Goal: Task Accomplishment & Management: Complete application form

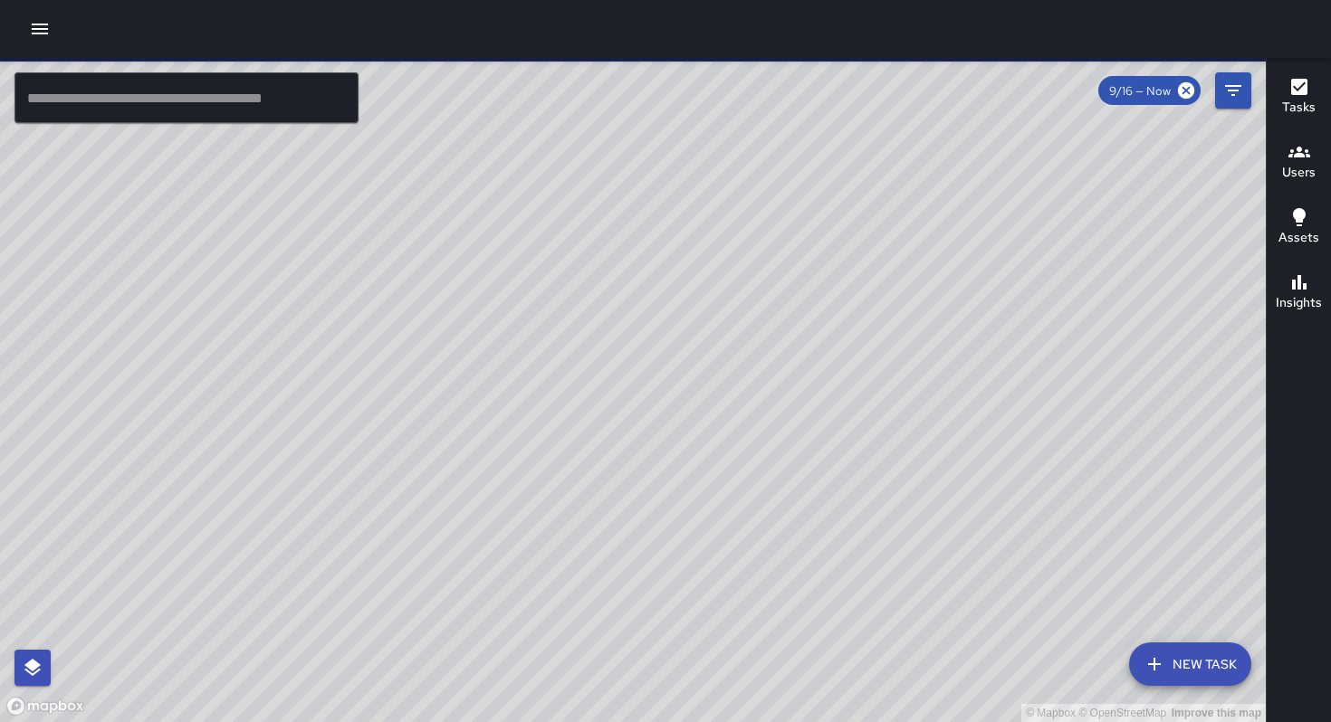
drag, startPoint x: 163, startPoint y: 103, endPoint x: 143, endPoint y: 97, distance: 20.9
click at [163, 104] on input "text" at bounding box center [186, 97] width 344 height 51
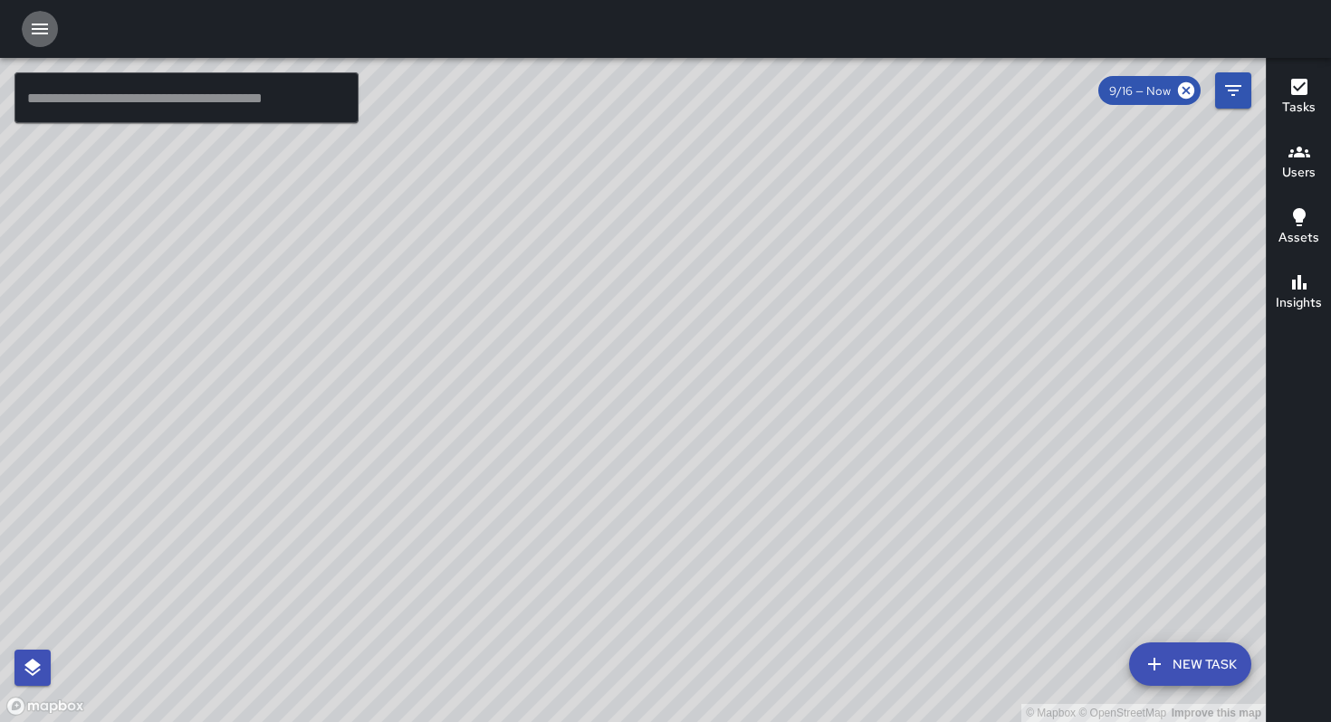
click at [43, 34] on icon "button" at bounding box center [40, 29] width 22 height 22
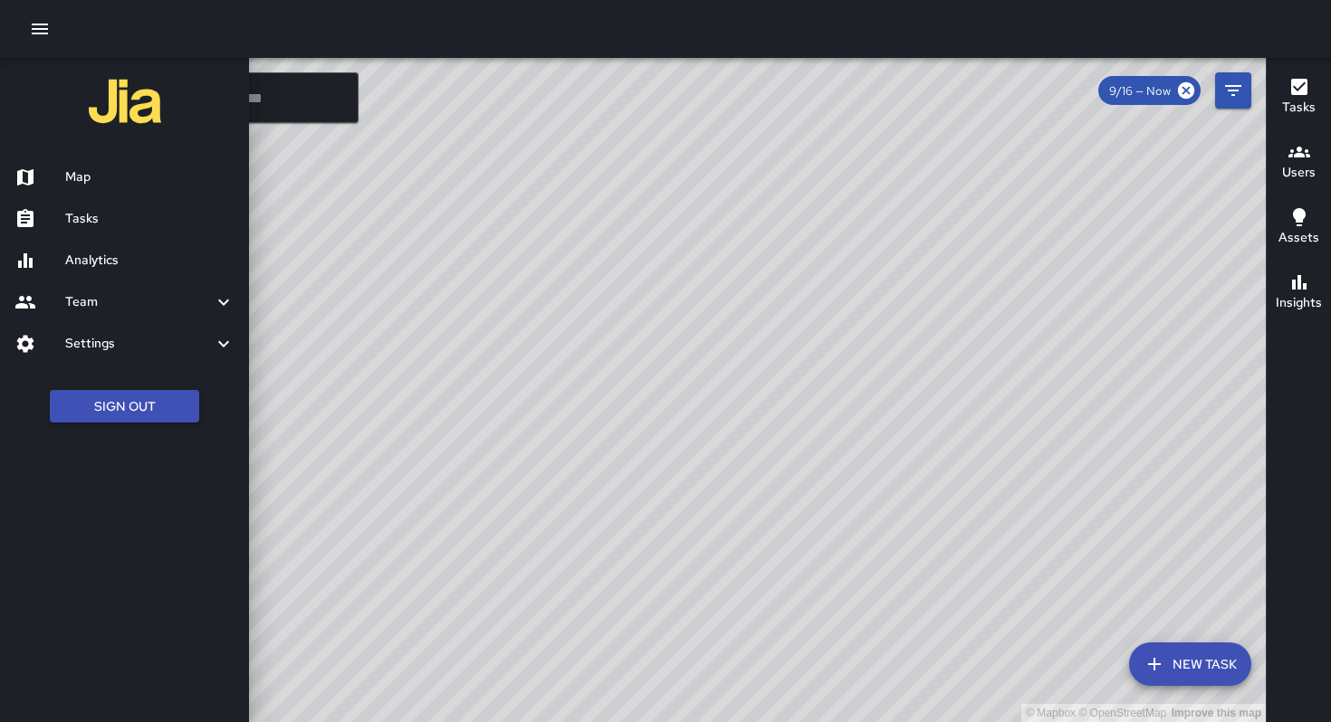
click at [163, 217] on h6 "Tasks" at bounding box center [149, 219] width 169 height 20
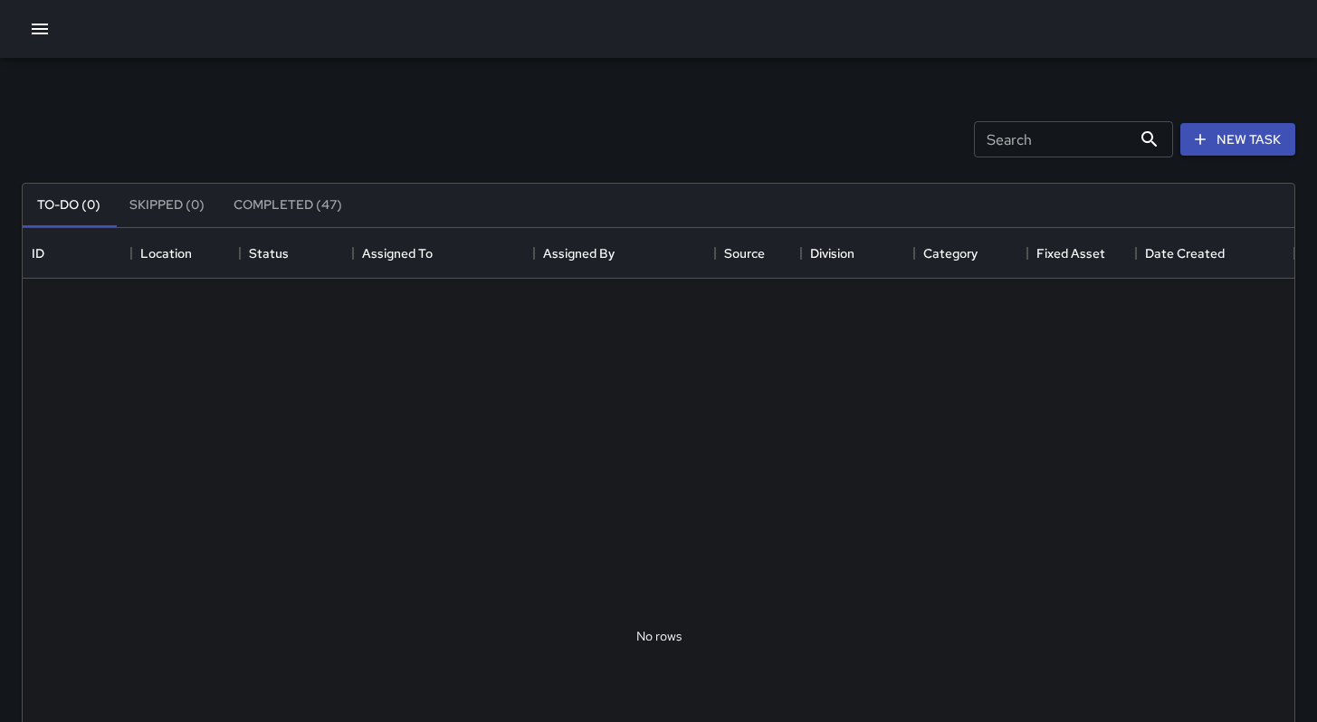
scroll to position [753, 1258]
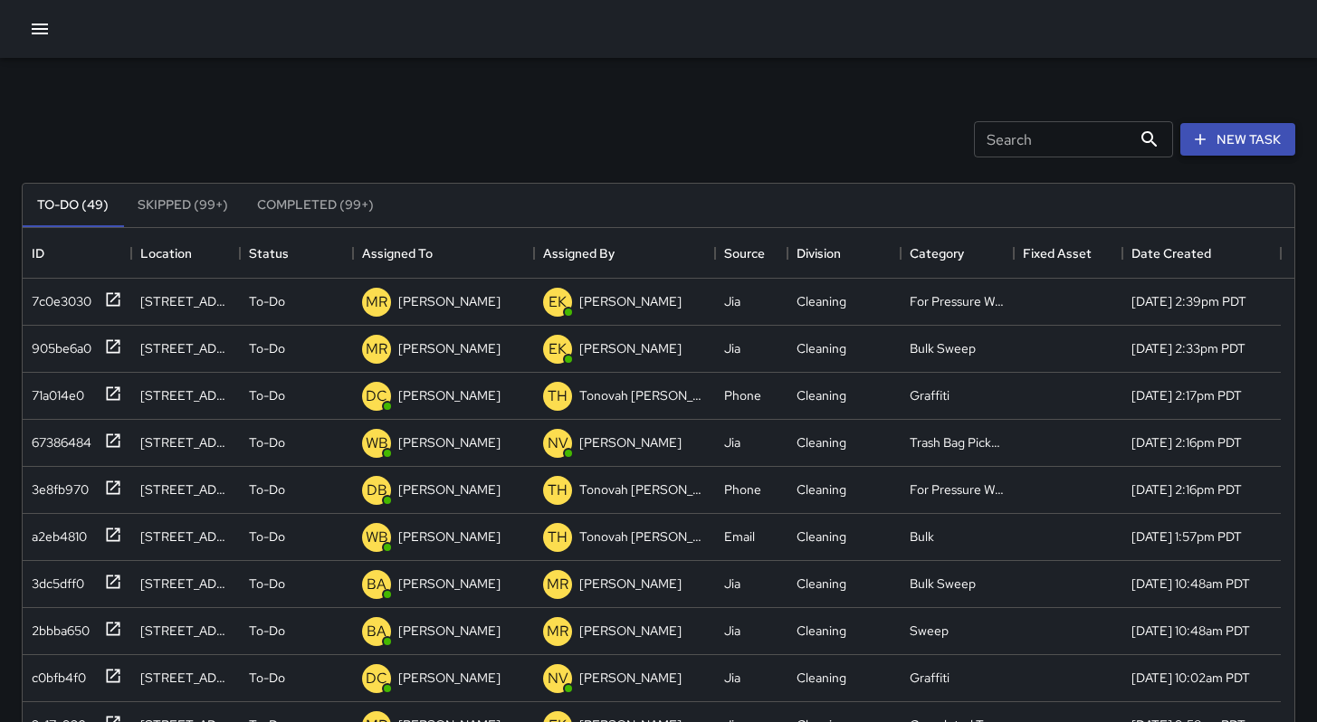
click at [1222, 148] on button "New Task" at bounding box center [1237, 139] width 115 height 33
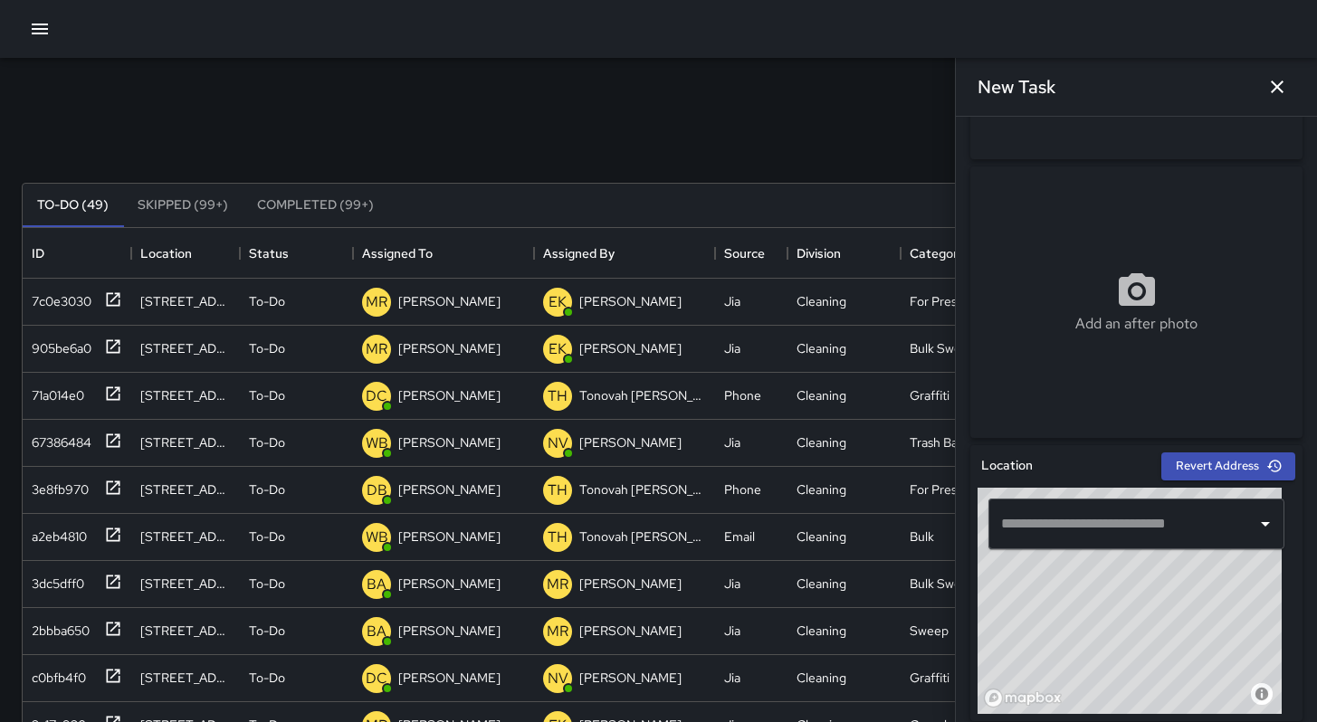
scroll to position [368, 0]
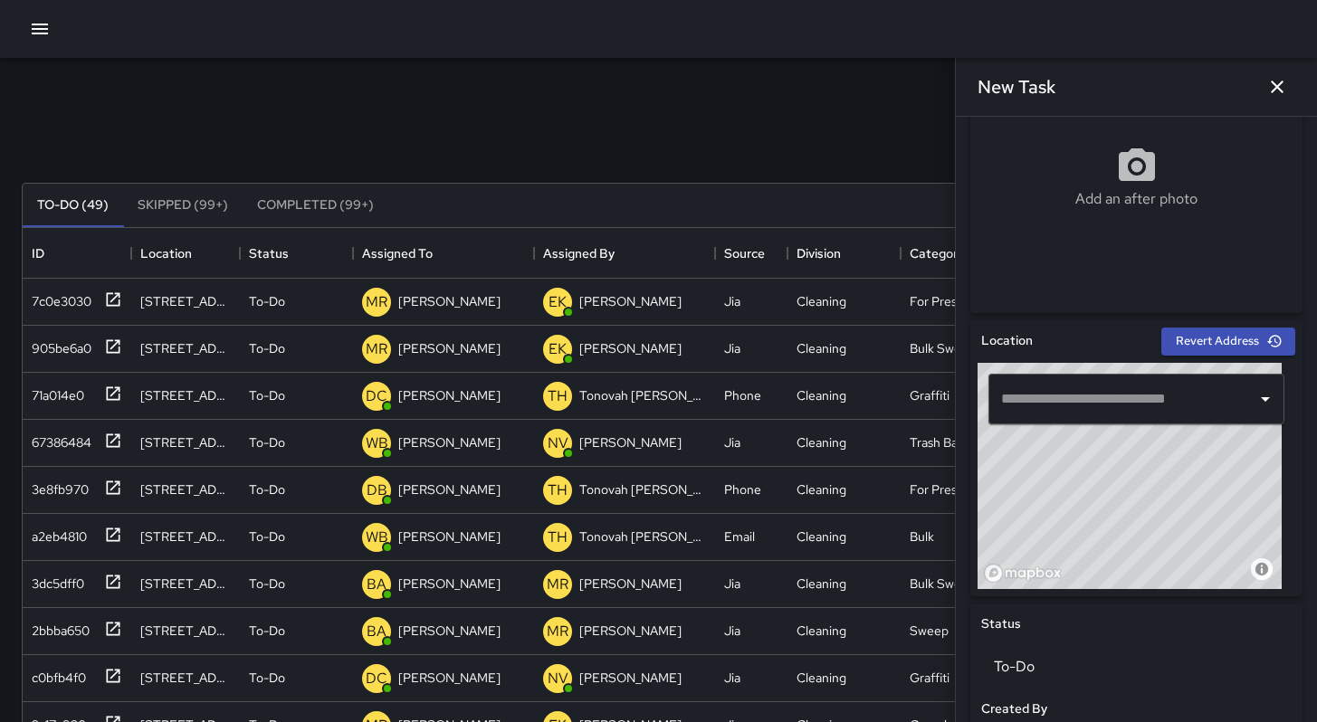
click at [1060, 416] on div "​" at bounding box center [1137, 399] width 296 height 51
paste input "**********"
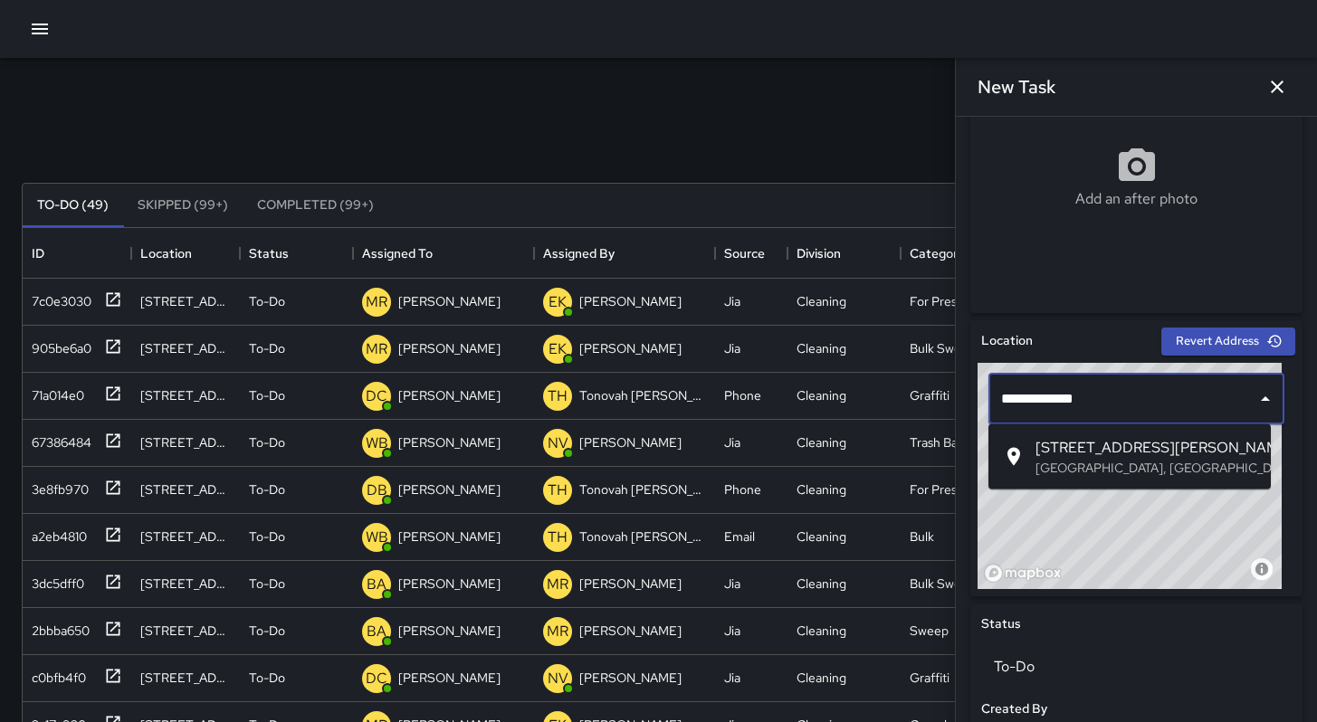
click at [1082, 437] on span "21 Harriet Street" at bounding box center [1146, 448] width 221 height 22
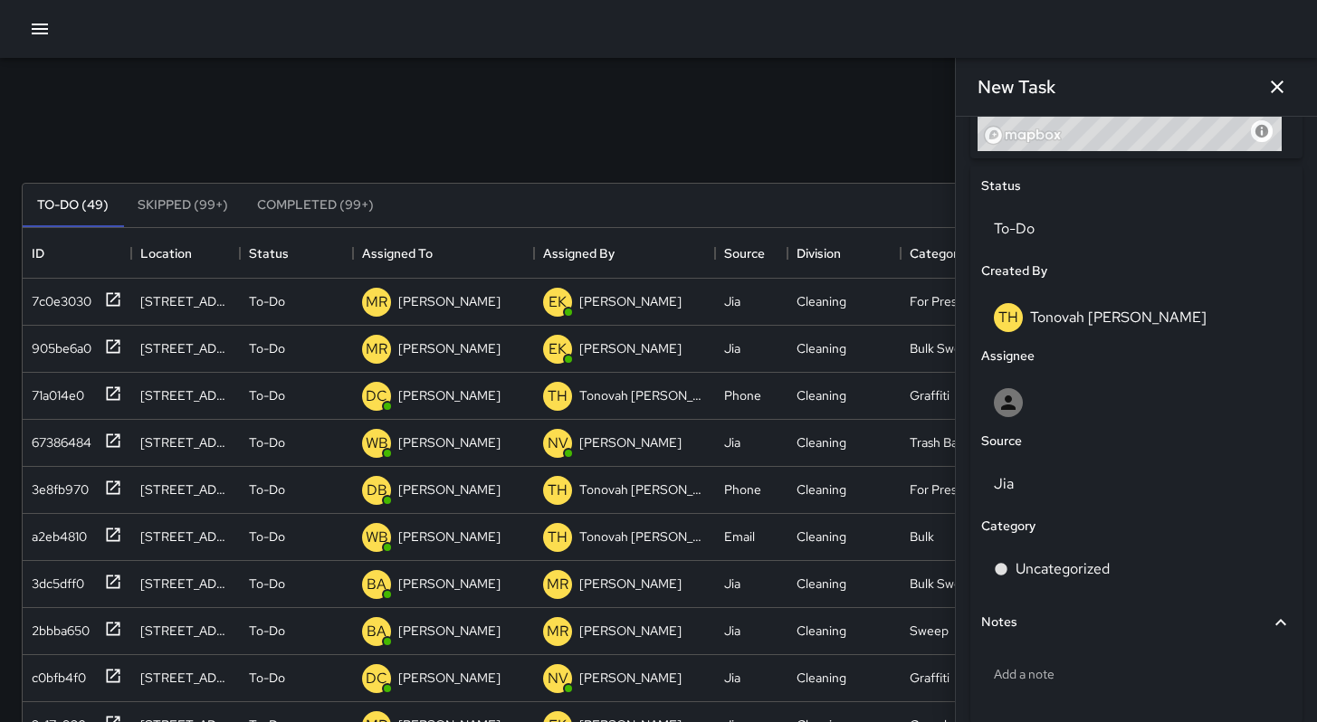
scroll to position [891, 0]
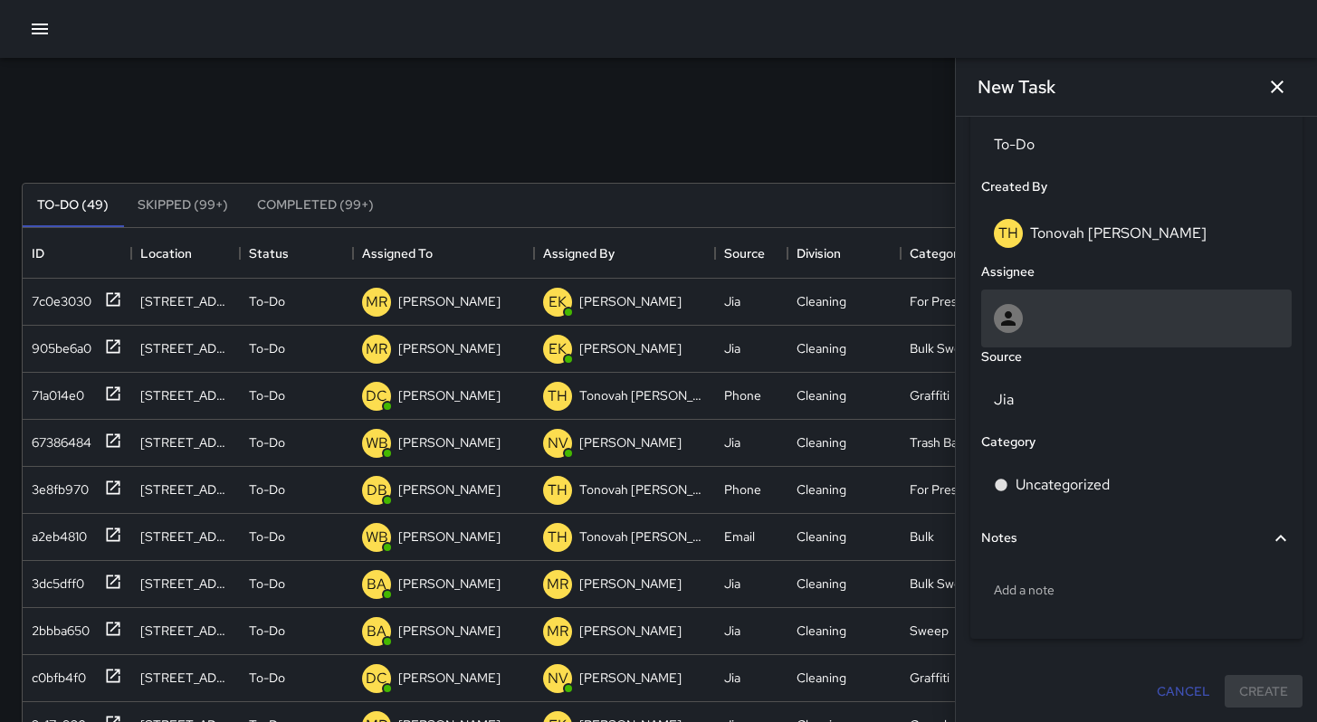
type input "**********"
click at [1069, 331] on div at bounding box center [1136, 318] width 285 height 29
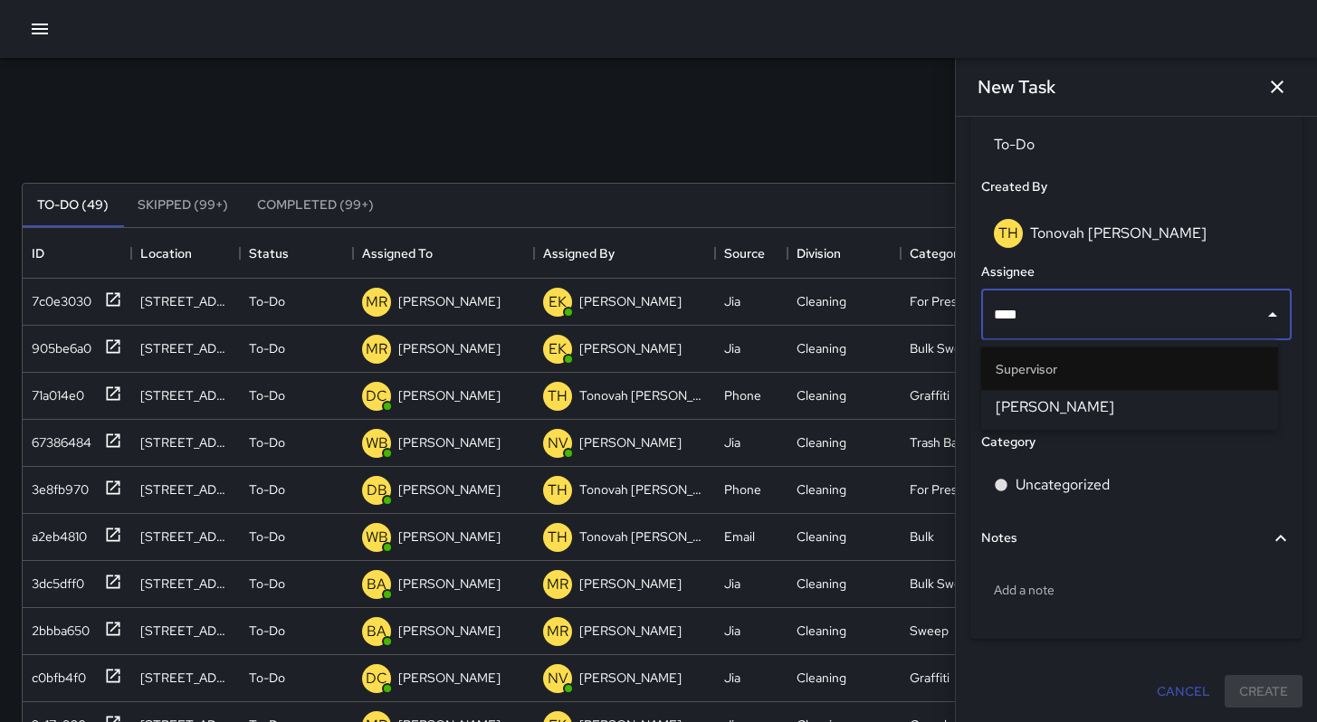
type input "*****"
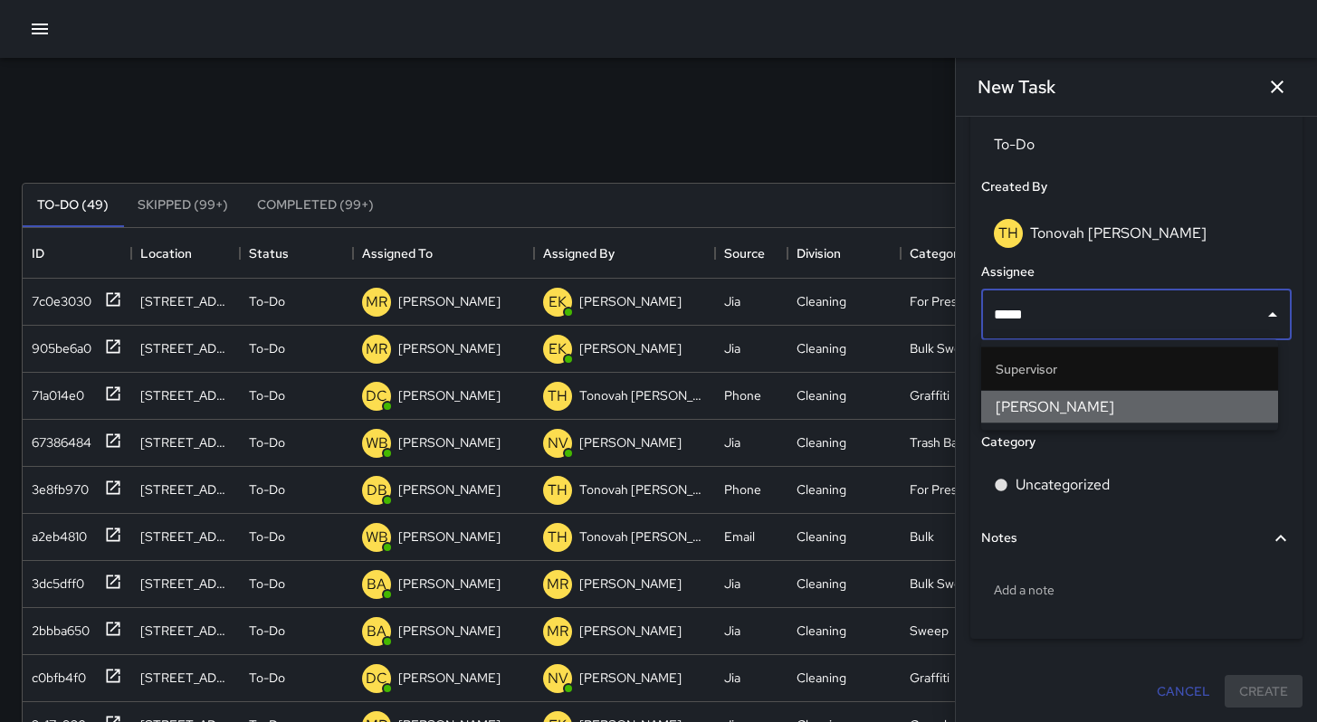
click at [1097, 421] on li "Bryan Alexander" at bounding box center [1129, 407] width 297 height 33
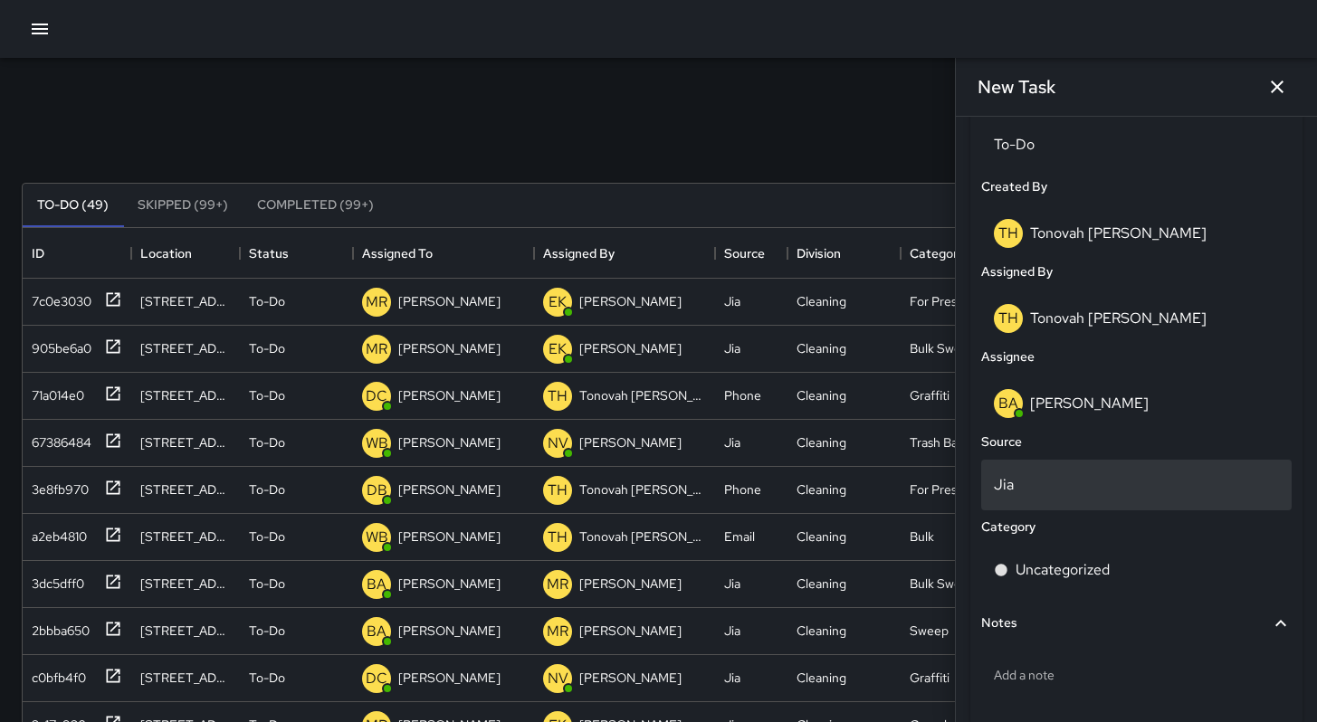
click at [1046, 480] on p "Jia" at bounding box center [1136, 485] width 285 height 22
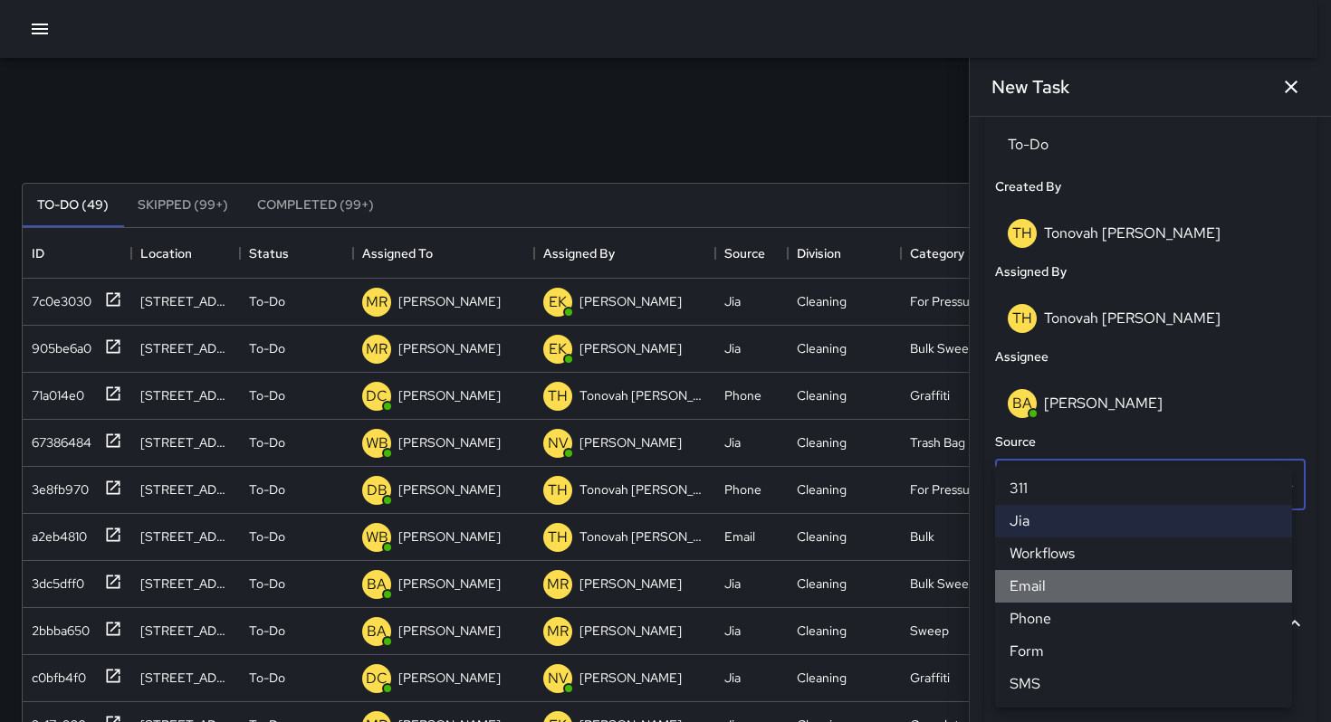
click at [1033, 588] on li "Email" at bounding box center [1143, 586] width 297 height 33
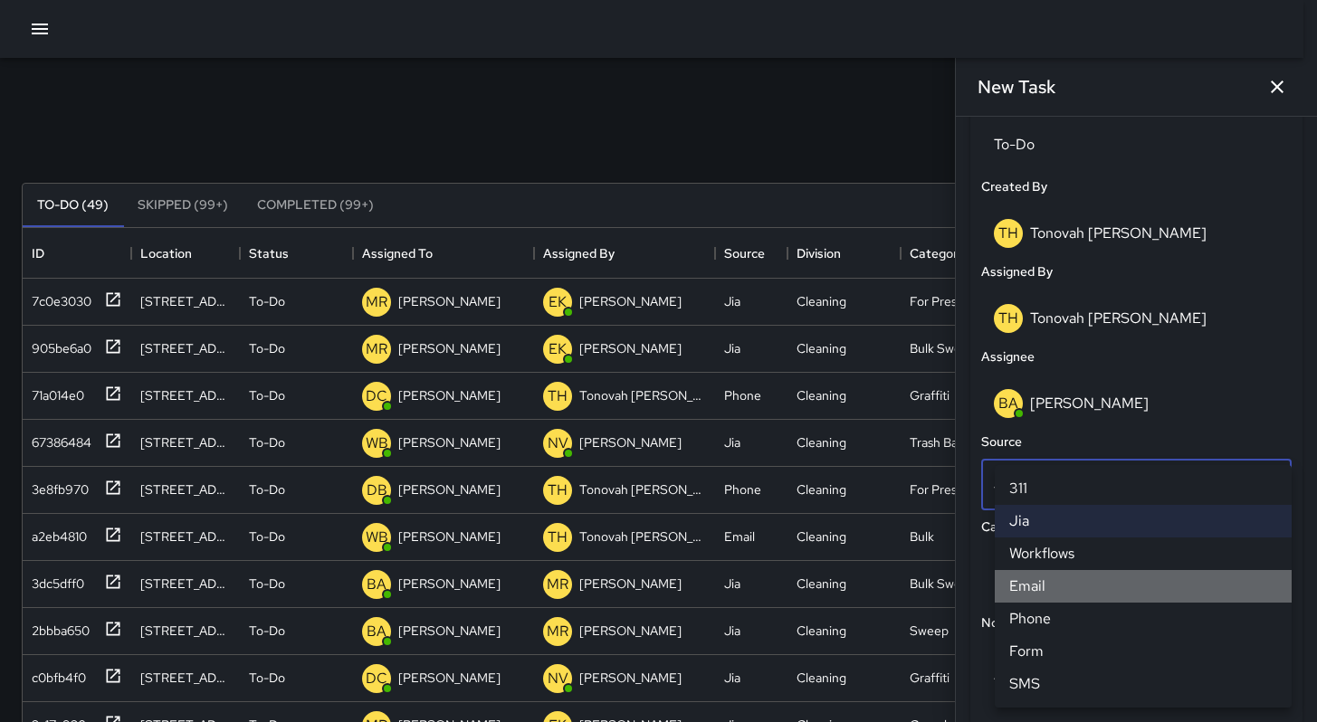
scroll to position [14, 14]
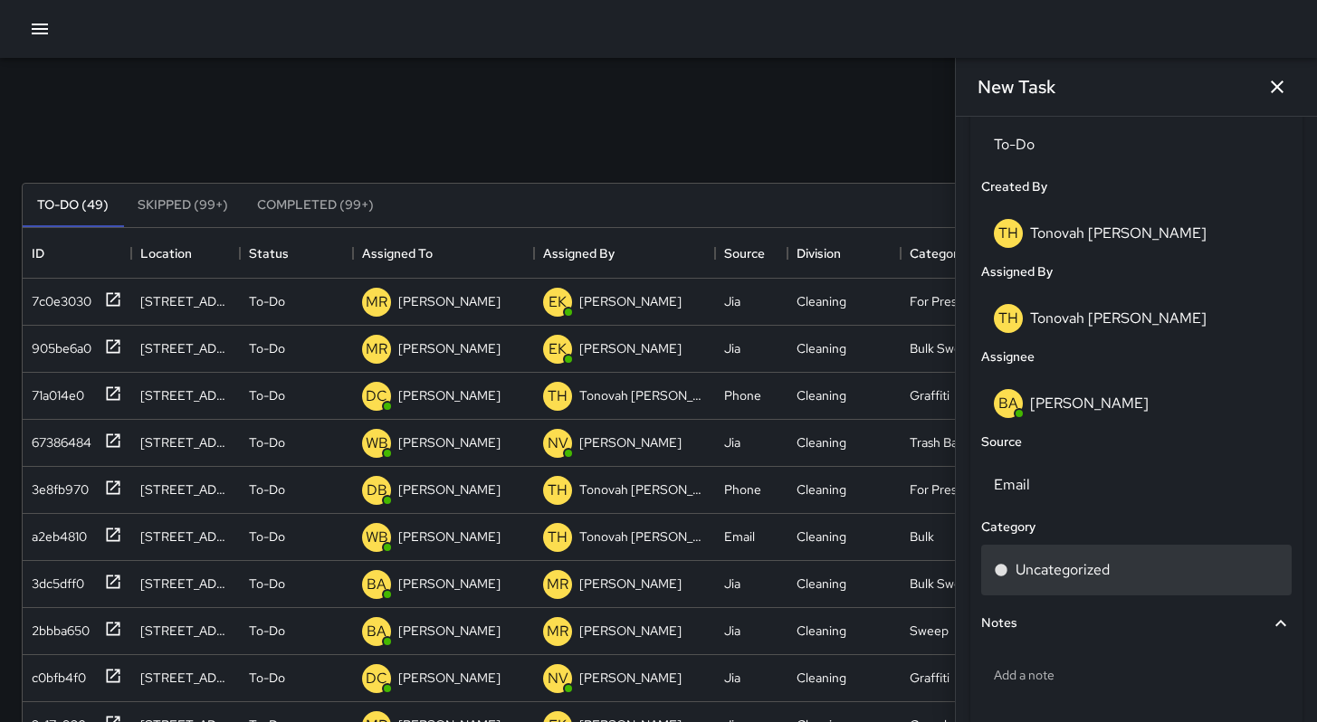
click at [1045, 566] on p "Uncategorized" at bounding box center [1063, 570] width 94 height 22
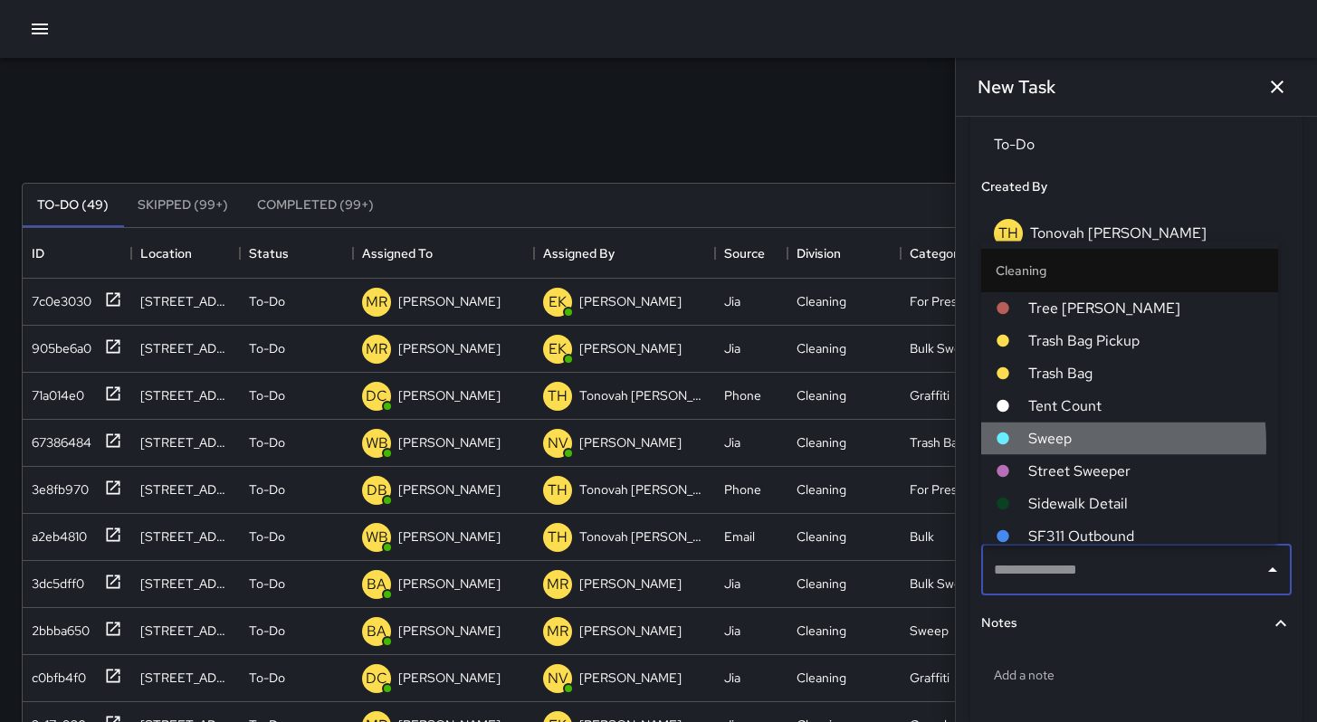
click at [1042, 444] on span "Sweep" at bounding box center [1145, 438] width 235 height 22
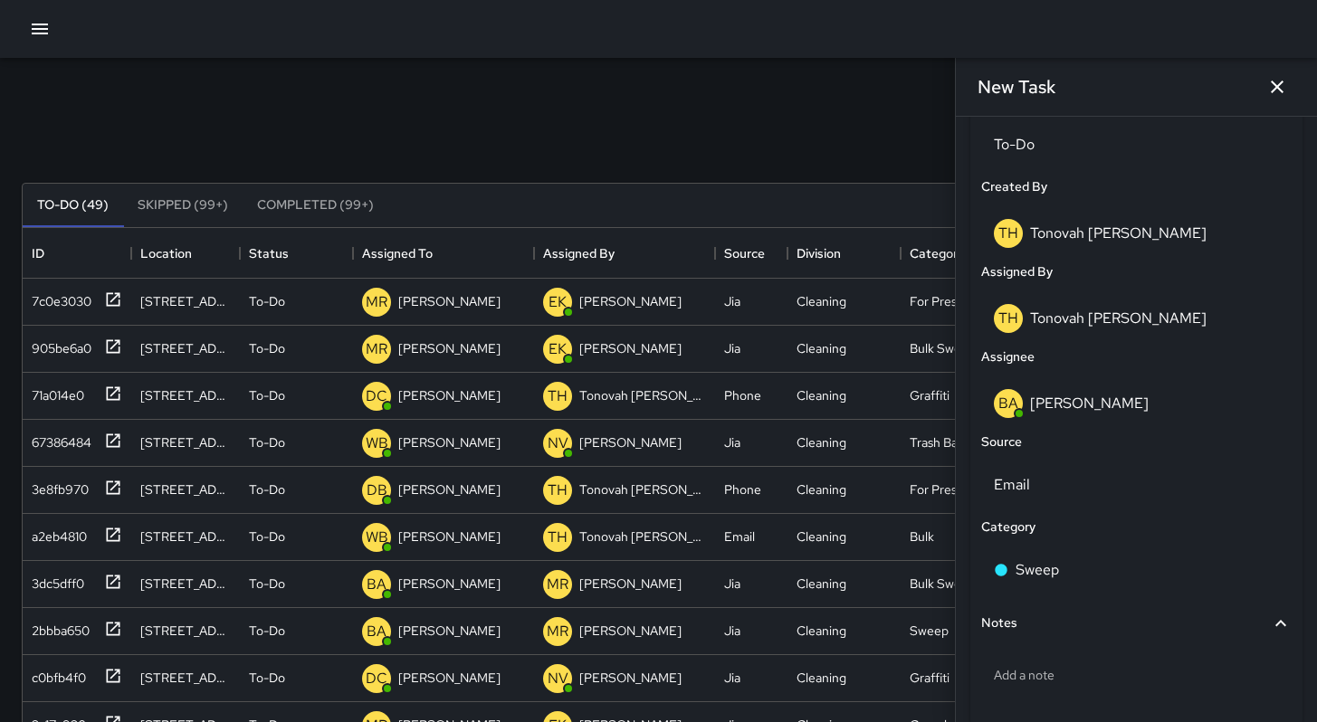
click at [1049, 627] on div "Notes" at bounding box center [1125, 624] width 289 height 20
click at [1050, 634] on div "Notes" at bounding box center [1136, 624] width 311 height 42
click at [1046, 654] on div "Add a note" at bounding box center [1136, 675] width 311 height 47
click at [1058, 684] on div "Add a note" at bounding box center [1136, 675] width 311 height 47
type textarea "**********"
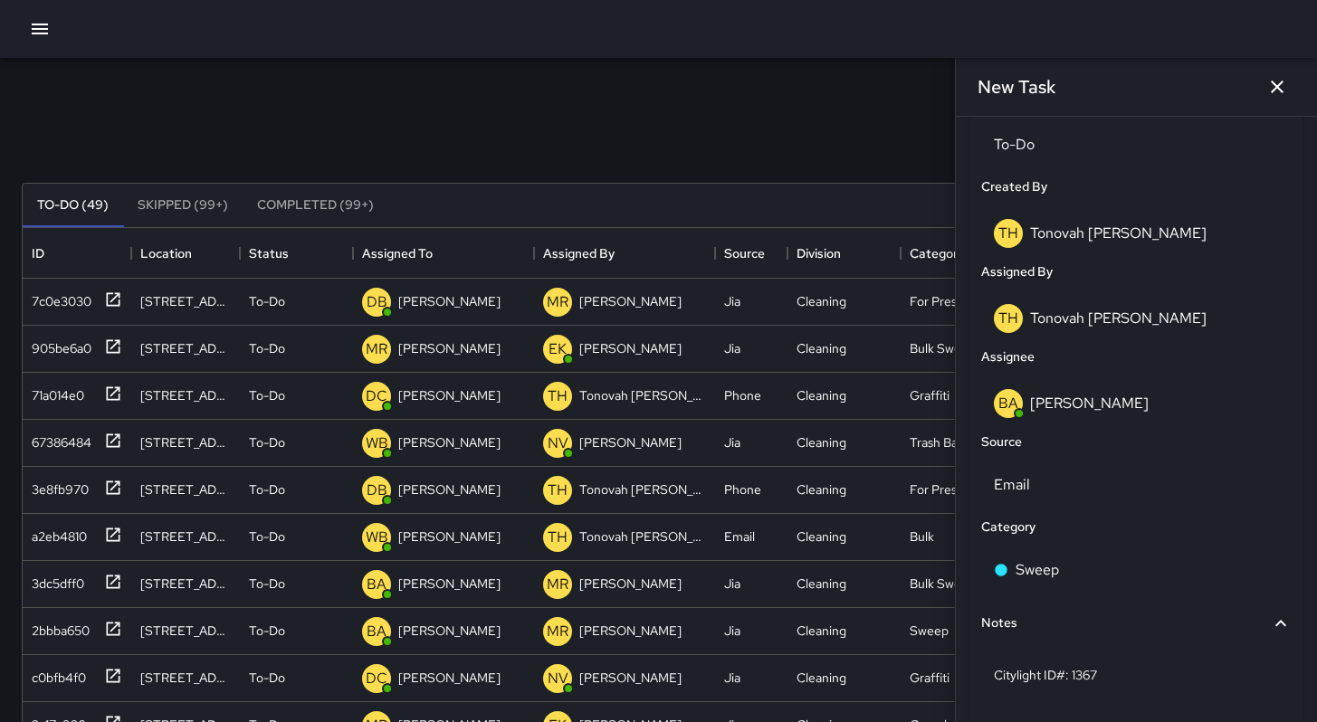
scroll to position [976, 0]
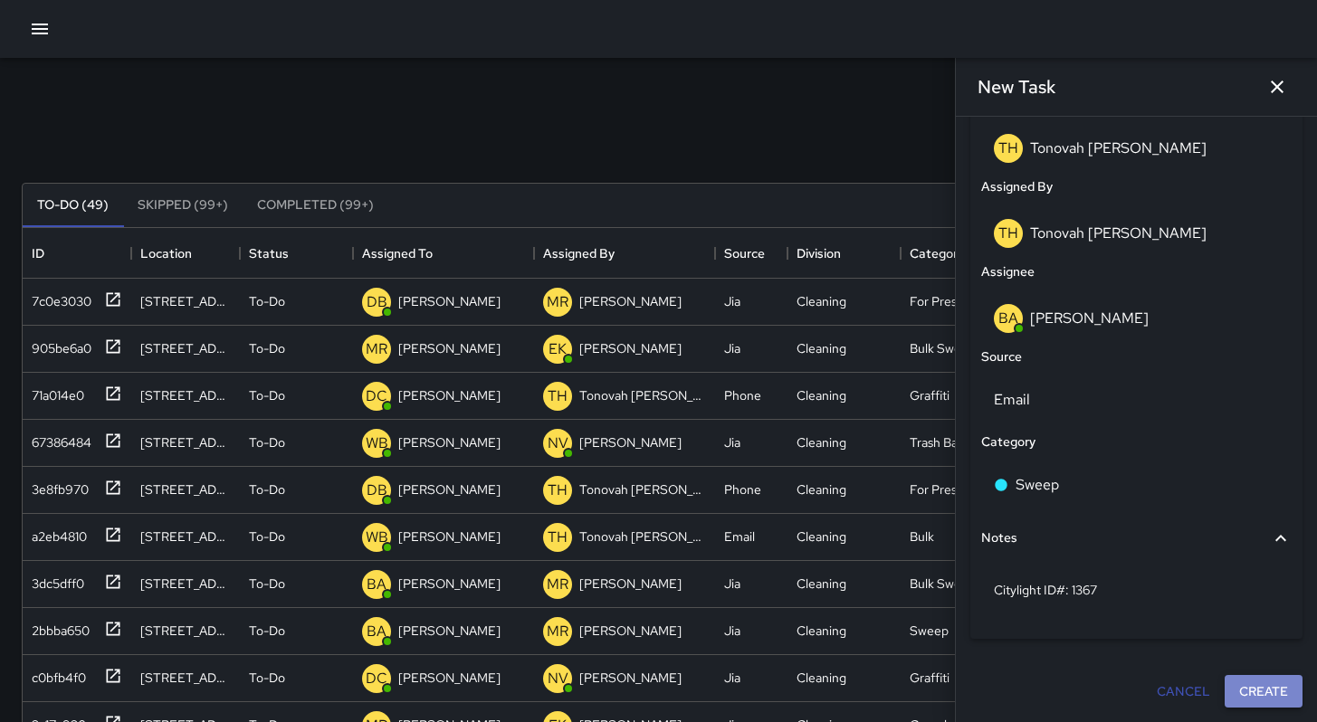
click at [1246, 691] on button "Create" at bounding box center [1264, 691] width 78 height 33
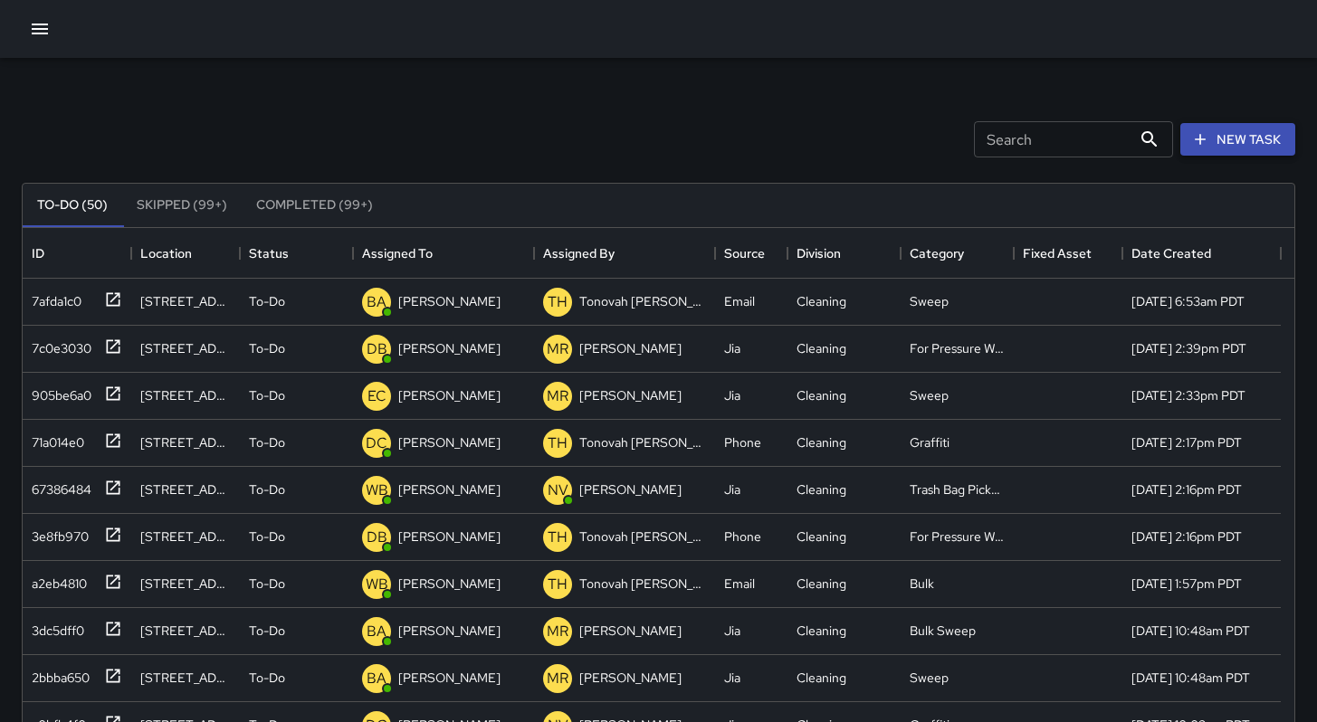
click at [1197, 134] on icon "button" at bounding box center [1200, 139] width 18 height 18
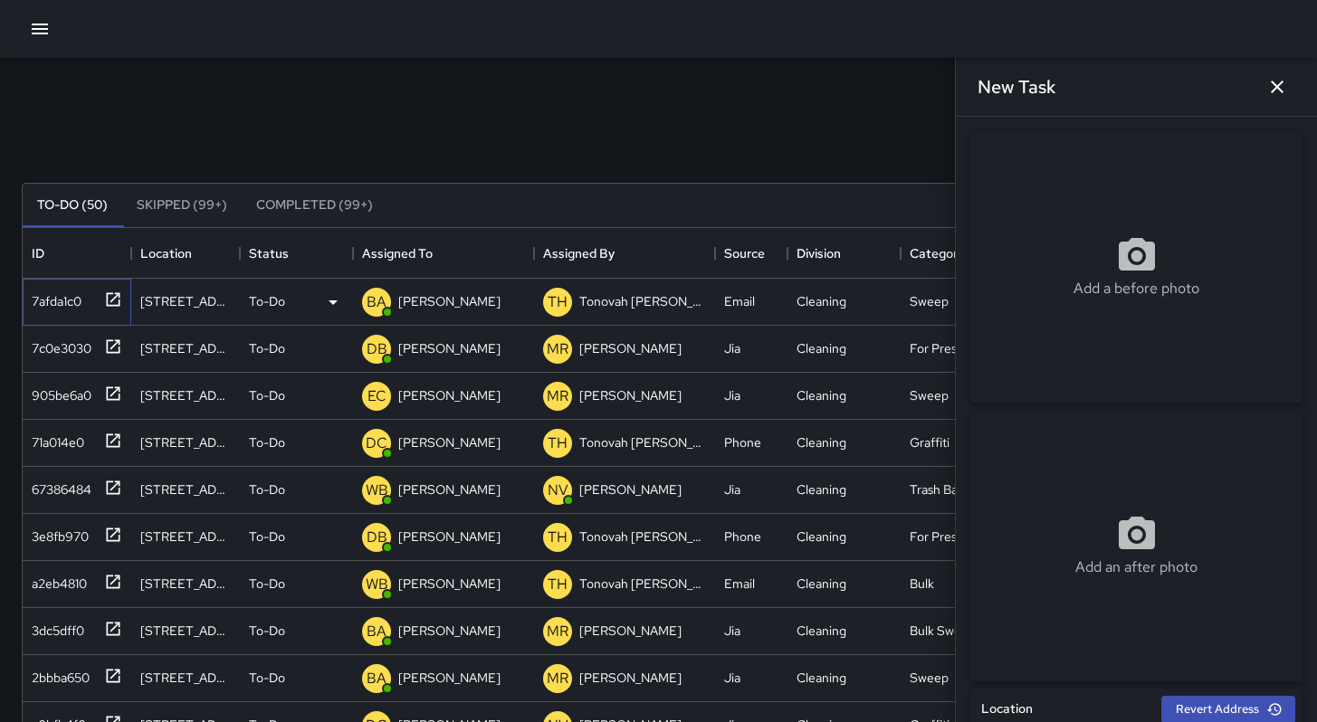
click at [43, 300] on div "7afda1c0" at bounding box center [52, 297] width 57 height 25
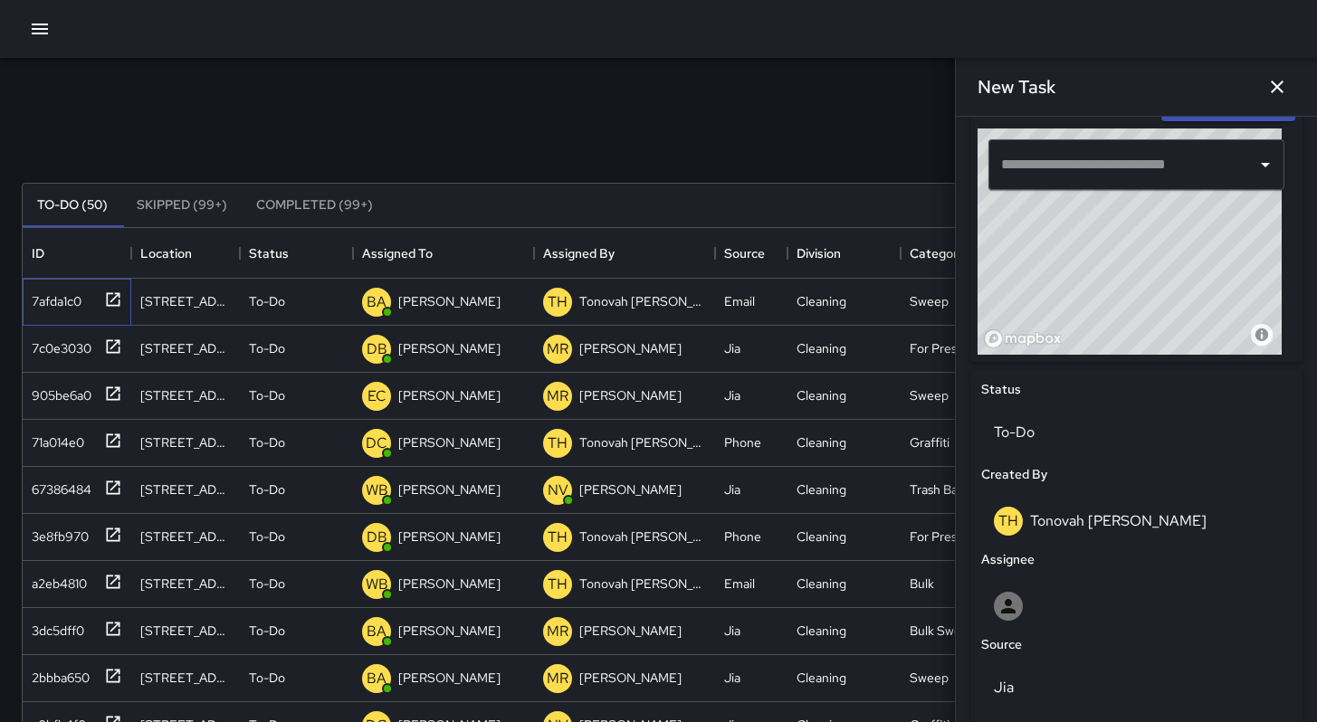
scroll to position [606, 0]
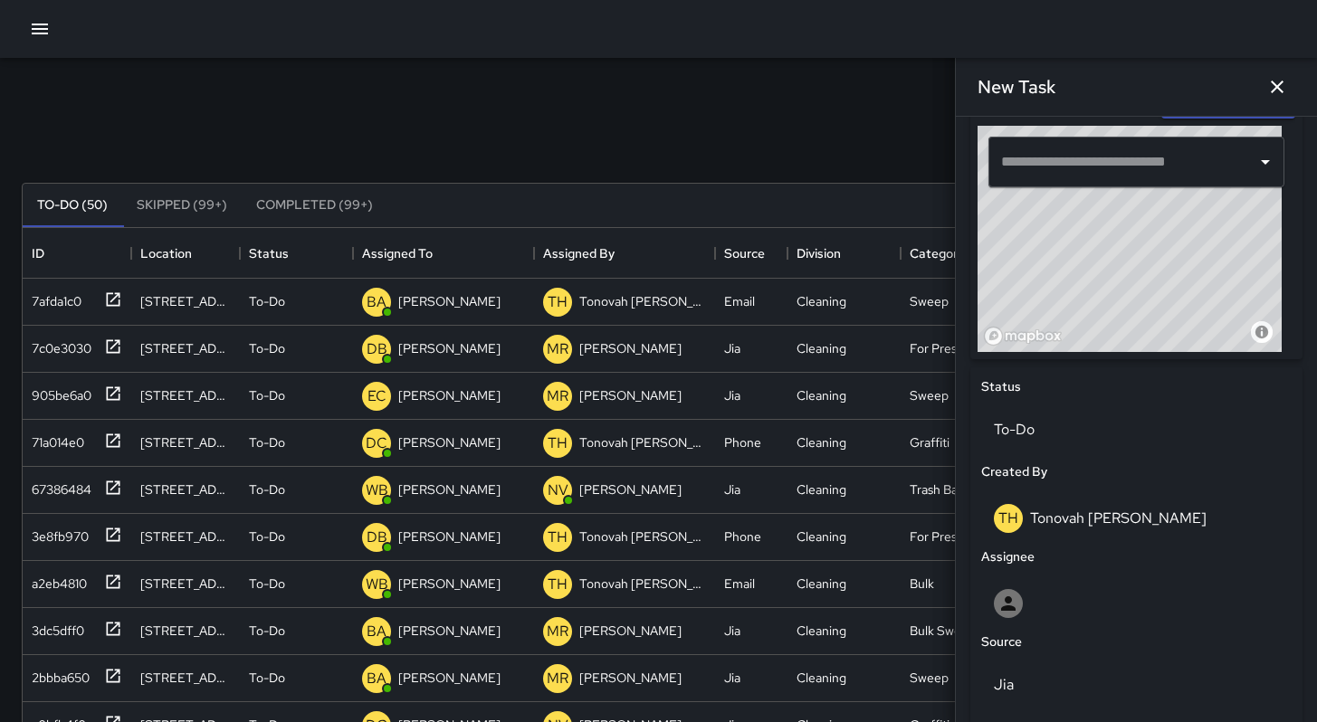
click at [1270, 92] on icon "button" at bounding box center [1277, 87] width 22 height 22
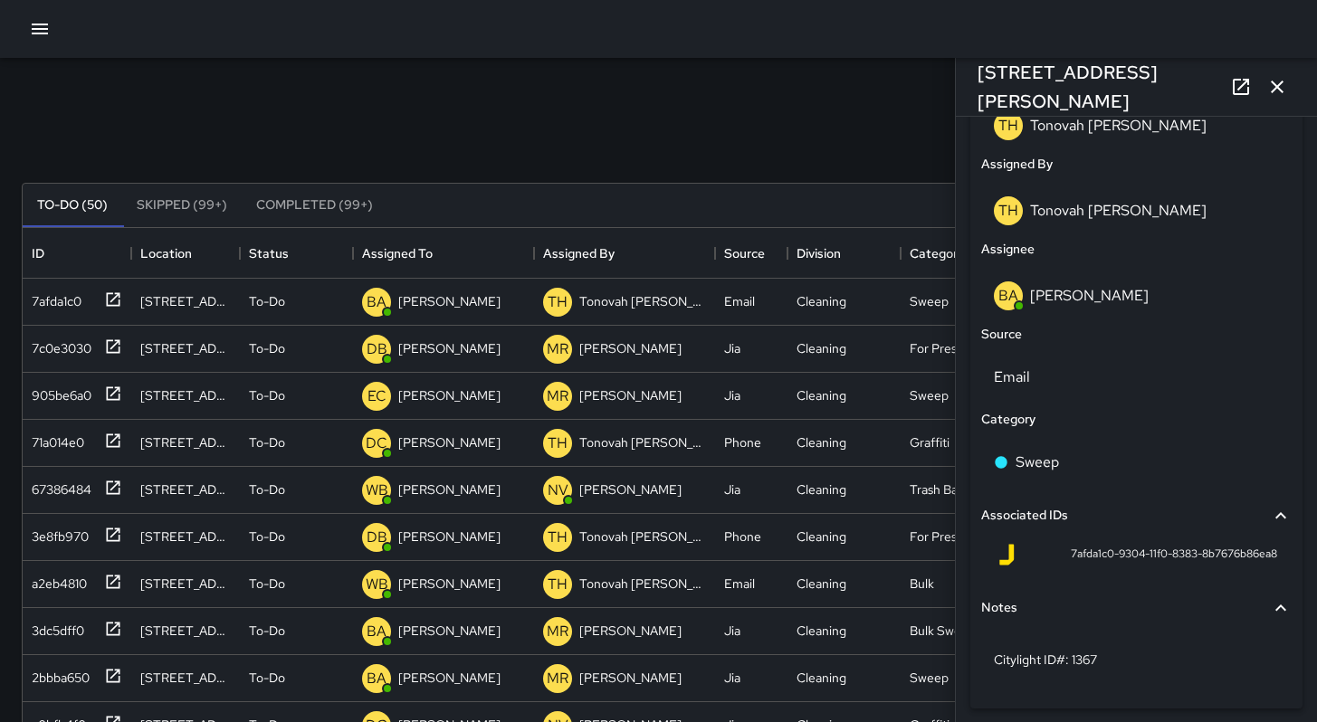
scroll to position [1038, 0]
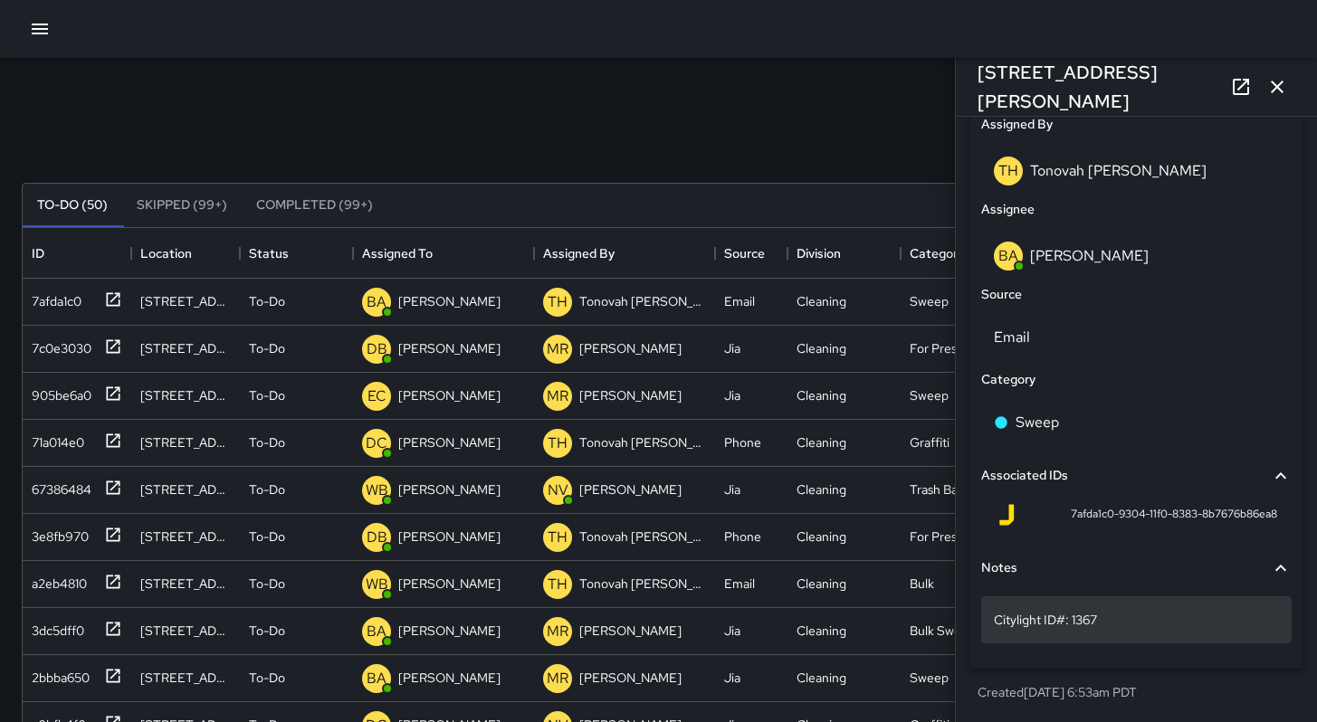
click at [1147, 628] on div "Citylight ID#: 1367" at bounding box center [1136, 620] width 311 height 47
type textarea "**********"
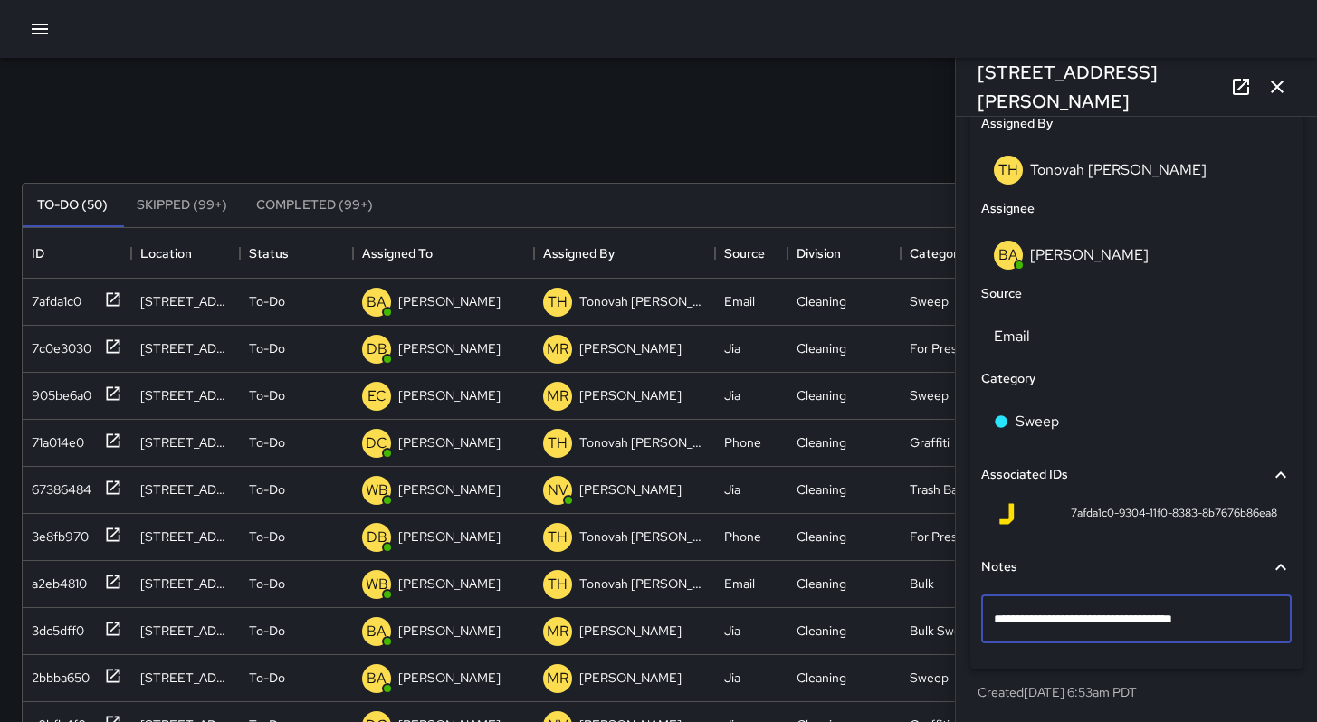
click at [666, 107] on div "Search Search New Task" at bounding box center [658, 139] width 1281 height 94
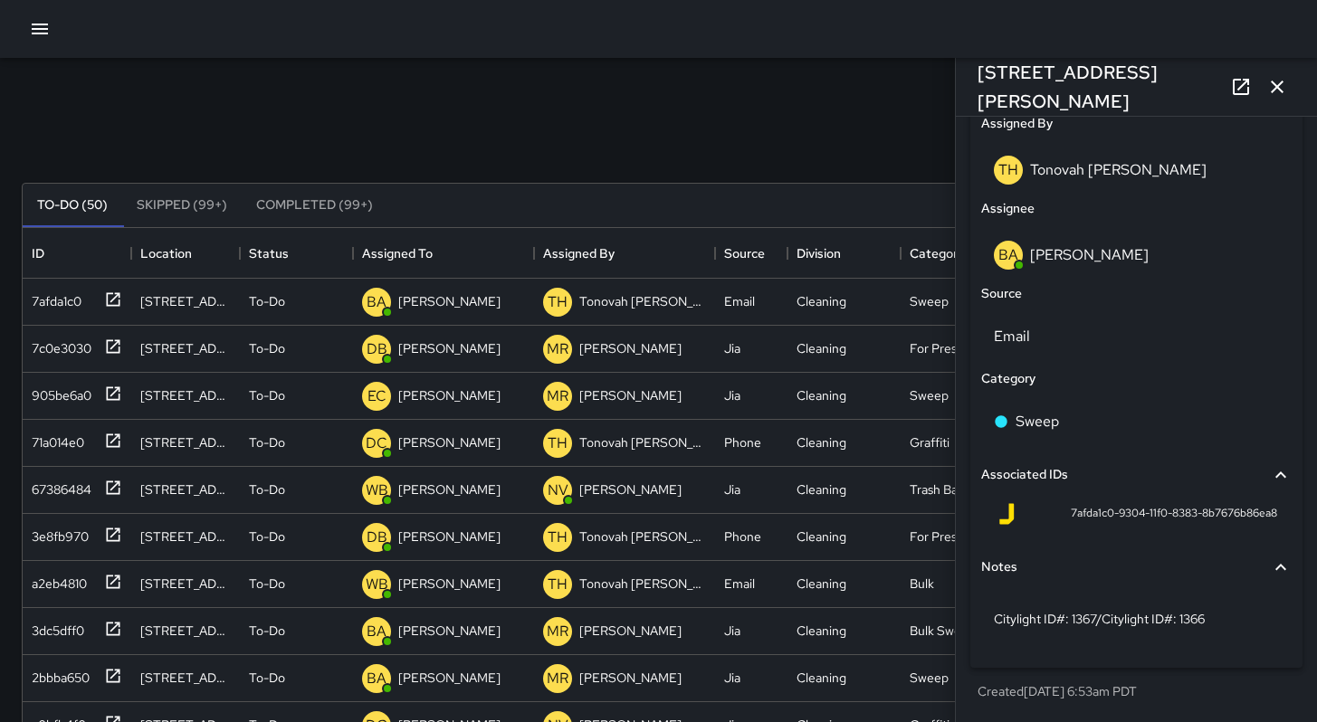
scroll to position [1038, 0]
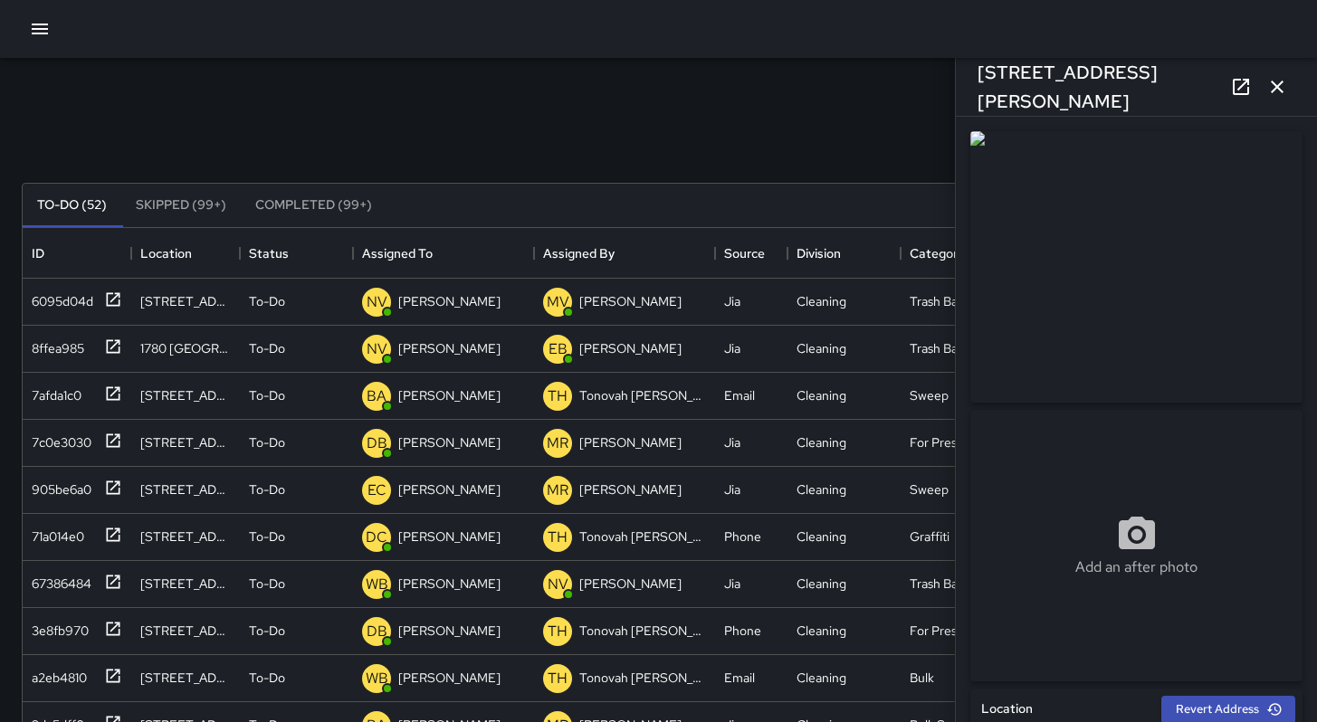
click at [1237, 88] on icon at bounding box center [1241, 87] width 22 height 22
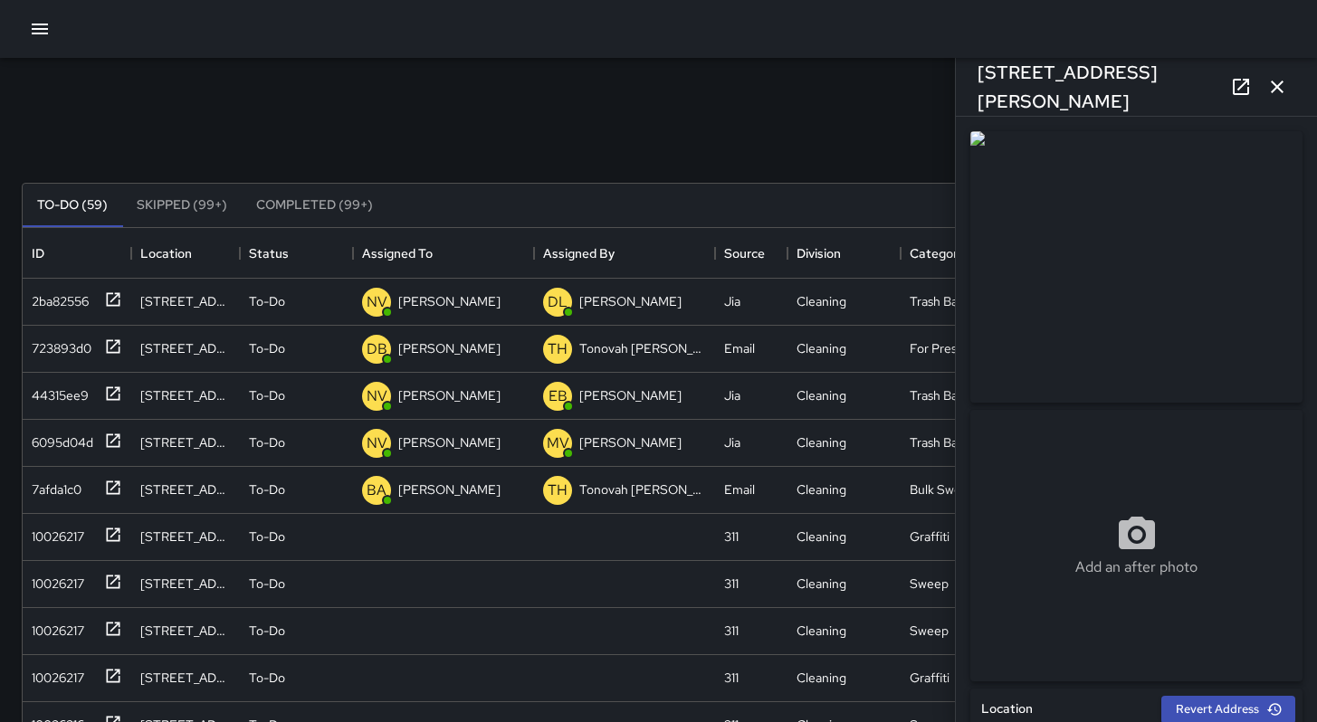
click at [1283, 81] on icon "button" at bounding box center [1277, 87] width 22 height 22
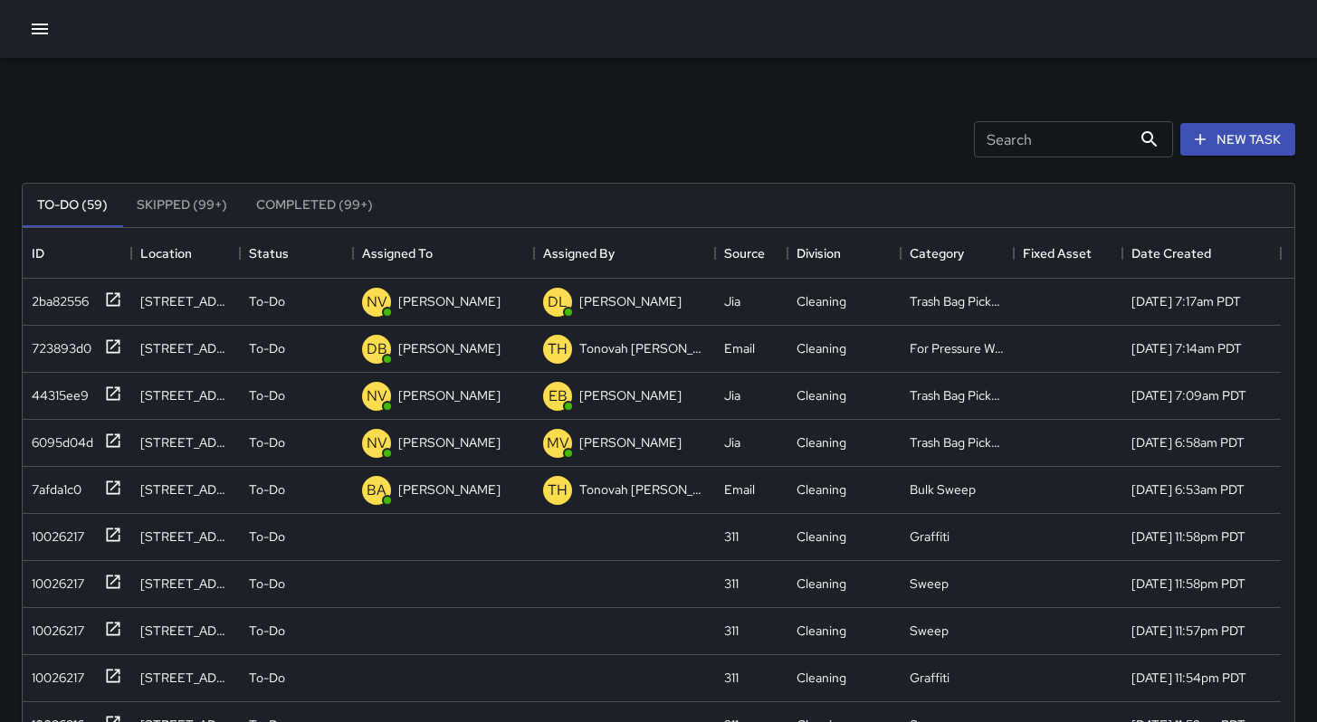
click at [1061, 147] on input "Search" at bounding box center [1053, 139] width 158 height 36
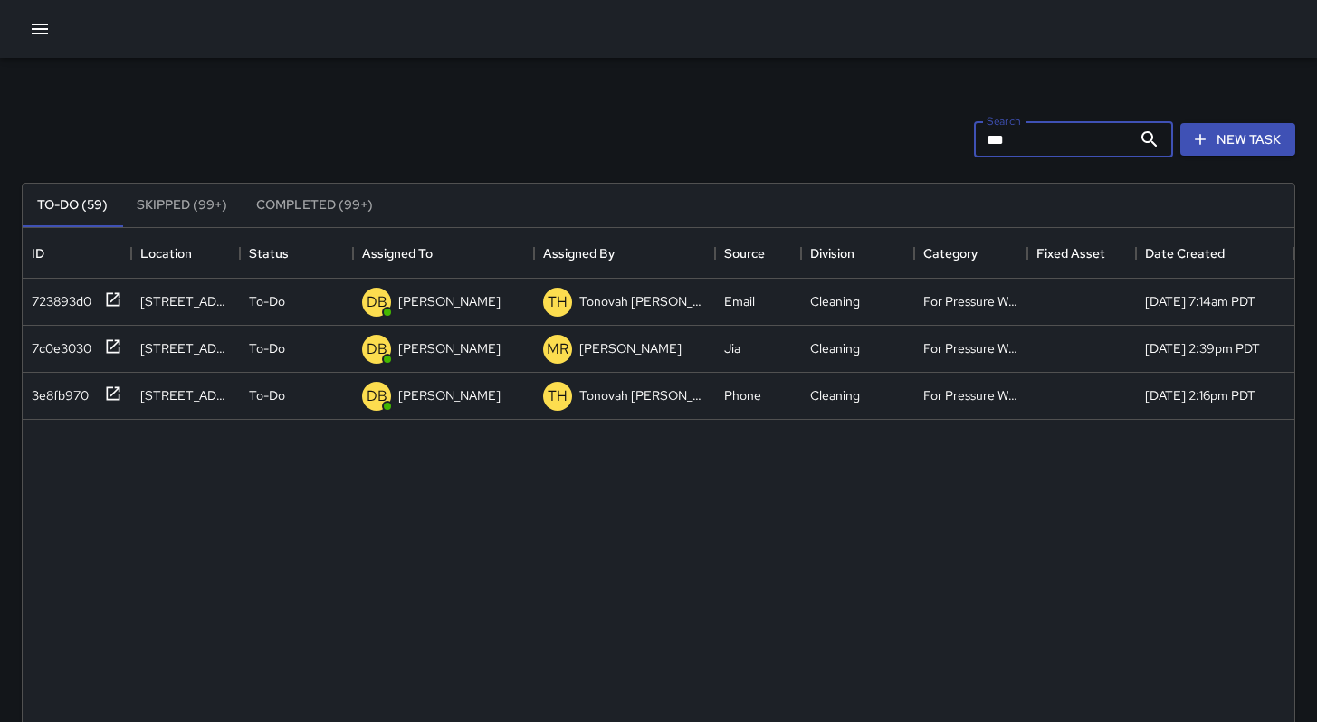
type input "****"
drag, startPoint x: 1012, startPoint y: 139, endPoint x: 938, endPoint y: 142, distance: 74.3
click at [938, 142] on div "Search **** Search New Task" at bounding box center [658, 139] width 1281 height 94
type input "*******"
drag, startPoint x: 1025, startPoint y: 145, endPoint x: 913, endPoint y: 130, distance: 113.2
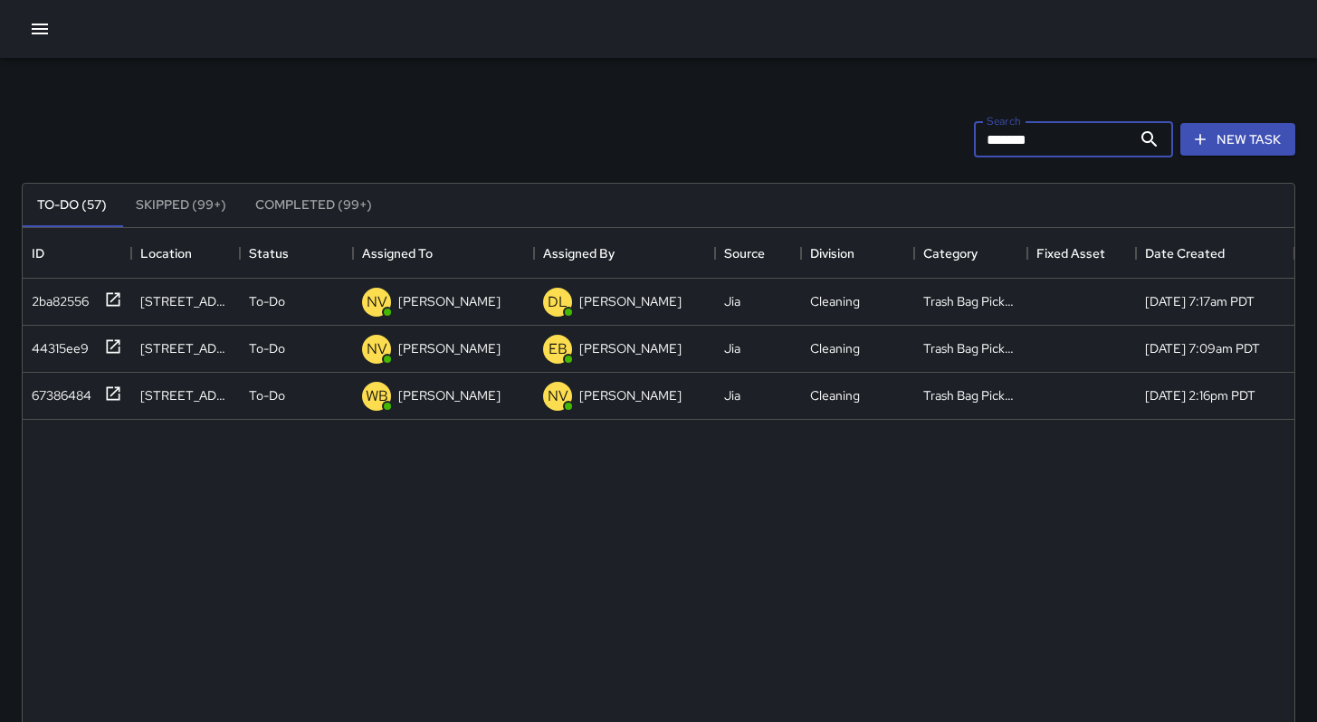
click at [913, 130] on div "Search ******* Search New Task" at bounding box center [658, 139] width 1281 height 94
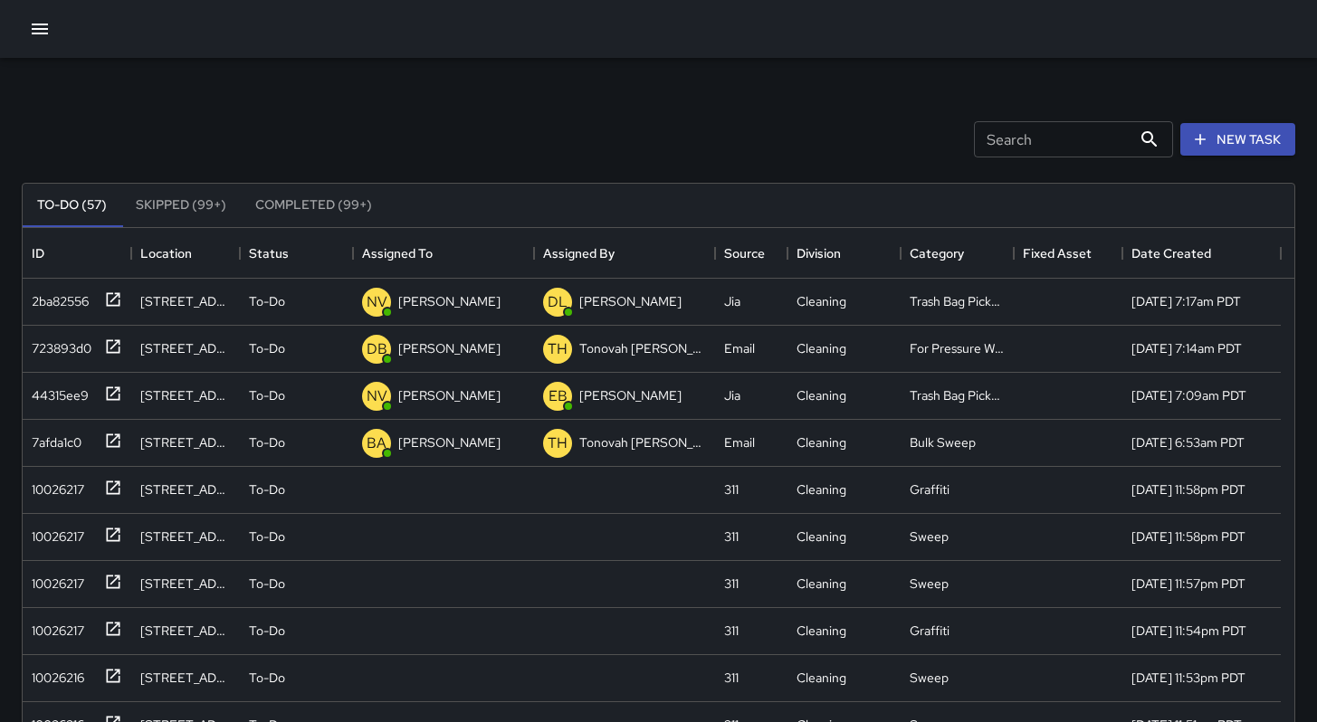
click at [710, 105] on div "Search Search New Task" at bounding box center [658, 139] width 1281 height 94
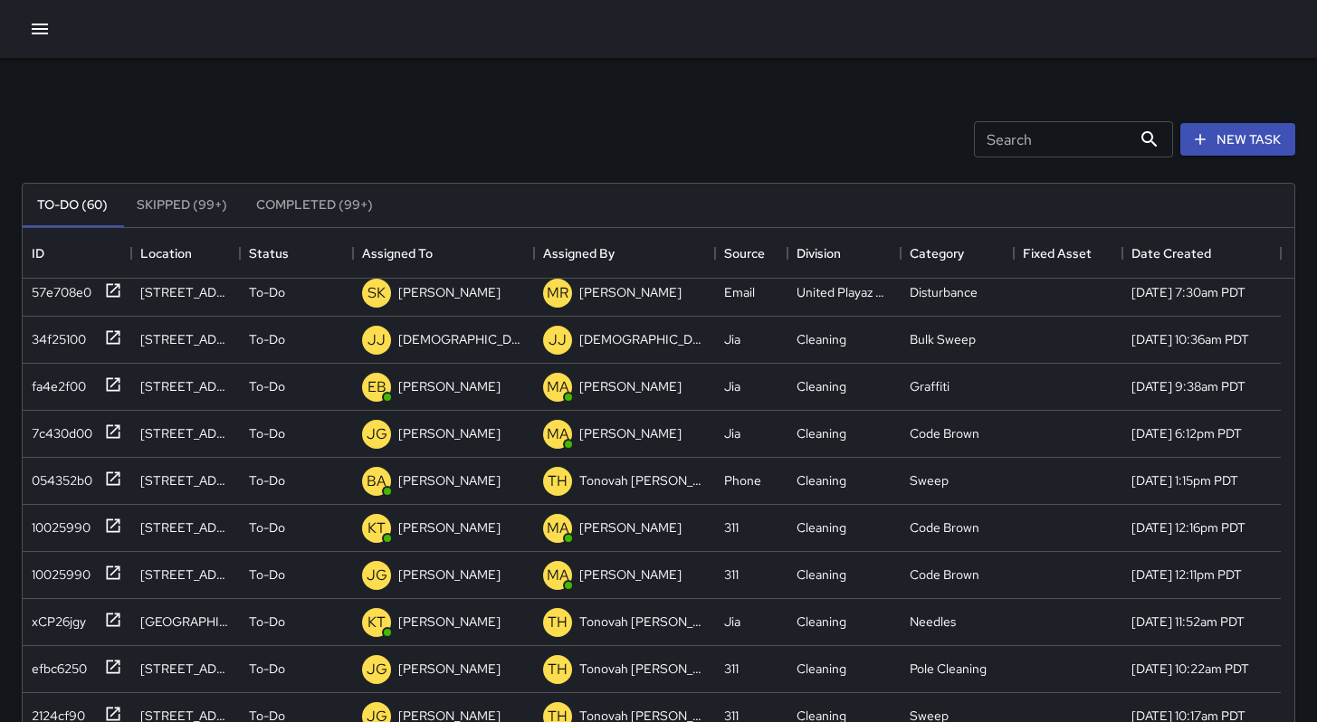
scroll to position [1374, 0]
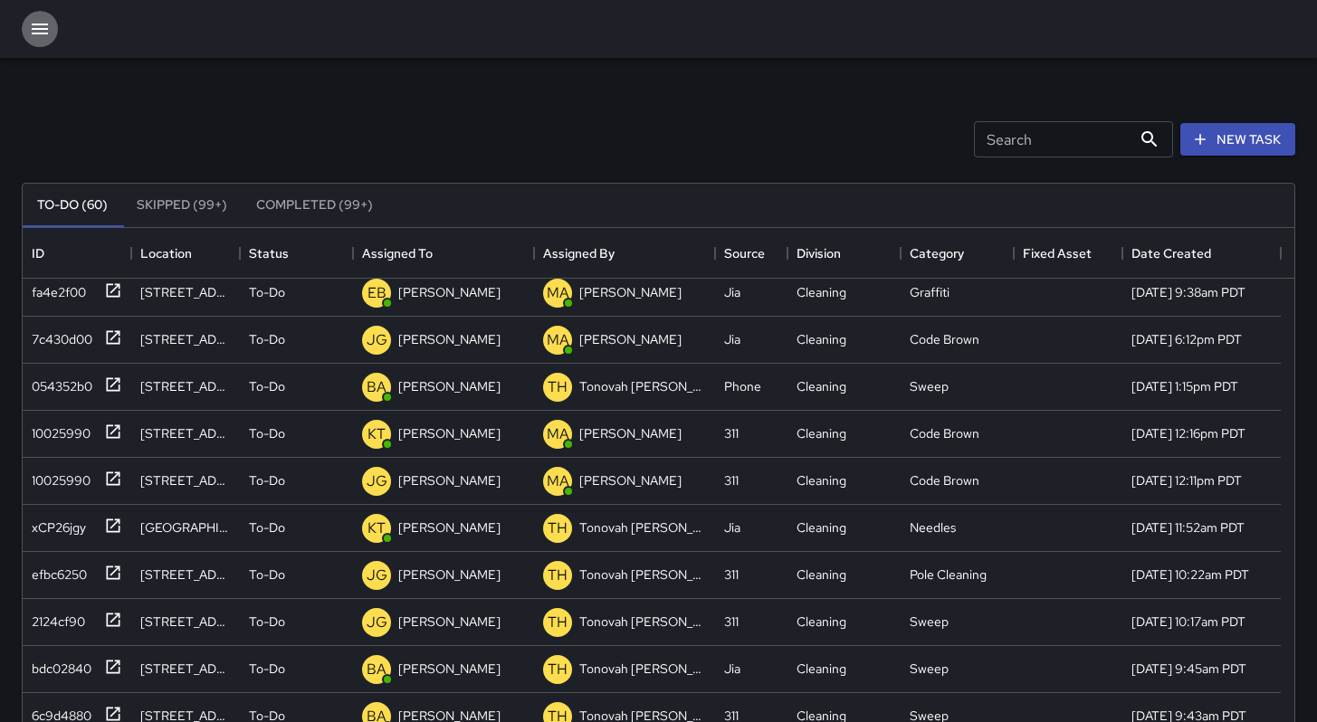
click at [33, 31] on icon "button" at bounding box center [40, 29] width 22 height 22
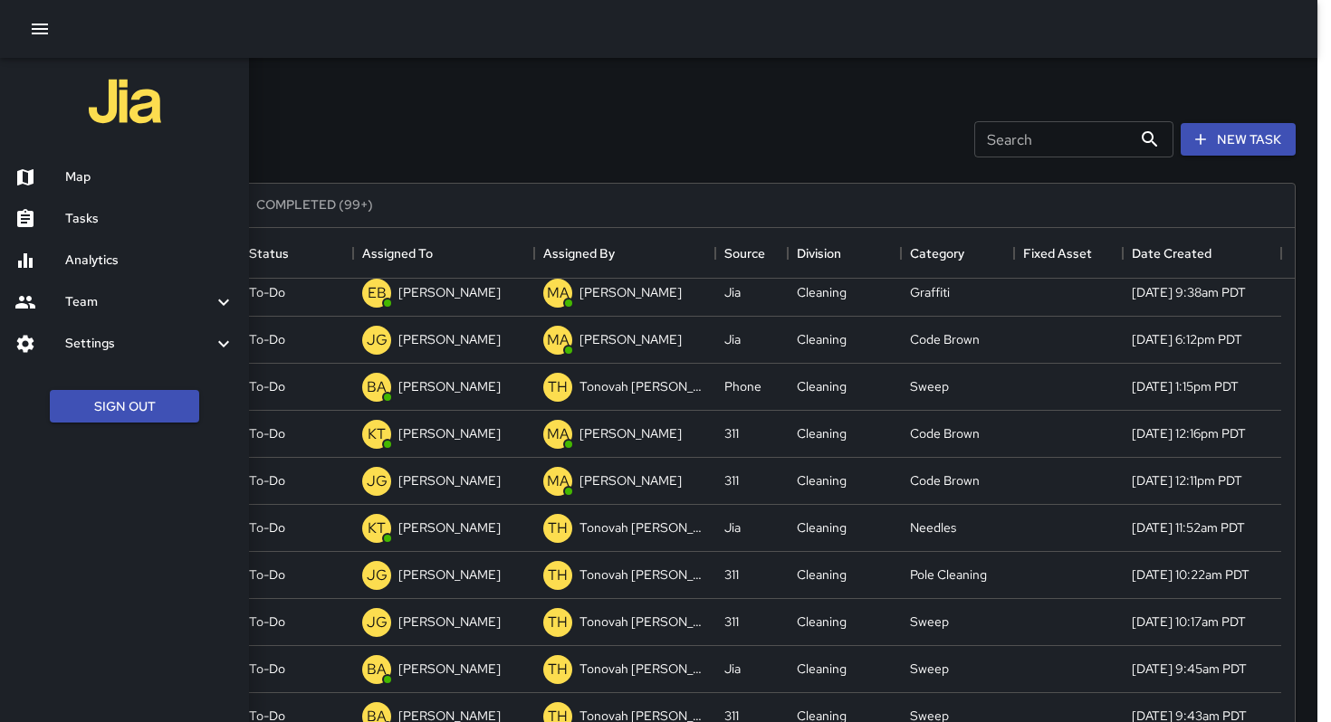
click at [81, 260] on h6 "Analytics" at bounding box center [149, 261] width 169 height 20
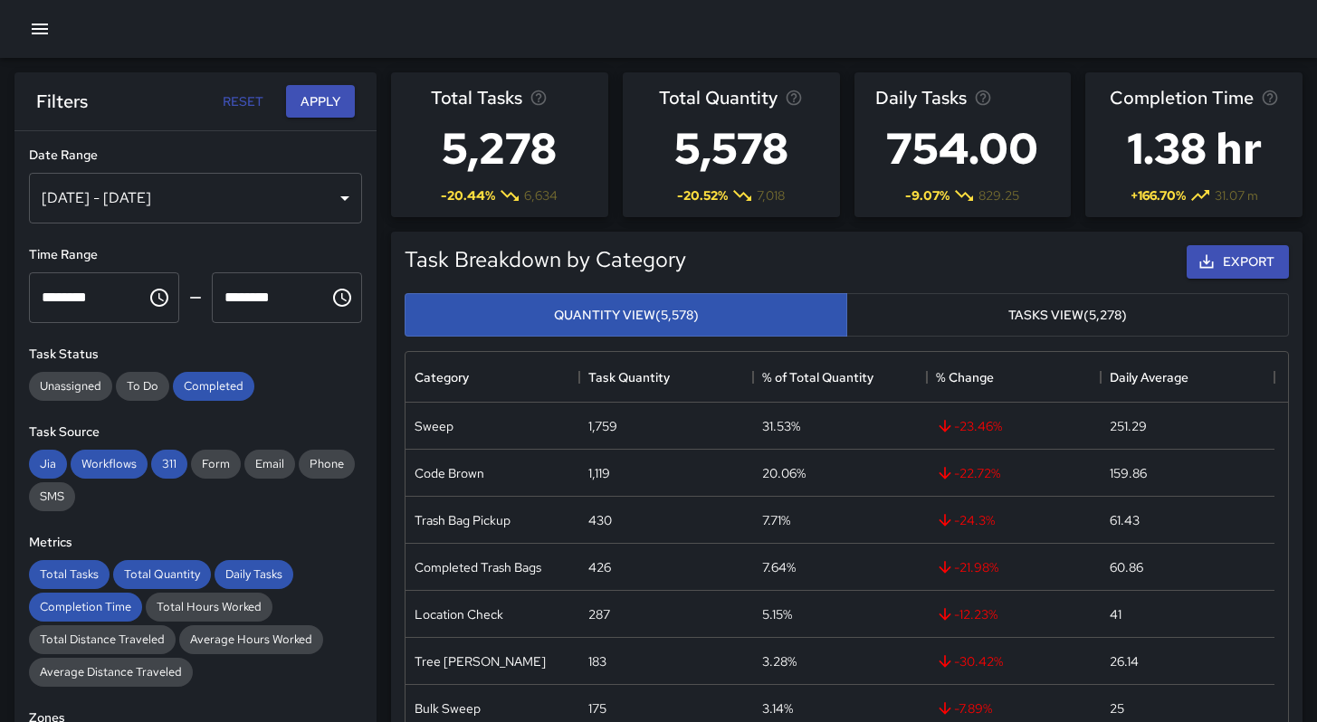
scroll to position [23, 0]
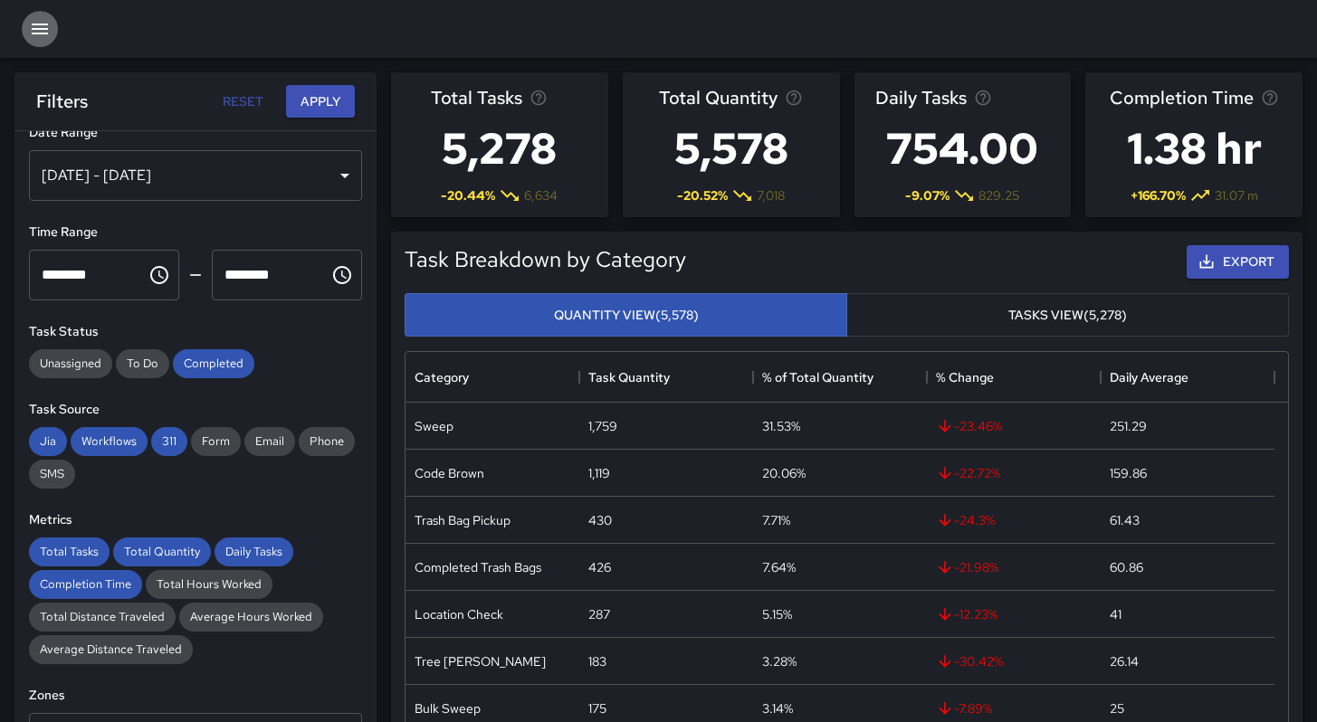
click at [34, 33] on icon "button" at bounding box center [40, 29] width 16 height 11
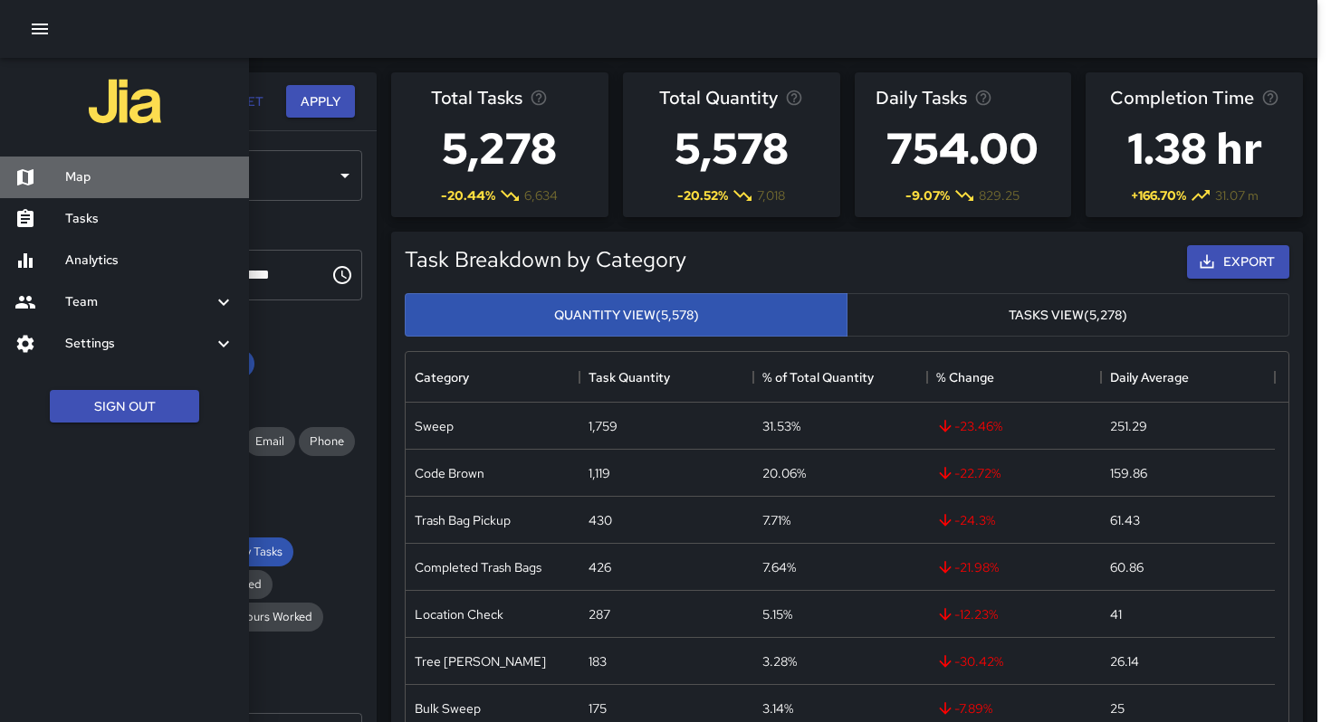
click at [46, 177] on div at bounding box center [39, 178] width 51 height 22
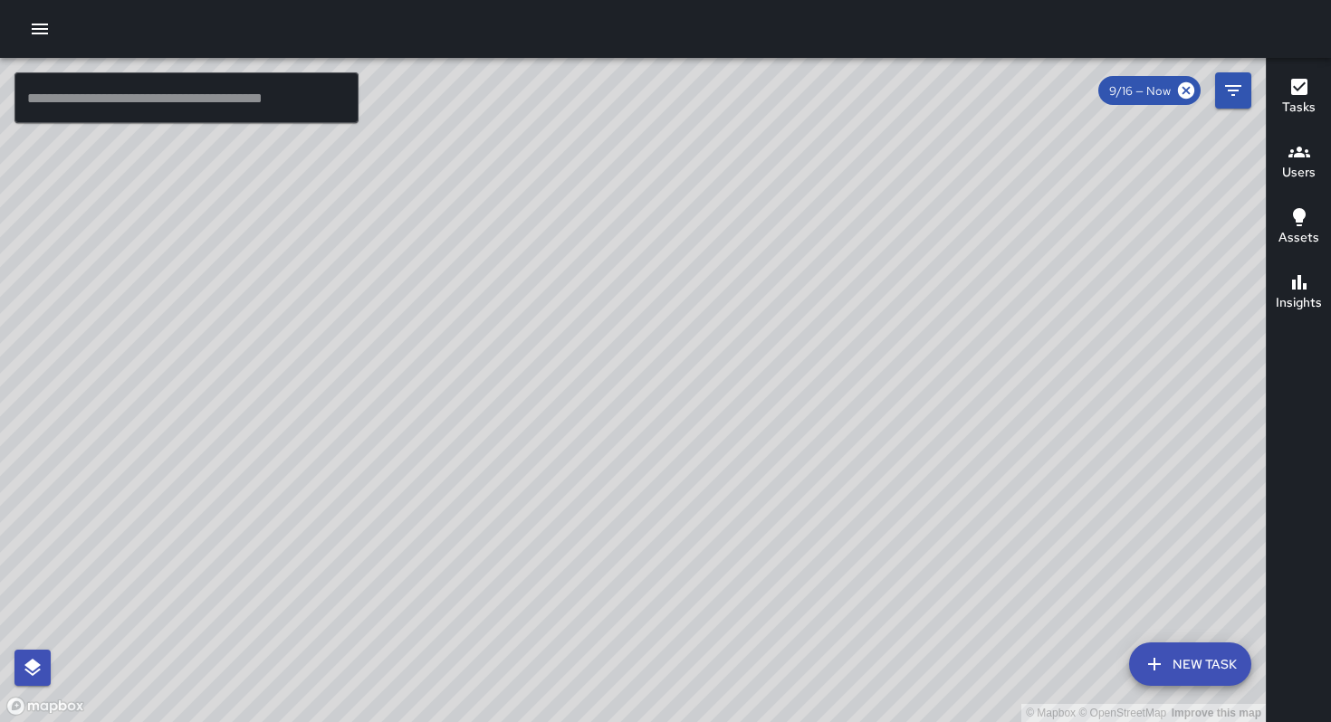
click at [39, 27] on icon "button" at bounding box center [40, 29] width 22 height 22
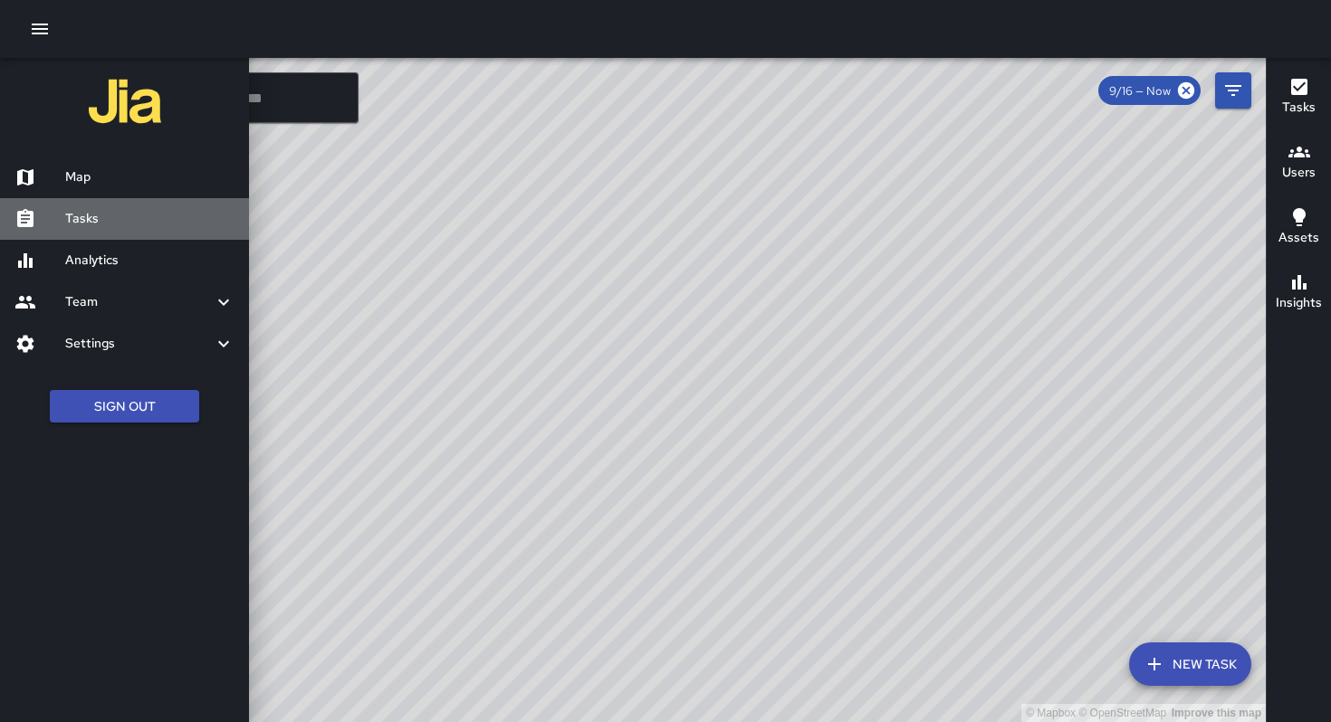
click at [79, 228] on h6 "Tasks" at bounding box center [149, 219] width 169 height 20
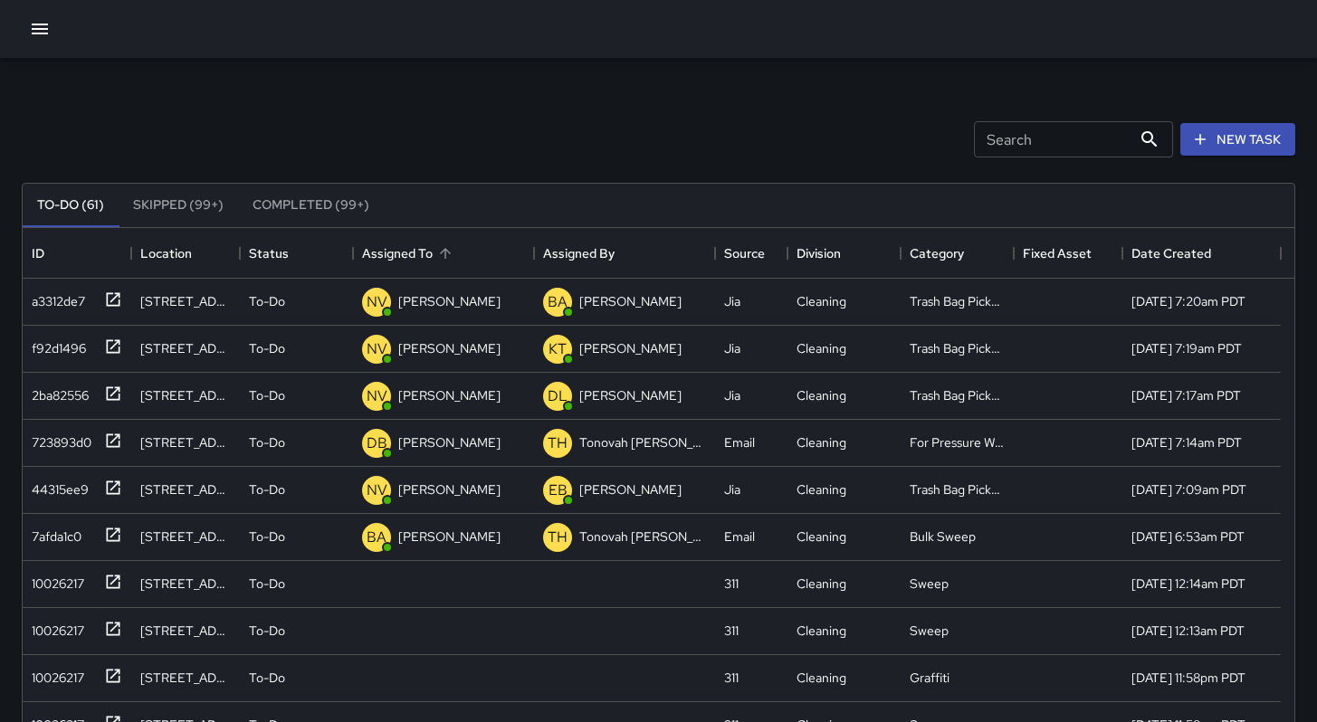
scroll to position [753, 1258]
click at [1225, 158] on div "To-Do (61) Skipped (99+) Completed (99+) ID Location Status Assigned To Assigne…" at bounding box center [659, 614] width 1274 height 912
click at [1223, 151] on button "New Task" at bounding box center [1237, 139] width 115 height 33
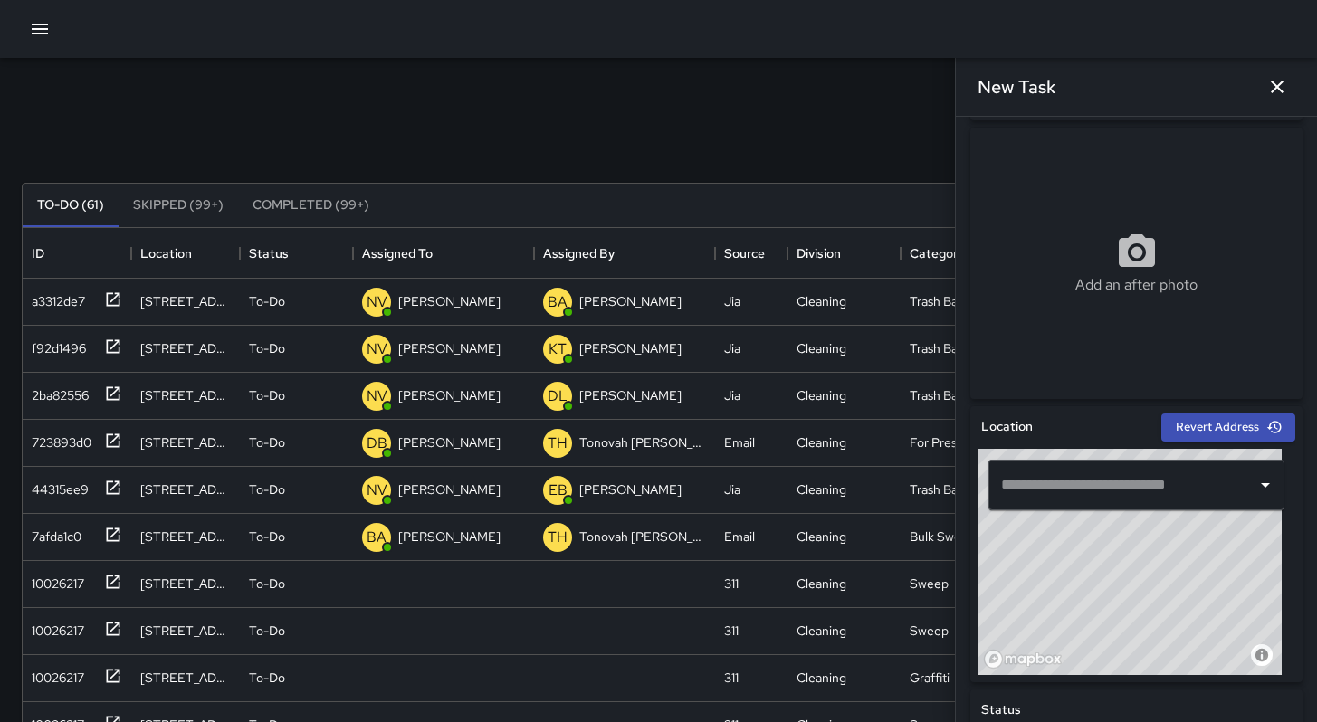
scroll to position [371, 0]
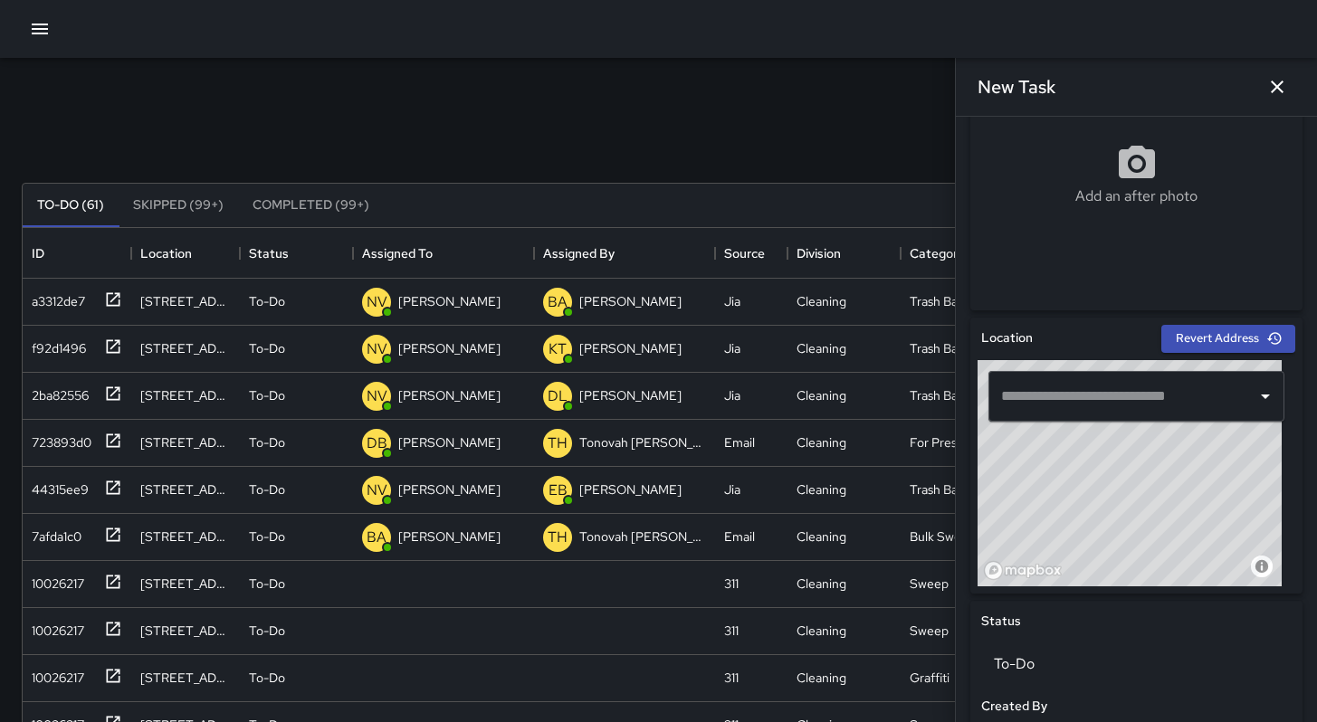
click at [1053, 408] on input "text" at bounding box center [1123, 396] width 253 height 34
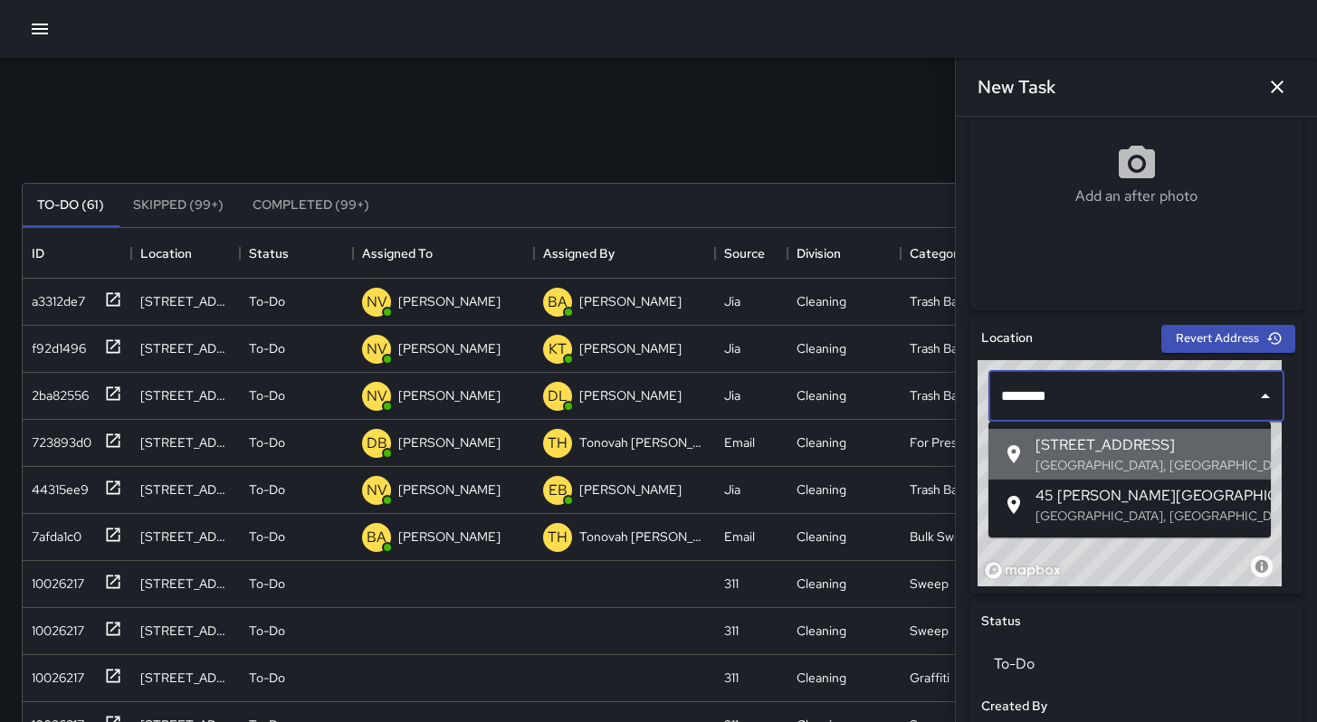
click at [1038, 445] on span "45 Juniper St" at bounding box center [1146, 446] width 221 height 22
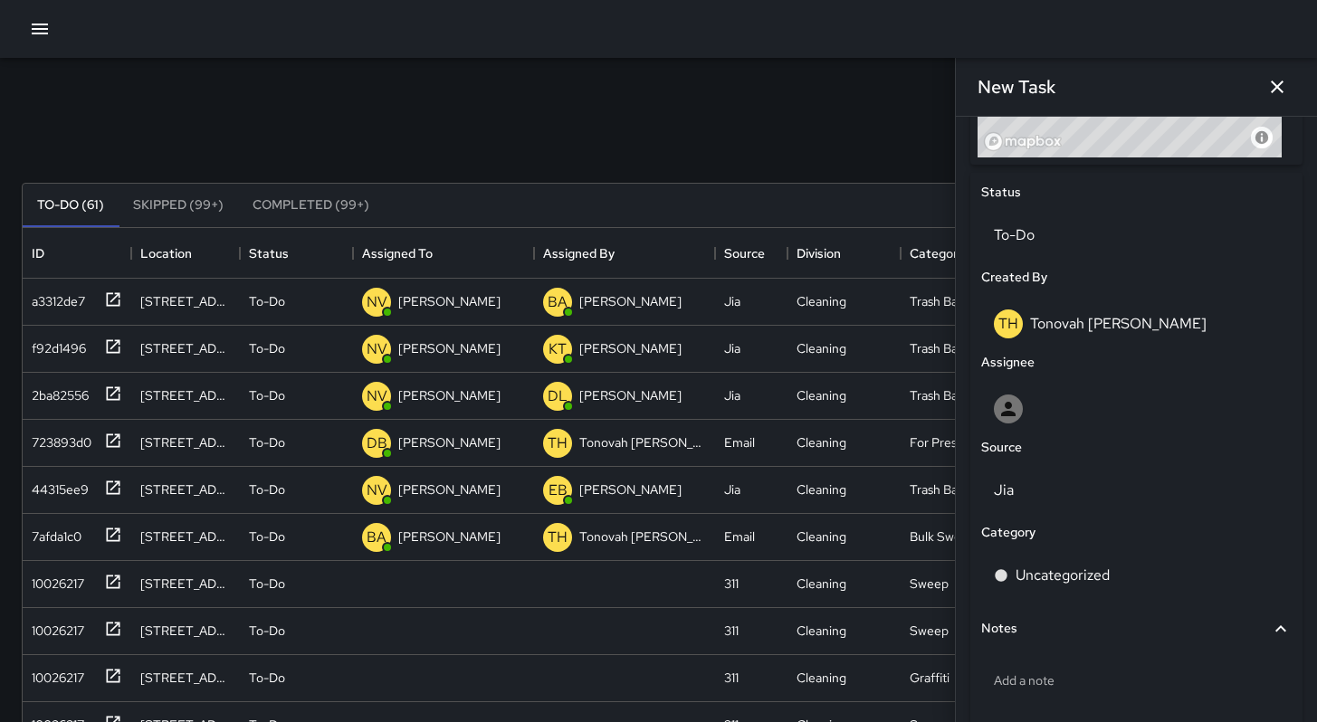
scroll to position [891, 0]
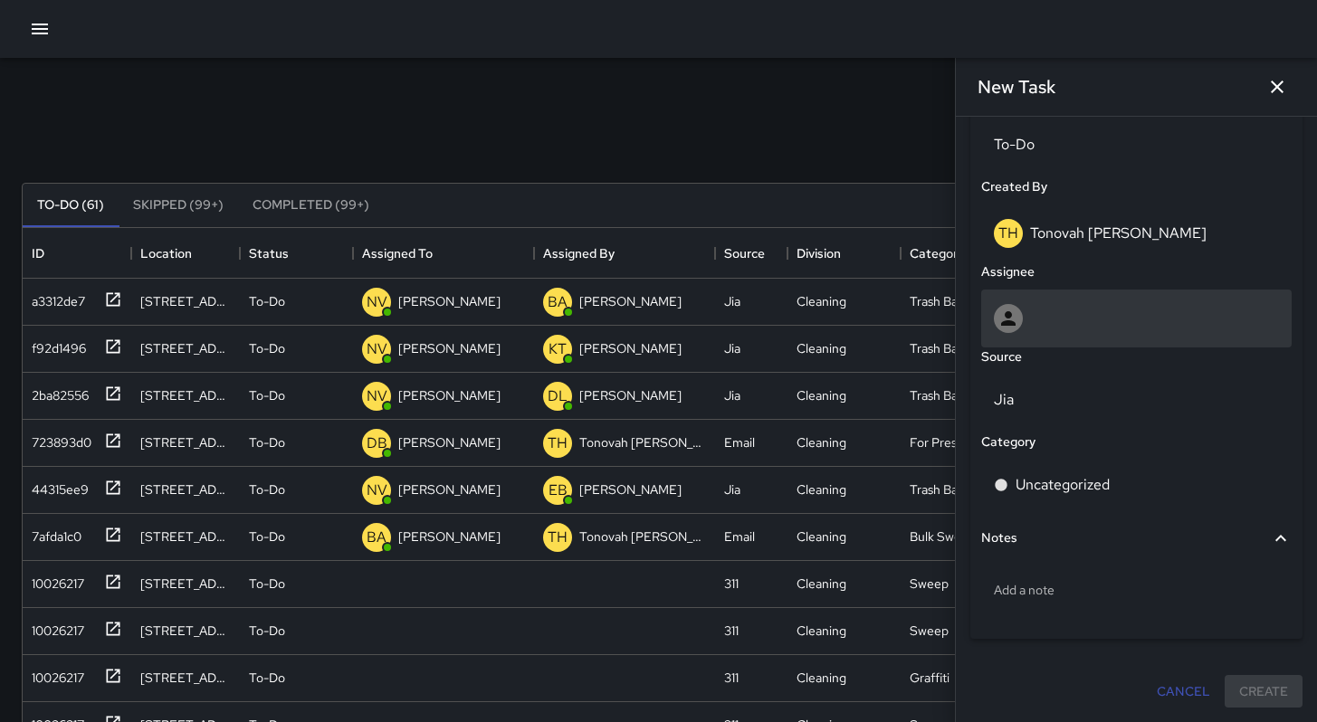
type input "**********"
click at [1026, 310] on div at bounding box center [1136, 318] width 285 height 29
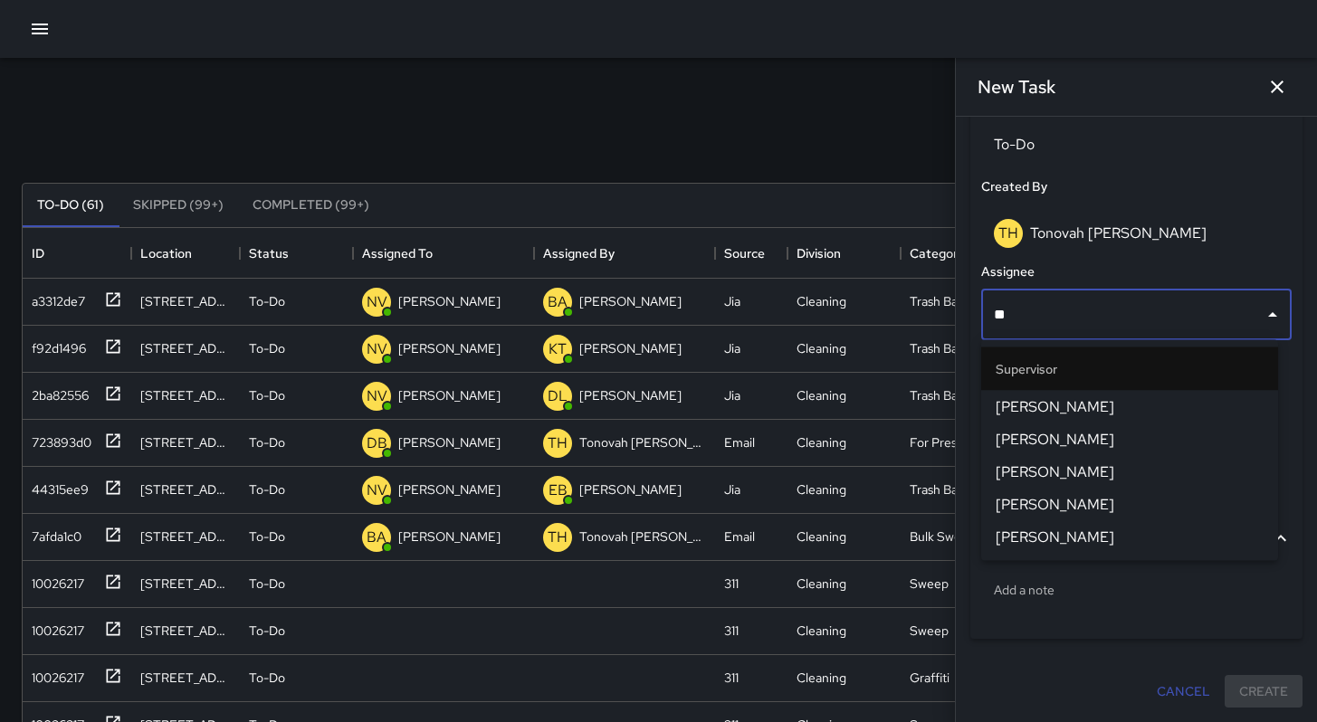
type input "***"
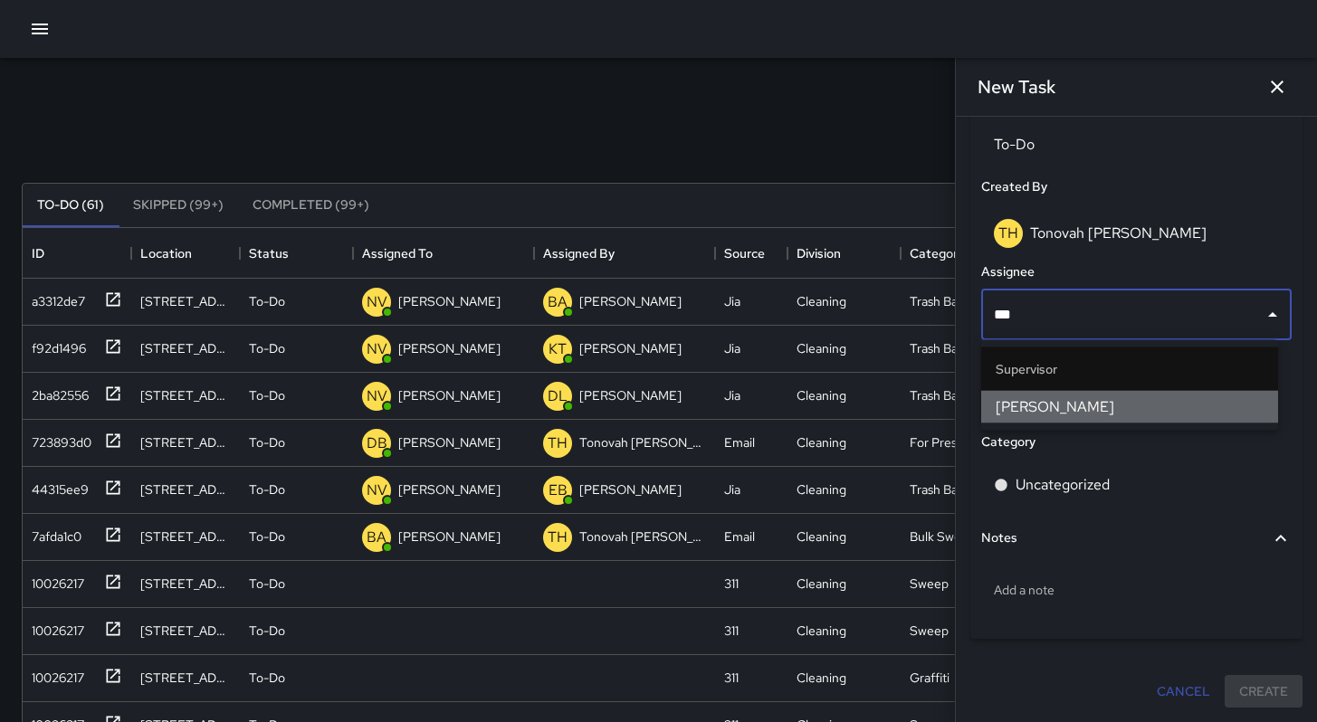
click at [1091, 406] on span "[PERSON_NAME]" at bounding box center [1130, 408] width 268 height 22
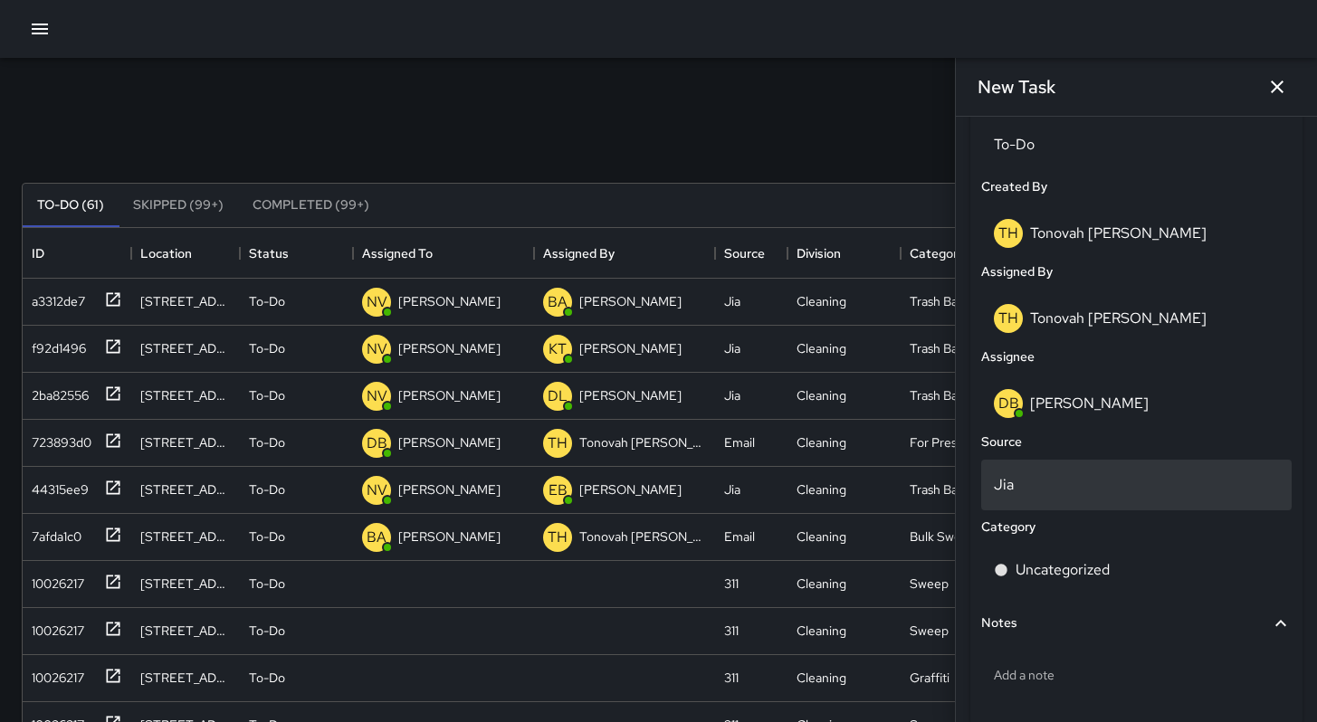
click at [1071, 493] on p "Jia" at bounding box center [1136, 485] width 285 height 22
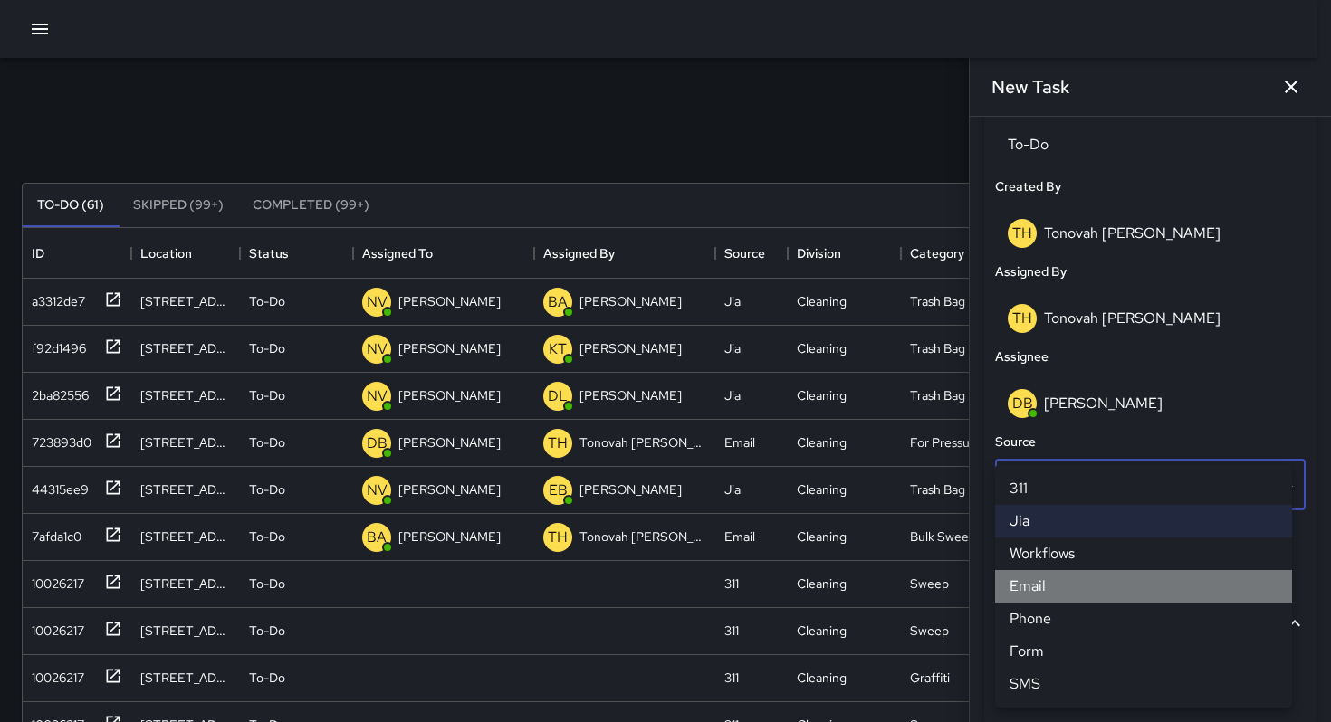
click at [1058, 583] on li "Email" at bounding box center [1143, 586] width 297 height 33
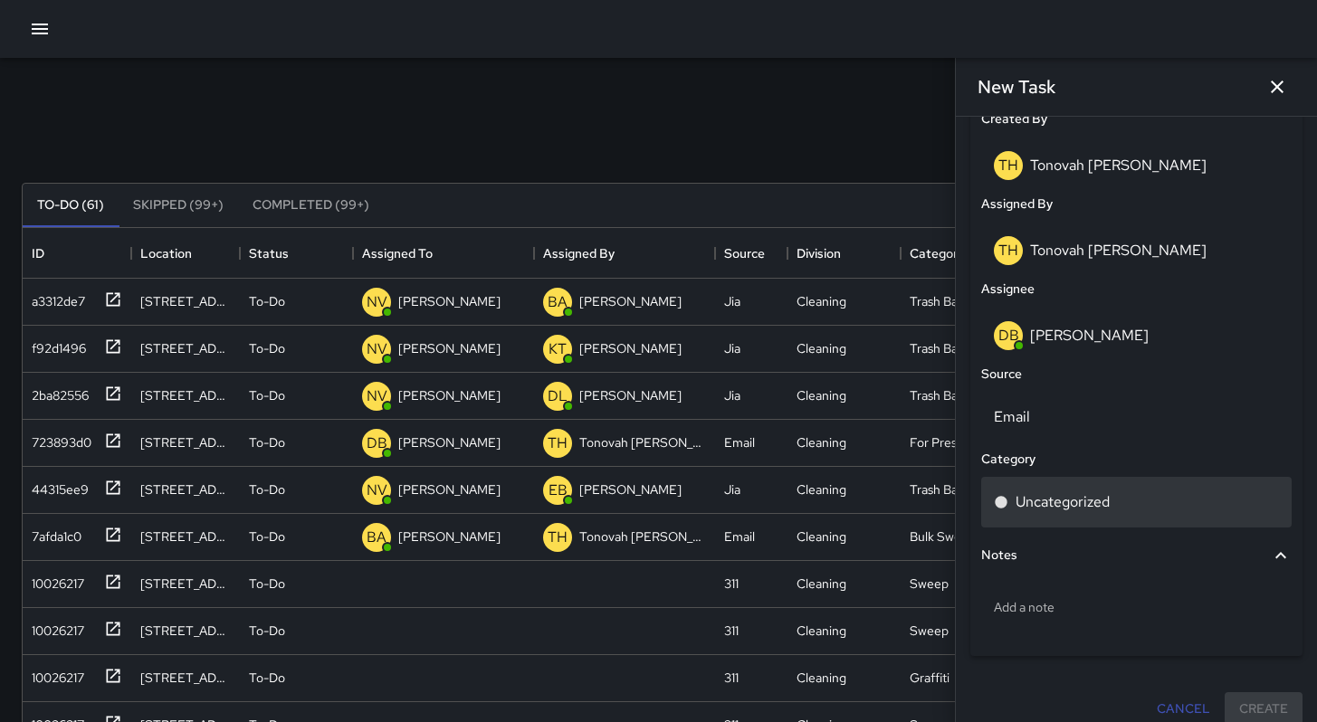
scroll to position [976, 0]
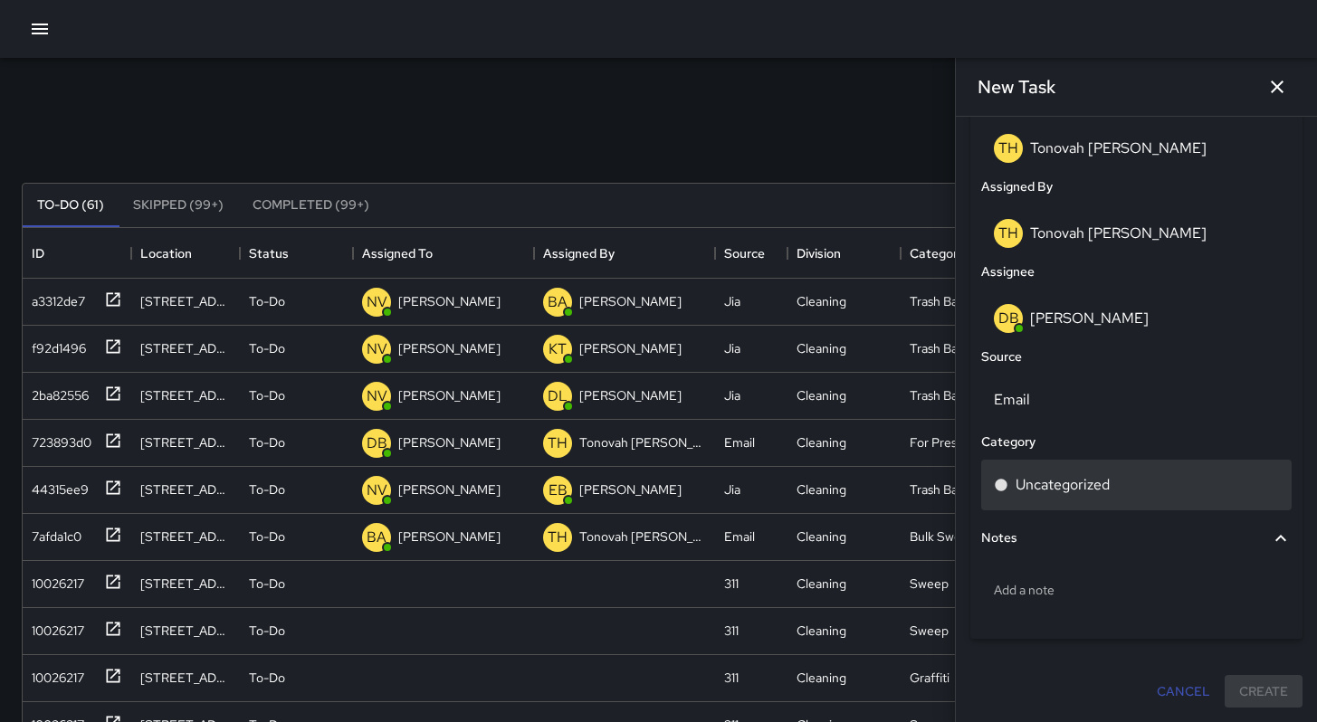
click at [1041, 487] on p "Uncategorized" at bounding box center [1063, 485] width 94 height 22
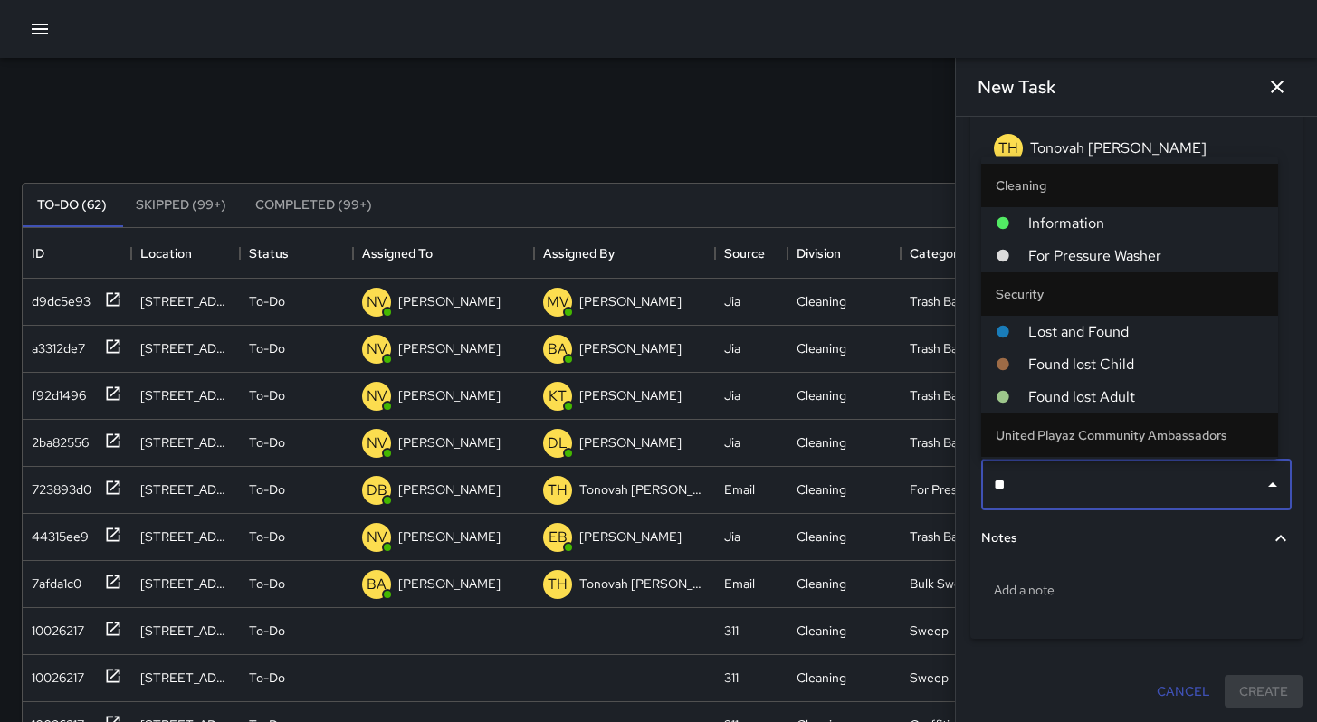
type input "***"
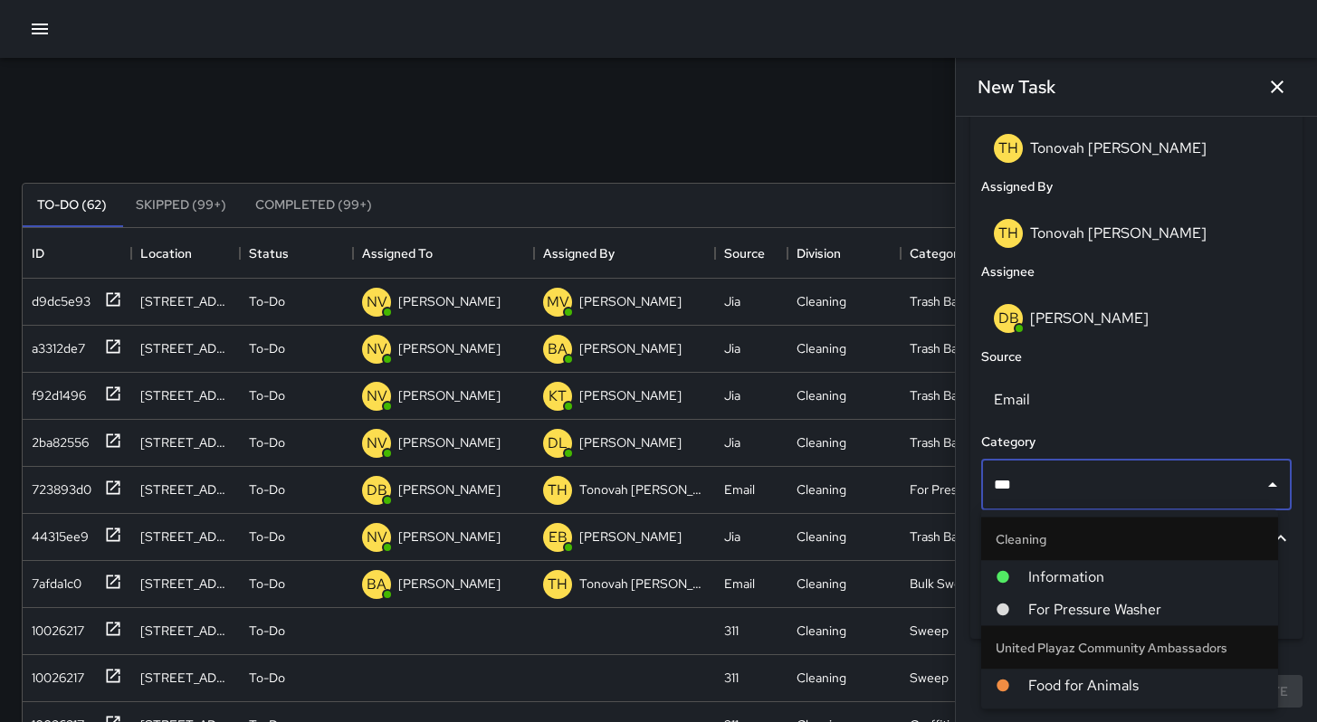
click at [1152, 602] on span "For Pressure Washer" at bounding box center [1145, 610] width 235 height 22
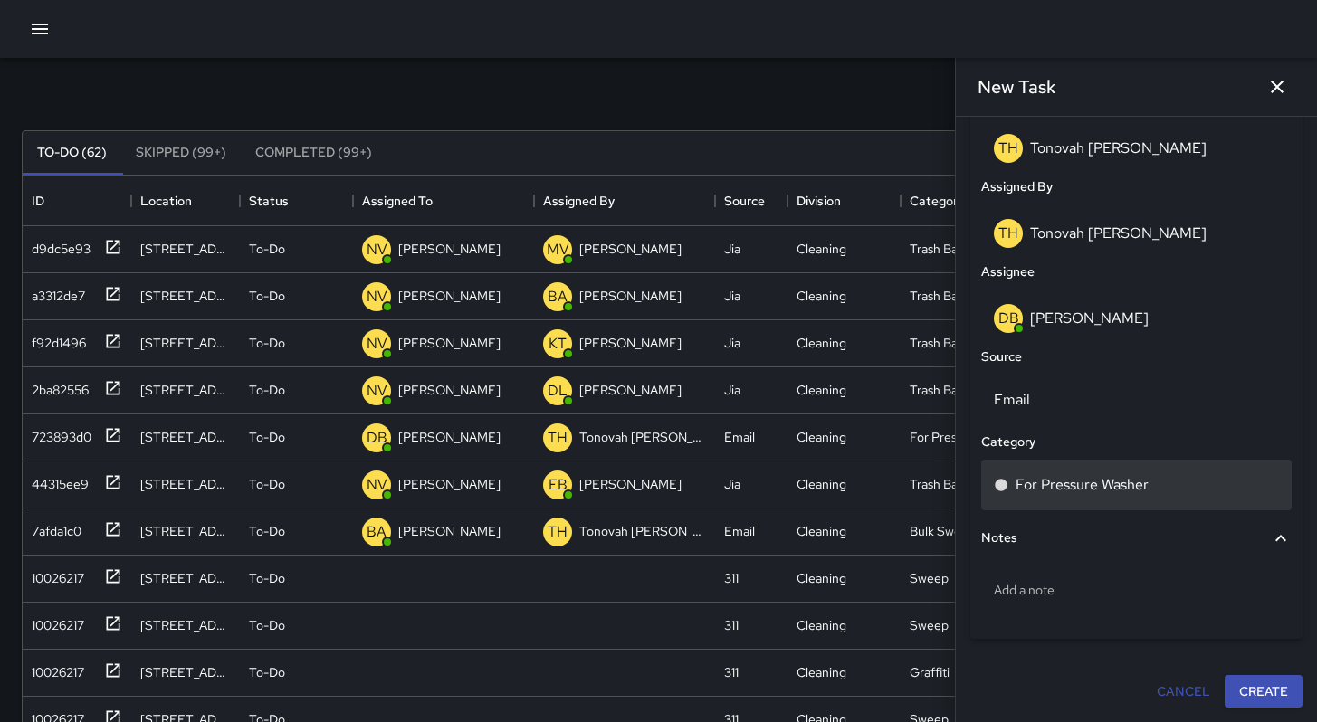
scroll to position [329, 0]
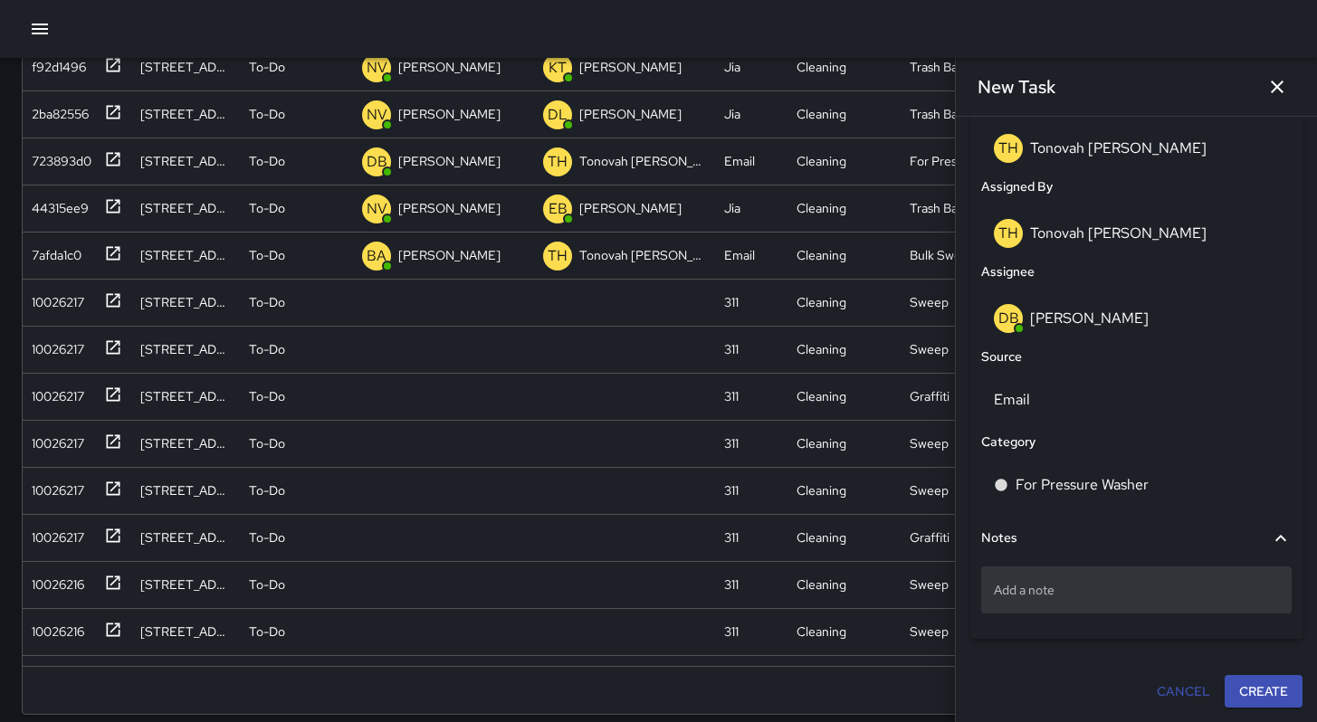
click at [1056, 601] on div "Add a note" at bounding box center [1136, 590] width 311 height 47
click at [1026, 594] on p "Add a note" at bounding box center [1136, 590] width 285 height 18
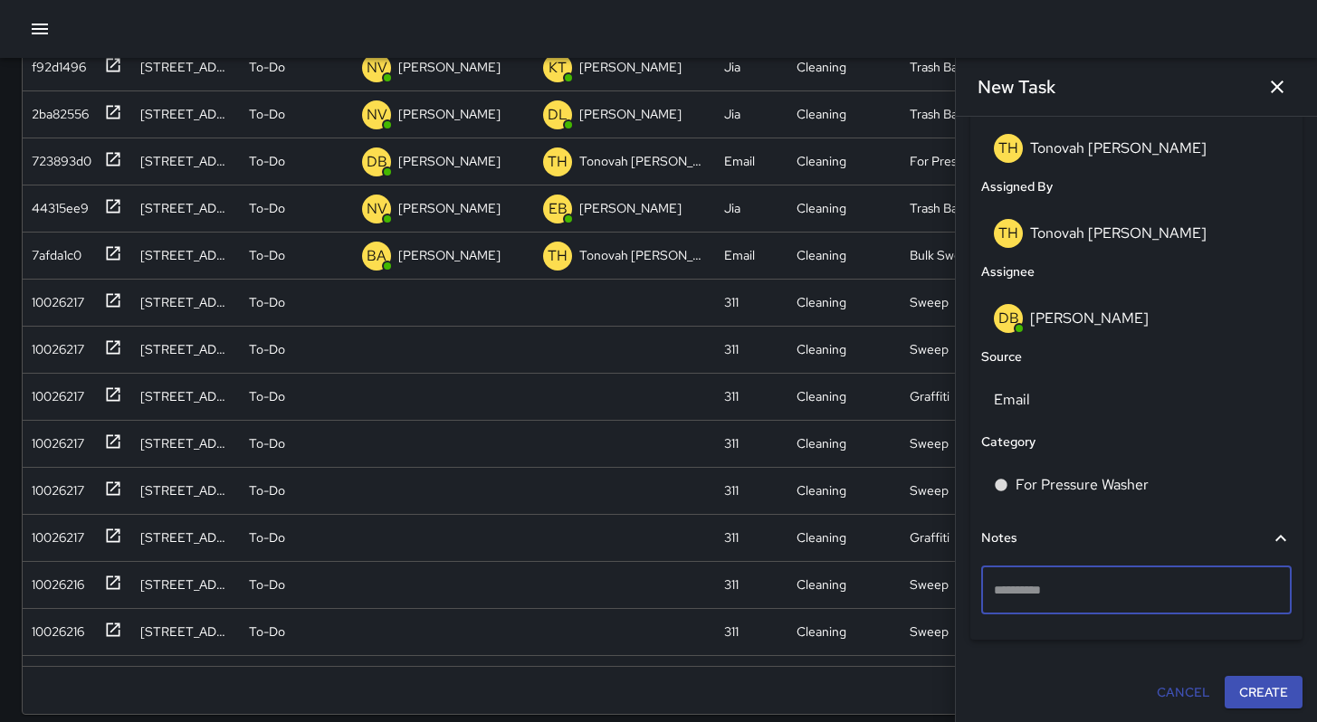
type textarea "**********"
click at [1253, 692] on button "Create" at bounding box center [1264, 692] width 78 height 33
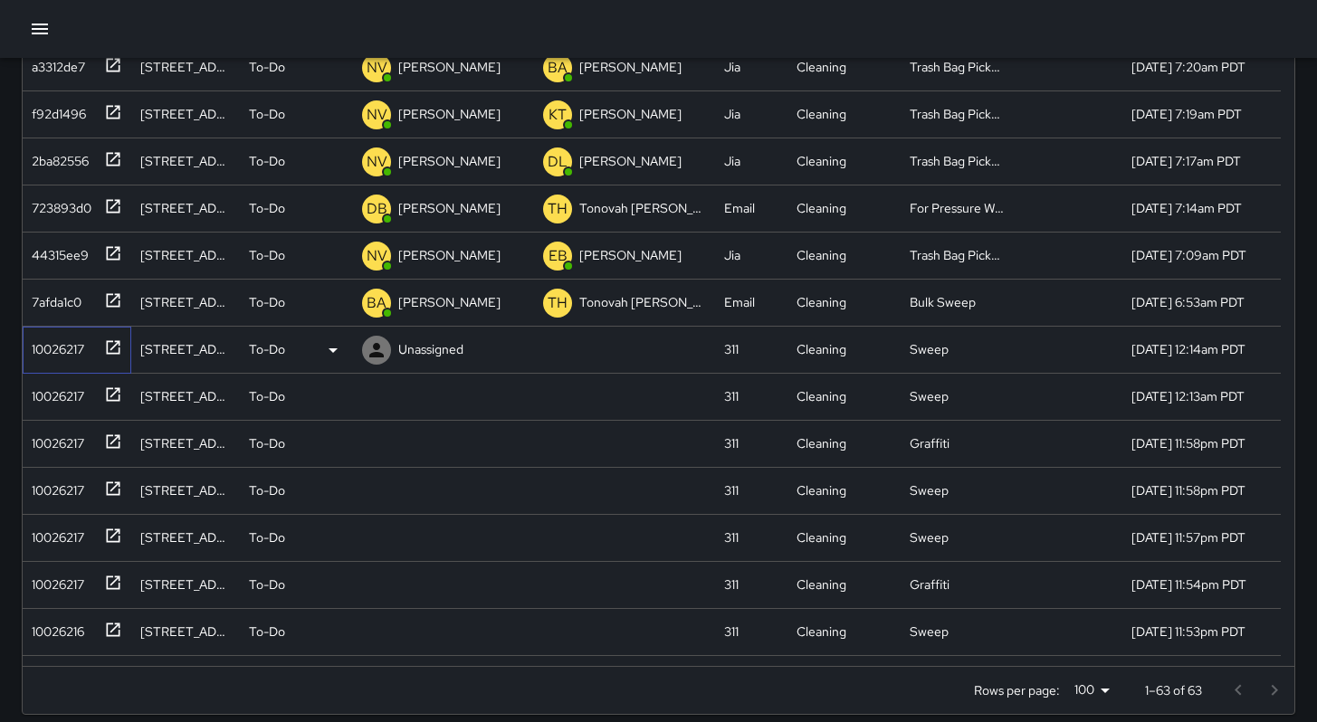
click at [36, 345] on div "10026217" at bounding box center [54, 345] width 60 height 25
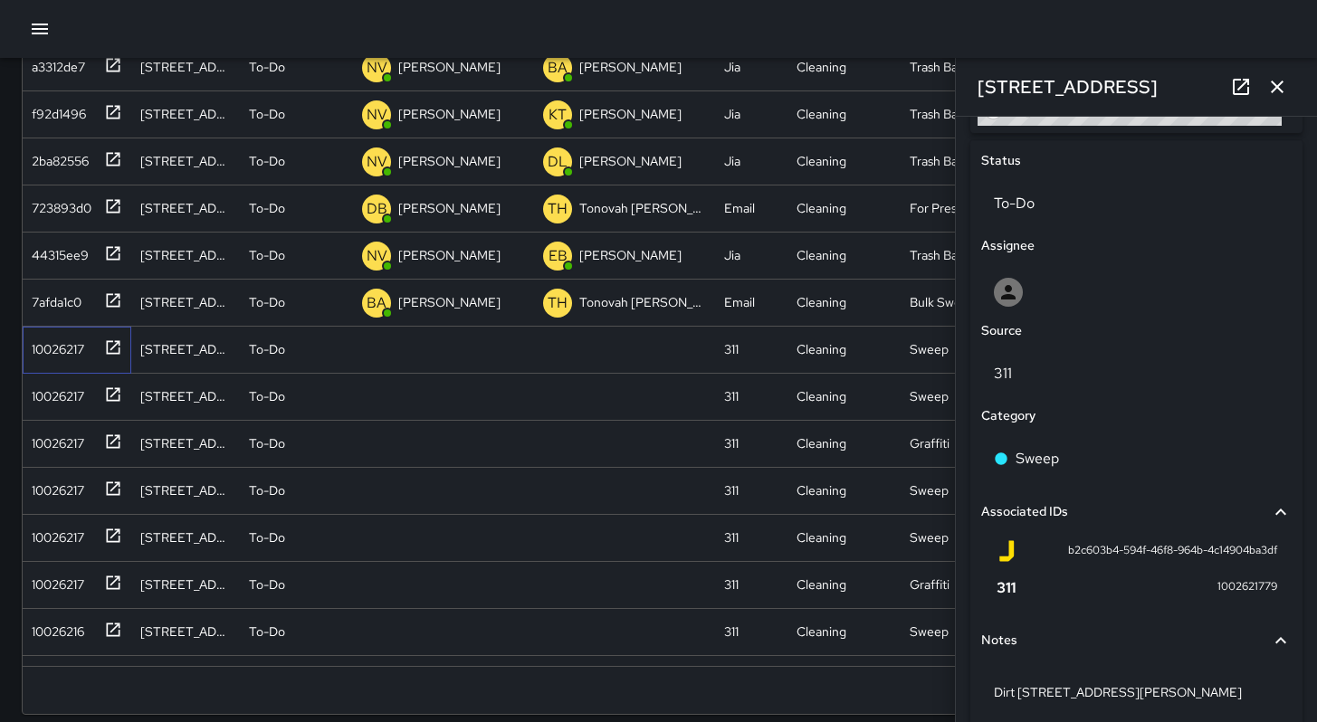
scroll to position [904, 0]
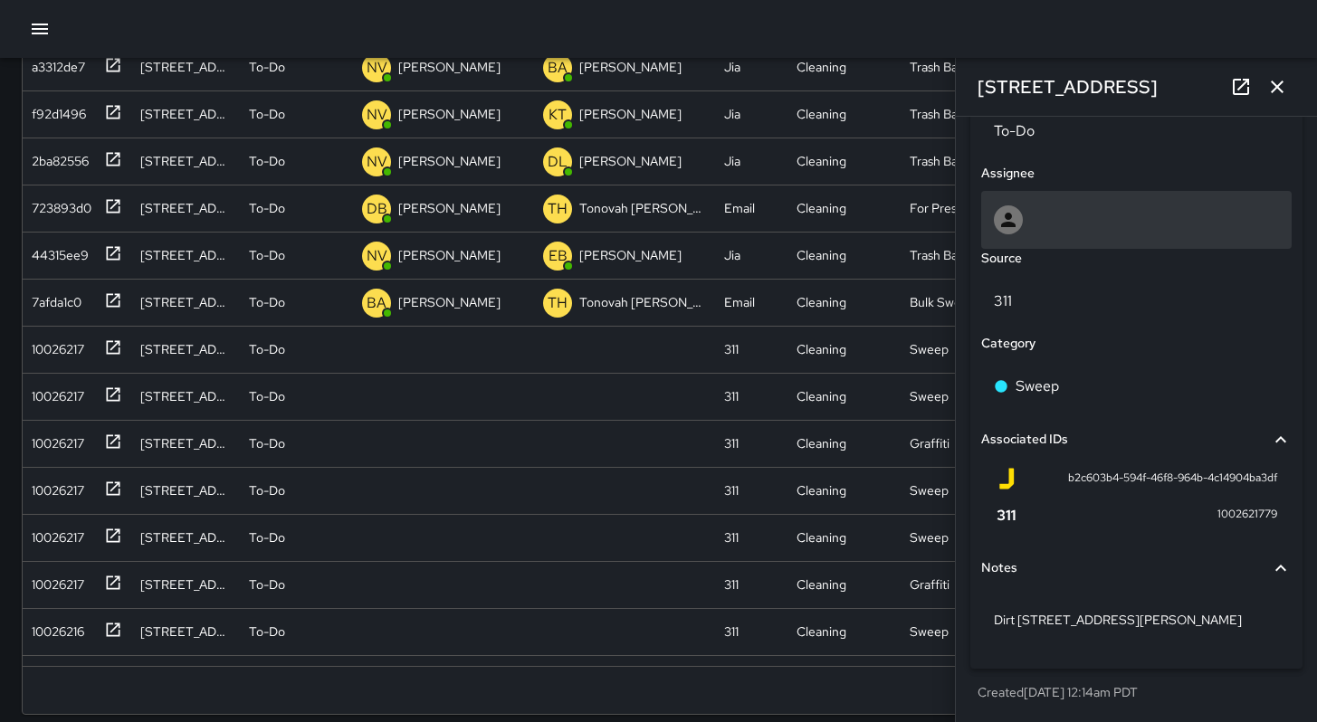
click at [1026, 238] on div at bounding box center [1136, 220] width 311 height 58
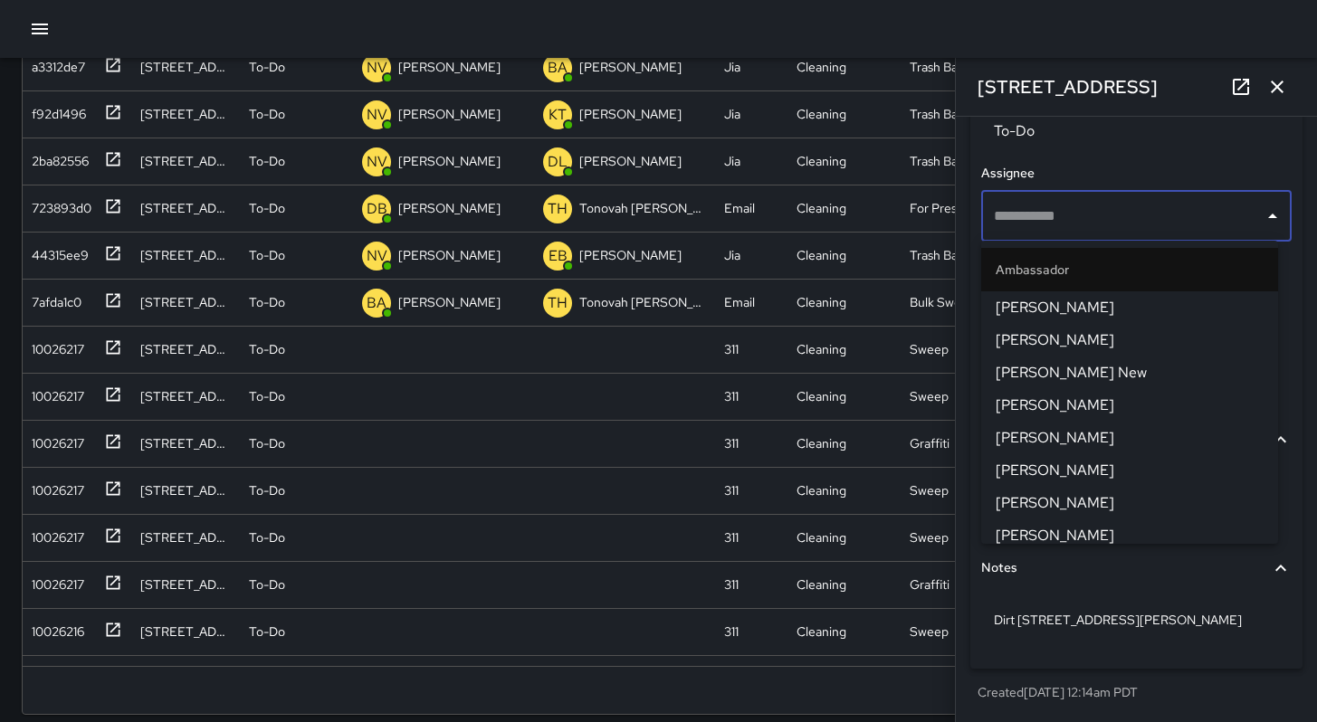
click at [1170, 651] on div "Dirt 148 Harriet Street" at bounding box center [1136, 623] width 311 height 69
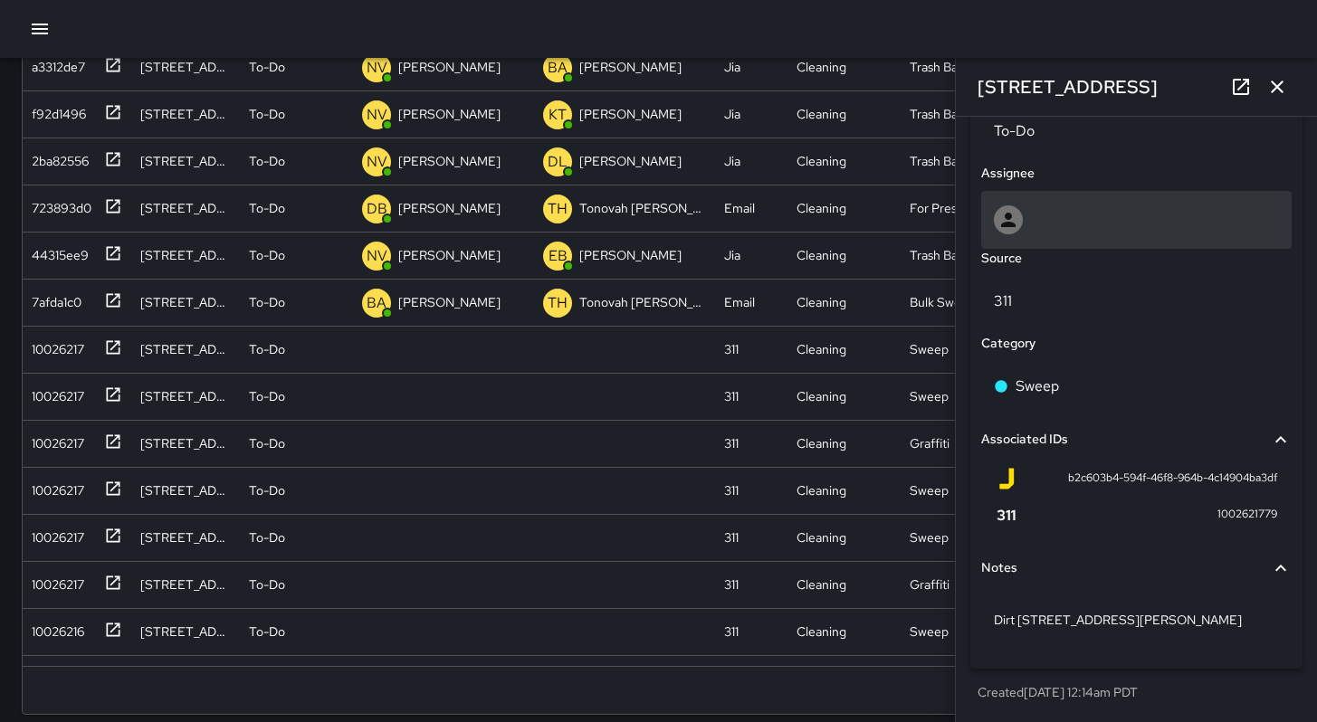
click at [1045, 214] on div at bounding box center [1136, 219] width 285 height 29
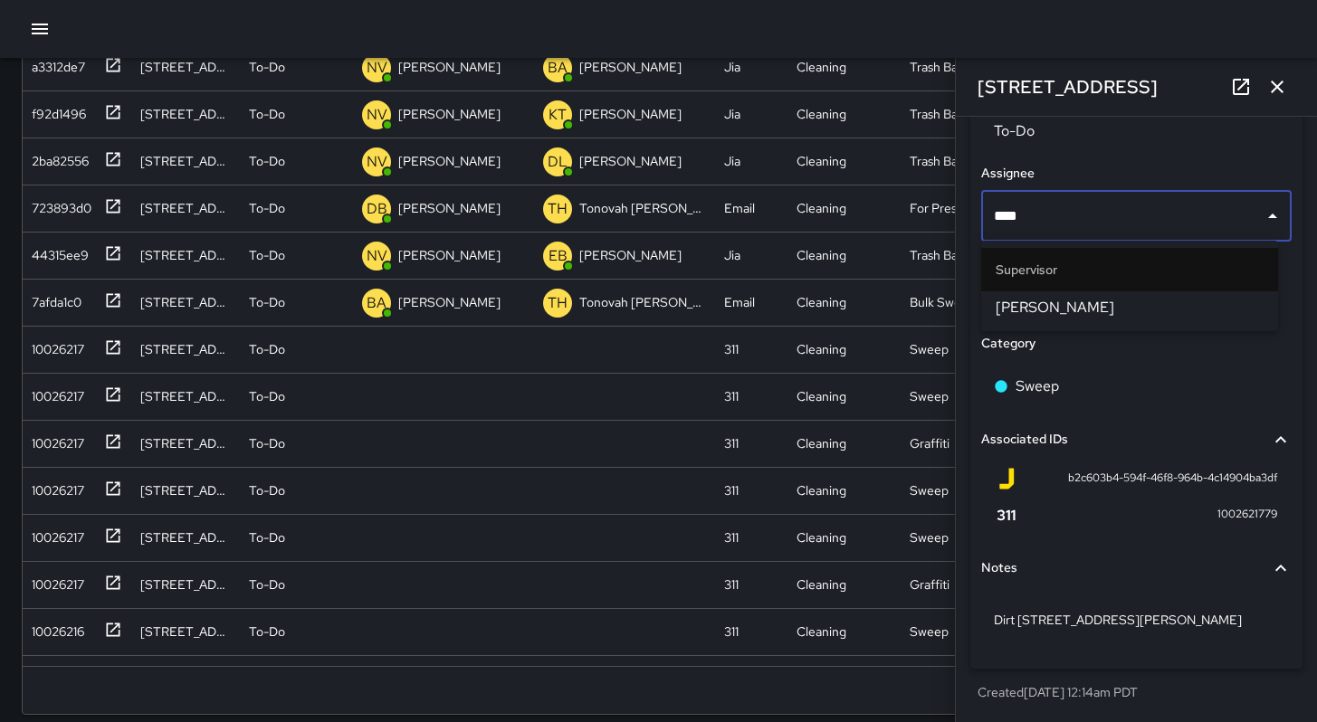
type input "*****"
click at [1057, 311] on span "Bryan Alexander" at bounding box center [1130, 308] width 268 height 22
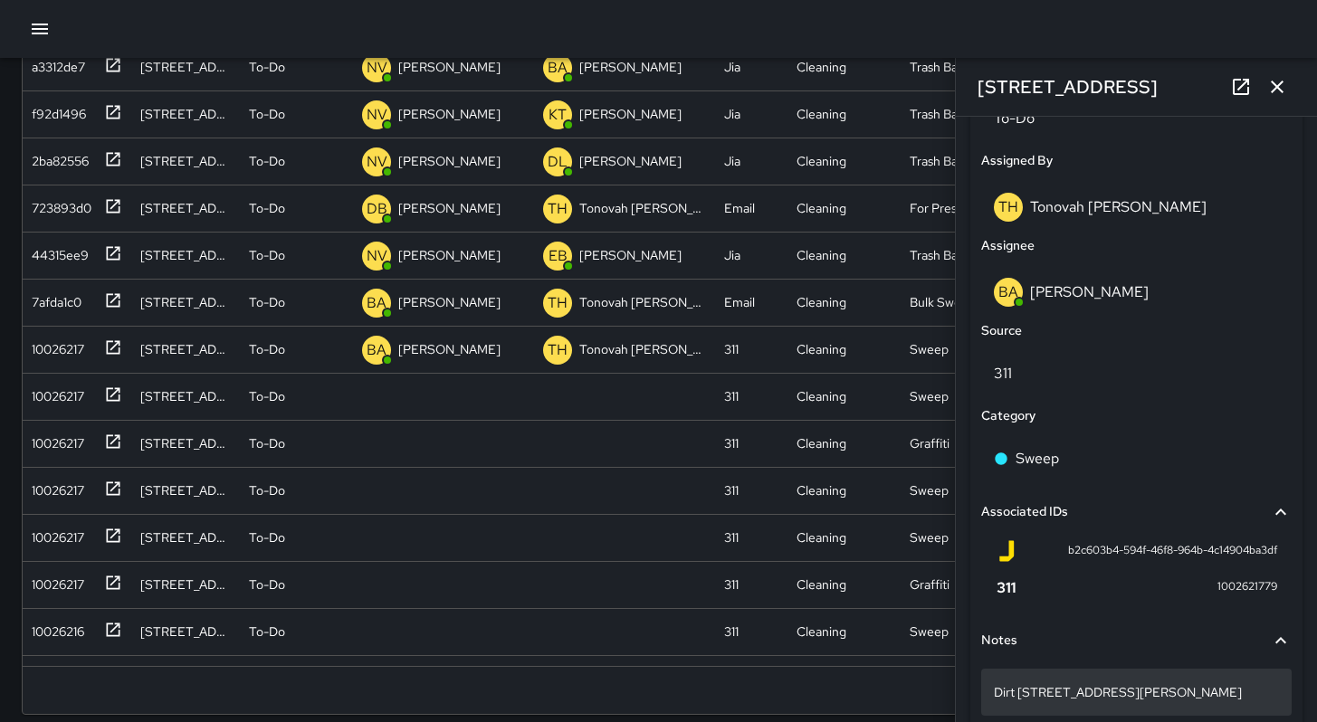
scroll to position [934, 0]
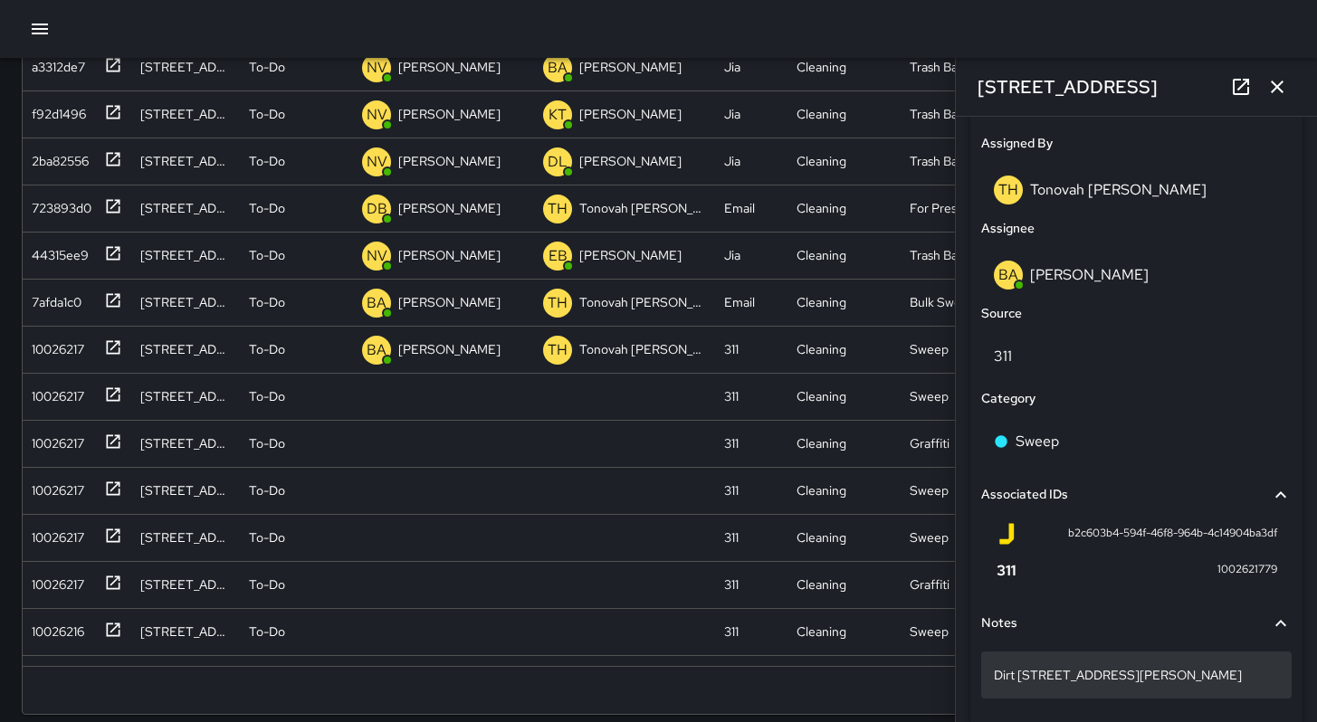
click at [1142, 682] on p "Dirt 148 Harriet Street" at bounding box center [1136, 675] width 285 height 18
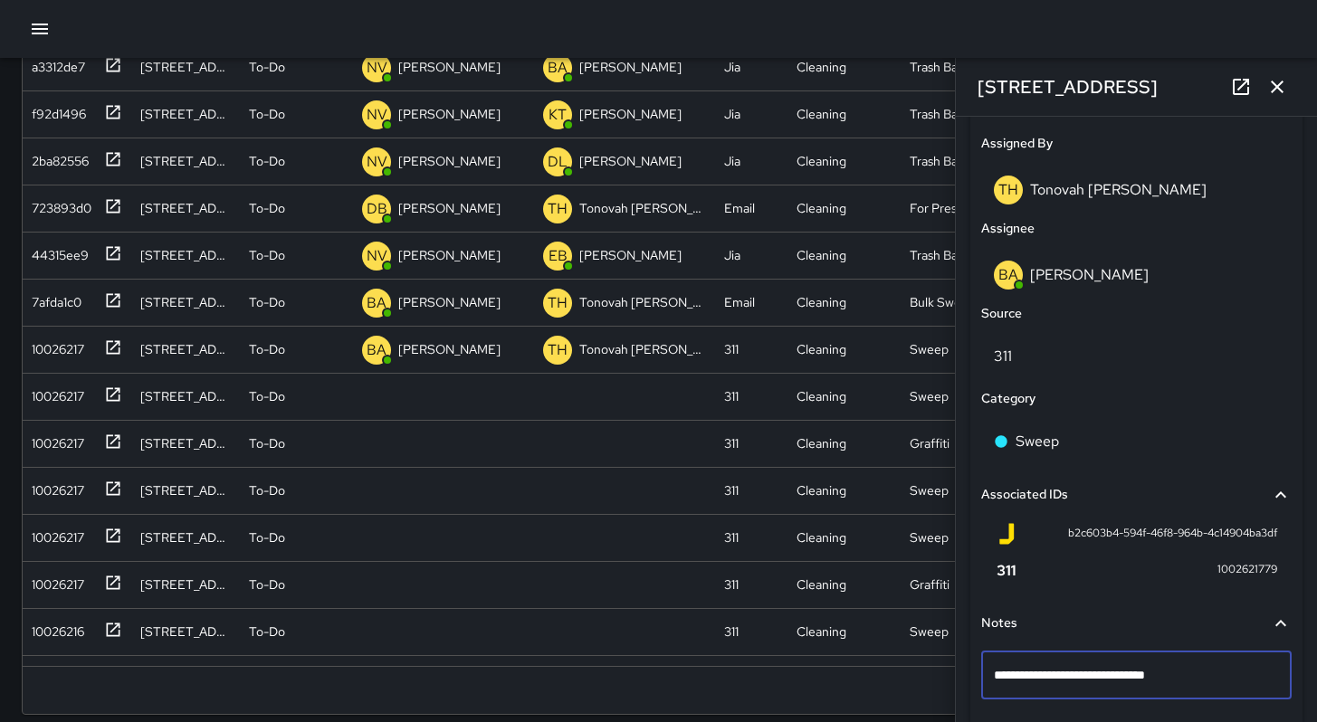
type textarea "**********"
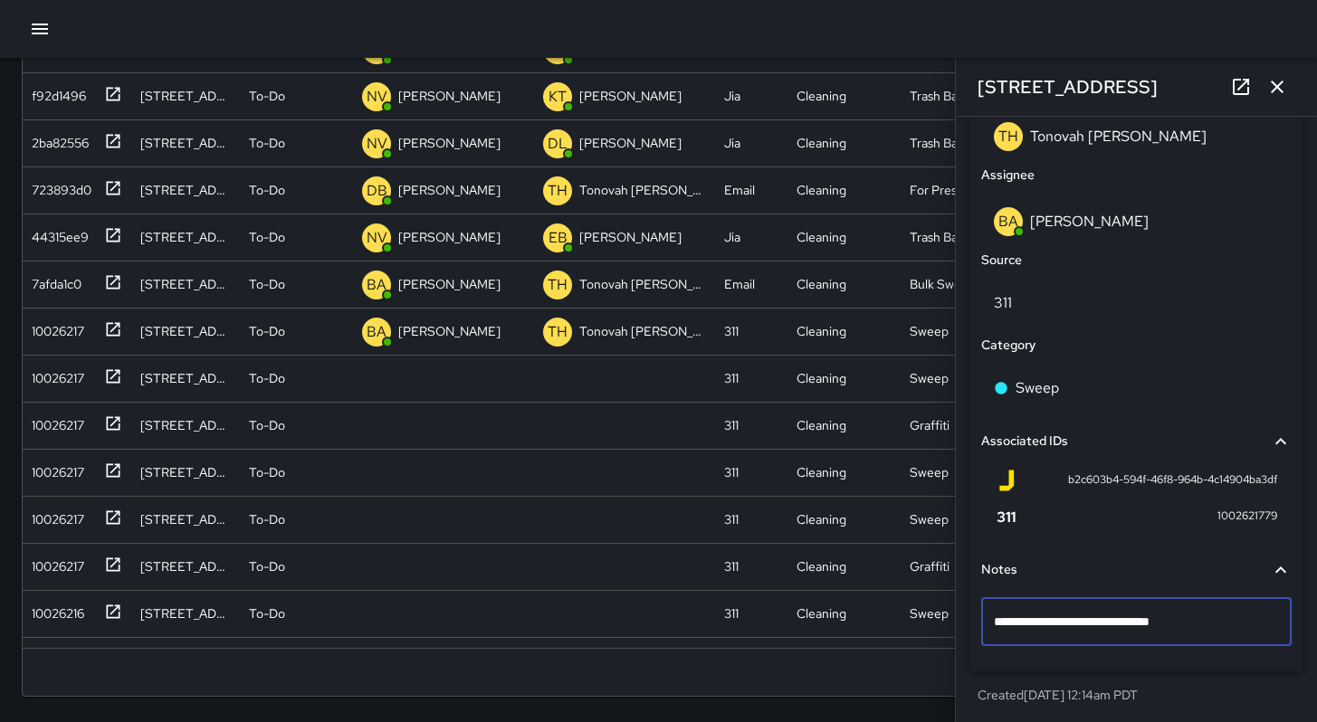
scroll to position [987, 0]
click at [83, 374] on div "10026217" at bounding box center [54, 374] width 60 height 25
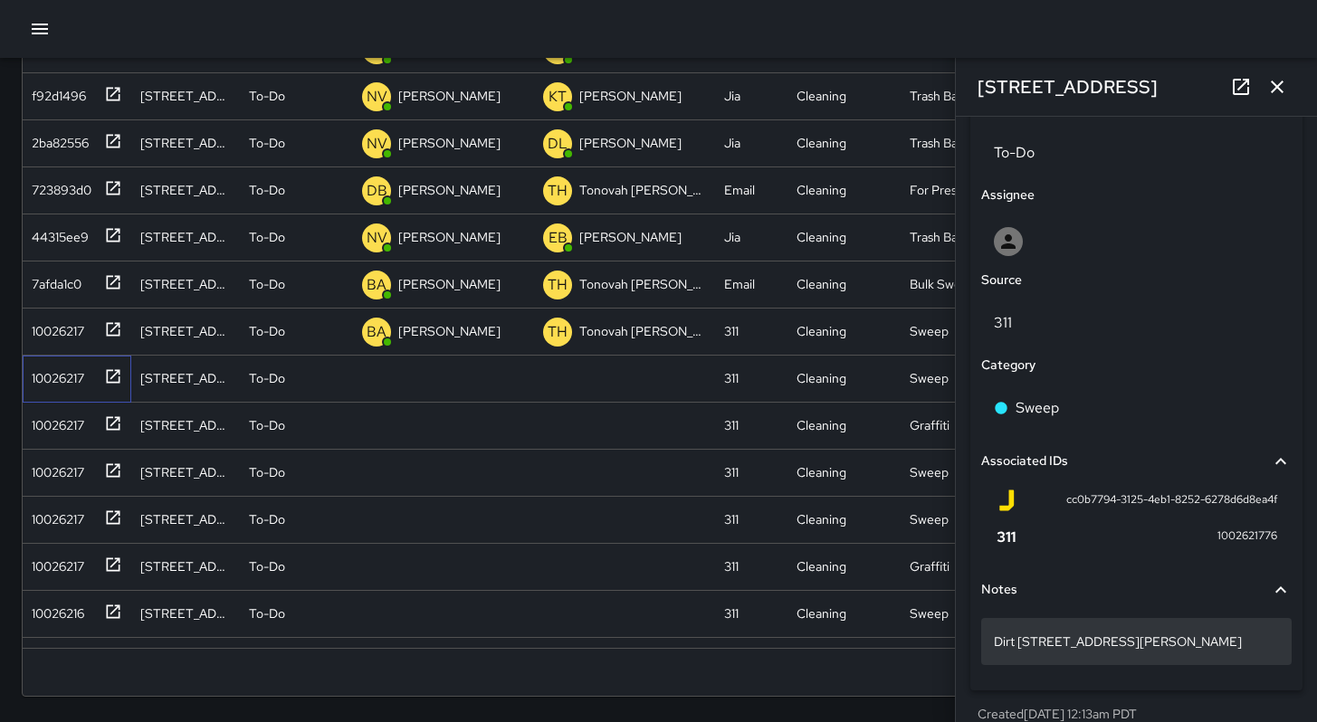
scroll to position [883, 0]
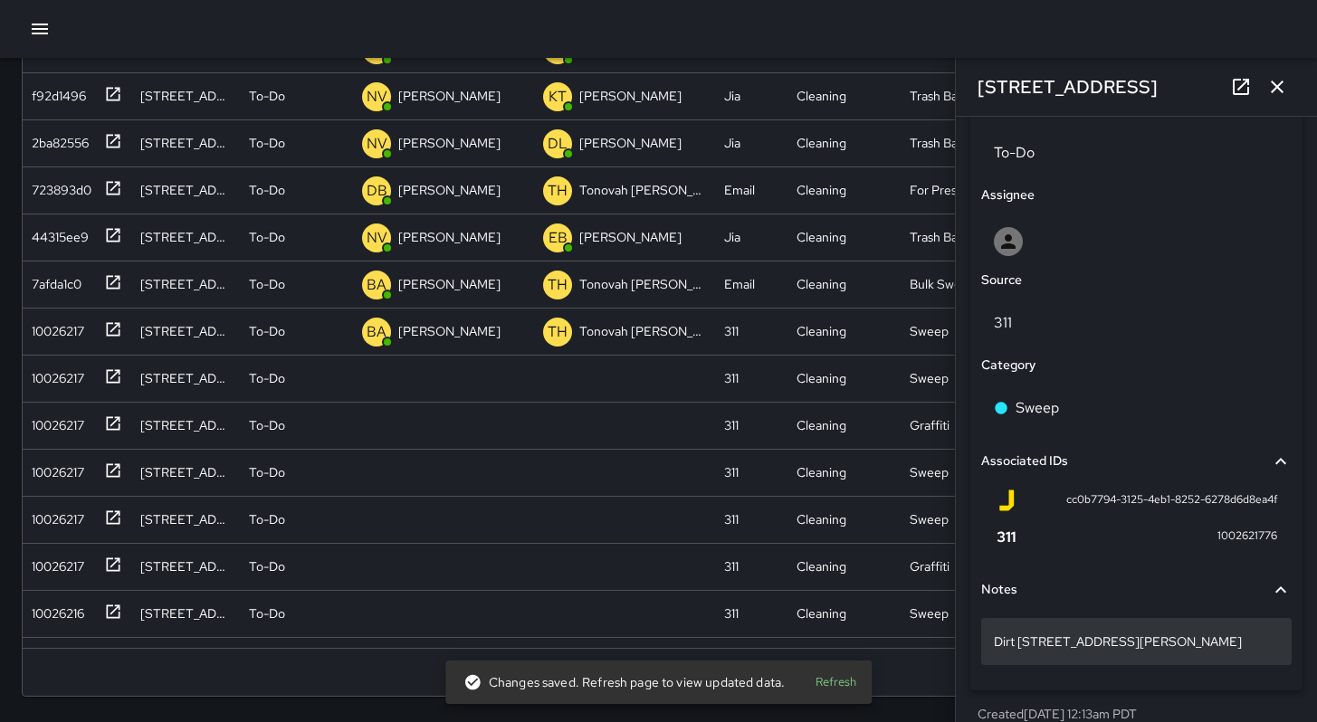
click at [1126, 647] on p "Dirt 139 Harriet Street" at bounding box center [1136, 642] width 285 height 18
type textarea "**********"
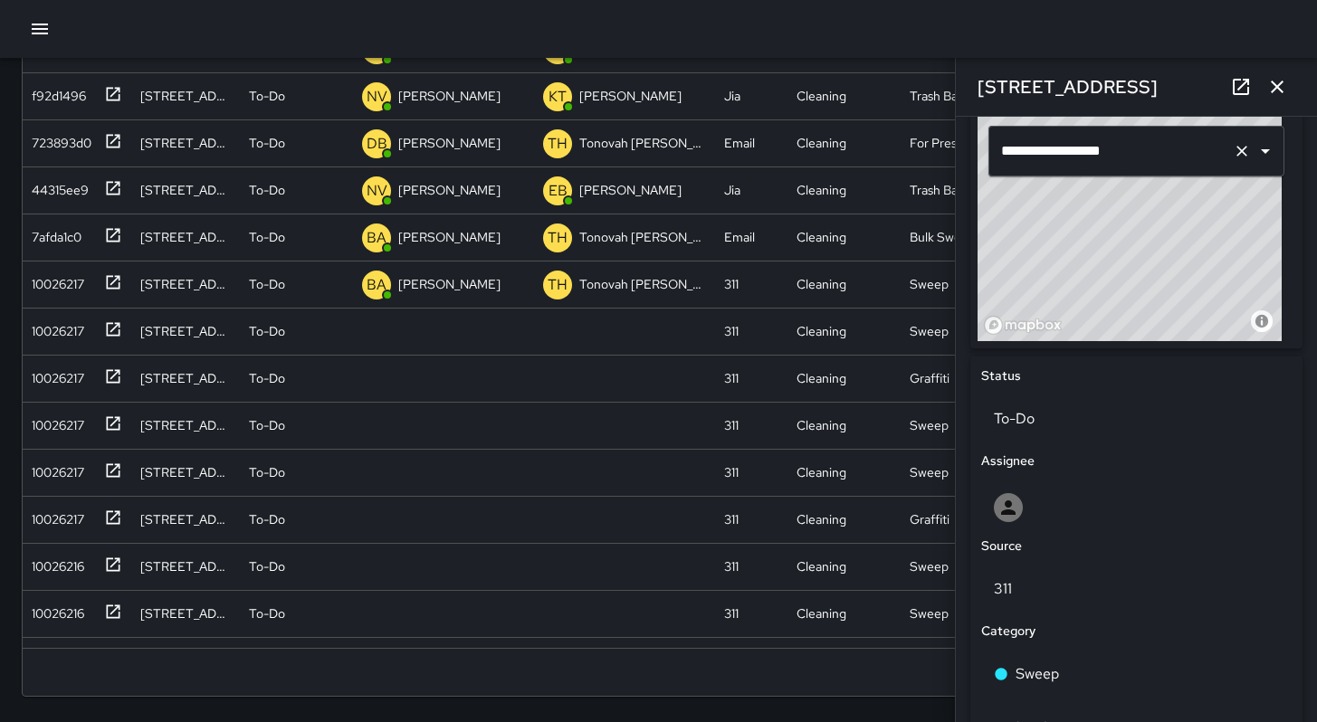
scroll to position [525, 0]
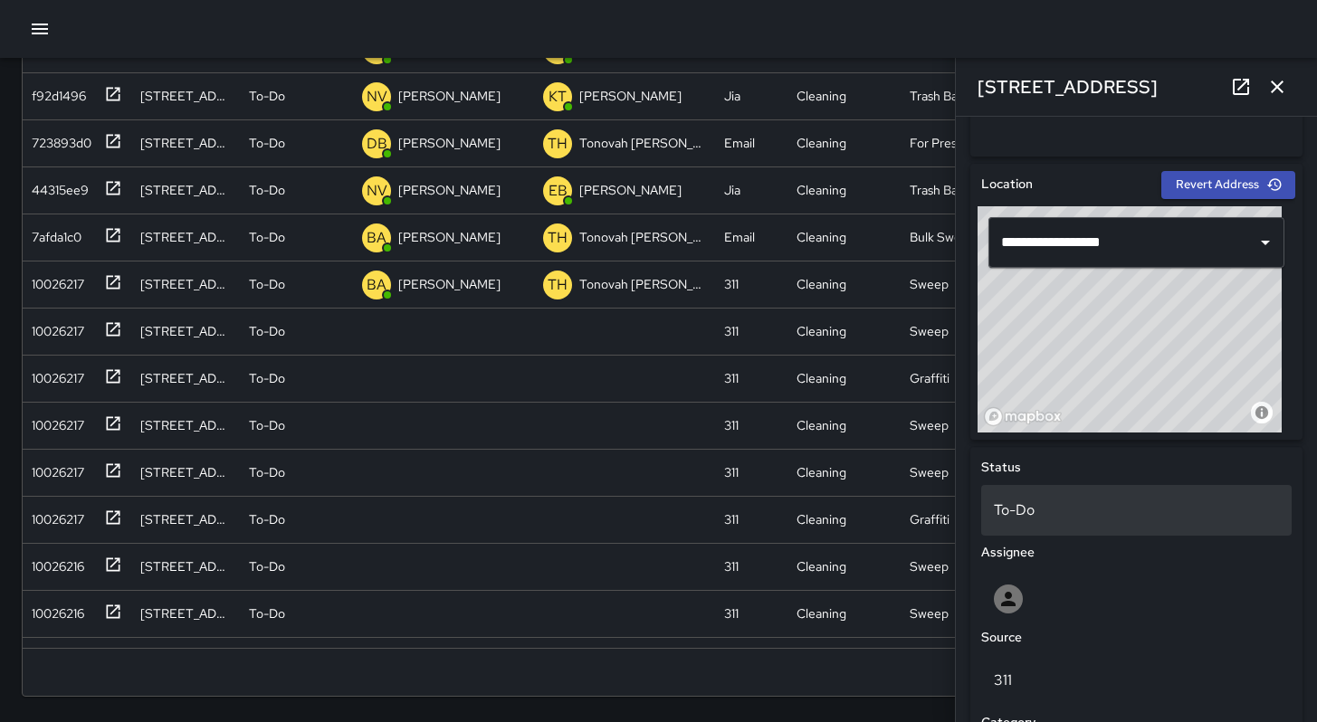
click at [1079, 494] on div "To-Do" at bounding box center [1136, 510] width 311 height 51
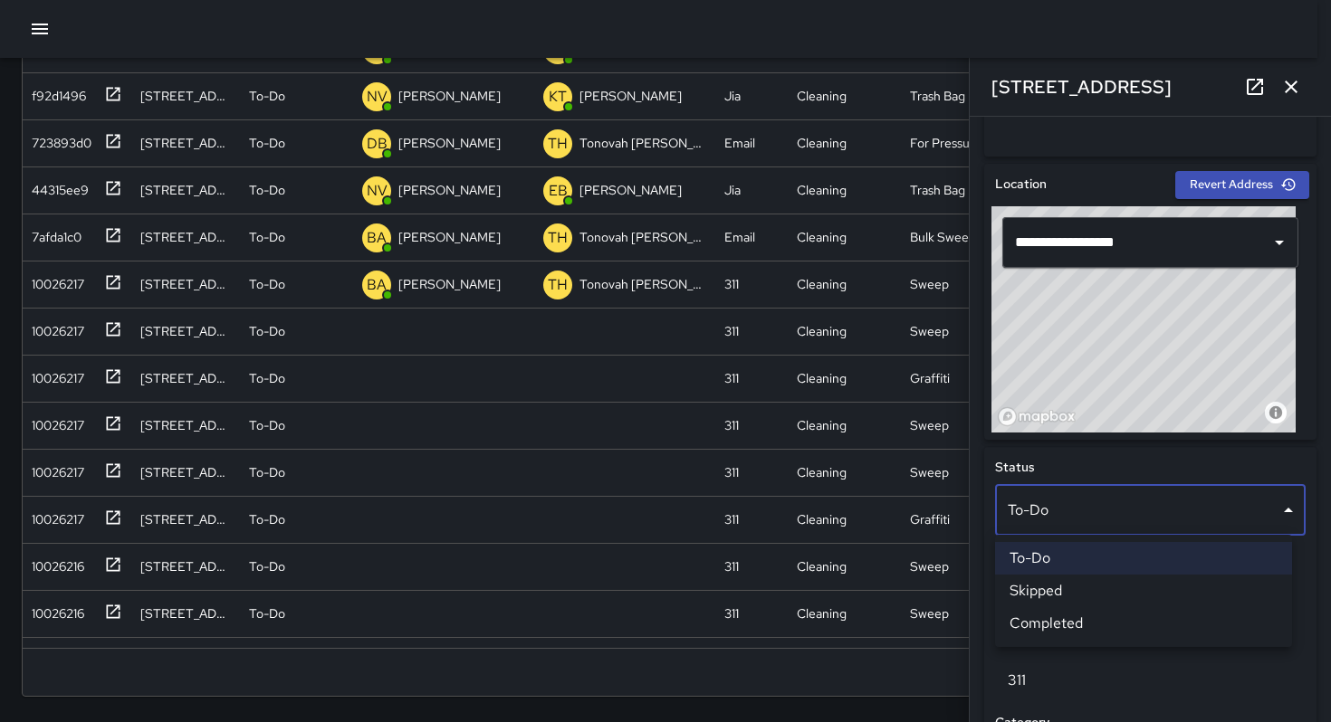
click at [1084, 583] on li "Skipped" at bounding box center [1143, 591] width 297 height 33
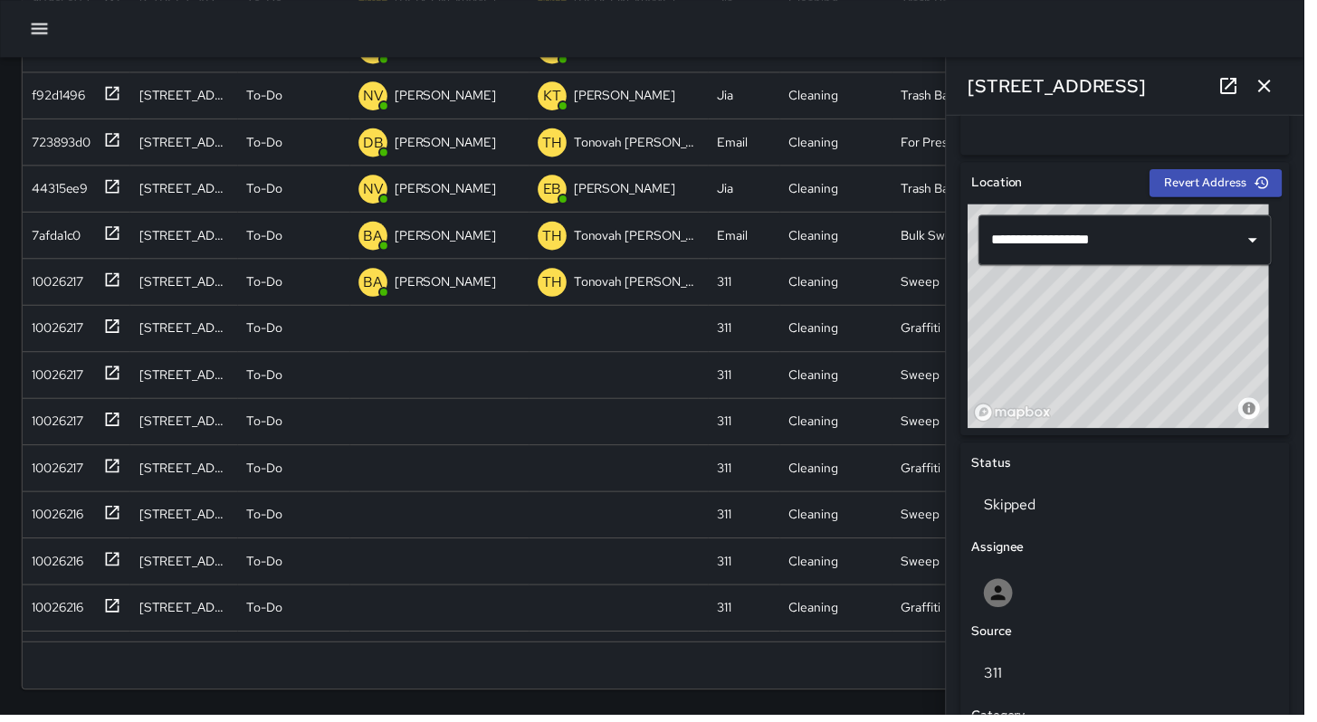
scroll to position [14, 14]
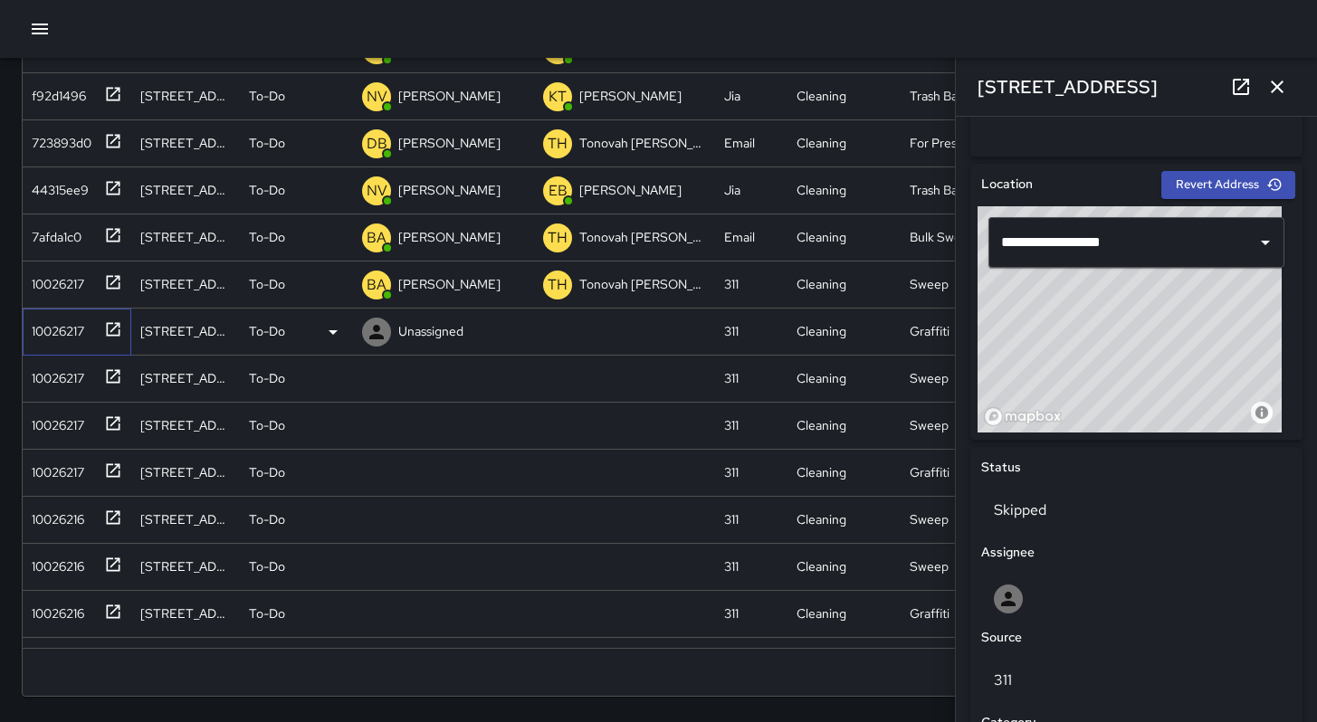
click at [57, 331] on div "10026217" at bounding box center [54, 327] width 60 height 25
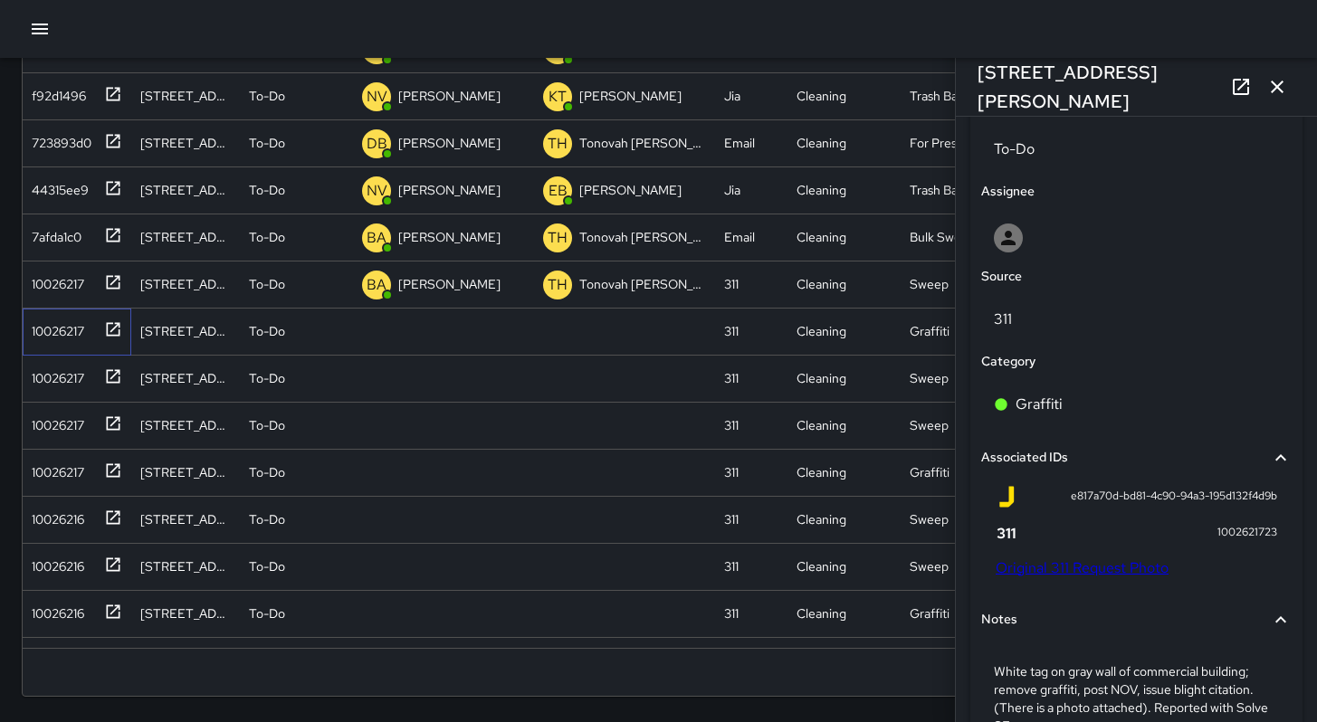
scroll to position [905, 0]
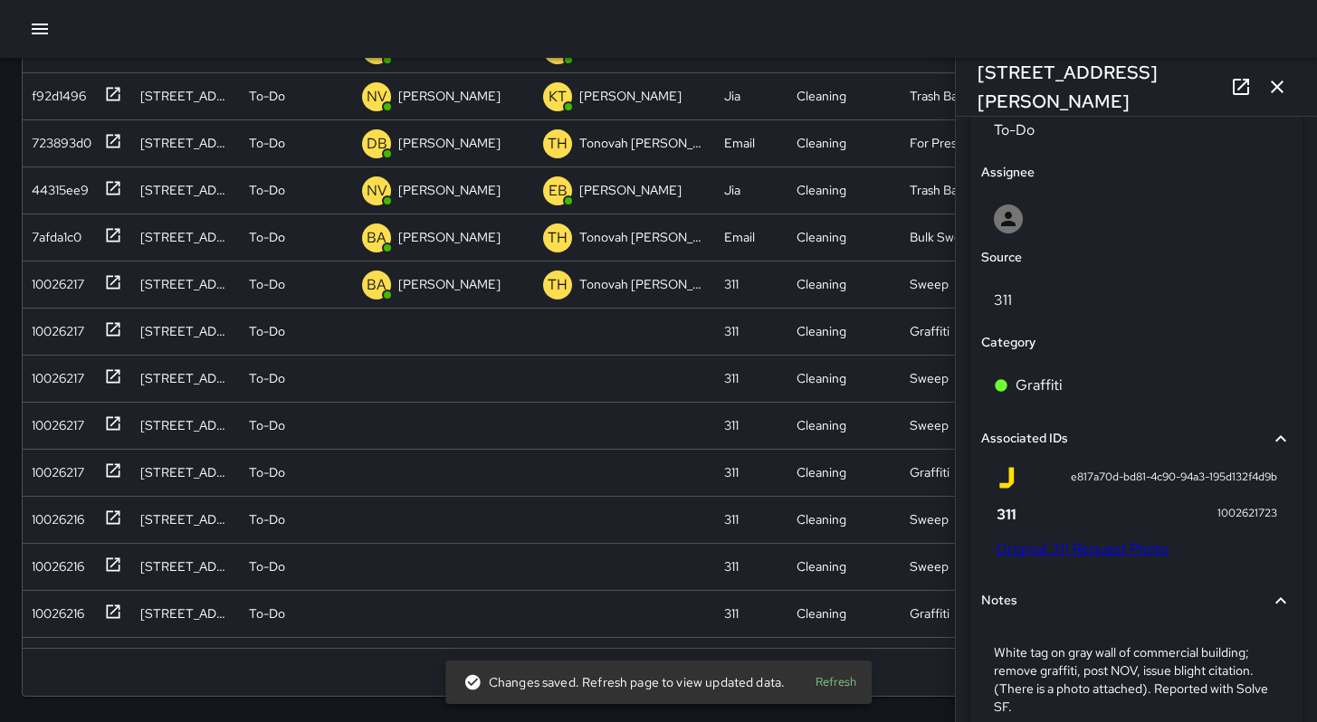
click at [1097, 551] on link "Original 311 Request Photo" at bounding box center [1082, 549] width 173 height 19
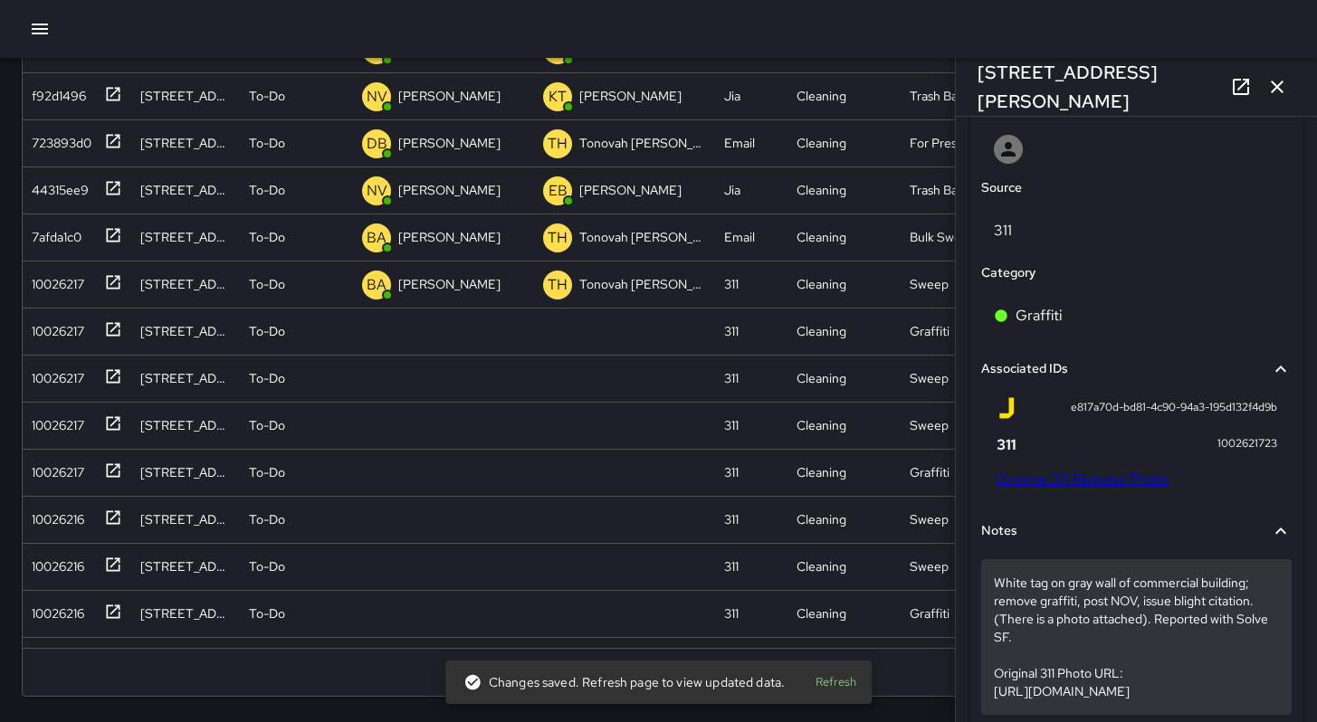
scroll to position [1084, 0]
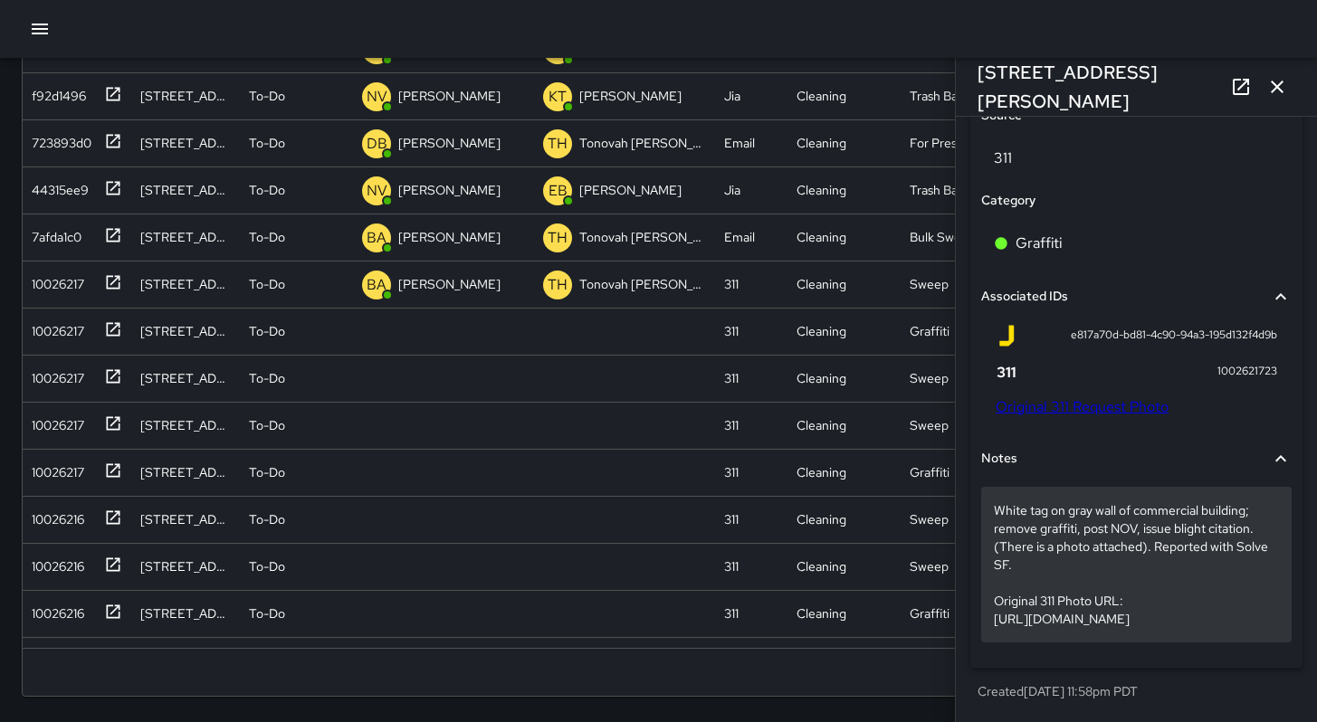
drag, startPoint x: 996, startPoint y: 566, endPoint x: 1250, endPoint y: 622, distance: 260.5
click at [1250, 622] on p "White tag on gray wall of commercial building; remove graffiti, post NOV, issue…" at bounding box center [1136, 565] width 285 height 127
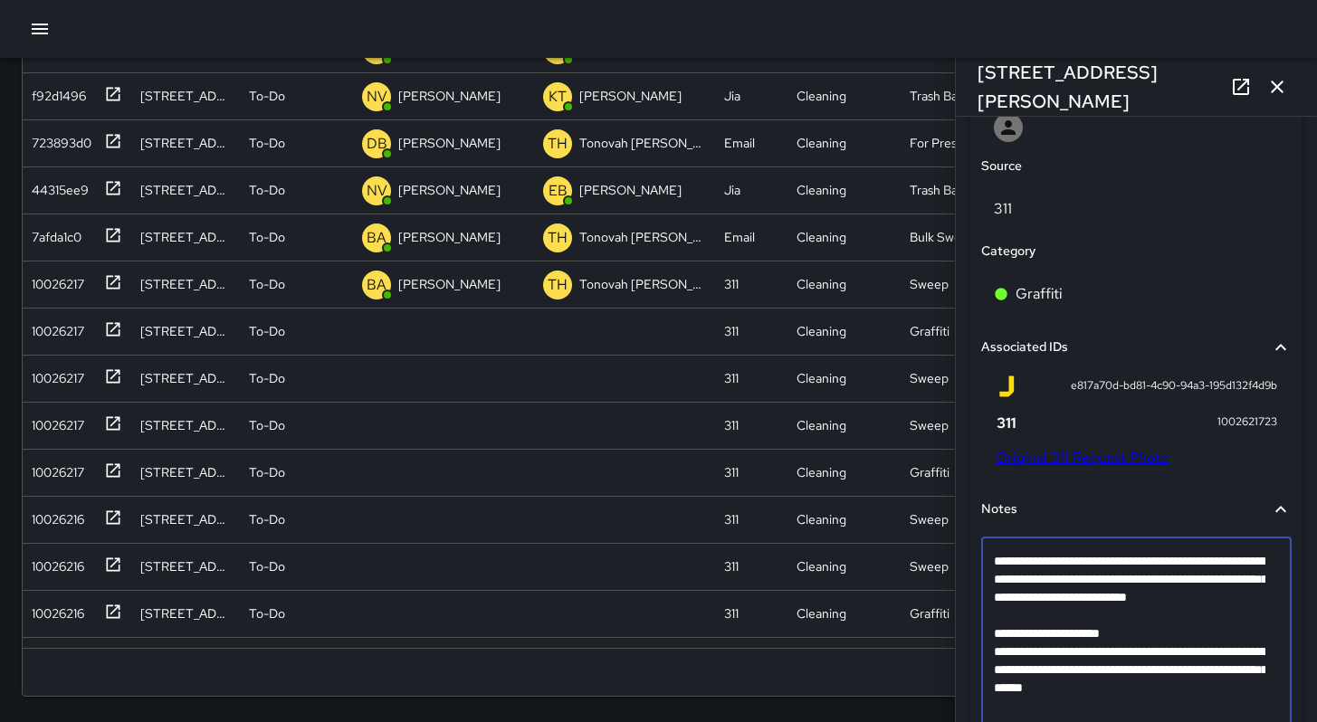
scroll to position [1085, 0]
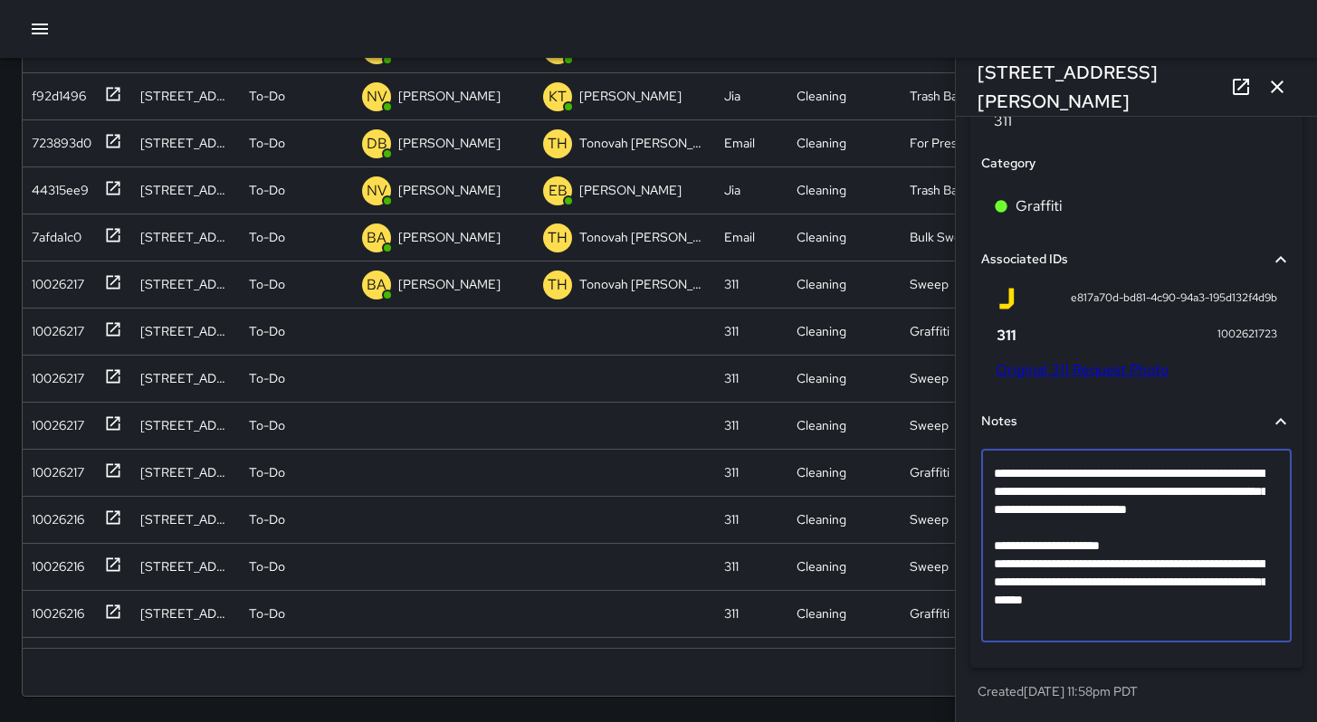
drag, startPoint x: 1248, startPoint y: 622, endPoint x: 992, endPoint y: 569, distance: 261.5
click at [992, 569] on div "**********" at bounding box center [1136, 546] width 311 height 193
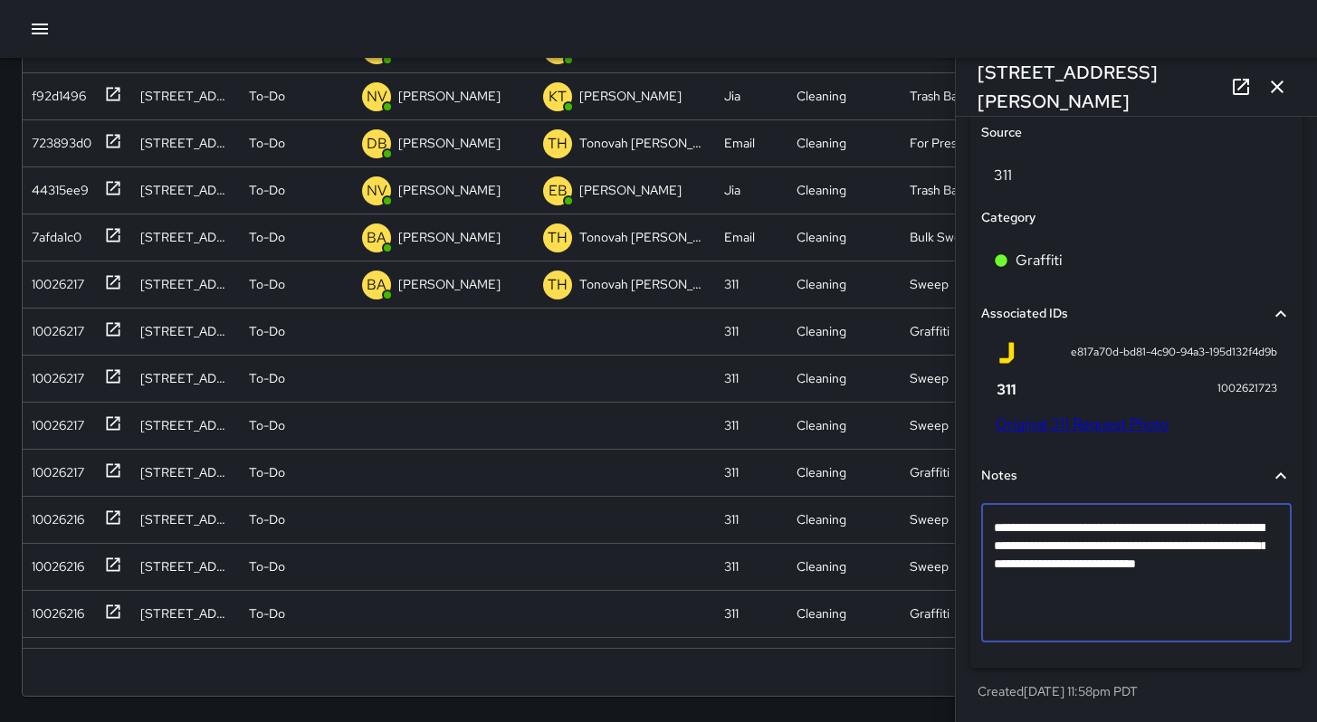
scroll to position [1030, 0]
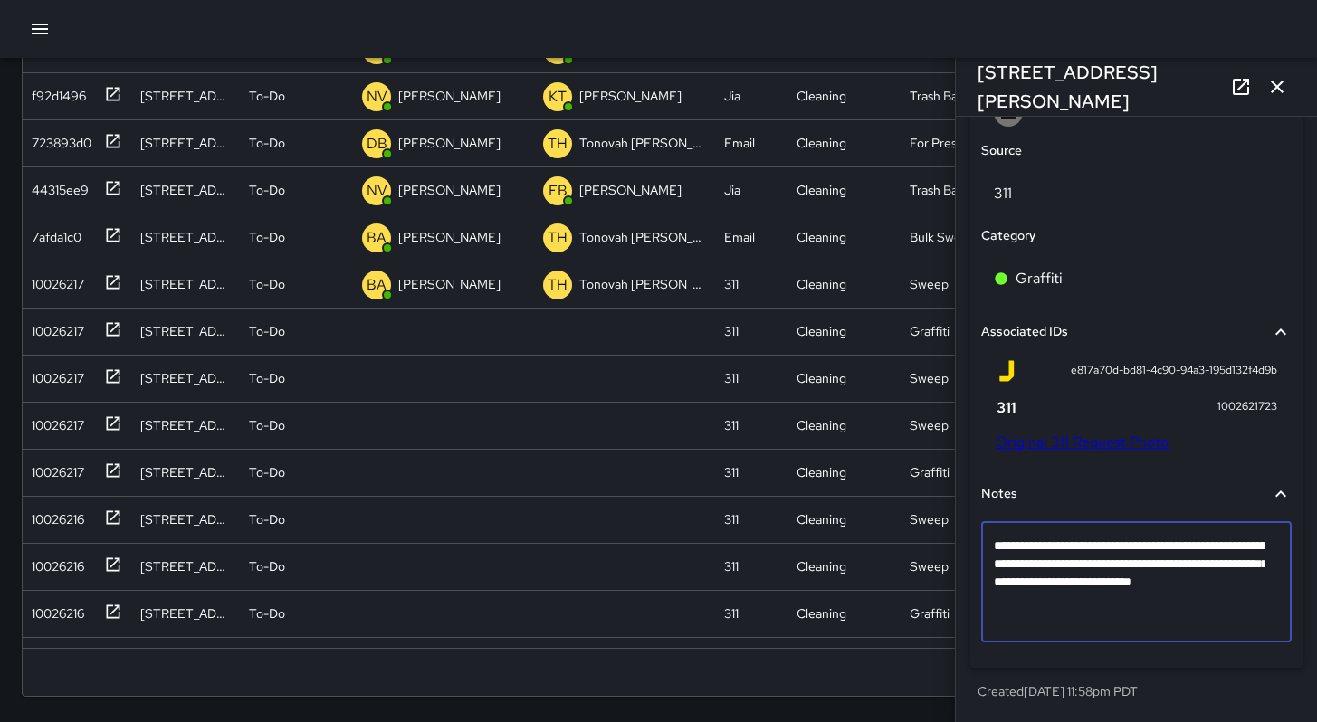
type textarea "**********"
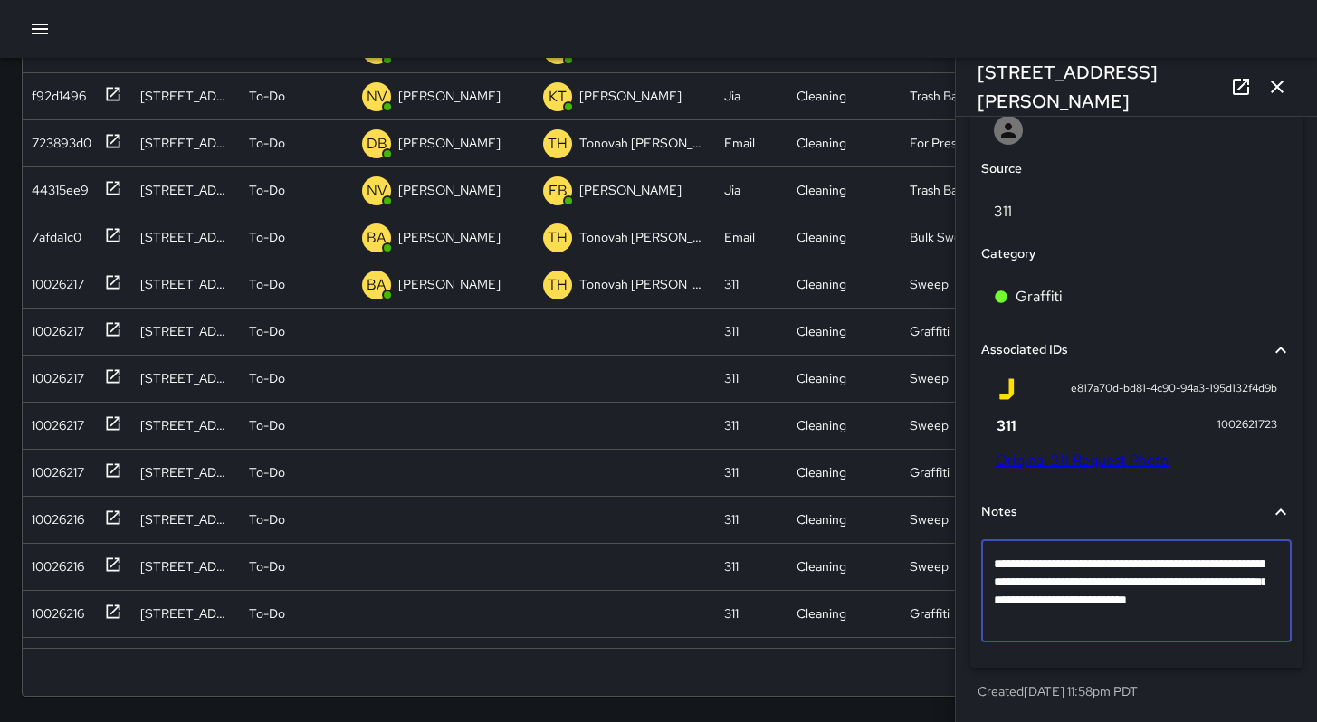
scroll to position [993, 0]
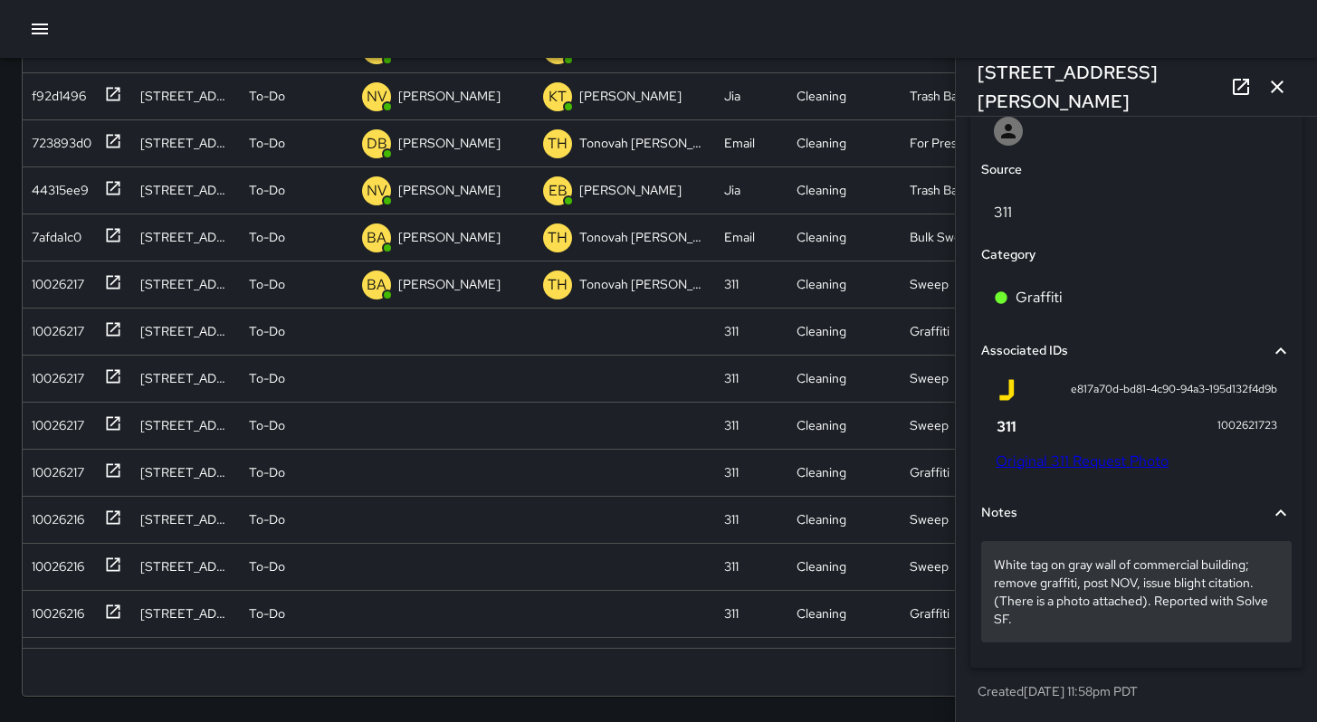
click at [1078, 627] on p "White tag on gray wall of commercial building; remove graffiti, post NOV, issue…" at bounding box center [1136, 592] width 285 height 72
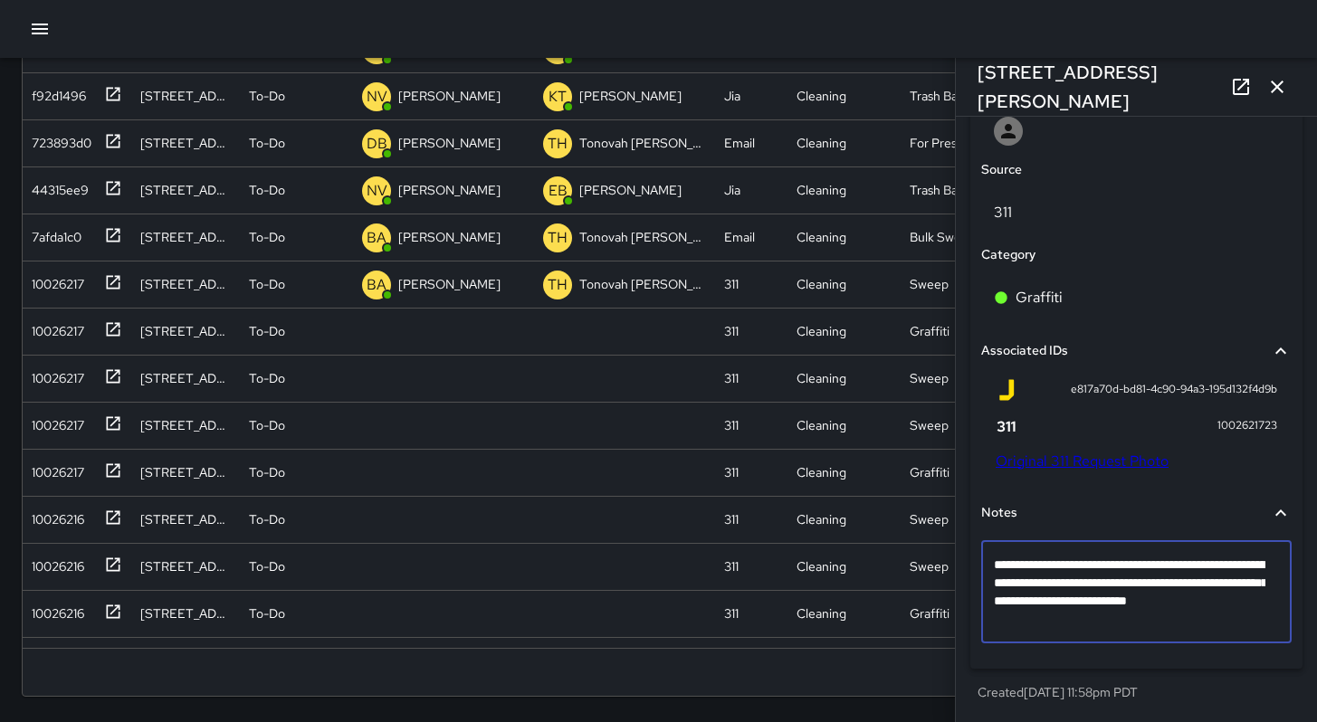
scroll to position [958, 0]
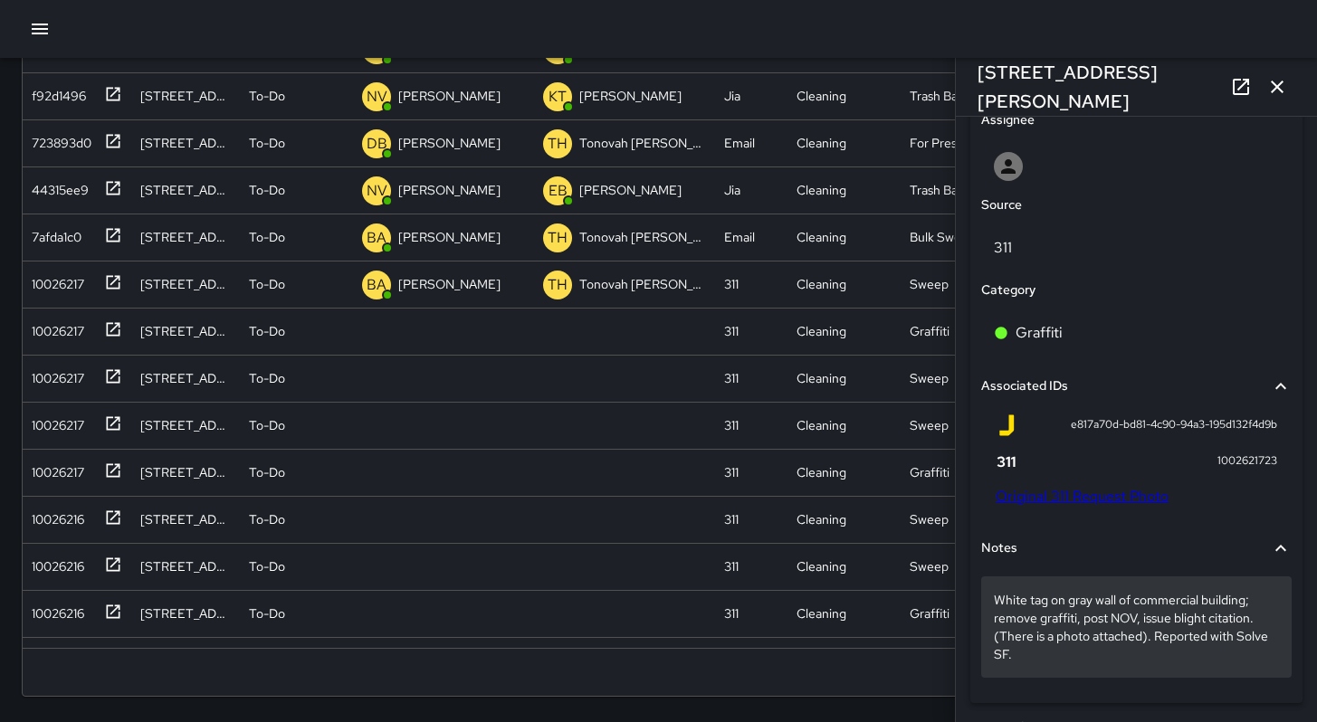
click at [1055, 661] on p "White tag on gray wall of commercial building; remove graffiti, post NOV, issue…" at bounding box center [1136, 627] width 285 height 72
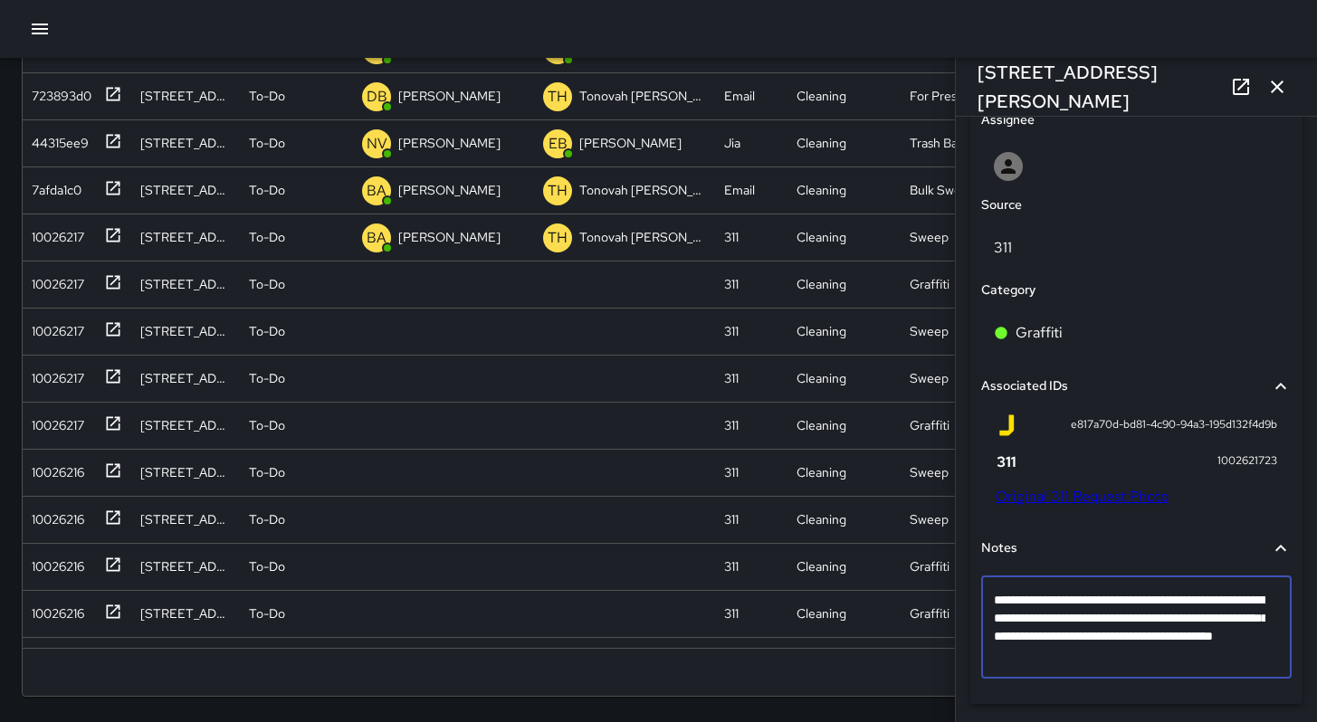
drag, startPoint x: 1081, startPoint y: 655, endPoint x: 1051, endPoint y: 656, distance: 29.9
type textarea "**********"
click at [1212, 661] on textarea "**********" at bounding box center [1130, 627] width 272 height 72
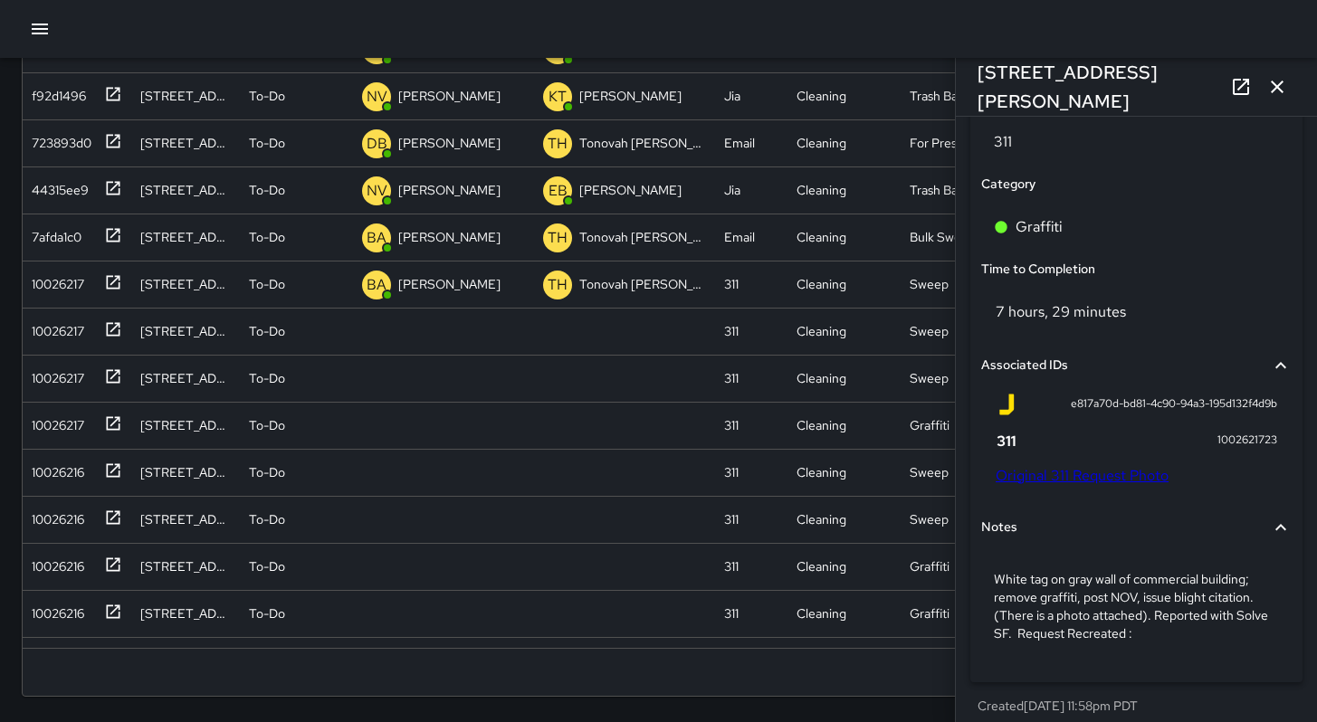
scroll to position [1104, 0]
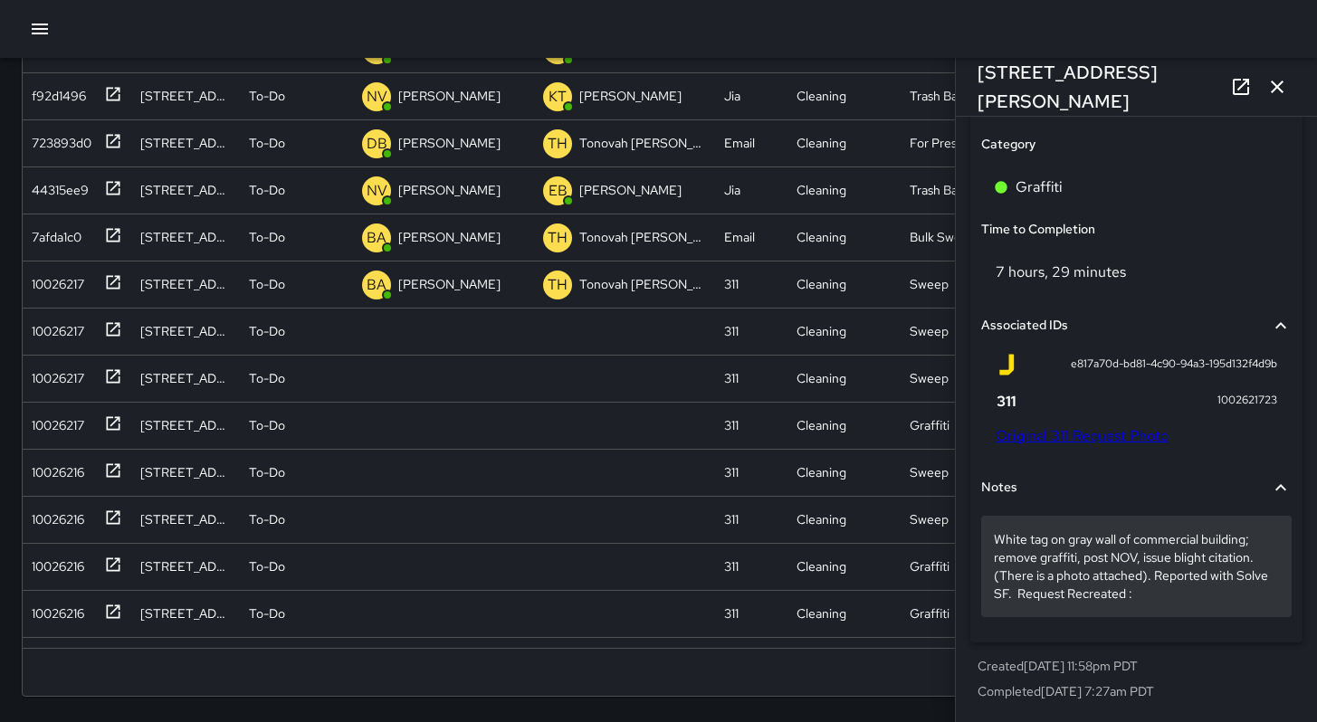
click at [1178, 595] on p "White tag on gray wall of commercial building; remove graffiti, post NOV, issue…" at bounding box center [1136, 566] width 285 height 72
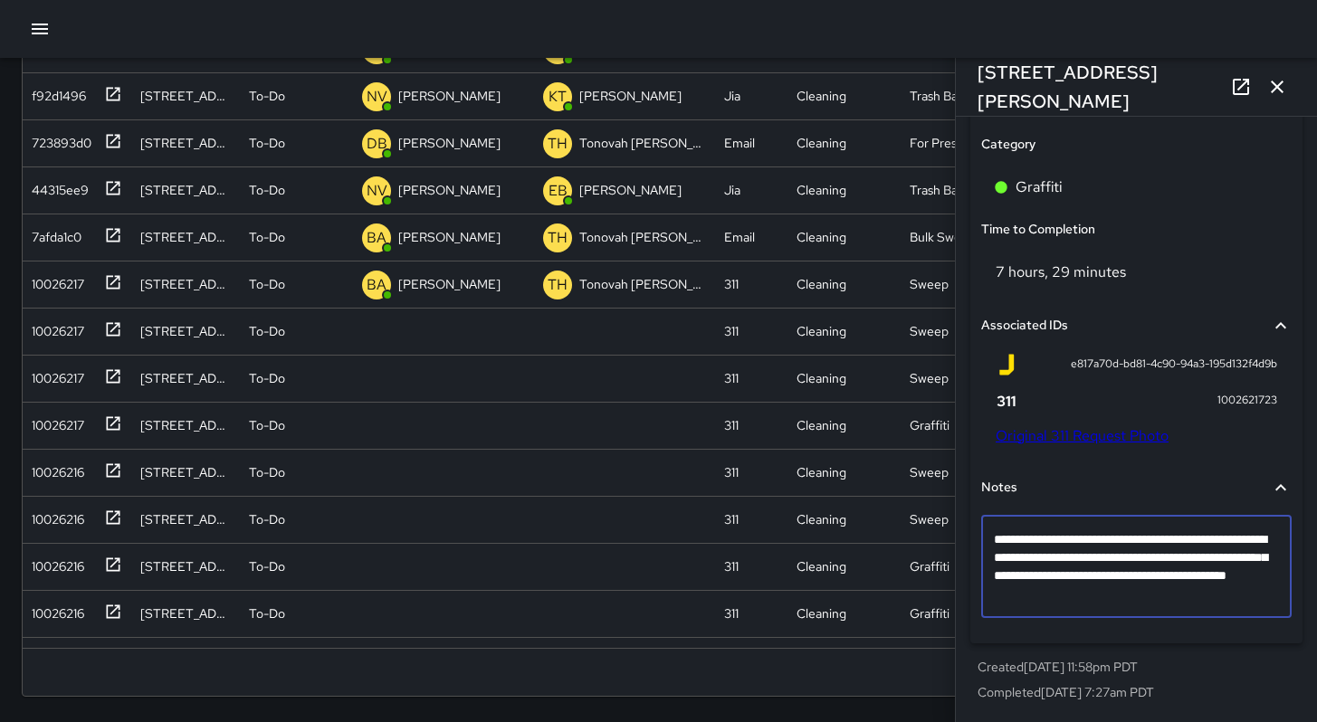
scroll to position [1068, 0]
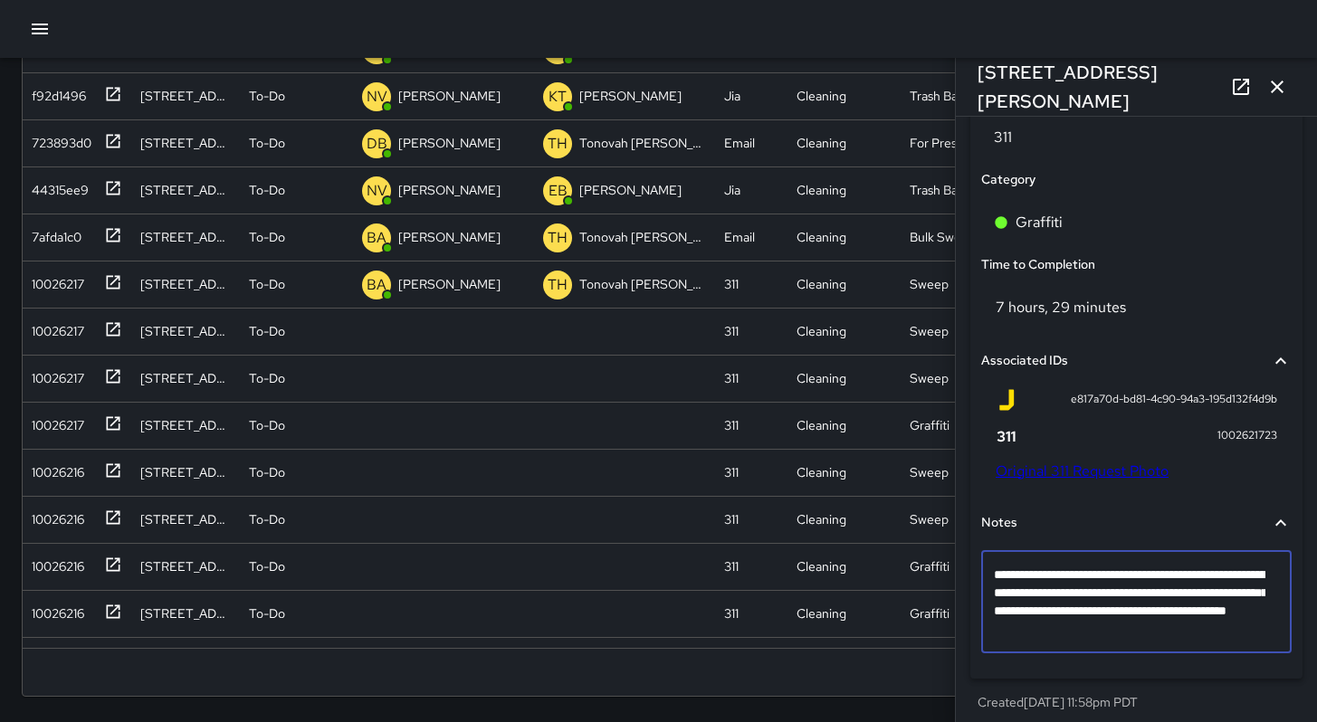
click at [1178, 595] on textarea "**********" at bounding box center [1130, 602] width 272 height 72
click at [1178, 637] on textarea "**********" at bounding box center [1130, 602] width 272 height 72
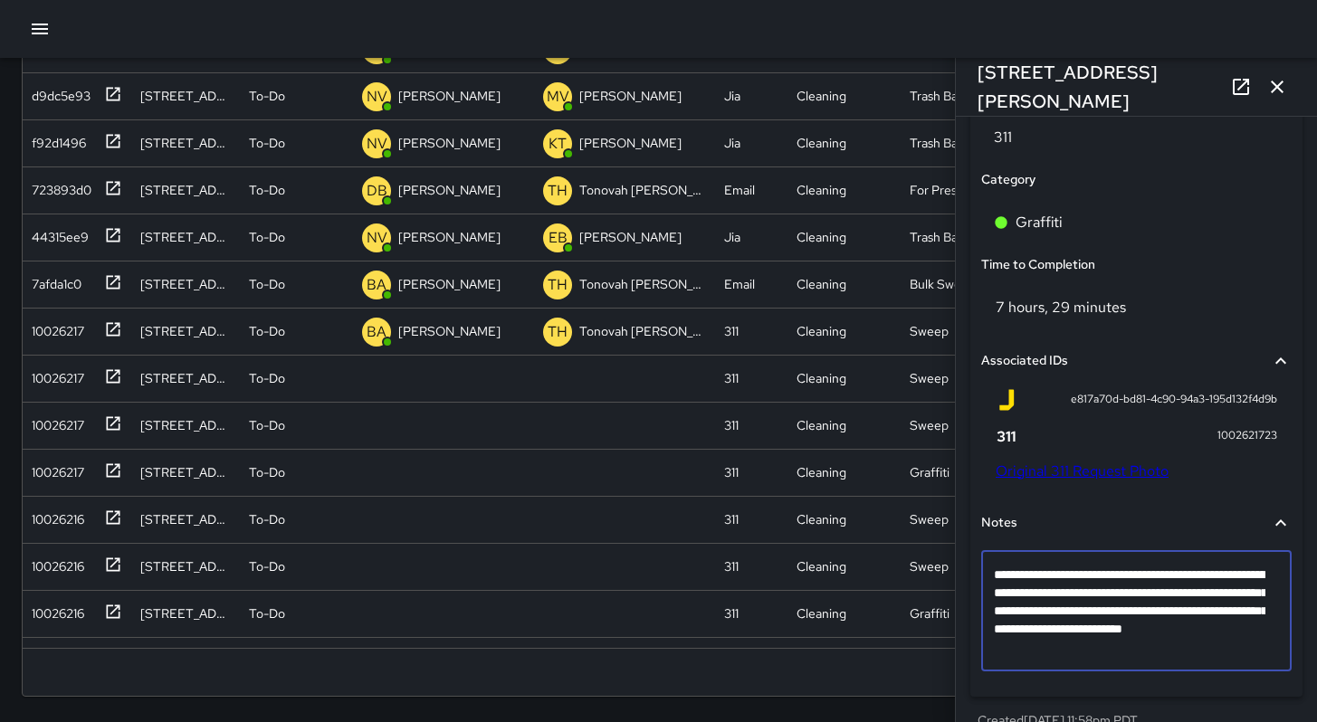
click at [1048, 632] on textarea "**********" at bounding box center [1130, 611] width 272 height 91
type textarea "**********"
click at [1044, 631] on textarea "**********" at bounding box center [1130, 611] width 272 height 91
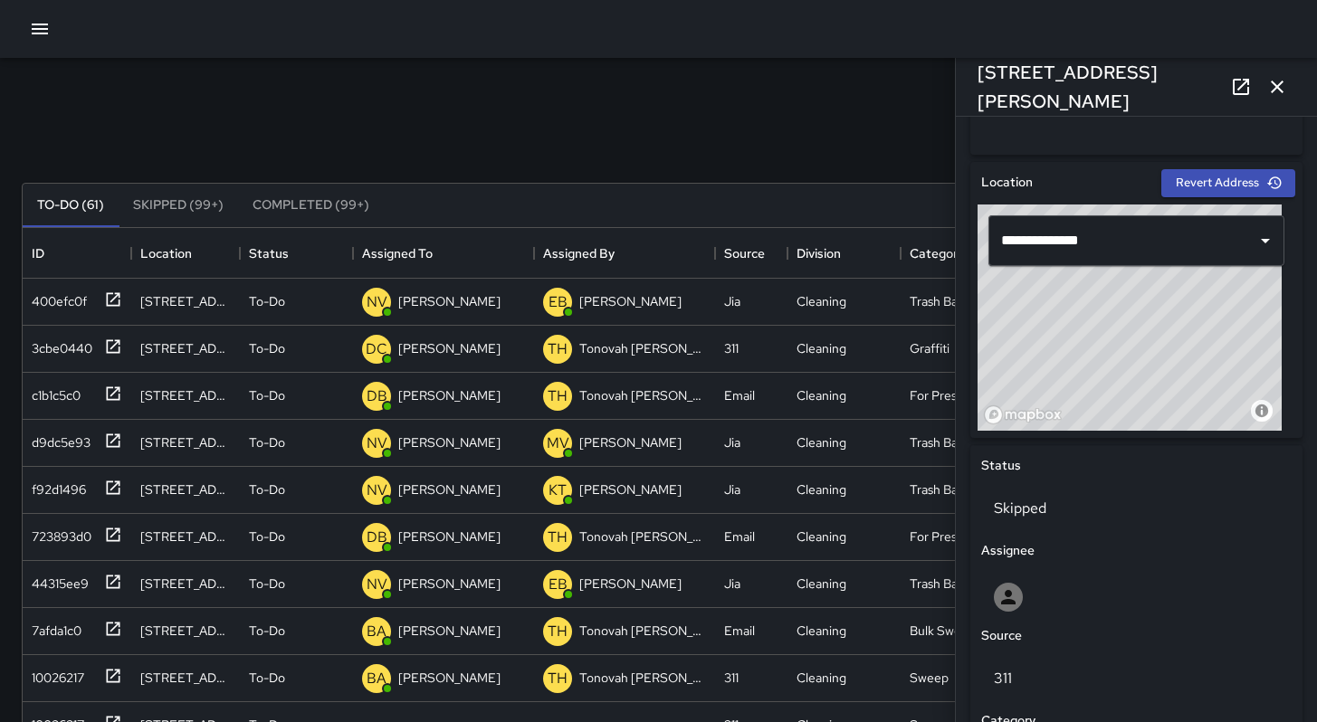
scroll to position [526, 0]
click at [1277, 87] on icon "button" at bounding box center [1277, 87] width 13 height 13
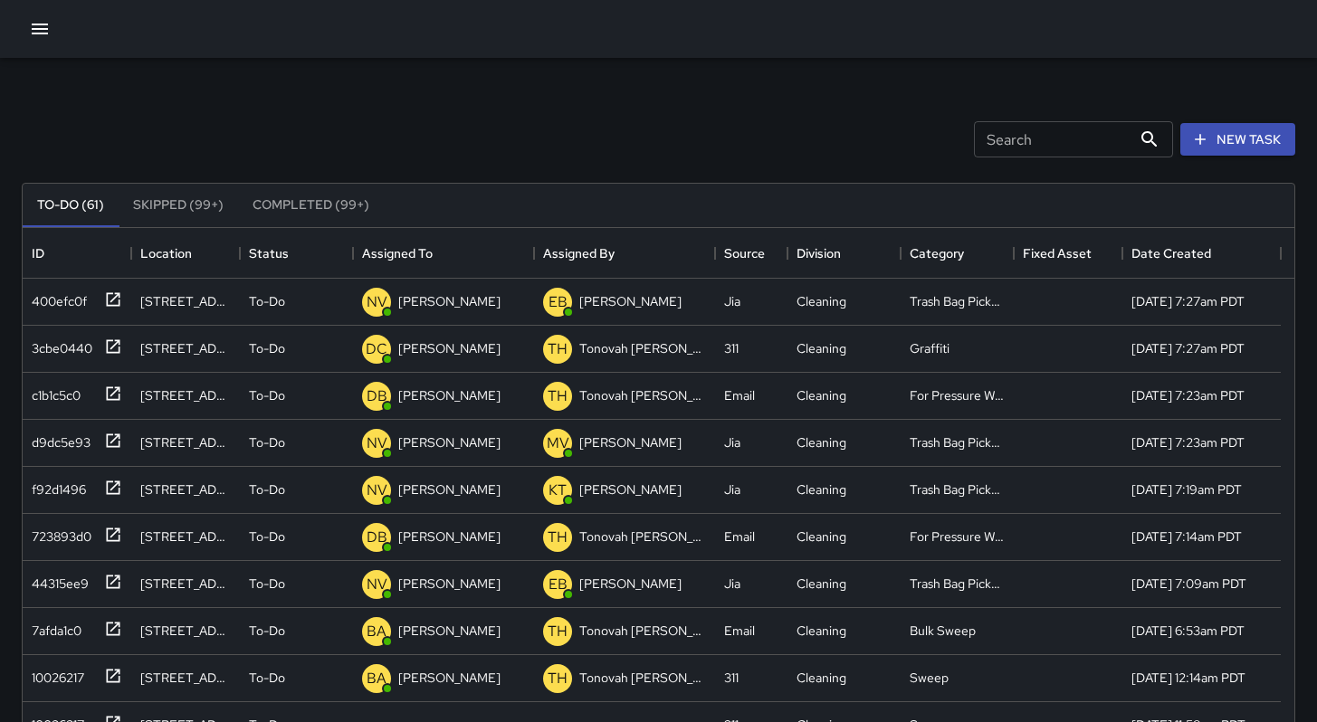
scroll to position [336, 0]
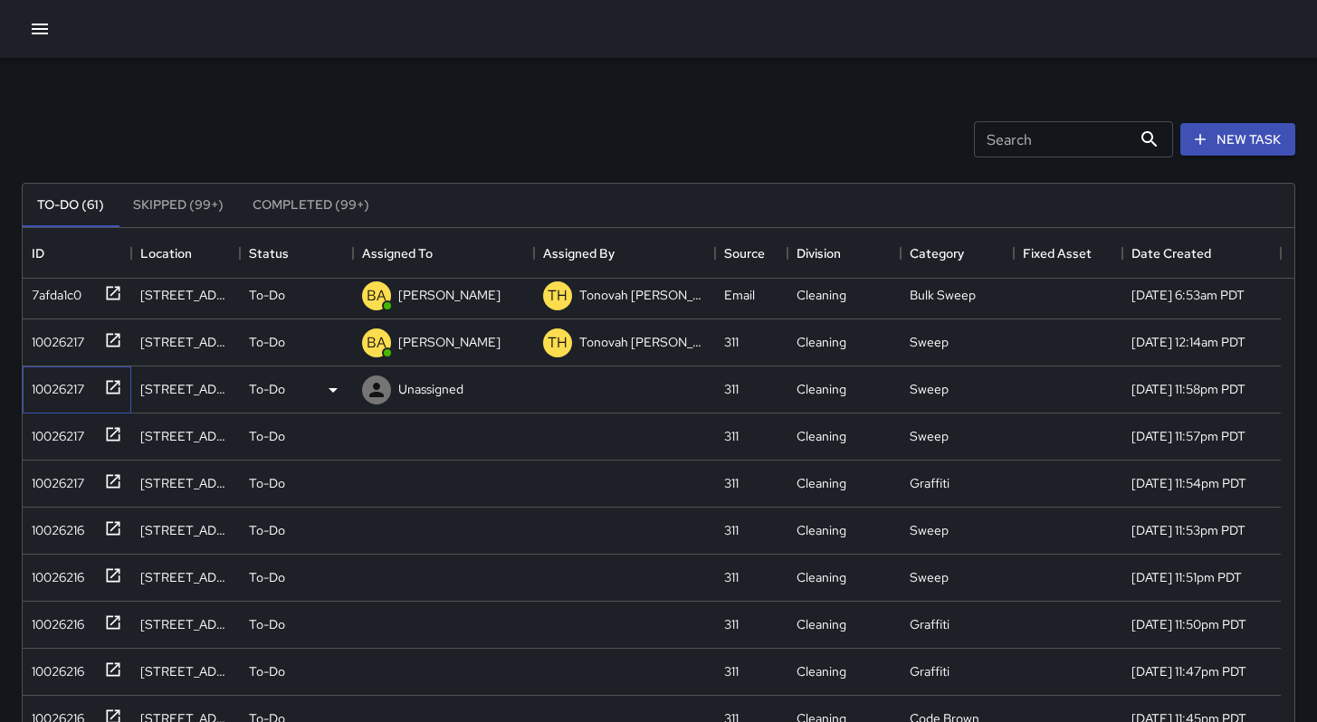
click at [69, 387] on div "10026217" at bounding box center [54, 385] width 60 height 25
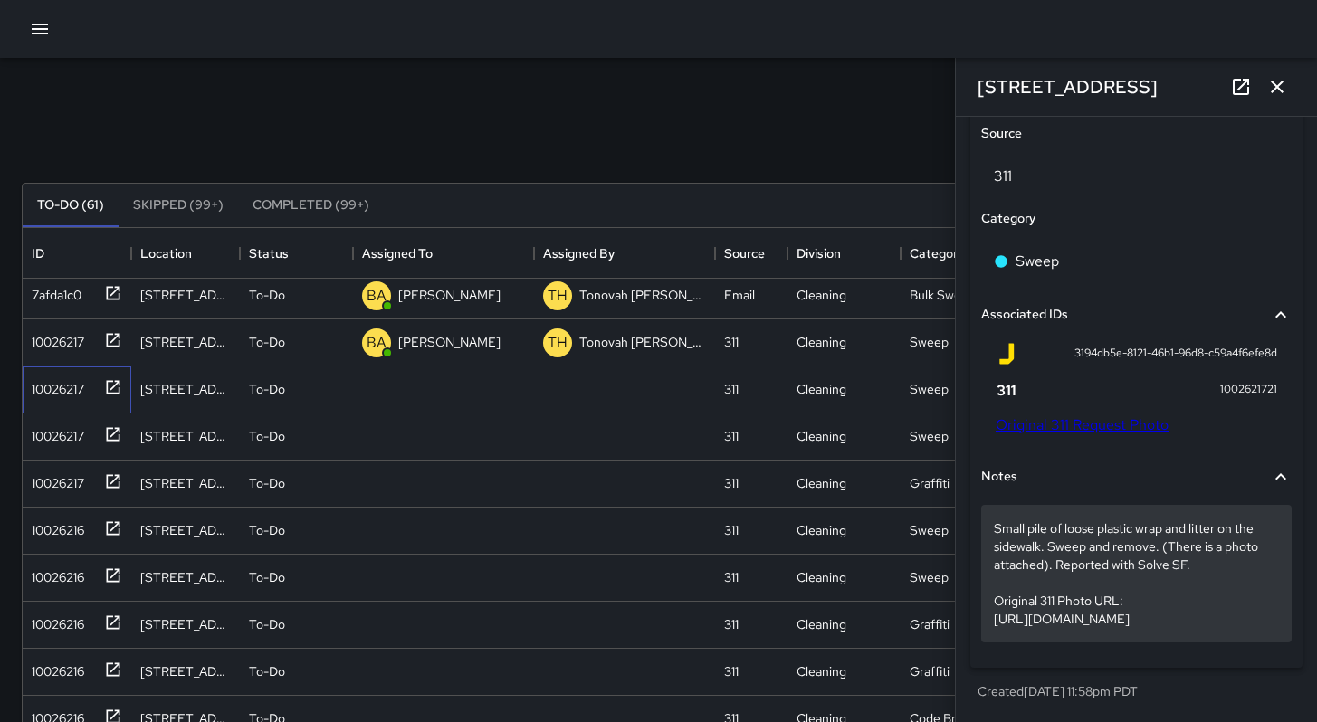
scroll to position [1065, 0]
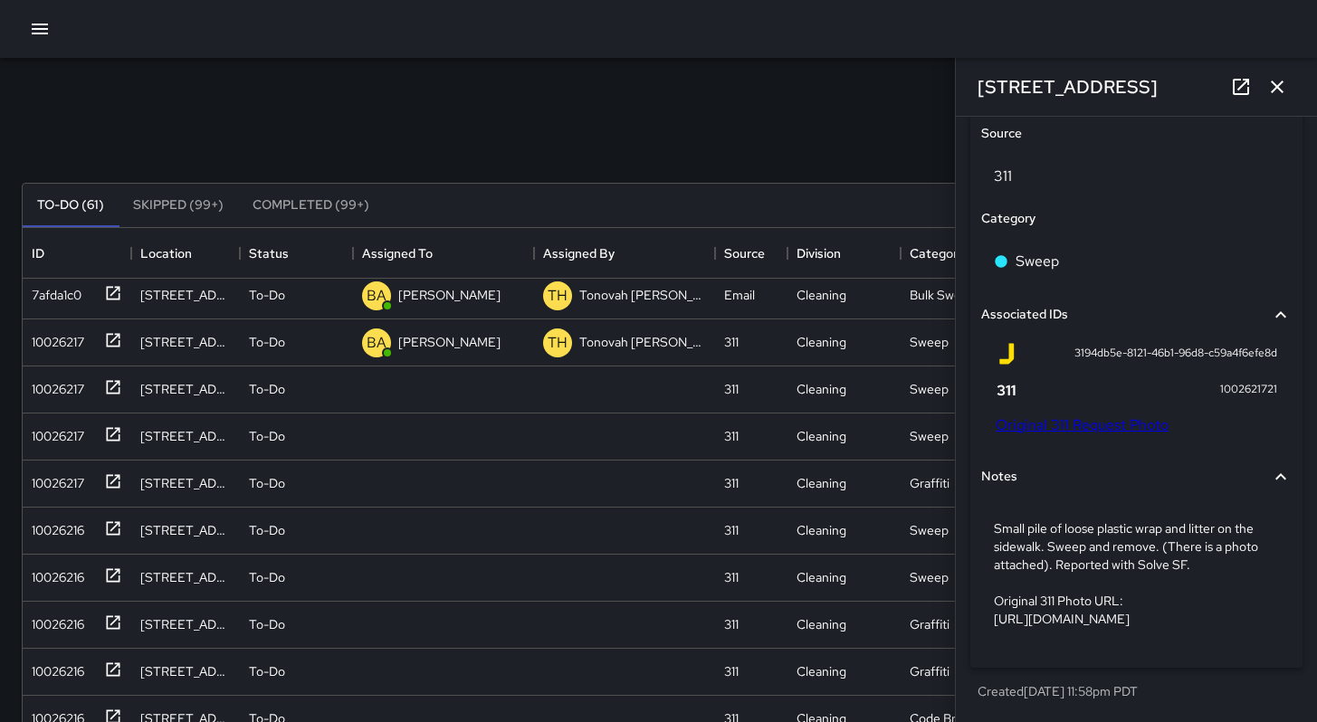
click at [1046, 416] on link "Original 311 Request Photo" at bounding box center [1082, 425] width 173 height 19
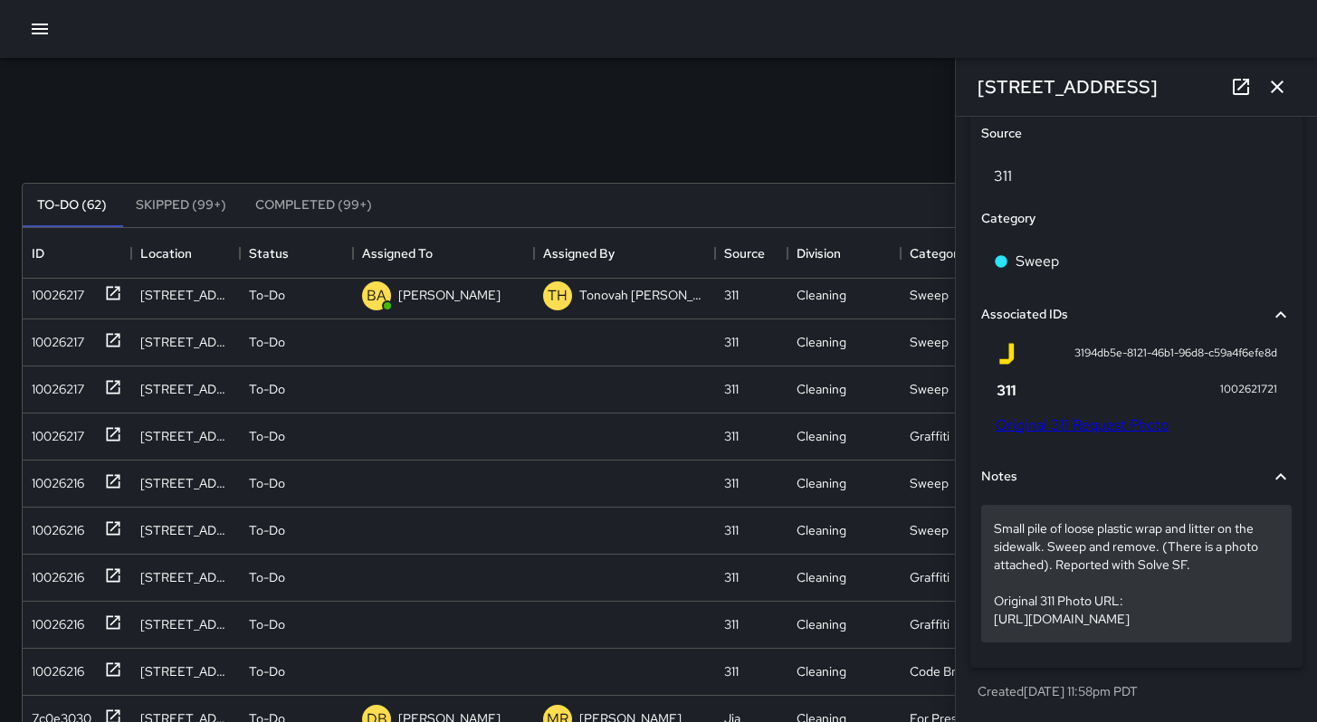
scroll to position [383, 0]
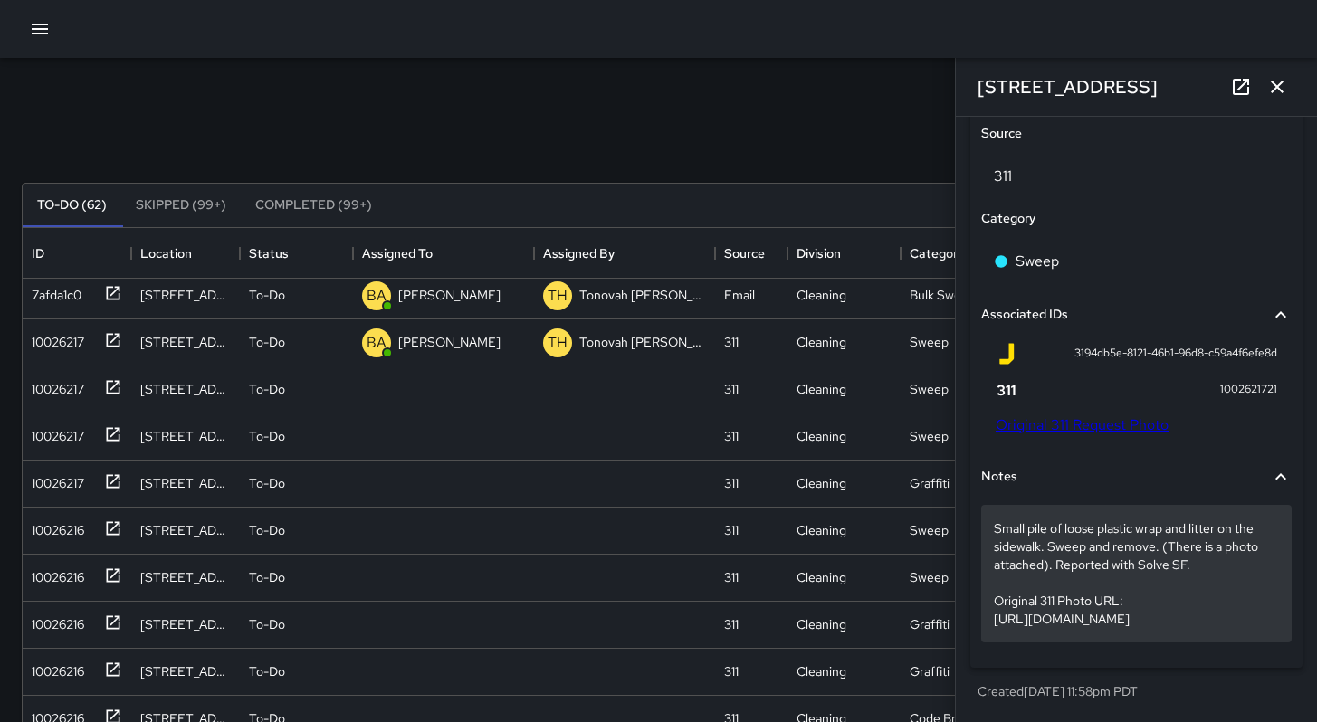
drag, startPoint x: 1249, startPoint y: 624, endPoint x: 995, endPoint y: 567, distance: 260.7
click at [995, 567] on p "Small pile of loose plastic wrap and litter on the sidewalk. Sweep and remove. …" at bounding box center [1136, 574] width 285 height 109
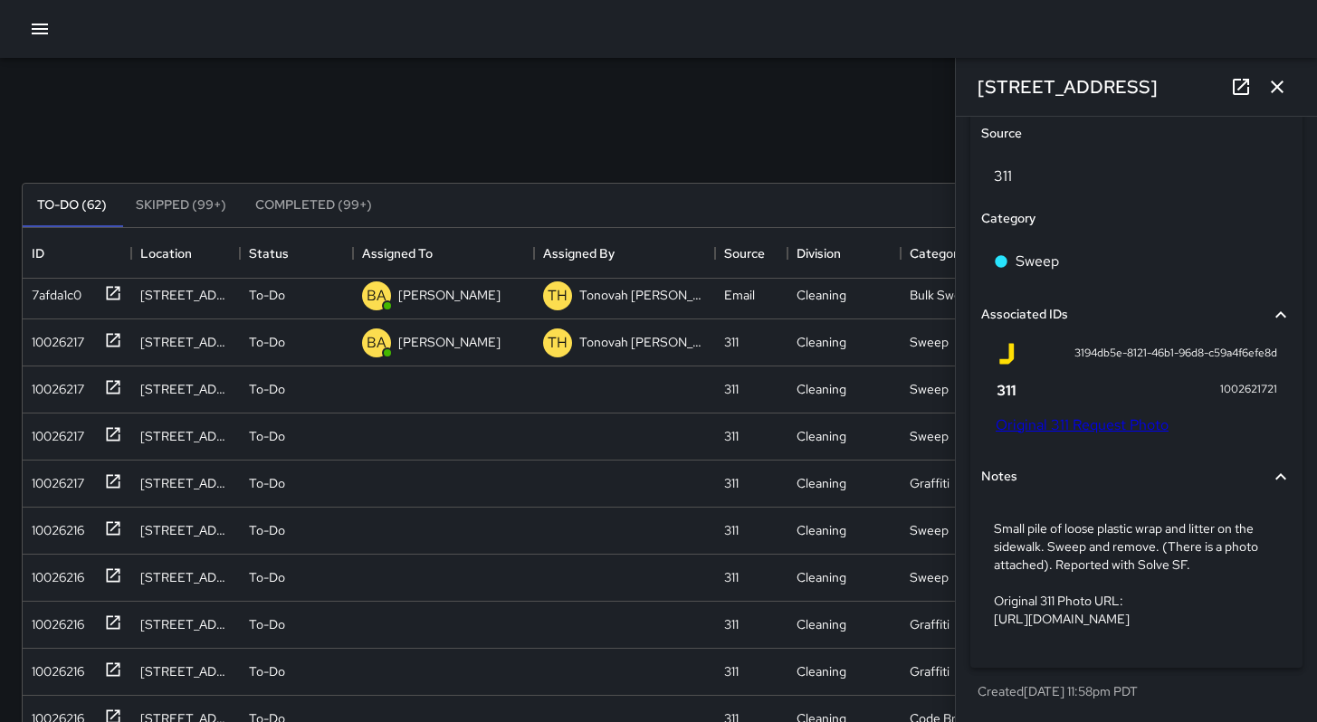
scroll to position [1065, 0]
drag, startPoint x: 993, startPoint y: 676, endPoint x: 1215, endPoint y: 720, distance: 226.0
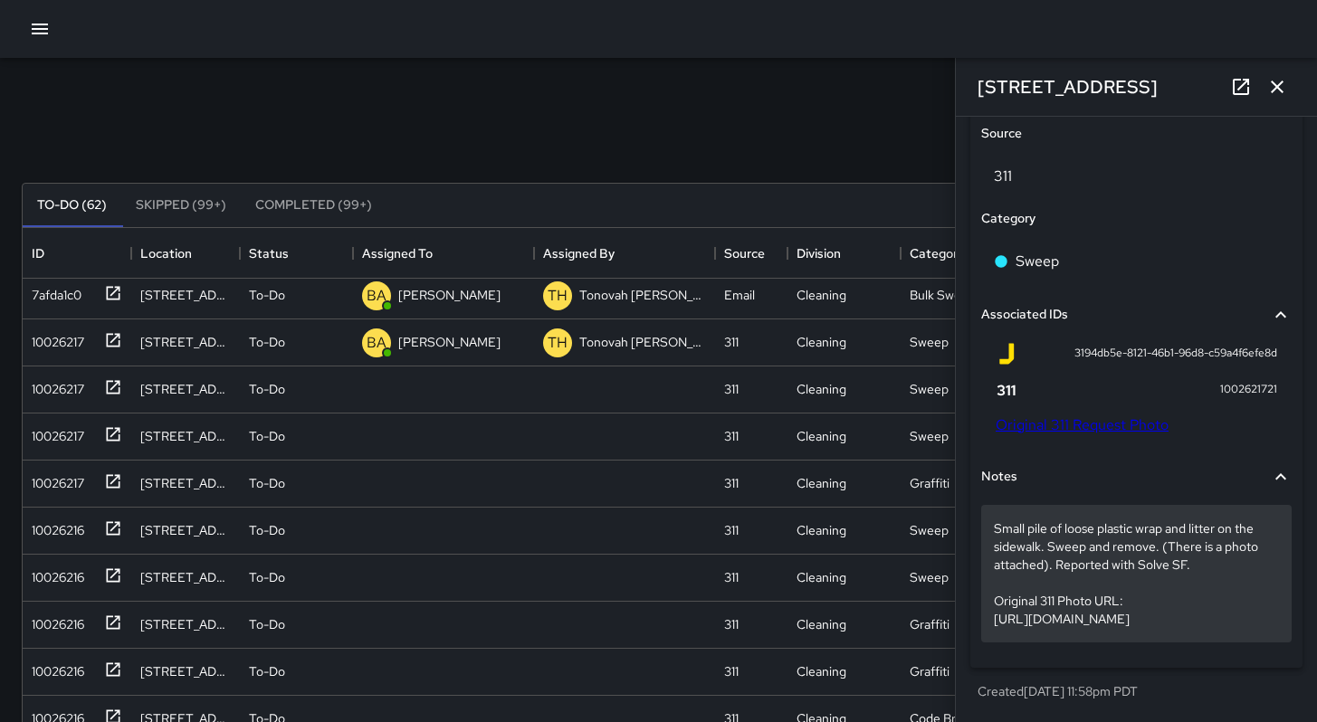
drag, startPoint x: 1218, startPoint y: 650, endPoint x: 1138, endPoint y: 628, distance: 83.4
click at [1218, 650] on div "Small pile of loose plastic wrap and litter on the sidewalk. Sweep and remove. …" at bounding box center [1136, 577] width 311 height 159
drag, startPoint x: 990, startPoint y: 566, endPoint x: 1254, endPoint y: 625, distance: 269.9
click at [1254, 625] on div "Small pile of loose plastic wrap and litter on the sidewalk. Sweep and remove. …" at bounding box center [1136, 574] width 311 height 138
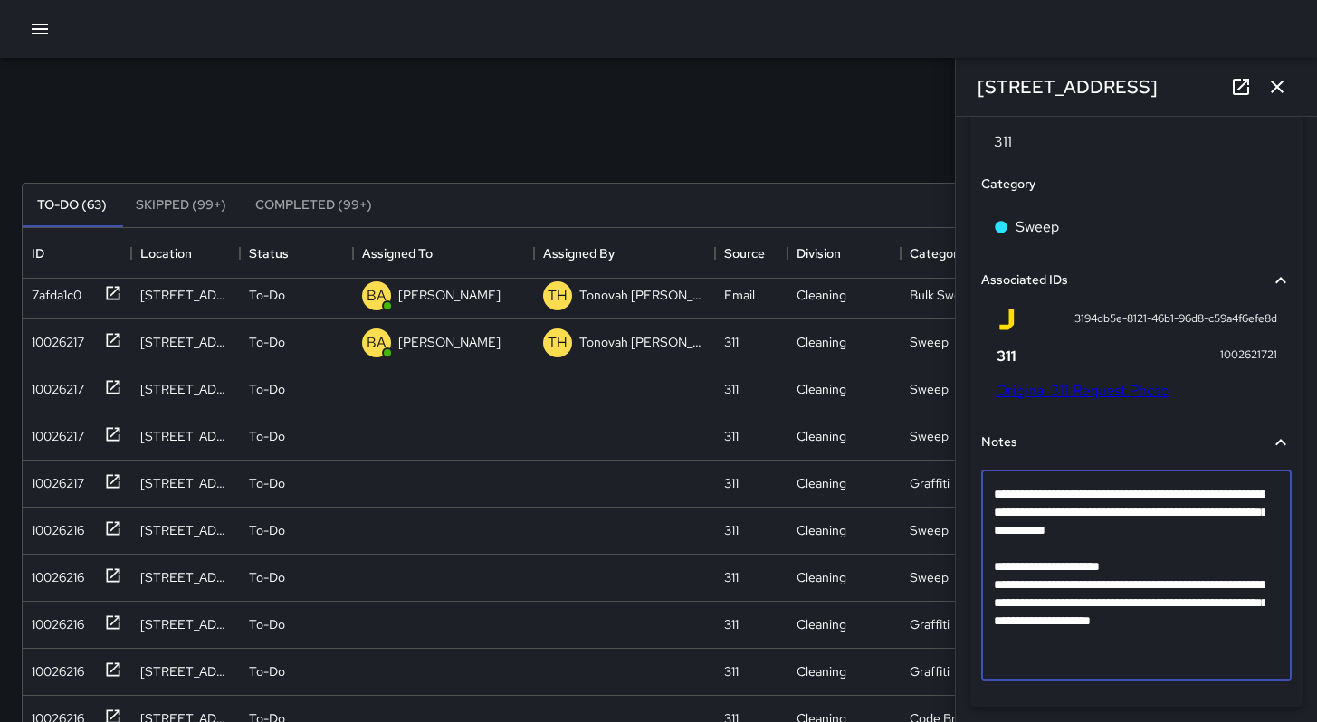
scroll to position [1103, 0]
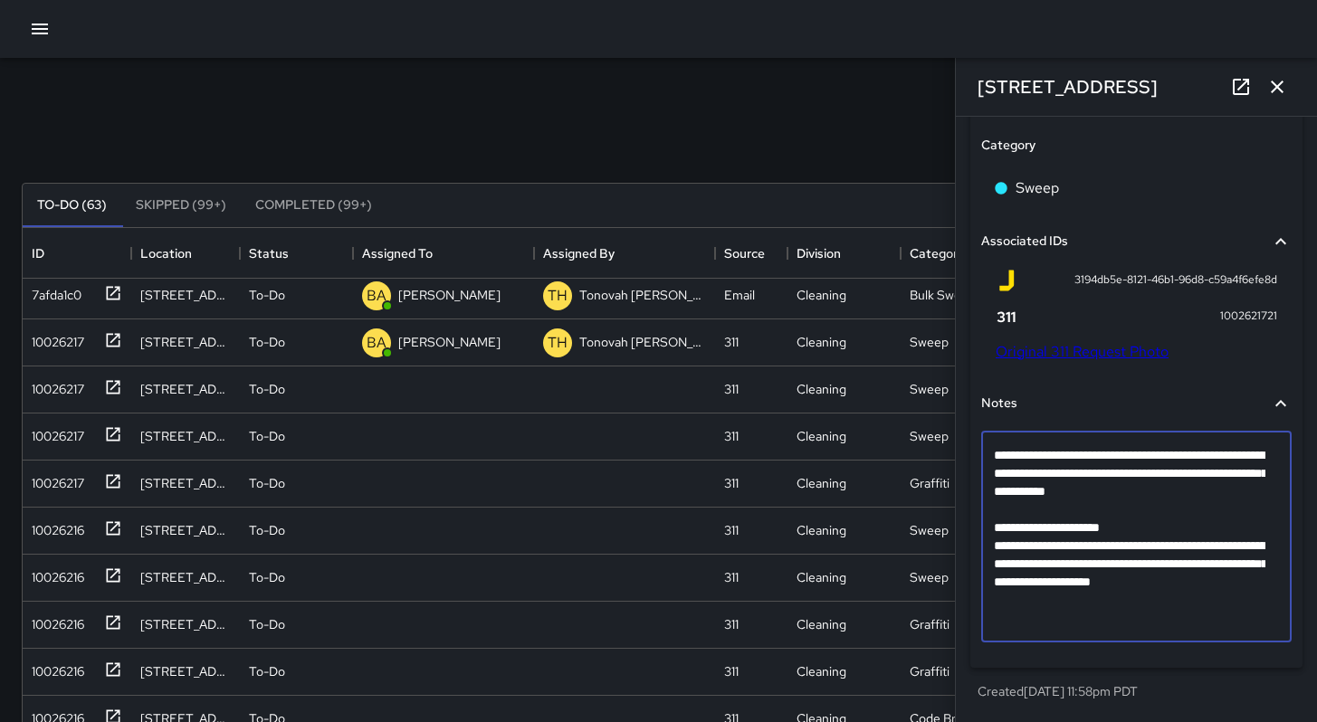
drag, startPoint x: 1238, startPoint y: 600, endPoint x: 991, endPoint y: 527, distance: 257.8
click at [991, 527] on div "**********" at bounding box center [1136, 537] width 311 height 211
type textarea "**********"
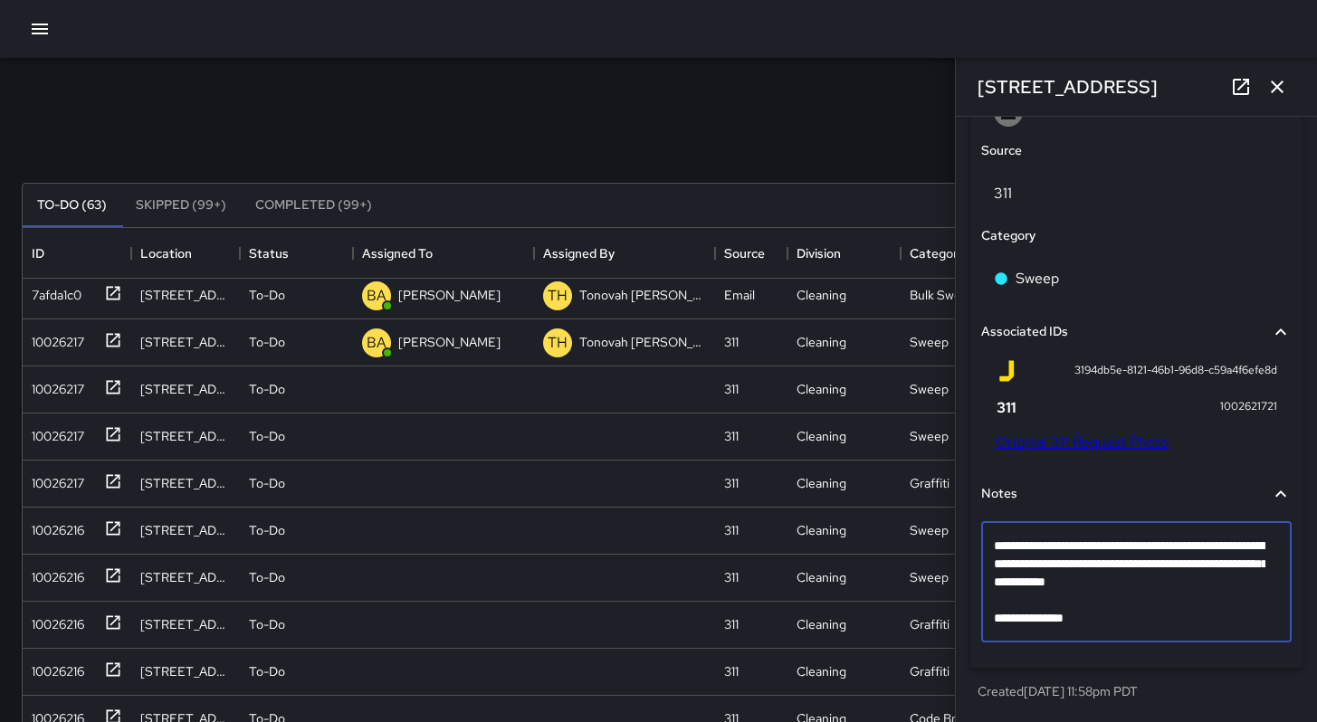
scroll to position [1012, 0]
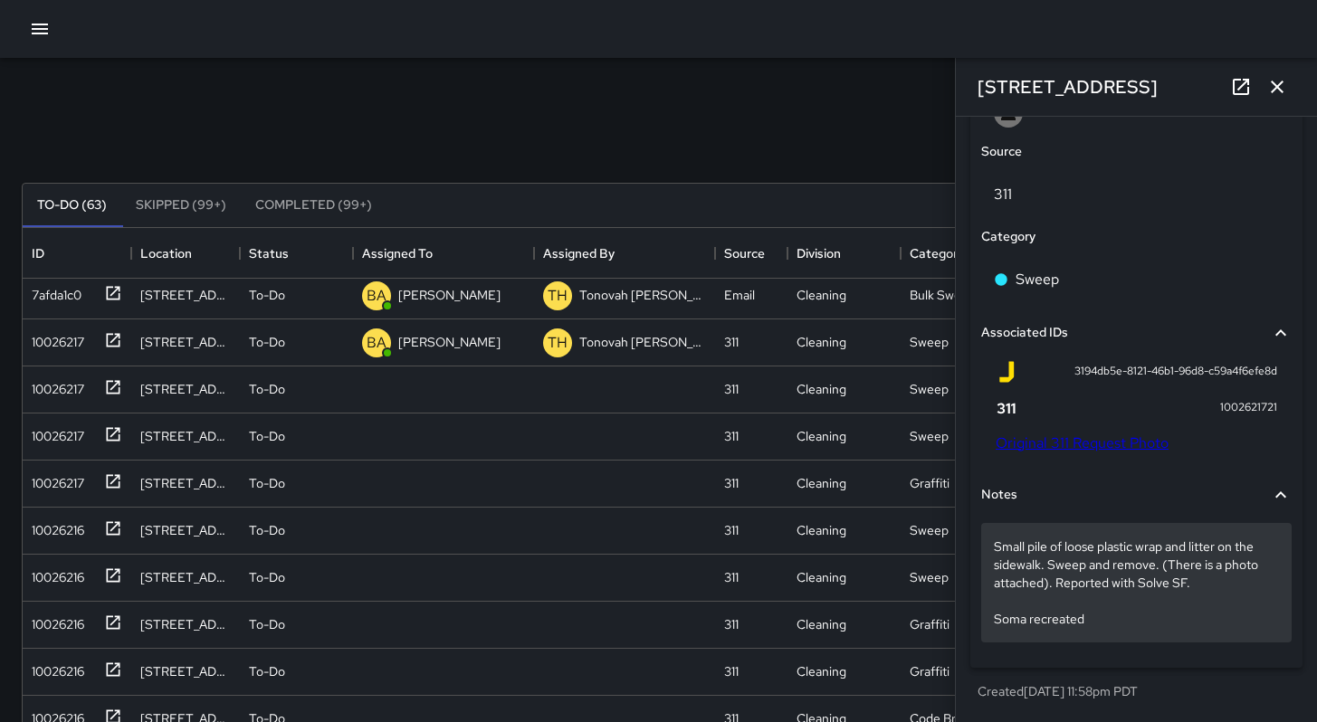
click at [1091, 626] on p "Small pile of loose plastic wrap and litter on the sidewalk. Sweep and remove. …" at bounding box center [1136, 583] width 285 height 91
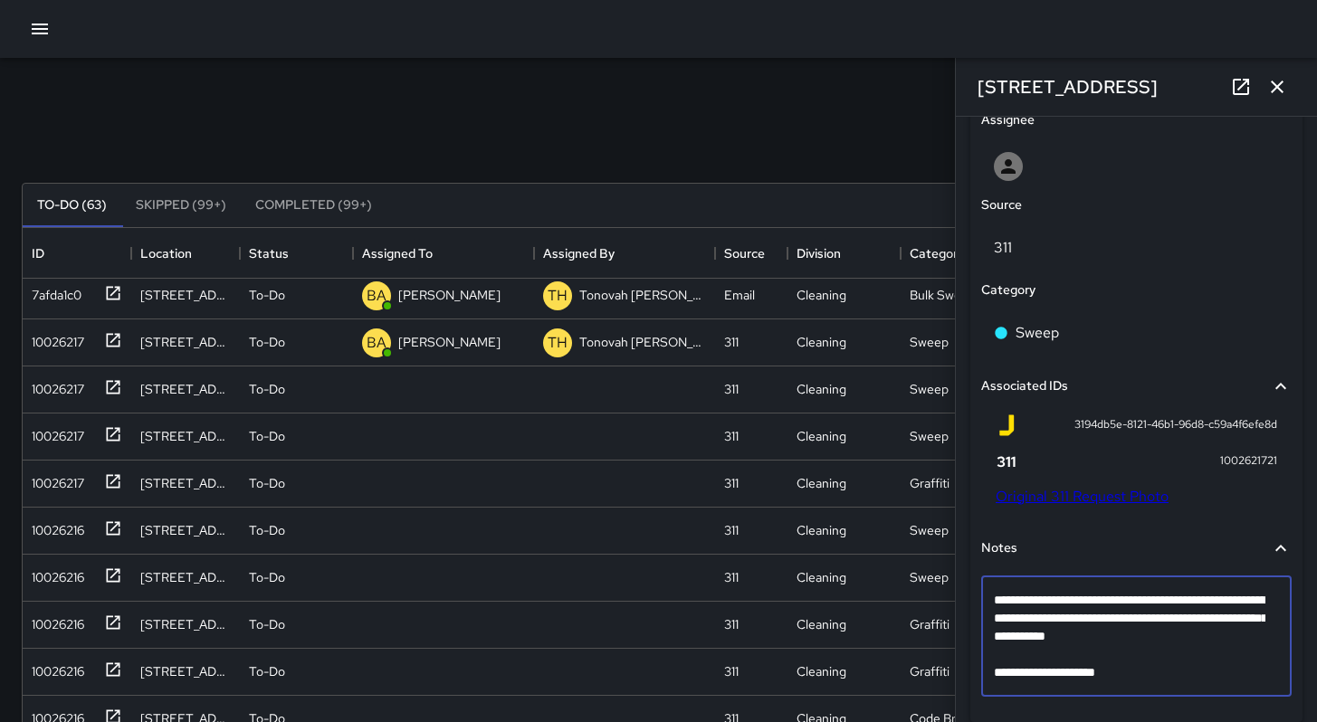
type textarea "**********"
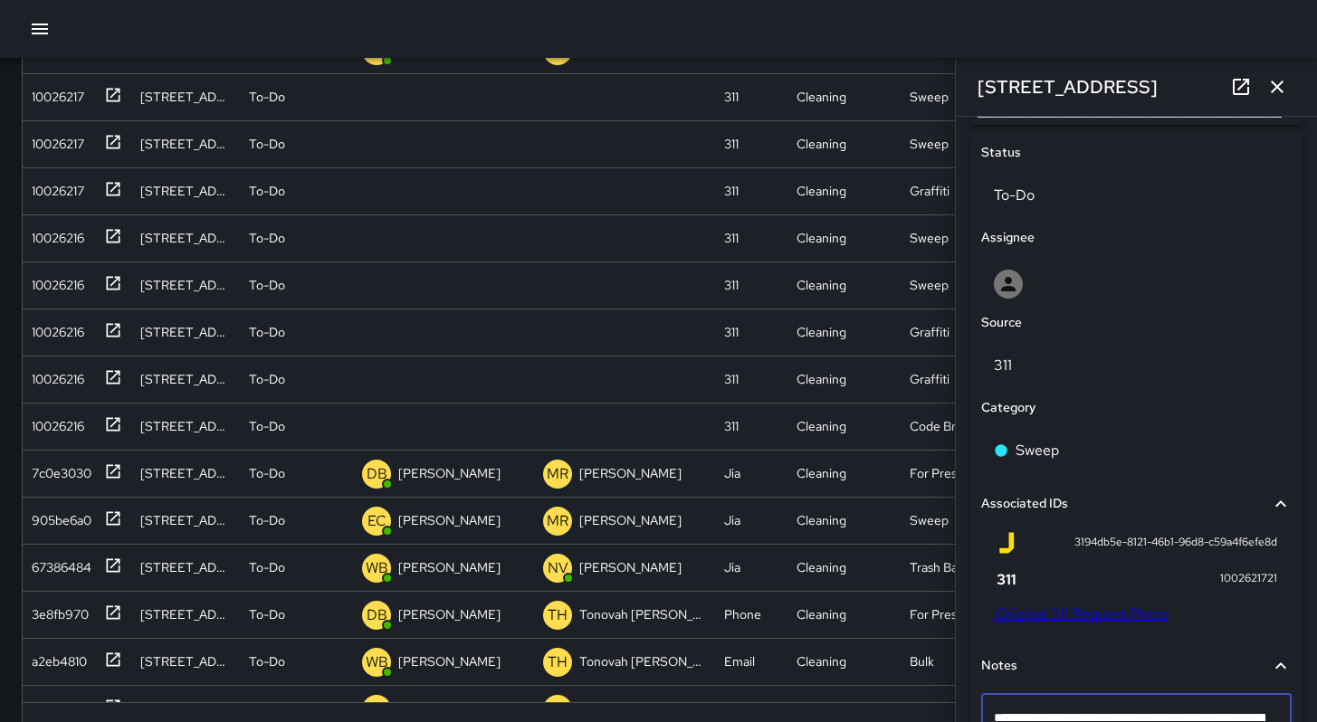
scroll to position [769, 0]
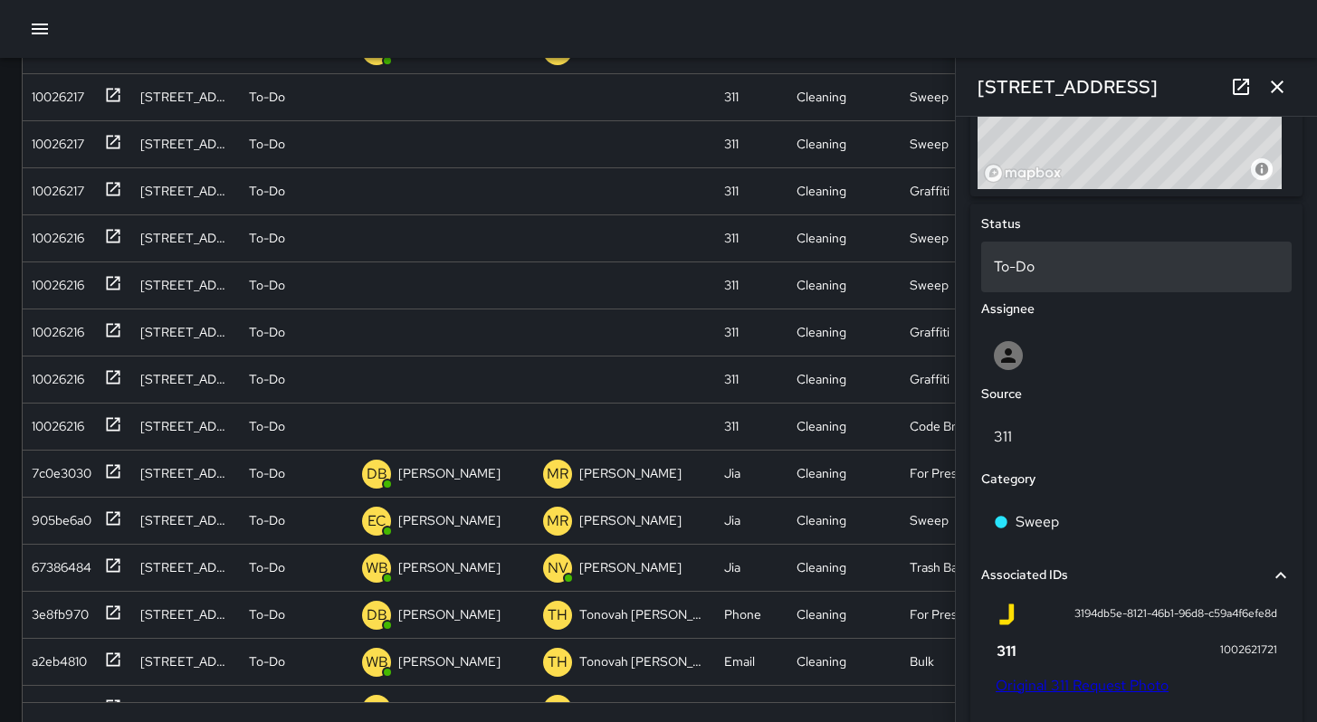
click at [1043, 277] on div "To-Do" at bounding box center [1136, 267] width 311 height 51
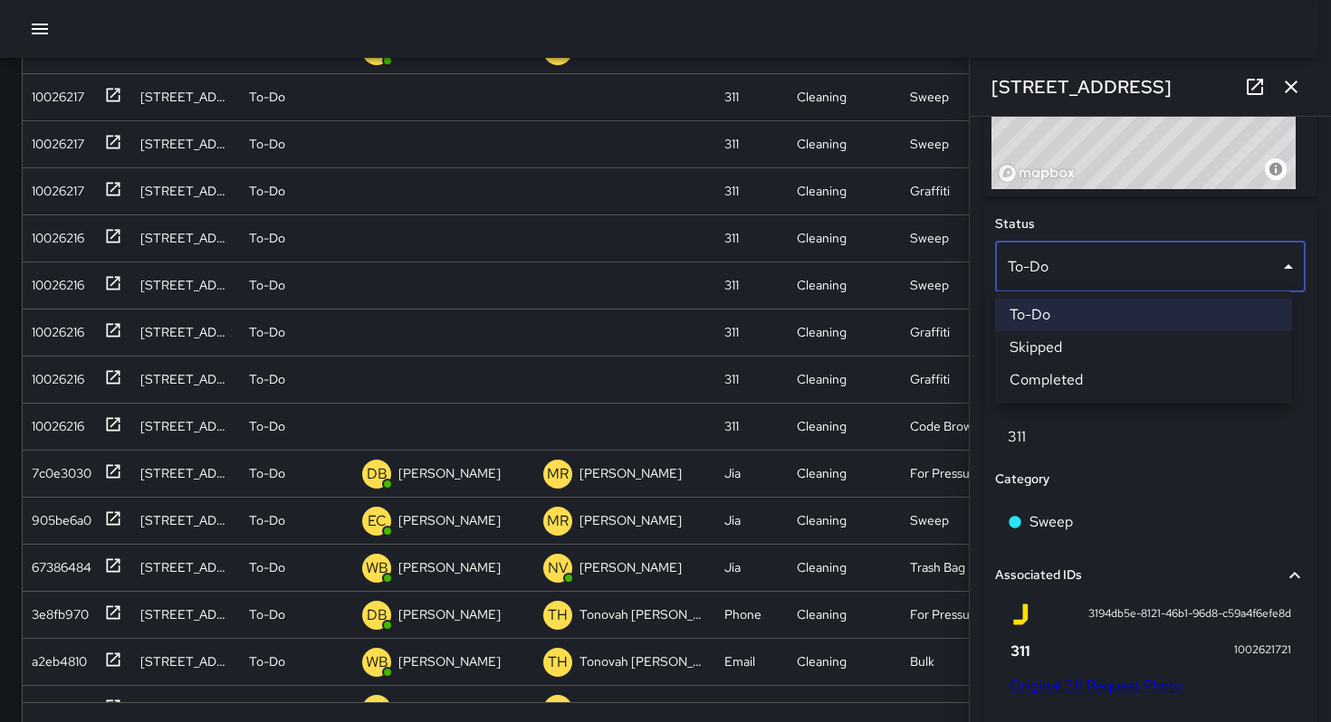
click at [1109, 439] on div at bounding box center [665, 361] width 1331 height 722
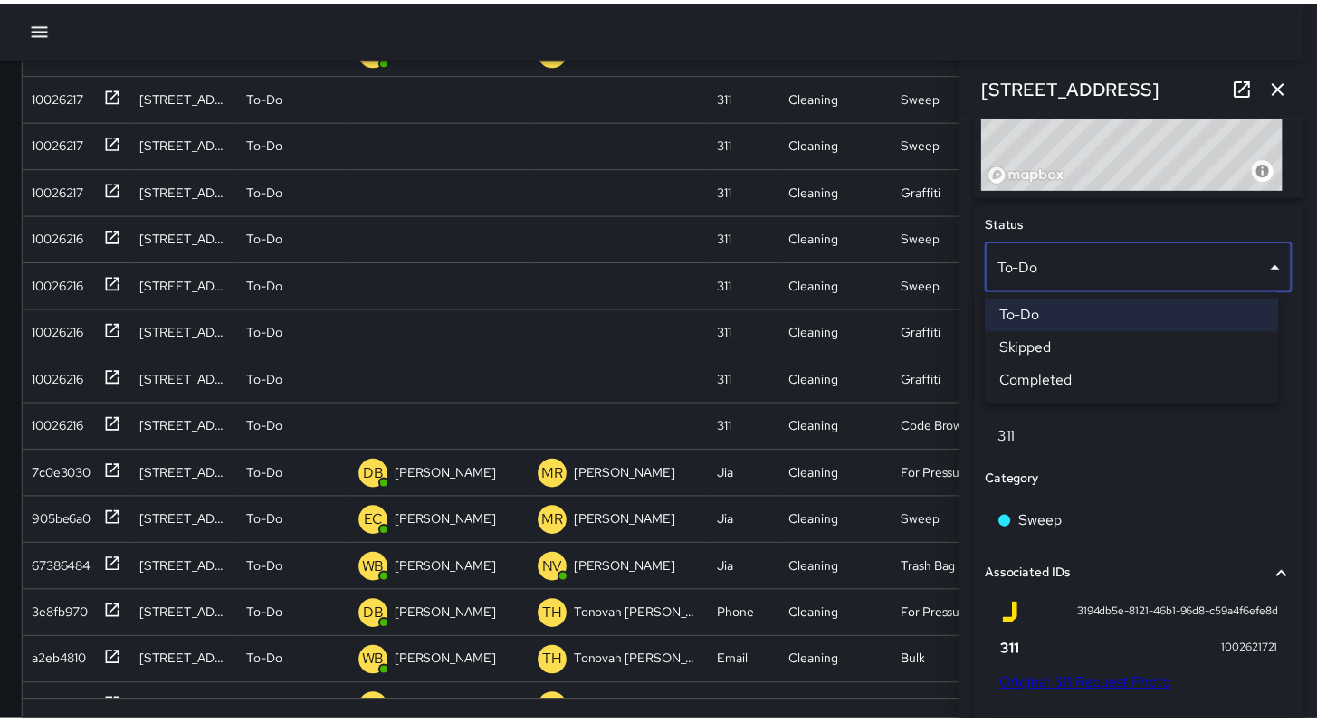
scroll to position [14, 14]
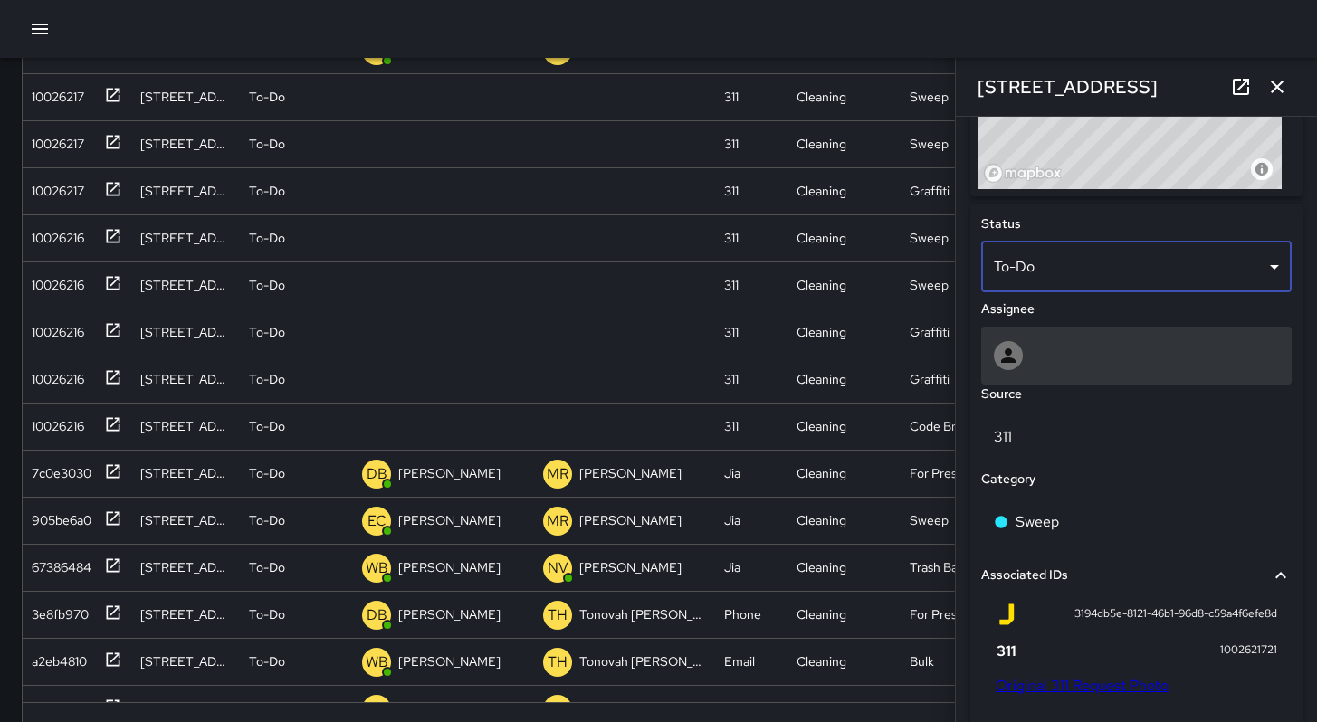
click at [1067, 378] on div at bounding box center [1136, 356] width 311 height 58
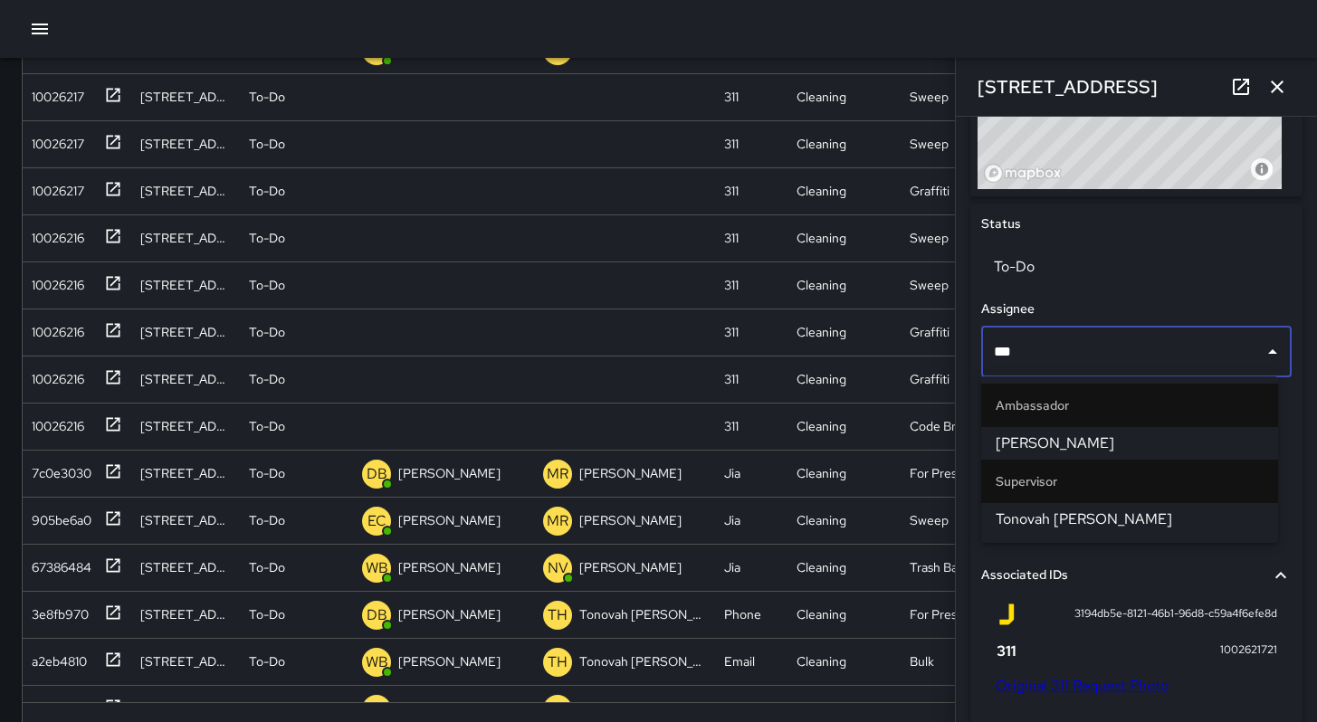
type input "****"
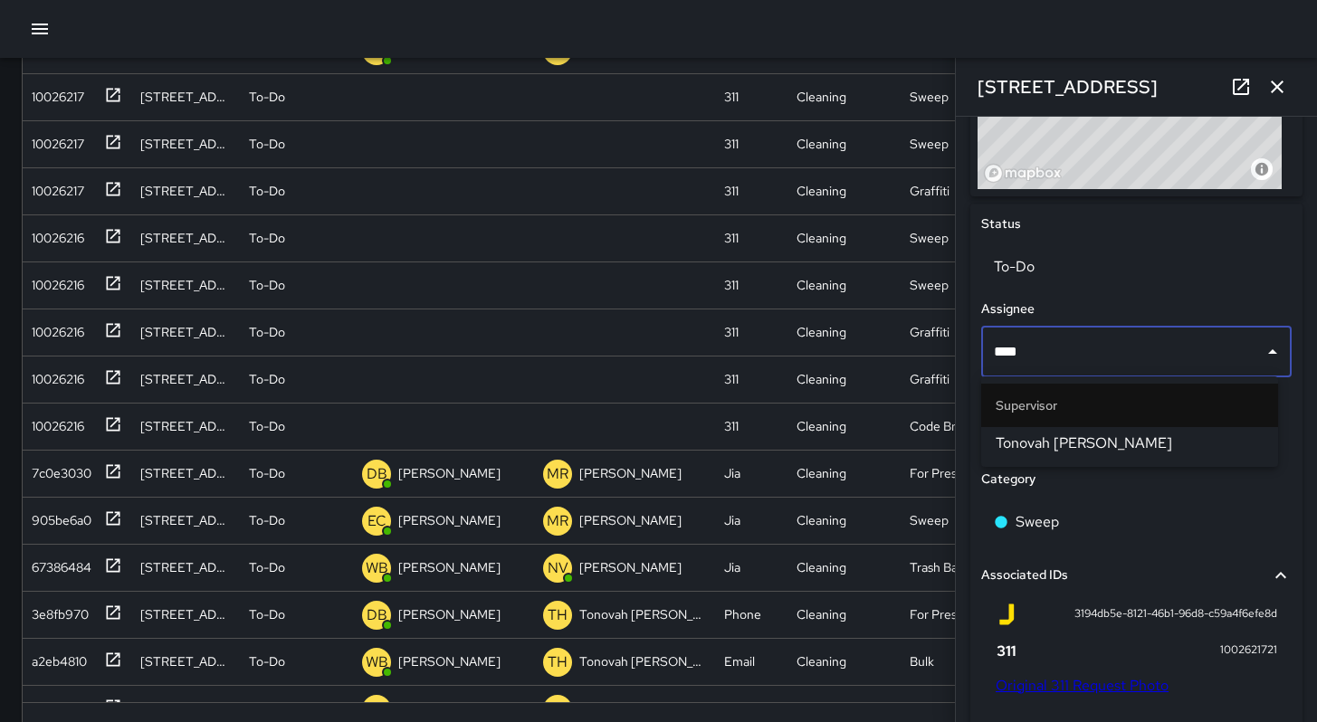
click at [1077, 435] on span "Tonovah [PERSON_NAME]" at bounding box center [1130, 444] width 268 height 22
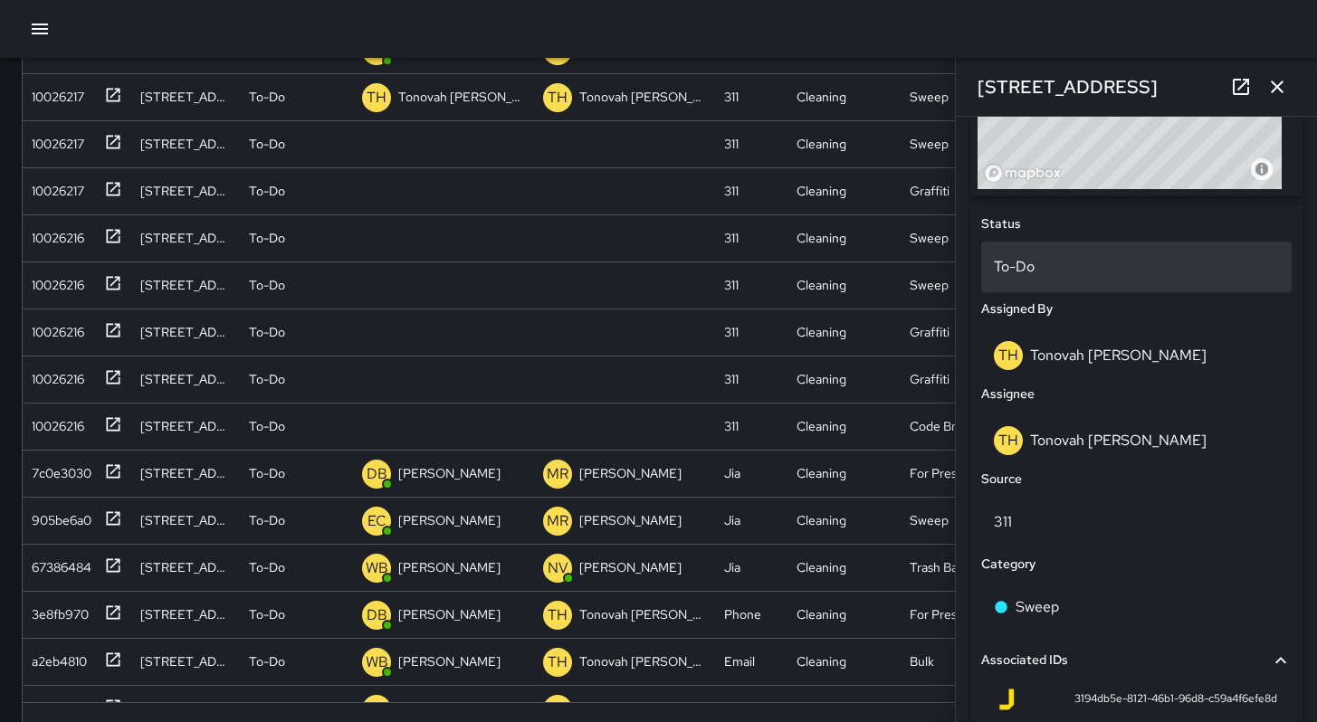
click at [1015, 275] on p "To-Do" at bounding box center [1136, 267] width 285 height 22
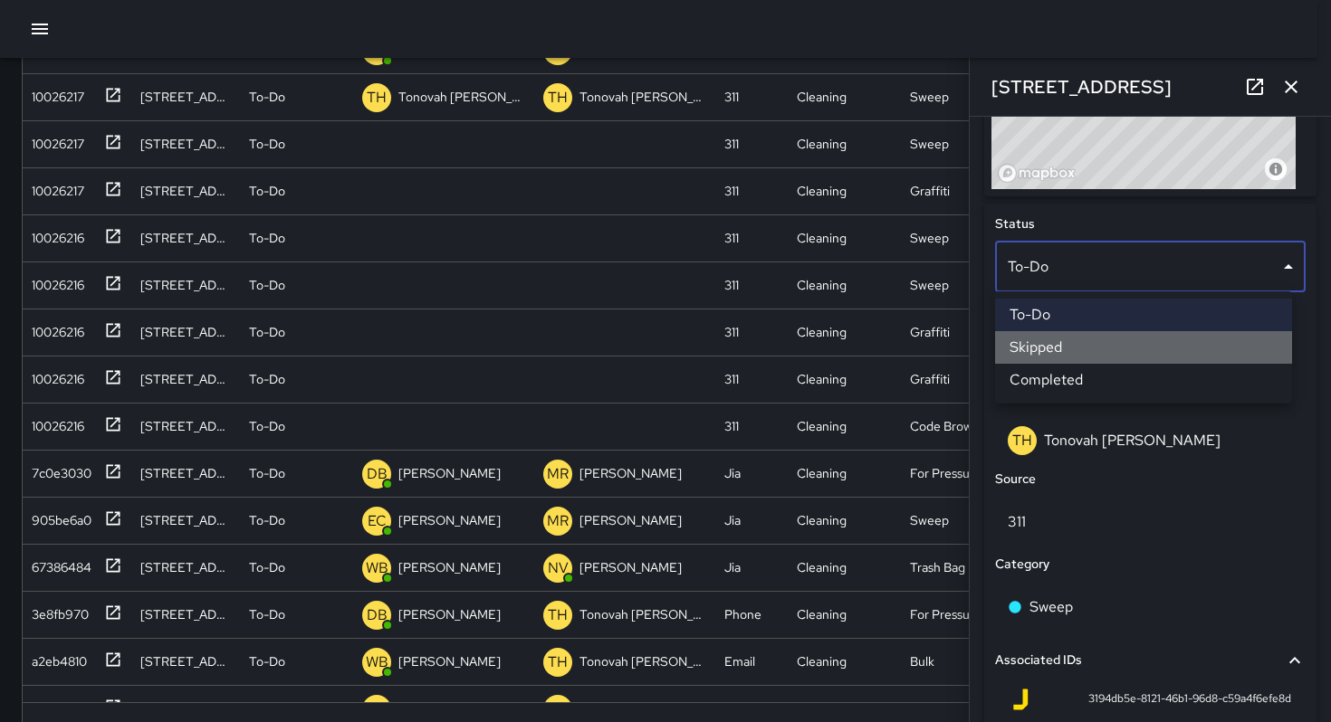
click at [1052, 347] on li "Skipped" at bounding box center [1143, 347] width 297 height 33
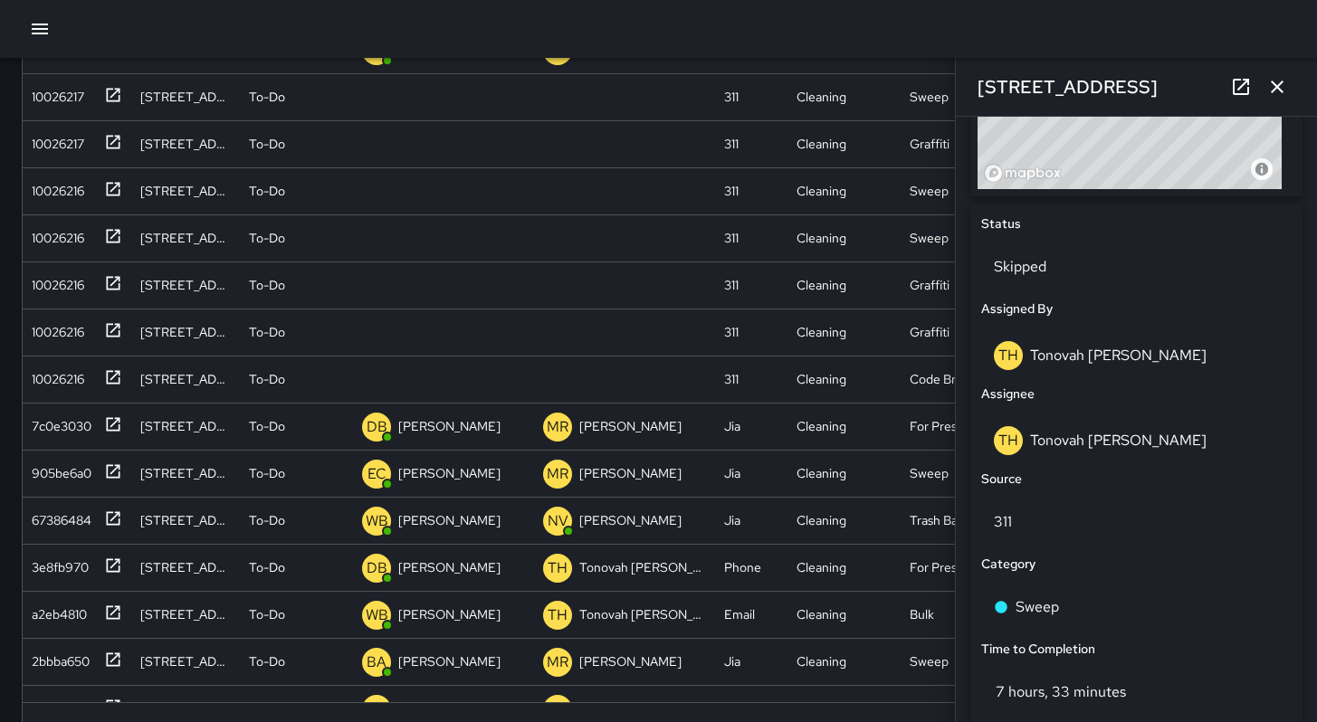
click at [1271, 93] on icon "button" at bounding box center [1277, 87] width 22 height 22
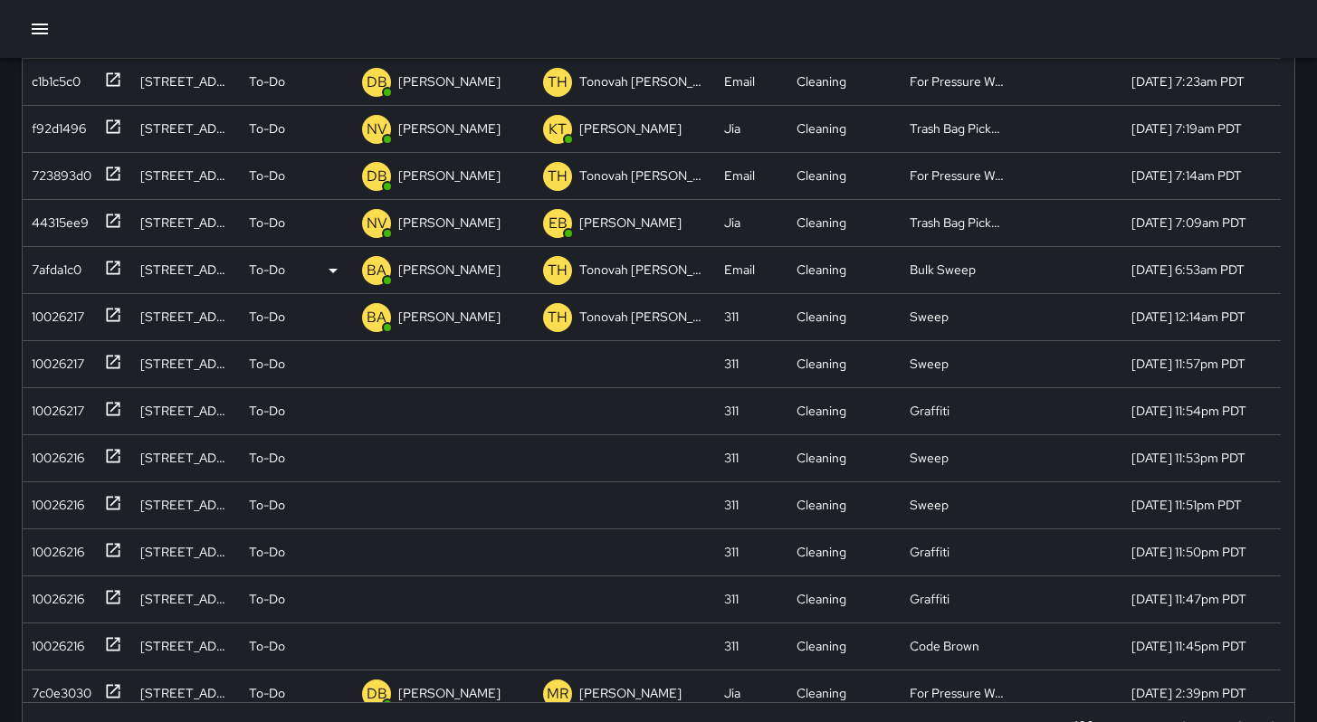
scroll to position [158, 0]
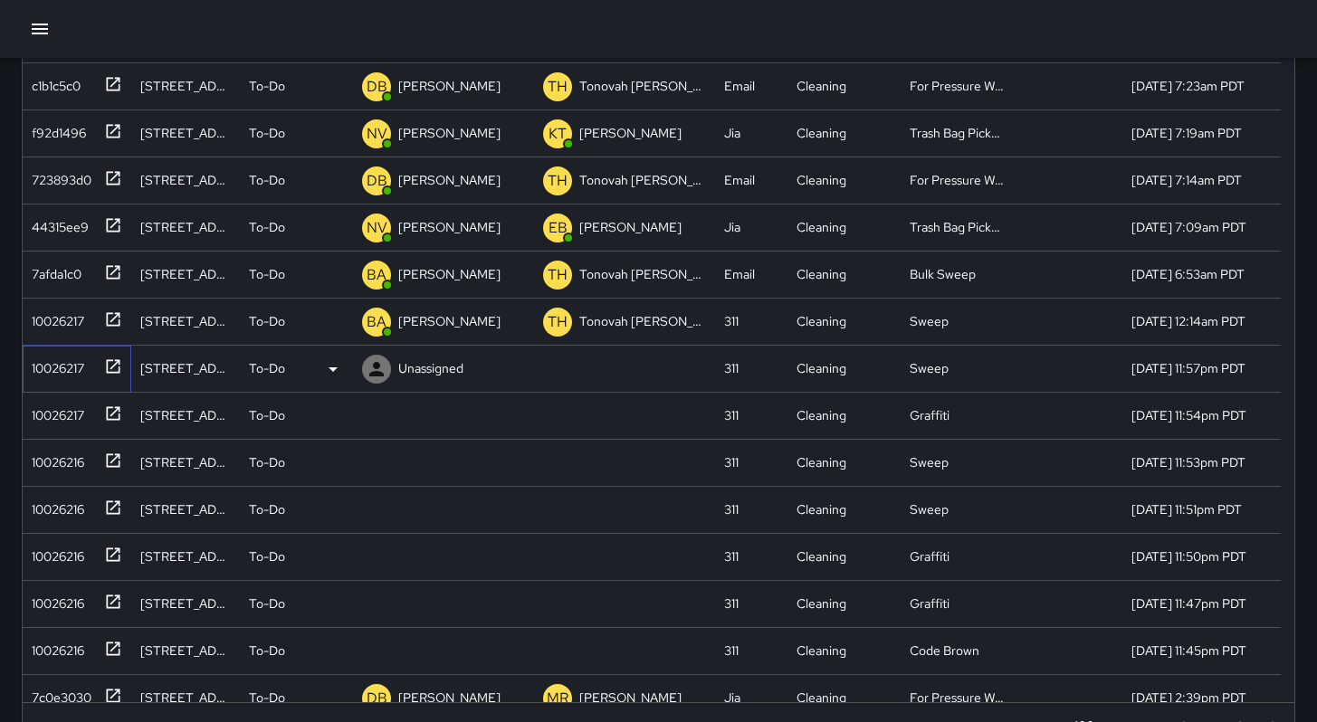
click at [57, 372] on div "10026217" at bounding box center [54, 364] width 60 height 25
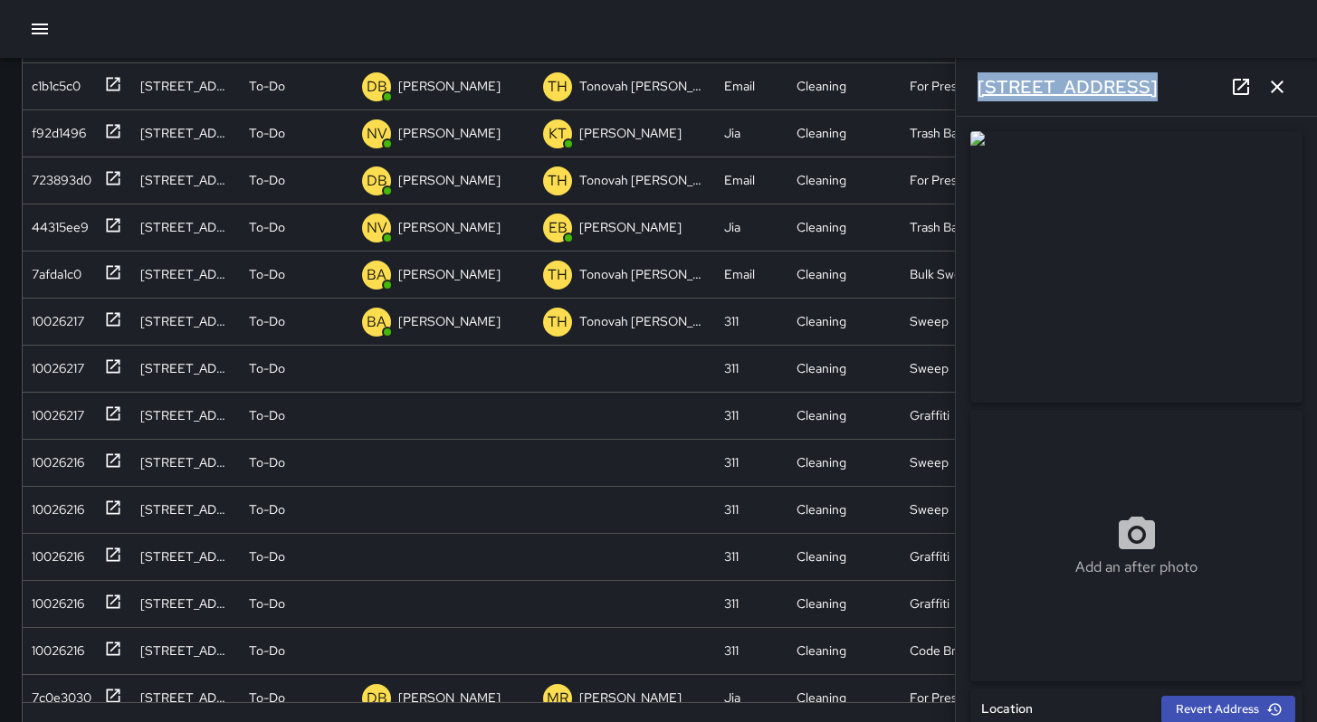
drag, startPoint x: 1120, startPoint y: 86, endPoint x: 991, endPoint y: 88, distance: 128.6
click at [964, 91] on div "551 Minna Street" at bounding box center [1136, 87] width 361 height 58
copy h6 "551 Minna Street"
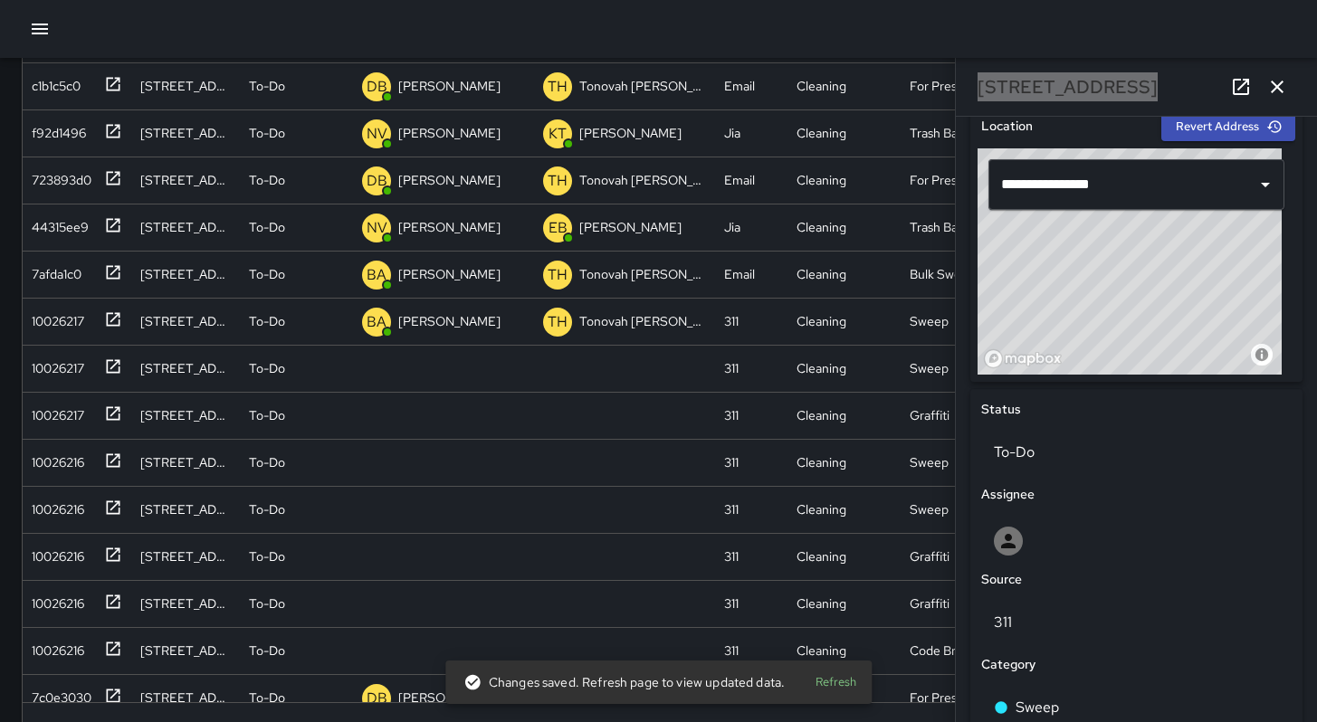
scroll to position [1052, 0]
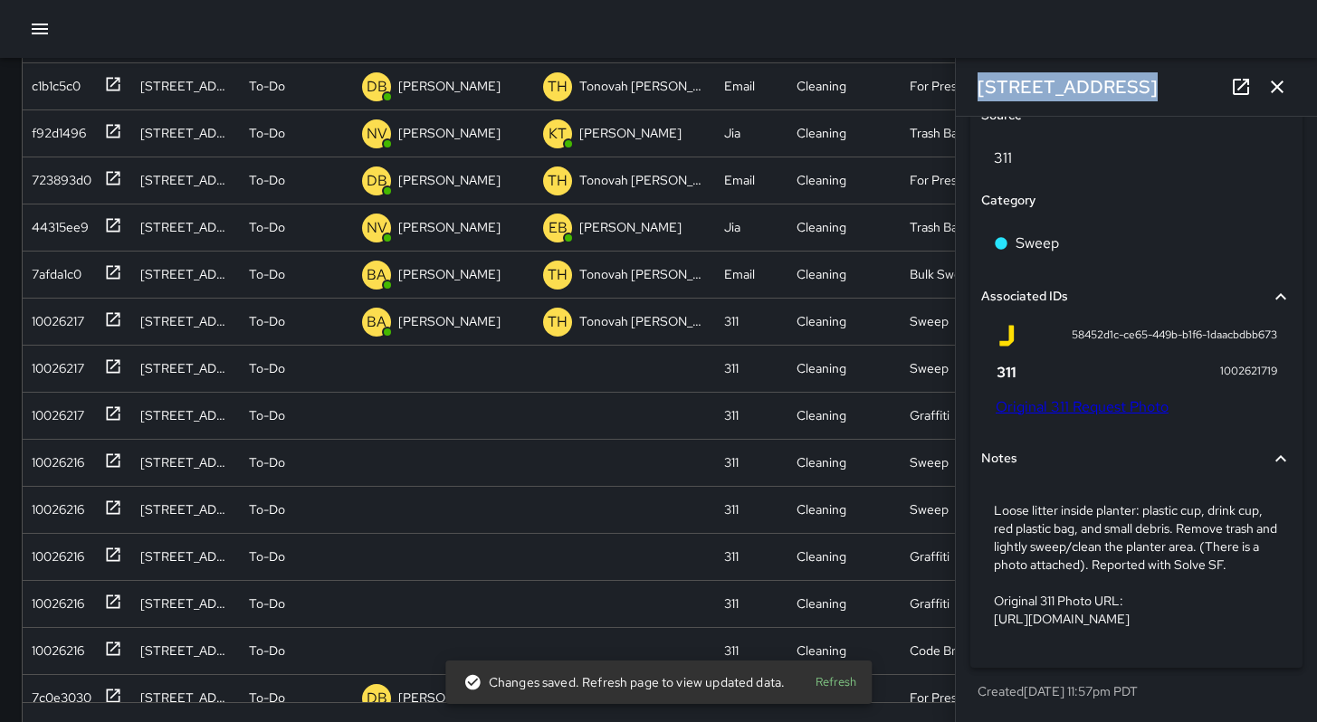
click at [1121, 406] on link "Original 311 Request Photo" at bounding box center [1082, 406] width 173 height 19
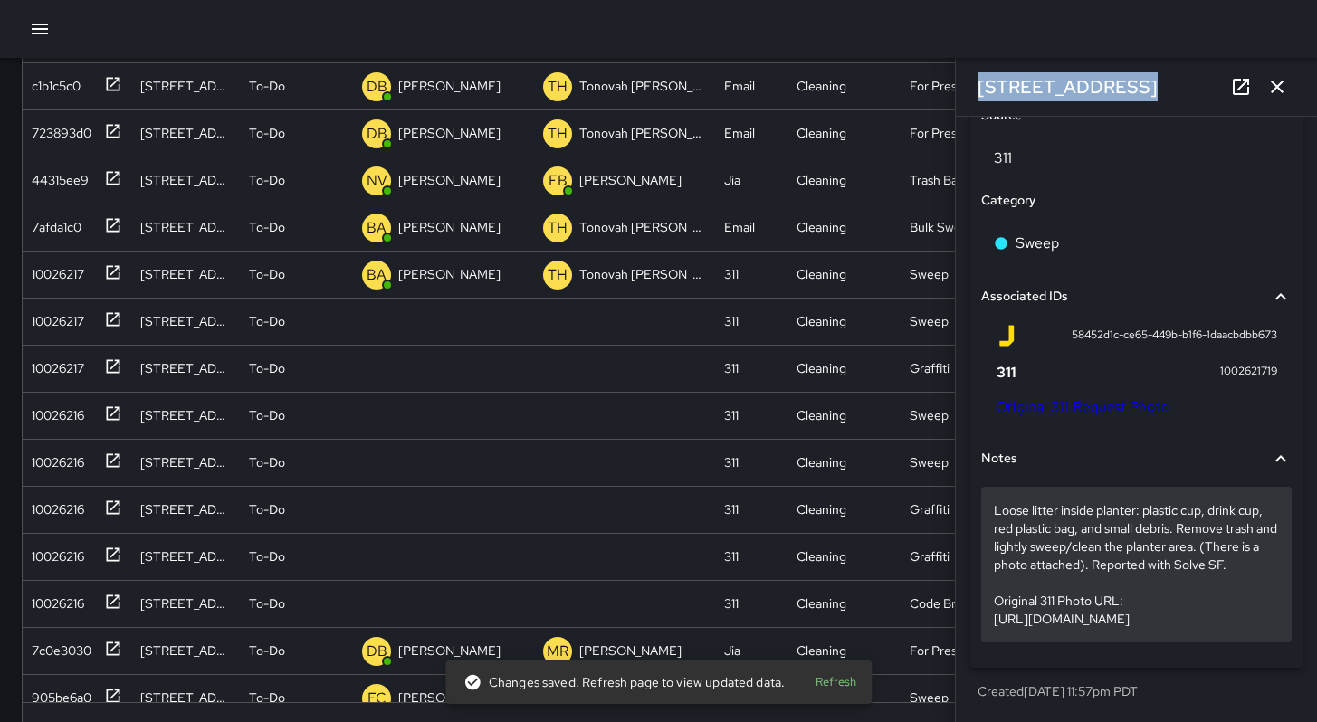
scroll to position [1084, 0]
click at [1154, 585] on p "Loose litter inside planter: plastic cup, drink cup, red plastic bag, and small…" at bounding box center [1136, 565] width 285 height 127
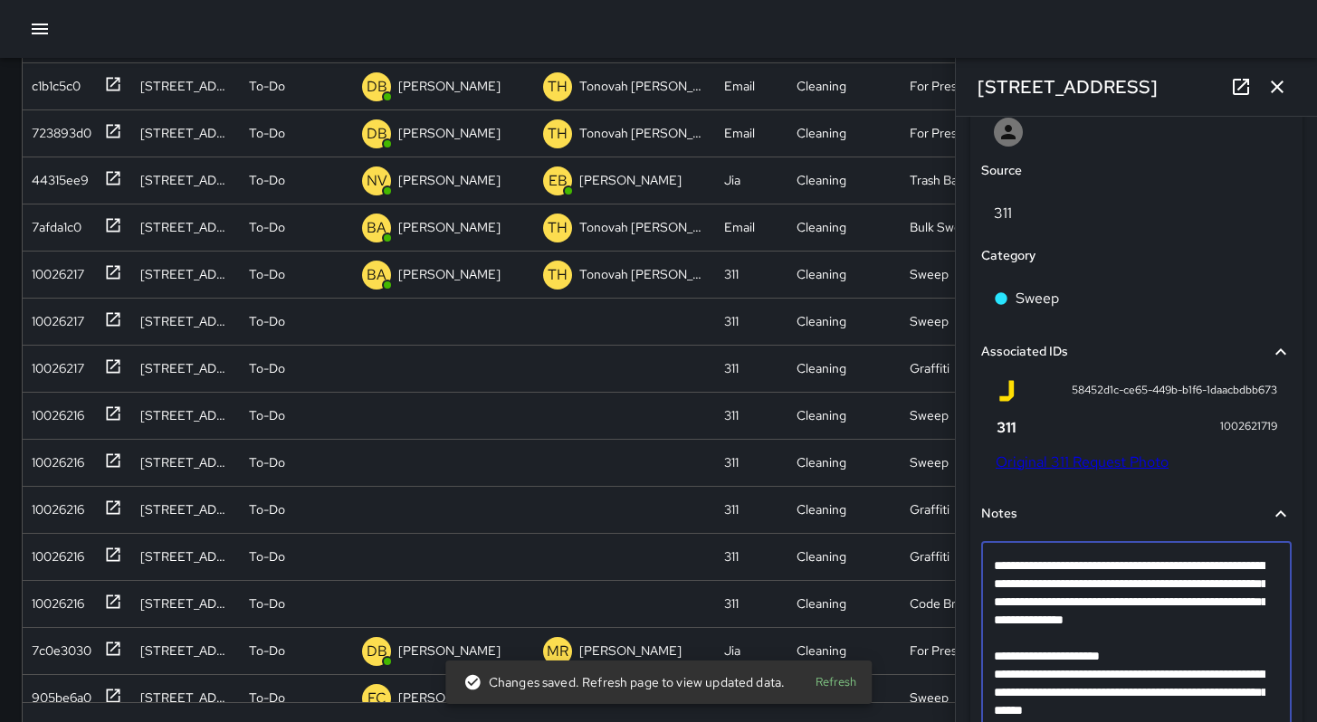
scroll to position [1085, 0]
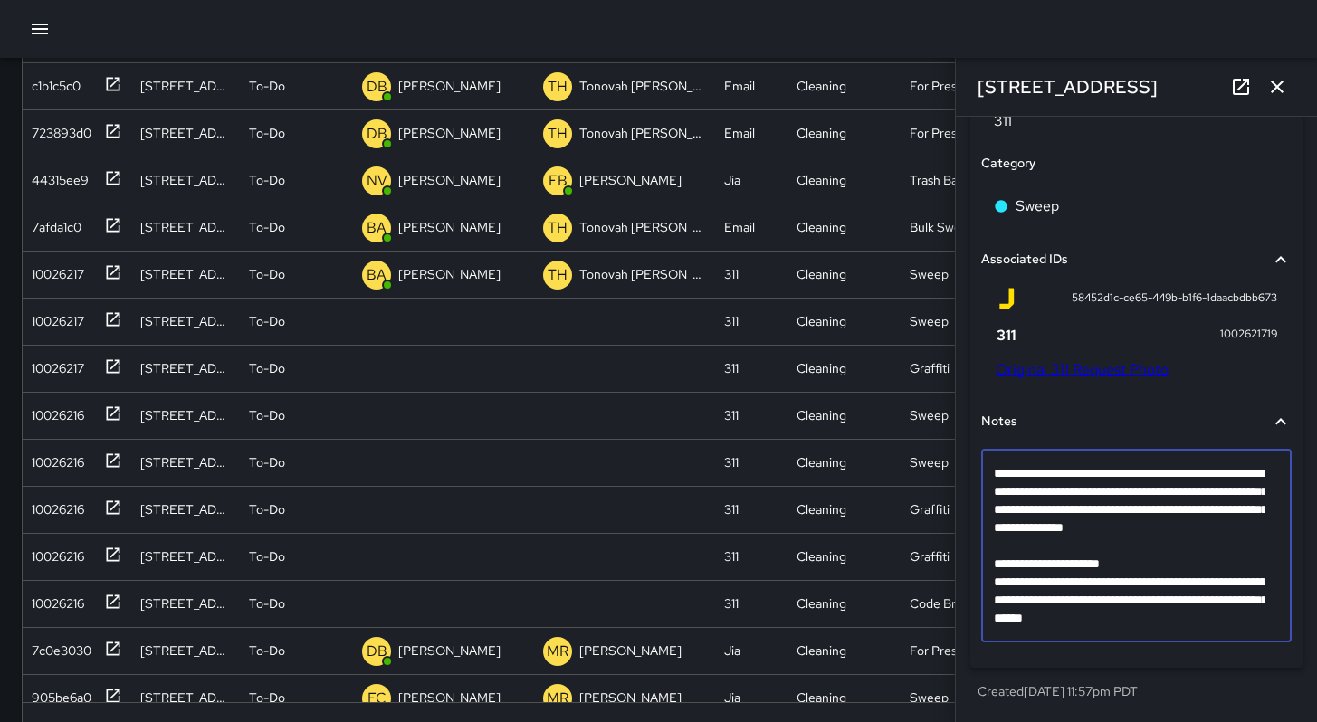
drag, startPoint x: 1249, startPoint y: 616, endPoint x: 1005, endPoint y: 550, distance: 253.0
click at [1005, 550] on textarea "**********" at bounding box center [1130, 545] width 272 height 163
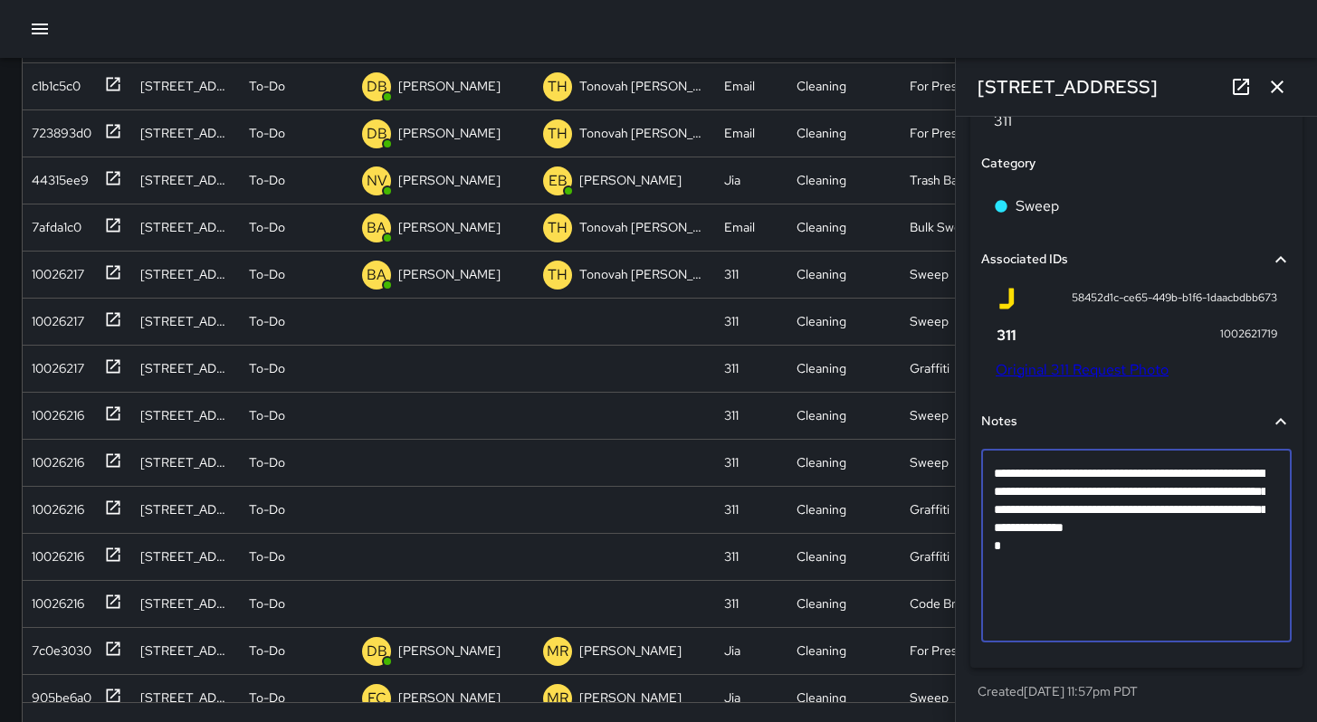
scroll to position [1012, 0]
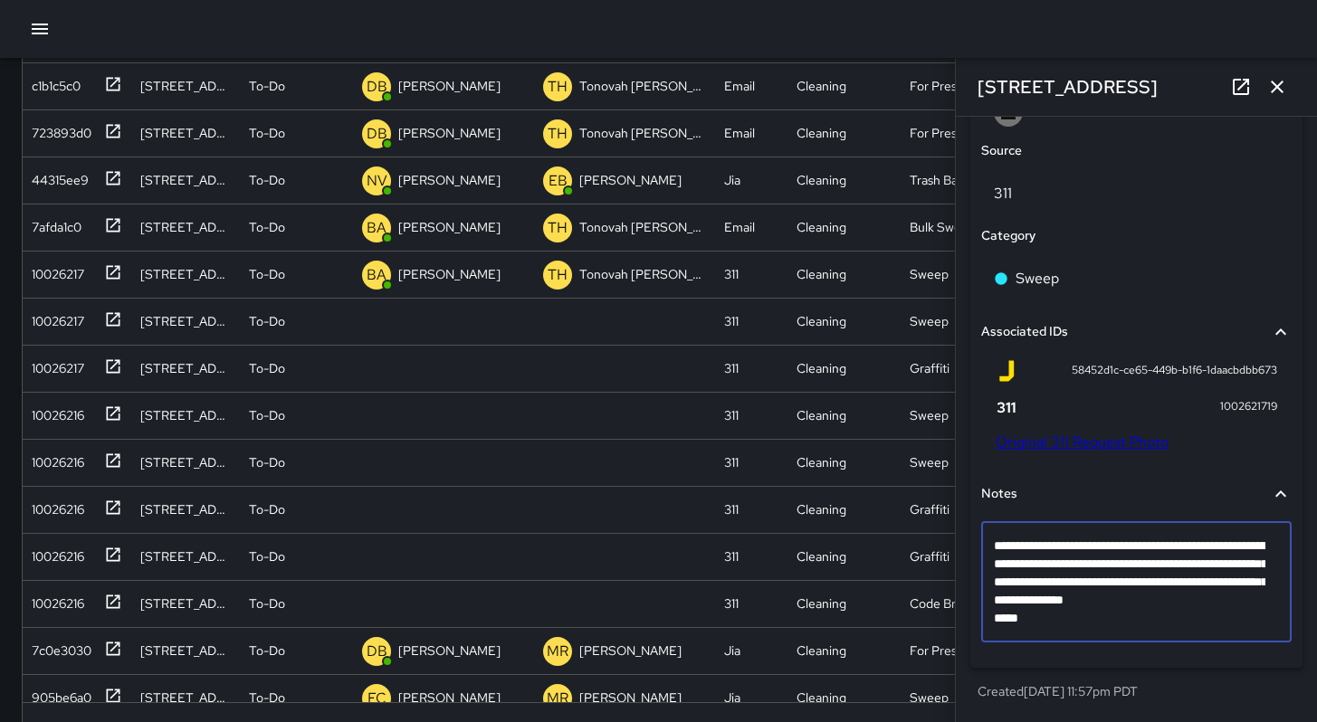
type textarea "**********"
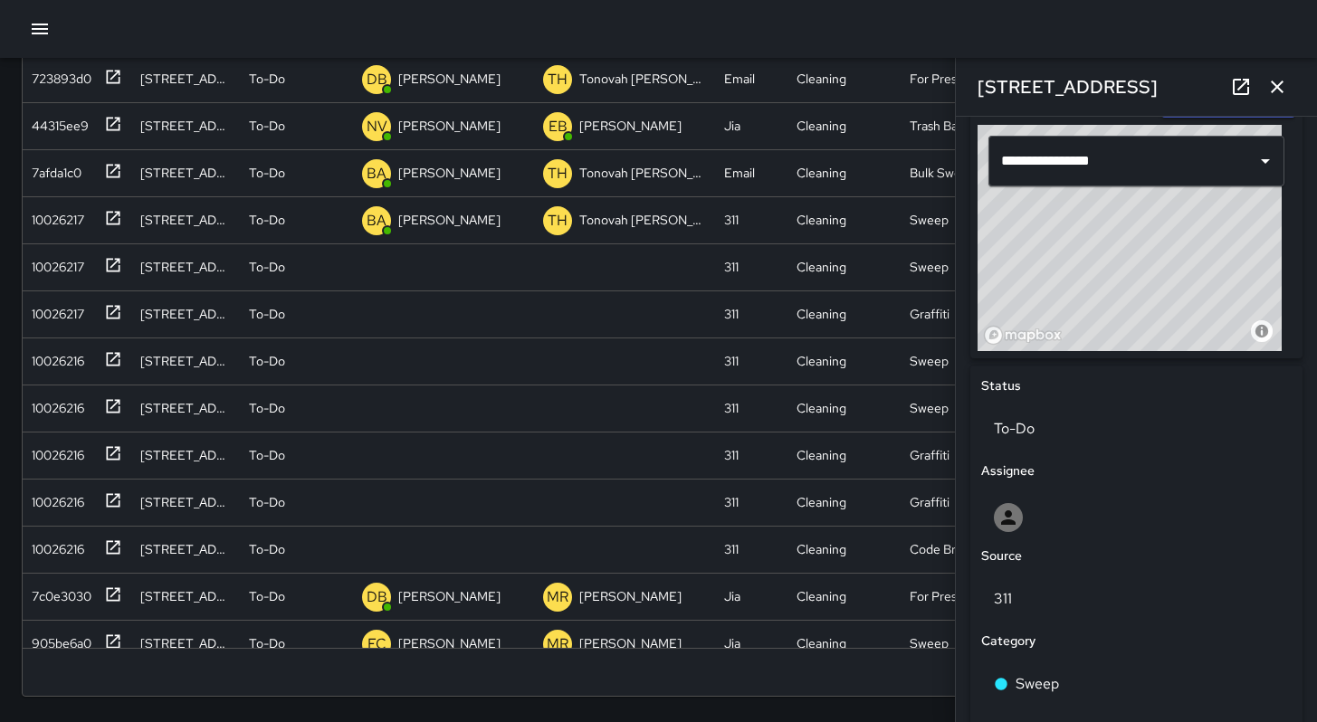
scroll to position [641, 0]
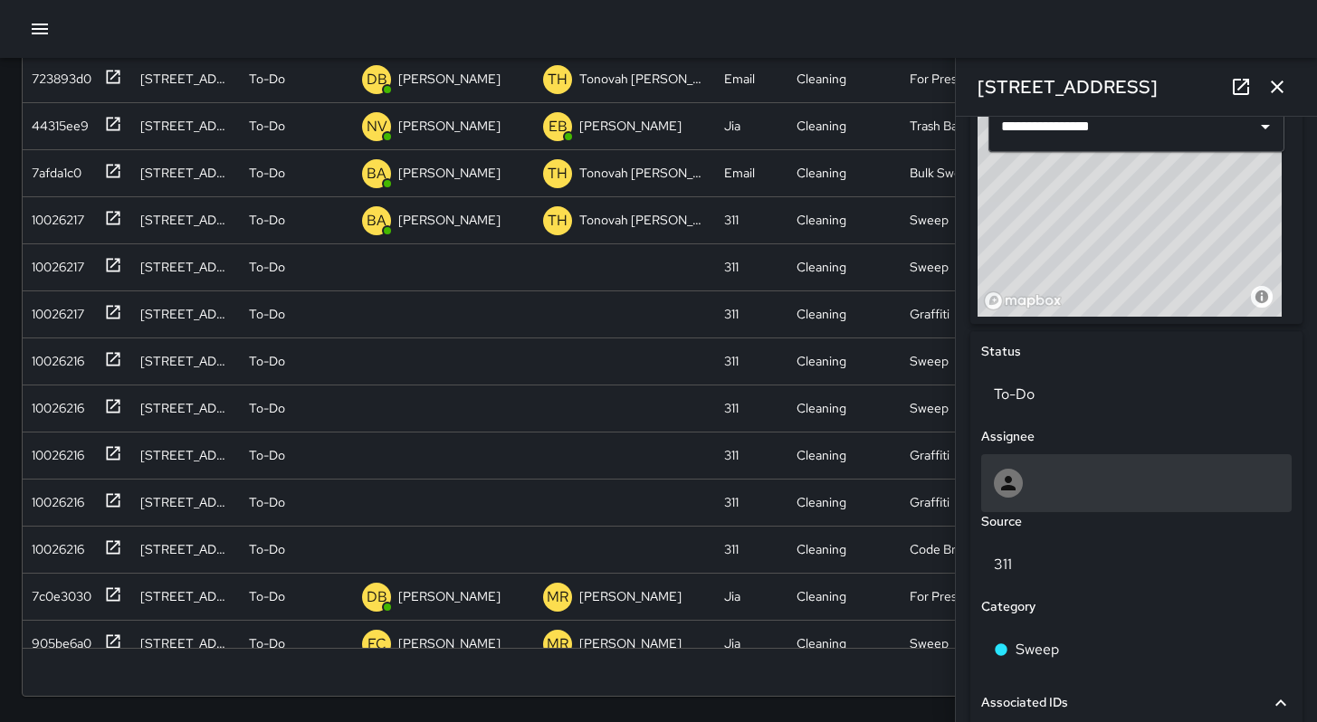
click at [1040, 464] on div at bounding box center [1136, 483] width 311 height 58
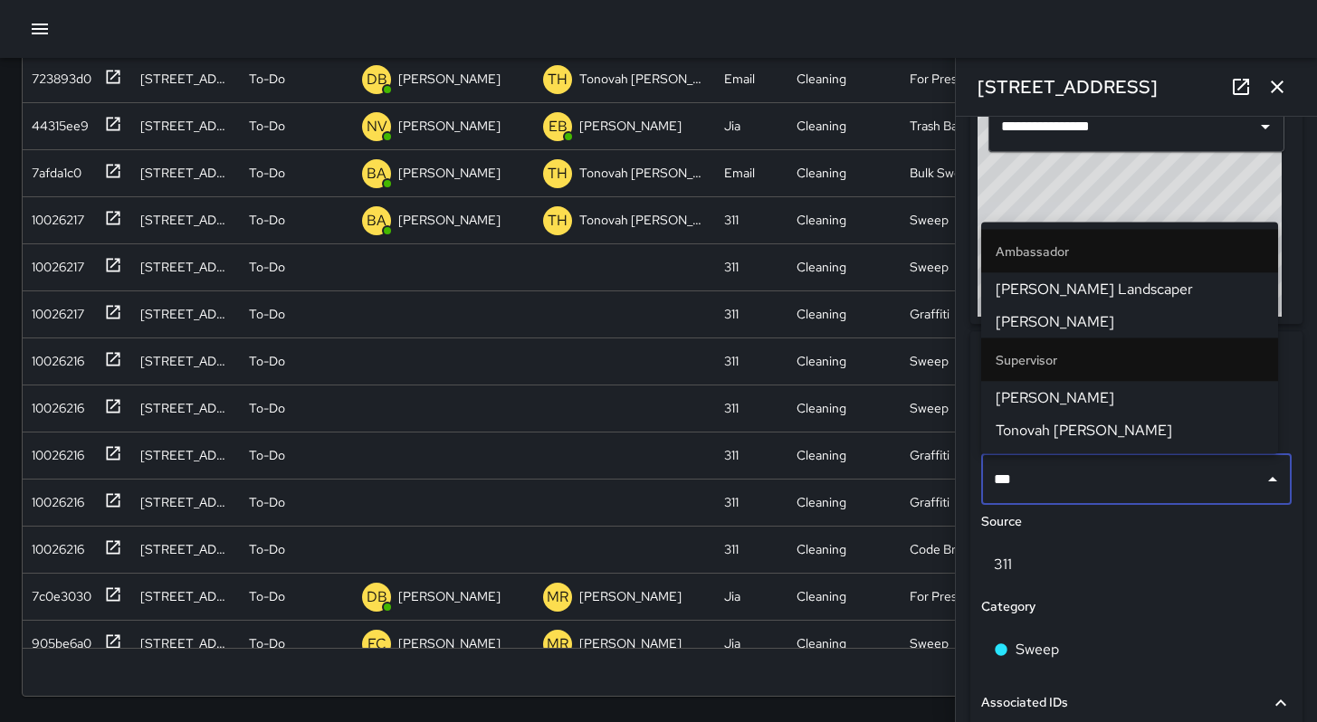
type input "****"
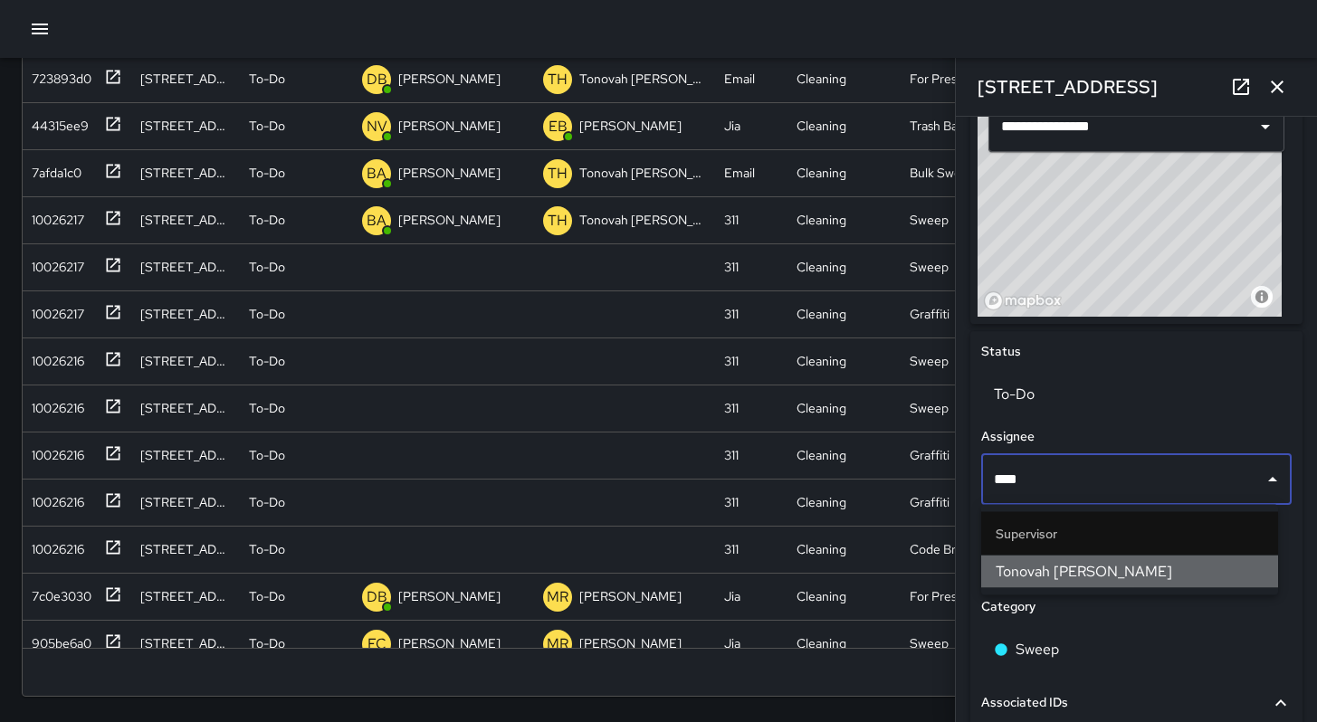
click at [1086, 567] on span "Tonovah [PERSON_NAME]" at bounding box center [1130, 572] width 268 height 22
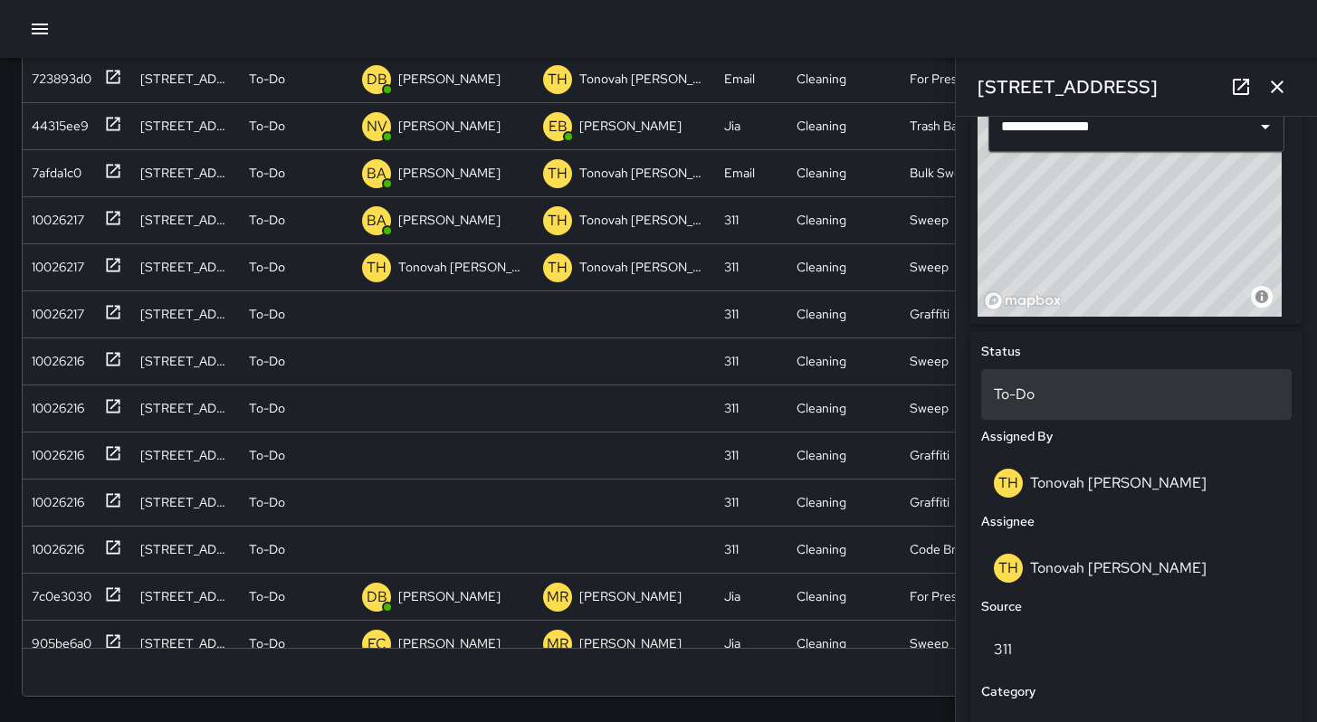
click at [1043, 400] on p "To-Do" at bounding box center [1136, 395] width 285 height 22
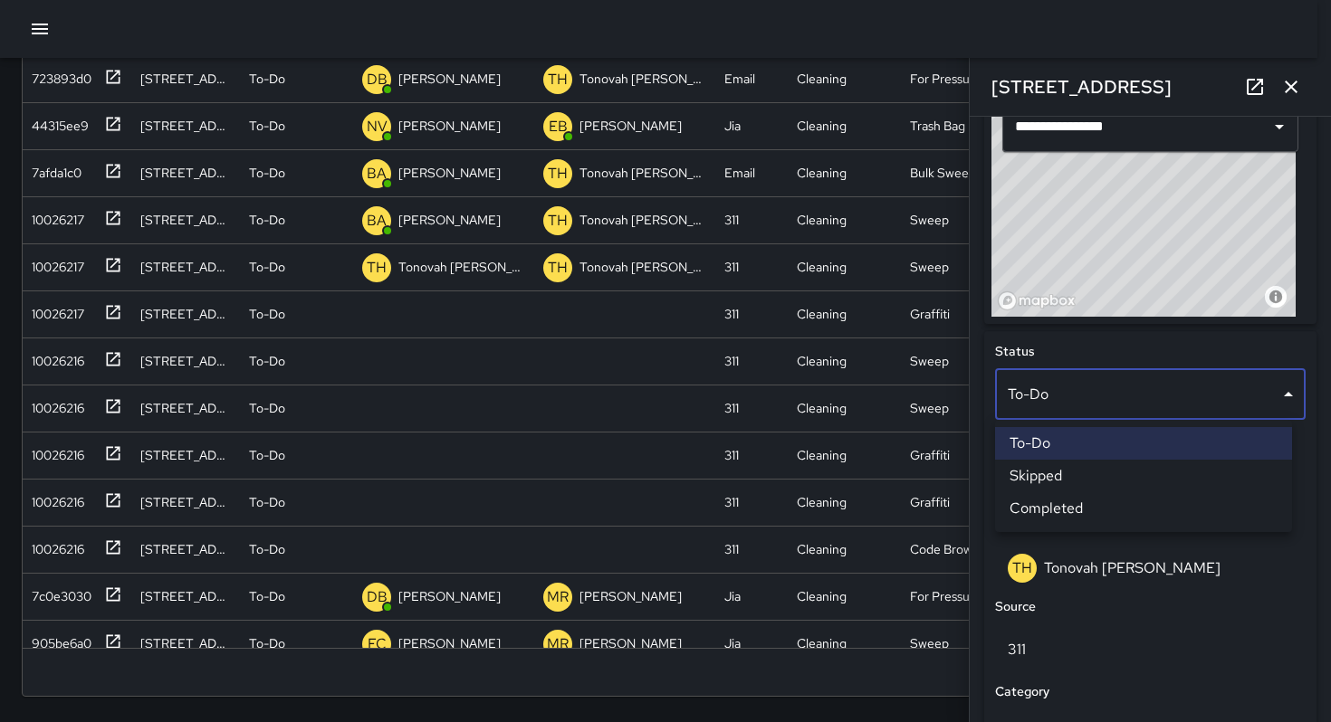
click at [1046, 477] on li "Skipped" at bounding box center [1143, 476] width 297 height 33
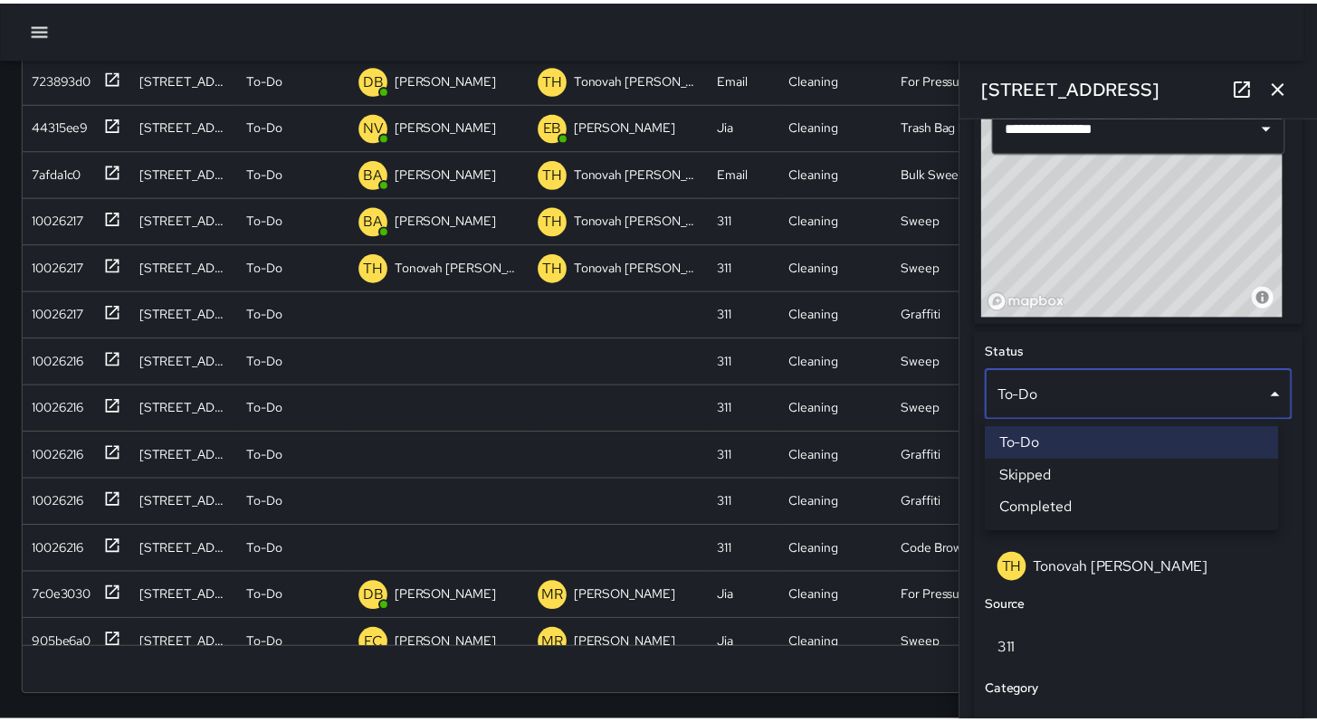
scroll to position [14, 14]
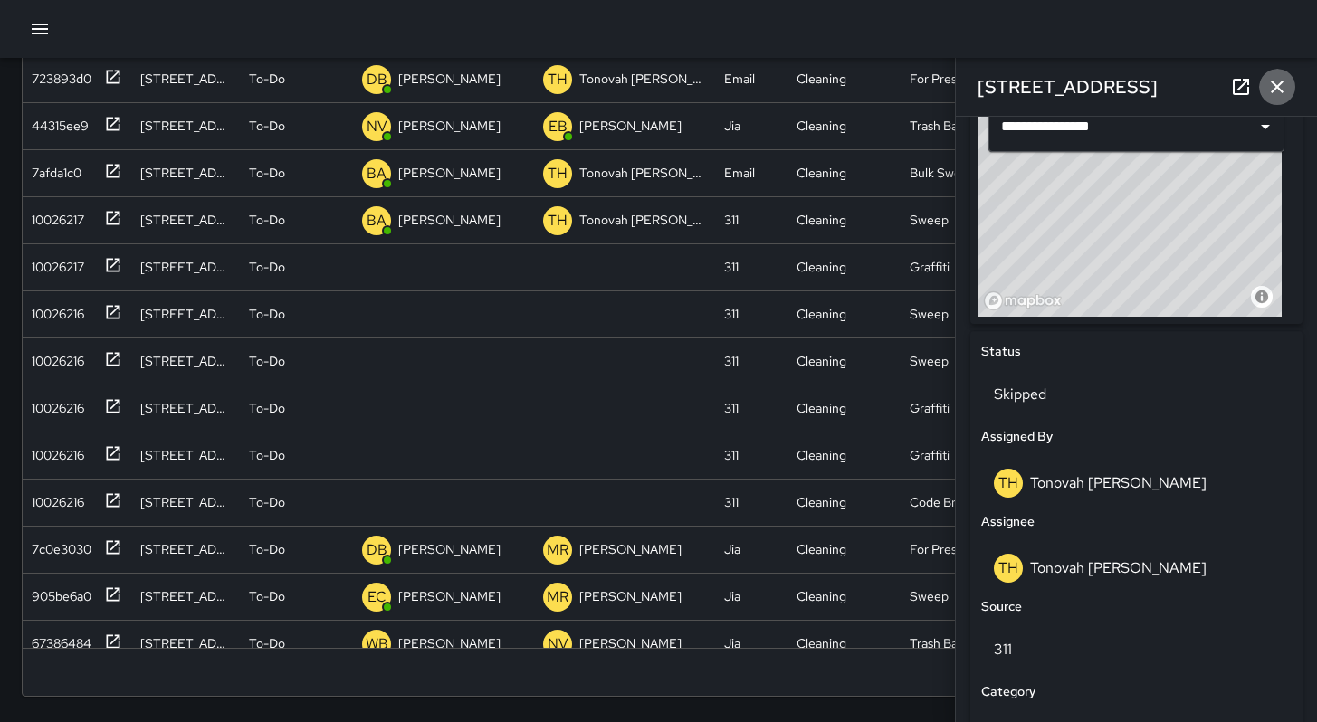
click at [1266, 88] on button "button" at bounding box center [1277, 87] width 36 height 36
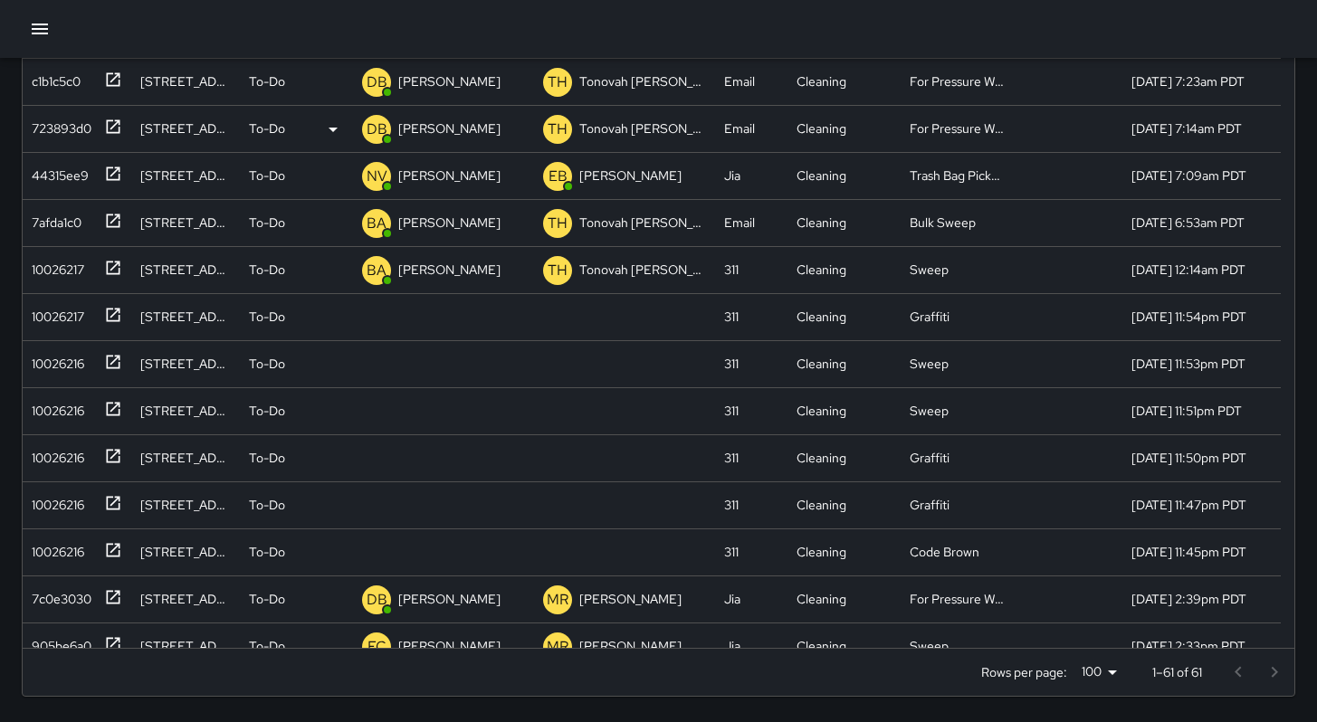
scroll to position [52, 0]
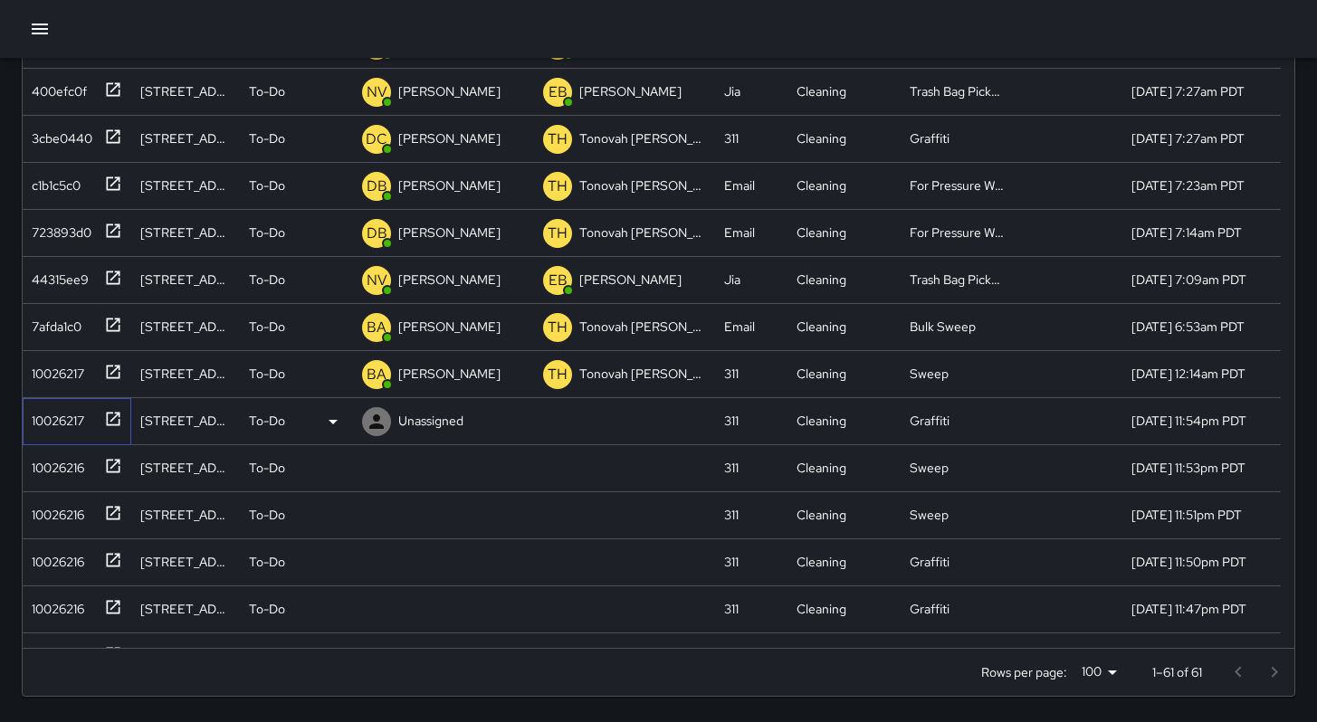
click at [55, 425] on div "10026217" at bounding box center [54, 417] width 60 height 25
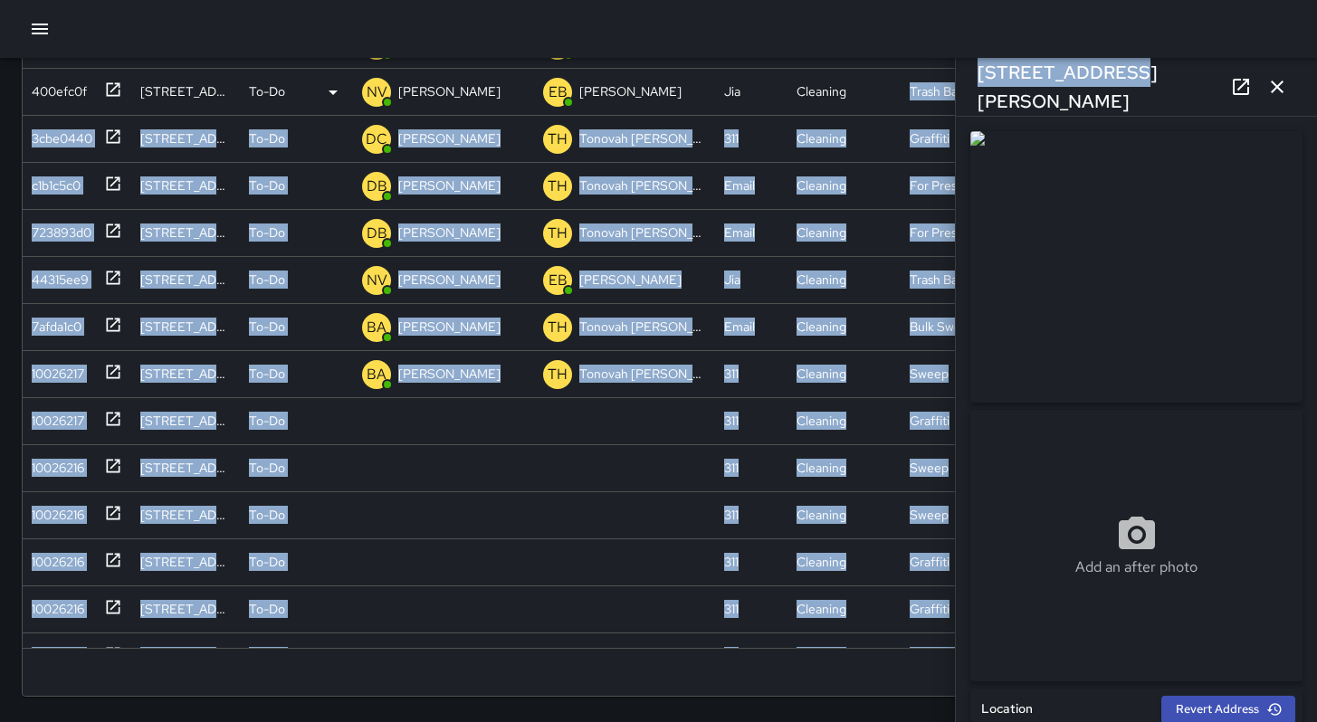
drag, startPoint x: 1112, startPoint y: 90, endPoint x: 918, endPoint y: 76, distance: 194.2
click at [918, 76] on div "Search Search New Task To-Do (61) Skipped (99+) Completed (99+) ID Location Sta…" at bounding box center [658, 216] width 1317 height 1011
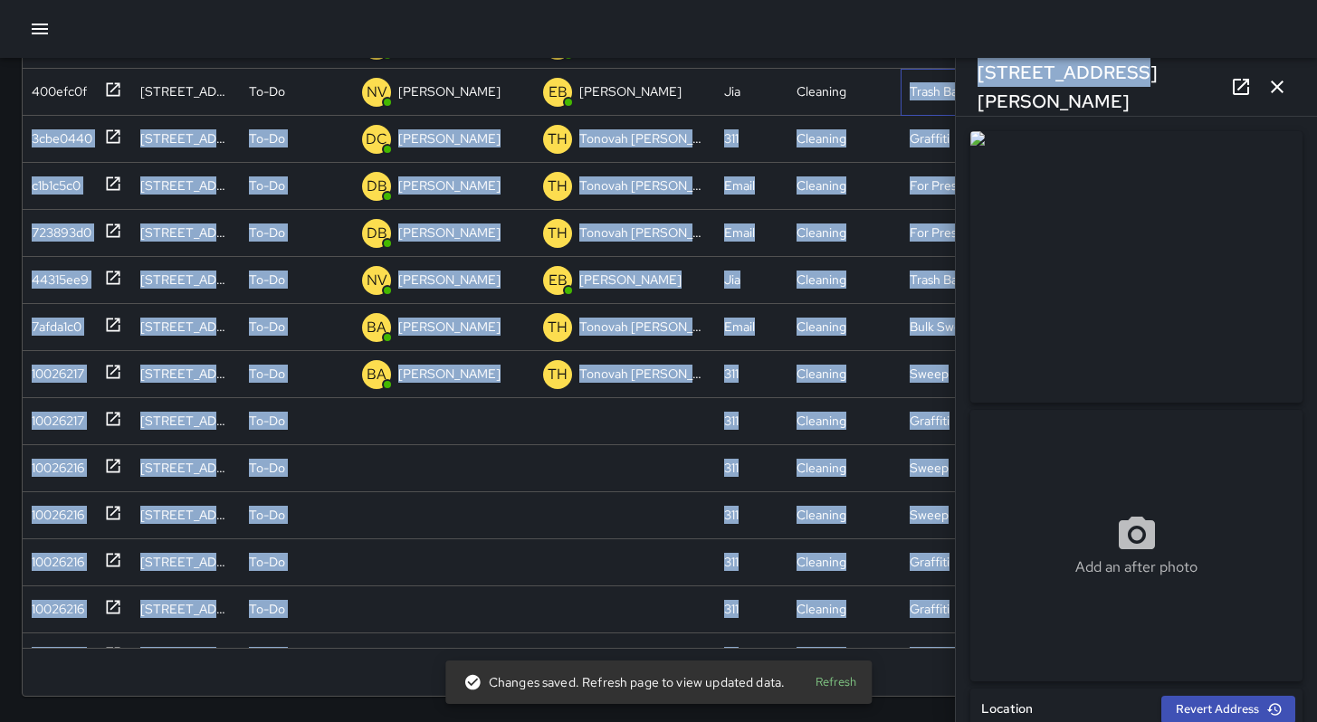
drag, startPoint x: 920, startPoint y: 76, endPoint x: 1109, endPoint y: 96, distance: 190.2
click at [1106, 96] on div "Search Search New Task To-Do (61) Skipped (99+) Completed (99+) ID Location Sta…" at bounding box center [658, 216] width 1317 height 1011
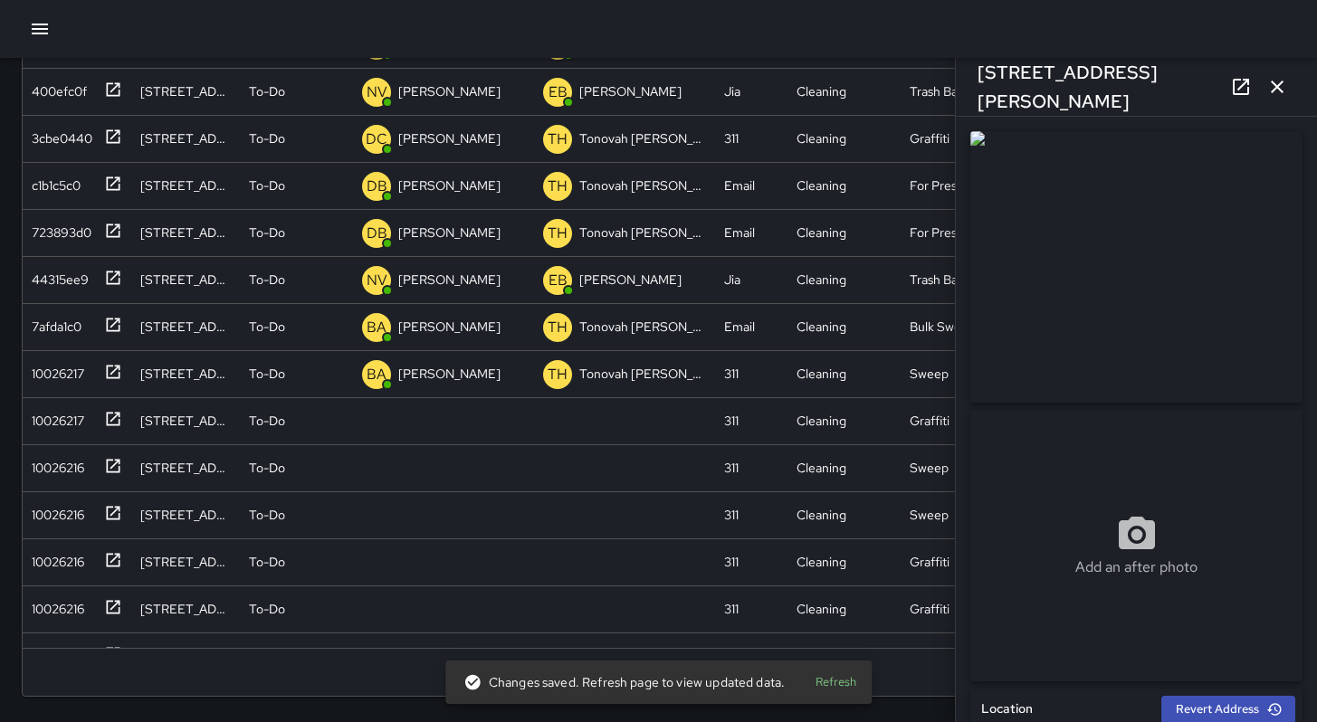
click at [1115, 95] on div "164 Russ Street" at bounding box center [1136, 87] width 361 height 58
drag, startPoint x: 1113, startPoint y: 90, endPoint x: 977, endPoint y: 91, distance: 135.8
click at [978, 91] on div "164 Russ Street" at bounding box center [1136, 87] width 361 height 58
copy h6 "164 Russ Street"
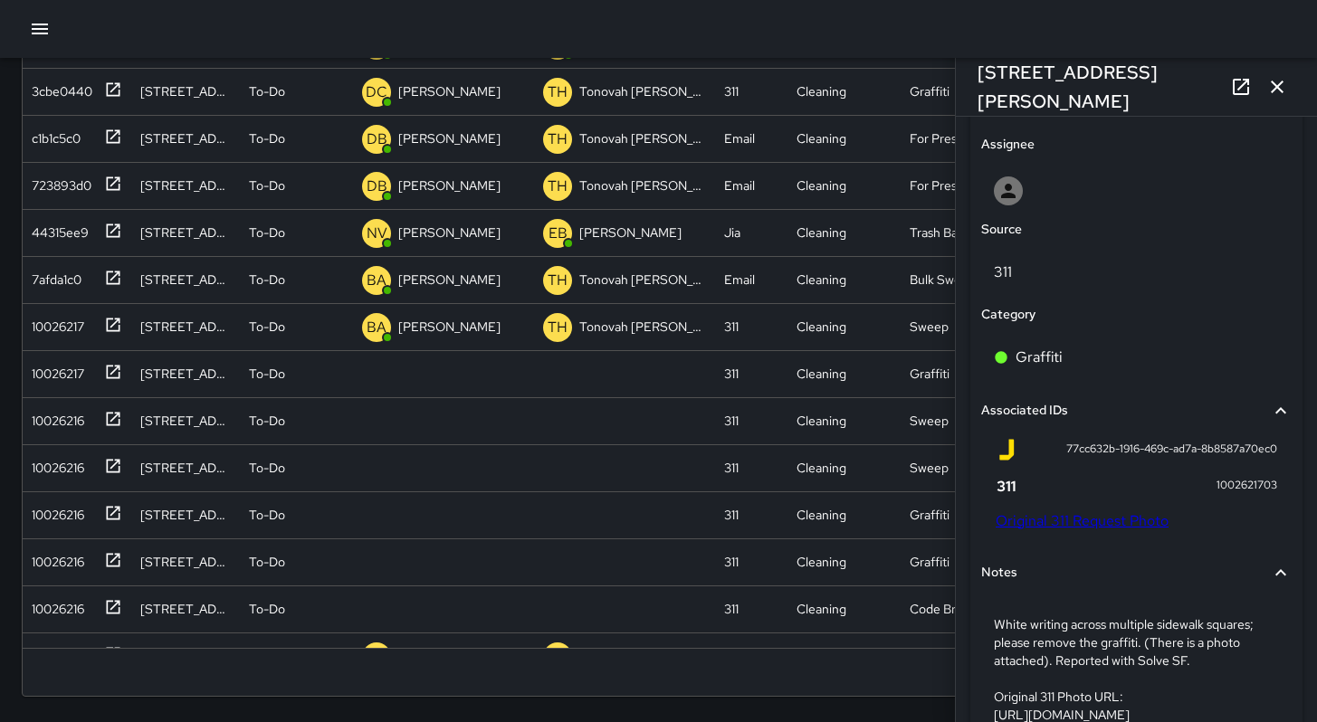
scroll to position [1065, 0]
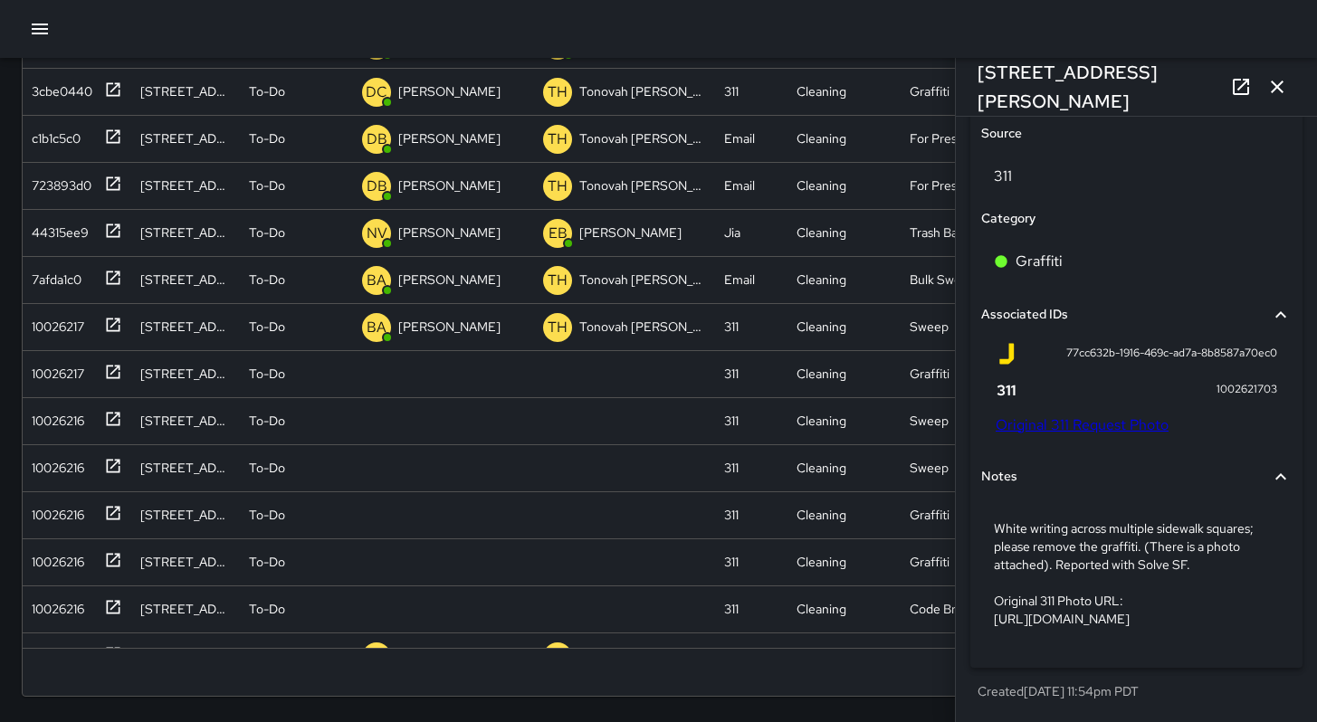
click at [1085, 416] on link "Original 311 Request Photo" at bounding box center [1082, 425] width 173 height 19
click at [0, 0] on div "Search Search New Task To-Do (60) Skipped (99+) Completed (99+) ID Location Sta…" at bounding box center [658, 187] width 1317 height 1069
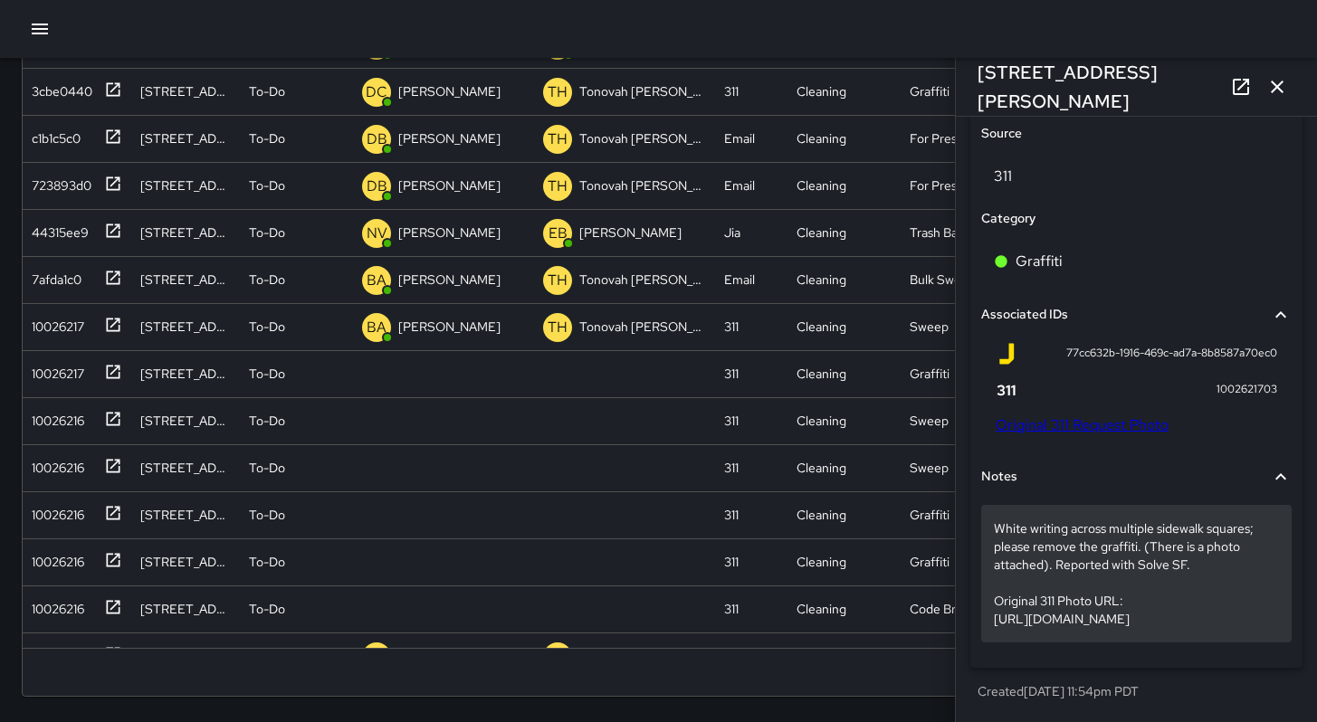
click at [1171, 623] on p "White writing across multiple sidewalk squares; please remove the graffiti. (Th…" at bounding box center [1136, 574] width 285 height 109
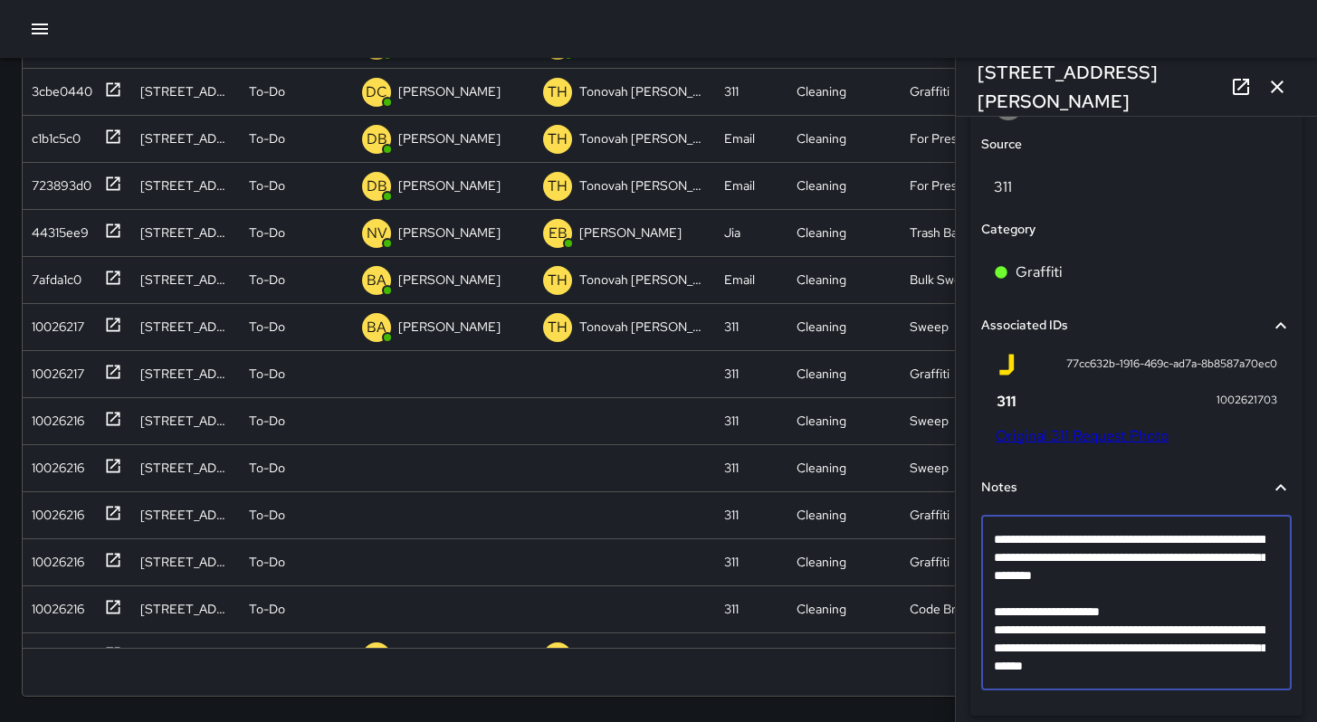
scroll to position [1019, 0]
drag, startPoint x: 1262, startPoint y: 669, endPoint x: 986, endPoint y: 609, distance: 282.5
click at [986, 609] on div "**********" at bounding box center [1136, 602] width 311 height 175
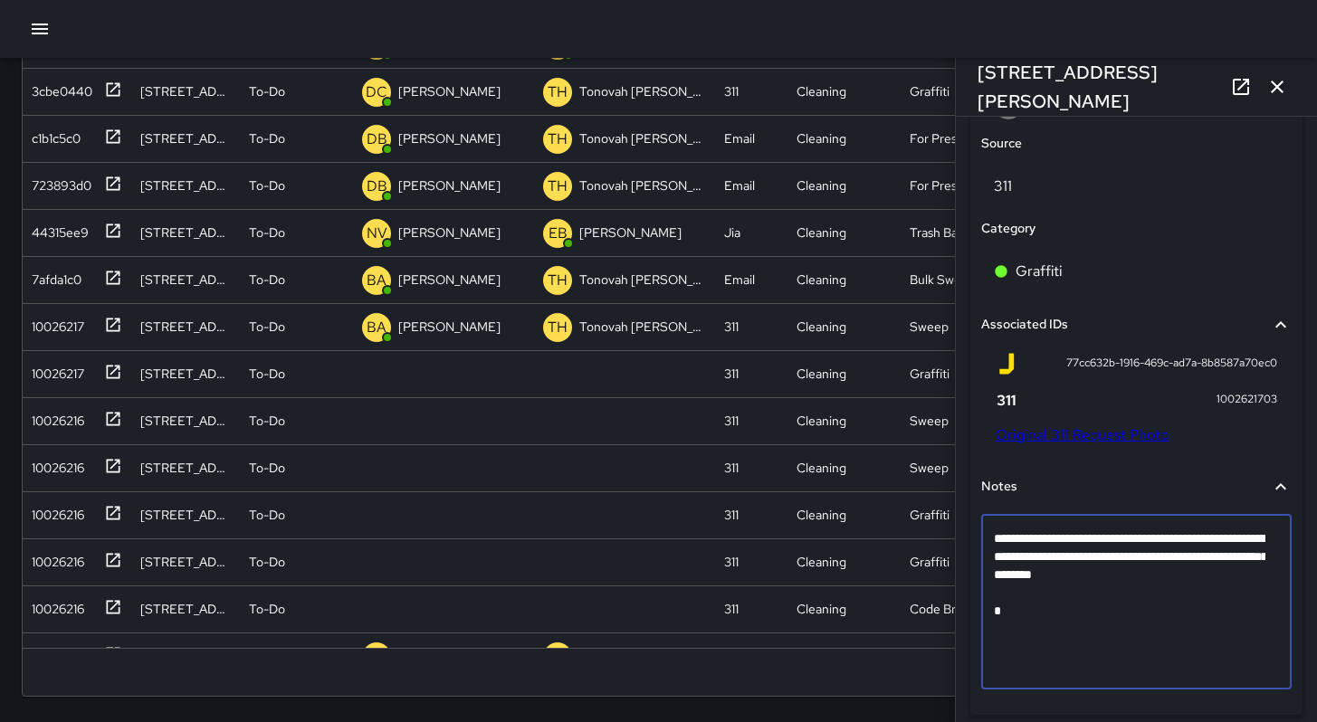
scroll to position [1012, 0]
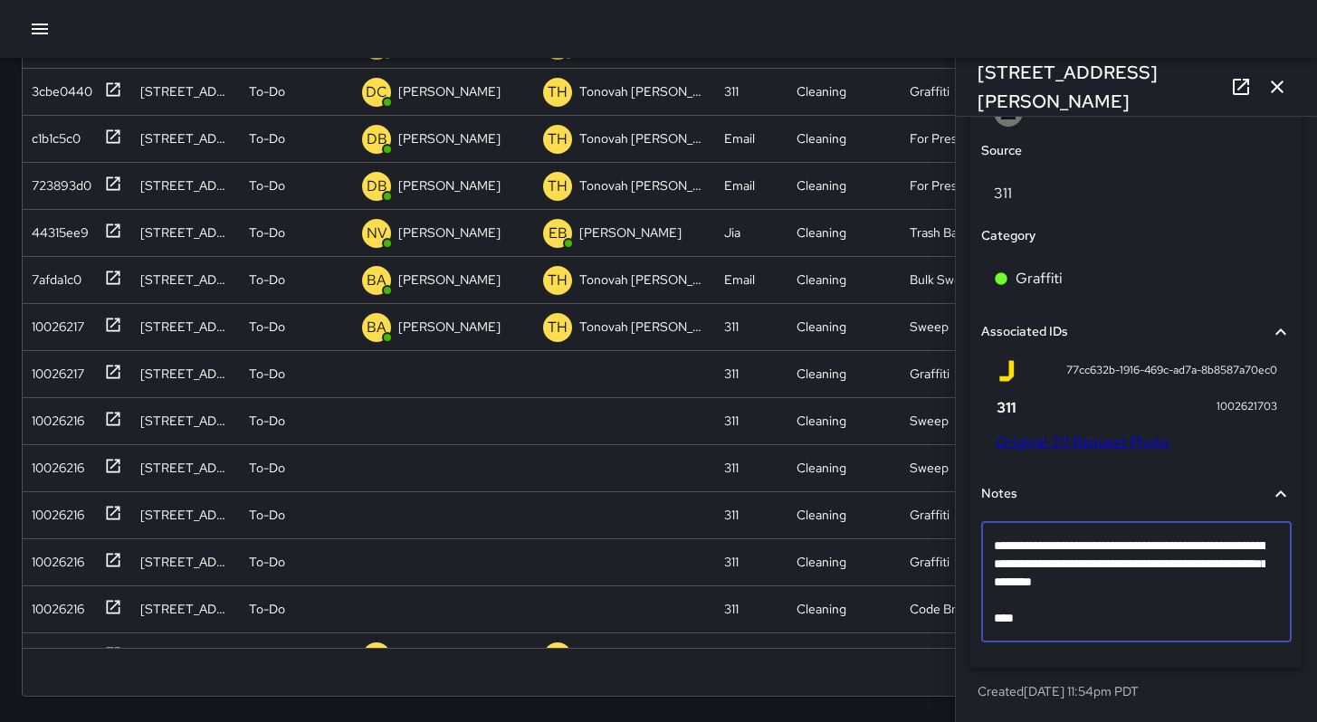
type textarea "**********"
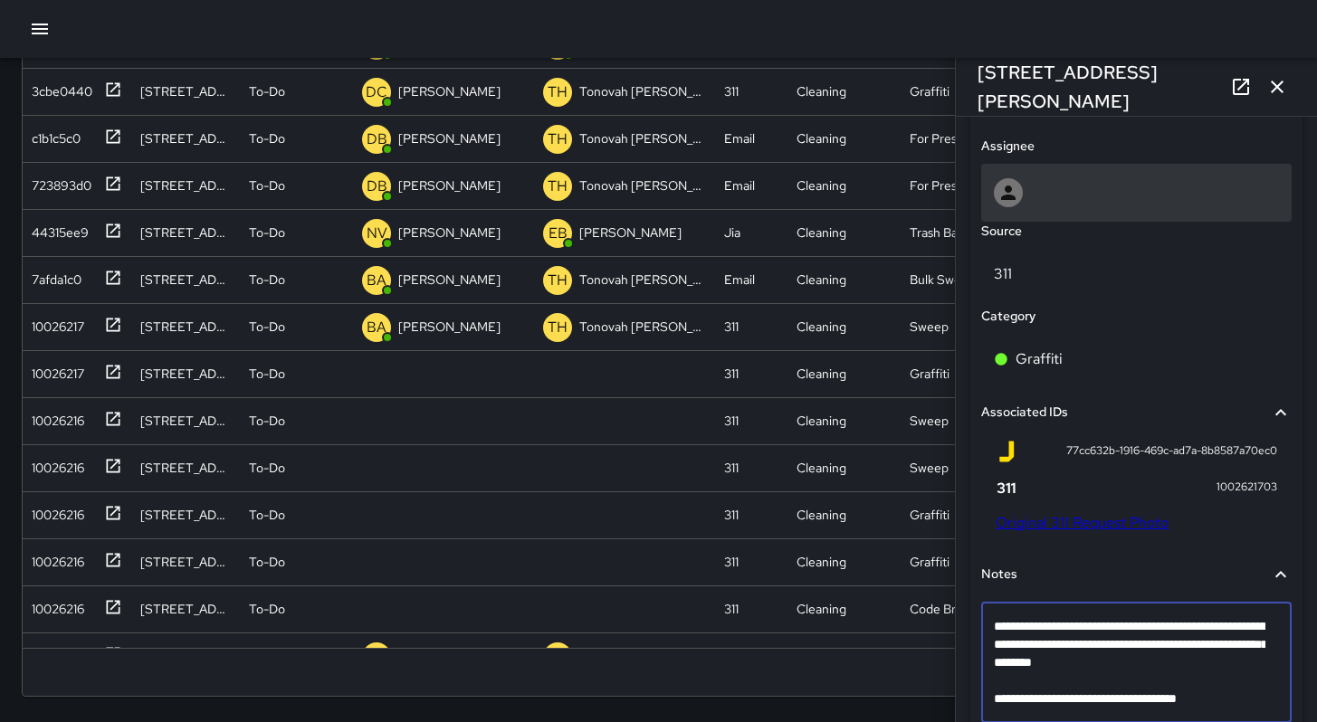
scroll to position [692, 0]
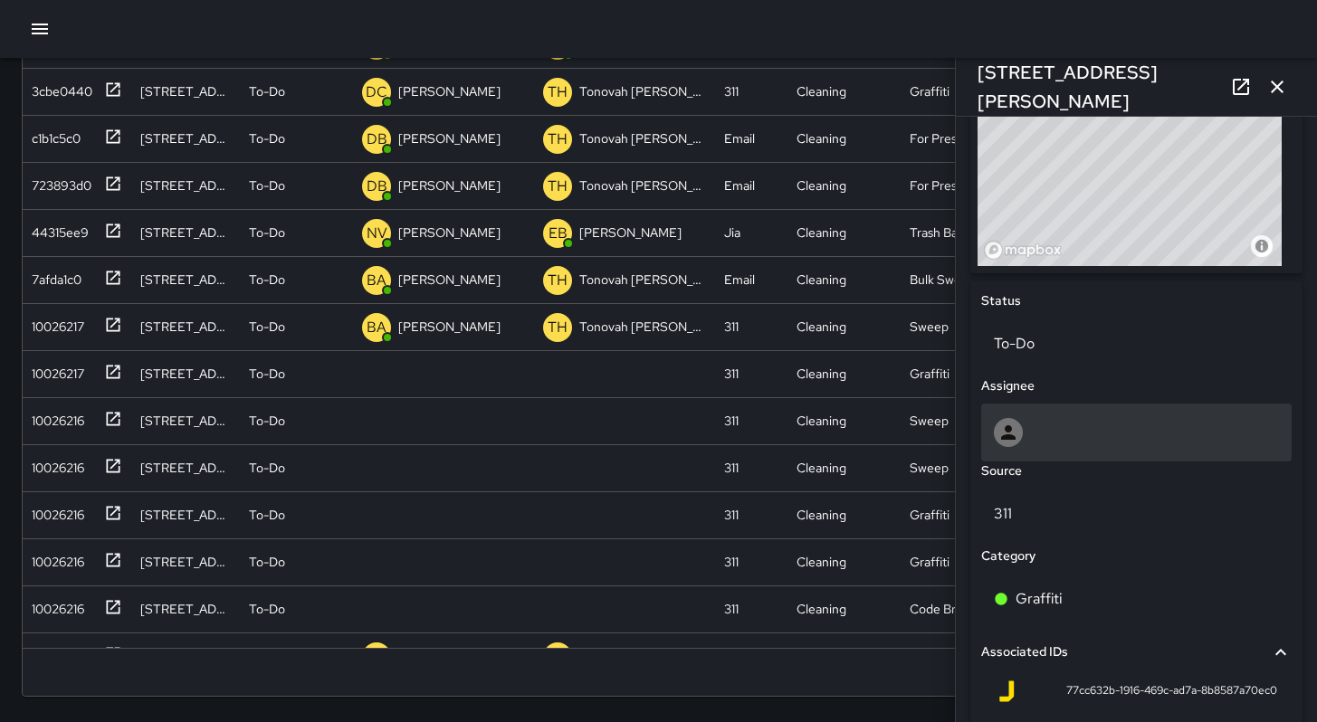
click at [1046, 435] on div at bounding box center [1136, 432] width 285 height 29
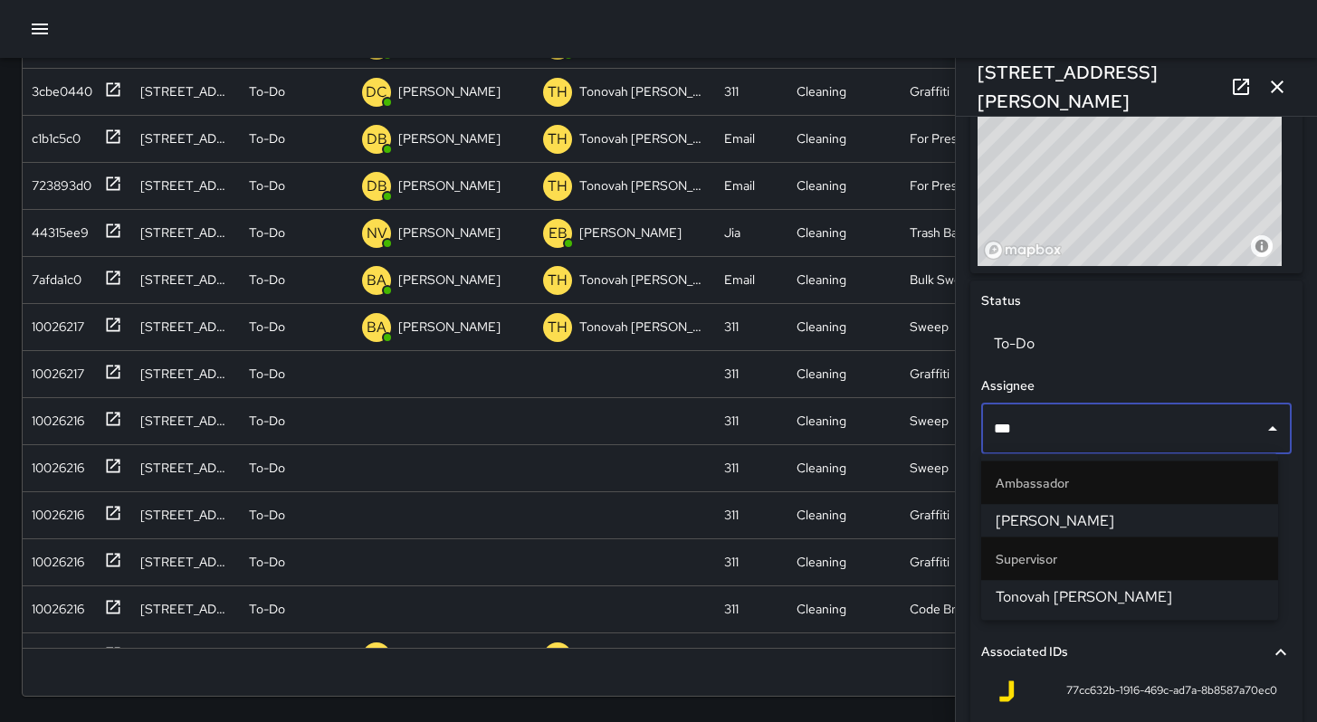
type input "****"
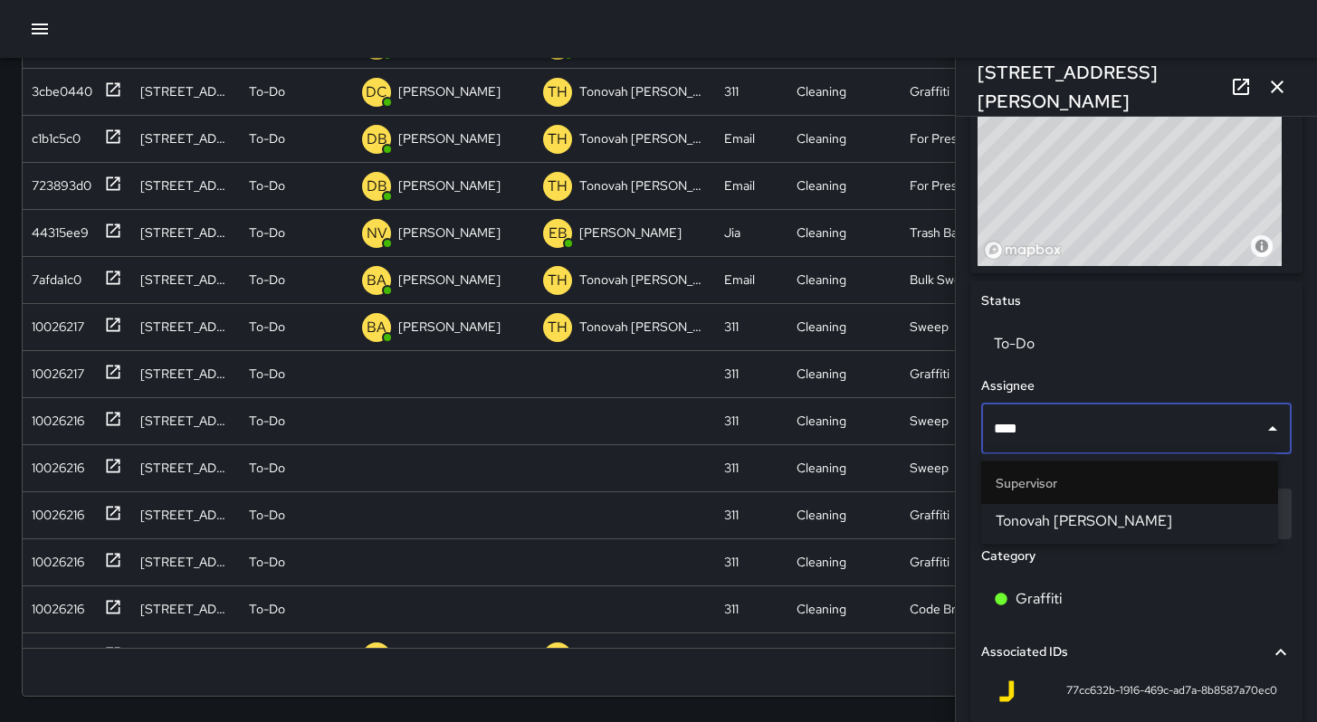
click at [1066, 525] on span "Tonovah [PERSON_NAME]" at bounding box center [1130, 522] width 268 height 22
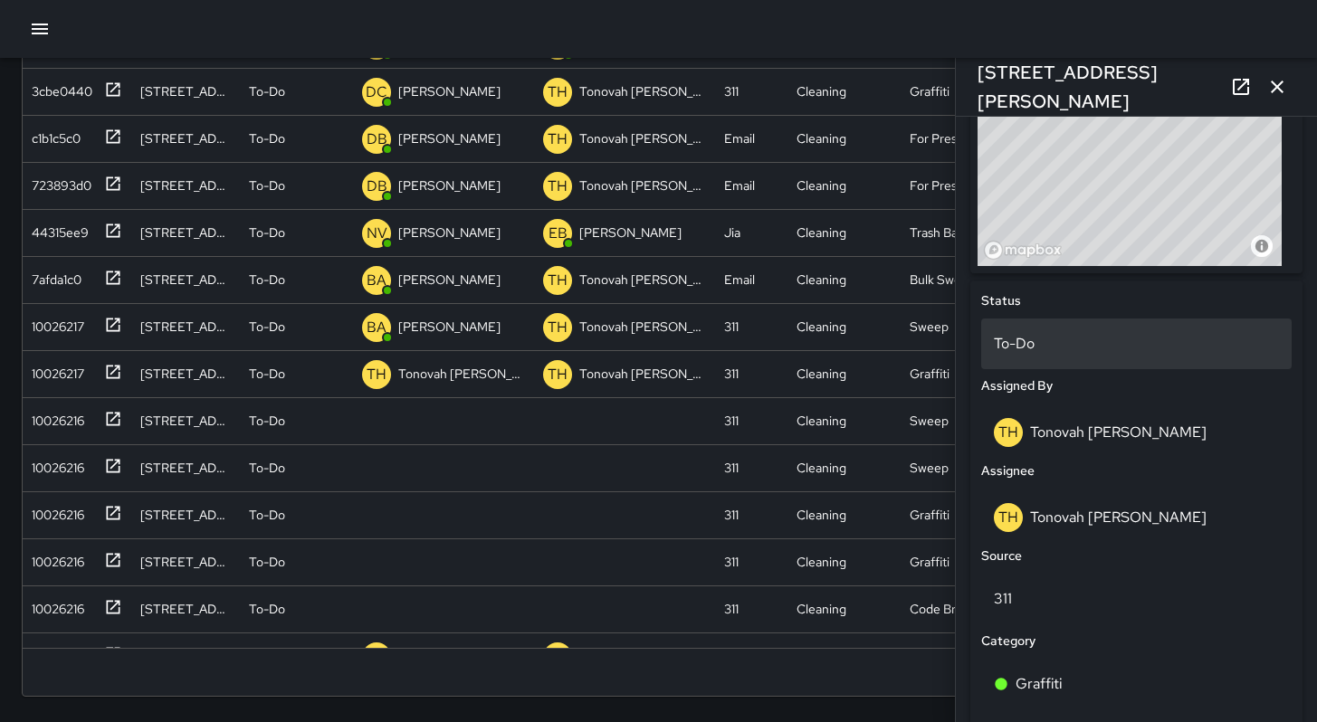
click at [1059, 333] on p "To-Do" at bounding box center [1136, 344] width 285 height 22
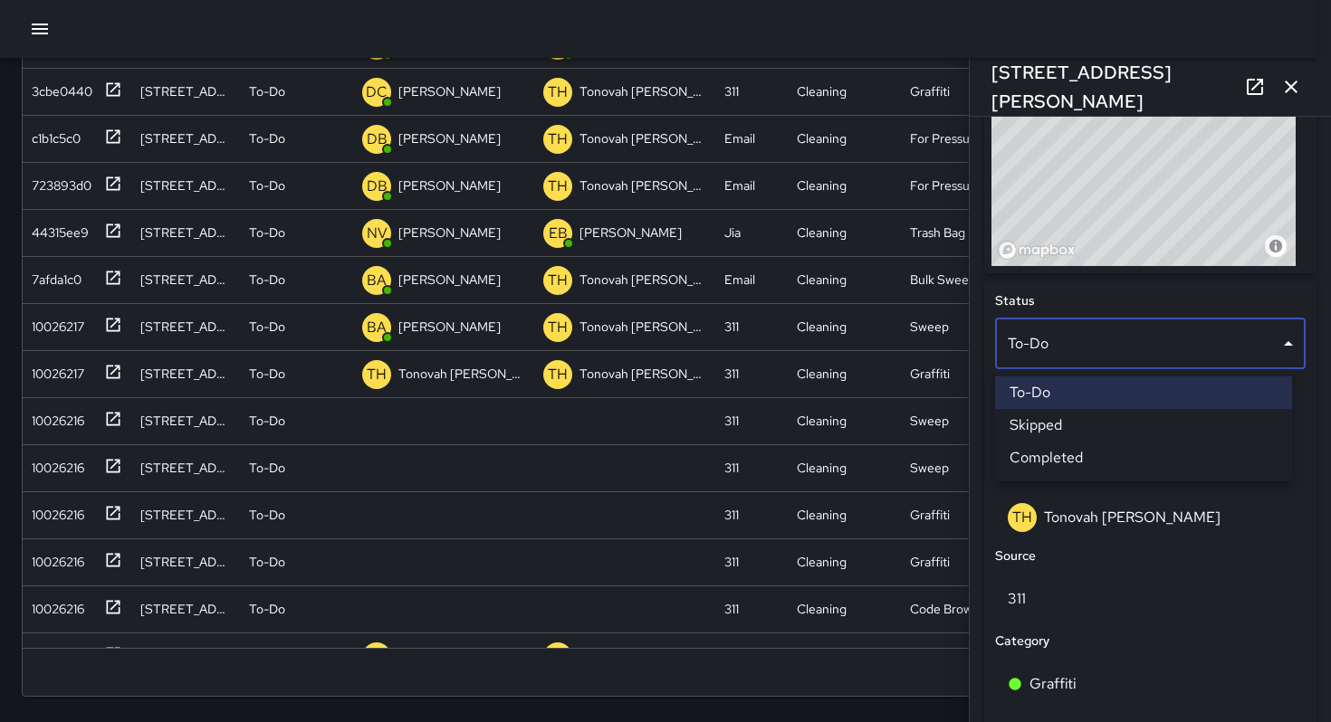
click at [1073, 429] on li "Skipped" at bounding box center [1143, 425] width 297 height 33
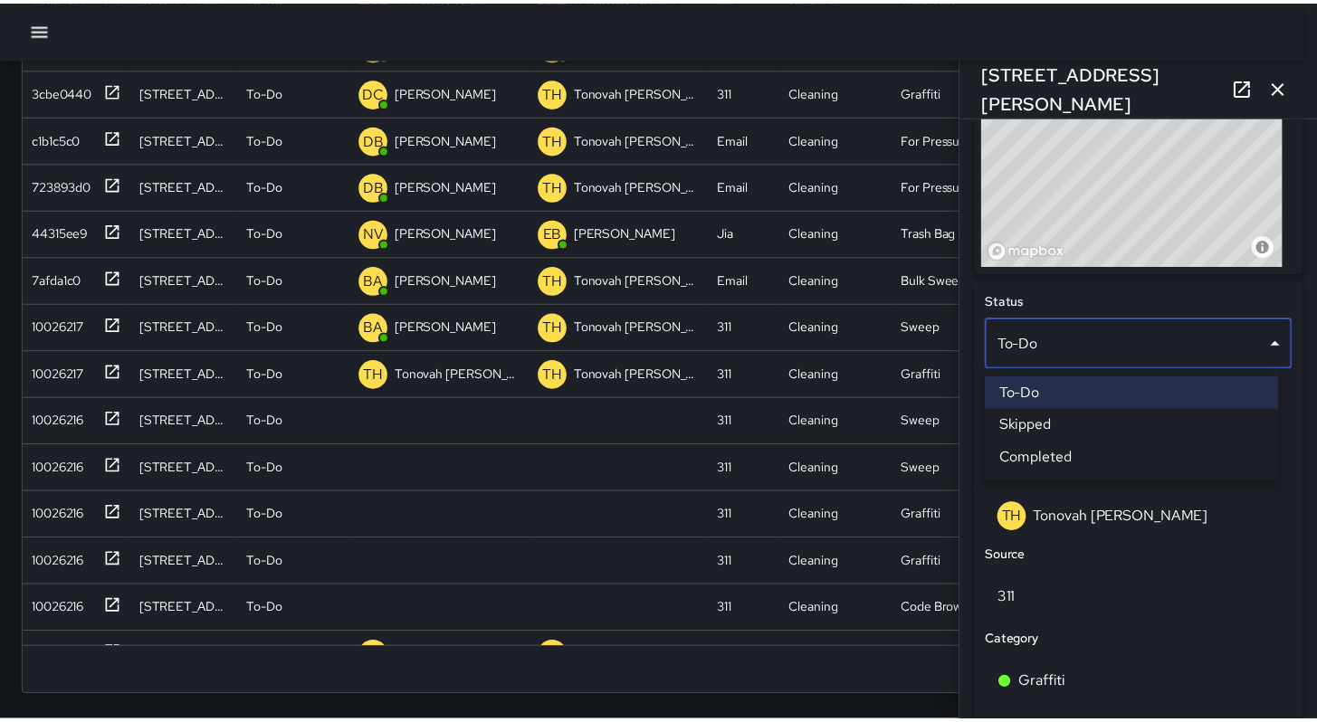
scroll to position [14, 14]
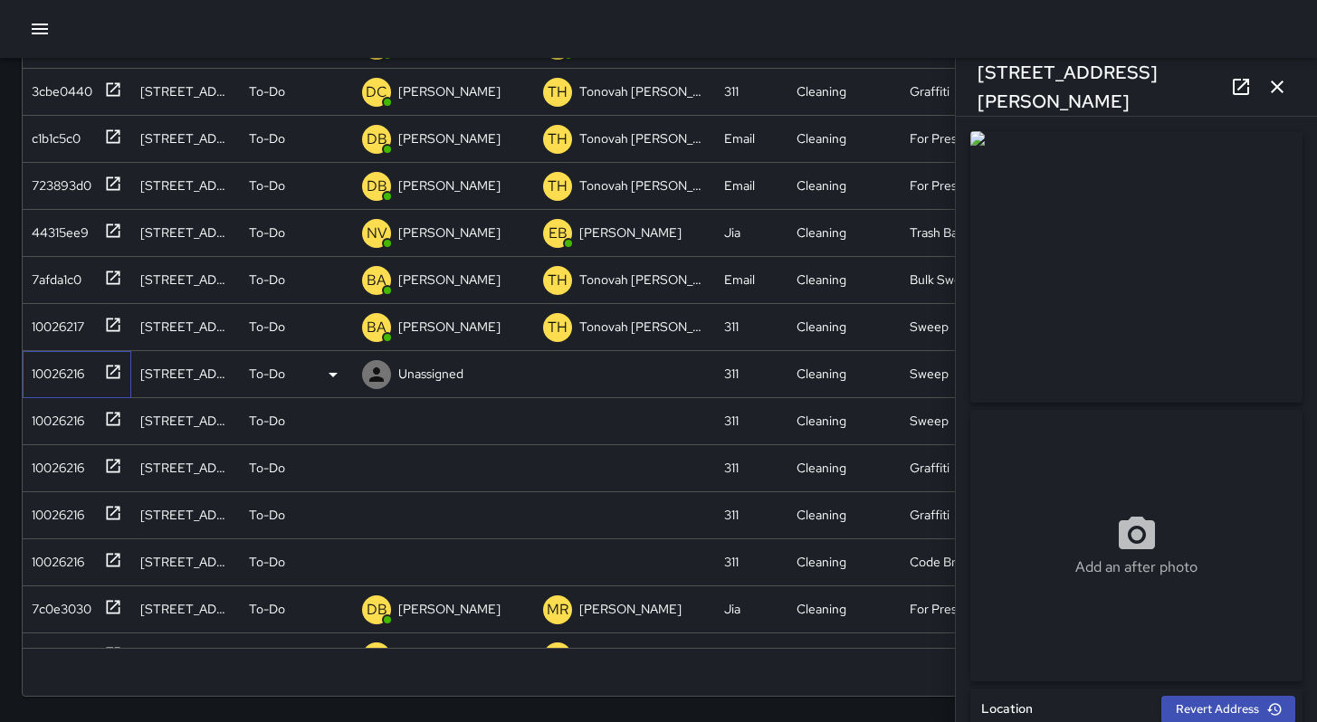
click at [62, 368] on div "10026216" at bounding box center [54, 370] width 60 height 25
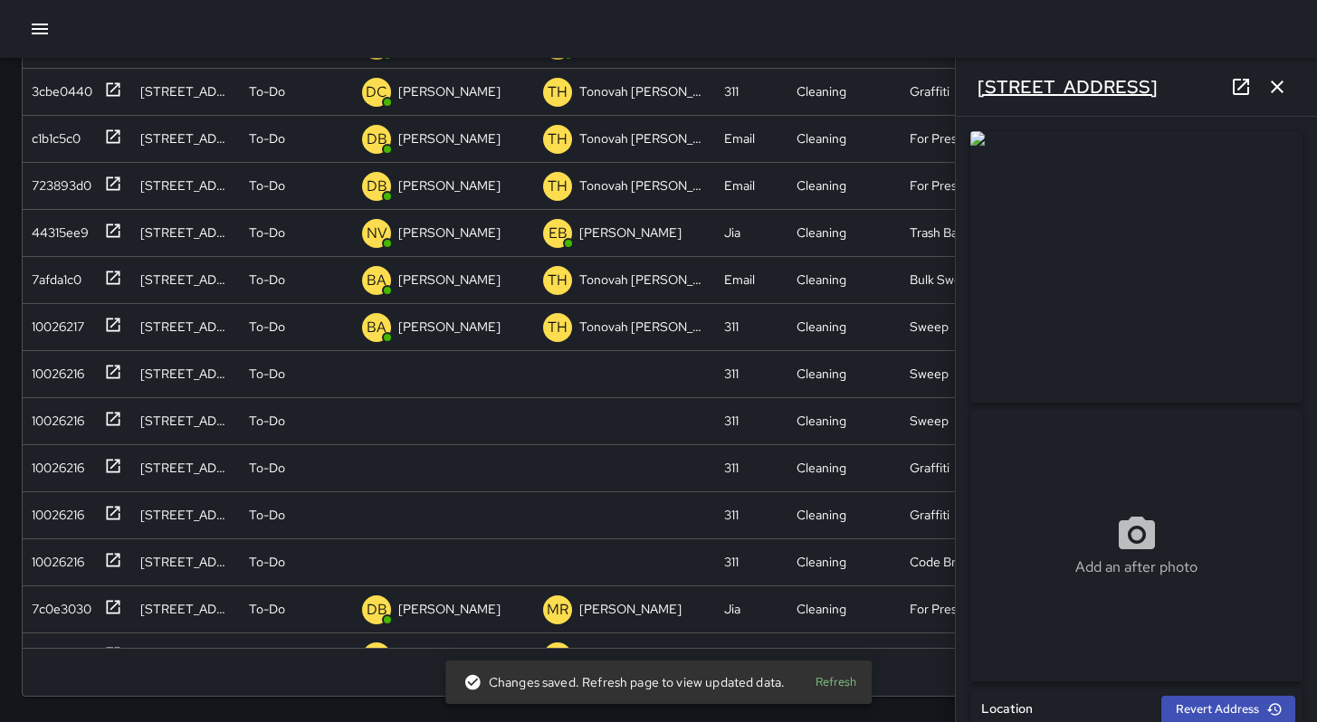
drag, startPoint x: 1137, startPoint y: 90, endPoint x: 979, endPoint y: 90, distance: 158.4
click at [979, 90] on h6 "1048 Folsom Street" at bounding box center [1068, 86] width 180 height 29
copy h6 "1048 Folsom Street"
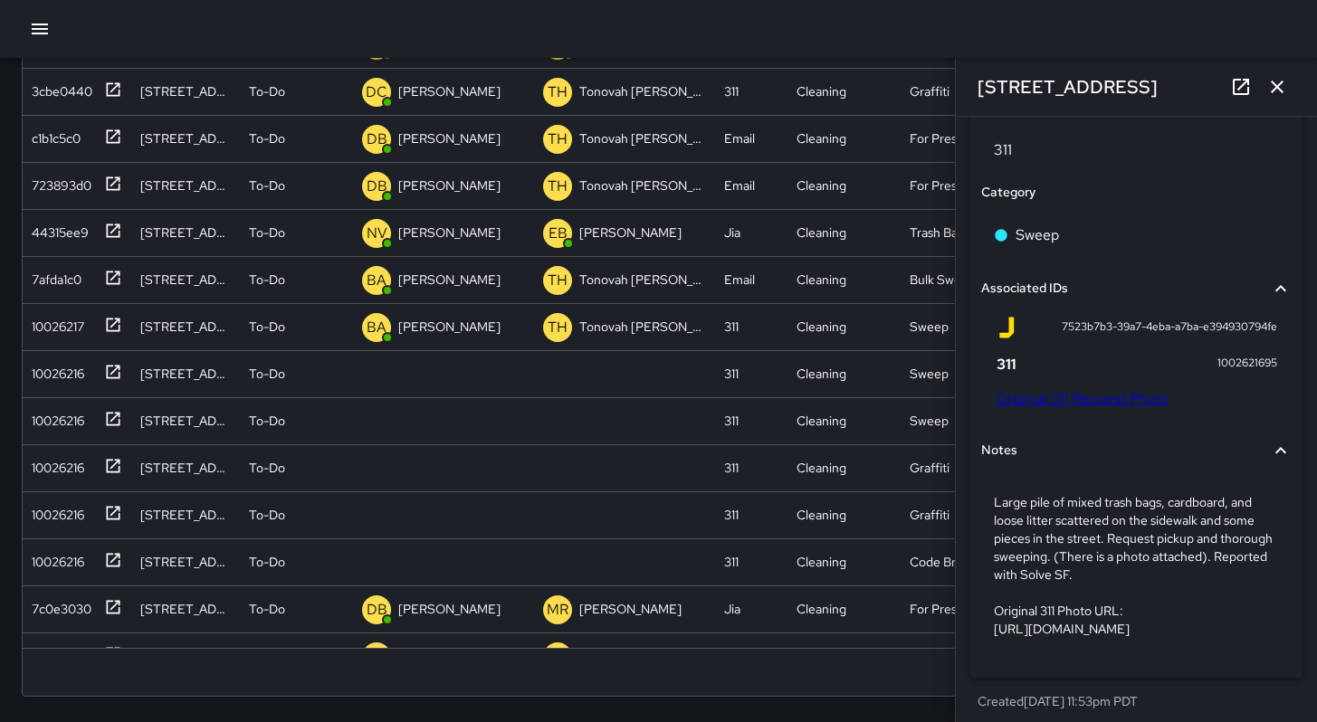
scroll to position [1071, 0]
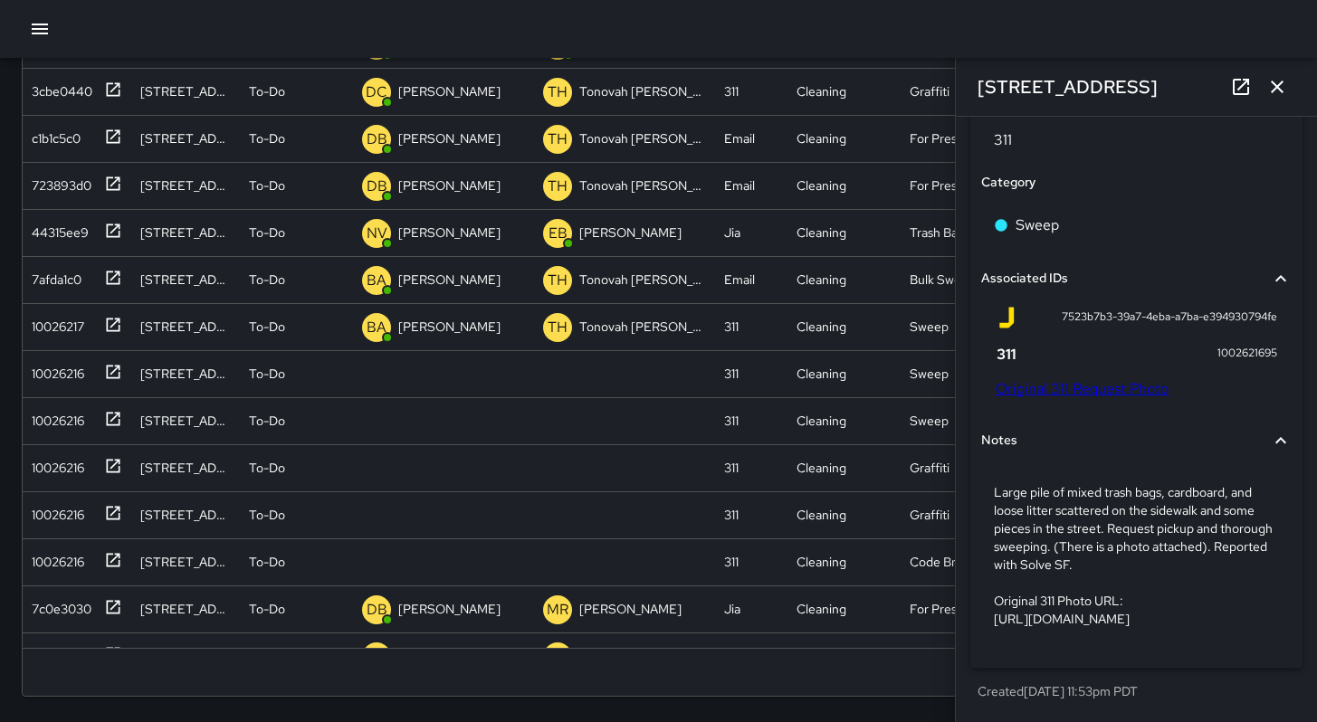
click at [1128, 389] on link "Original 311 Request Photo" at bounding box center [1082, 388] width 173 height 19
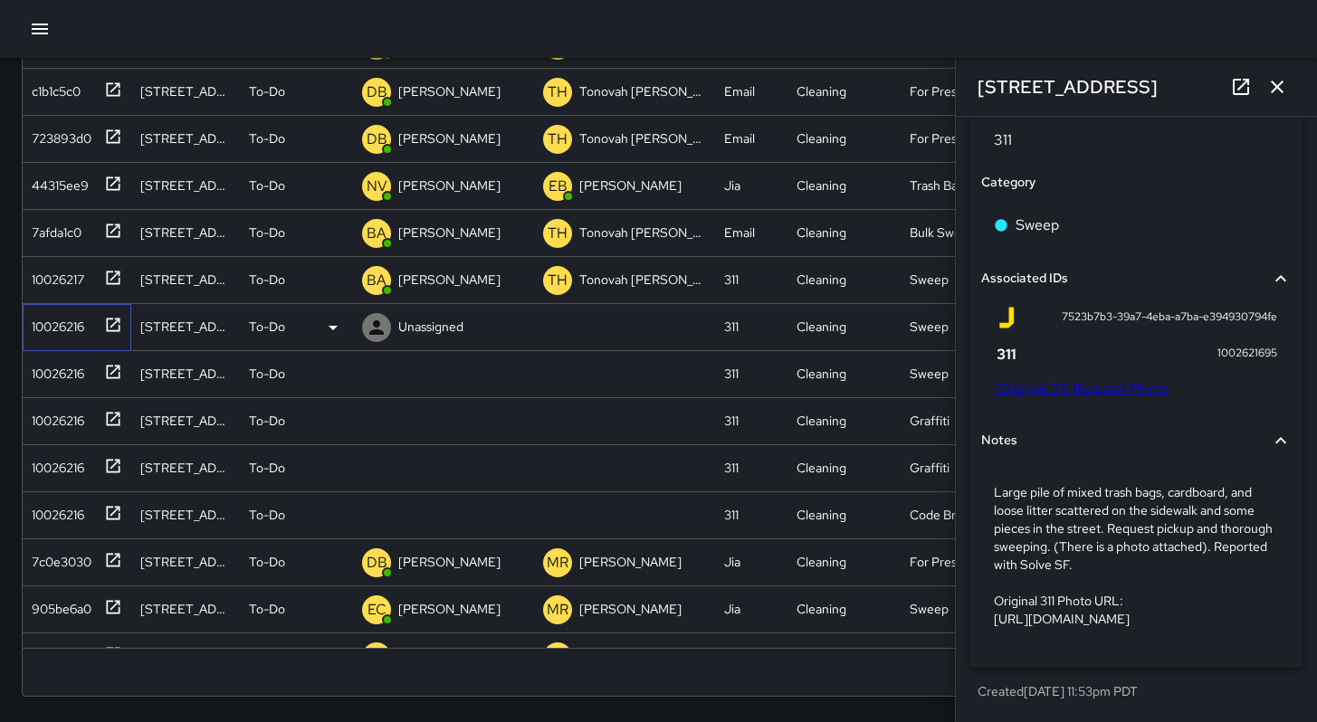
click at [38, 334] on div "10026216" at bounding box center [54, 323] width 60 height 25
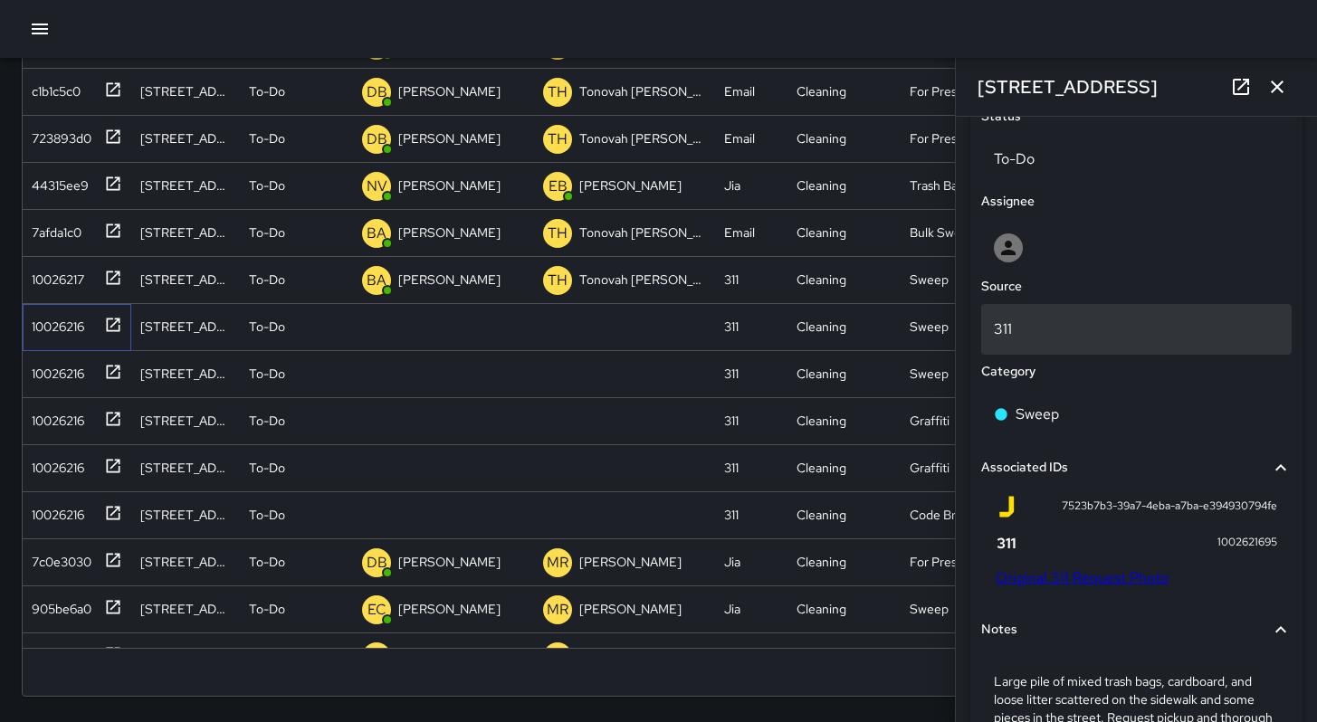
scroll to position [784, 0]
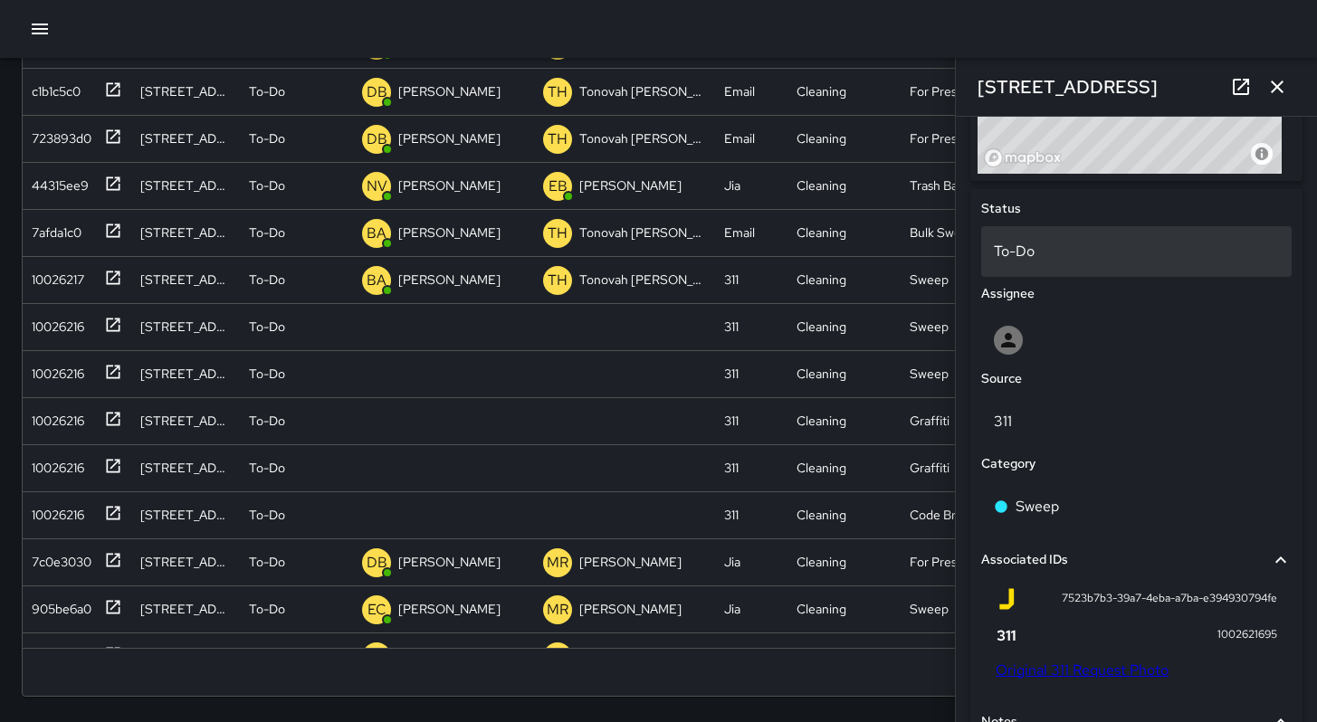
click at [1028, 254] on p "To-Do" at bounding box center [1136, 252] width 285 height 22
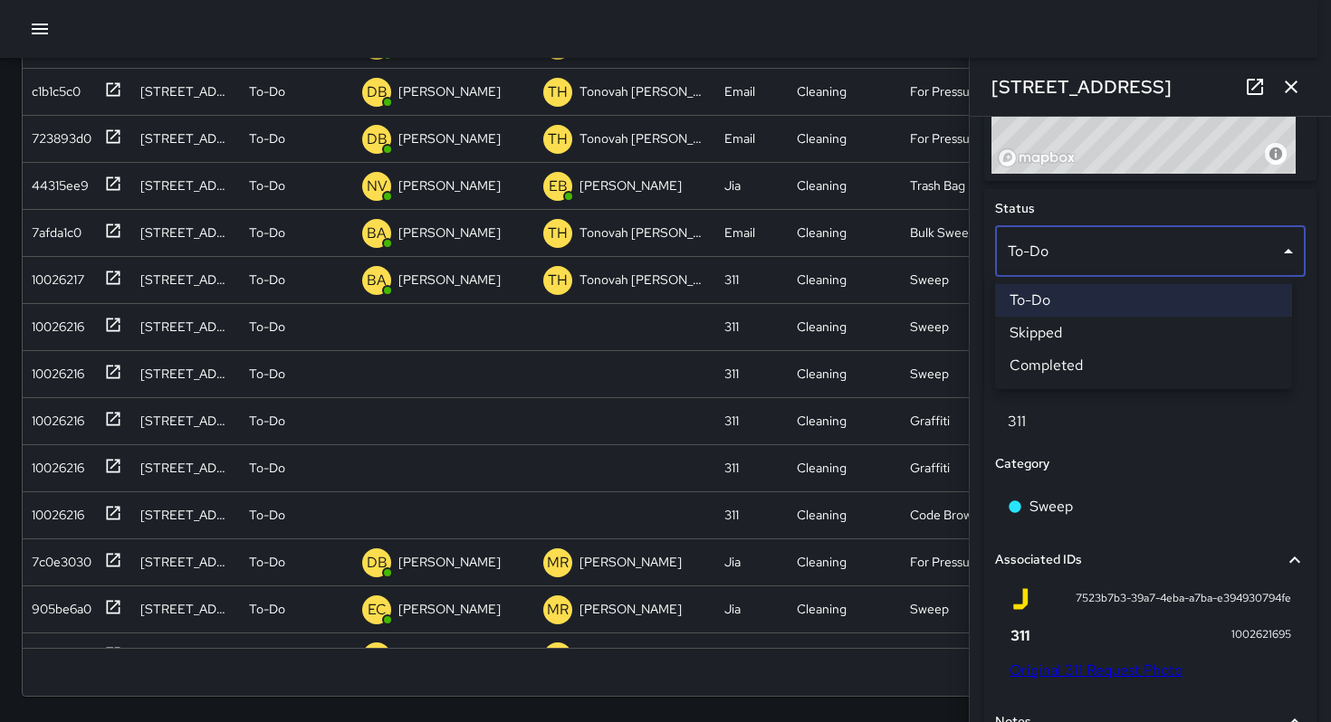
click at [1053, 330] on li "Skipped" at bounding box center [1143, 333] width 297 height 33
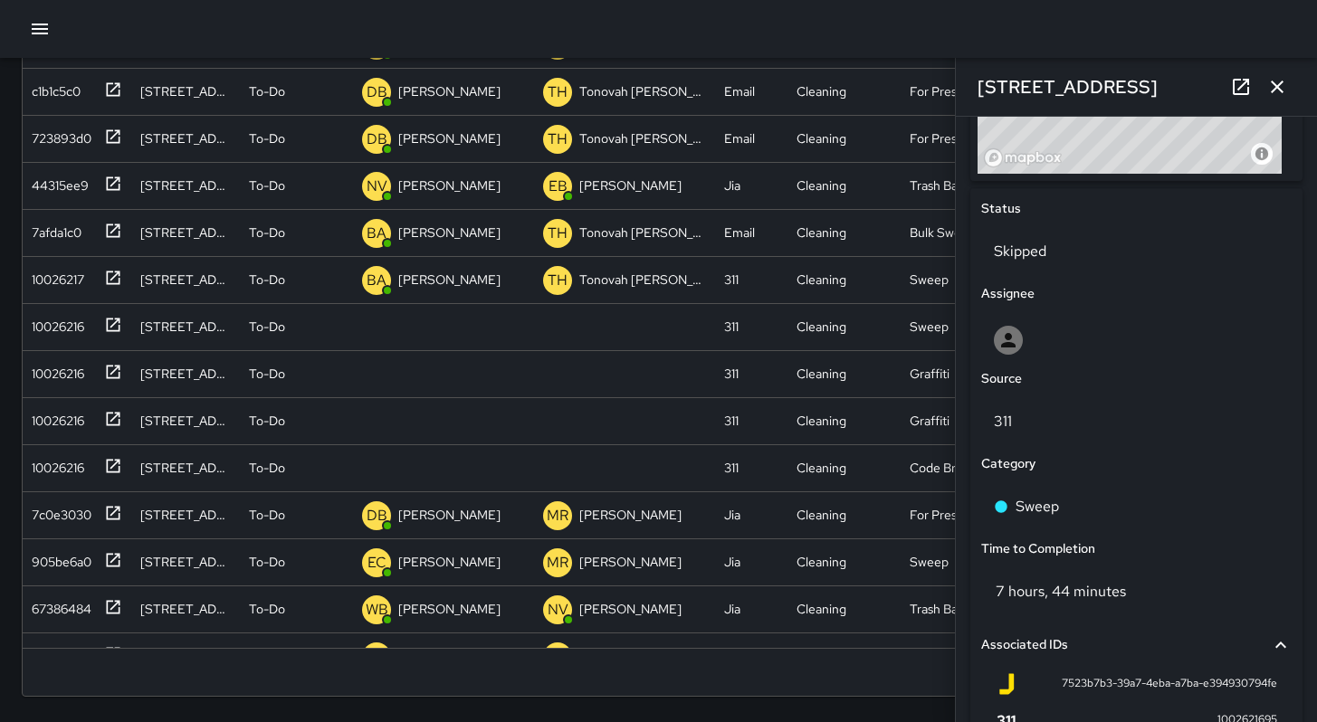
scroll to position [14, 14]
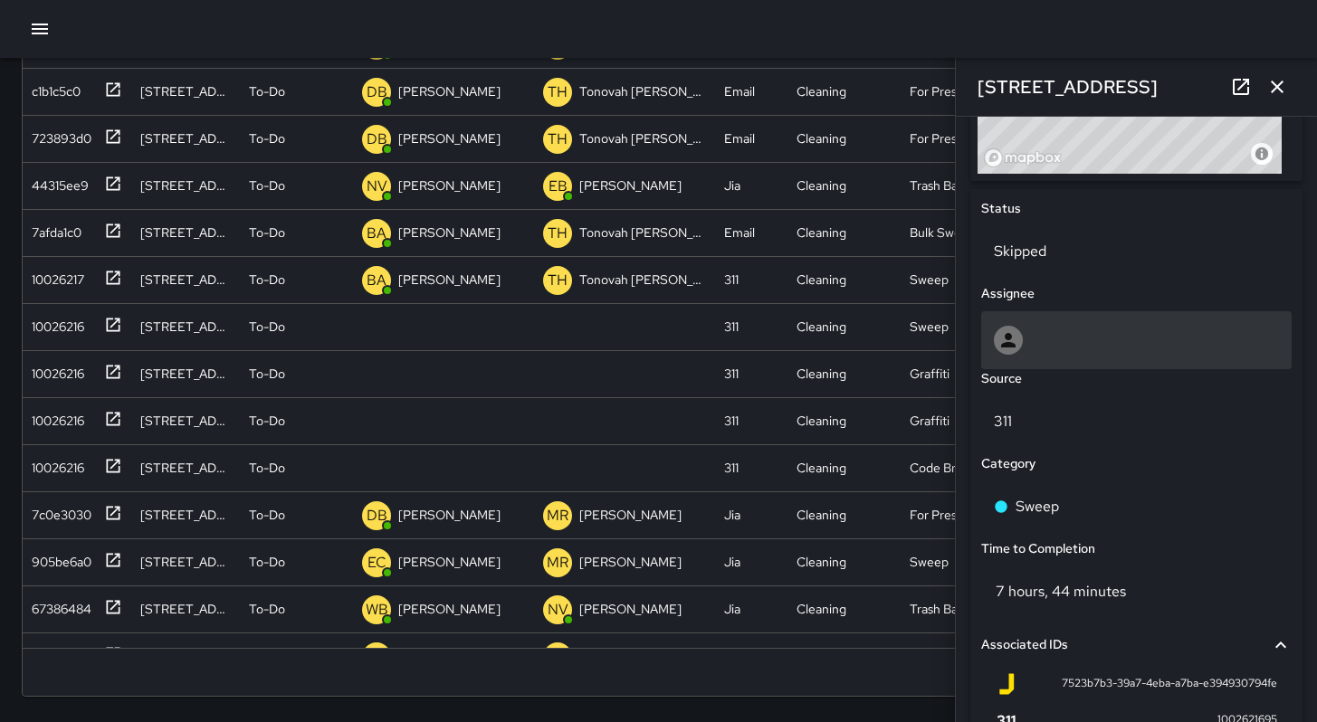
click at [1037, 334] on div at bounding box center [1136, 340] width 285 height 29
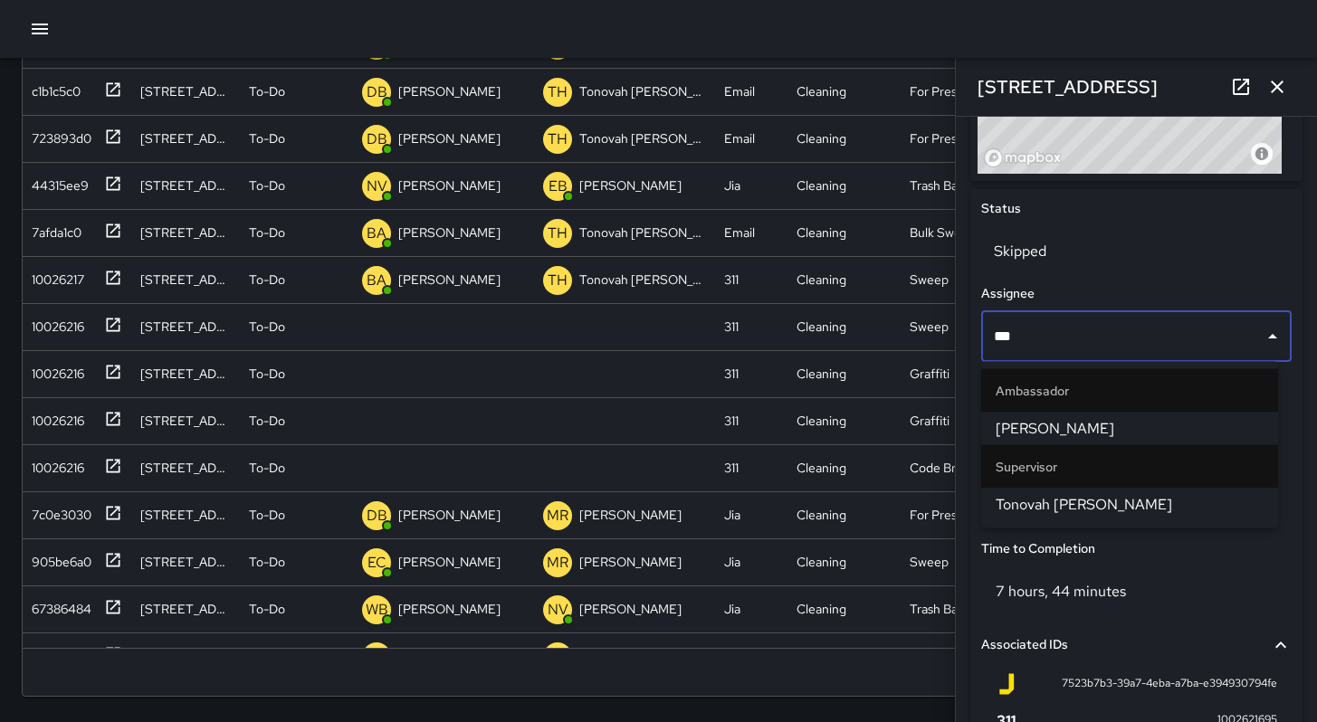
type input "****"
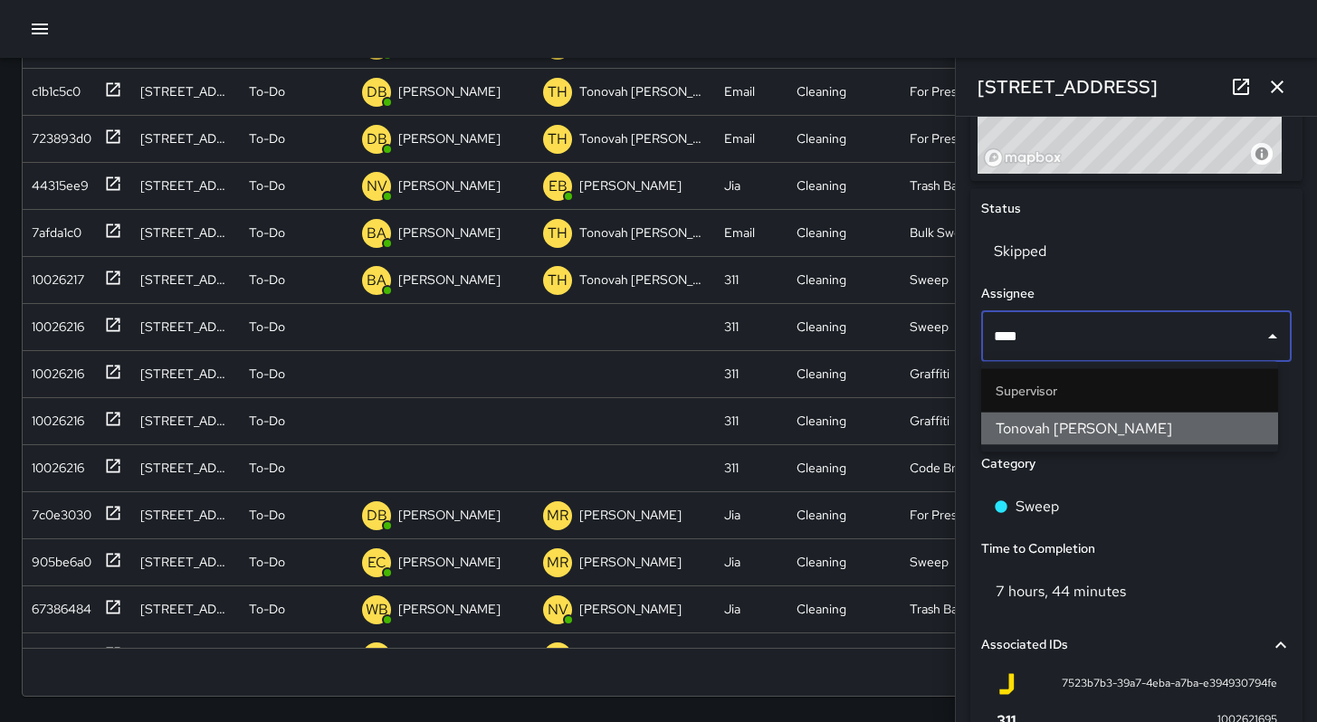
click at [1048, 421] on span "Tonovah [PERSON_NAME]" at bounding box center [1130, 429] width 268 height 22
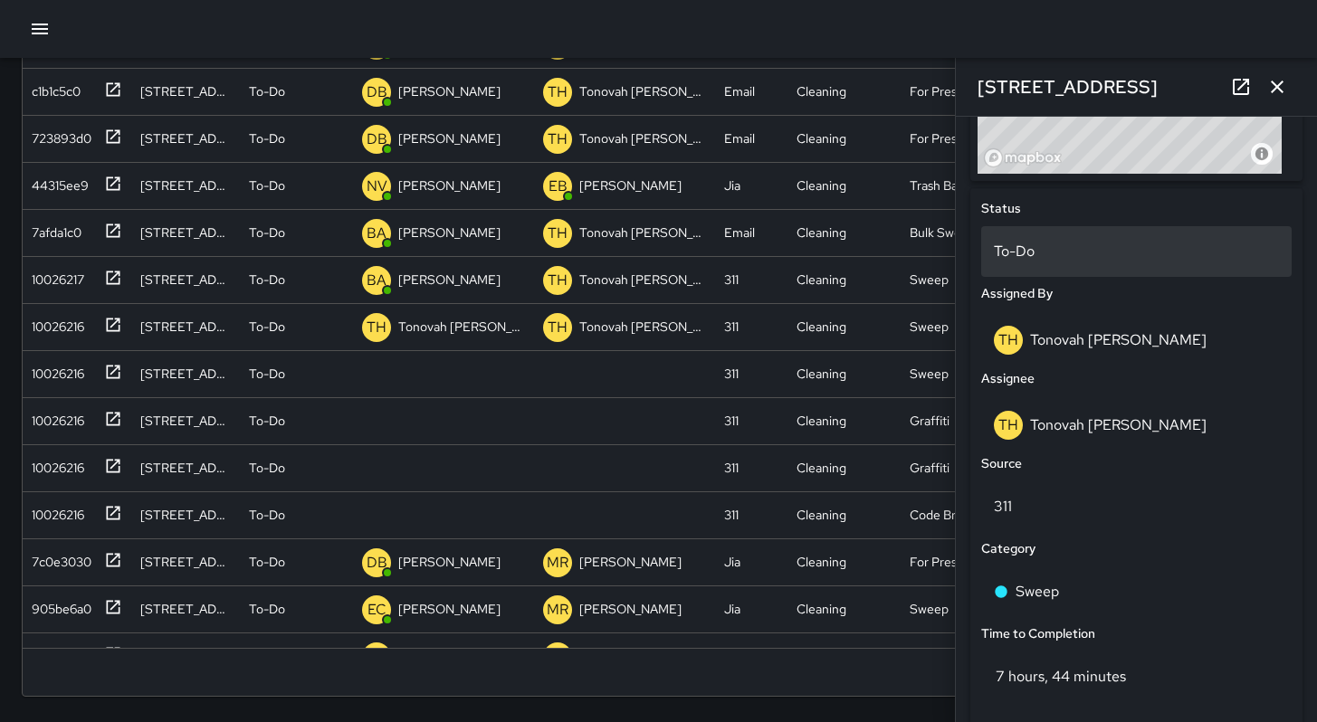
click at [1019, 256] on p "To-Do" at bounding box center [1136, 252] width 285 height 22
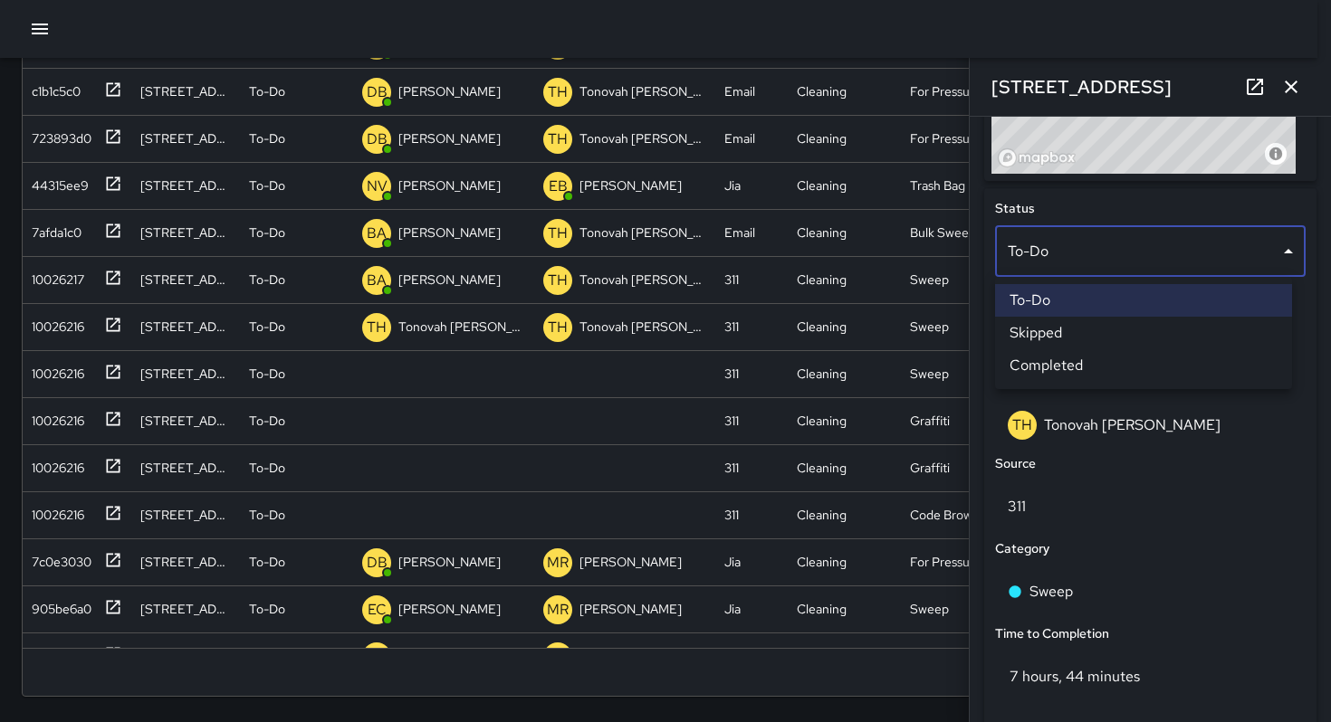
click at [1026, 326] on li "Skipped" at bounding box center [1143, 333] width 297 height 33
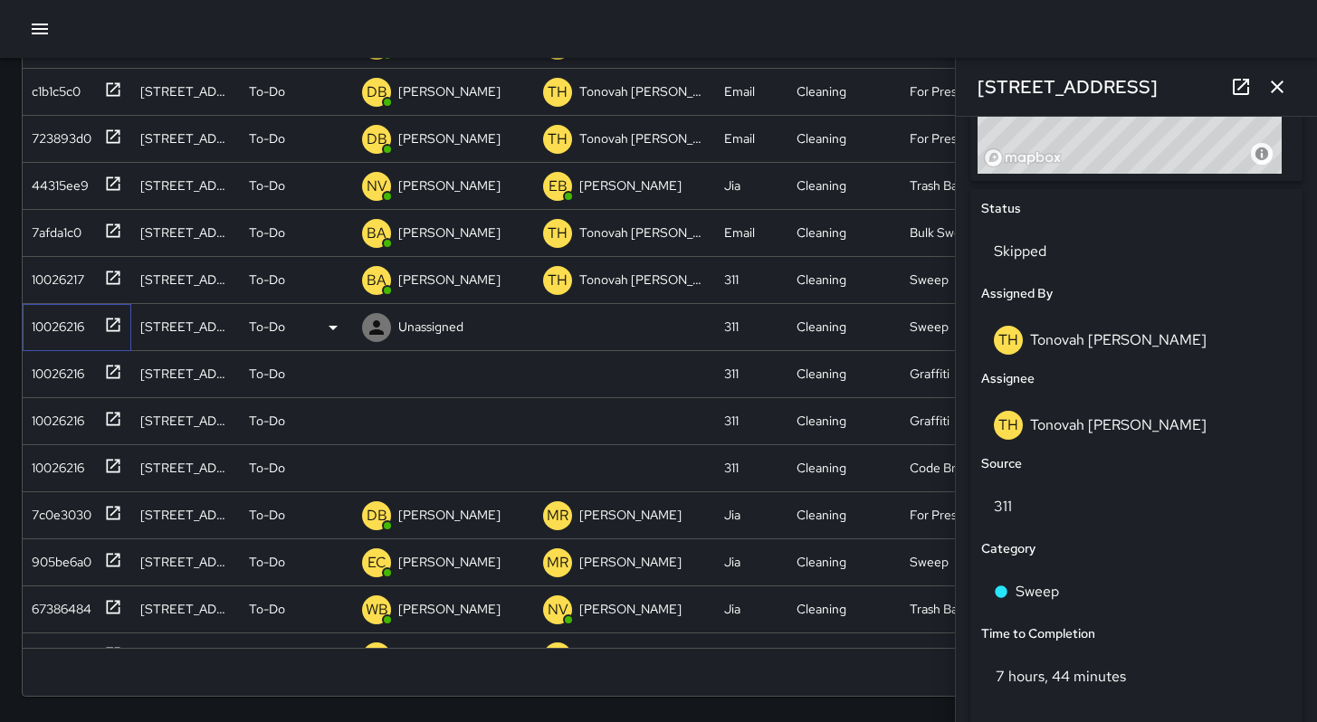
click at [32, 323] on div "10026216" at bounding box center [54, 323] width 60 height 25
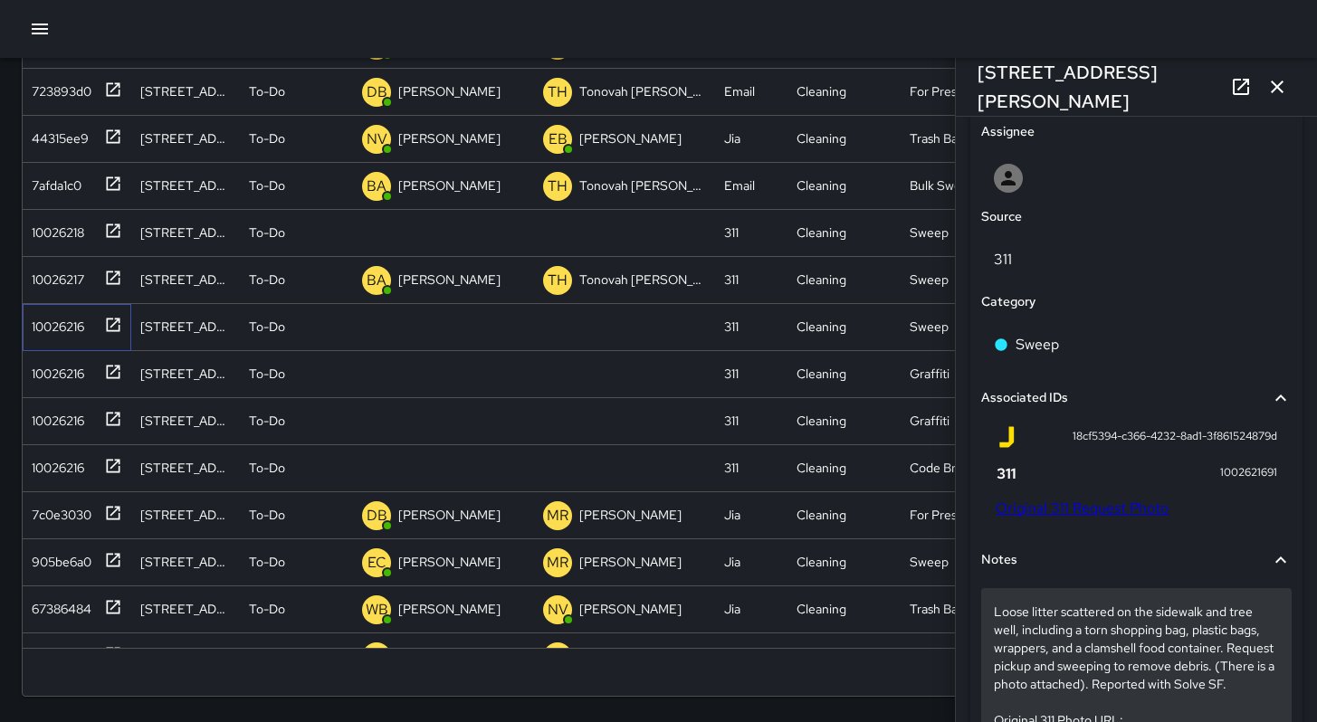
scroll to position [1120, 0]
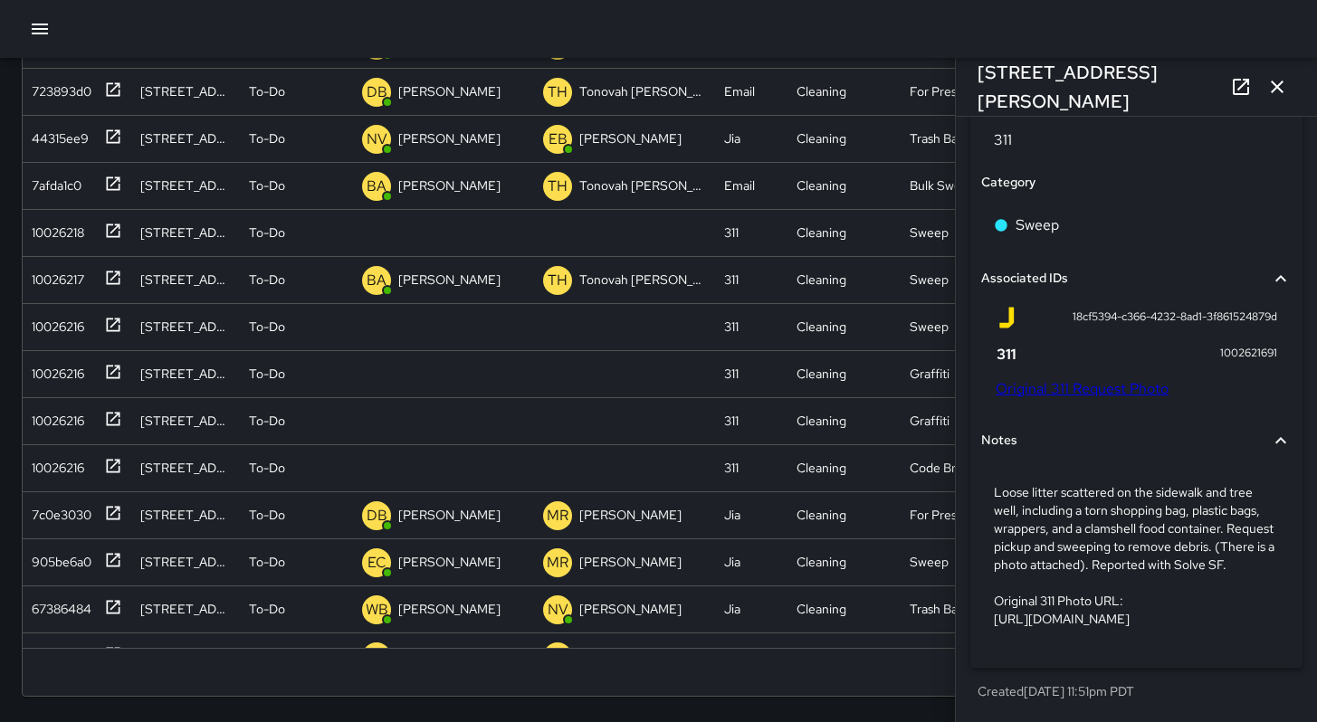
click at [1045, 379] on link "Original 311 Request Photo" at bounding box center [1082, 388] width 173 height 19
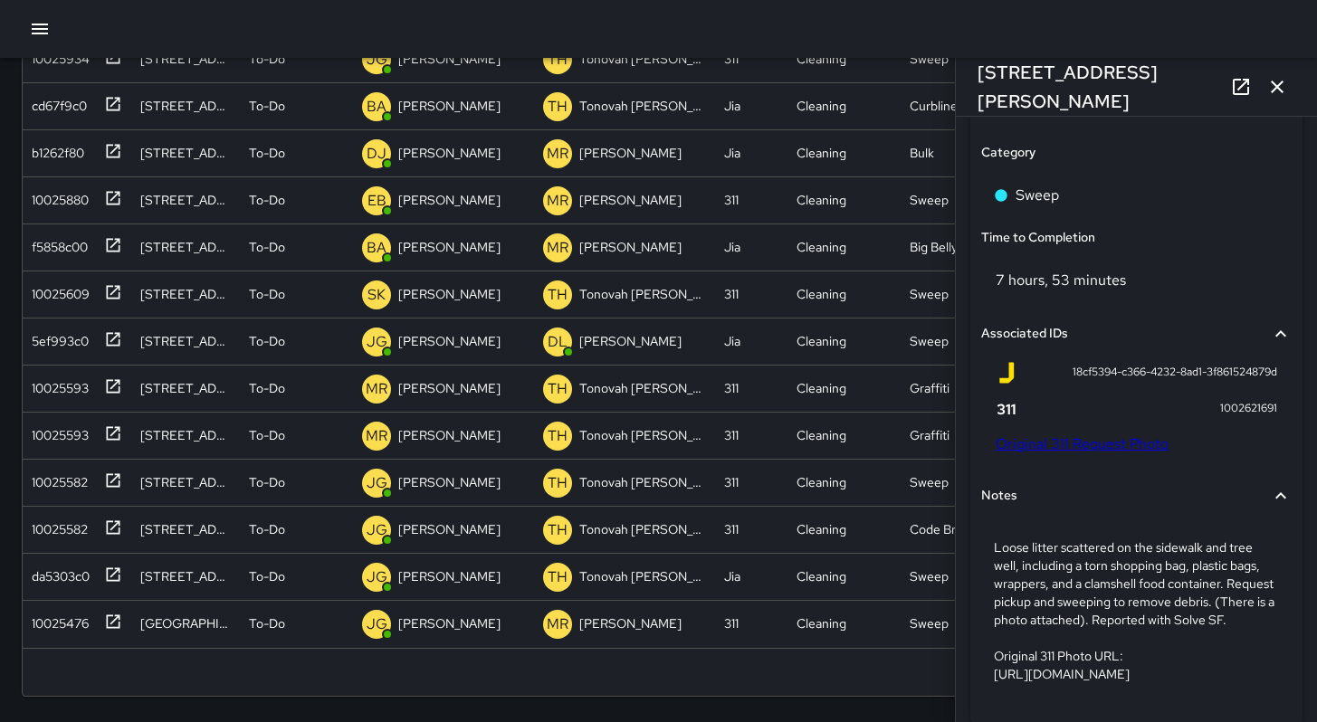
scroll to position [1230, 0]
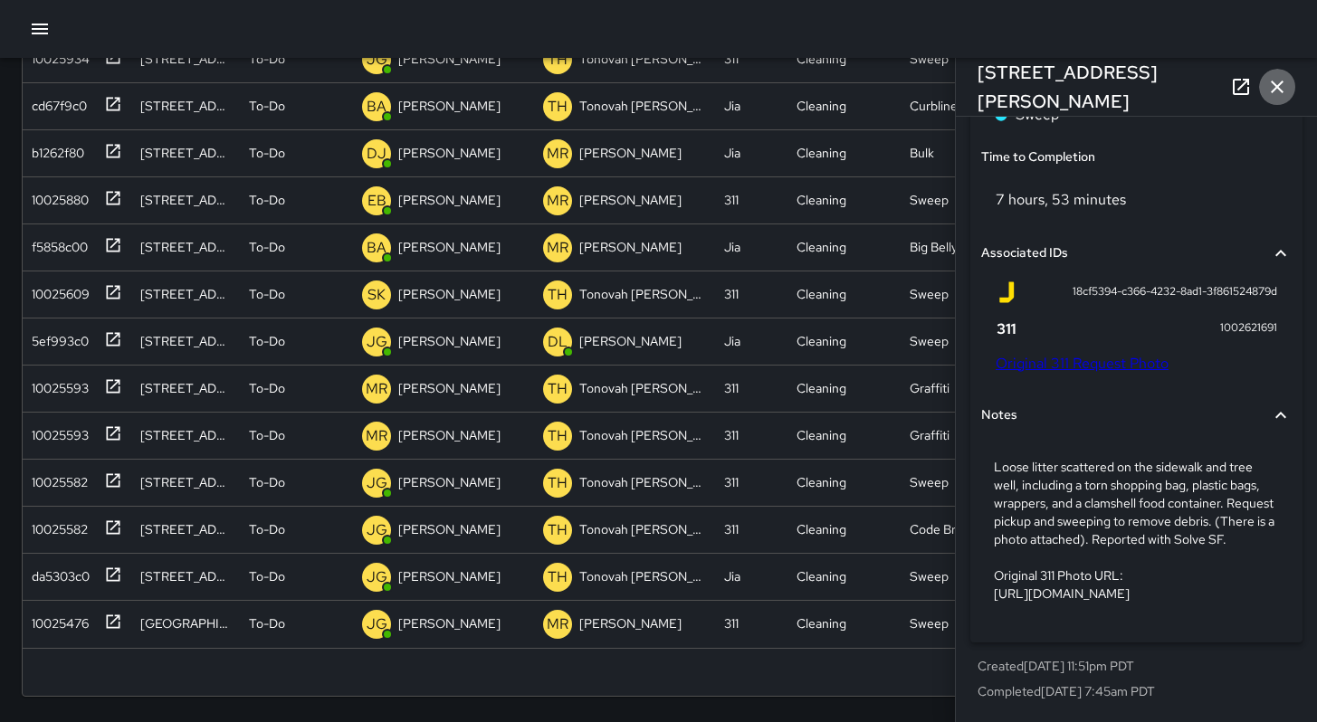
click at [1265, 90] on button "button" at bounding box center [1277, 87] width 36 height 36
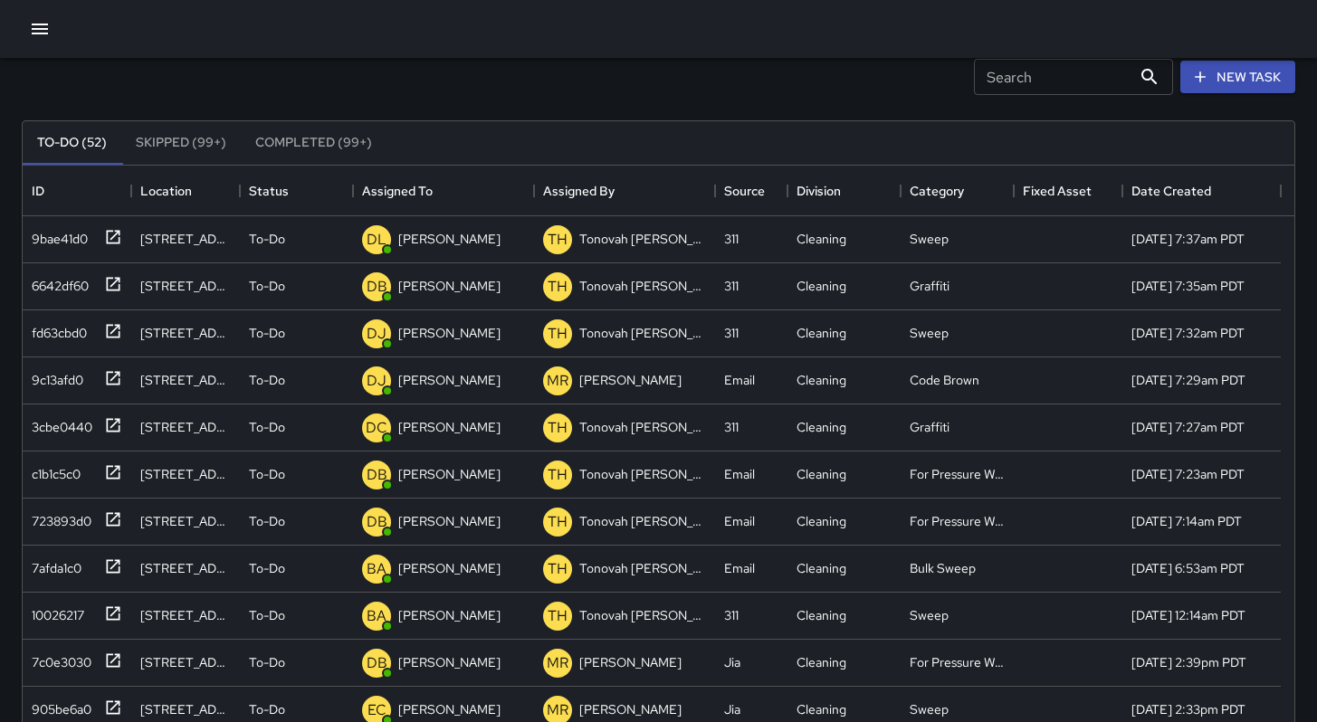
scroll to position [0, 0]
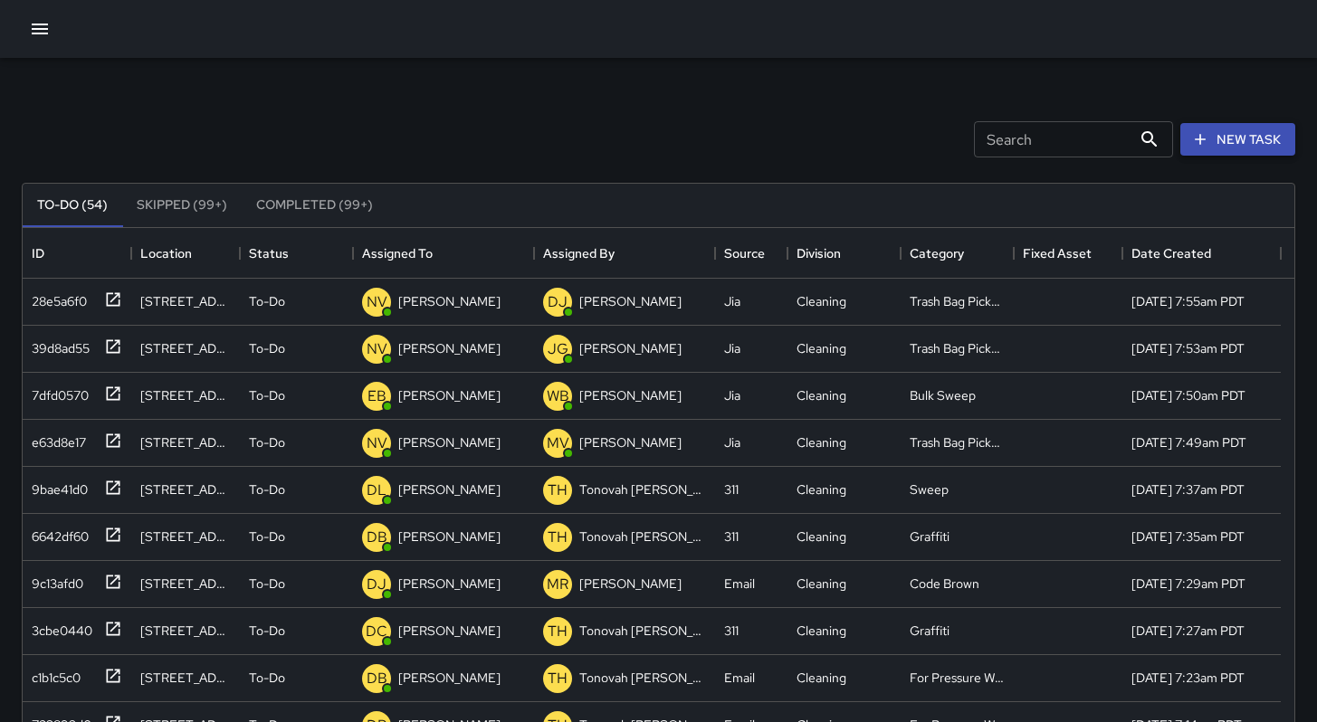
click at [1210, 143] on button "New Task" at bounding box center [1237, 139] width 115 height 33
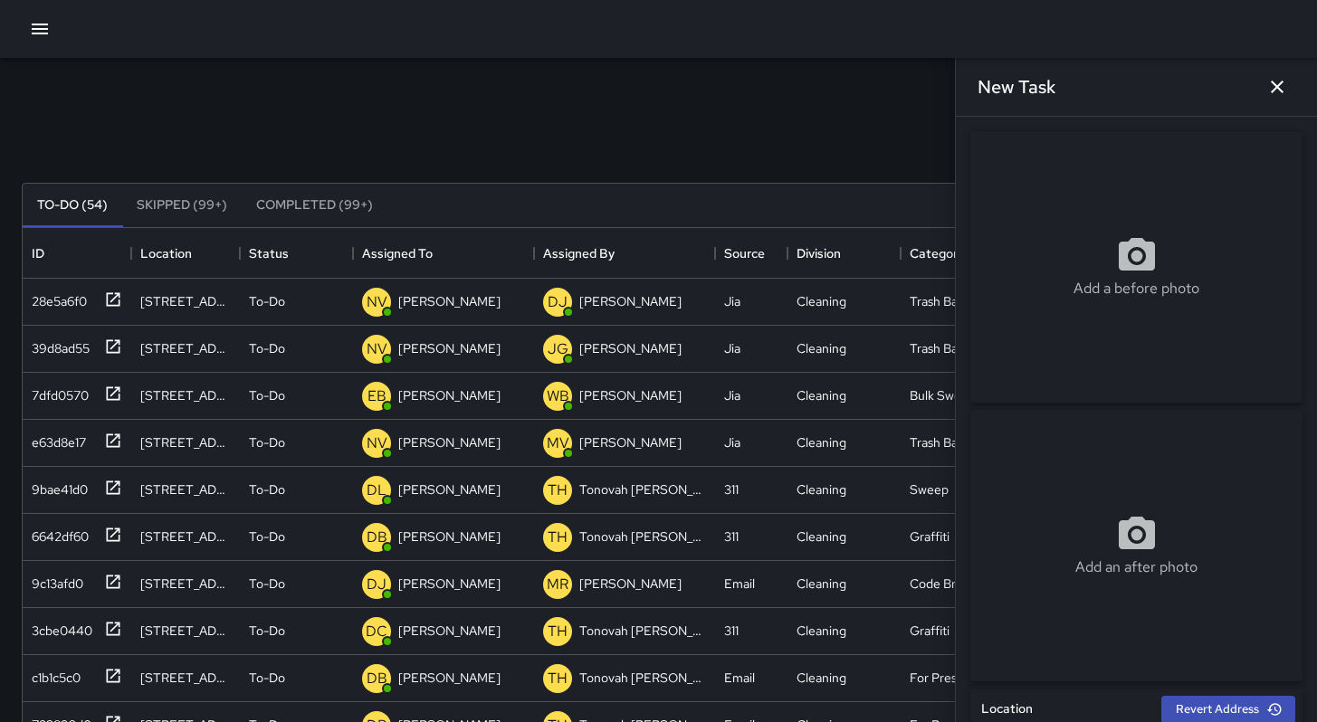
click at [1082, 325] on div "Add a before photo" at bounding box center [1136, 267] width 332 height 272
type input "**********"
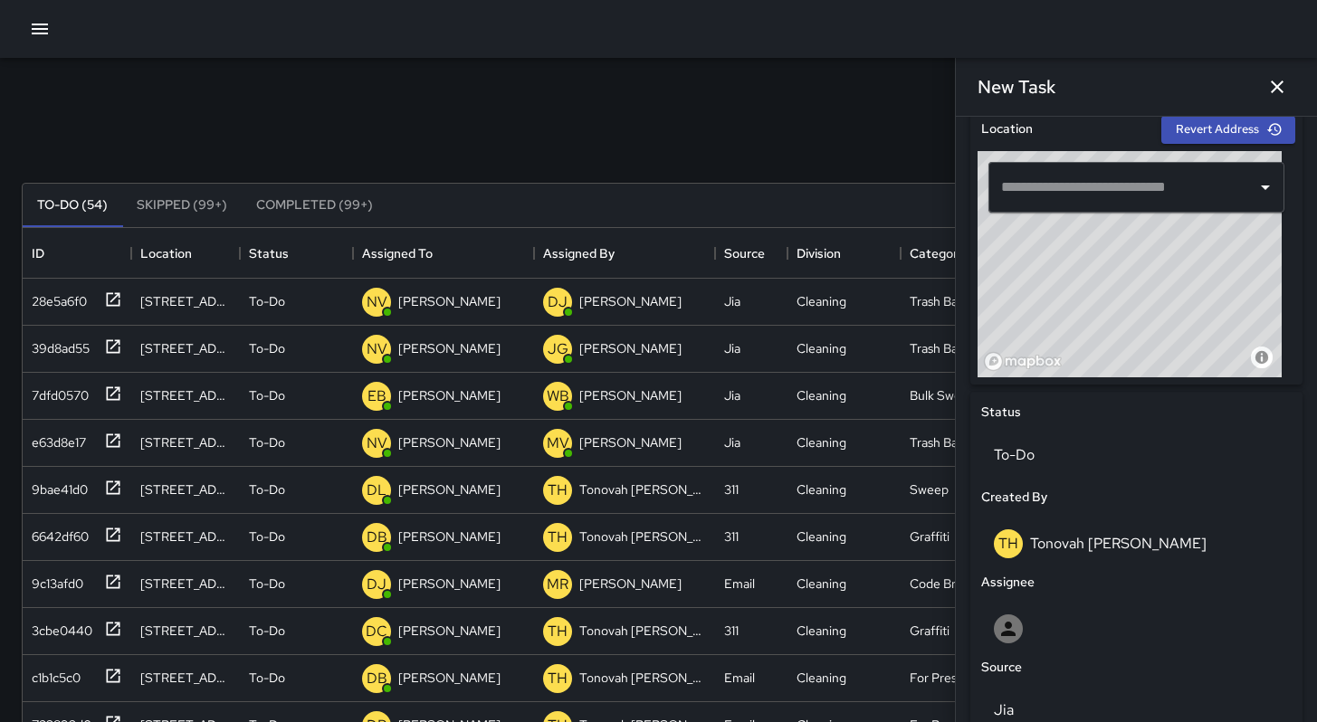
scroll to position [460, 0]
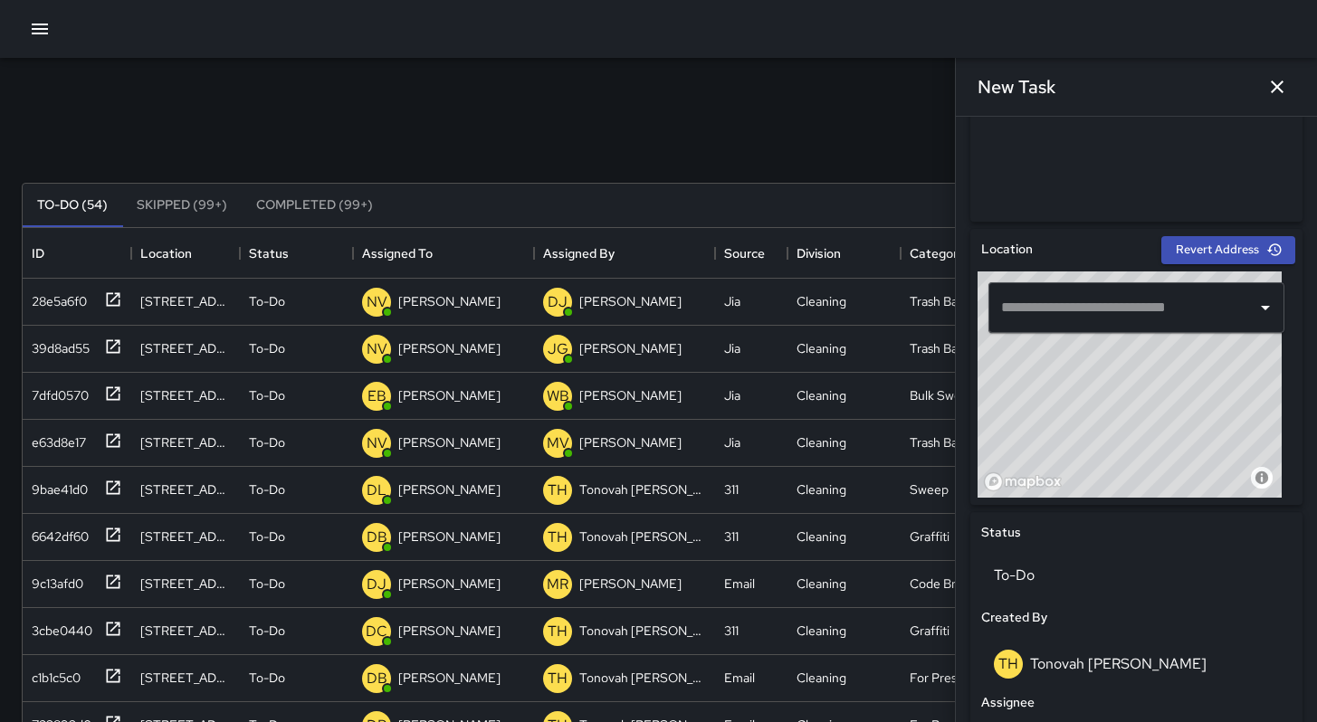
click at [1044, 301] on input "text" at bounding box center [1123, 308] width 253 height 34
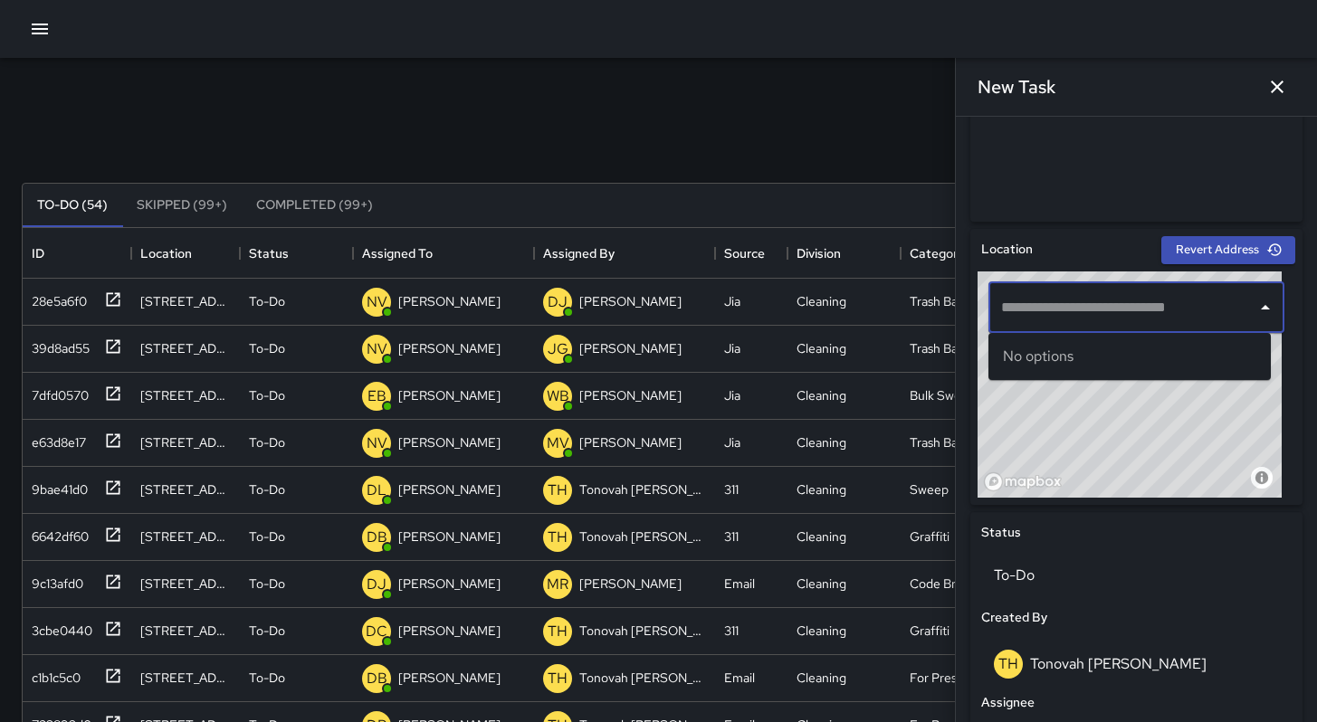
paste input "*********"
click at [1103, 324] on div "********* ​" at bounding box center [1137, 307] width 296 height 51
drag, startPoint x: 1036, startPoint y: 299, endPoint x: 967, endPoint y: 292, distance: 69.1
click at [967, 292] on div "Location Revert Address © Mapbox © OpenStreetMap Improve this map ********* ​ S…" at bounding box center [1136, 660] width 347 height 877
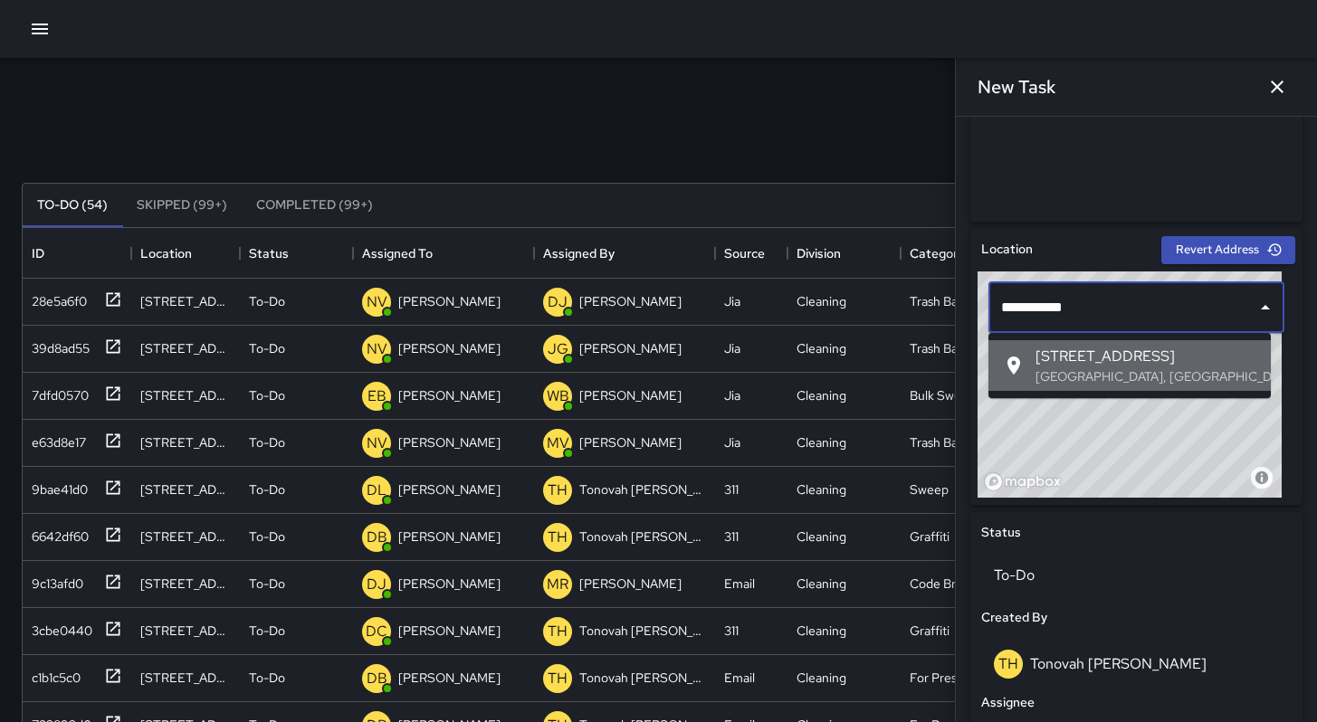
click at [1026, 369] on div at bounding box center [1019, 366] width 33 height 22
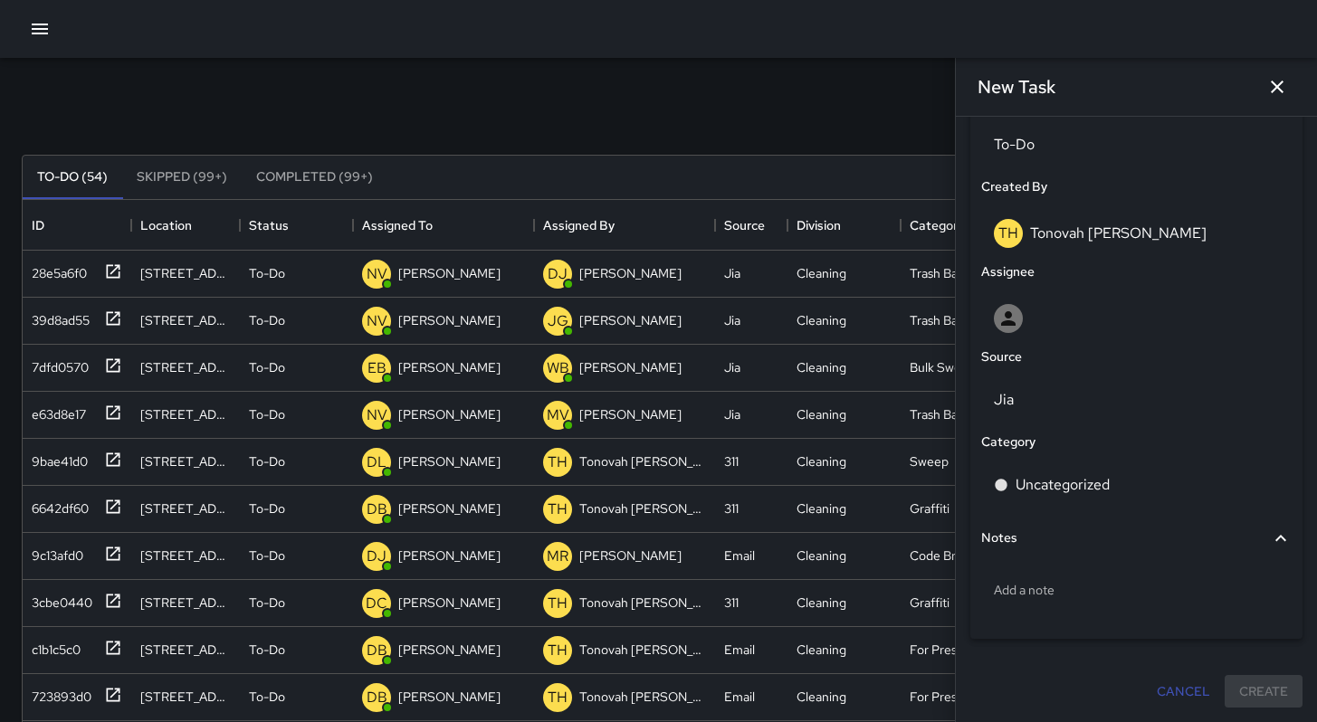
scroll to position [118, 0]
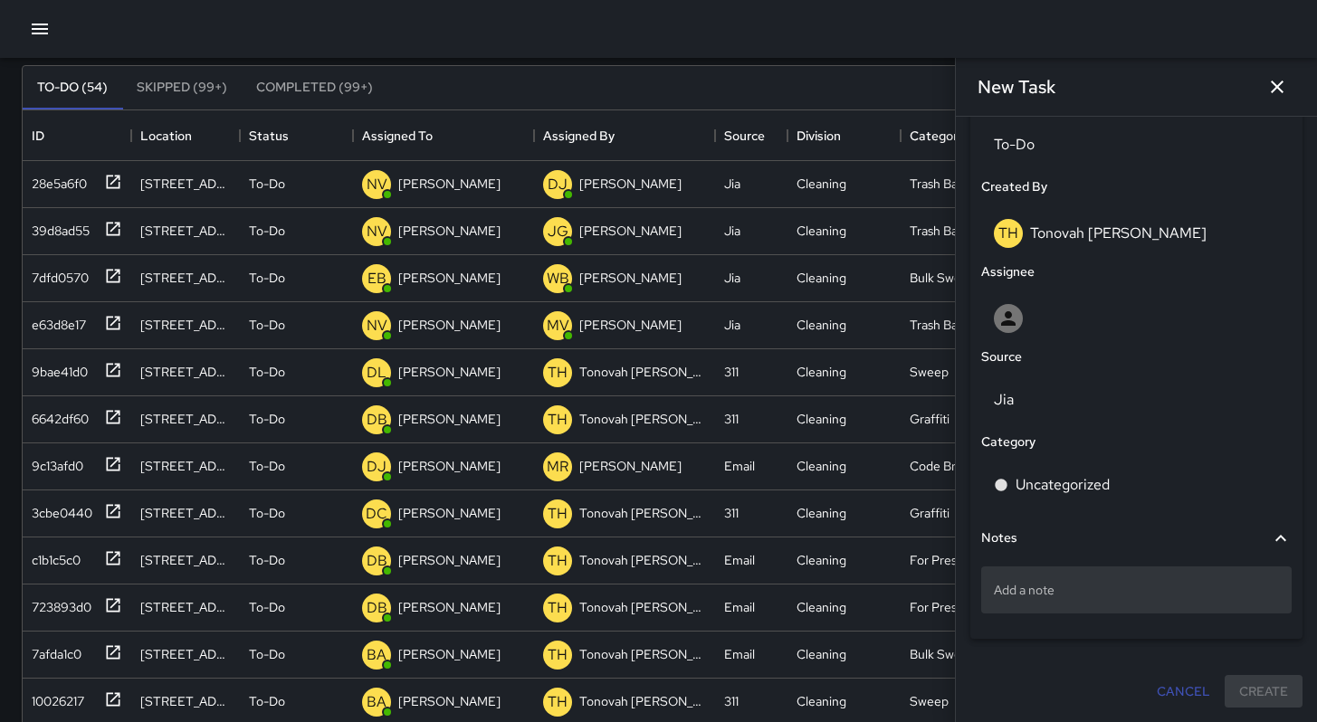
type input "**********"
click at [1065, 592] on p "Add a note" at bounding box center [1136, 590] width 285 height 18
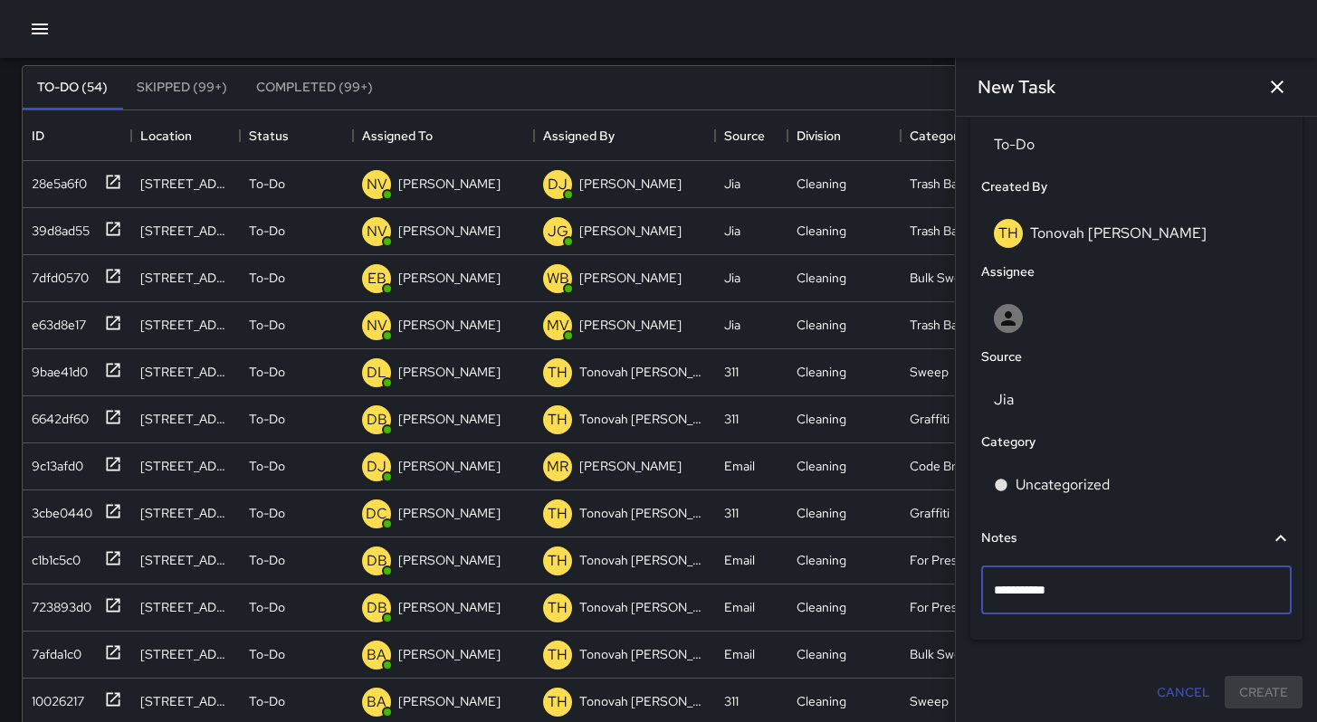
type textarea "**********"
click at [1049, 286] on div at bounding box center [1137, 315] width 318 height 58
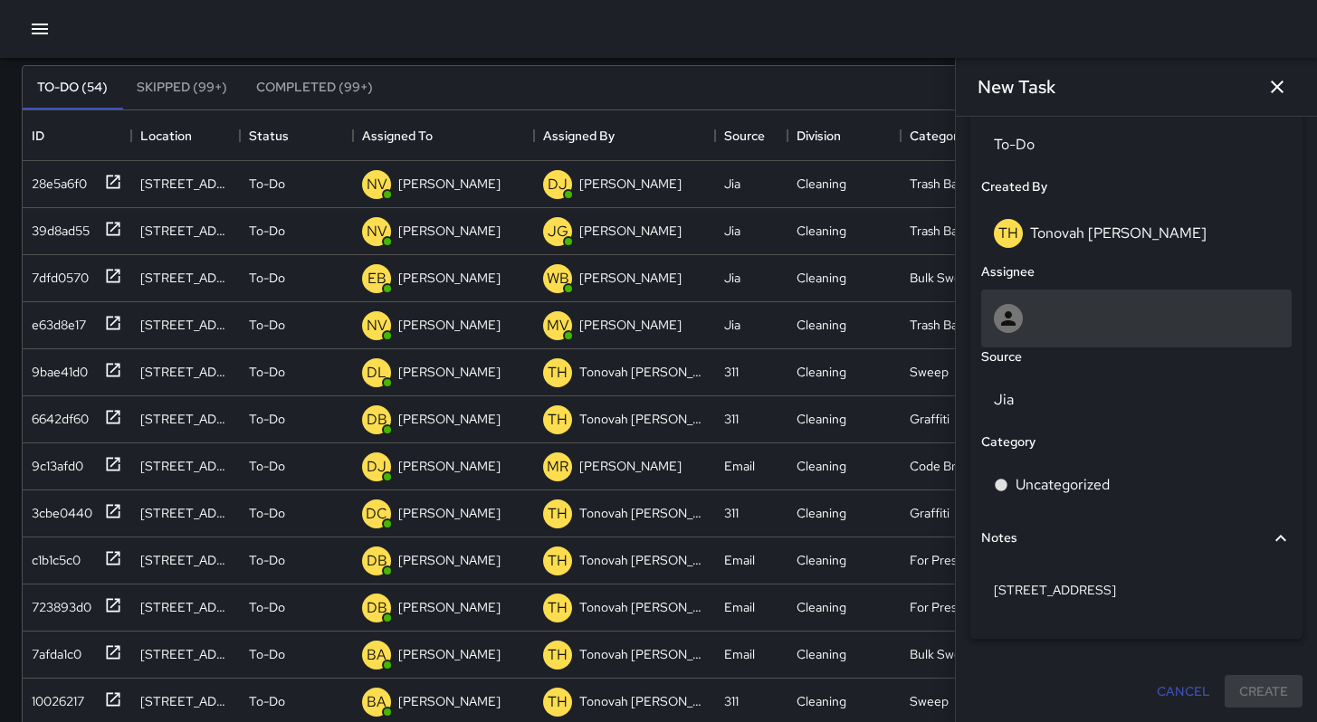
click at [1053, 310] on div at bounding box center [1136, 318] width 285 height 29
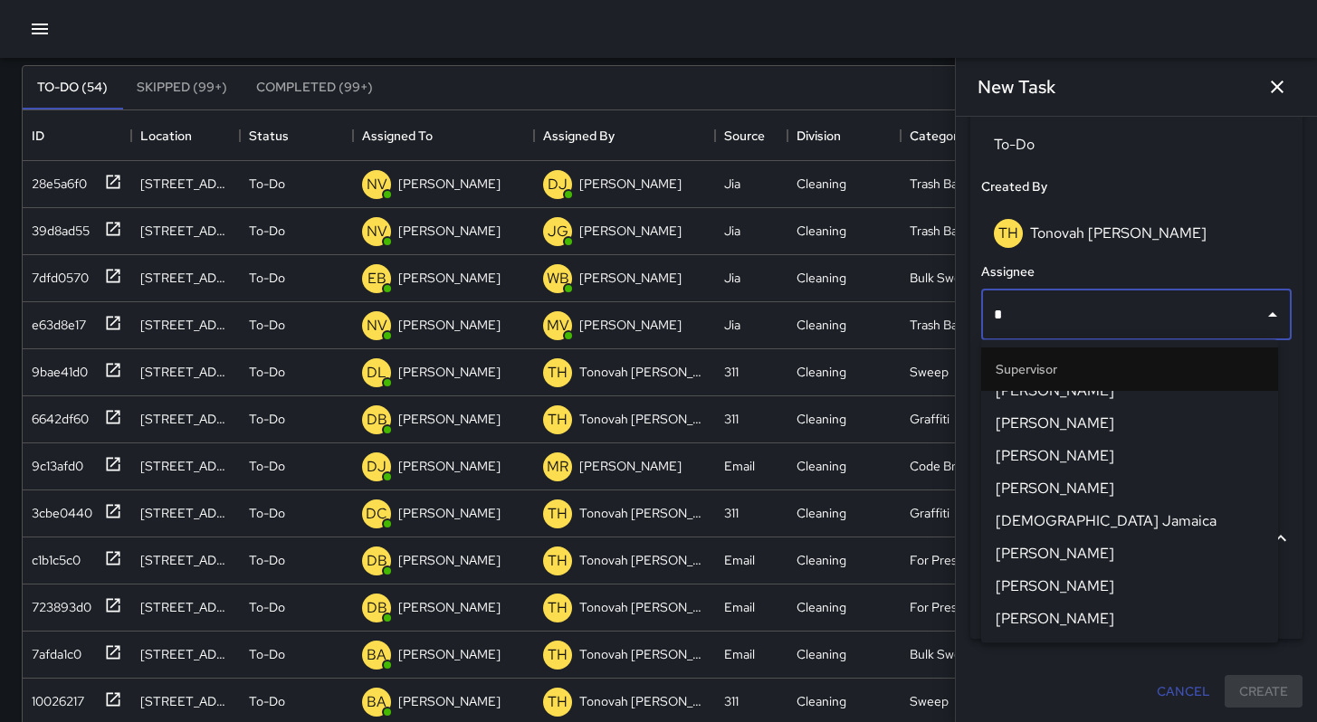
scroll to position [0, 0]
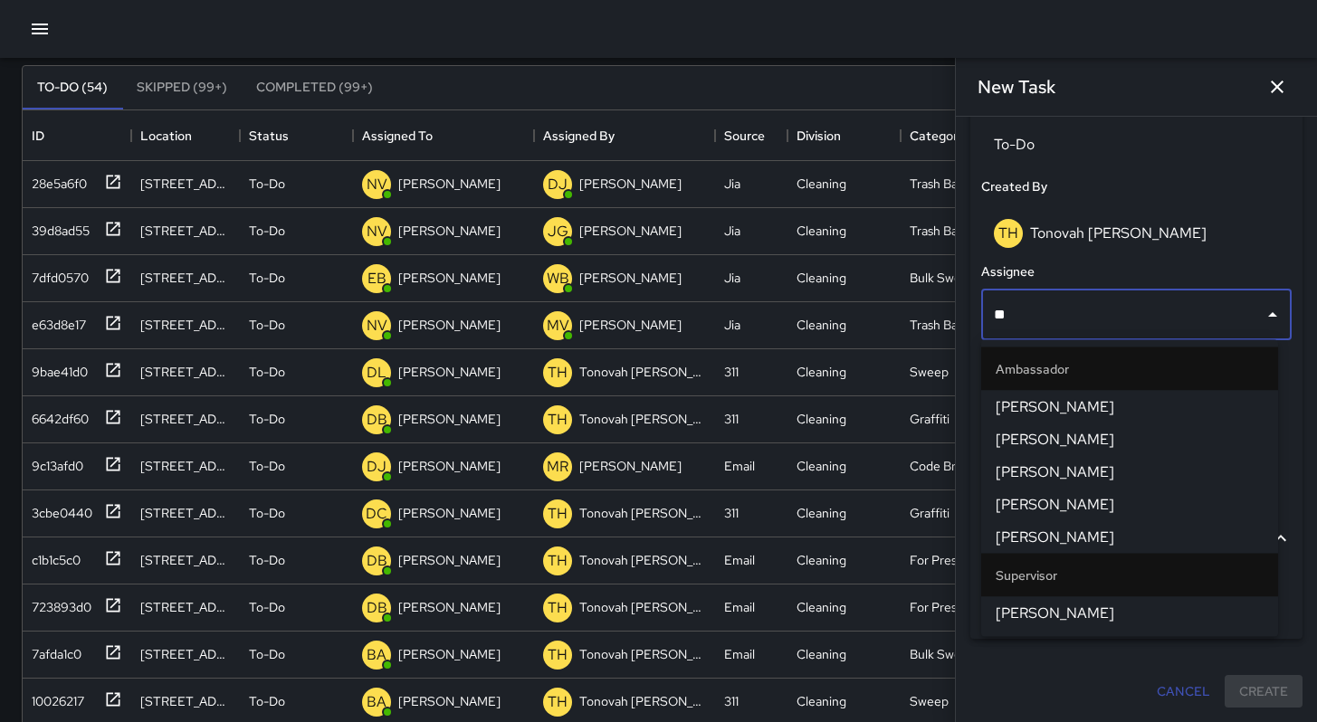
type input "***"
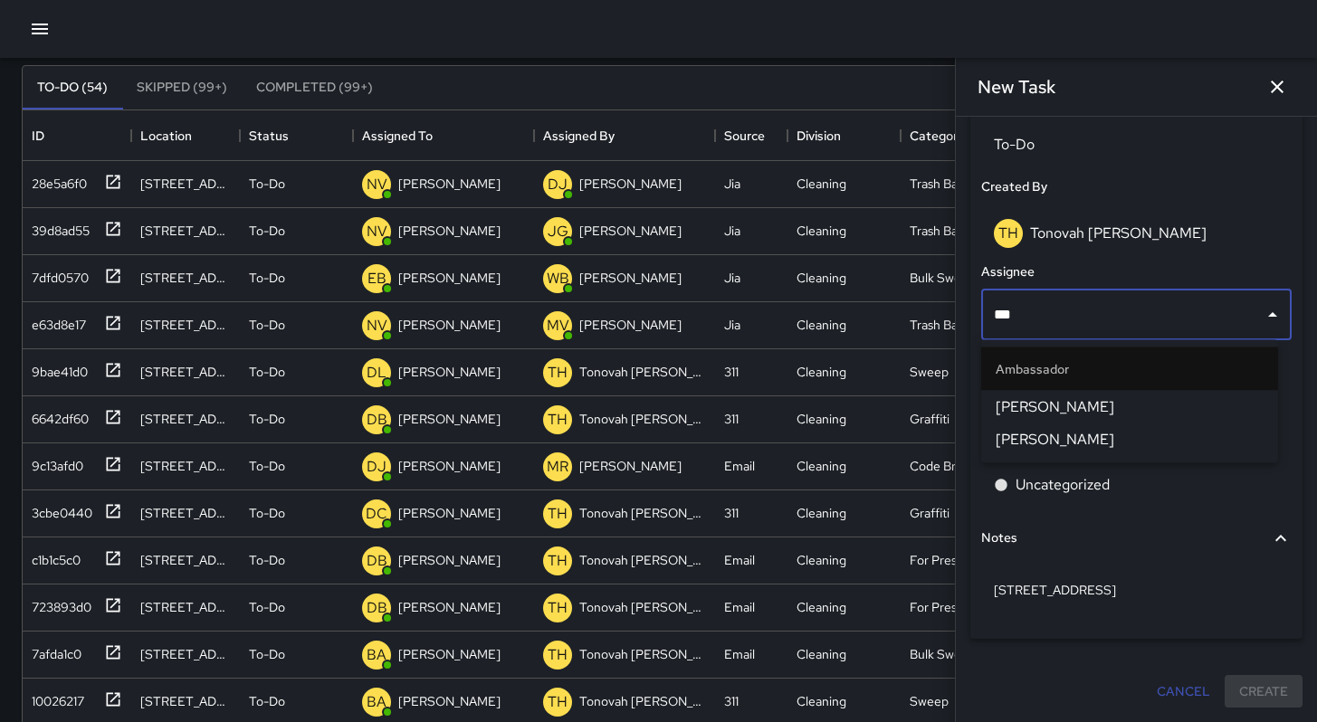
click at [1039, 413] on span "Elimar Martinez" at bounding box center [1130, 408] width 268 height 22
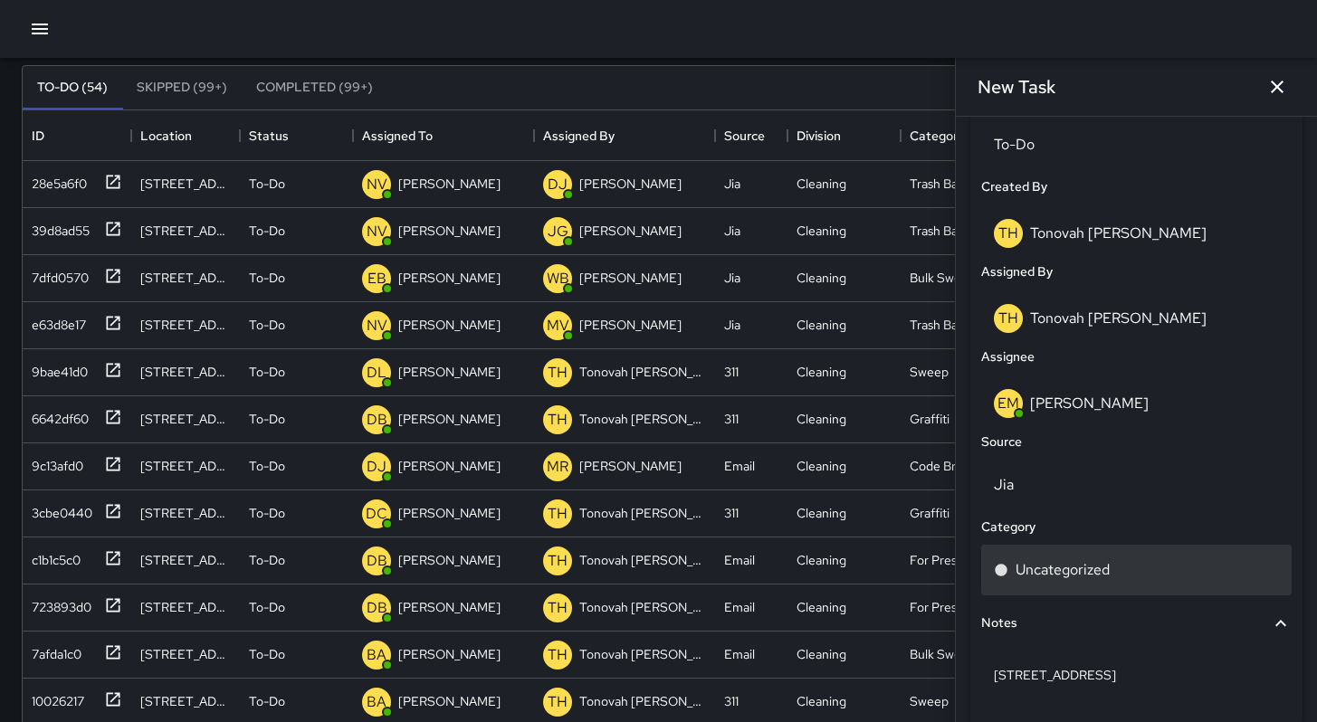
scroll to position [976, 0]
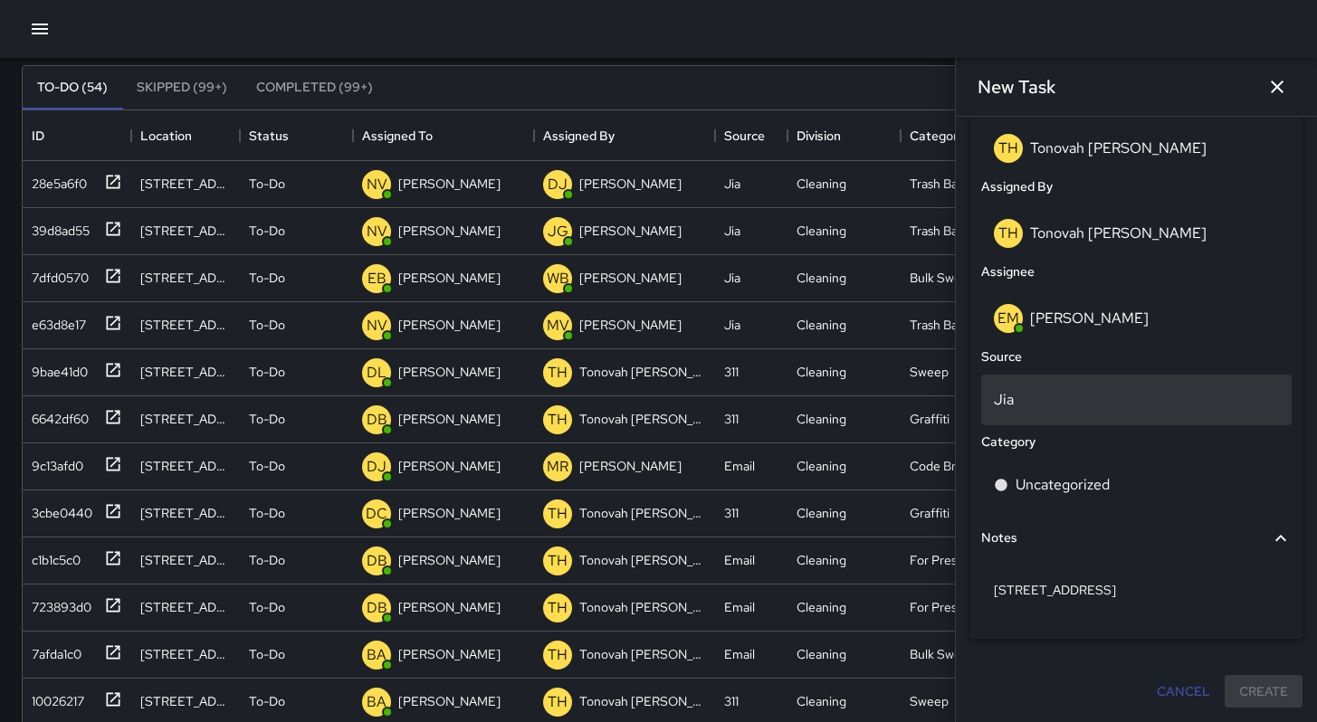
click at [1051, 398] on p "Jia" at bounding box center [1136, 400] width 285 height 22
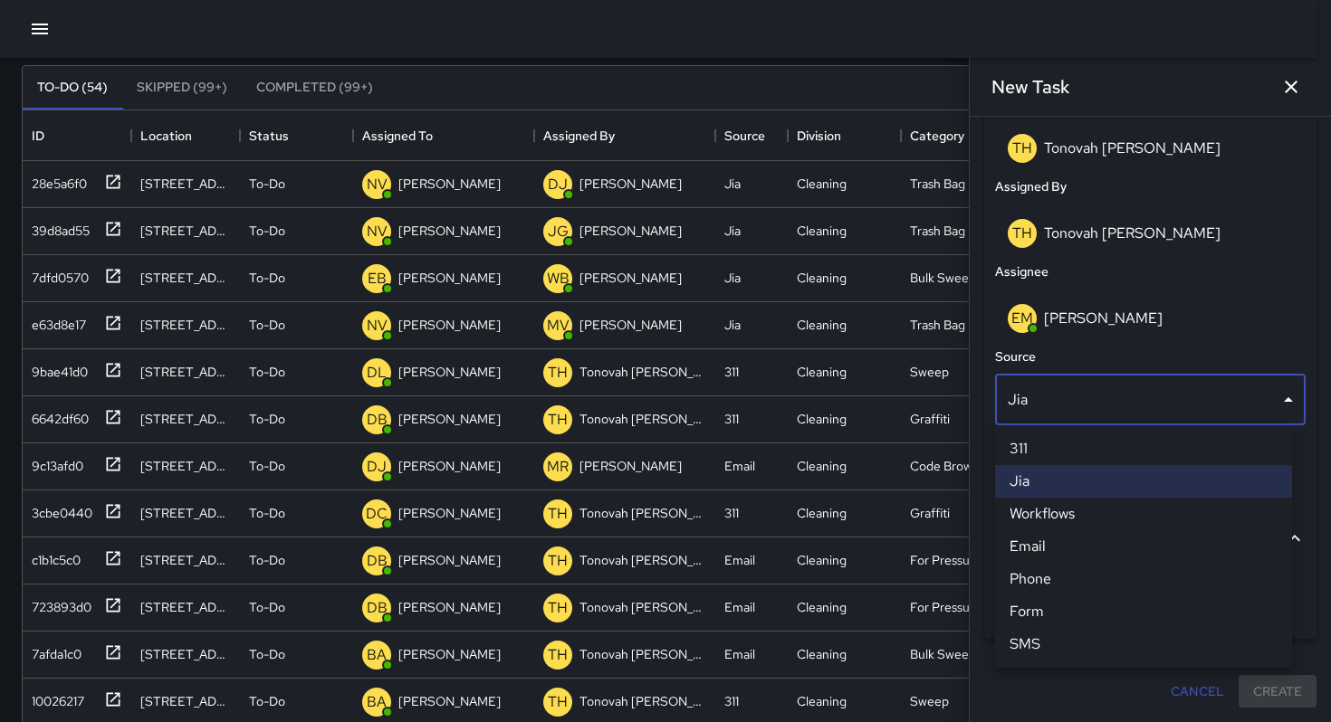
click at [1046, 549] on li "Email" at bounding box center [1143, 546] width 297 height 33
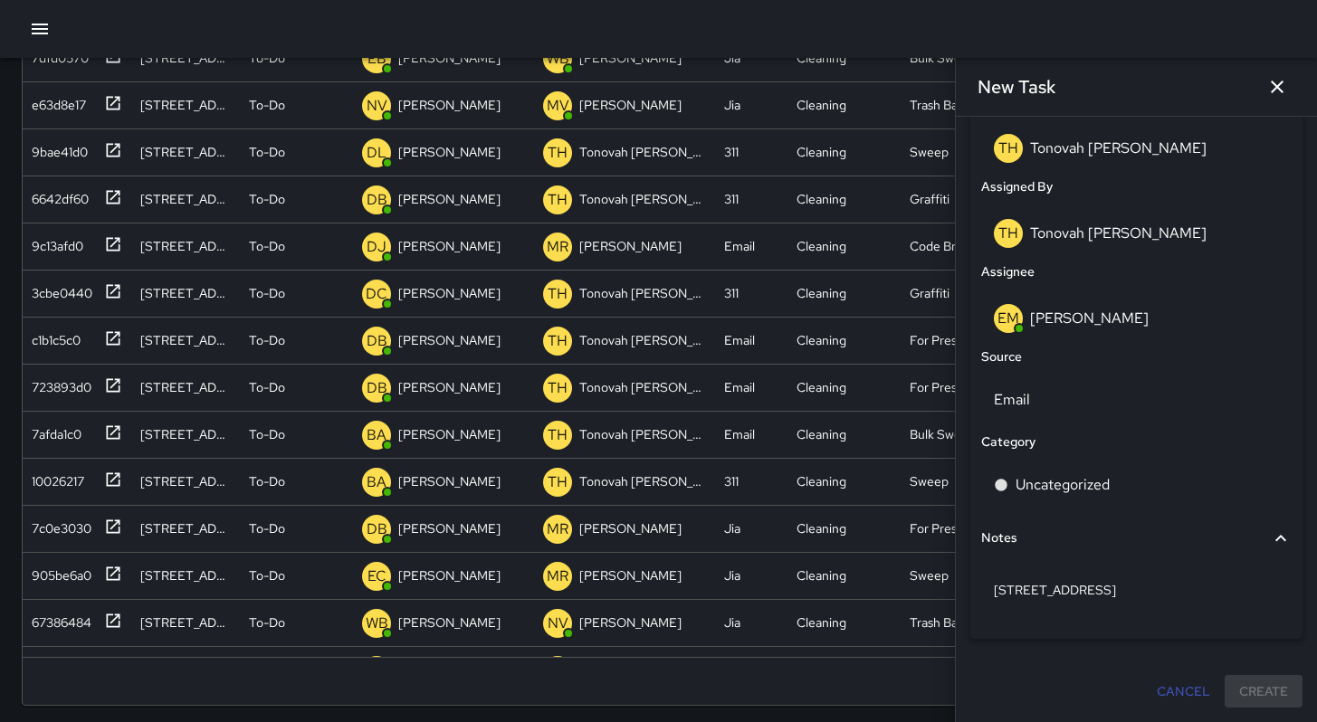
scroll to position [347, 0]
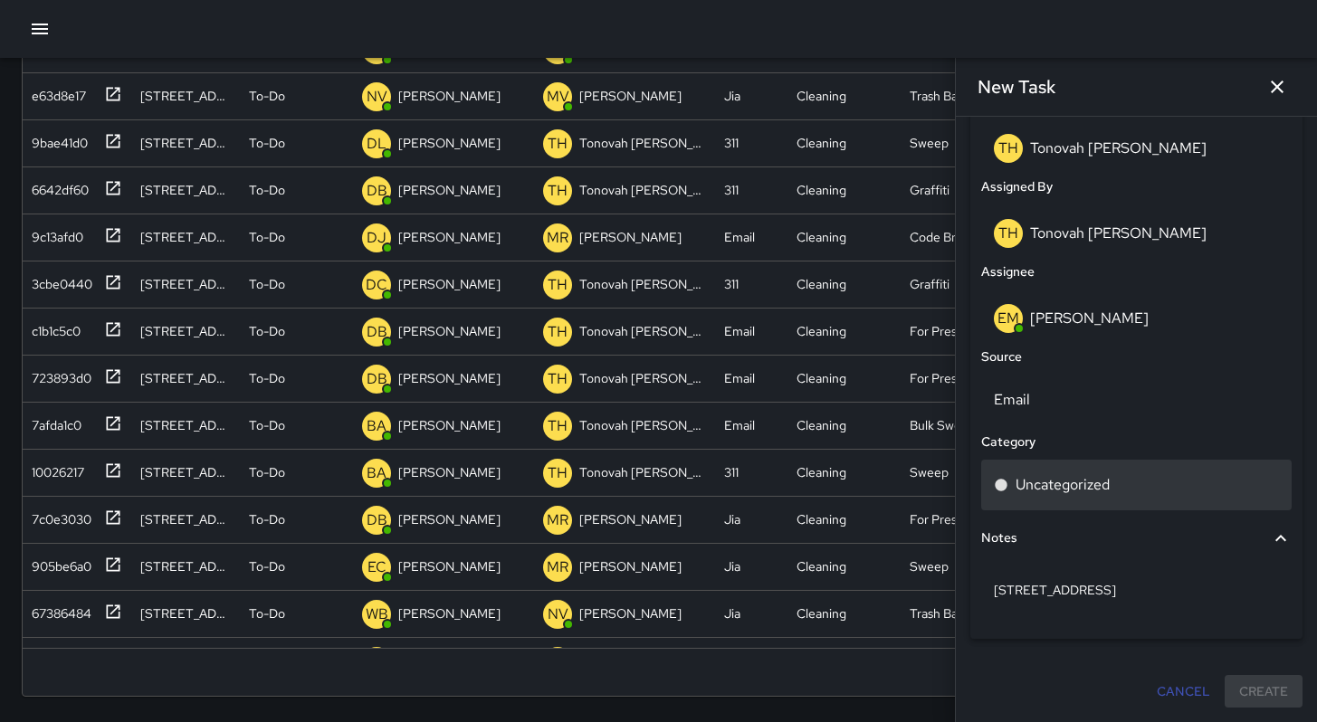
click at [1115, 479] on div "Uncategorized" at bounding box center [1136, 485] width 285 height 22
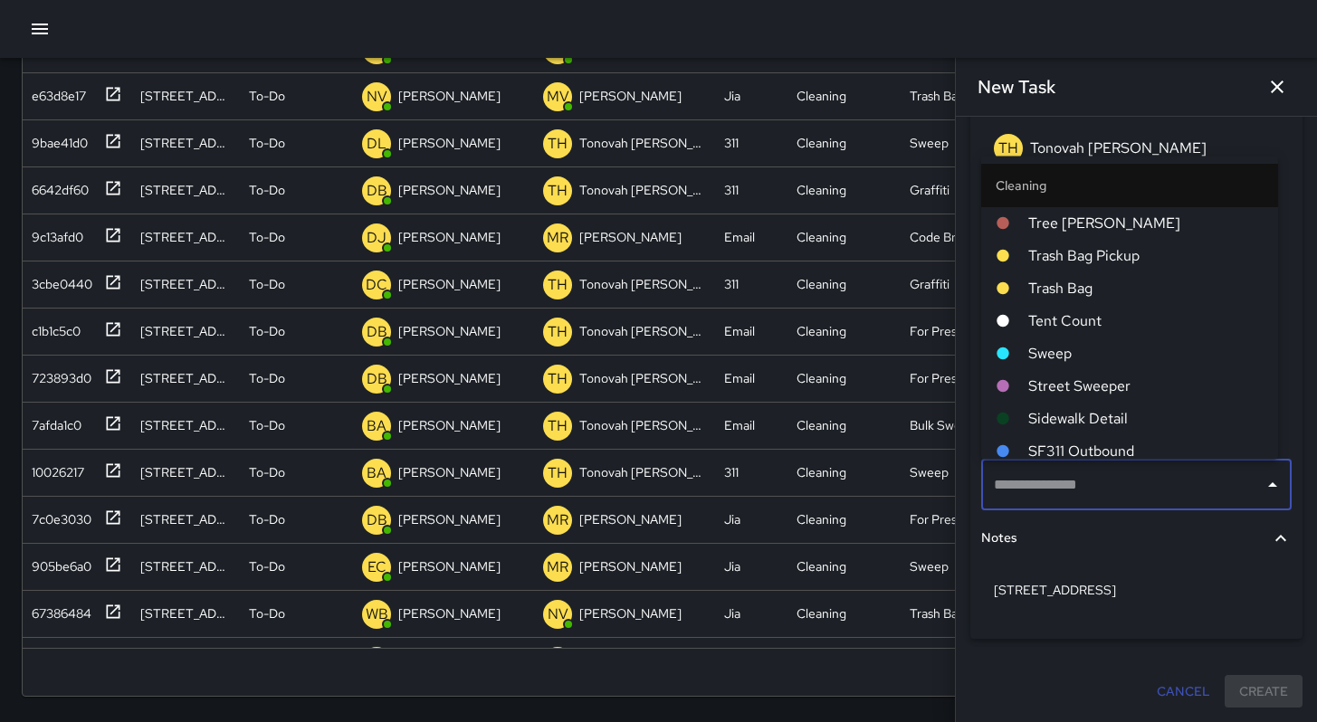
click at [1021, 481] on input "text" at bounding box center [1122, 485] width 267 height 34
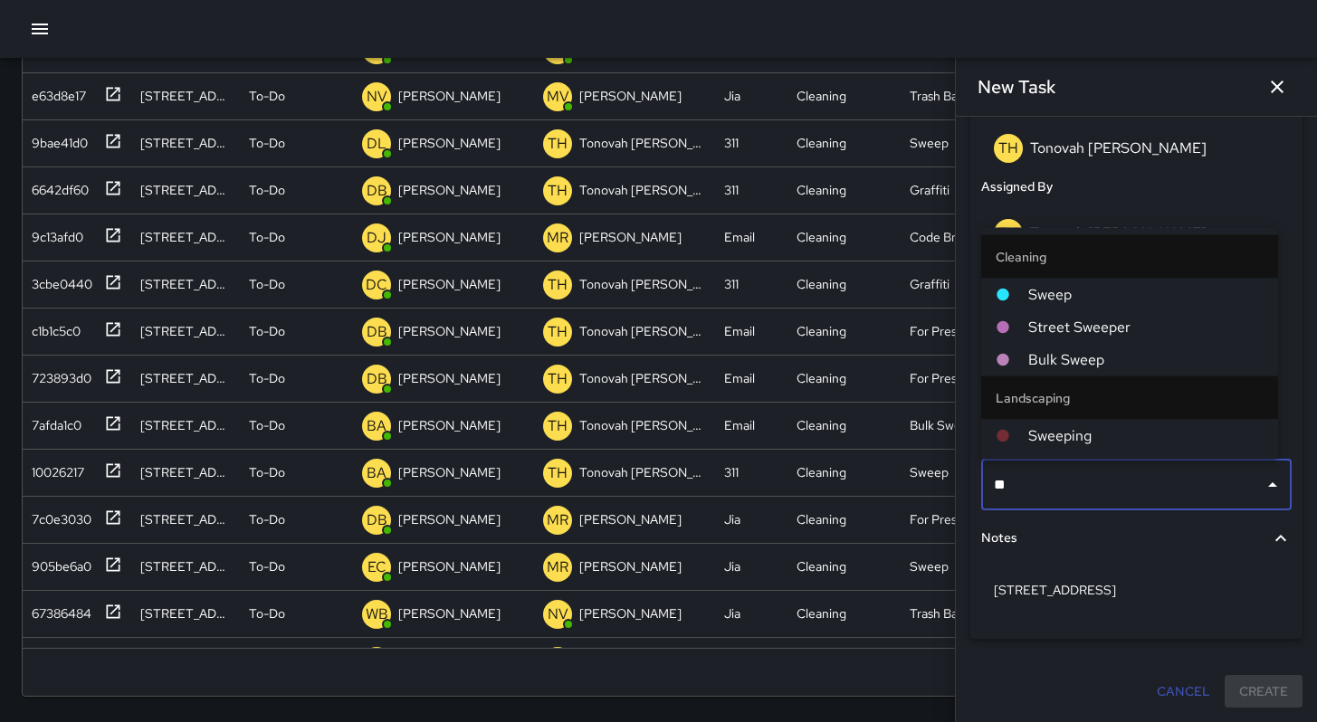
type input "*"
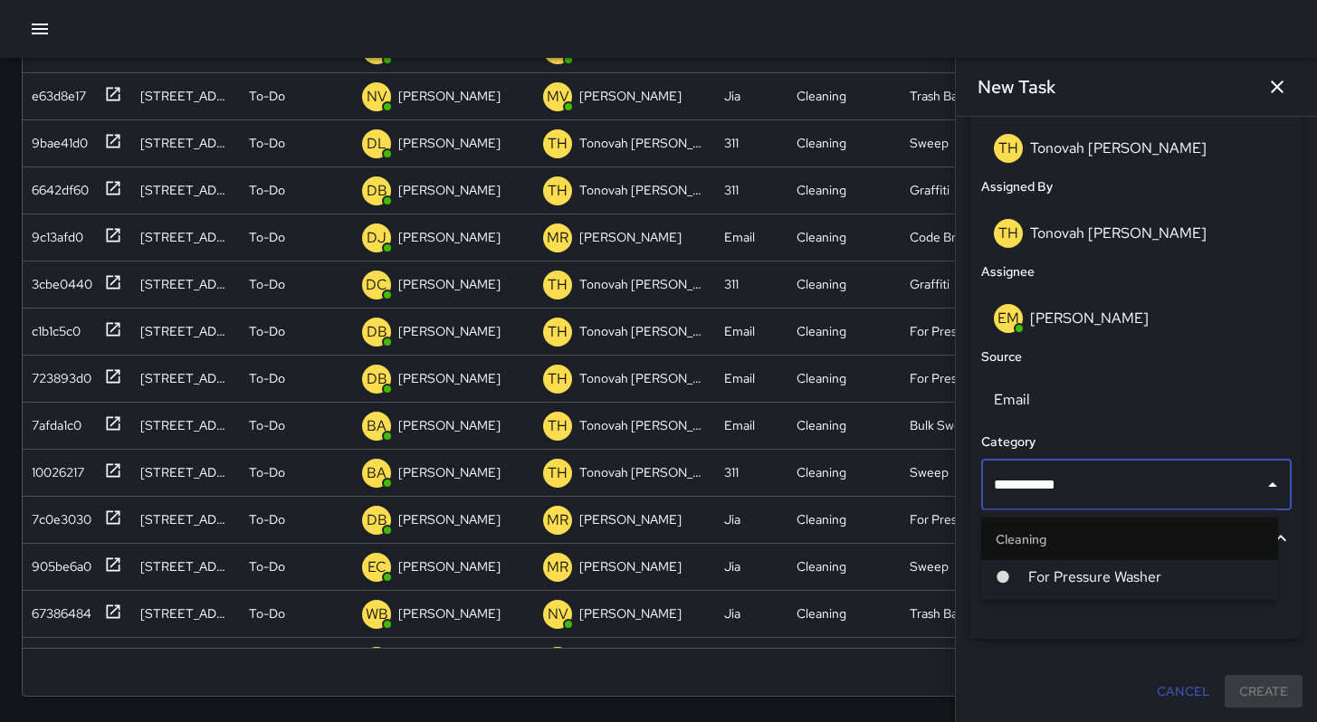
type input "**********"
click at [1053, 568] on span "For Pressure Washer" at bounding box center [1145, 578] width 235 height 22
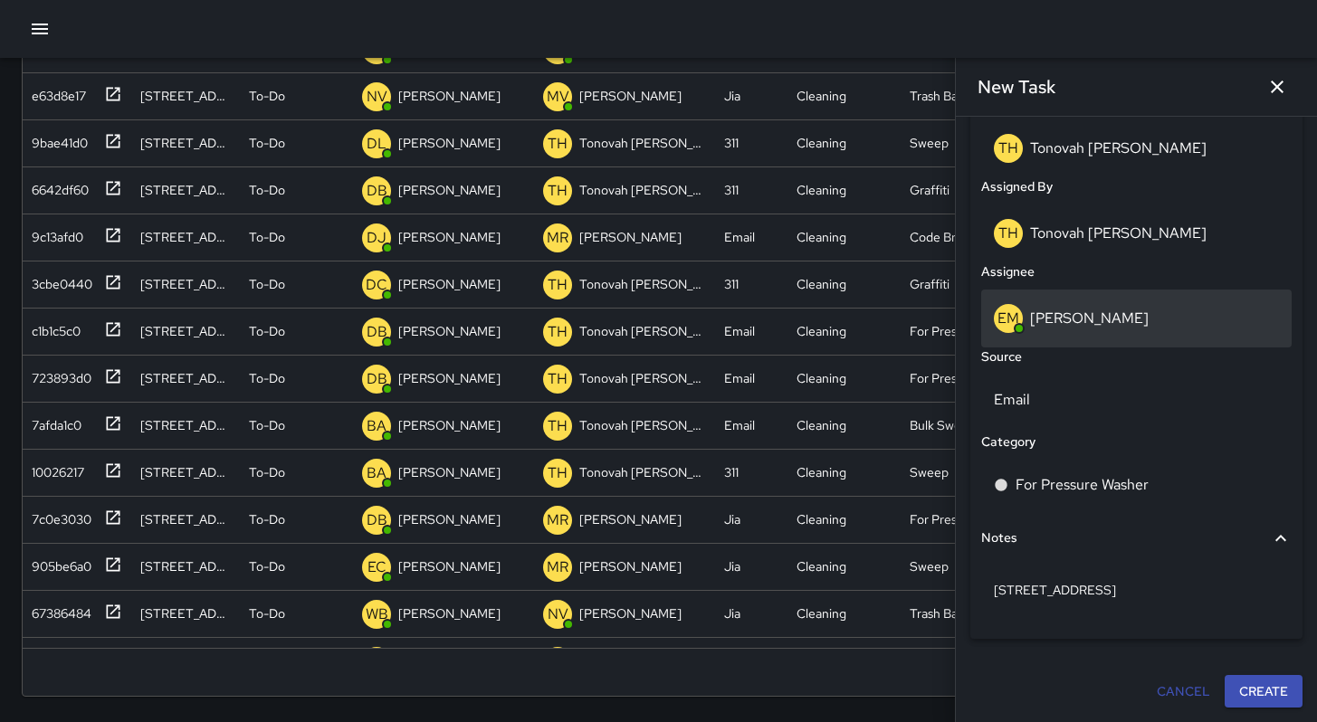
click at [1043, 336] on div "EM Elimar Martinez" at bounding box center [1136, 319] width 311 height 58
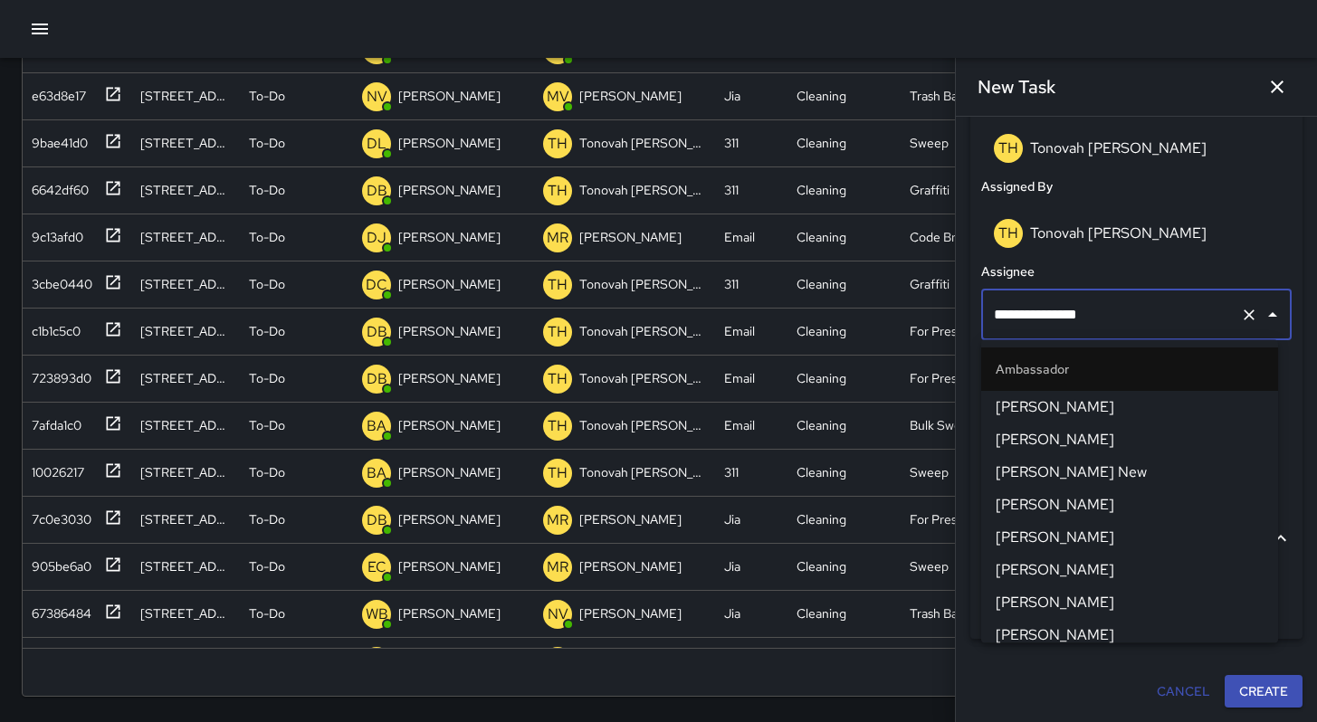
scroll to position [464, 0]
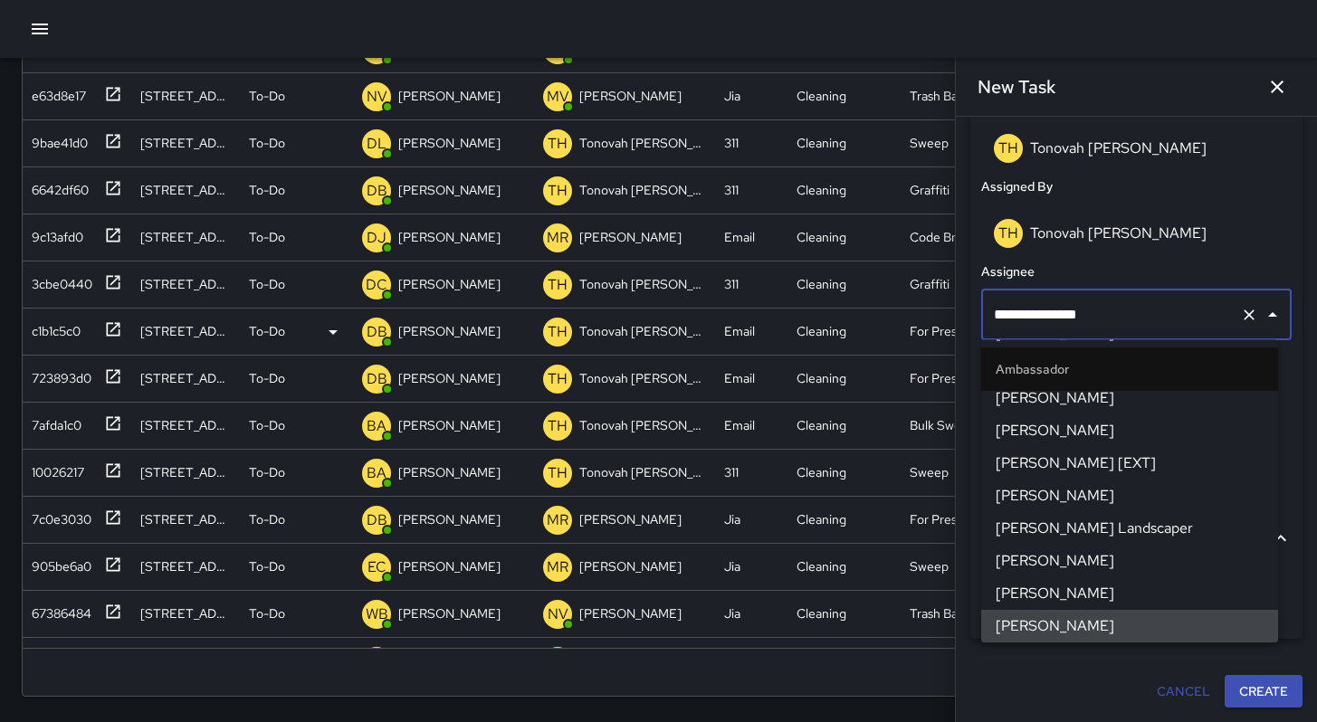
drag, startPoint x: 1101, startPoint y: 319, endPoint x: 943, endPoint y: 311, distance: 157.7
click at [944, 311] on div "Search Search New Task To-Do (54) Skipped (99+) Completed (99+) ID Location Sta…" at bounding box center [658, 216] width 1317 height 1011
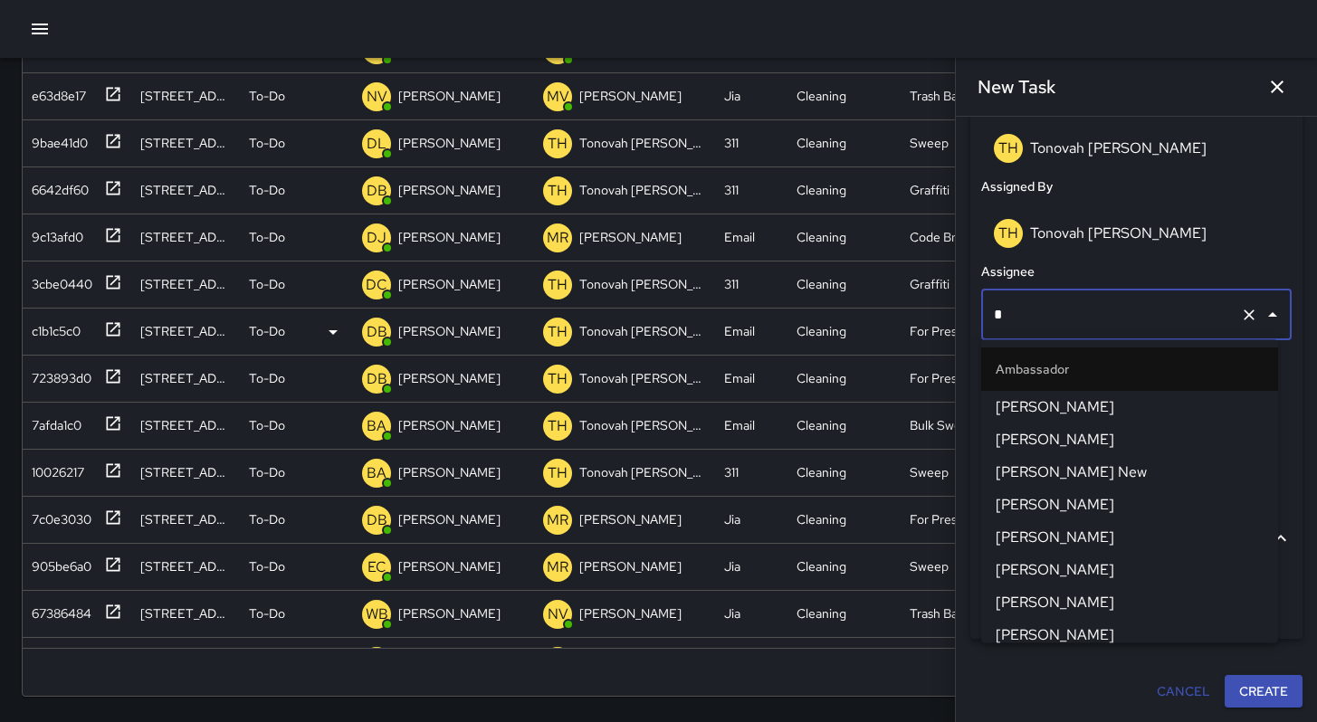
type input "**"
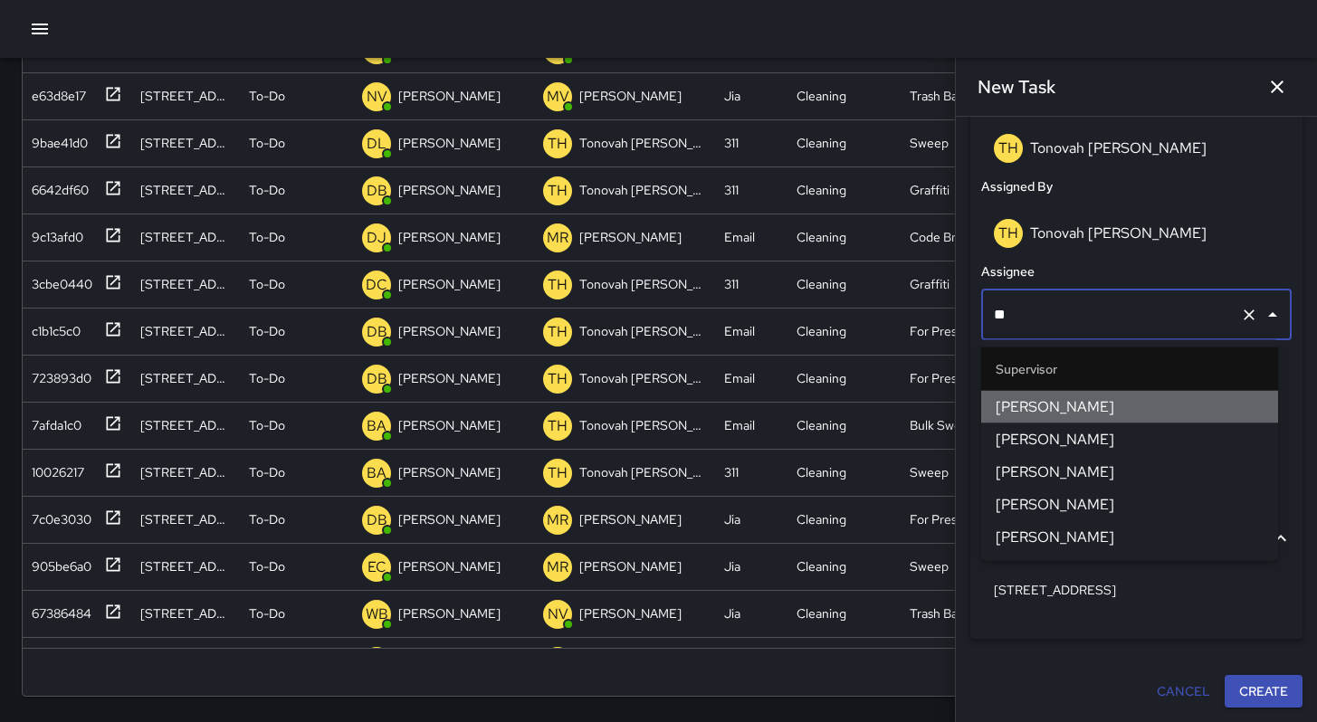
click at [1017, 404] on span "[PERSON_NAME]" at bounding box center [1130, 408] width 268 height 22
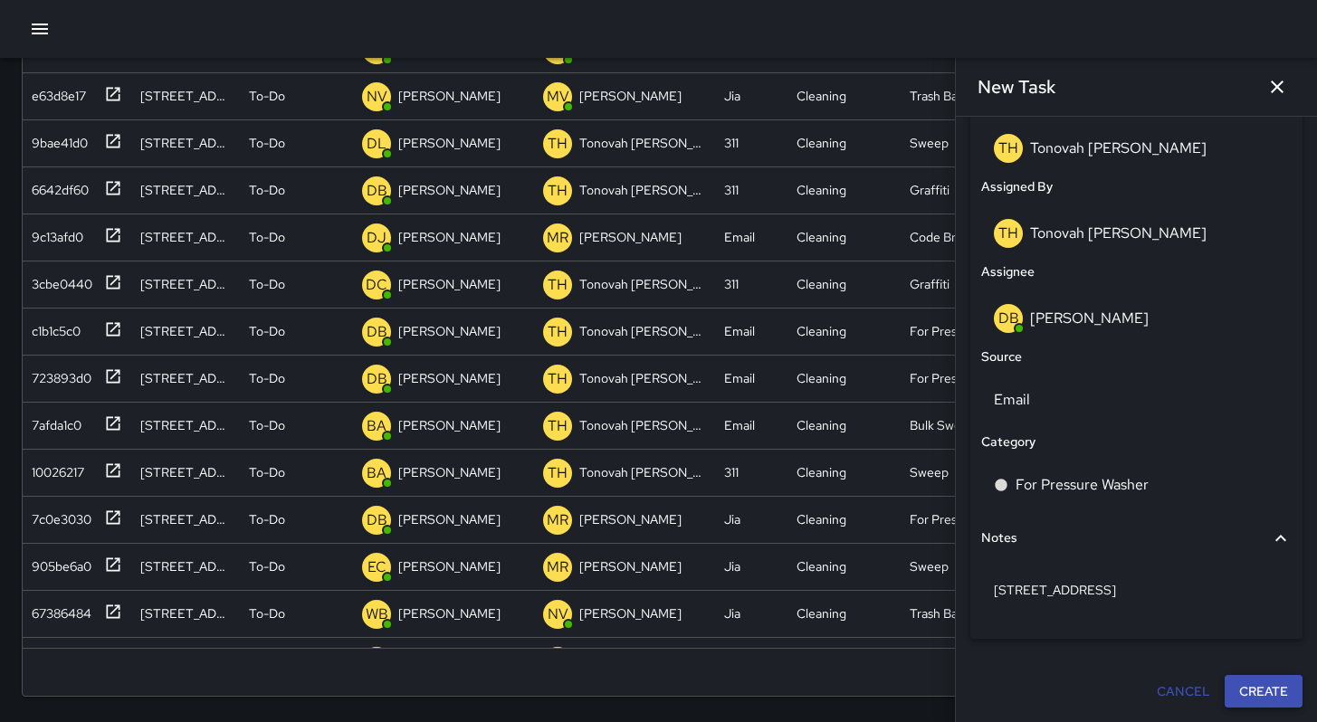
click at [1226, 695] on button "Create" at bounding box center [1264, 691] width 78 height 33
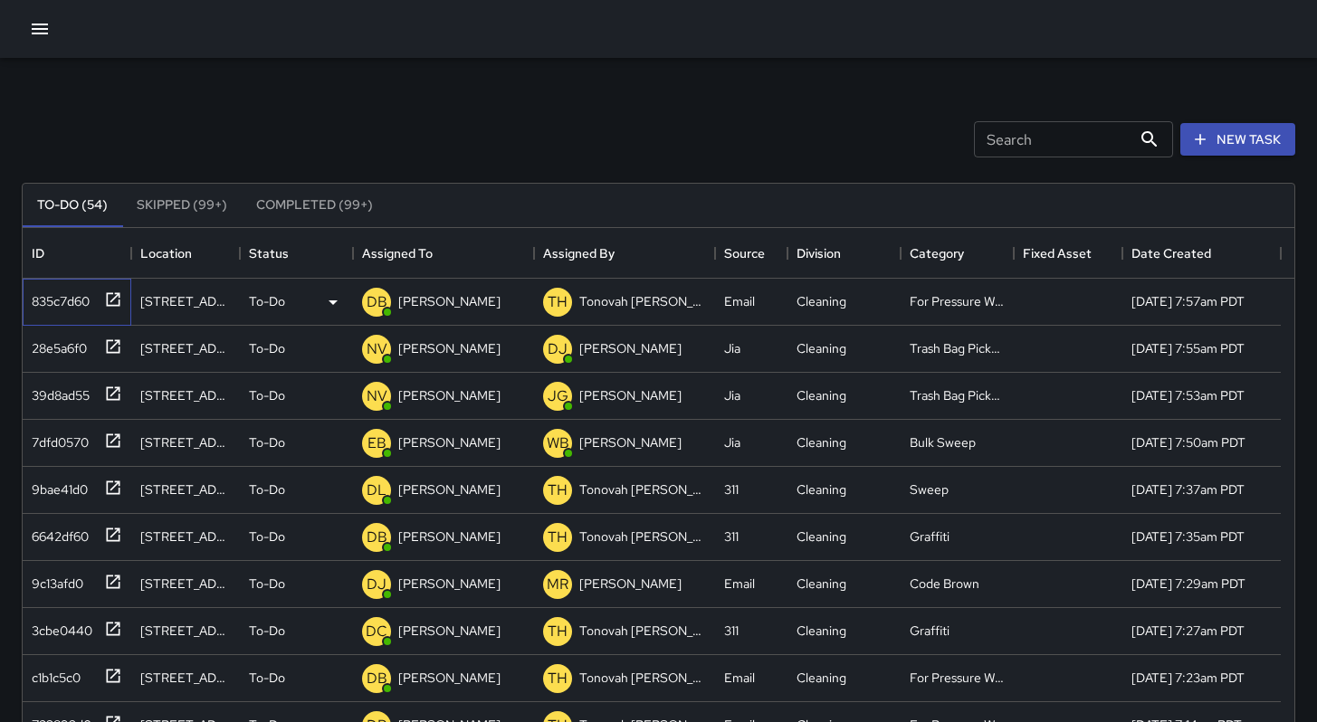
click at [54, 309] on div "835c7d60" at bounding box center [56, 297] width 65 height 25
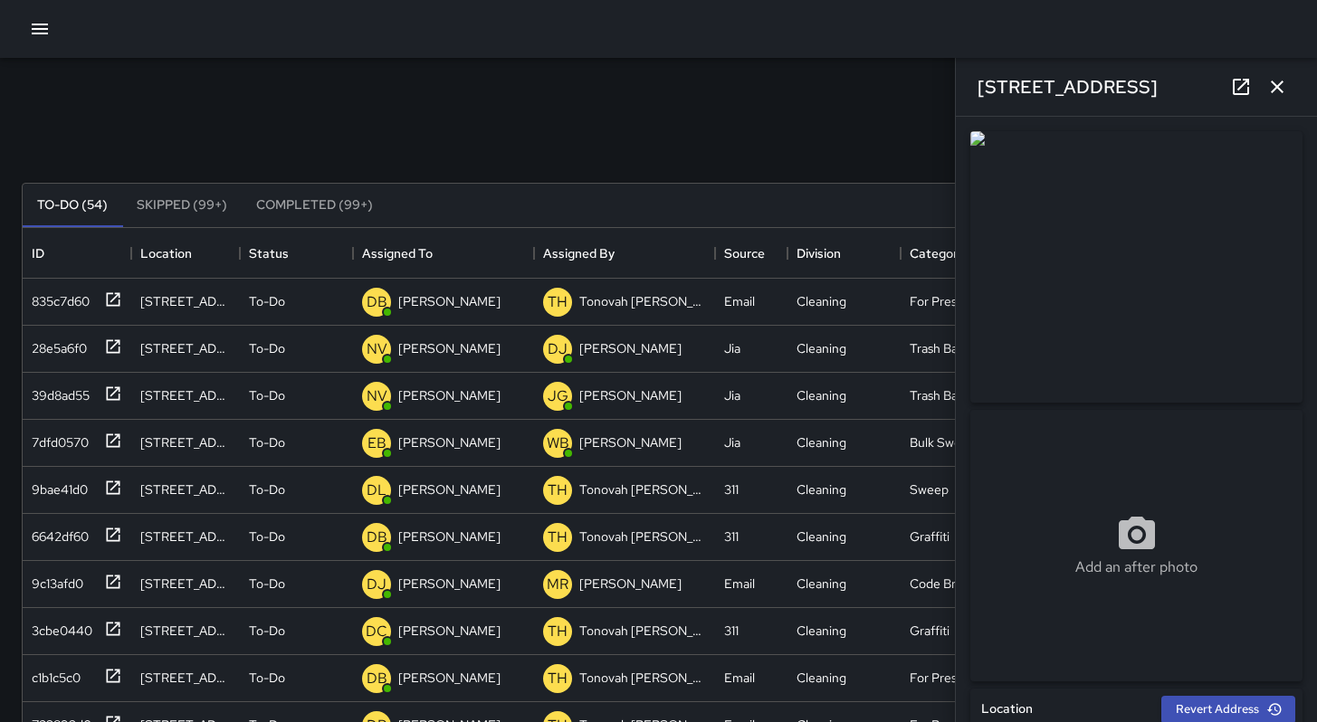
click at [1233, 91] on icon at bounding box center [1241, 87] width 16 height 16
click at [1273, 80] on icon "button" at bounding box center [1277, 87] width 22 height 22
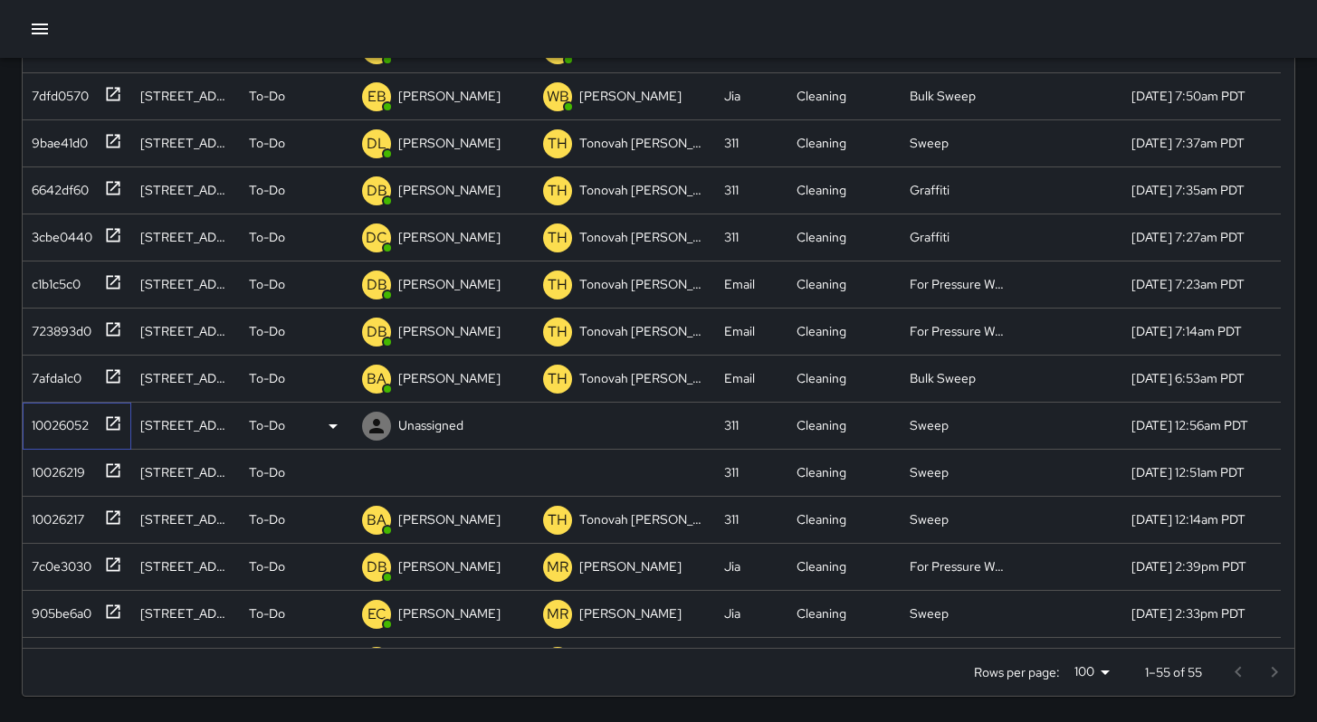
click at [62, 425] on div "10026052" at bounding box center [56, 421] width 64 height 25
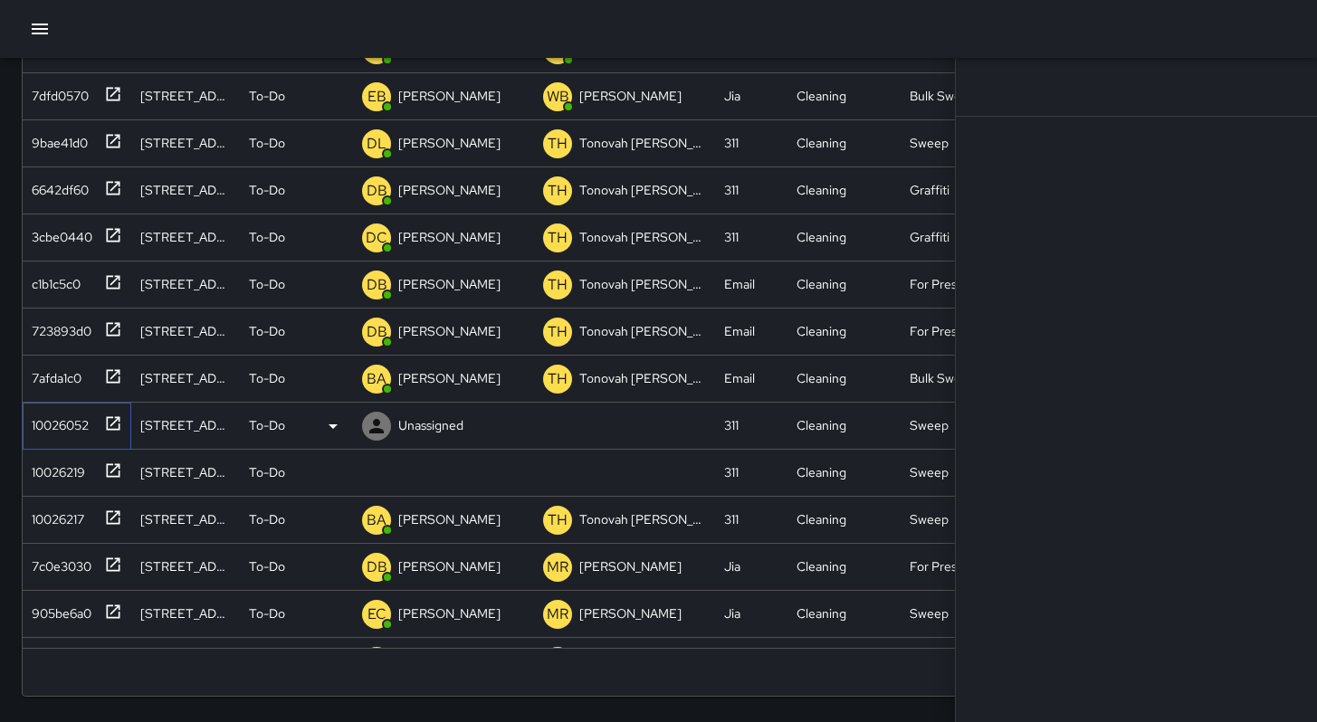
click at [62, 425] on div "10026052" at bounding box center [56, 421] width 64 height 25
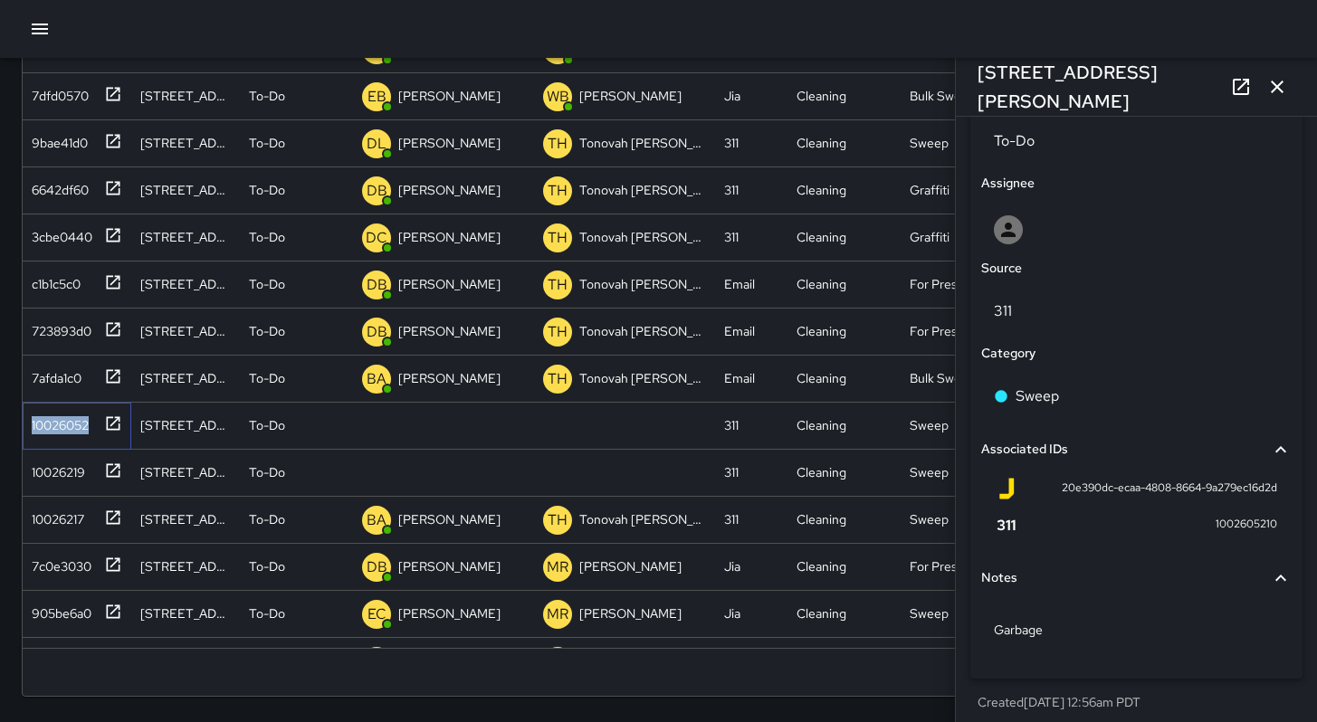
scroll to position [904, 0]
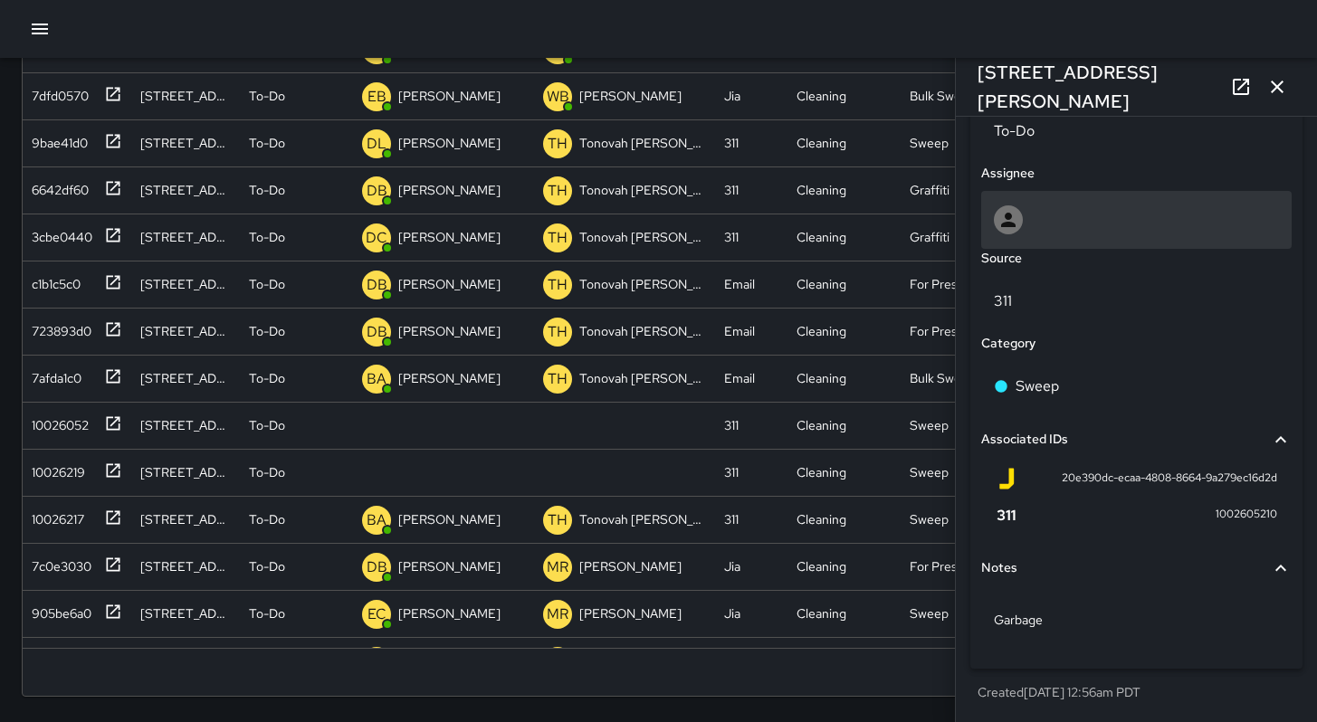
click at [1024, 236] on div at bounding box center [1136, 220] width 311 height 58
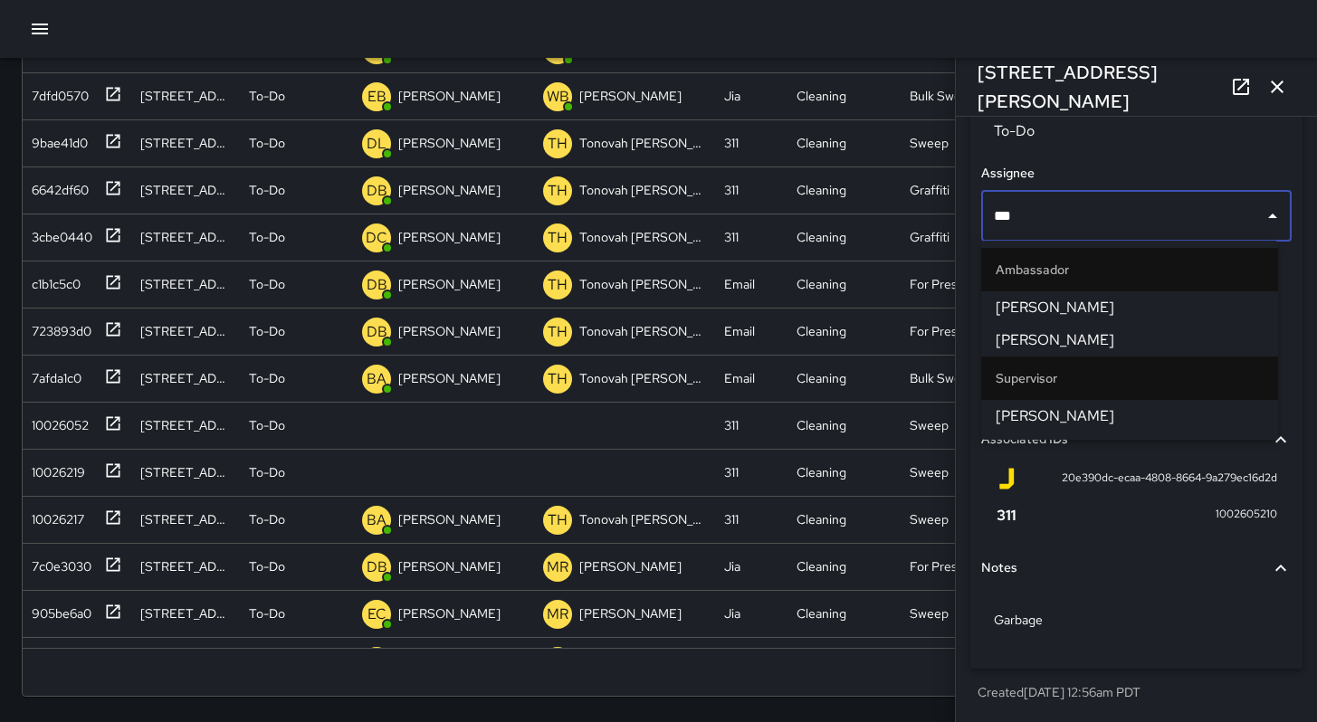
type input "****"
click at [1047, 429] on li "David Lewis" at bounding box center [1129, 416] width 297 height 33
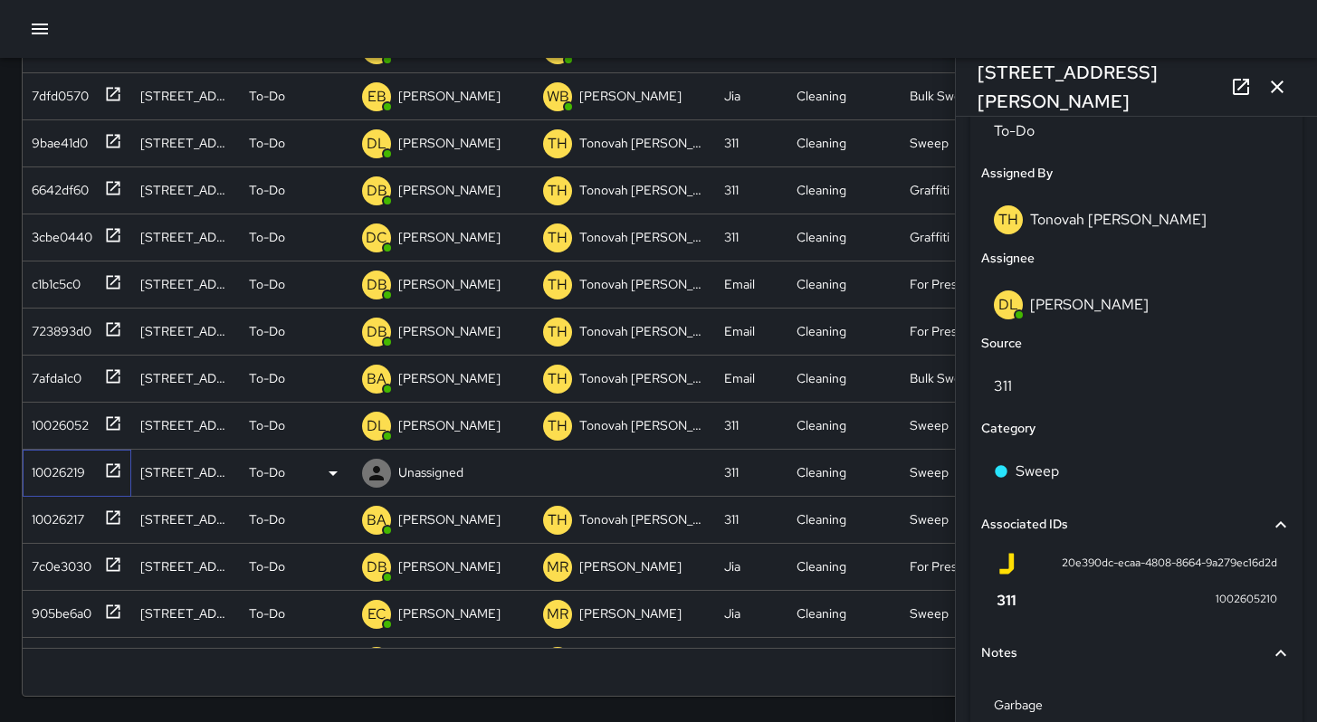
click at [45, 484] on div "10026219" at bounding box center [77, 473] width 109 height 47
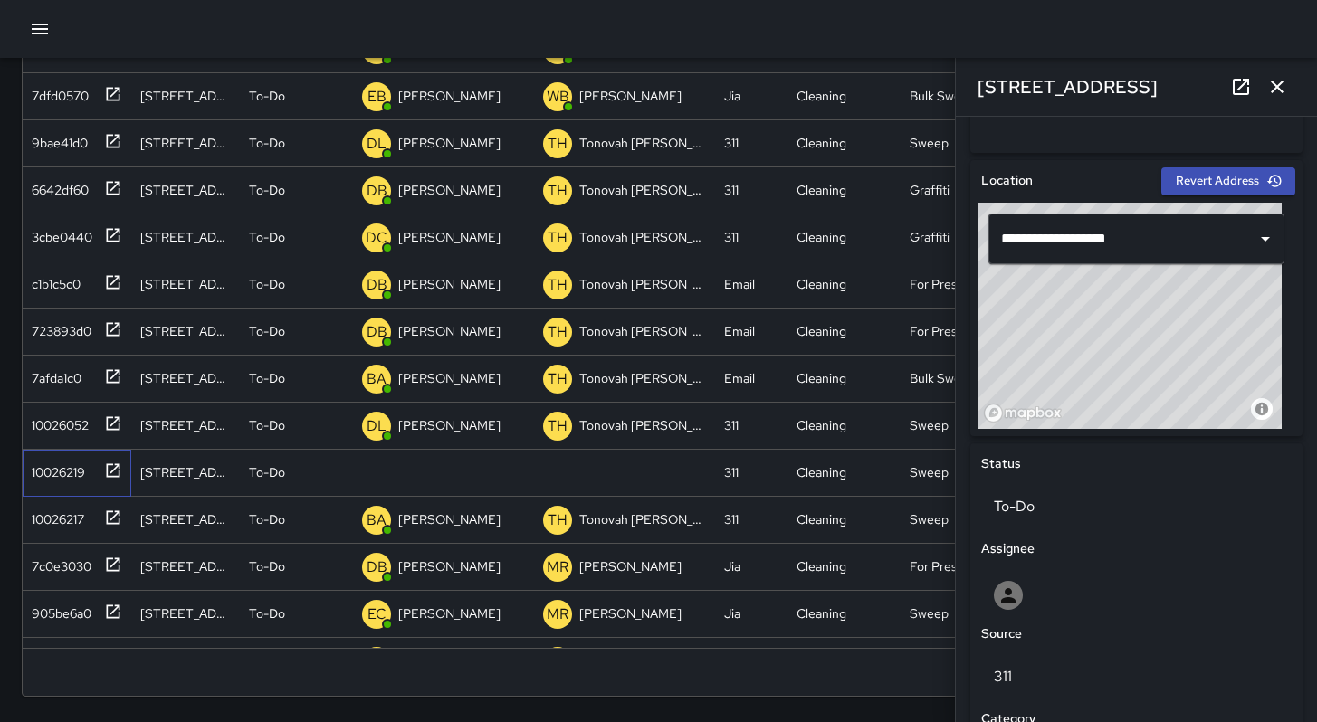
scroll to position [705, 0]
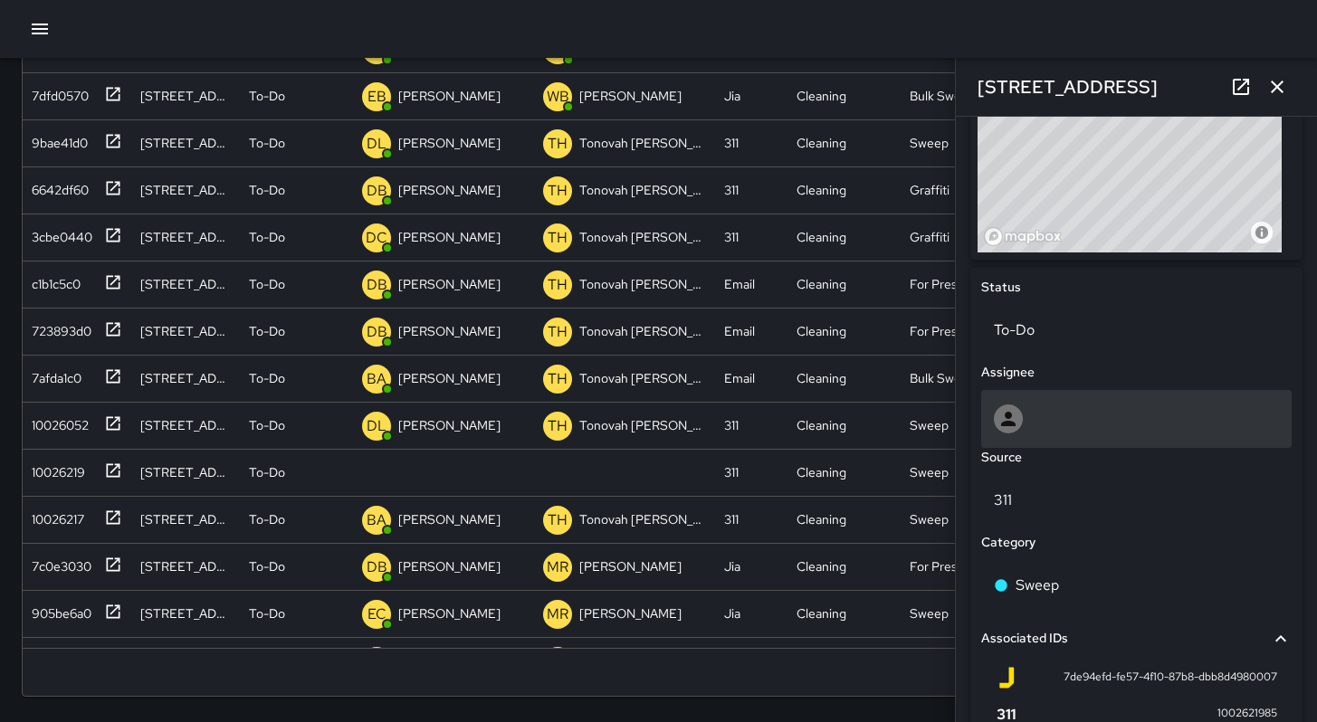
click at [1054, 424] on div at bounding box center [1136, 419] width 285 height 29
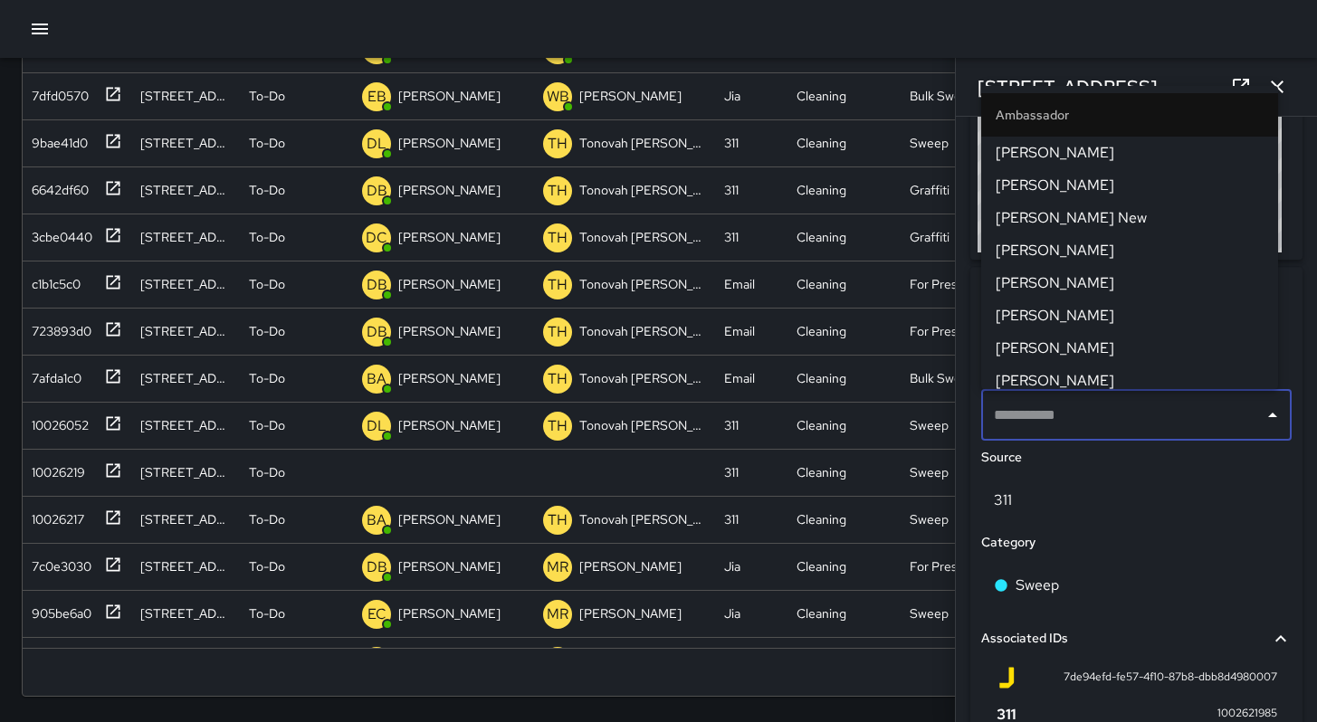
type input "*"
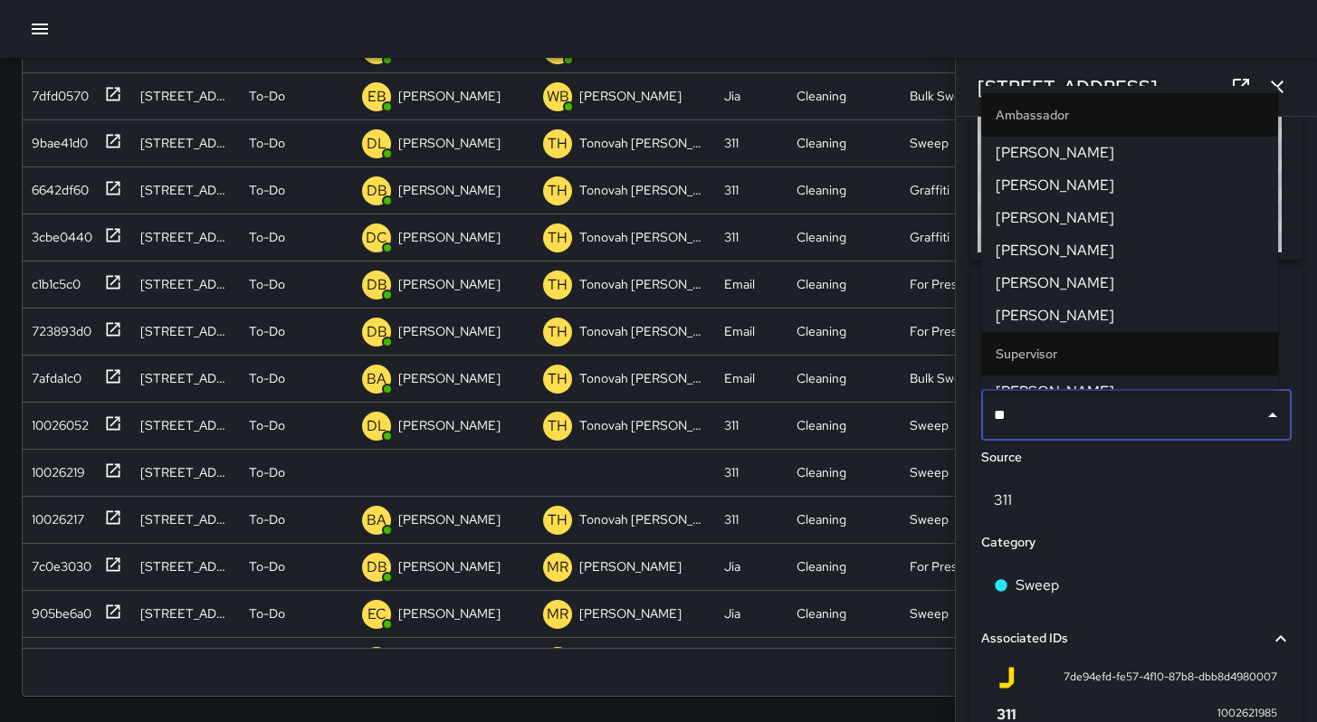
type input "***"
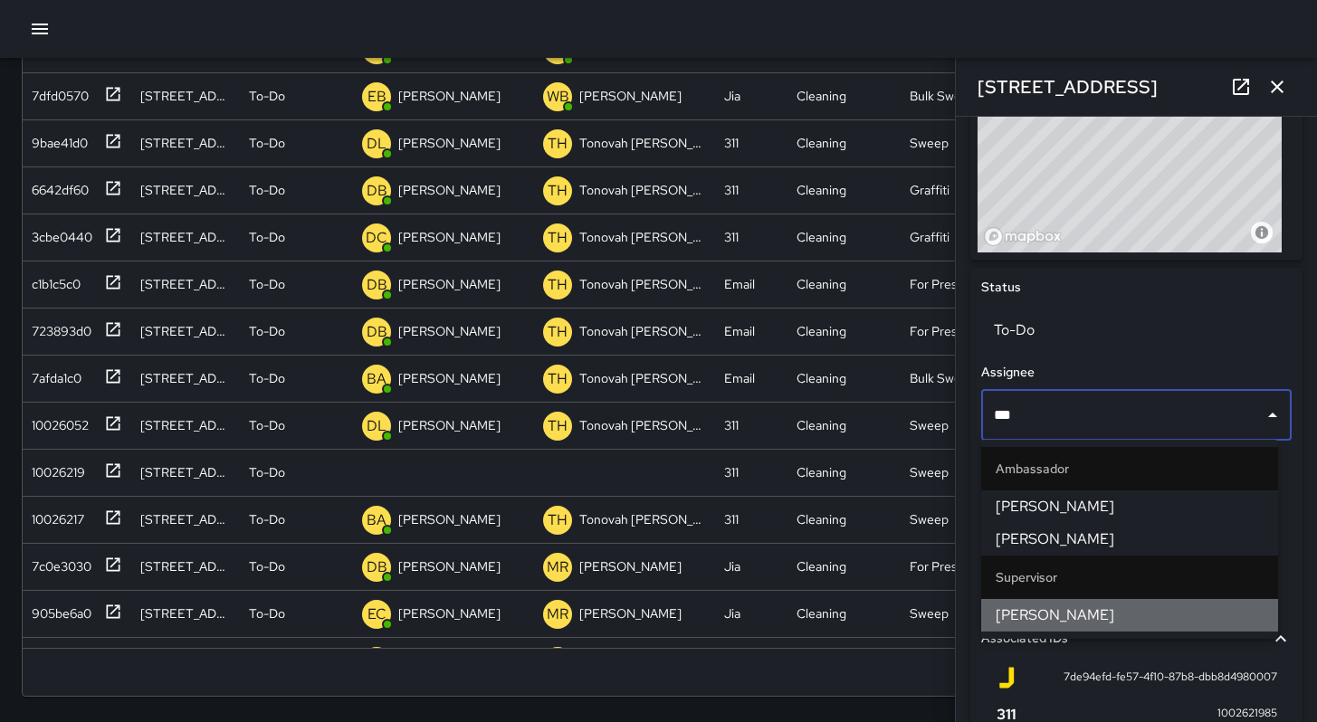
click at [1080, 615] on span "David Lewis" at bounding box center [1130, 616] width 268 height 22
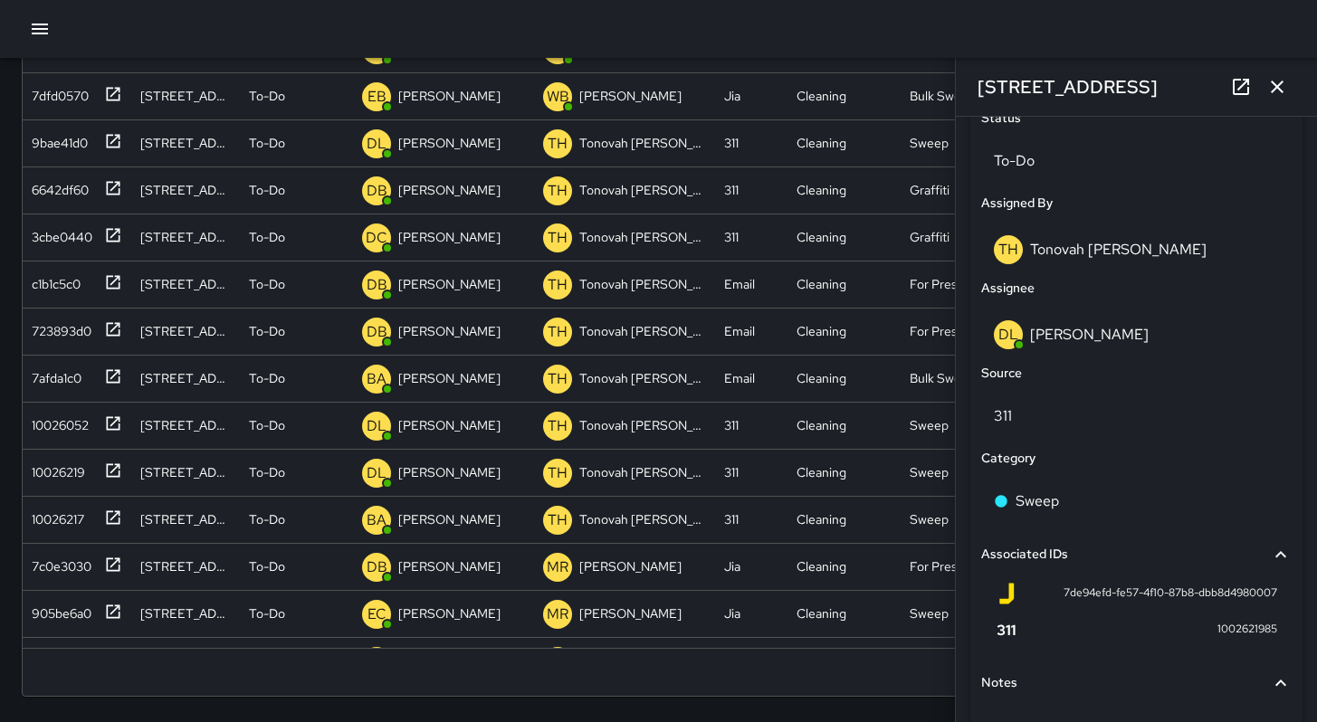
scroll to position [989, 0]
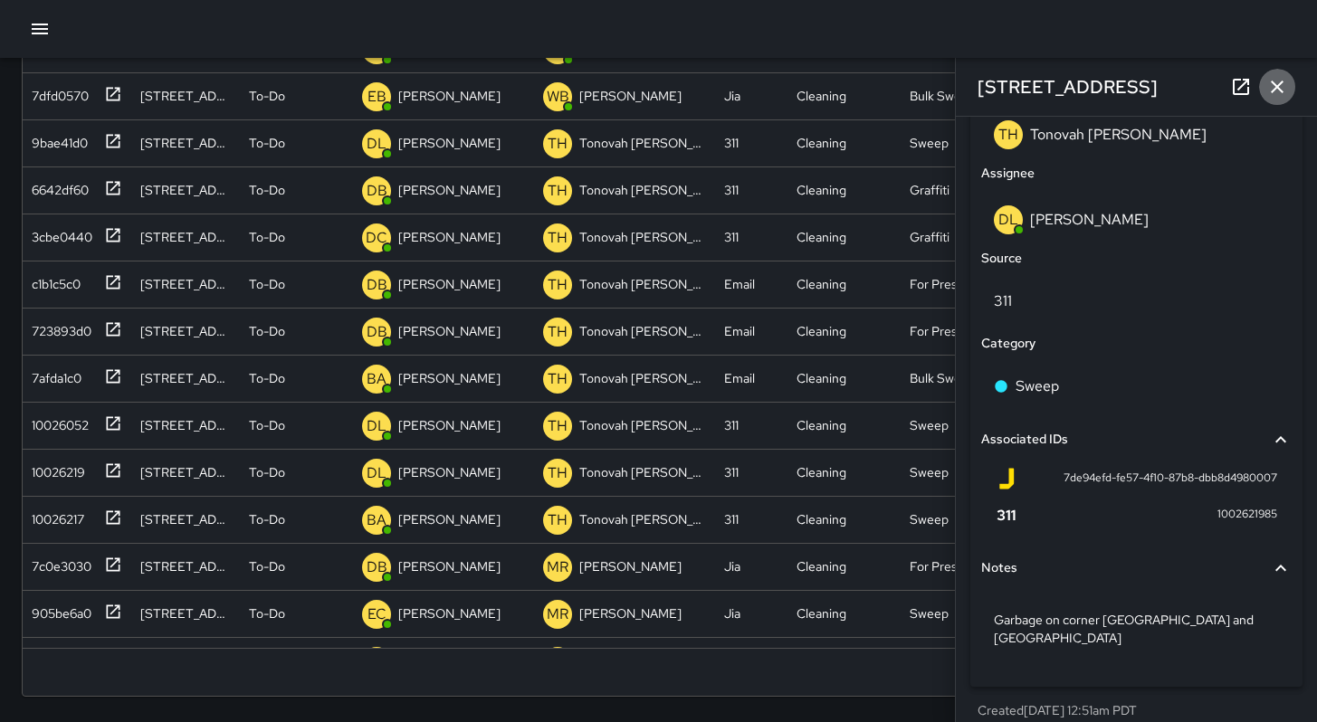
click at [1275, 98] on button "button" at bounding box center [1277, 87] width 36 height 36
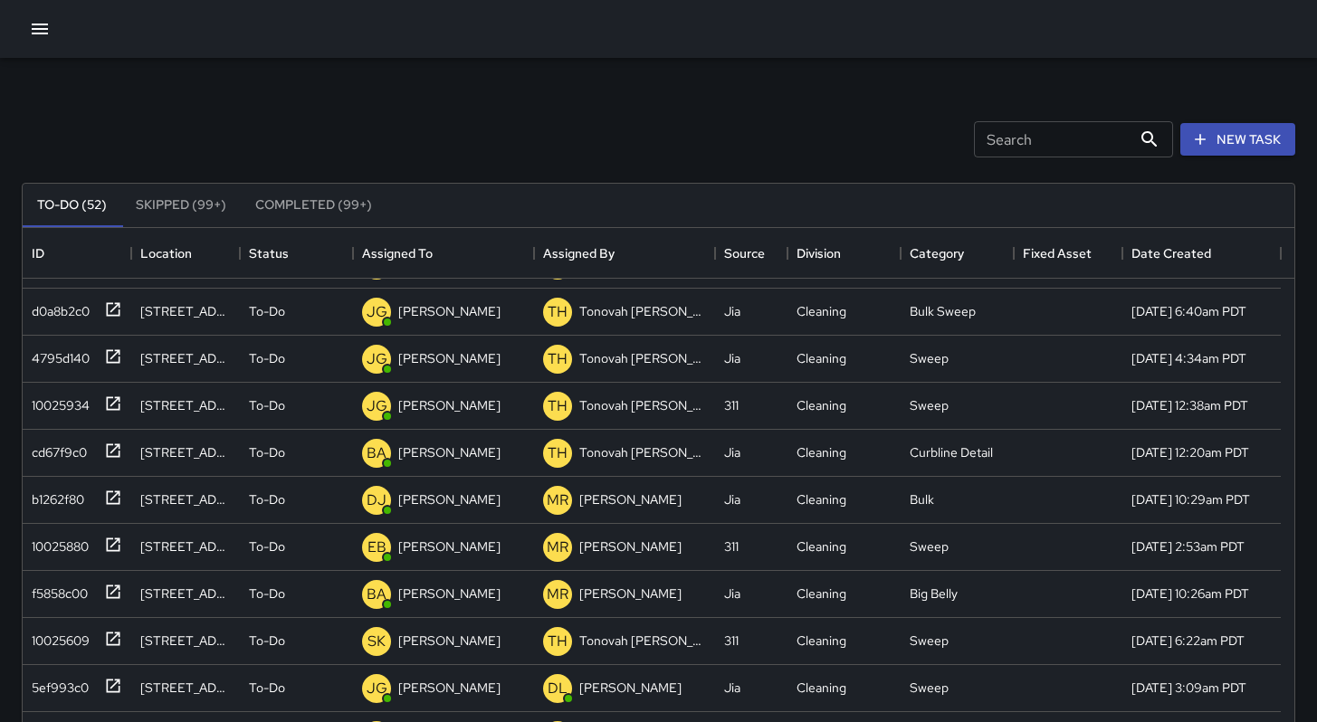
scroll to position [1732, 0]
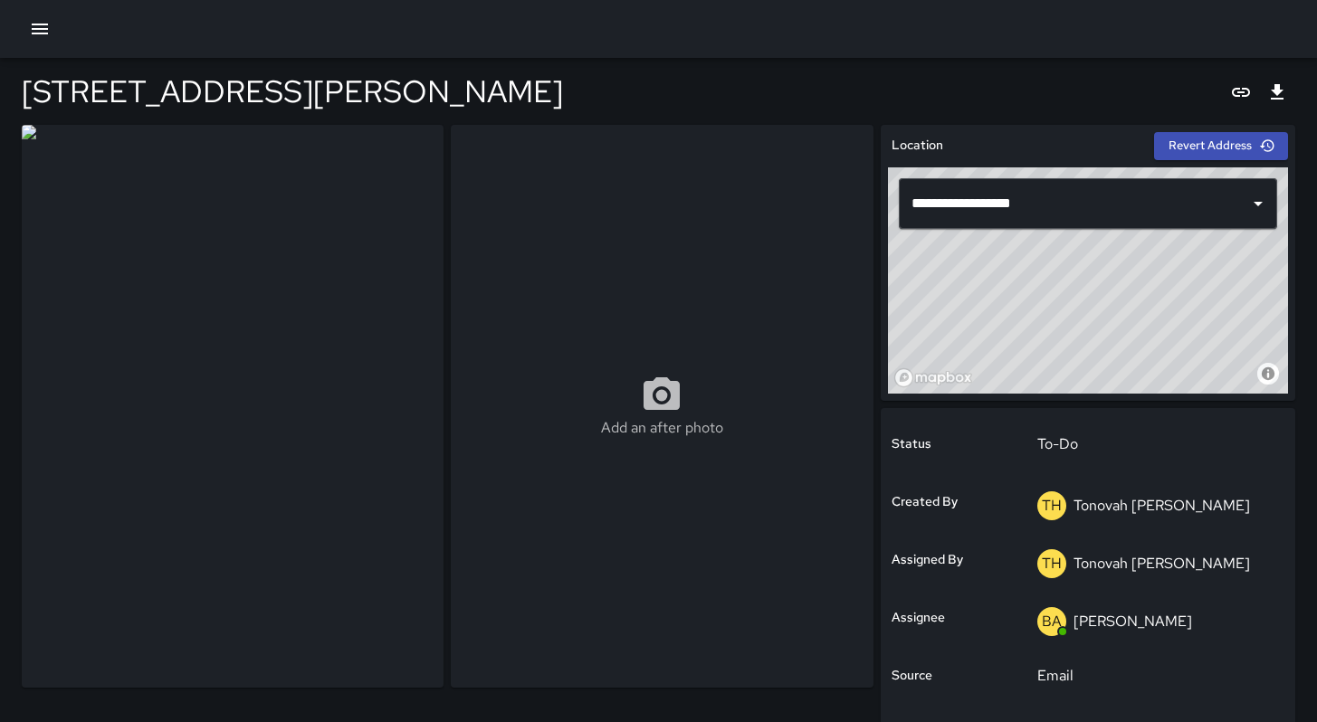
click at [45, 33] on icon "button" at bounding box center [40, 29] width 16 height 11
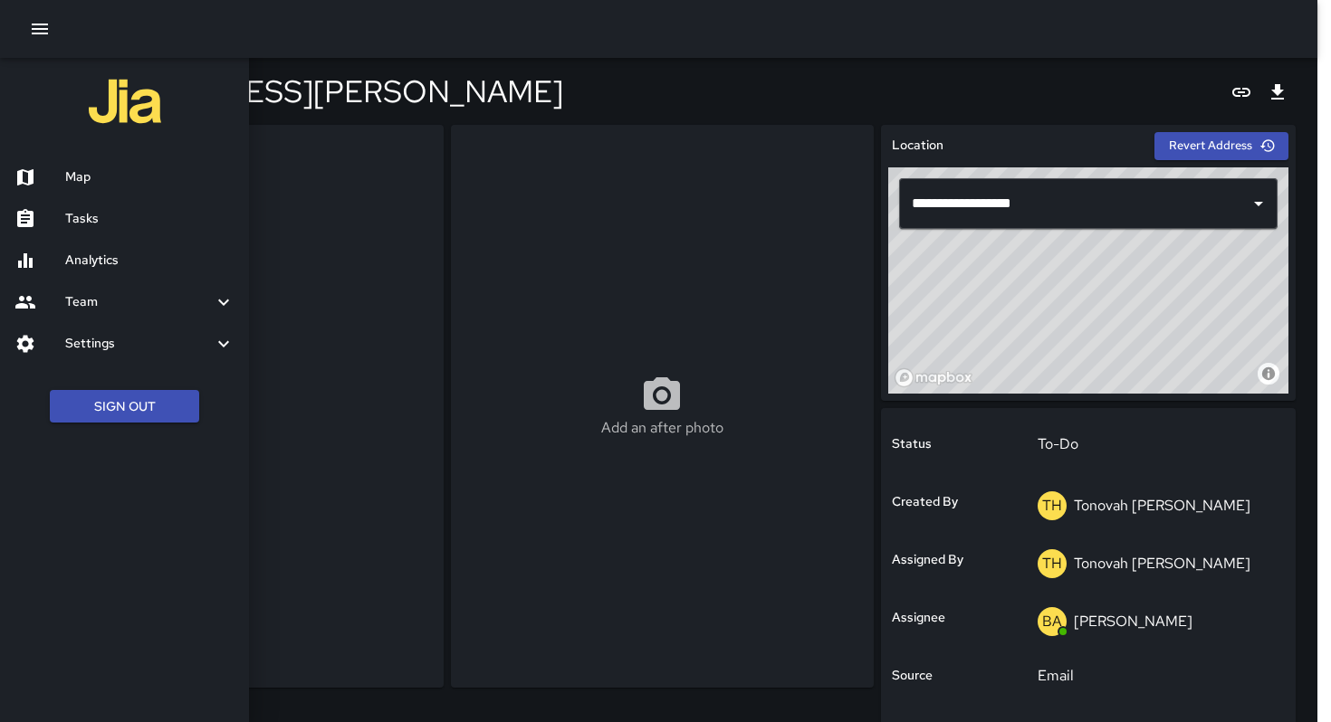
click at [339, 92] on div at bounding box center [665, 361] width 1331 height 722
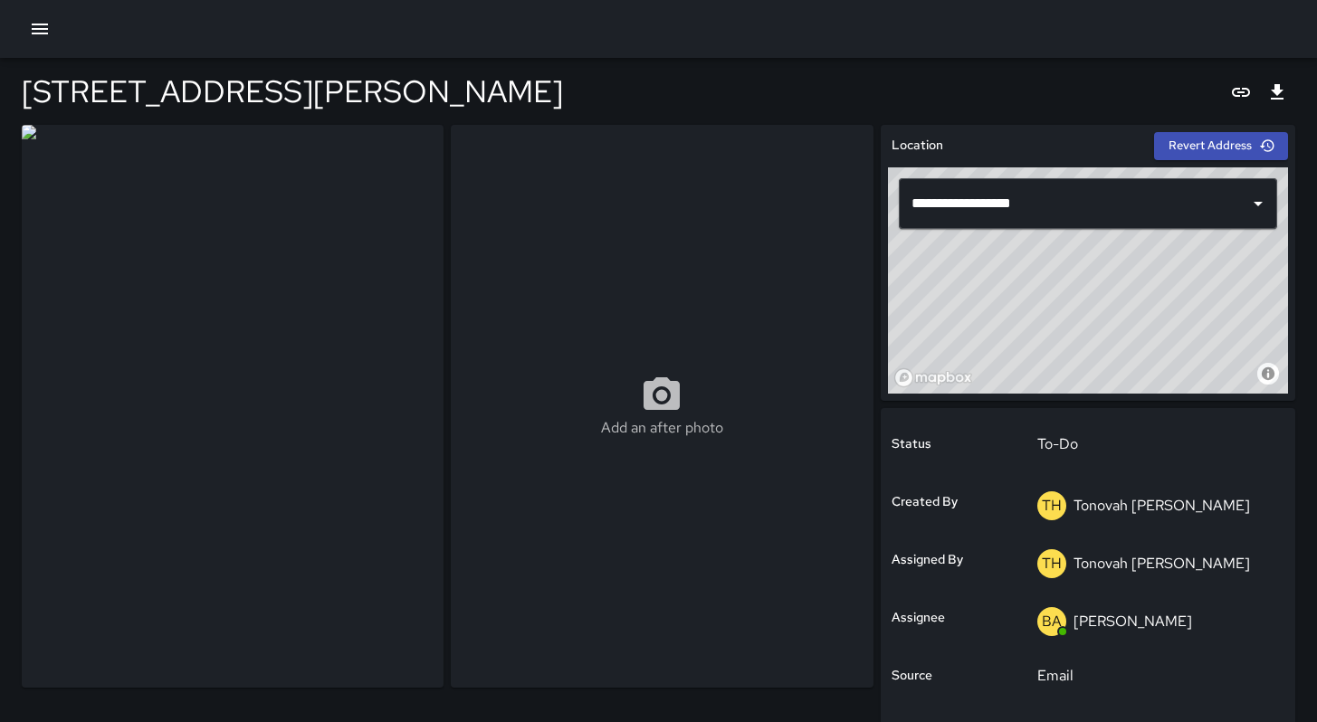
click at [42, 39] on icon "button" at bounding box center [40, 29] width 22 height 22
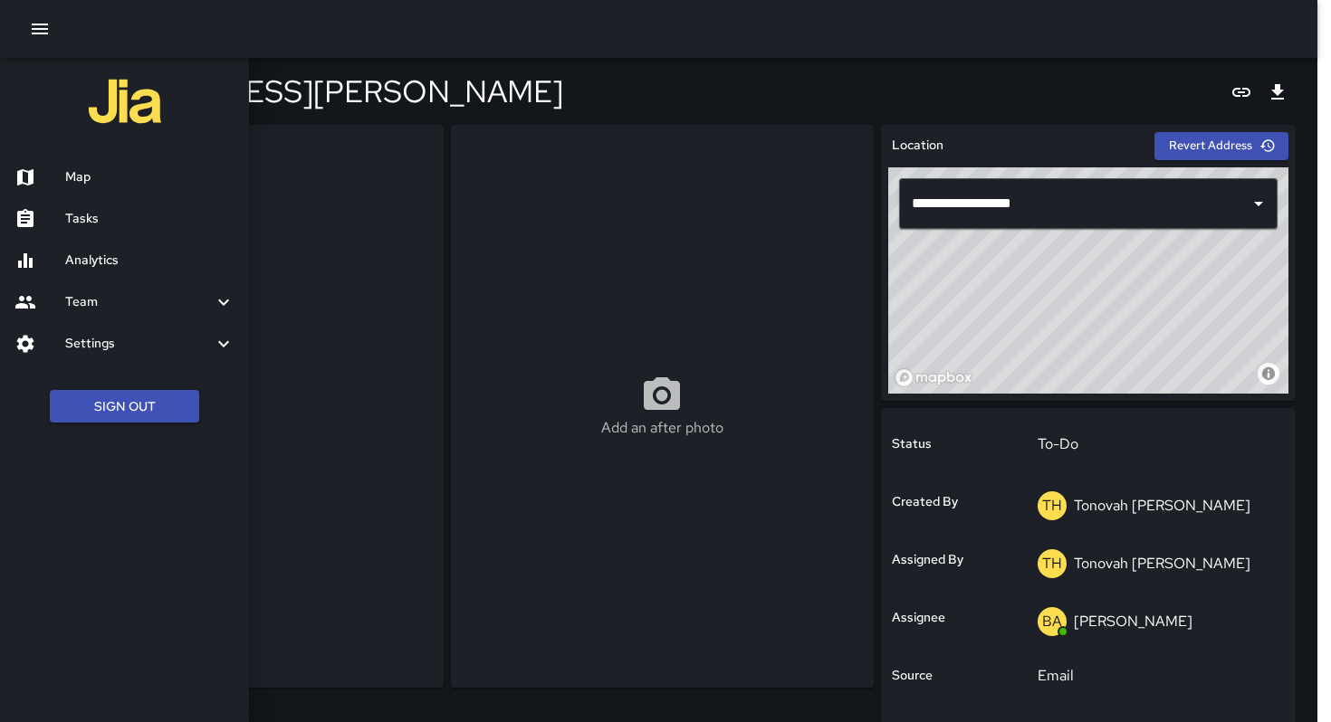
click at [98, 215] on h6 "Tasks" at bounding box center [149, 219] width 169 height 20
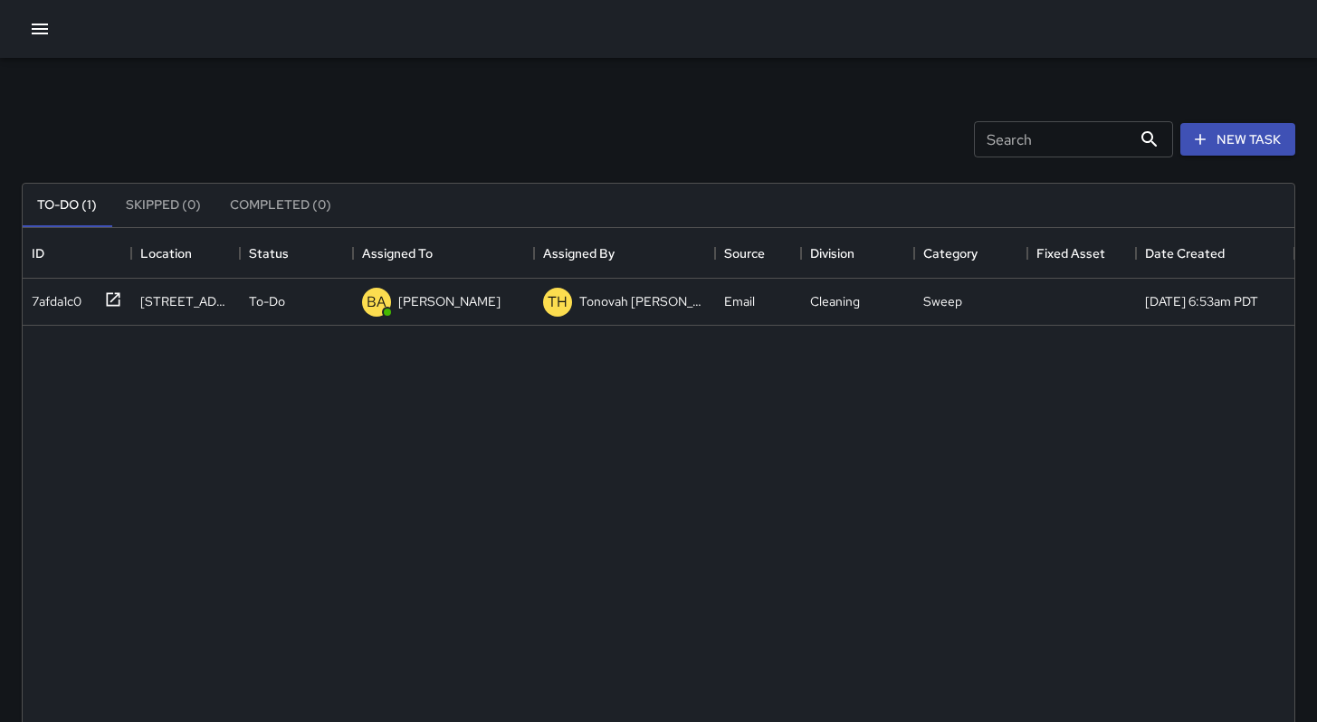
scroll to position [753, 1258]
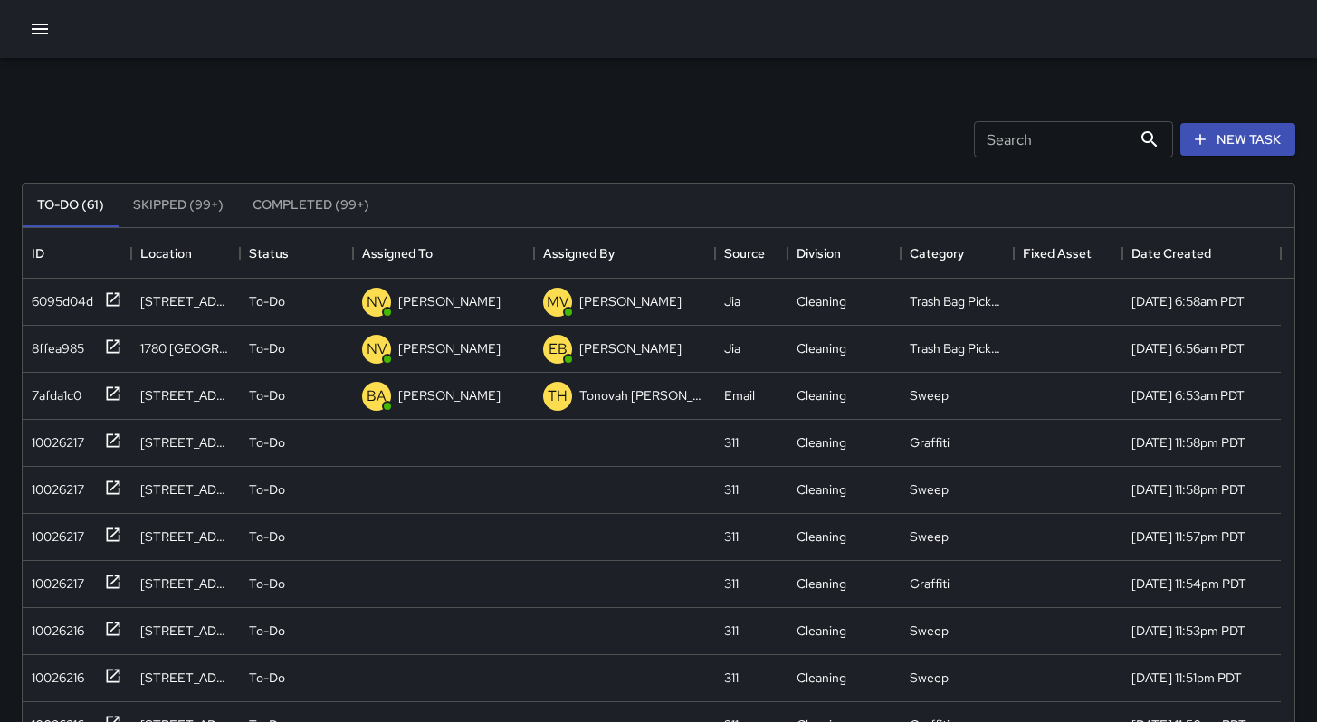
click at [1215, 153] on button "New Task" at bounding box center [1237, 139] width 115 height 33
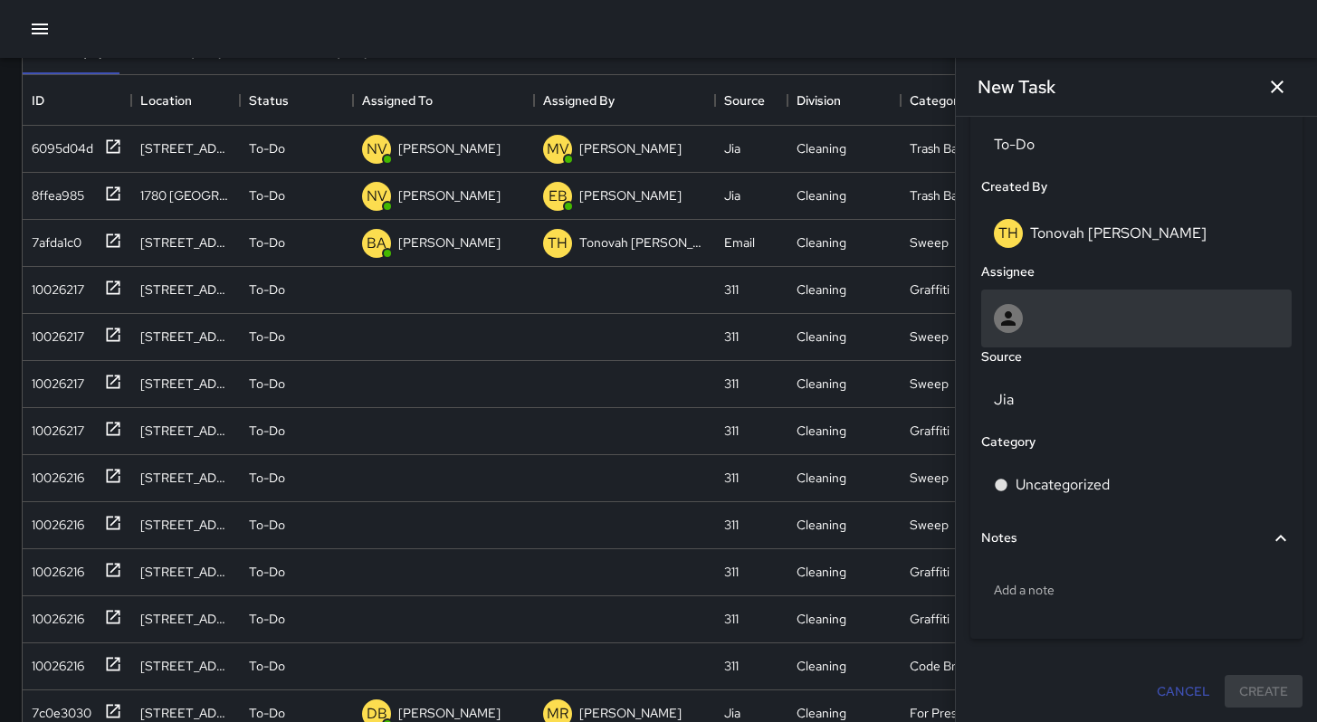
scroll to position [858, 0]
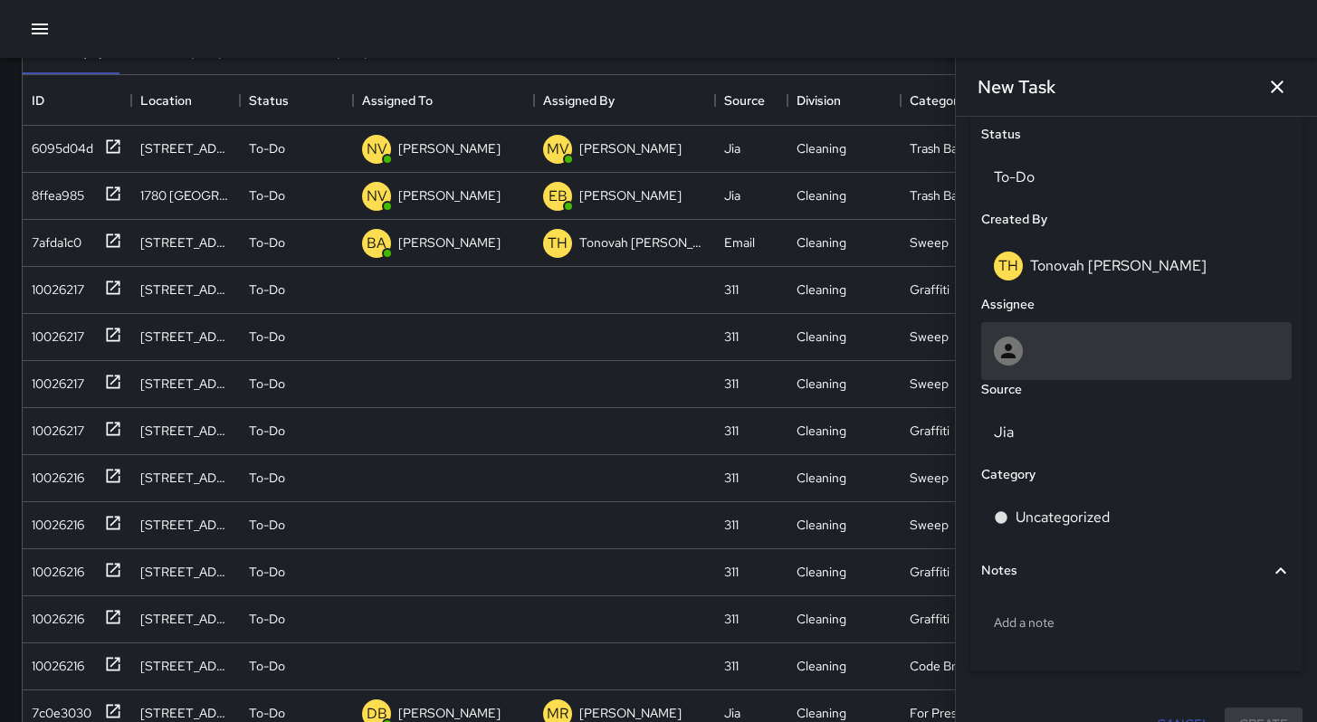
click at [1032, 349] on div at bounding box center [1136, 351] width 285 height 29
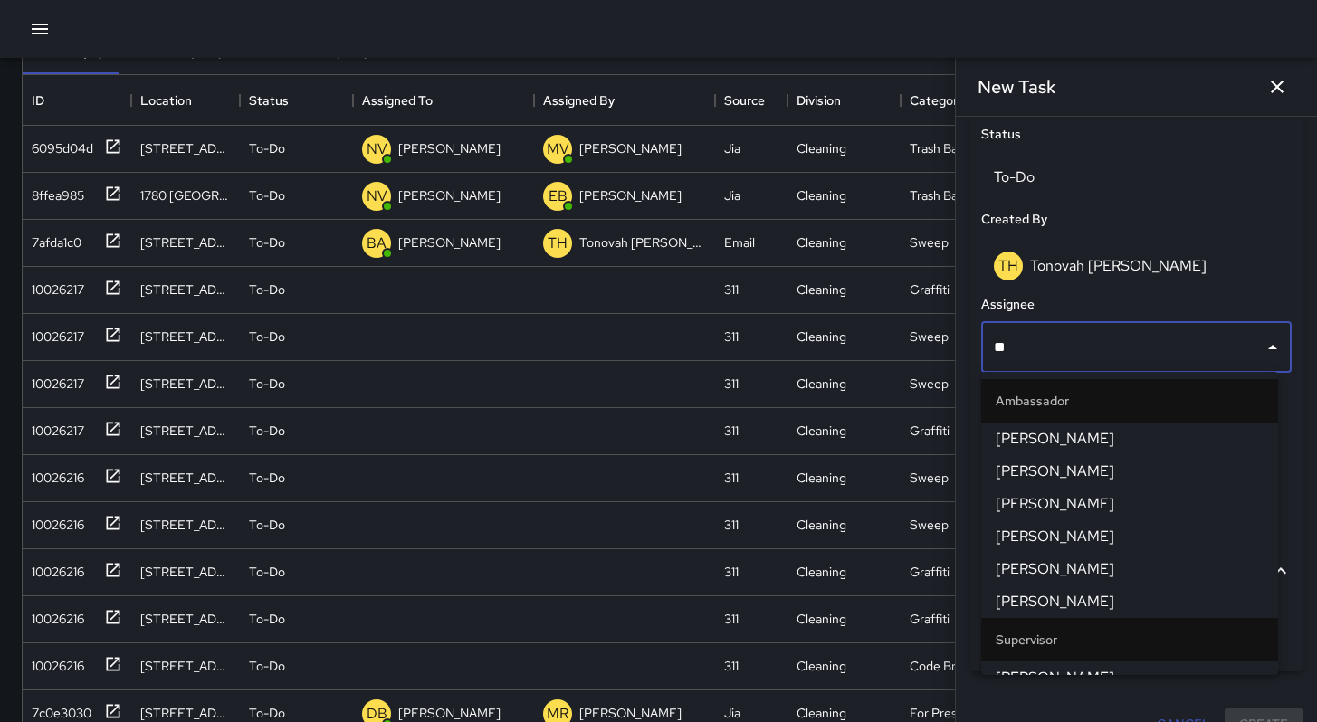
type input "***"
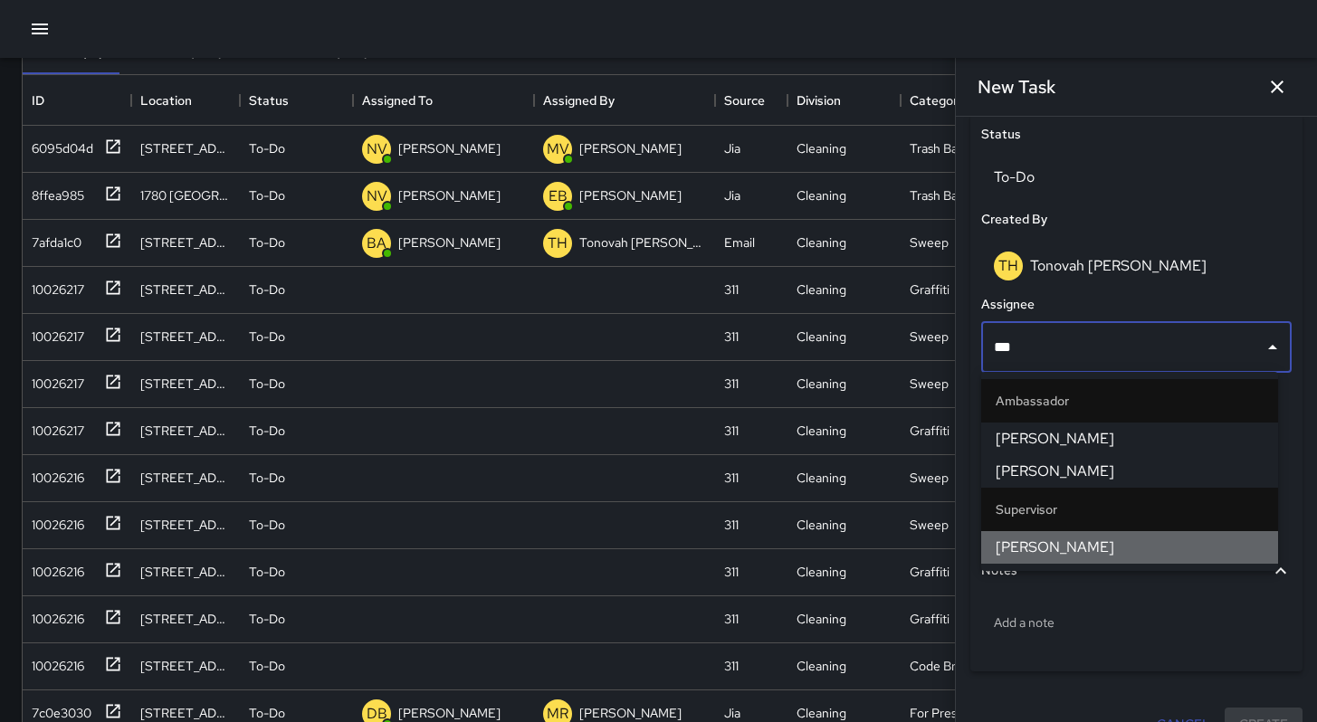
click at [1016, 549] on span "David Lewis" at bounding box center [1130, 548] width 268 height 22
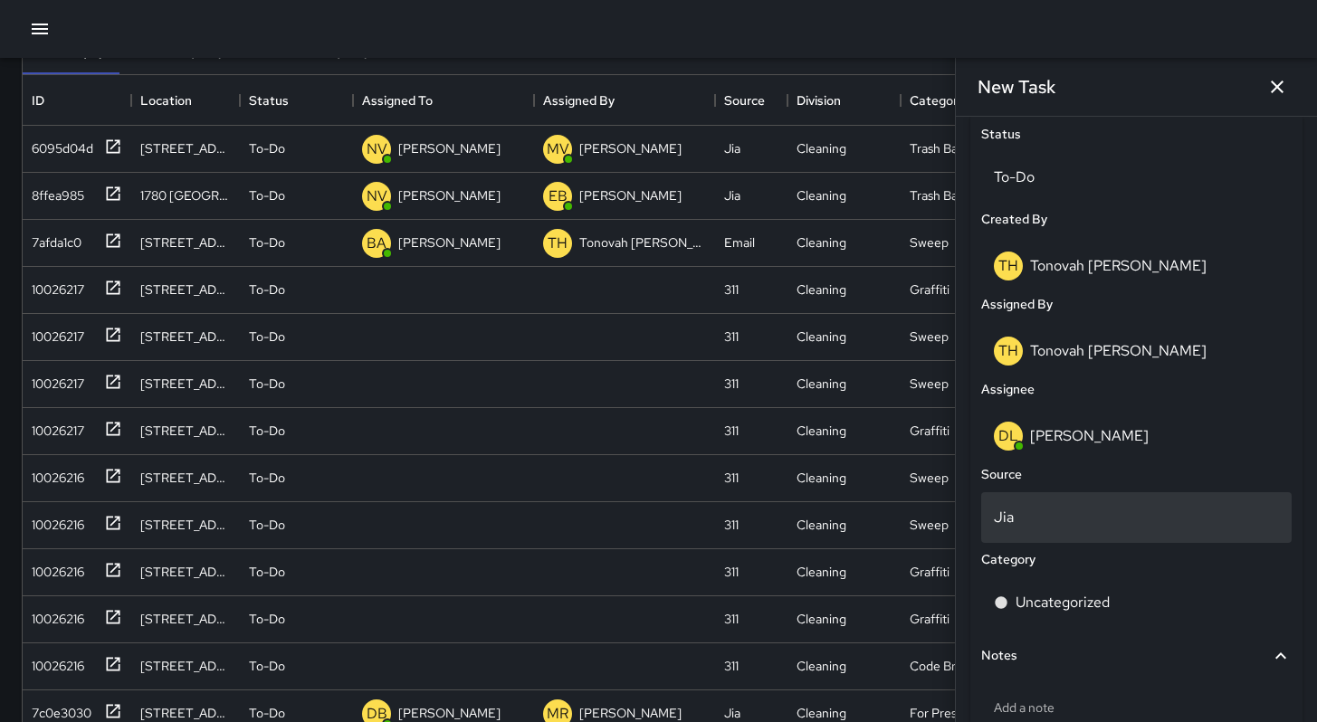
click at [1027, 521] on p "Jia" at bounding box center [1136, 518] width 285 height 22
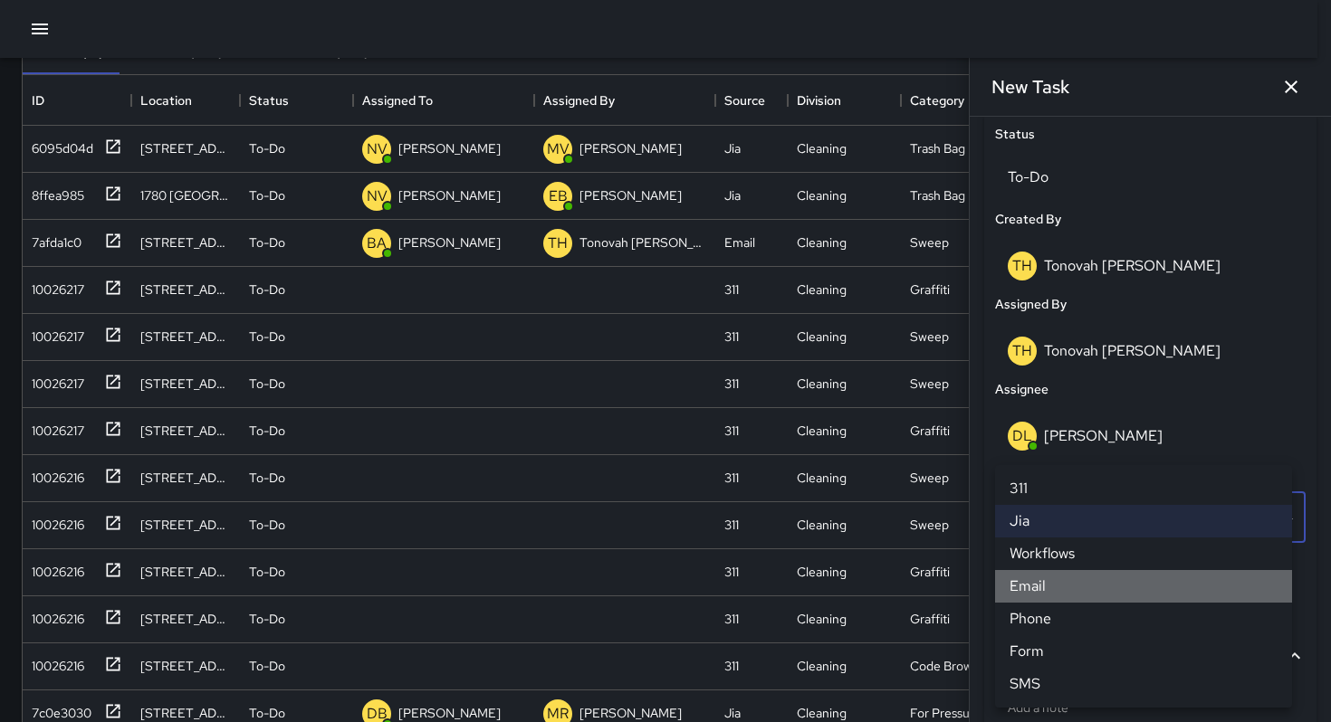
click at [1037, 573] on li "Email" at bounding box center [1143, 586] width 297 height 33
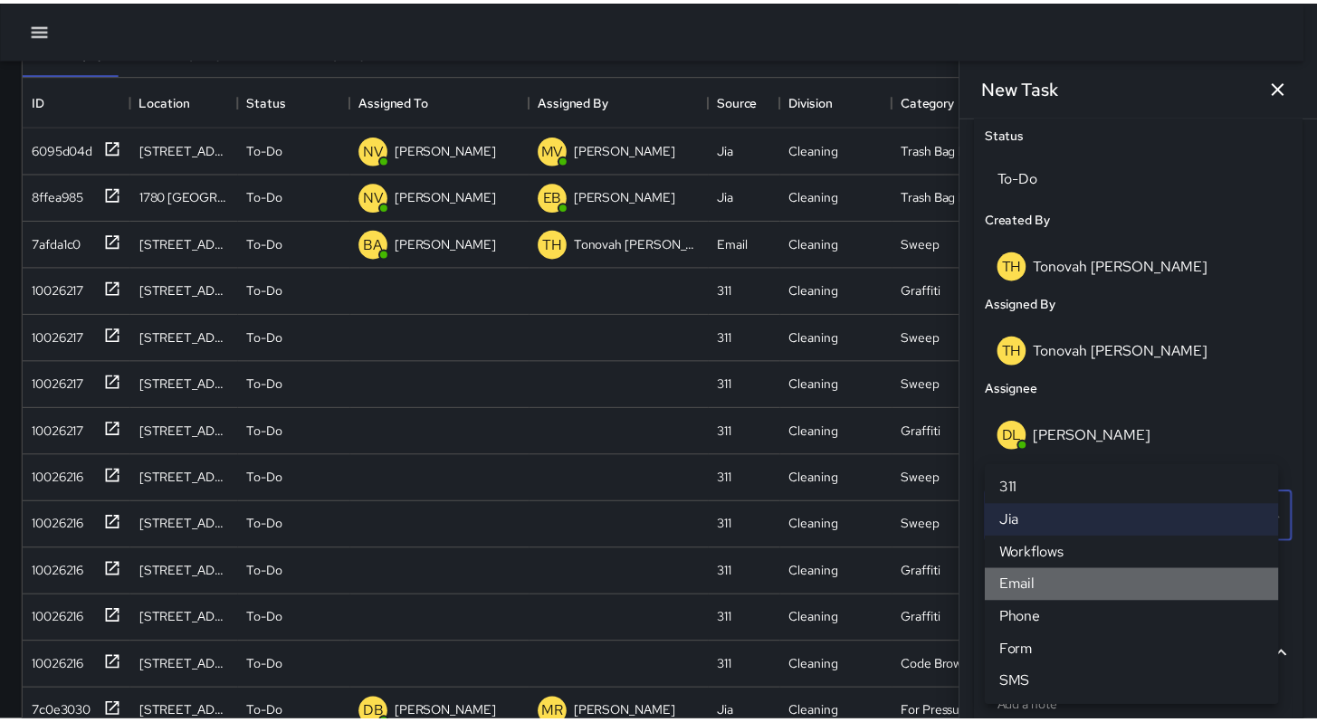
scroll to position [14, 14]
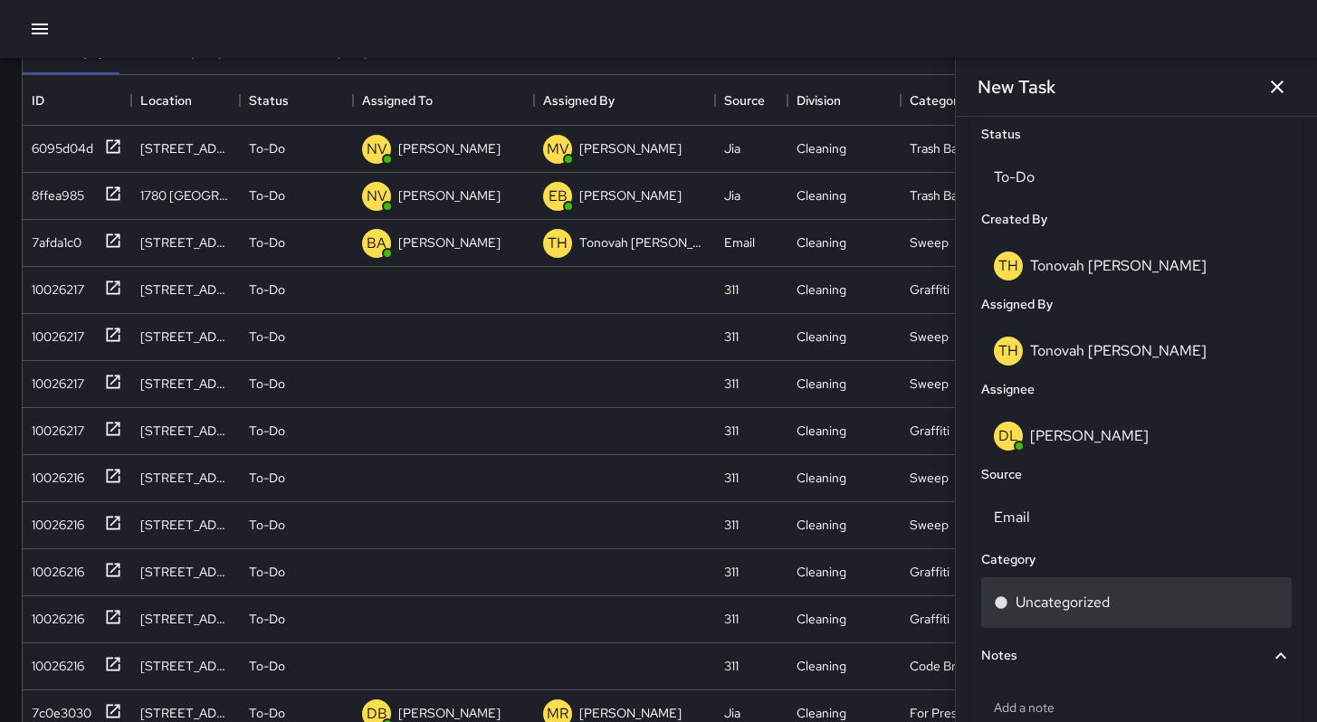
click at [1044, 605] on p "Uncategorized" at bounding box center [1063, 603] width 94 height 22
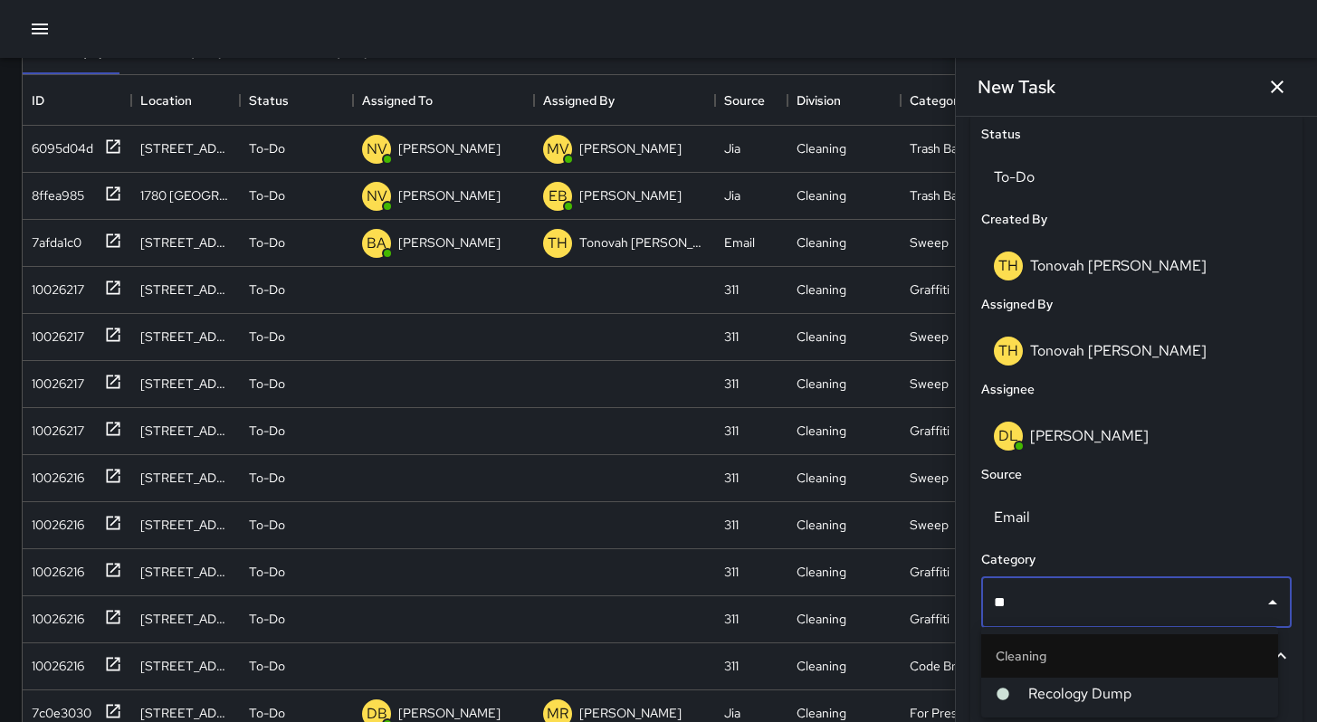
type input "*"
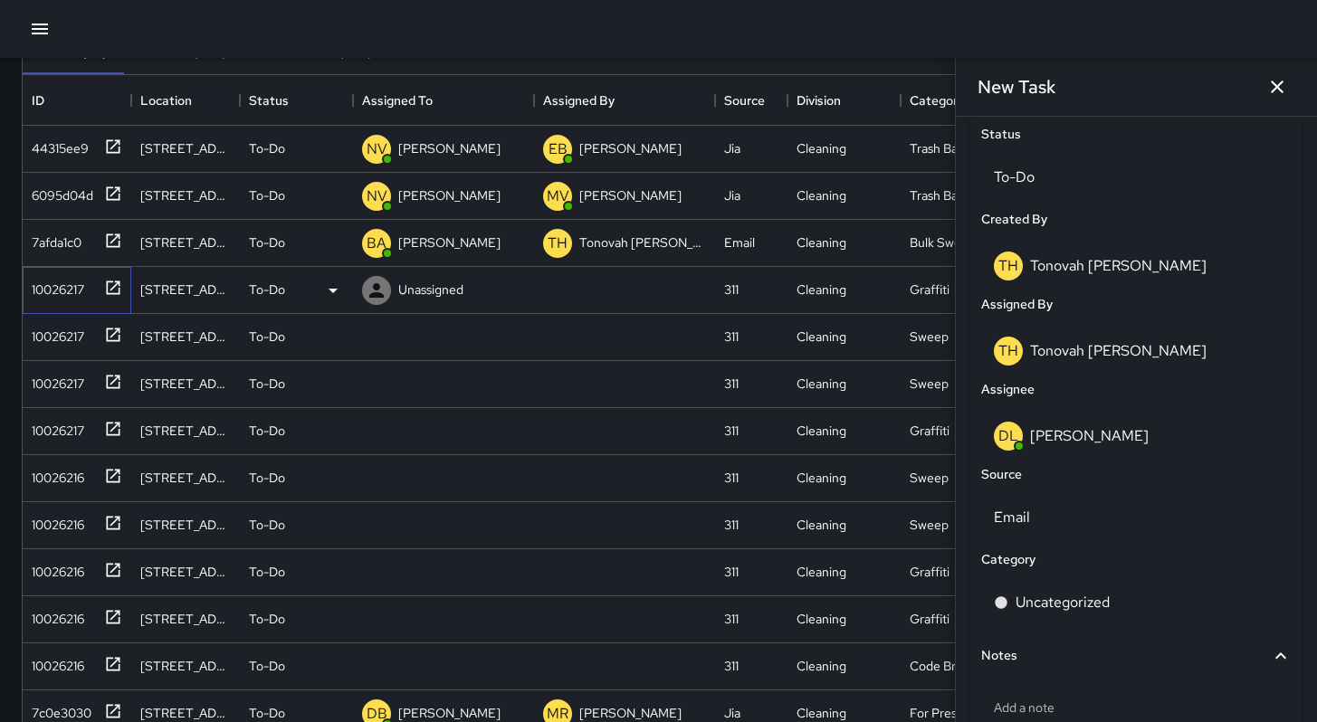
click at [68, 289] on div "10026217" at bounding box center [54, 285] width 60 height 25
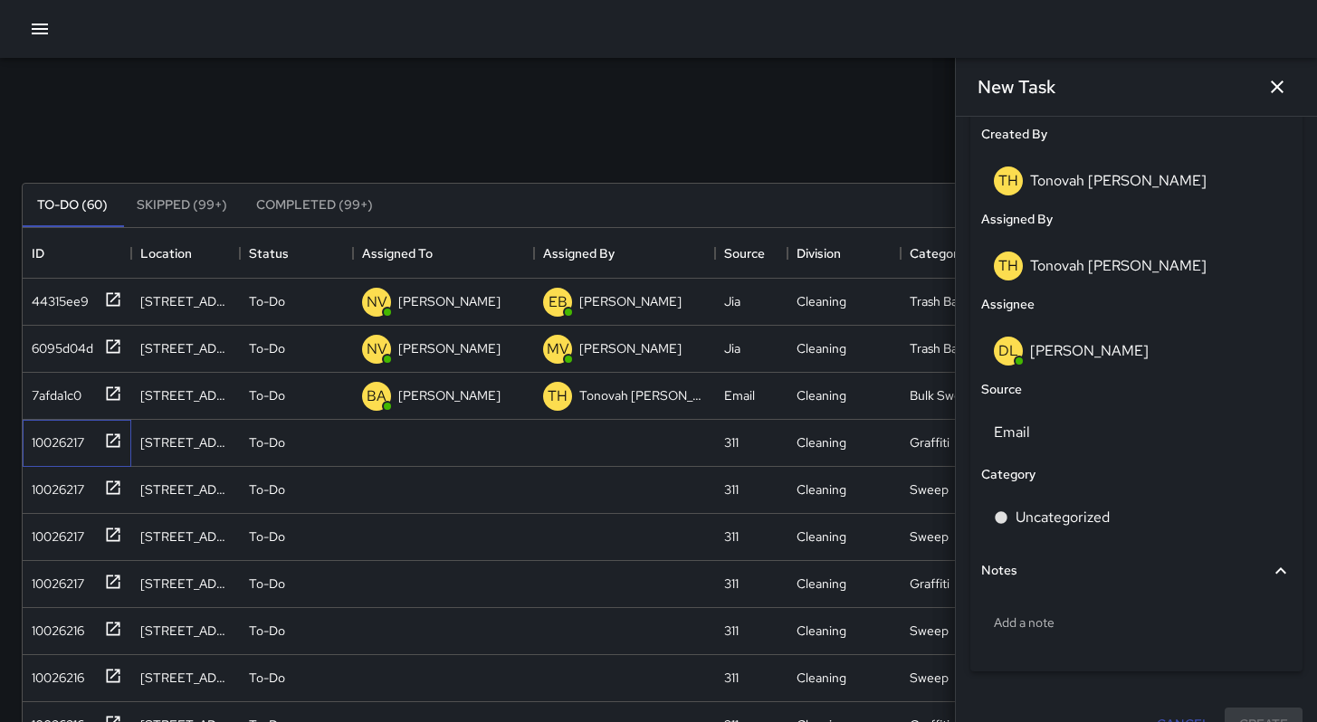
scroll to position [941, 0]
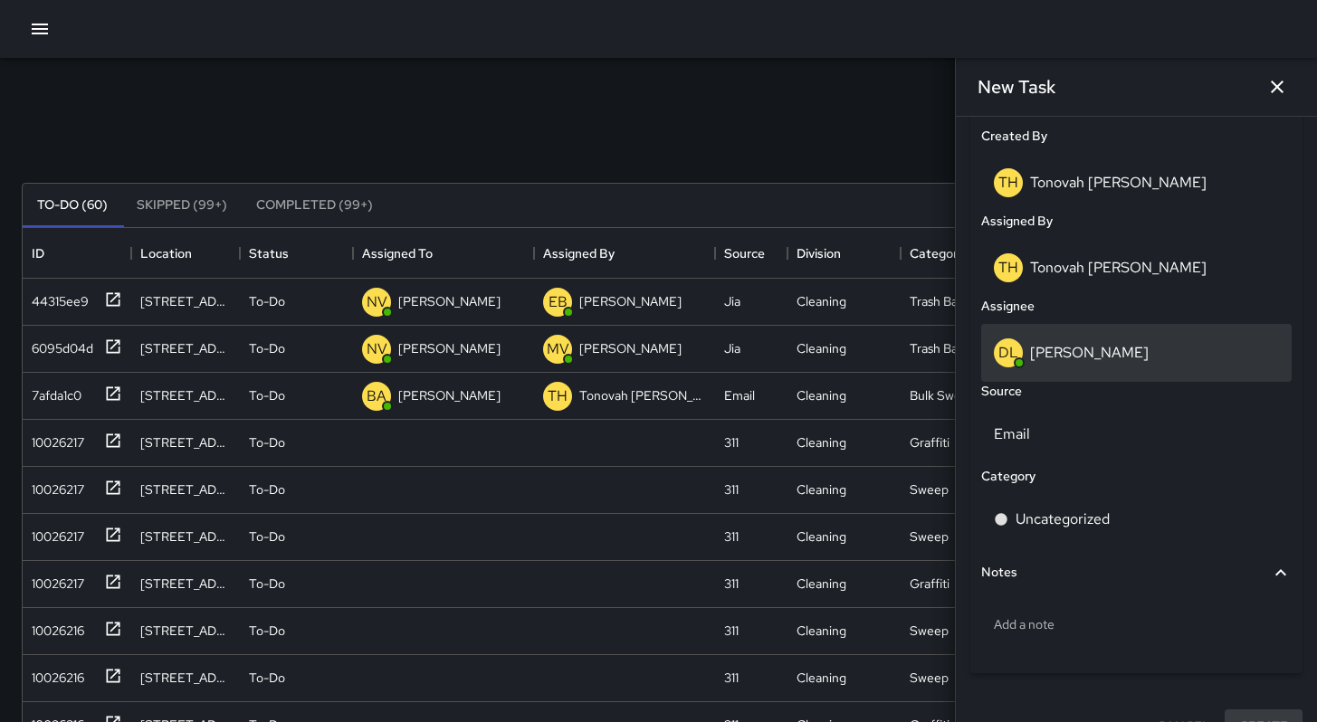
click at [1059, 368] on div "DL David Lewis" at bounding box center [1136, 353] width 311 height 58
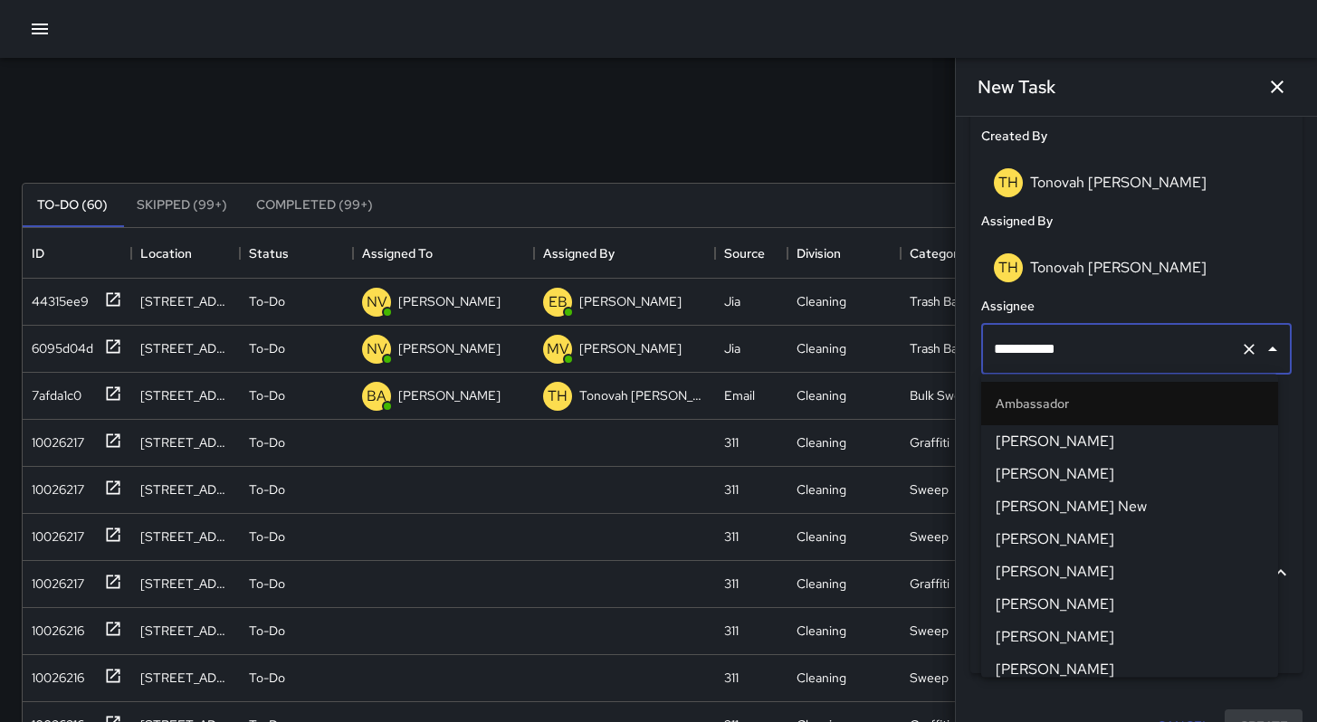
scroll to position [932, 0]
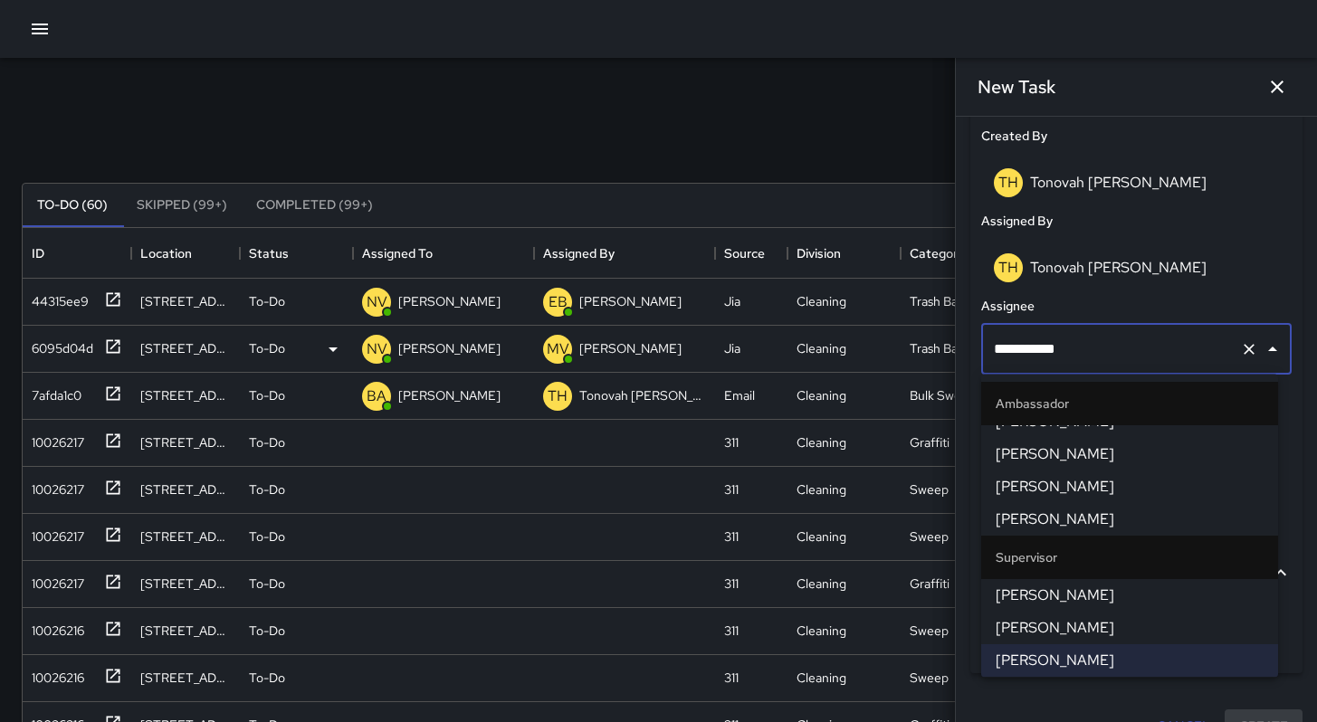
drag, startPoint x: 1079, startPoint y: 356, endPoint x: 932, endPoint y: 325, distance: 150.7
click at [933, 325] on div "Search Search New Task To-Do (60) Skipped (99+) Completed (99+) ID Location Sta…" at bounding box center [658, 563] width 1317 height 1011
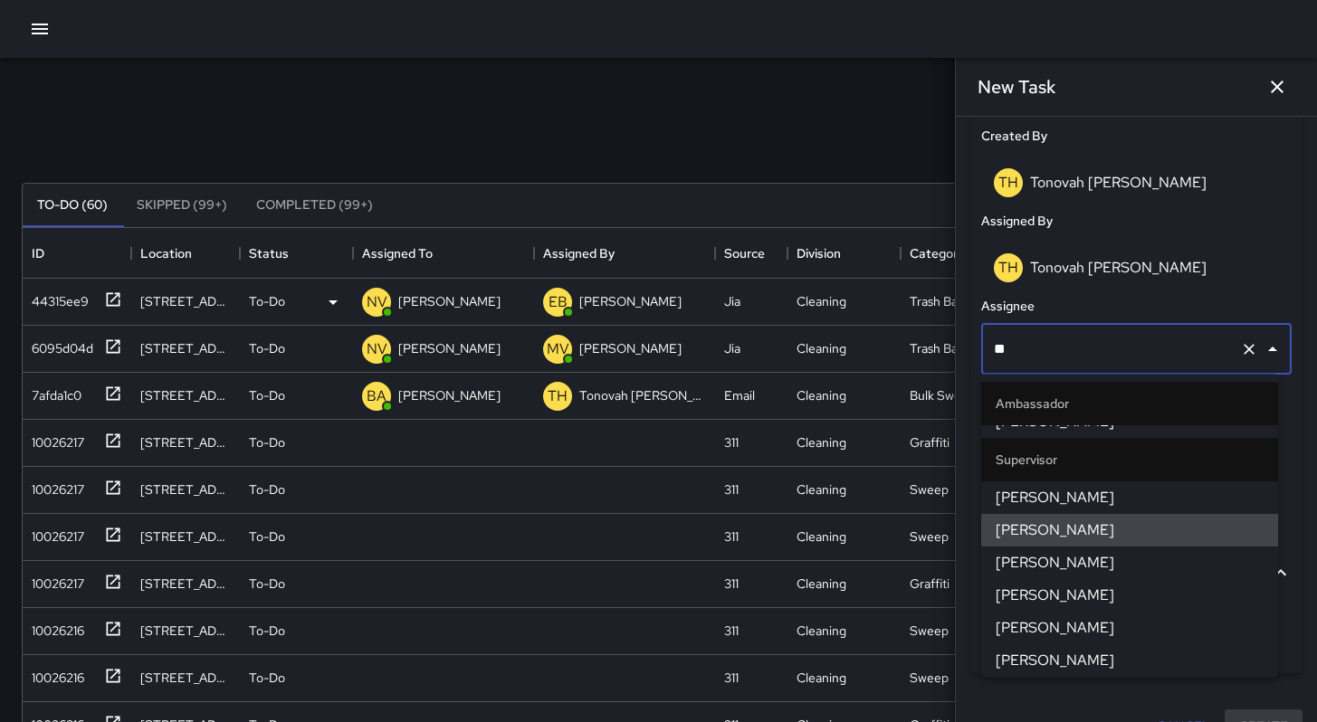
scroll to position [59, 0]
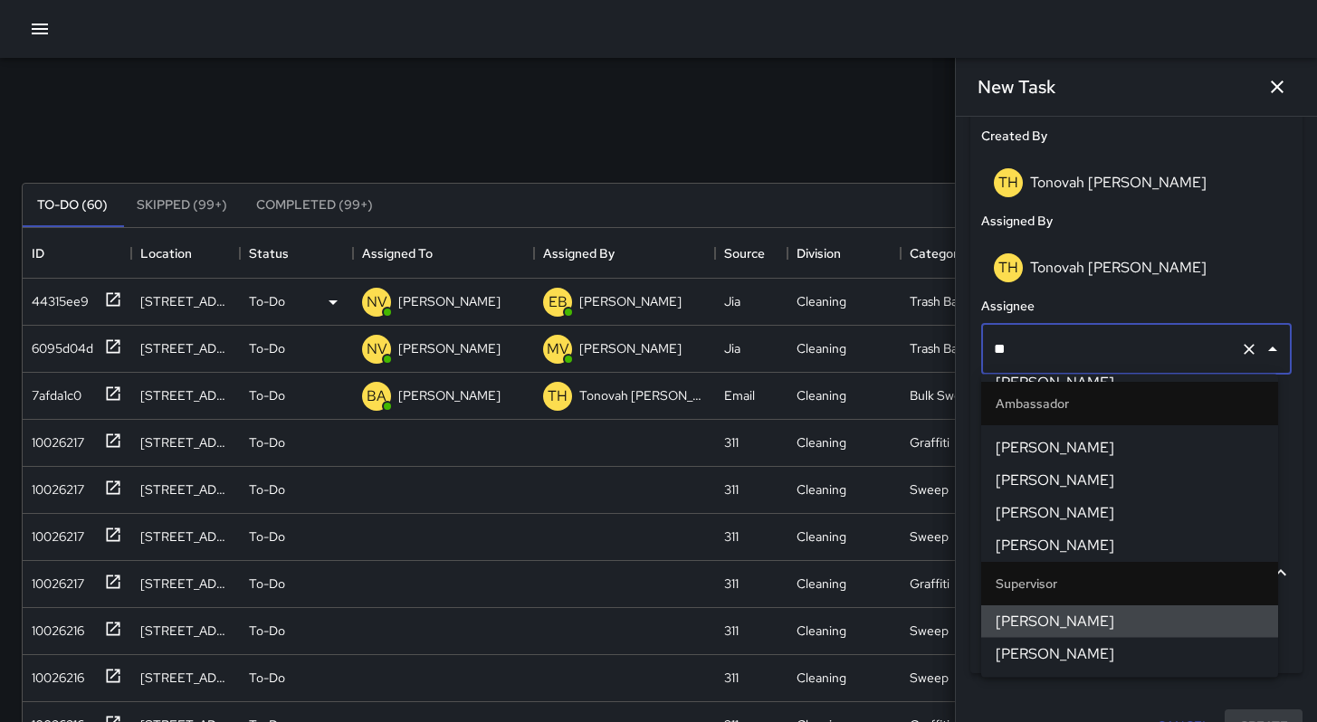
type input "***"
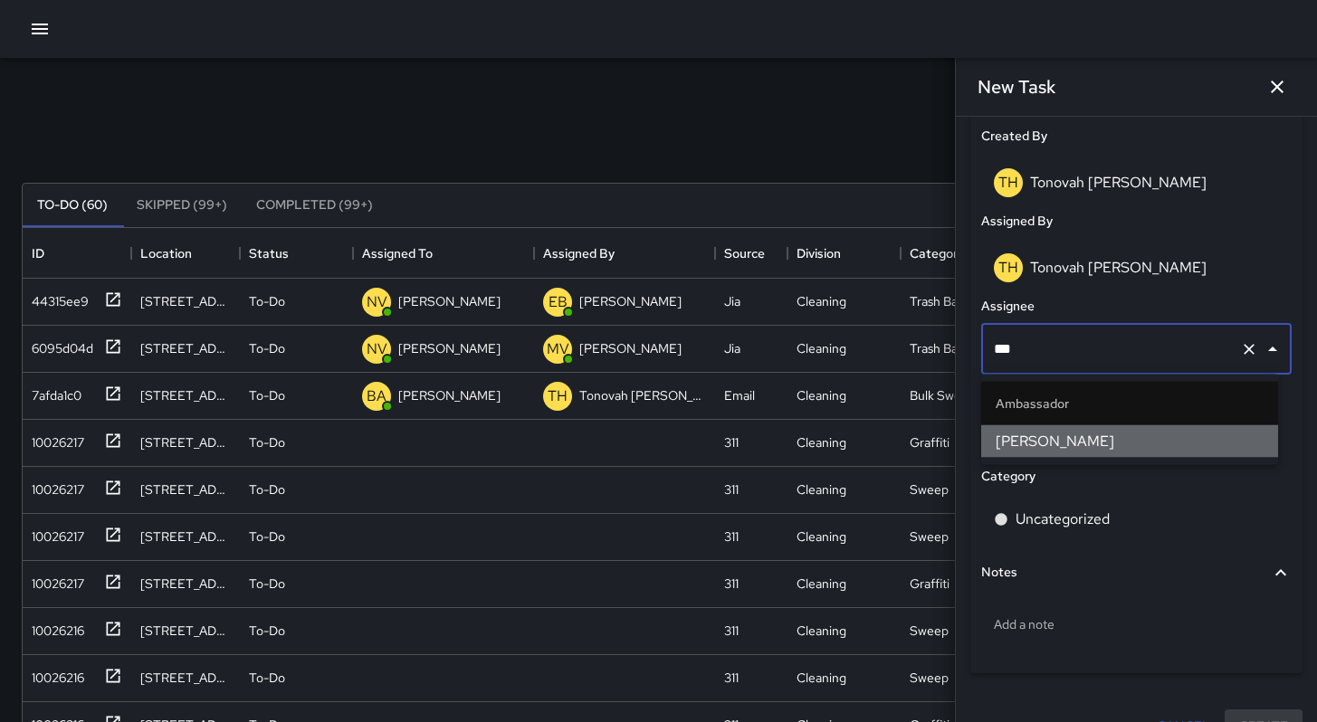
click at [1056, 446] on span "Dago Cervantes" at bounding box center [1130, 442] width 268 height 22
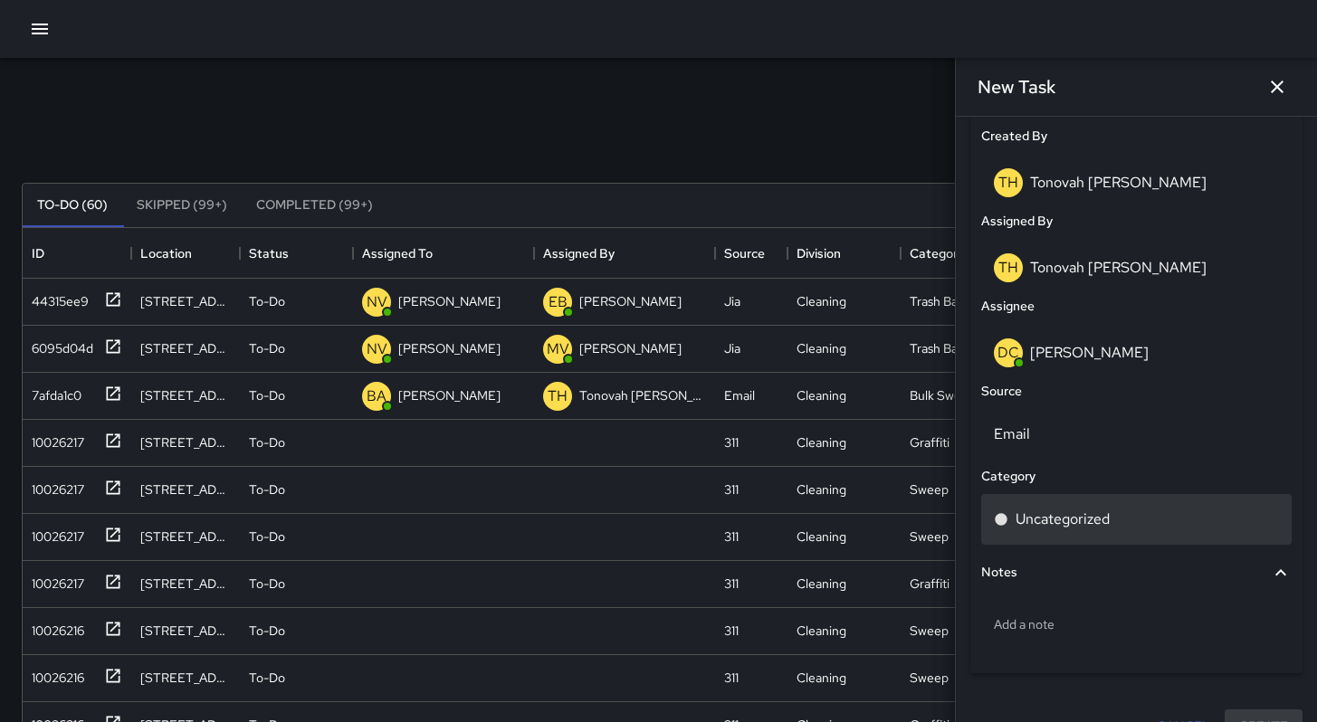
click at [1068, 516] on p "Uncategorized" at bounding box center [1063, 520] width 94 height 22
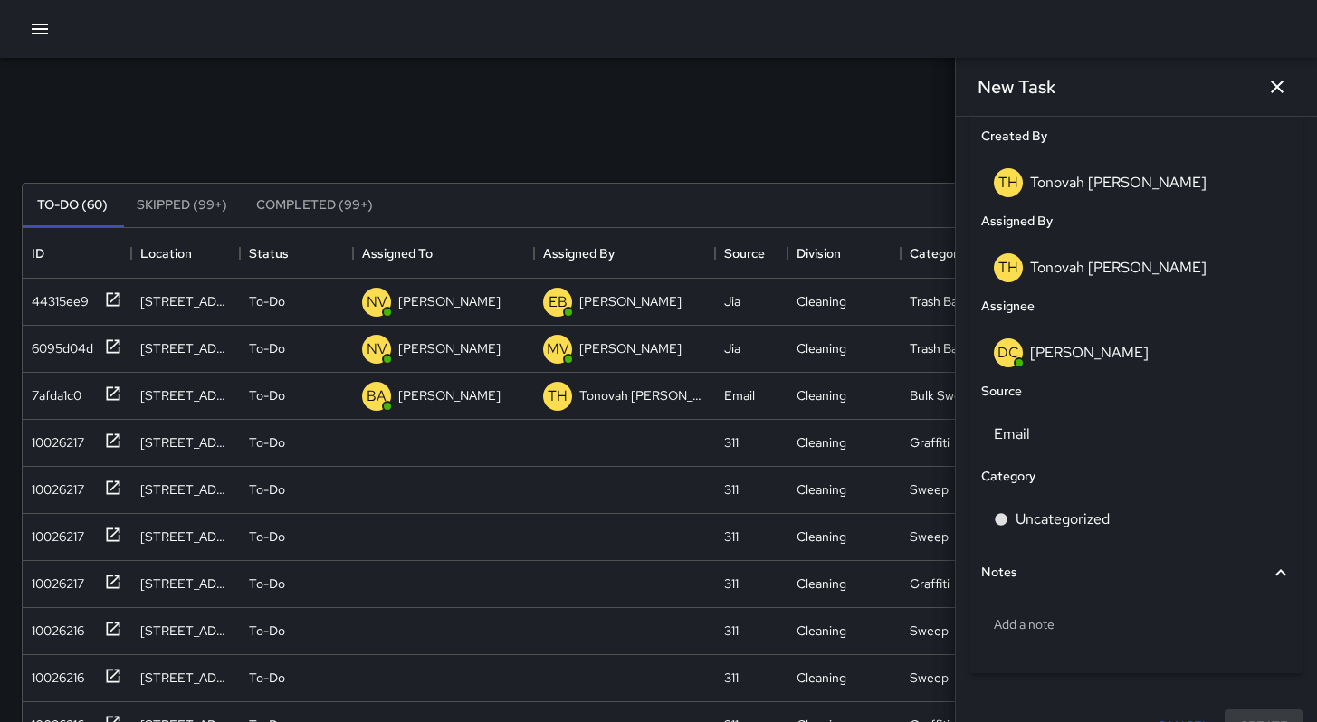
click at [756, 124] on div "Search Search New Task" at bounding box center [658, 139] width 1281 height 94
click at [1285, 91] on icon "button" at bounding box center [1277, 87] width 22 height 22
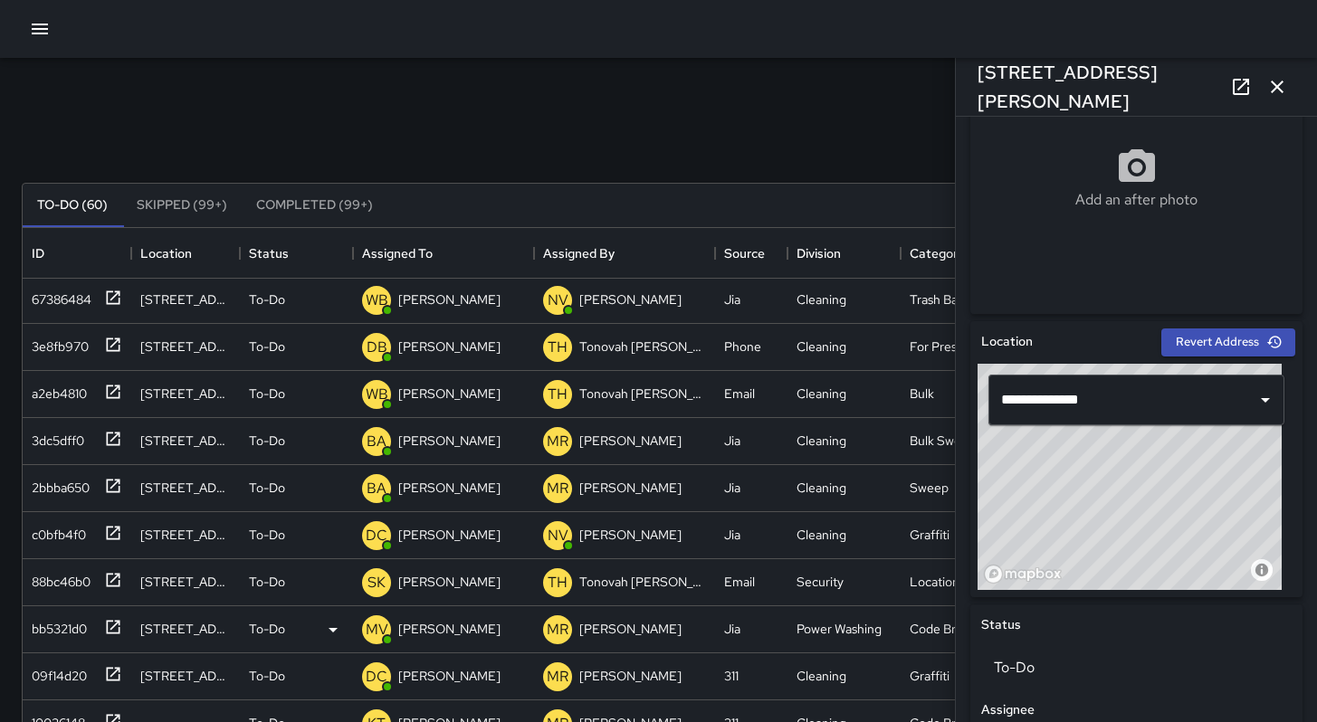
scroll to position [817, 0]
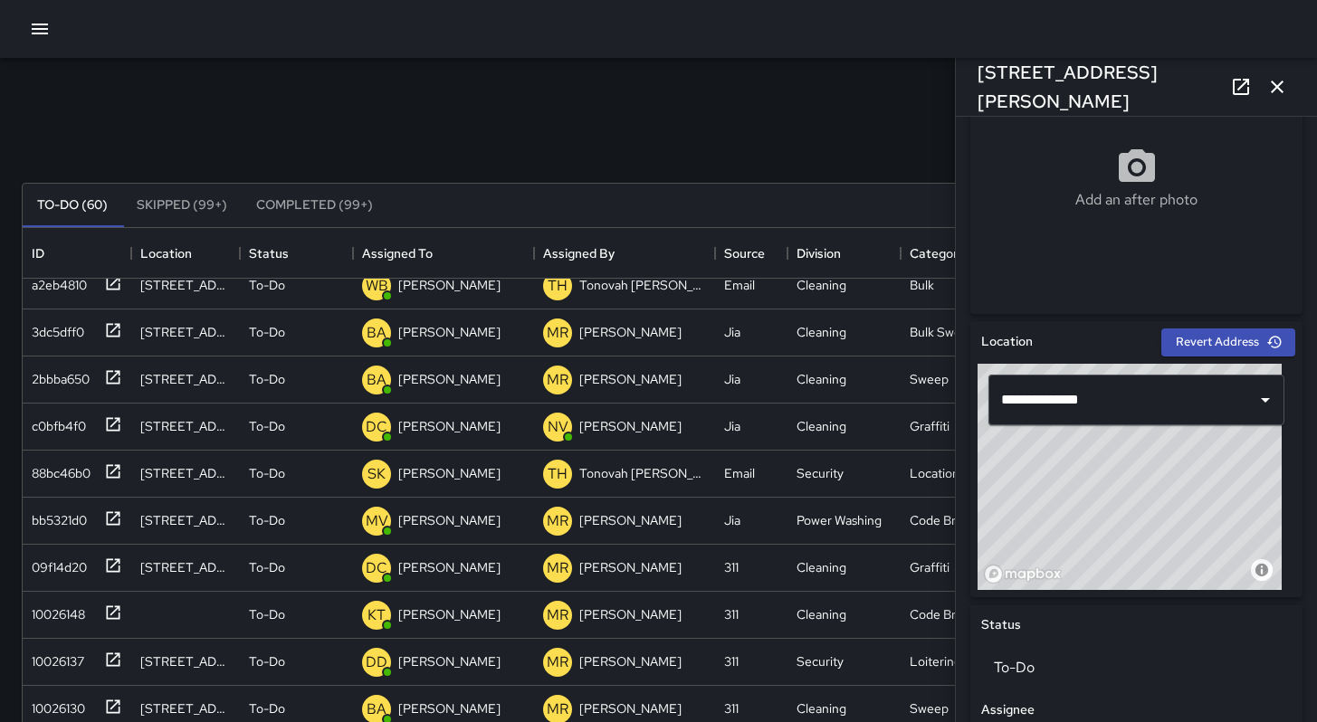
click at [1274, 91] on icon "button" at bounding box center [1277, 87] width 13 height 13
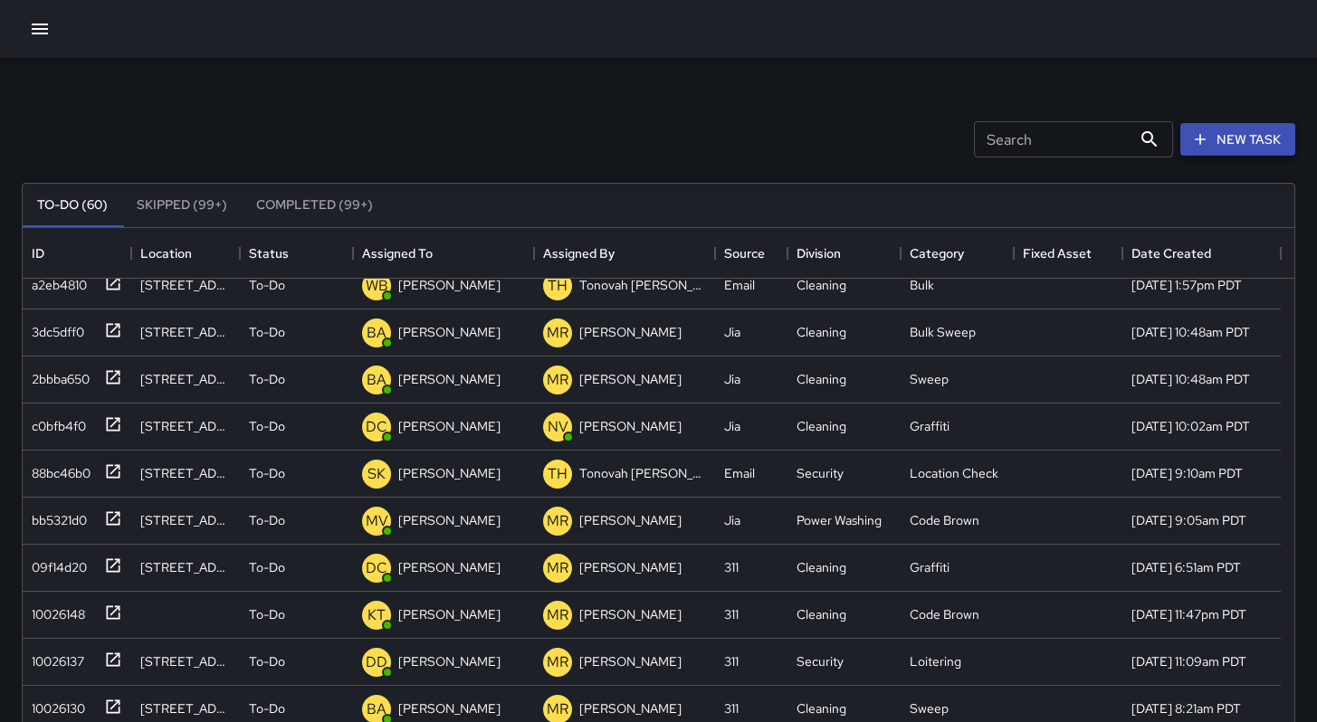
click at [1251, 139] on button "New Task" at bounding box center [1237, 139] width 115 height 33
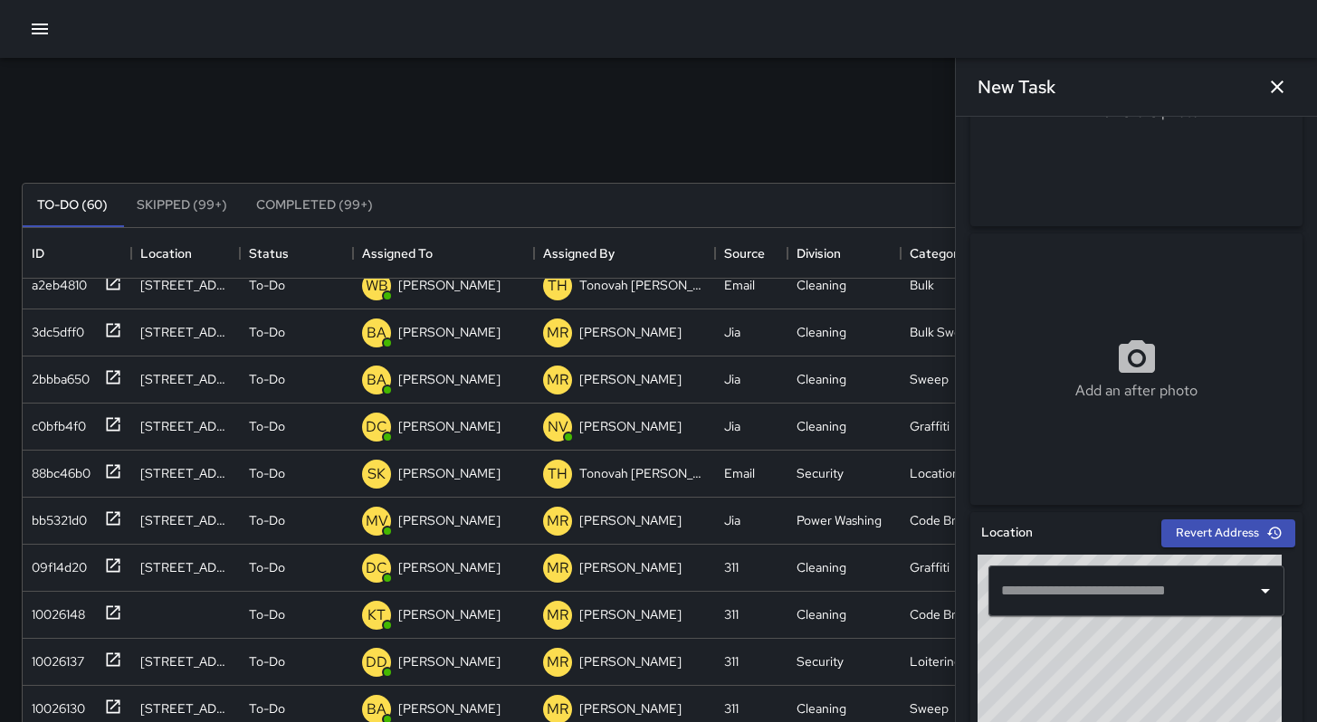
scroll to position [350, 0]
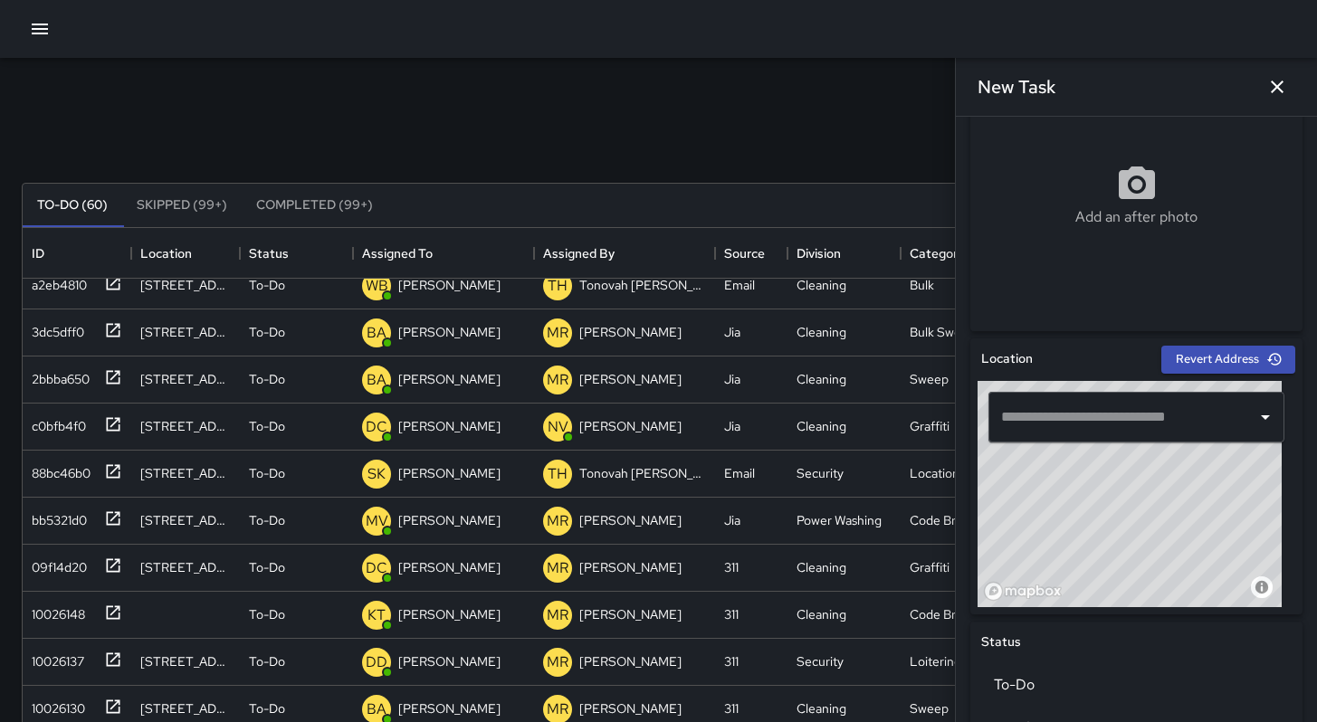
click at [1038, 414] on input "text" at bounding box center [1123, 417] width 253 height 34
click at [1038, 415] on input "text" at bounding box center [1123, 417] width 253 height 34
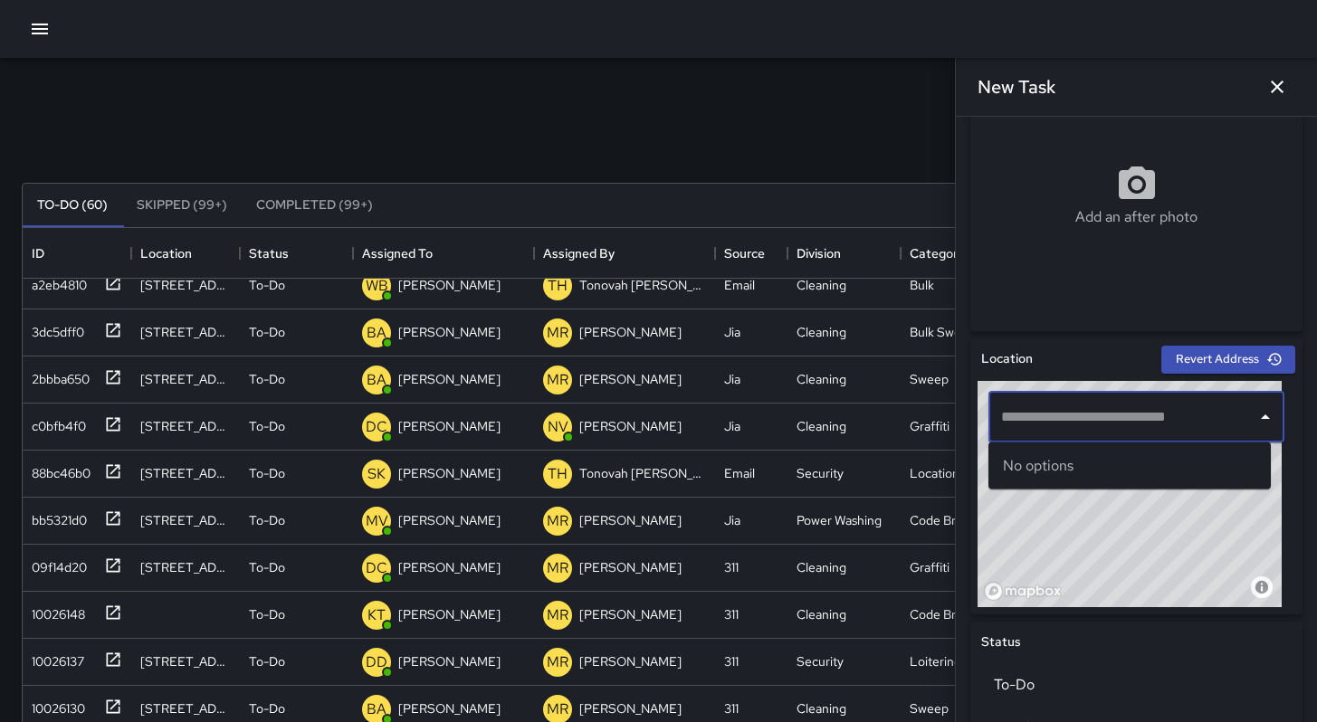
paste input "**********"
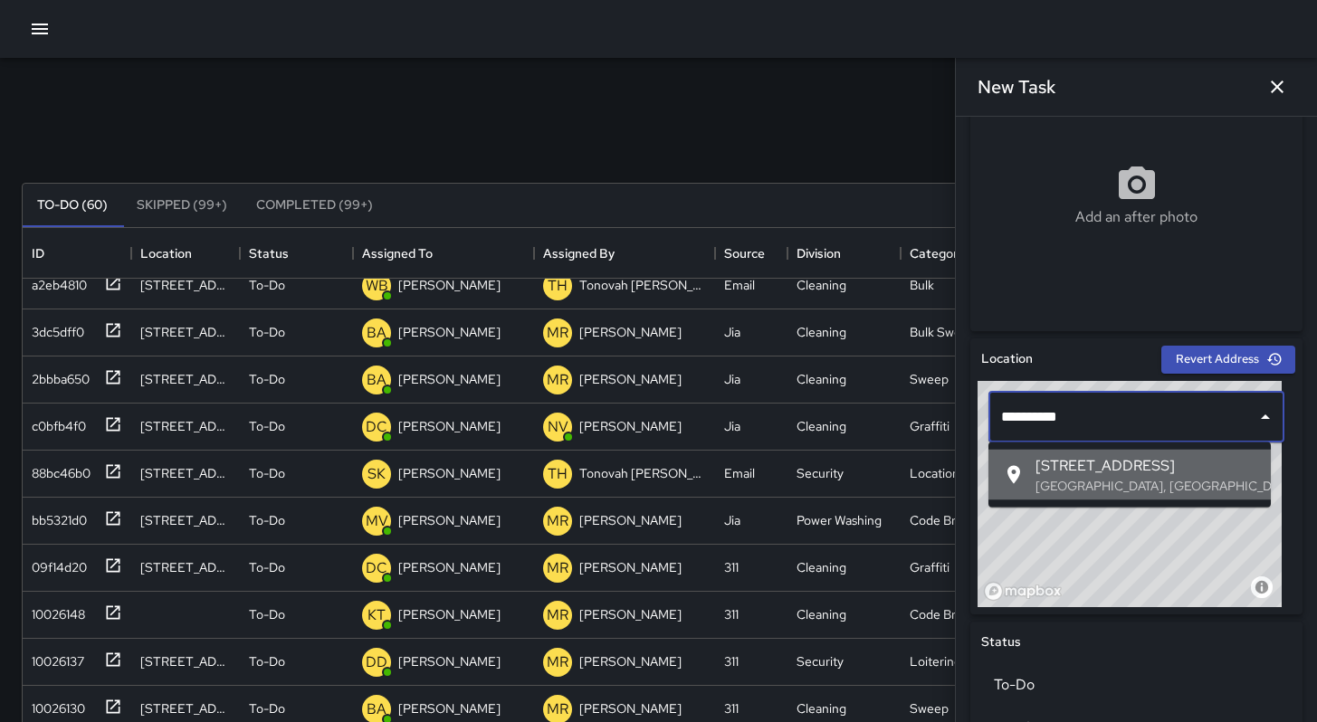
click at [1085, 489] on p "San Francisco, CA, USA" at bounding box center [1146, 486] width 221 height 18
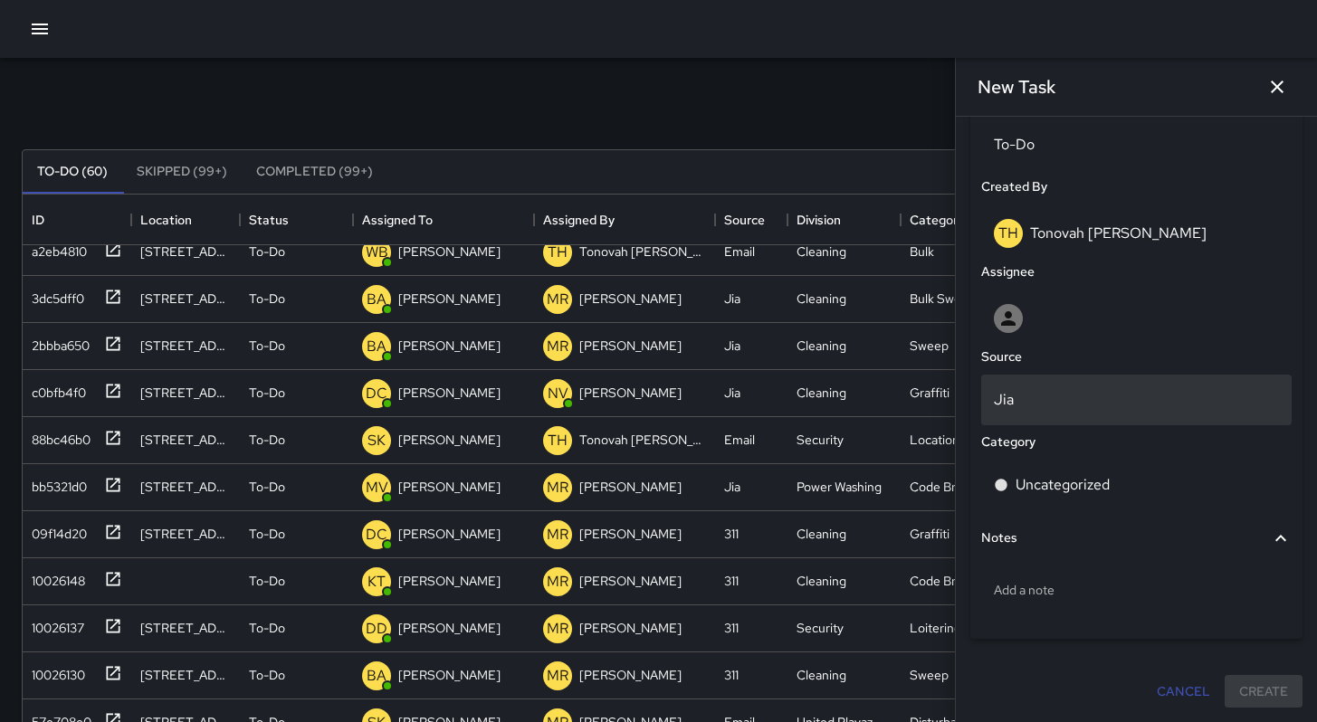
scroll to position [34, 0]
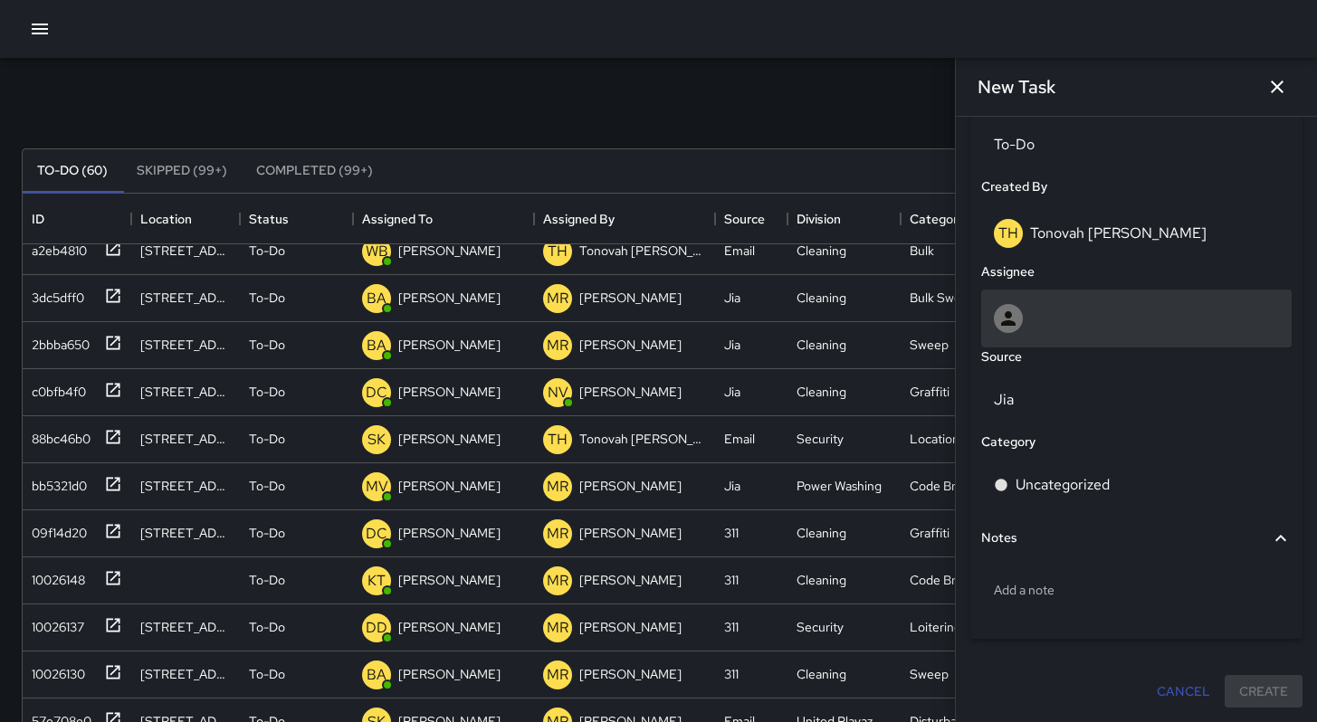
type input "**********"
click at [1052, 322] on div at bounding box center [1136, 318] width 285 height 29
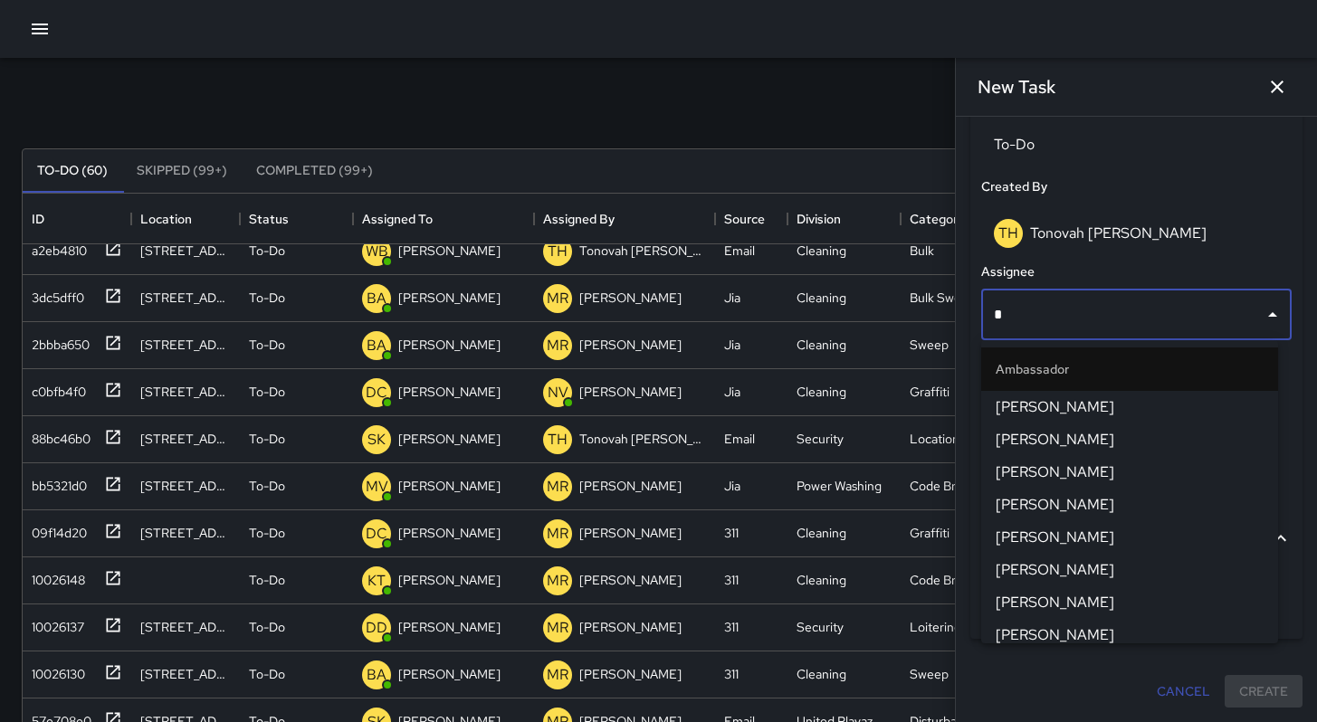
type input "**"
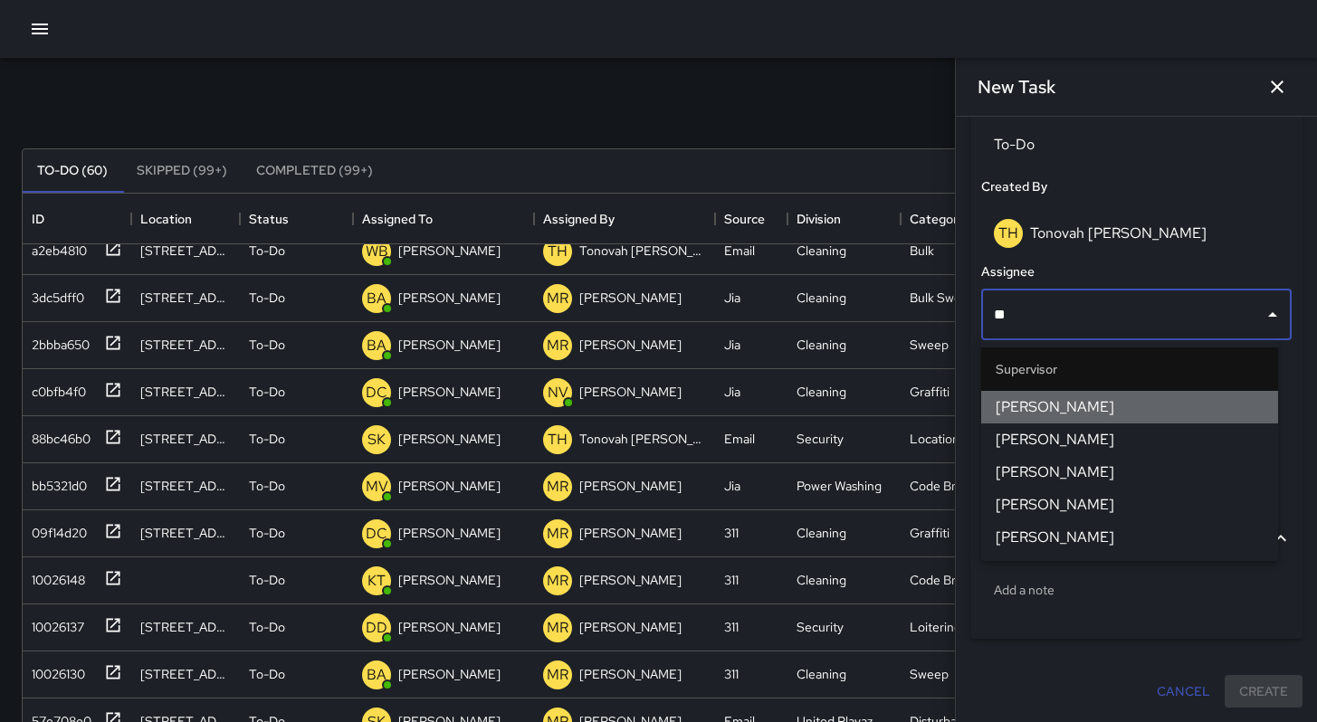
click at [1064, 409] on span "[PERSON_NAME]" at bounding box center [1130, 408] width 268 height 22
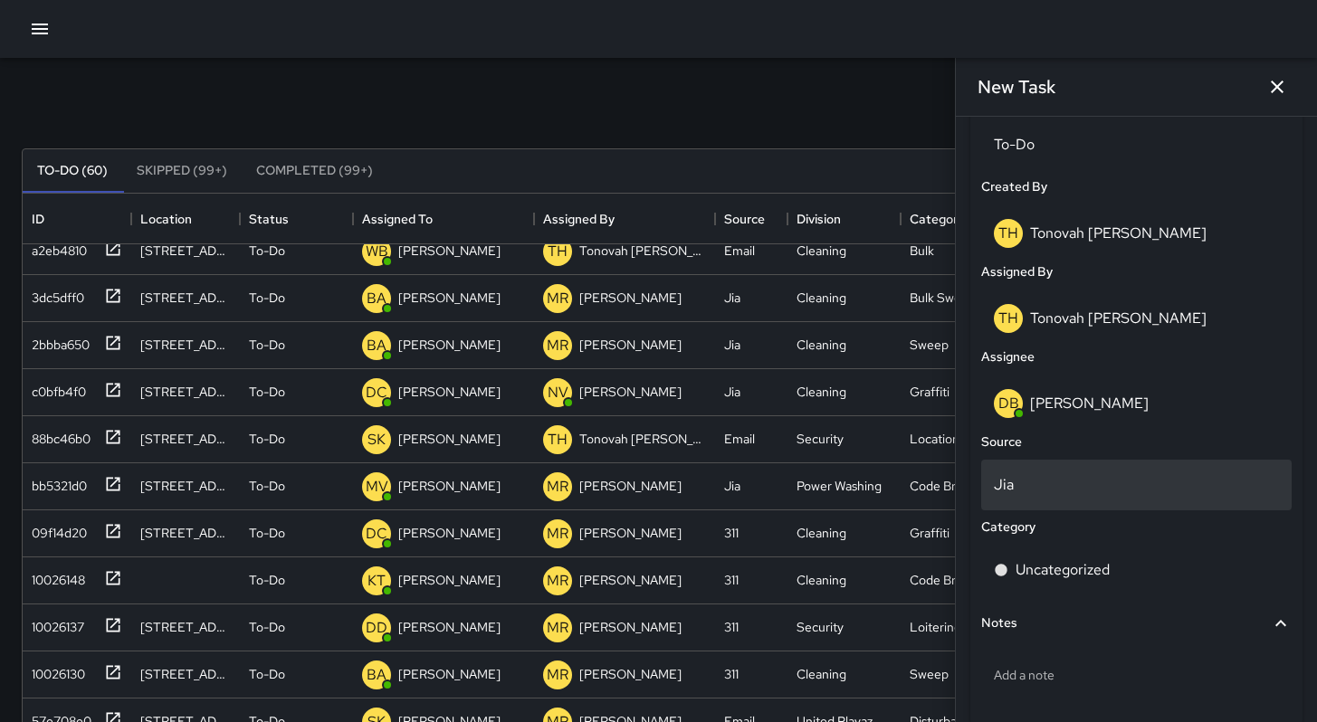
click at [1065, 495] on div "Jia" at bounding box center [1136, 485] width 311 height 51
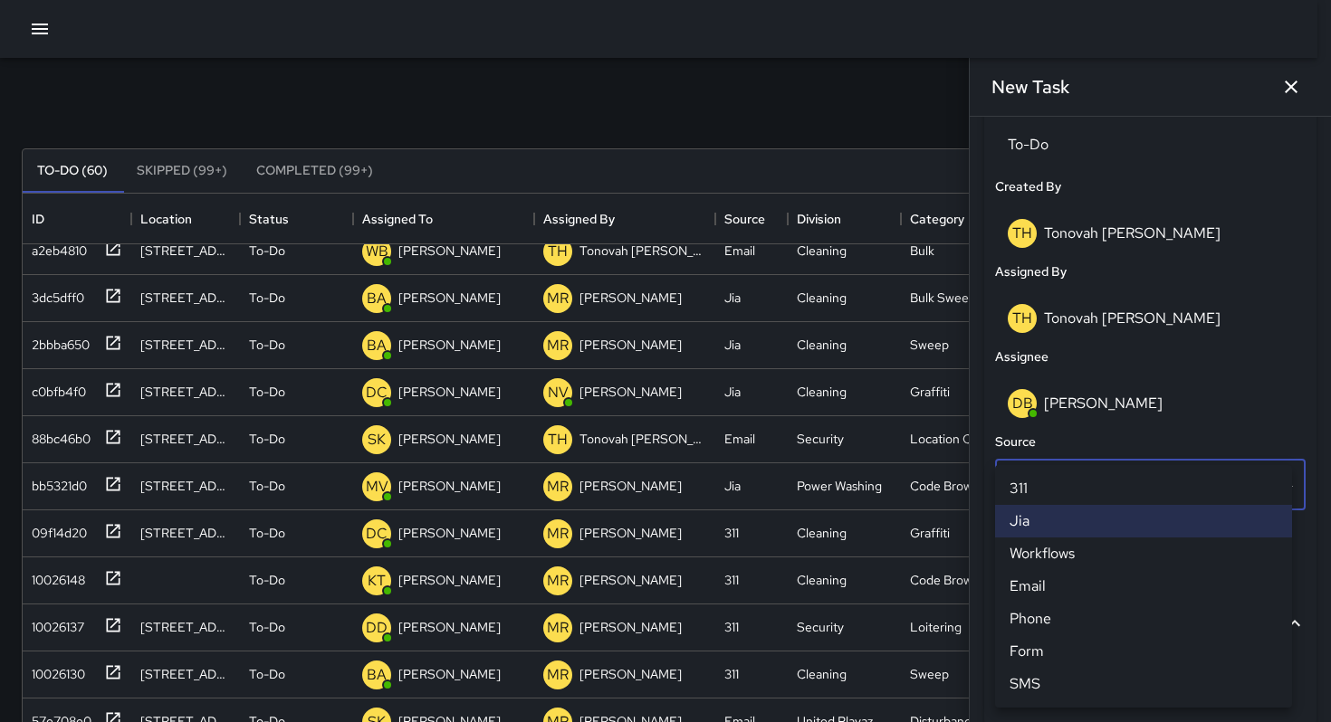
click at [1041, 592] on li "Email" at bounding box center [1143, 586] width 297 height 33
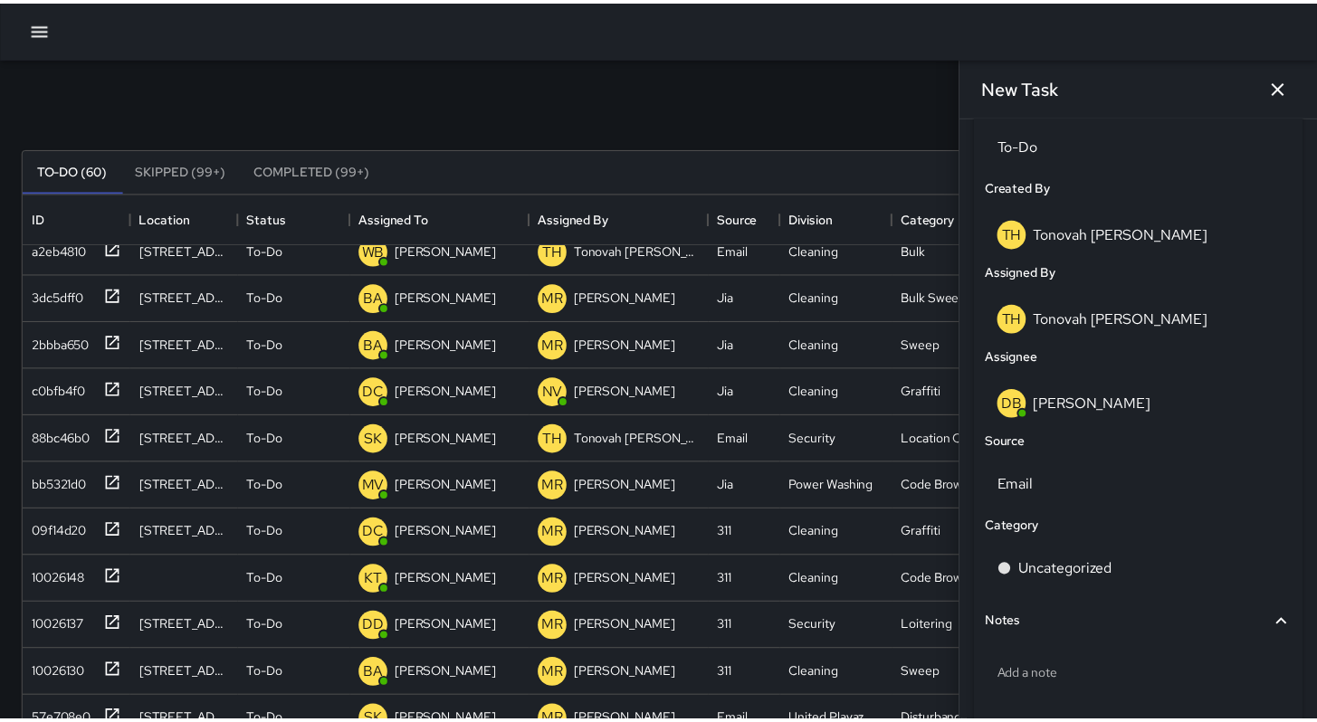
scroll to position [14, 14]
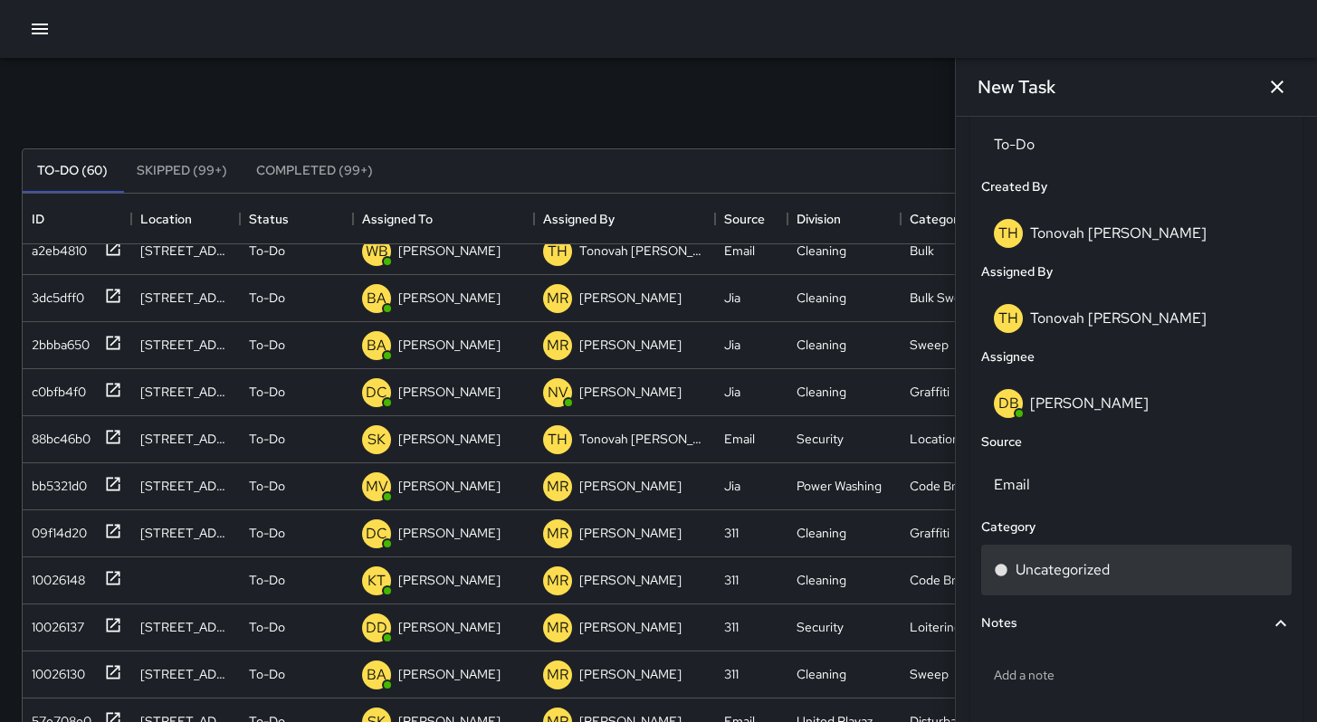
click at [1039, 573] on p "Uncategorized" at bounding box center [1063, 570] width 94 height 22
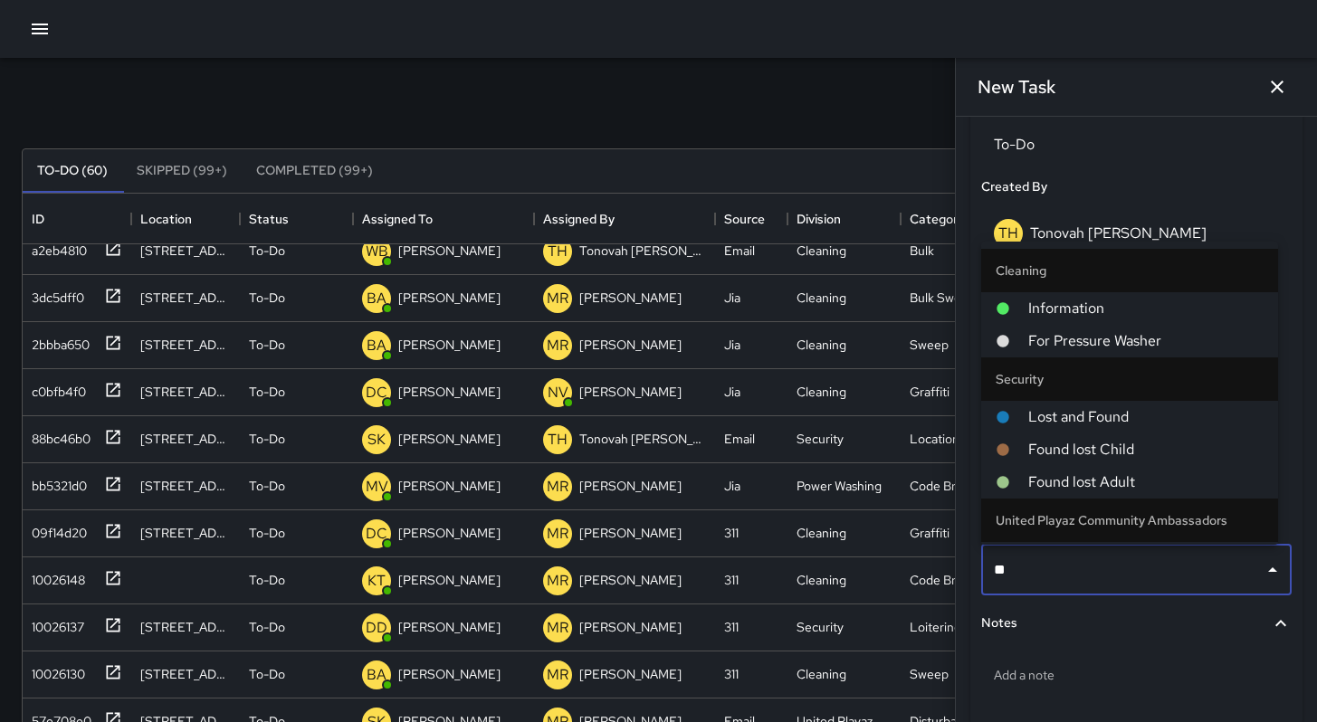
type input "***"
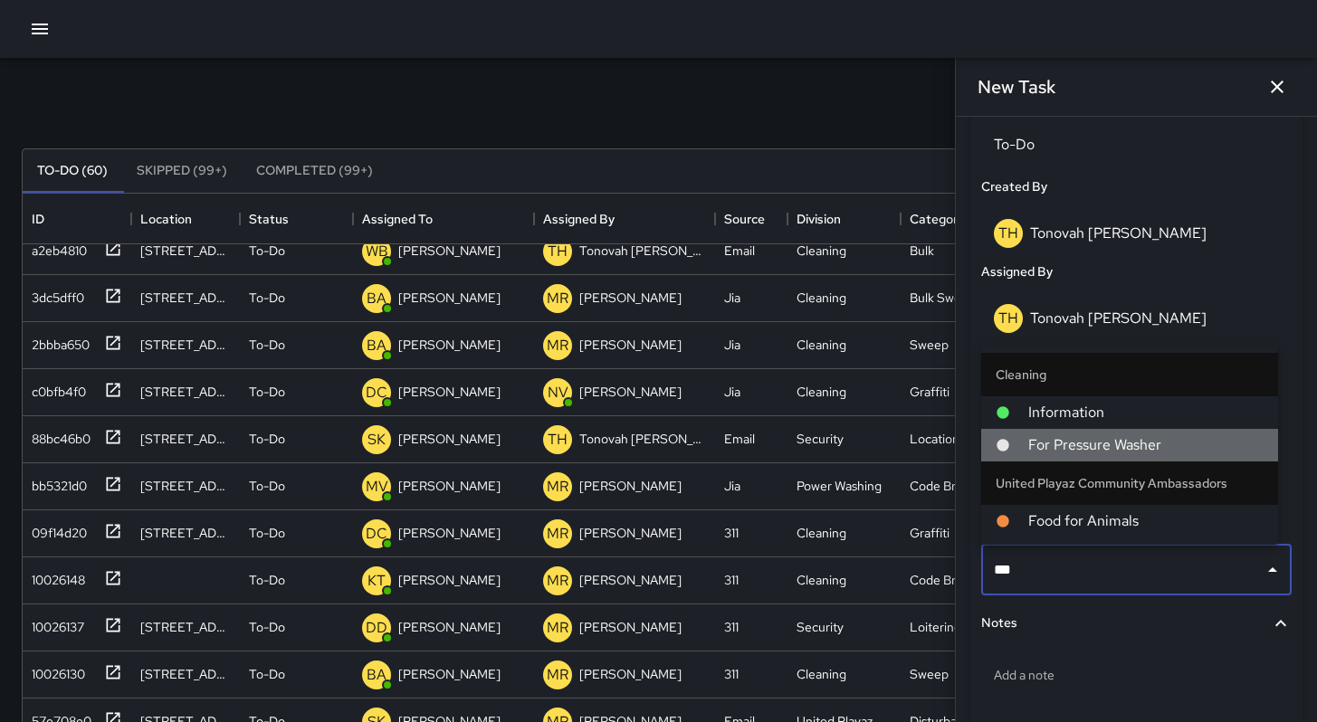
click at [1085, 457] on li "For Pressure Washer" at bounding box center [1129, 445] width 297 height 33
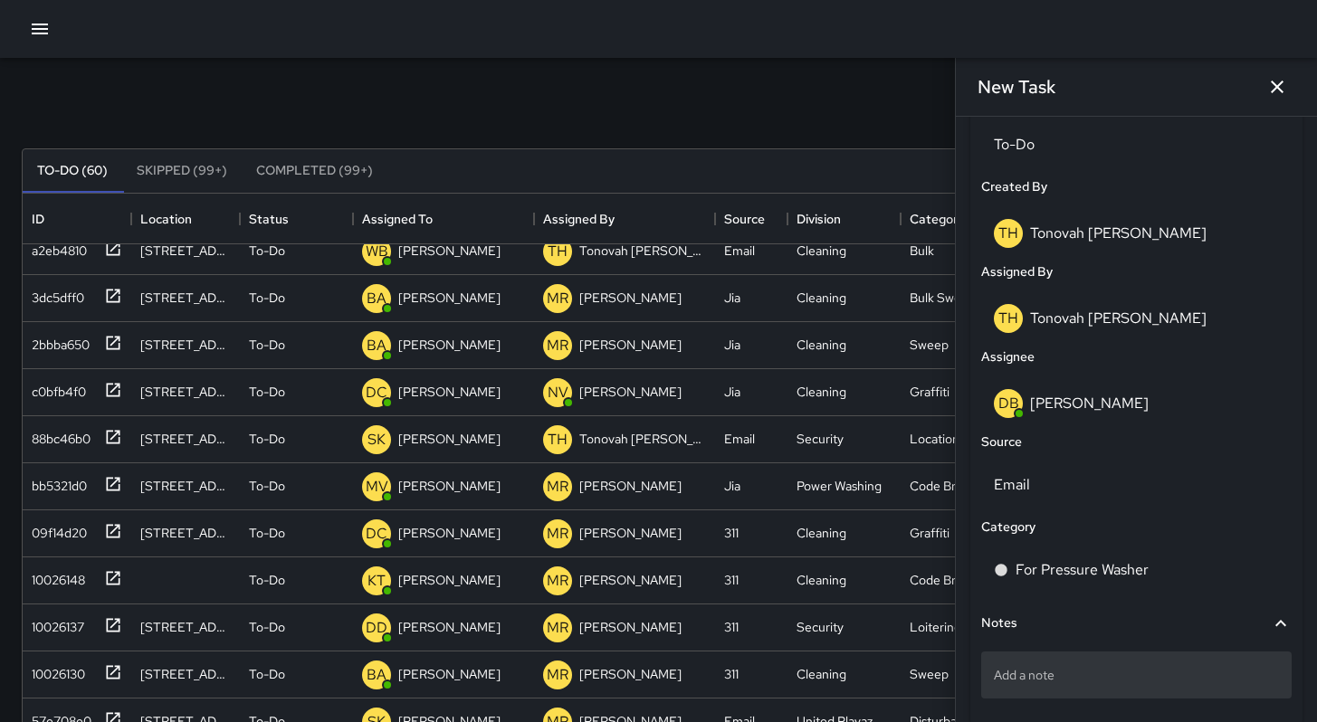
click at [1209, 676] on p "Add a note" at bounding box center [1136, 675] width 285 height 18
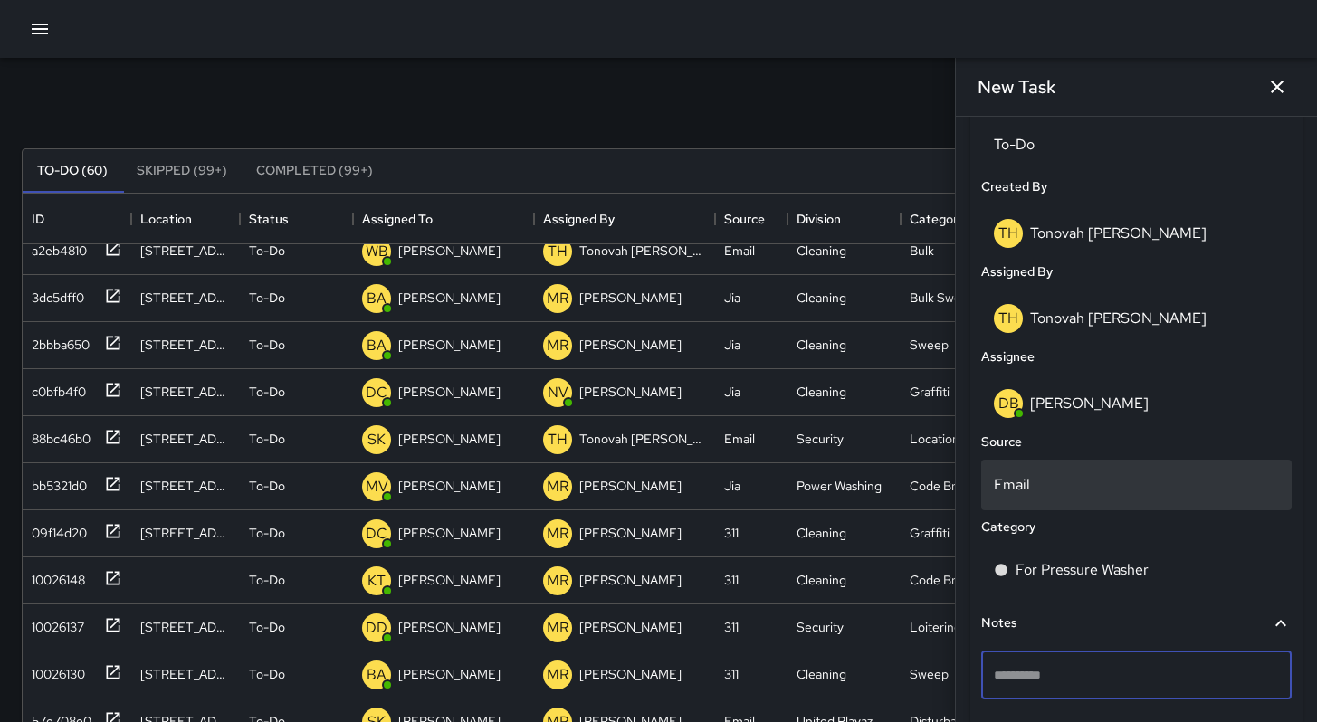
type textarea "**********"
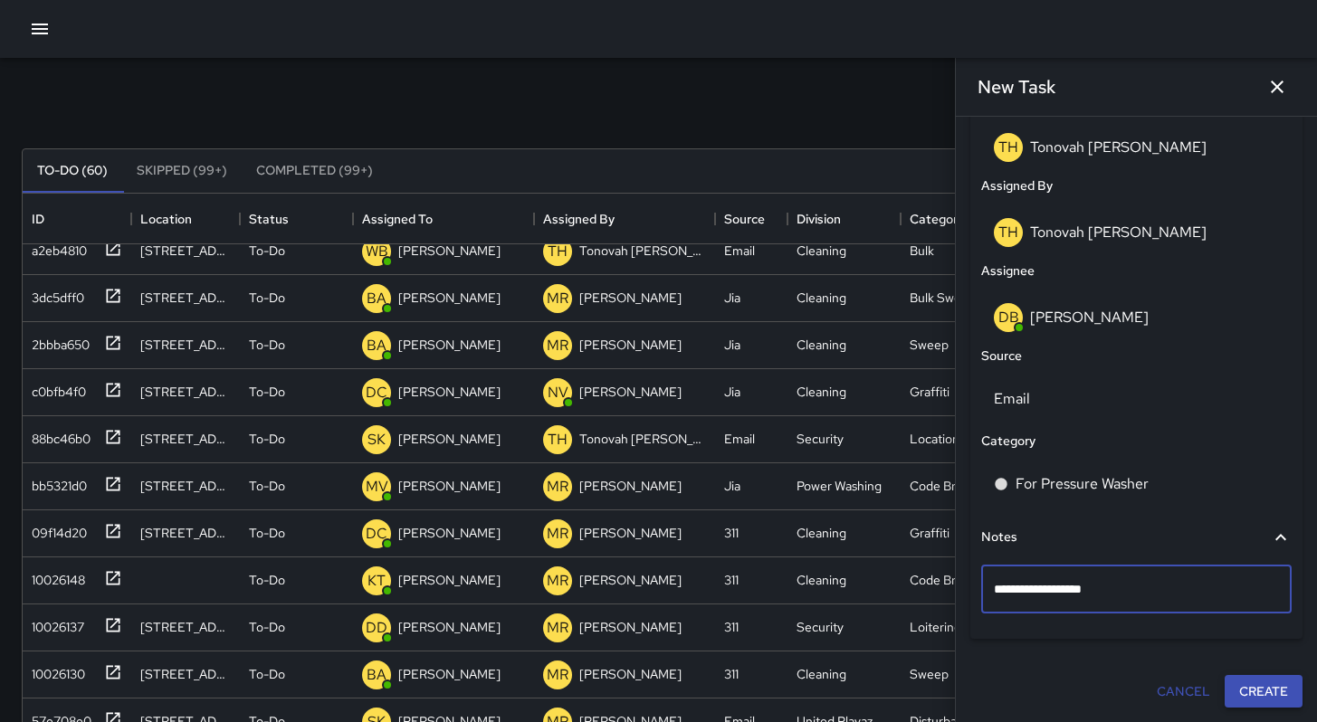
scroll to position [976, 0]
click at [1266, 701] on button "Create" at bounding box center [1264, 692] width 78 height 33
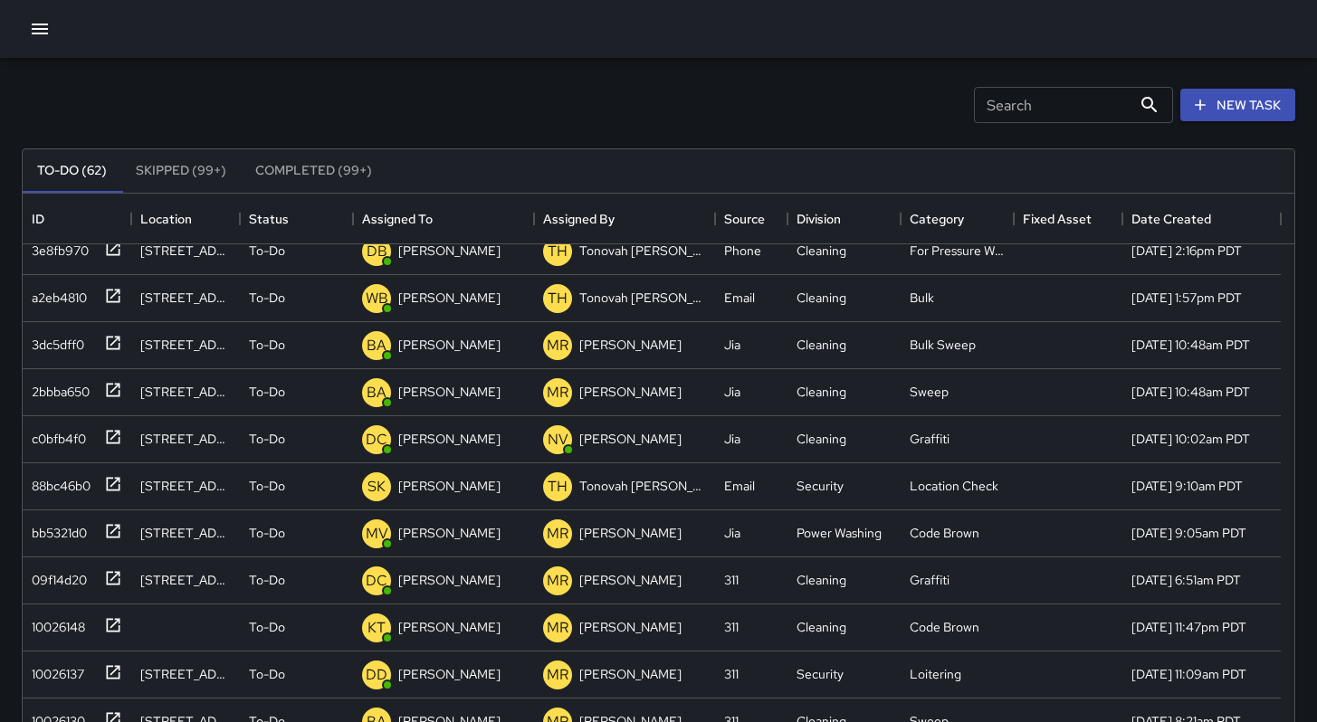
scroll to position [911, 0]
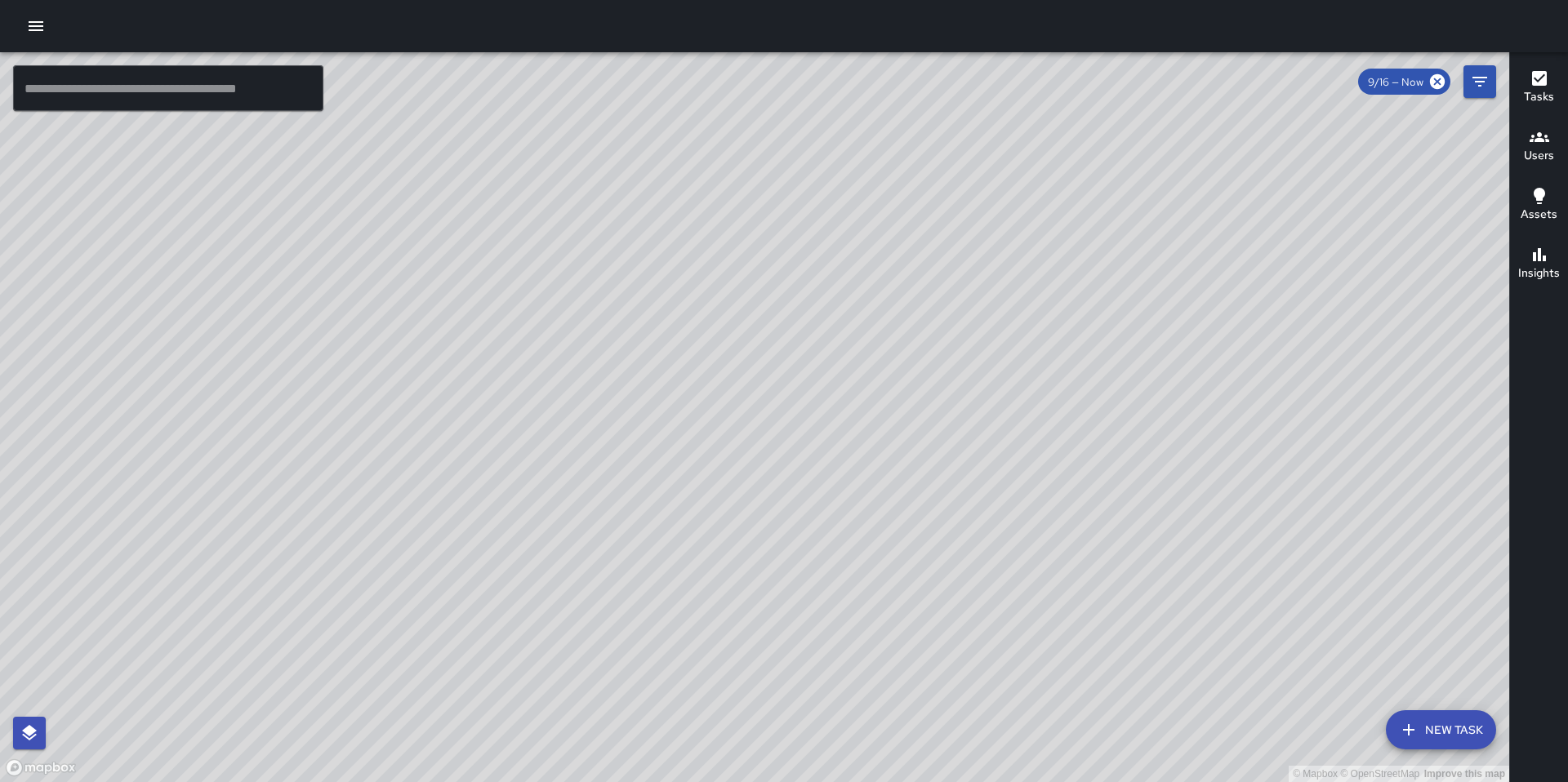
click at [46, 28] on button "button" at bounding box center [36, 26] width 32 height 32
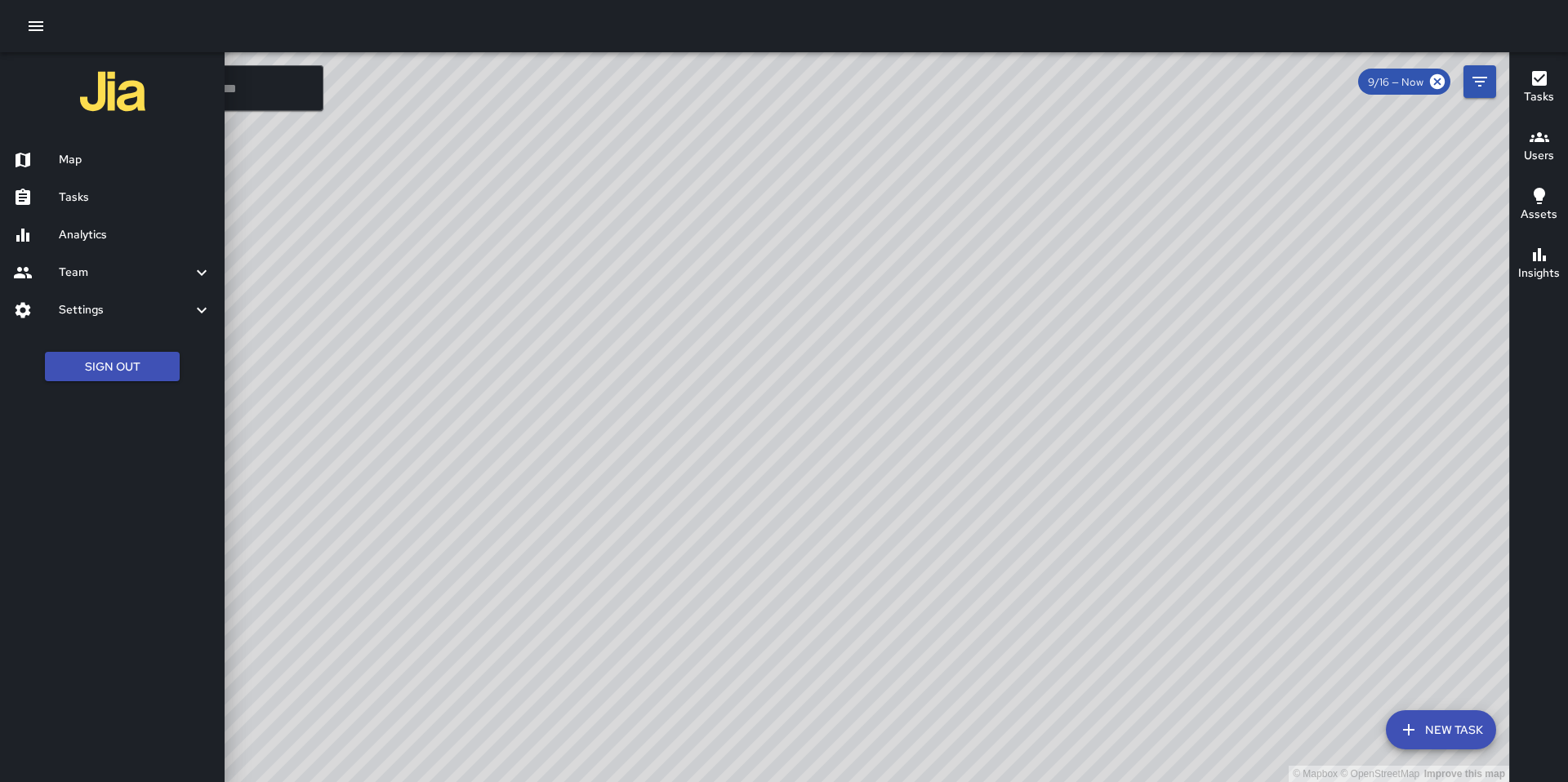
click at [140, 199] on h6 "Tasks" at bounding box center [134, 198] width 152 height 18
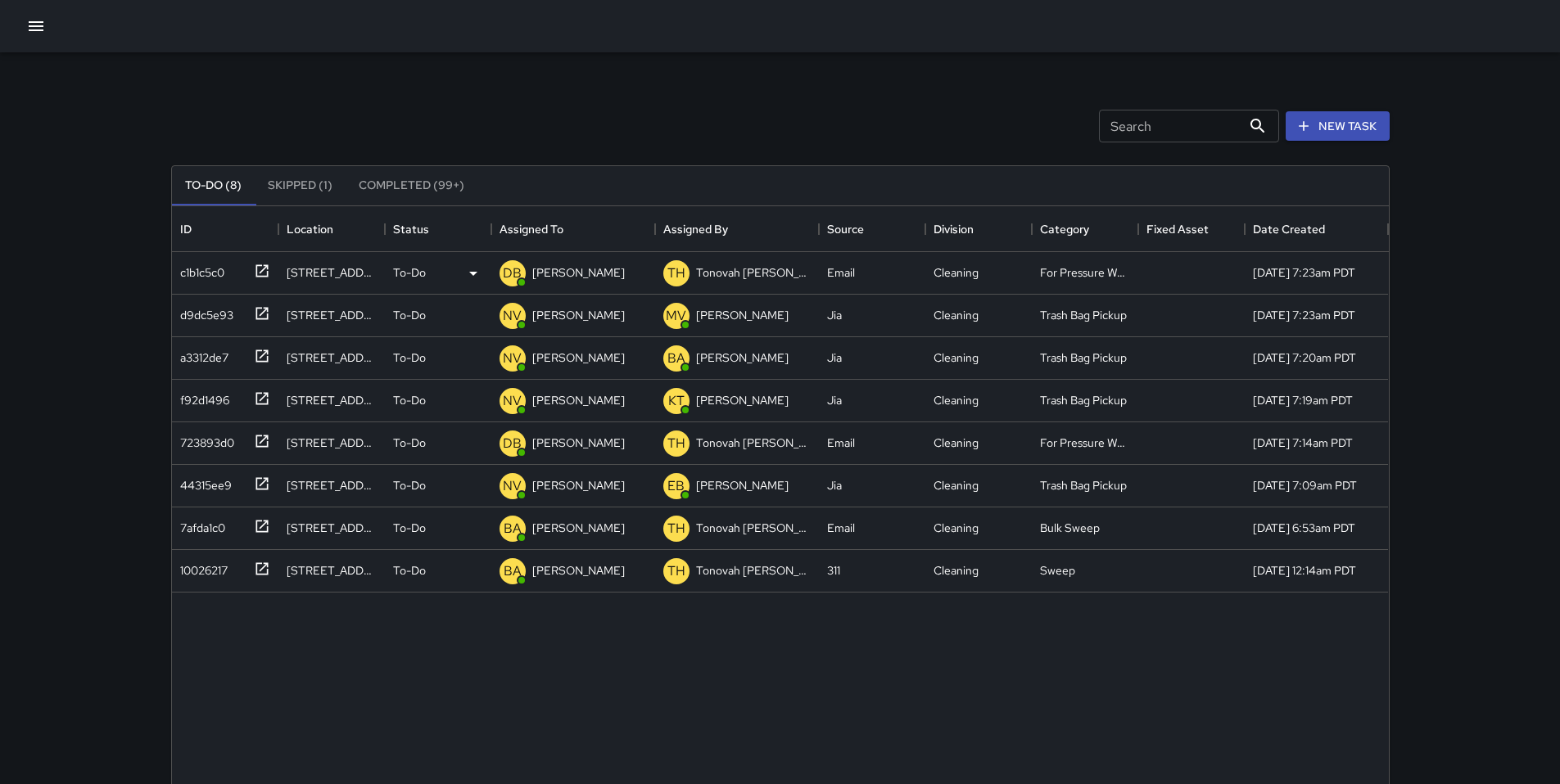
scroll to position [681, 1205]
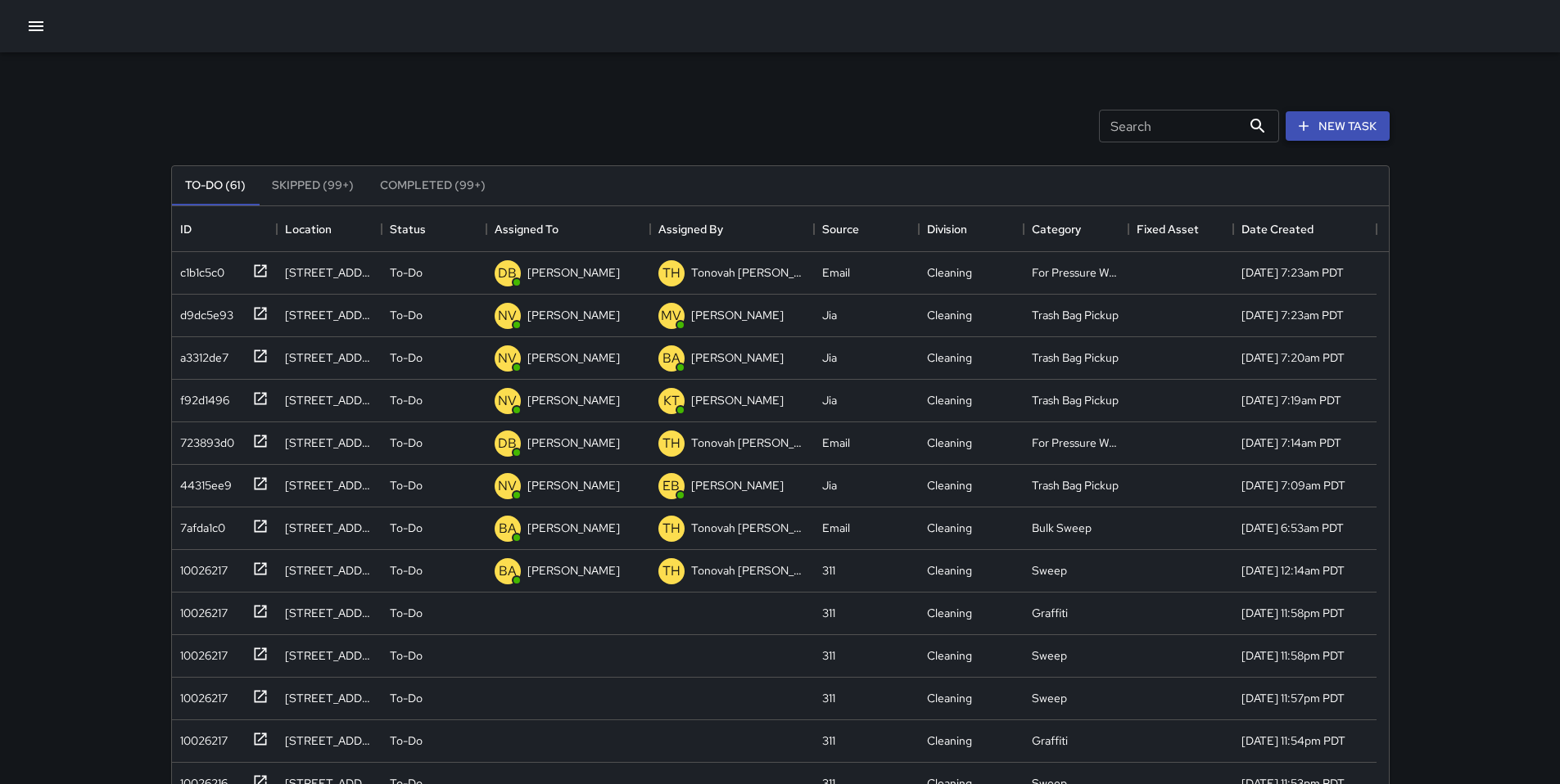
click at [1343, 133] on button "New Task" at bounding box center [1337, 126] width 104 height 30
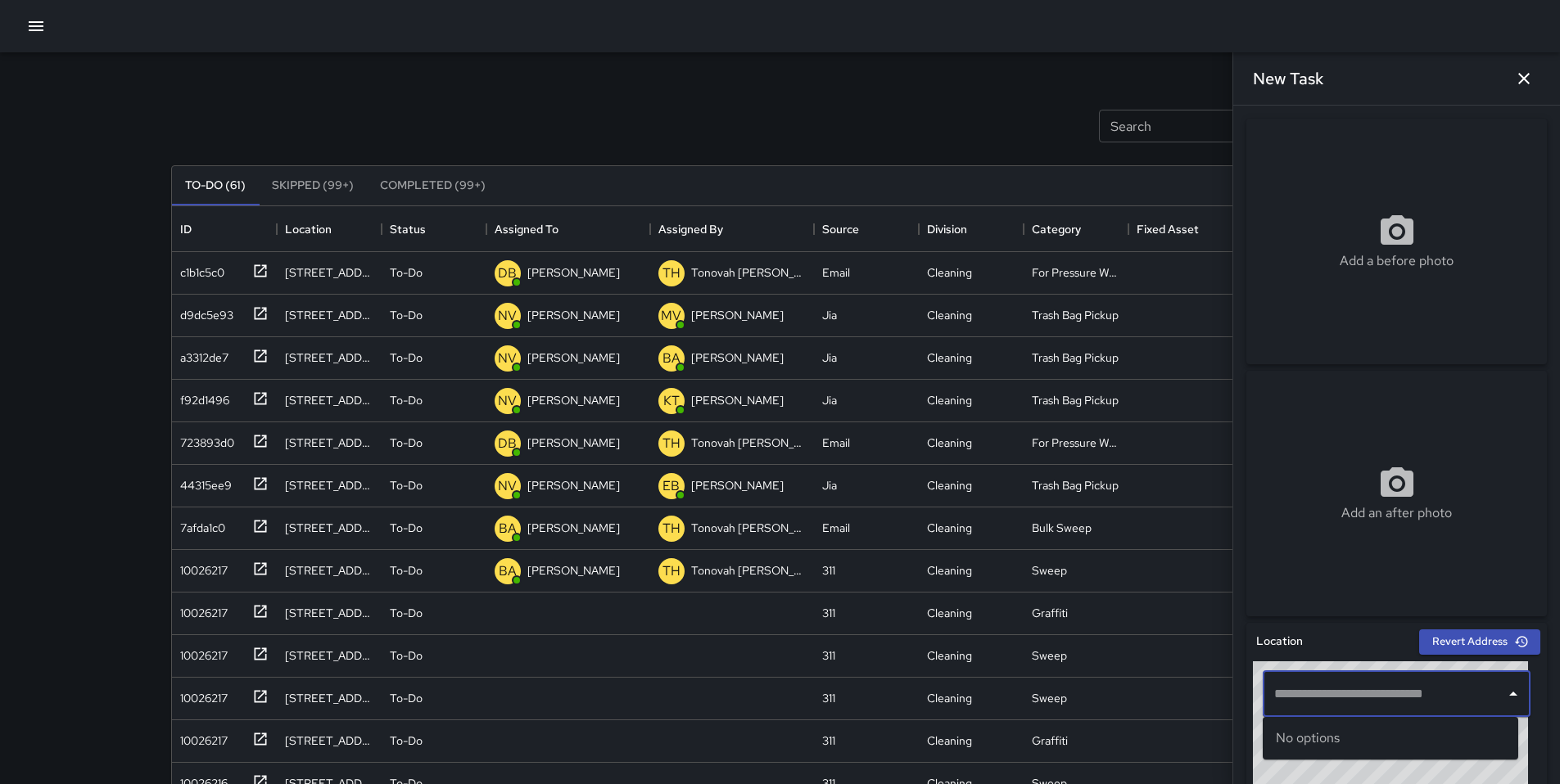
click at [1360, 678] on input "text" at bounding box center [1384, 694] width 229 height 31
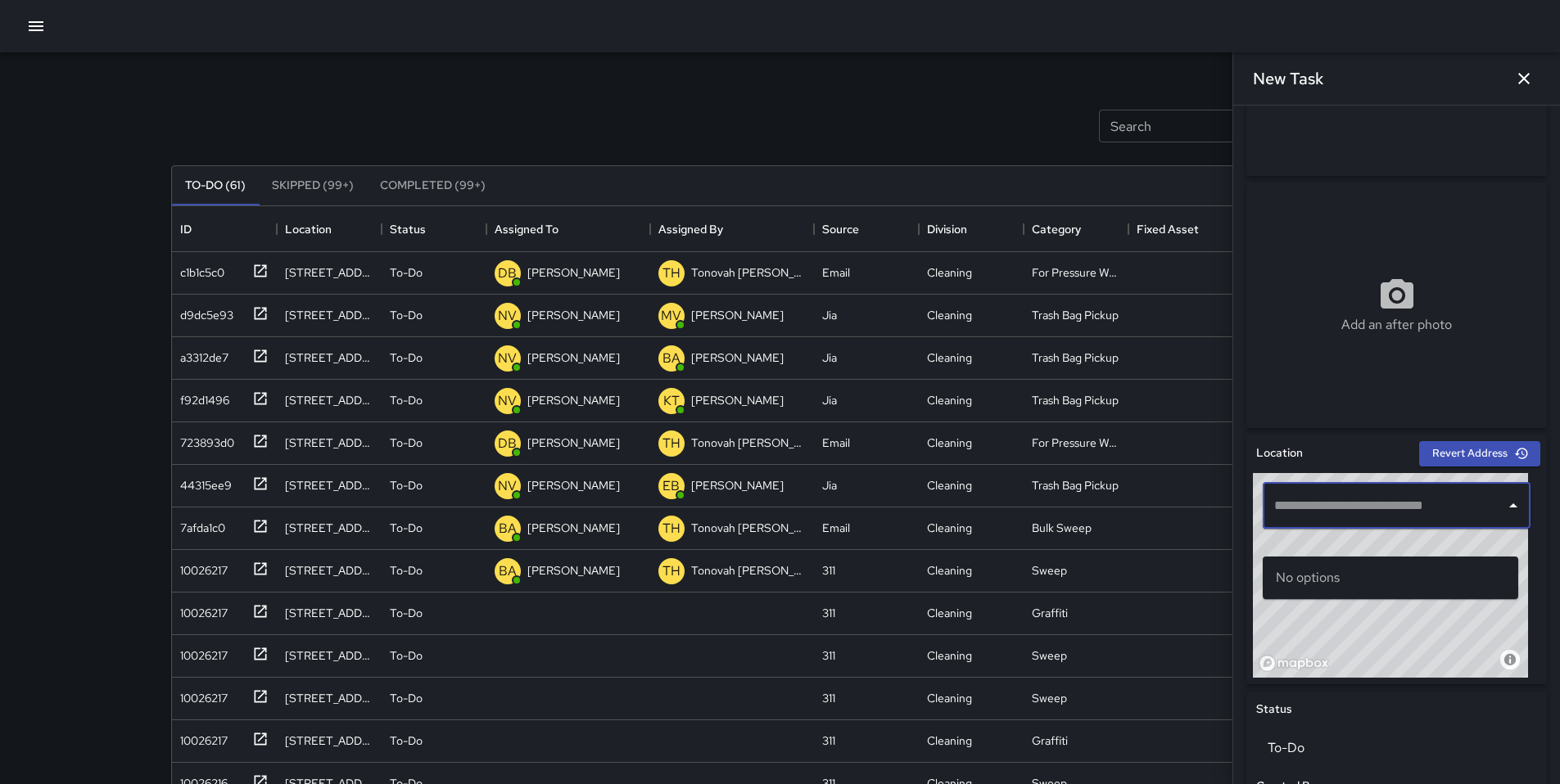
scroll to position [156, 0]
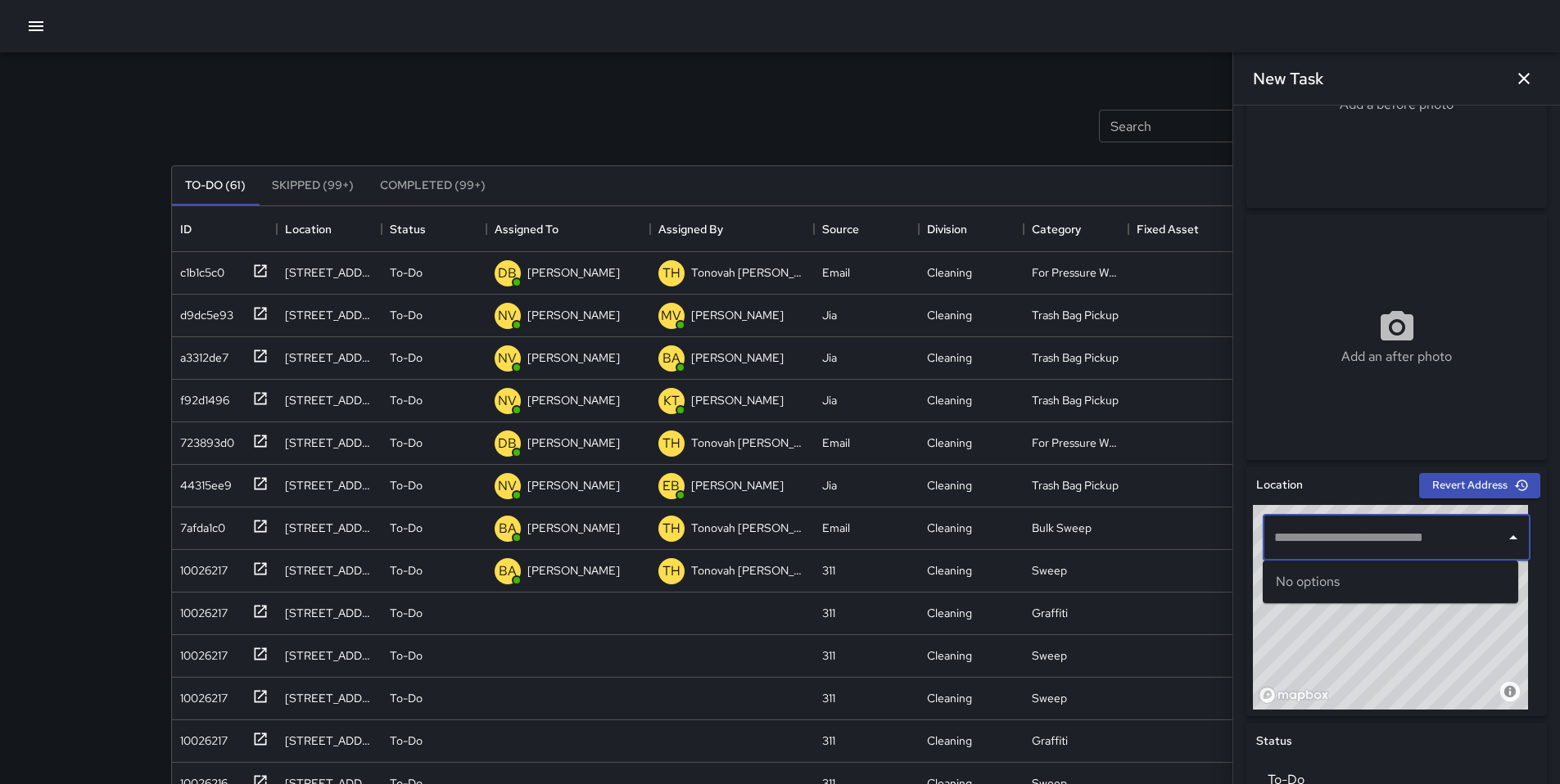
click at [1374, 367] on div "Add an after photo" at bounding box center [1396, 337] width 300 height 246
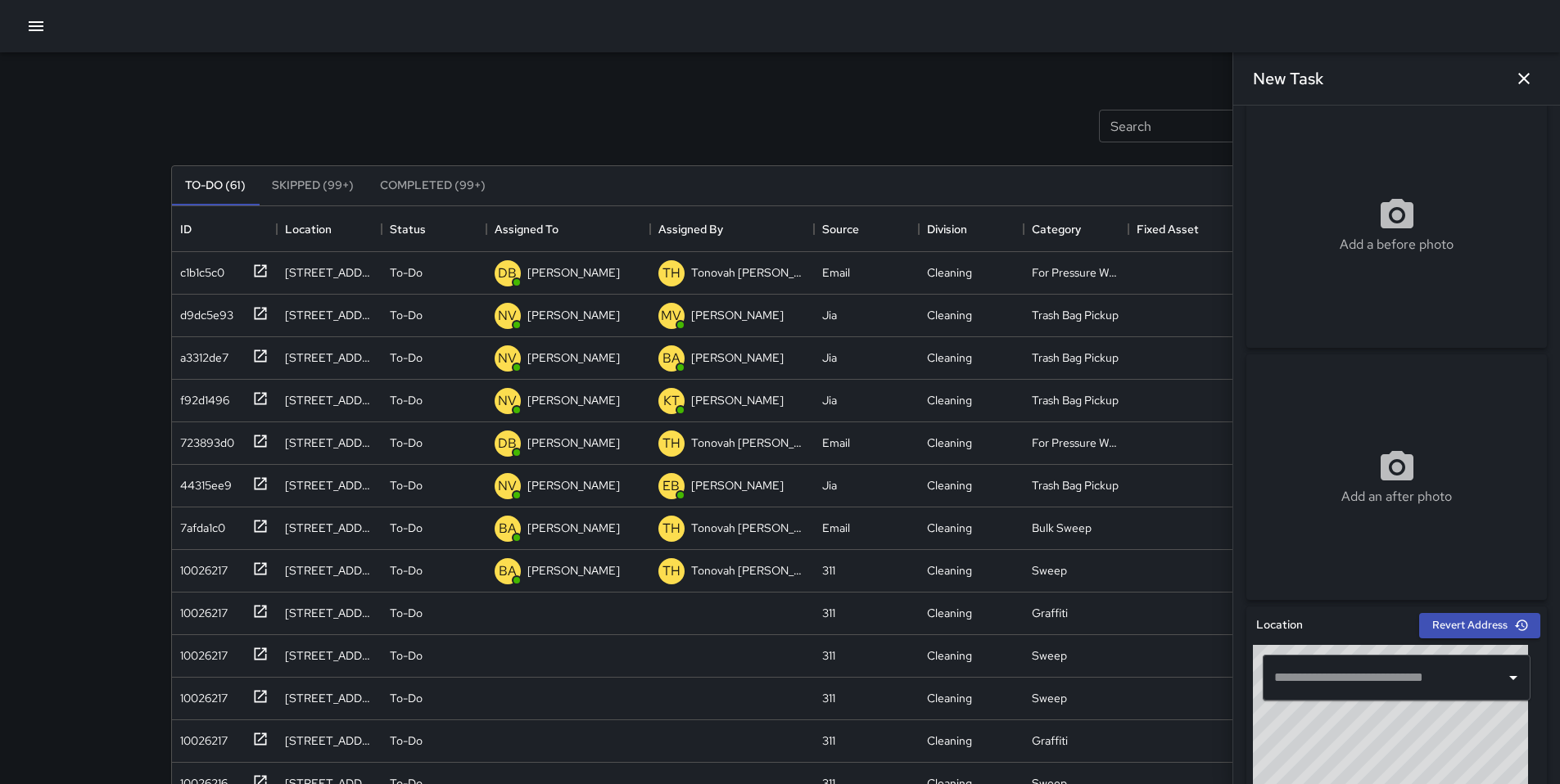
scroll to position [0, 0]
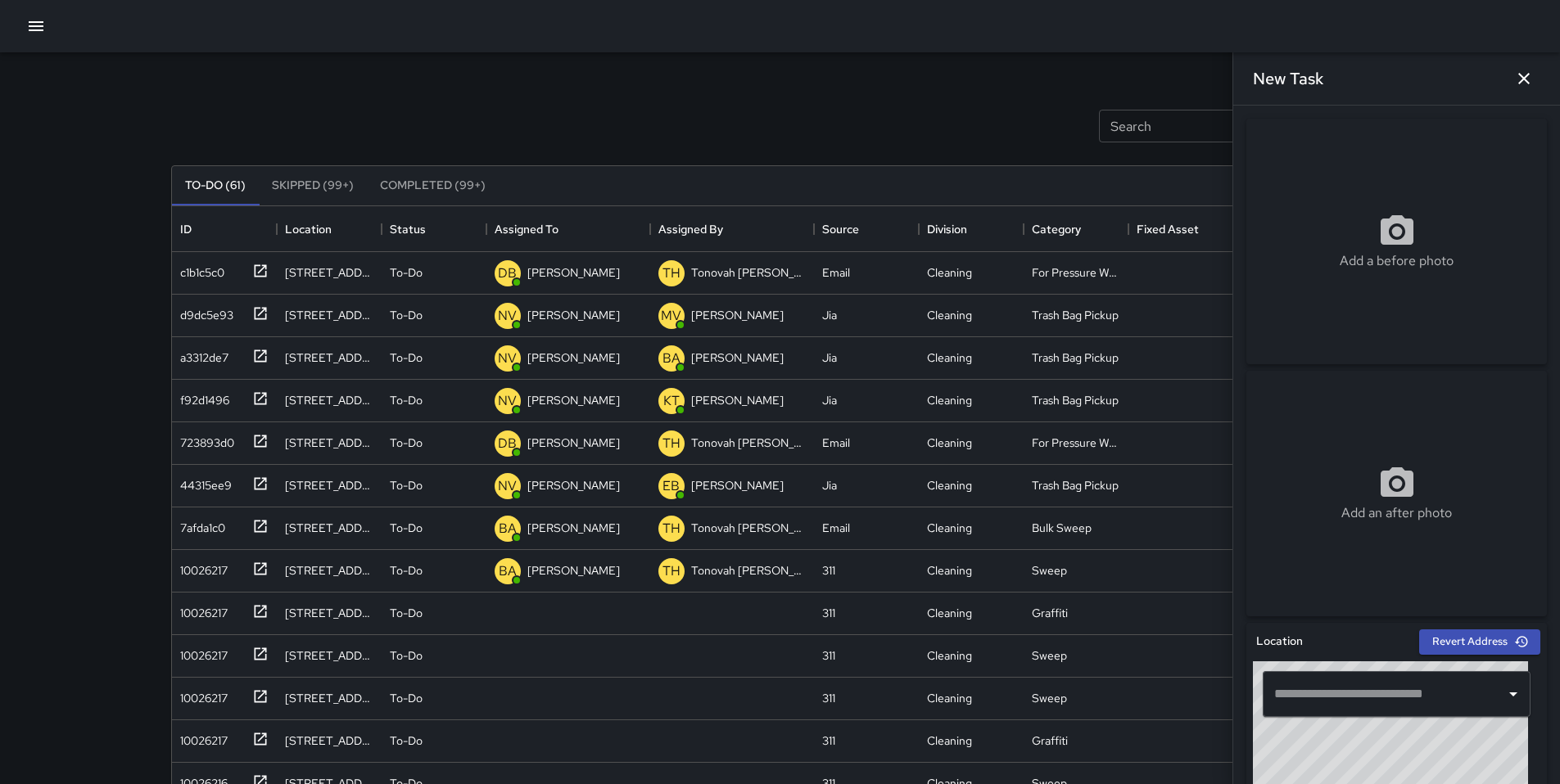
click at [1360, 271] on div "Add a before photo" at bounding box center [1396, 241] width 300 height 246
type input "**********"
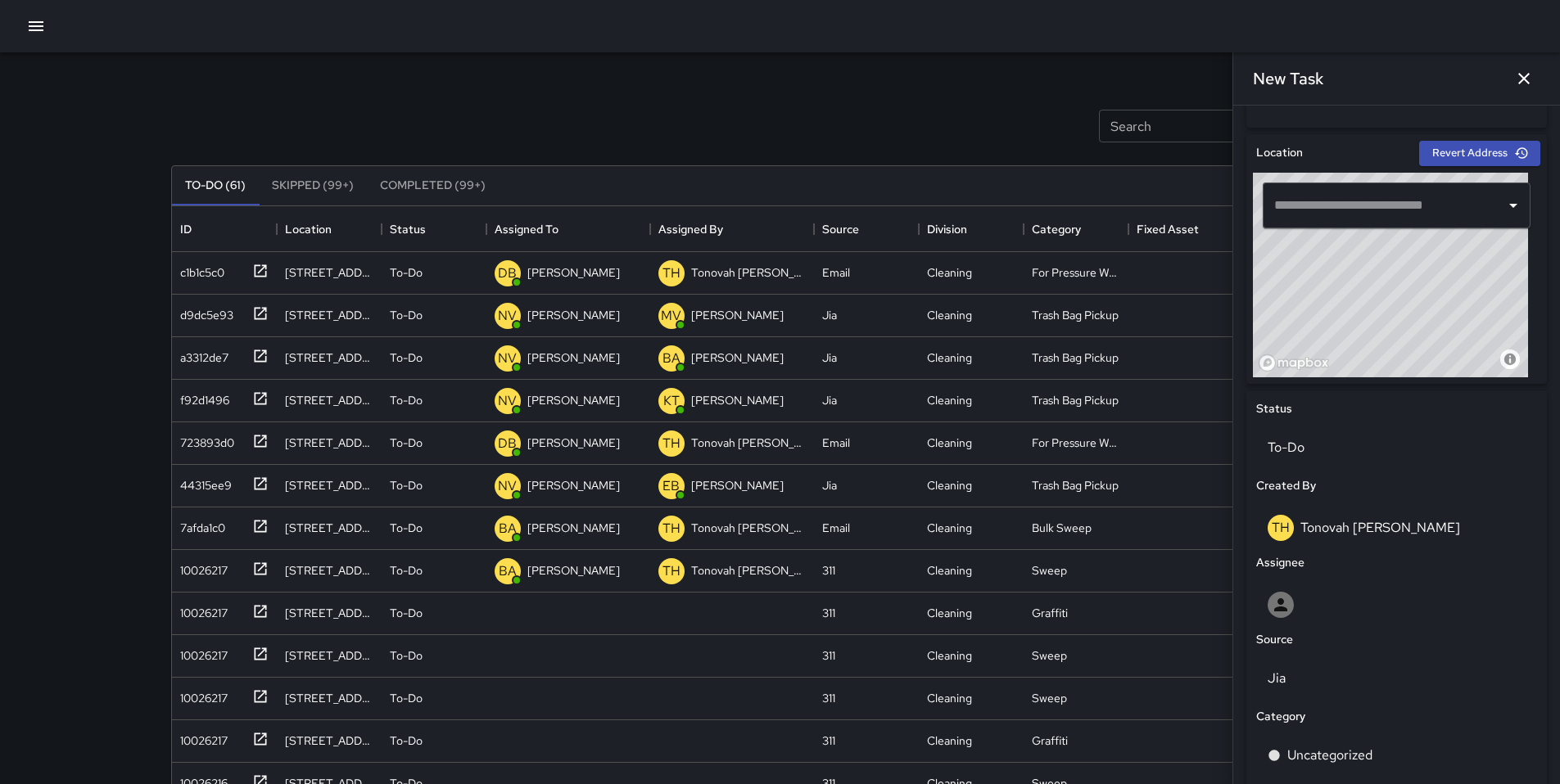
scroll to position [506, 0]
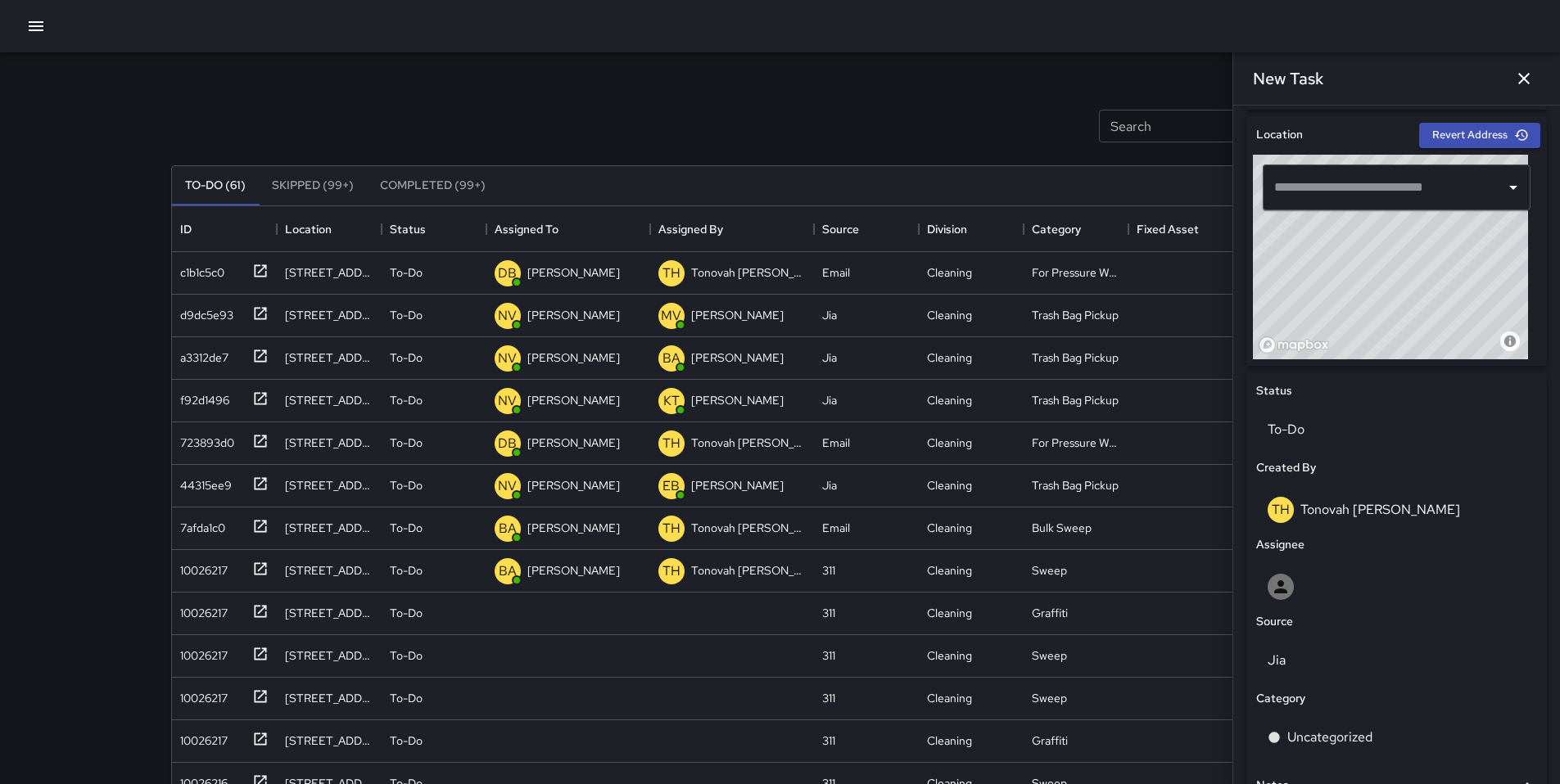
click at [1404, 611] on div "Source" at bounding box center [1396, 621] width 288 height 24
click at [1401, 602] on div at bounding box center [1396, 587] width 281 height 52
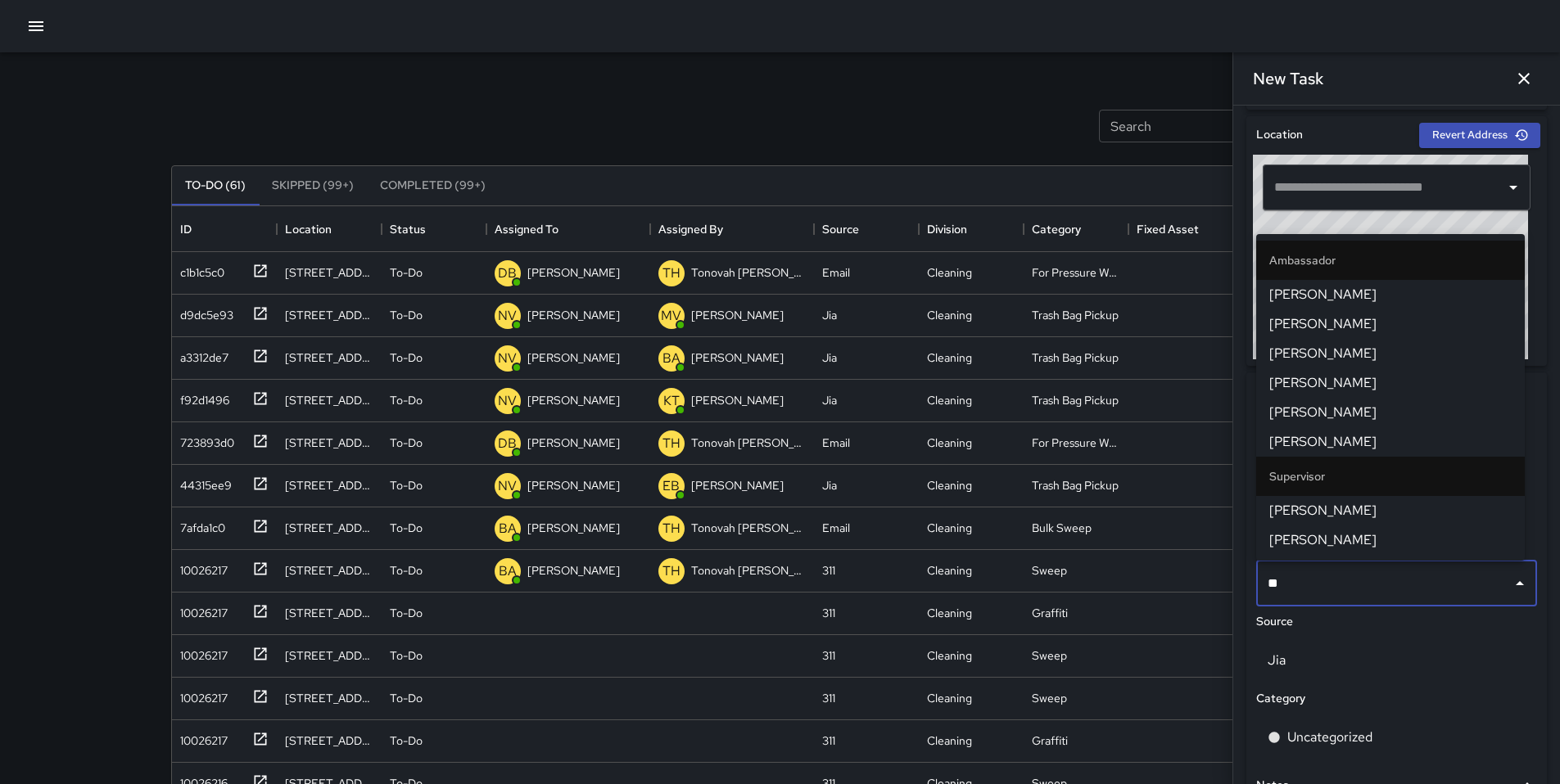
type input "***"
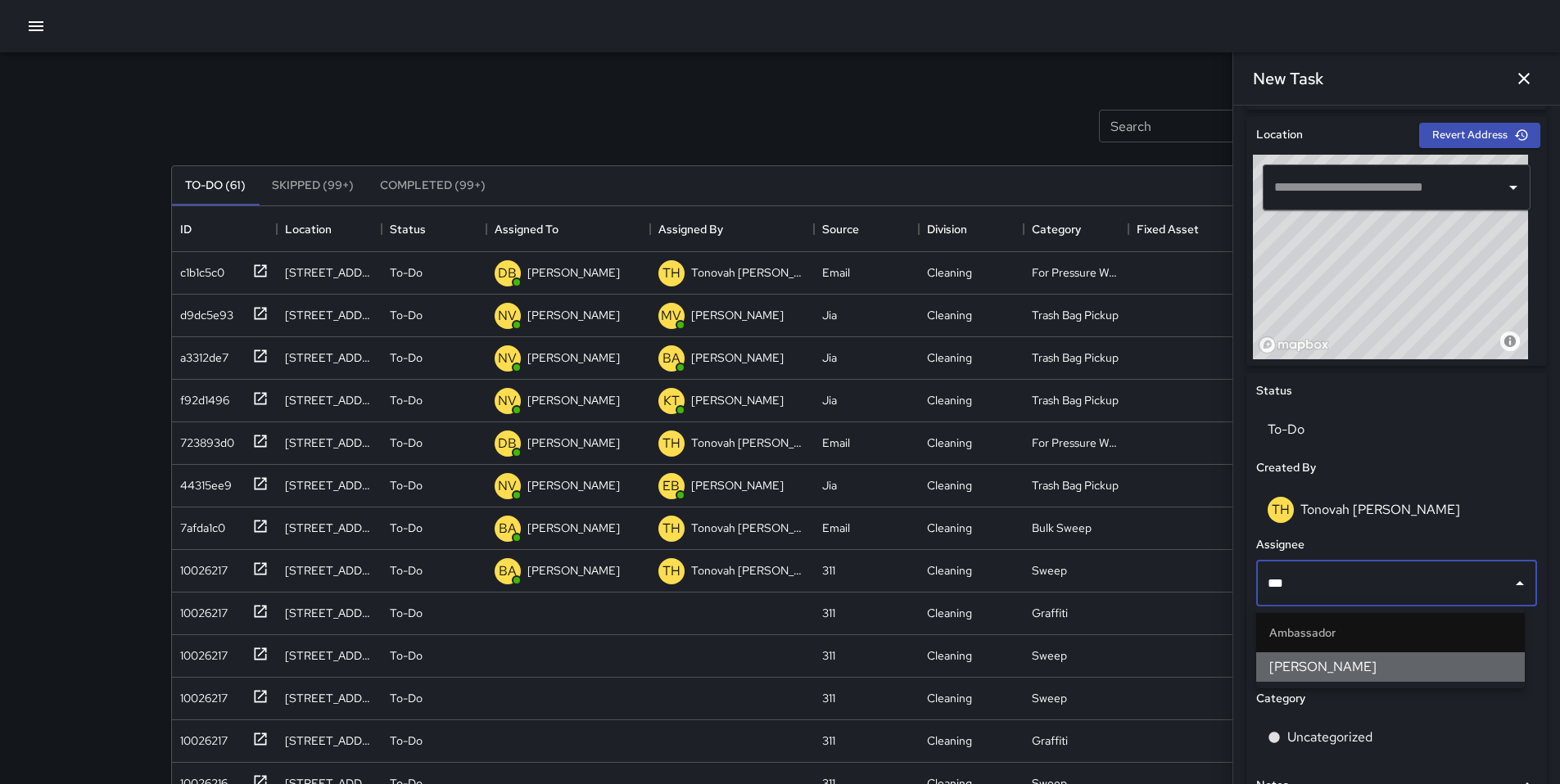
click at [1328, 660] on span "Dago Cervantes" at bounding box center [1390, 667] width 242 height 20
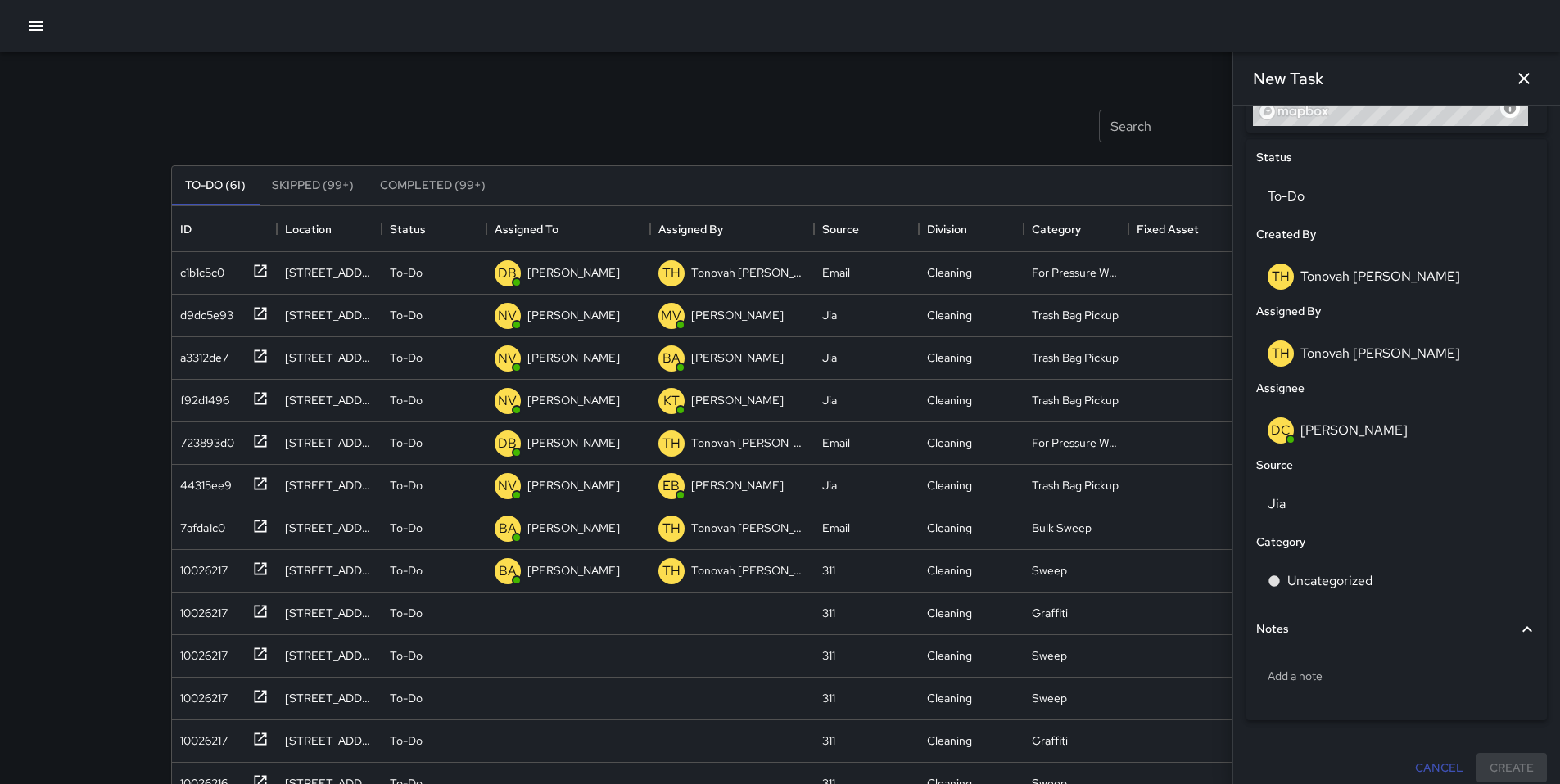
scroll to position [751, 0]
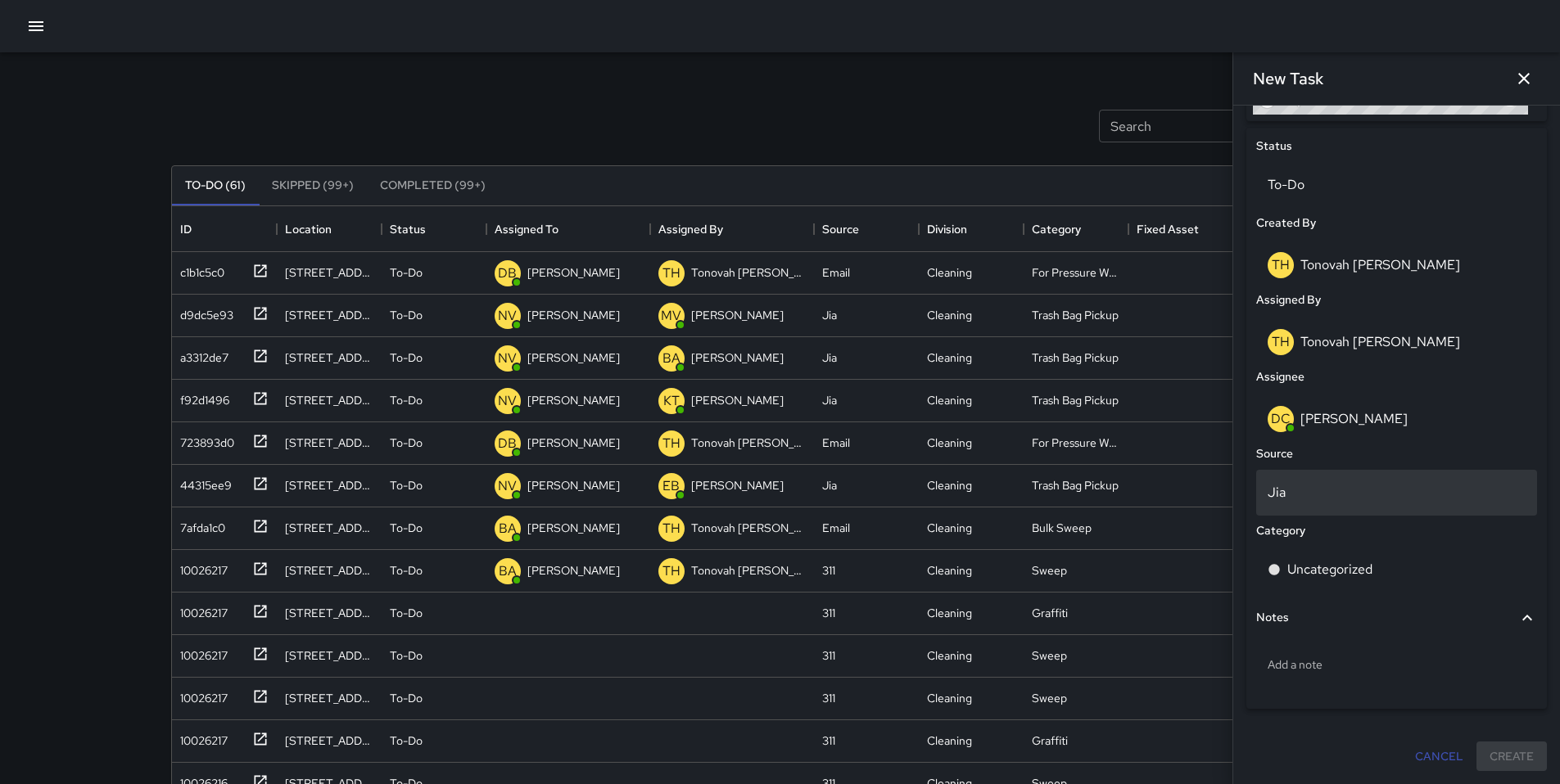
click at [1296, 507] on div "Jia" at bounding box center [1396, 493] width 281 height 46
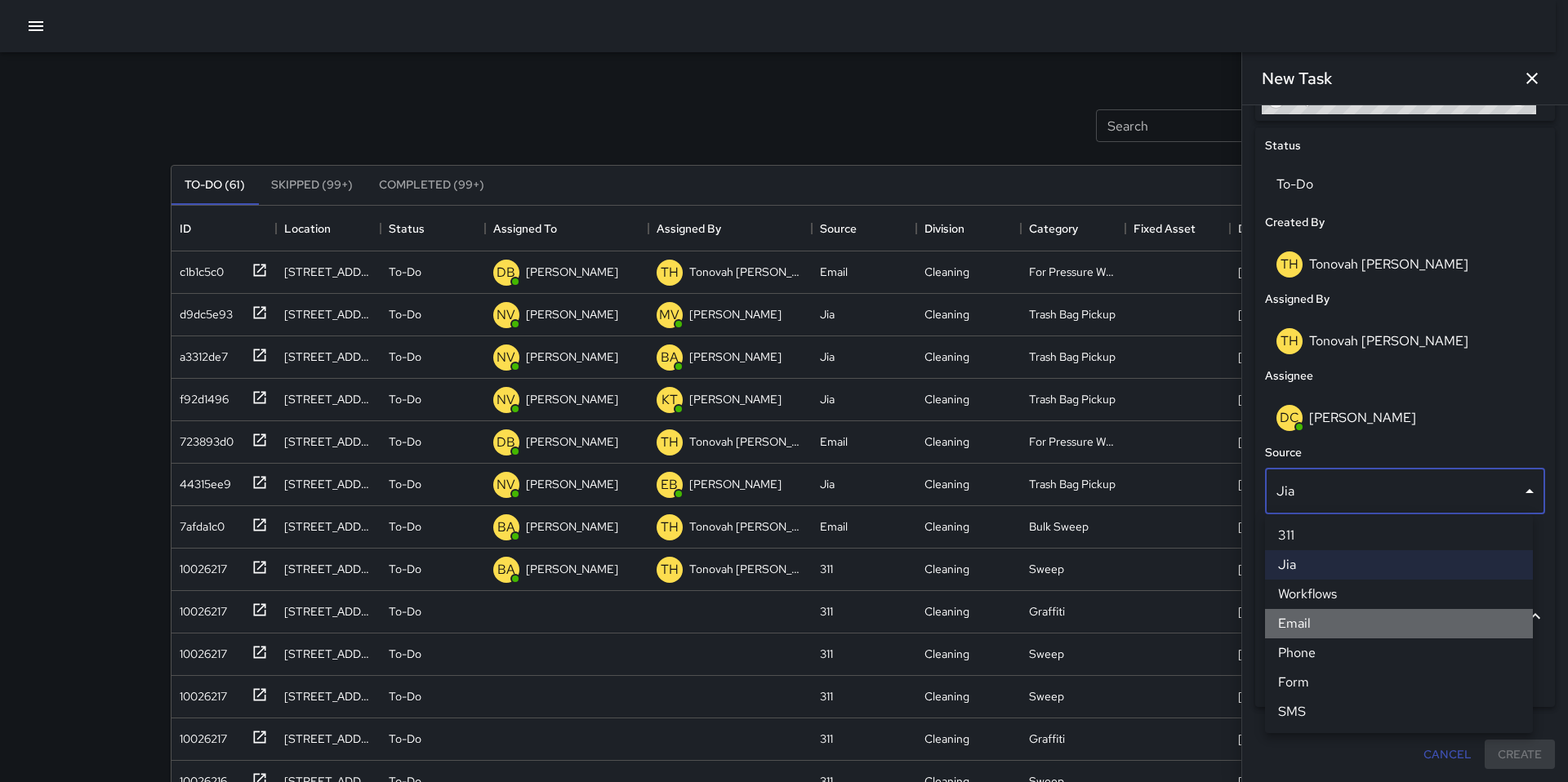
click at [1306, 630] on li "Email" at bounding box center [1398, 623] width 268 height 30
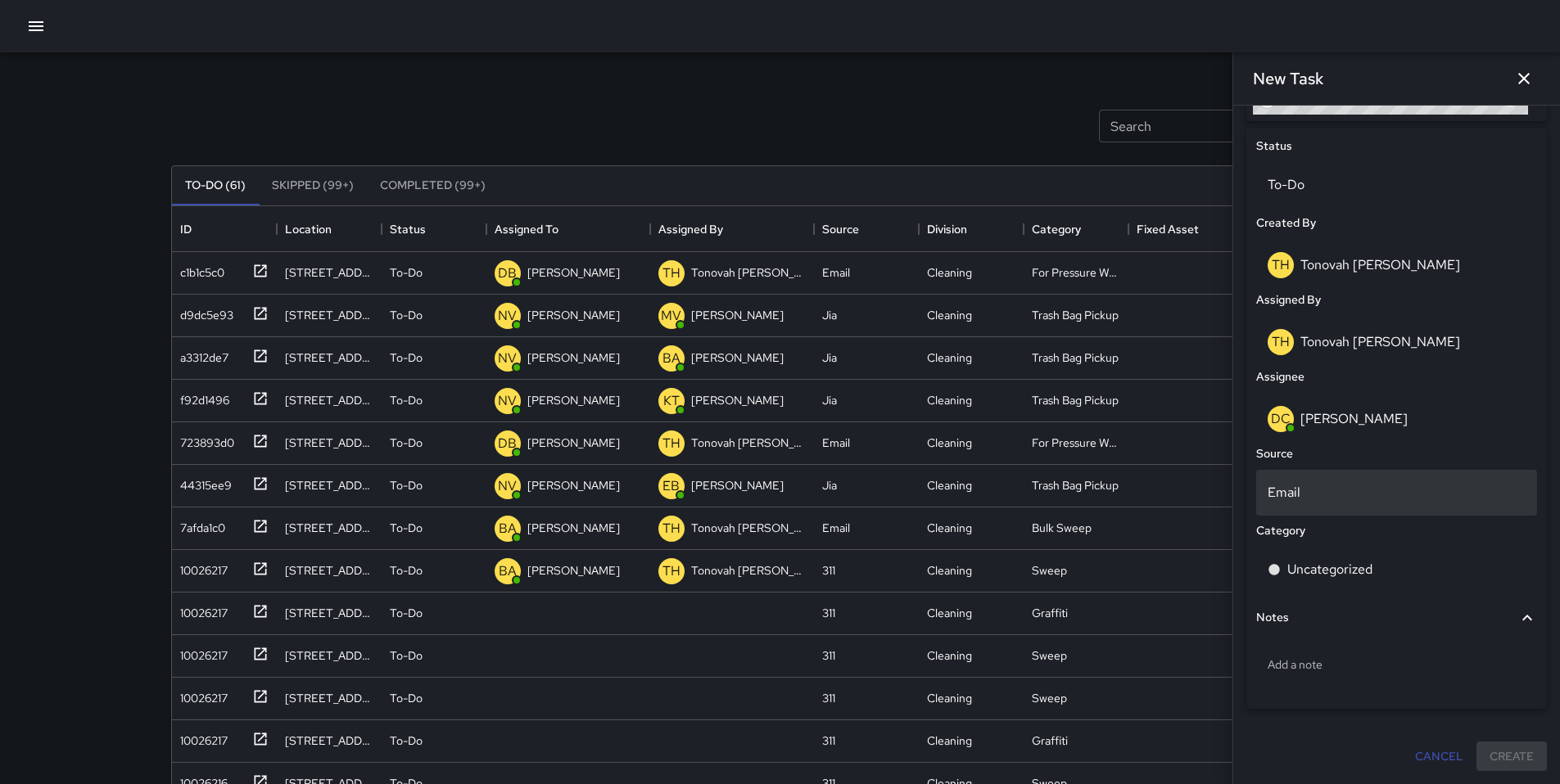
click at [1309, 496] on p "Email" at bounding box center [1395, 493] width 258 height 20
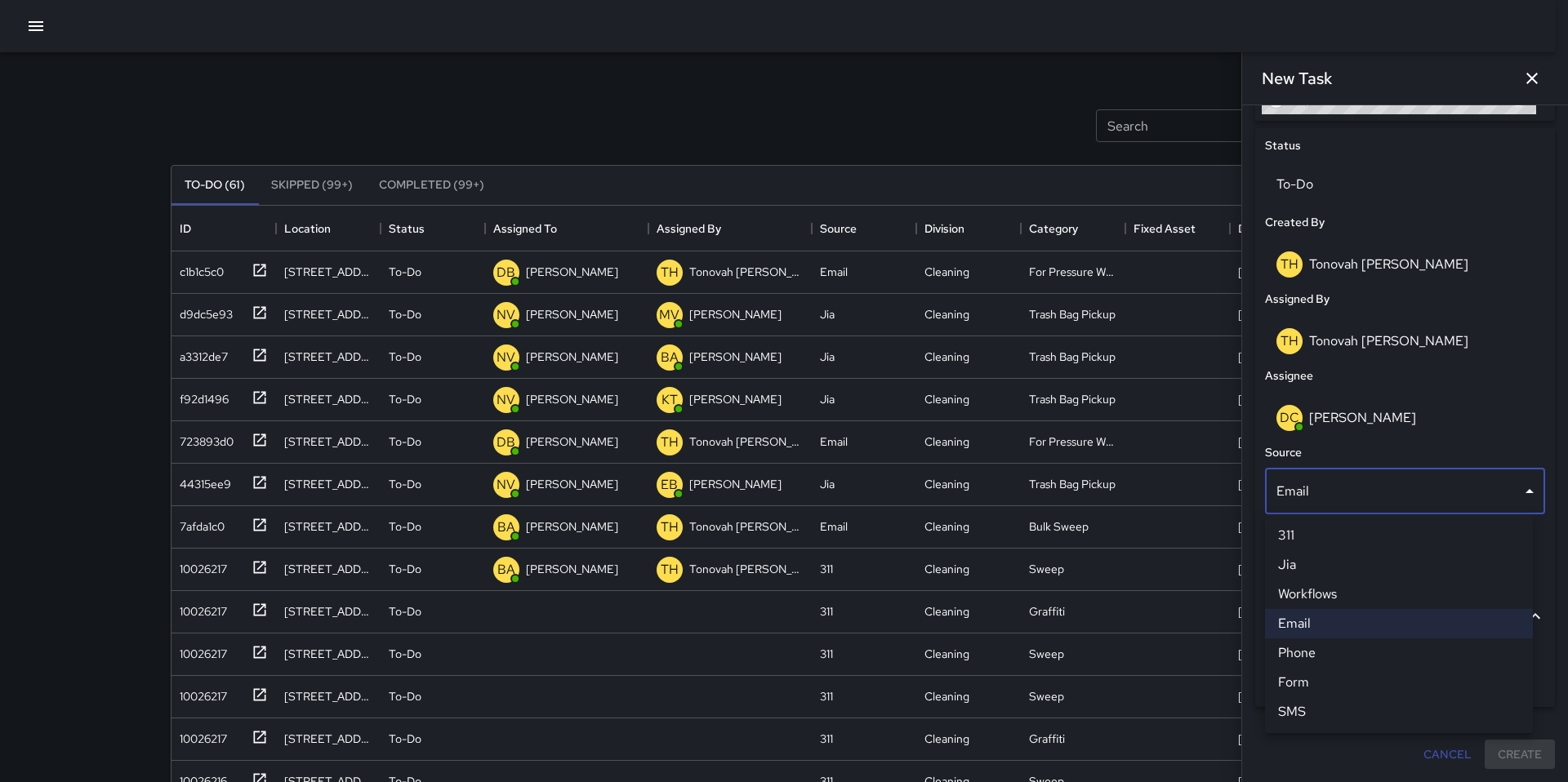
click at [1299, 535] on li "311" at bounding box center [1398, 536] width 268 height 30
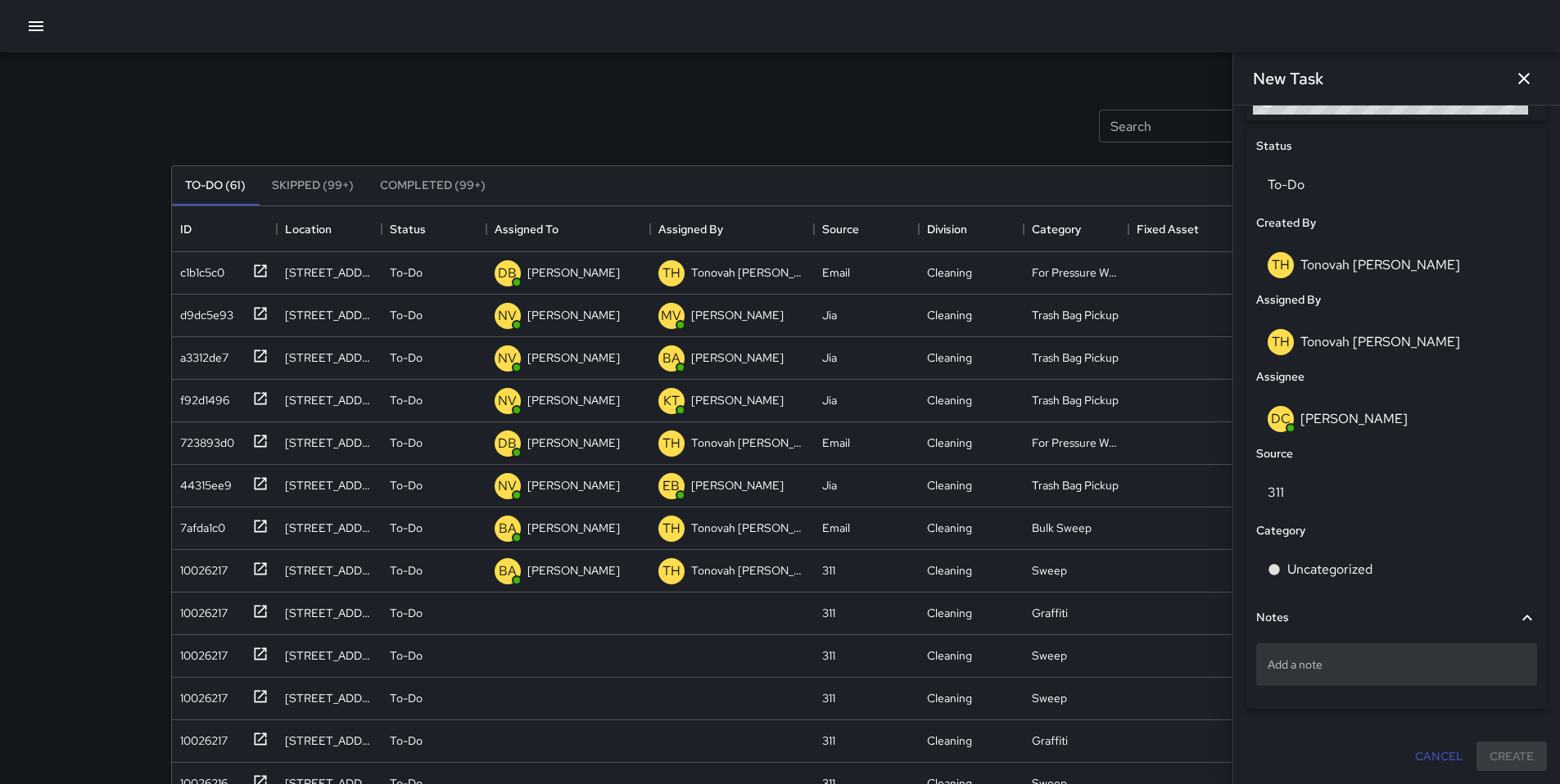
click at [1288, 666] on p "Add a note" at bounding box center [1395, 665] width 258 height 16
click at [1288, 666] on textarea at bounding box center [1395, 665] width 258 height 16
type textarea "**********"
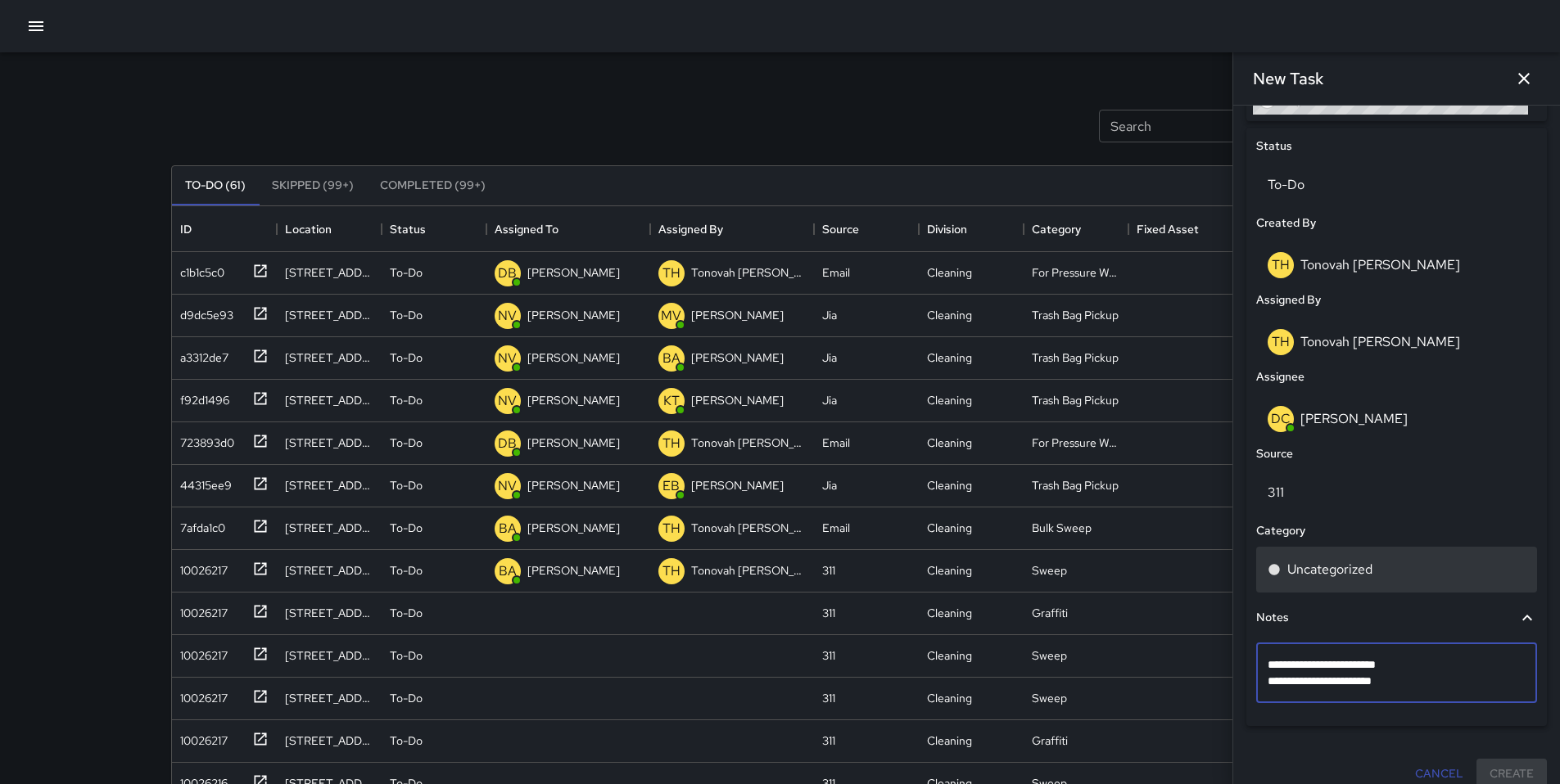
click at [1289, 558] on div "Uncategorized" at bounding box center [1396, 570] width 281 height 46
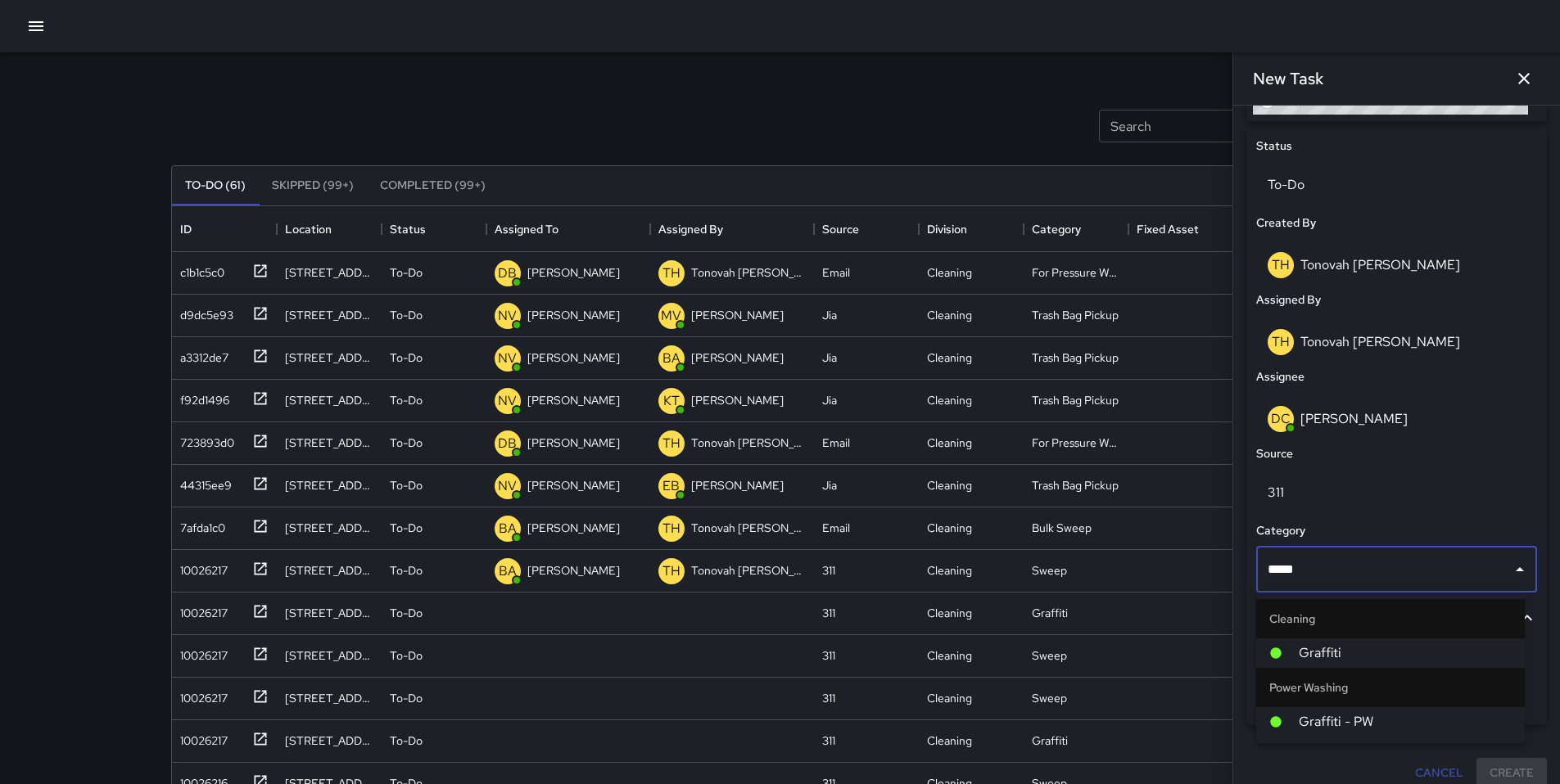
type input "******"
click at [1288, 643] on li "Graffiti" at bounding box center [1390, 653] width 269 height 30
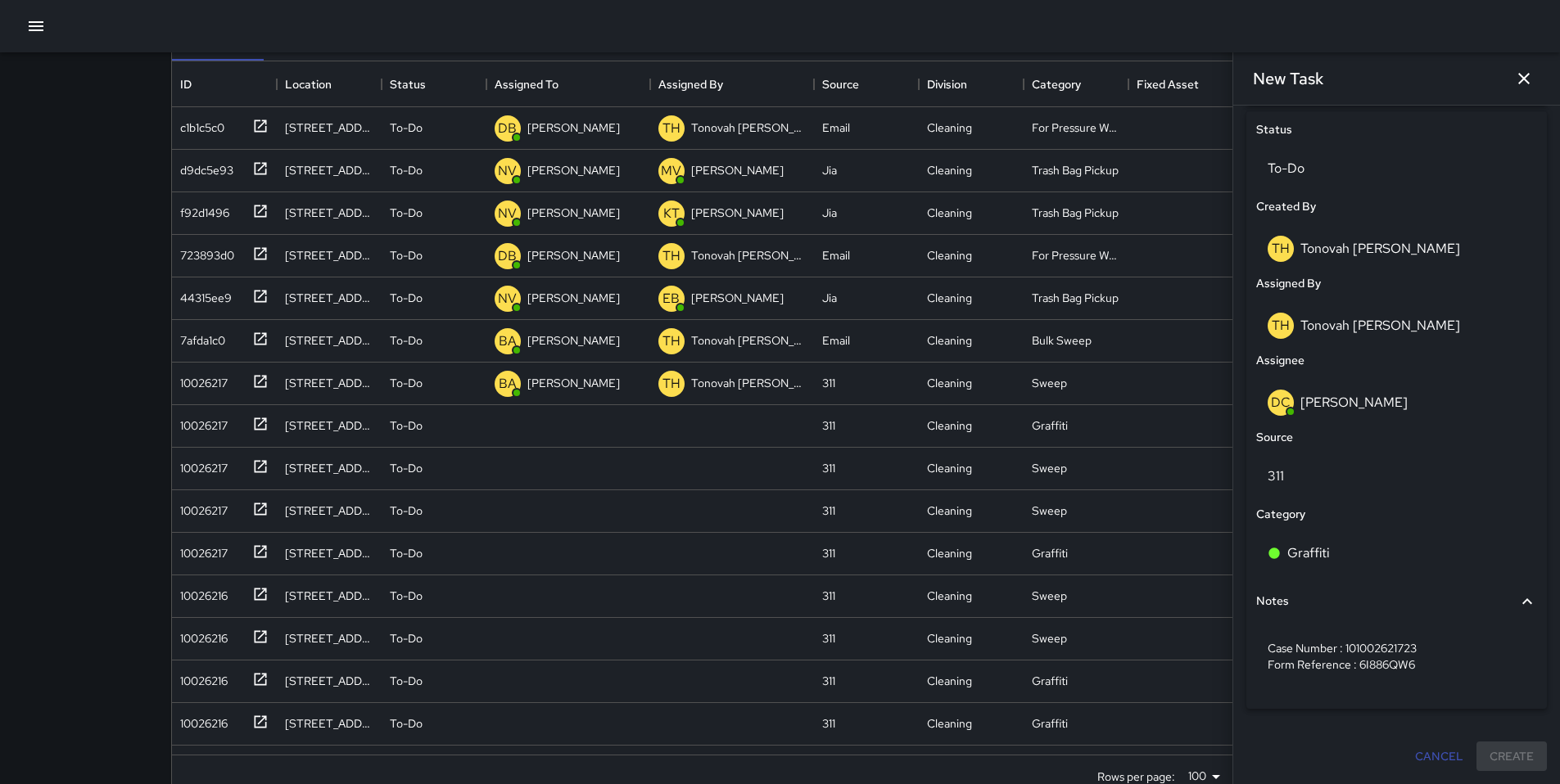
scroll to position [148, 0]
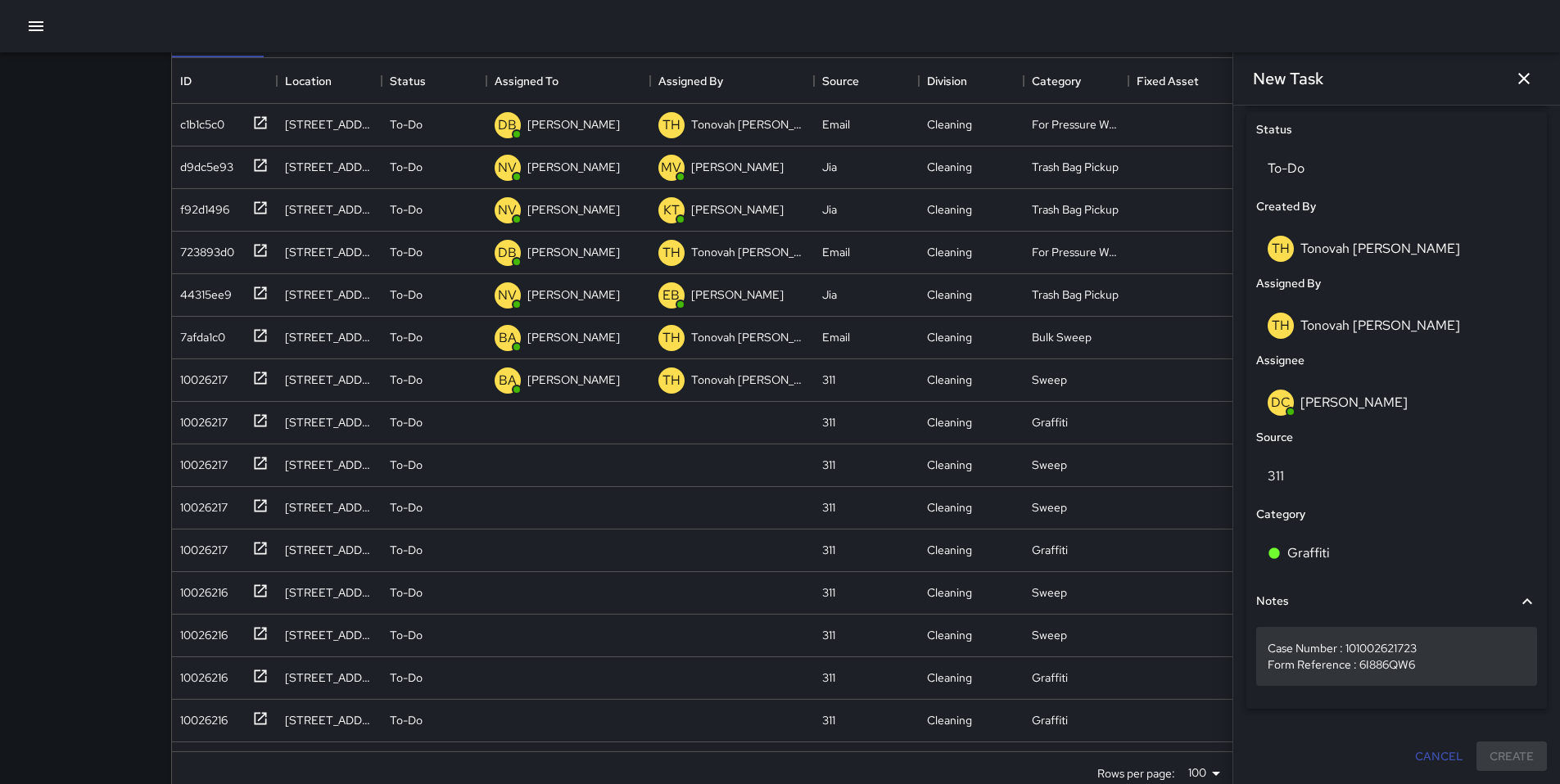
click at [1438, 676] on div "Case Number : 101002621723 Form Reference : 6I886QW6" at bounding box center [1396, 656] width 281 height 59
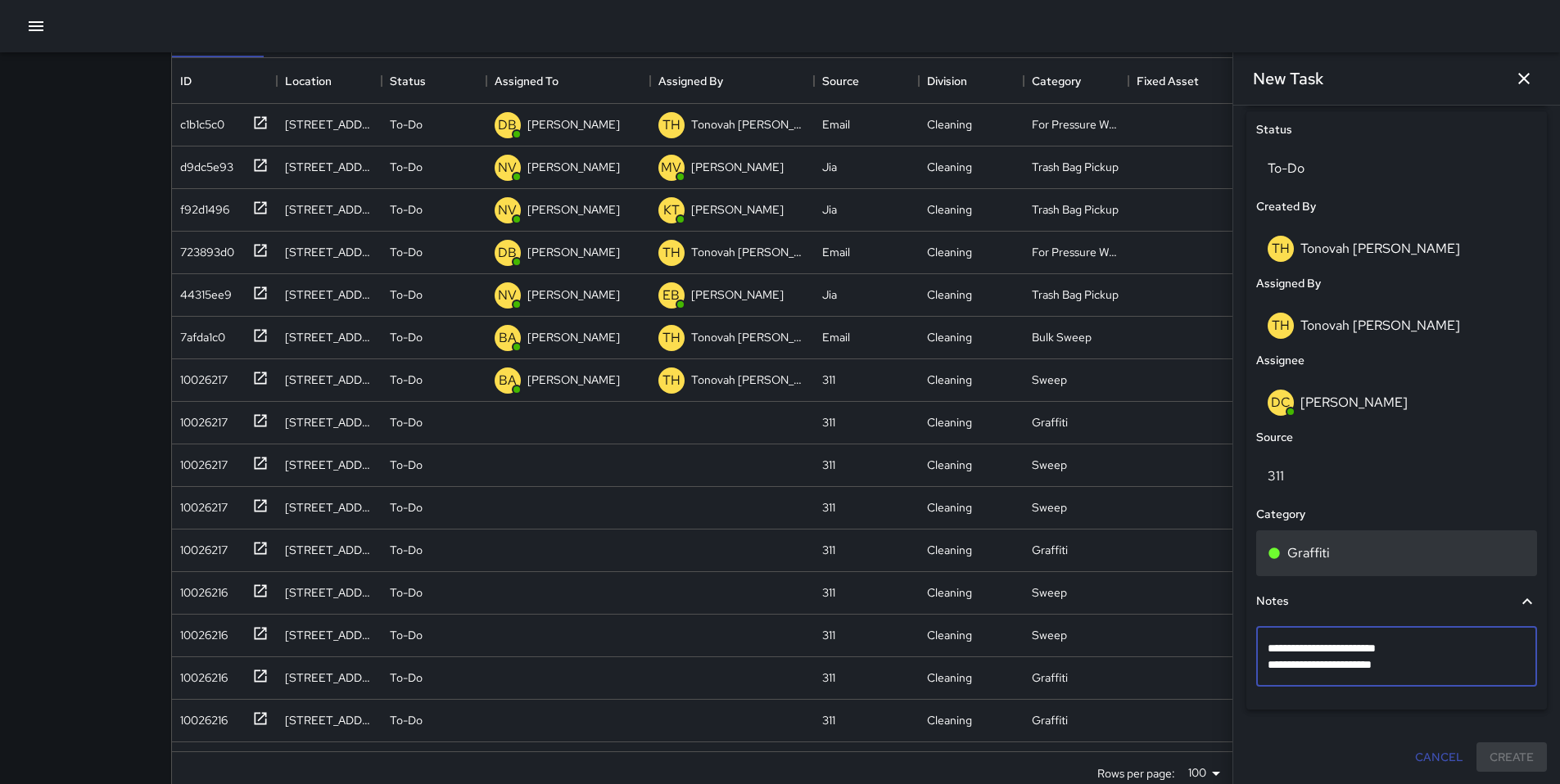
click at [1381, 571] on div "Graffiti" at bounding box center [1396, 553] width 281 height 46
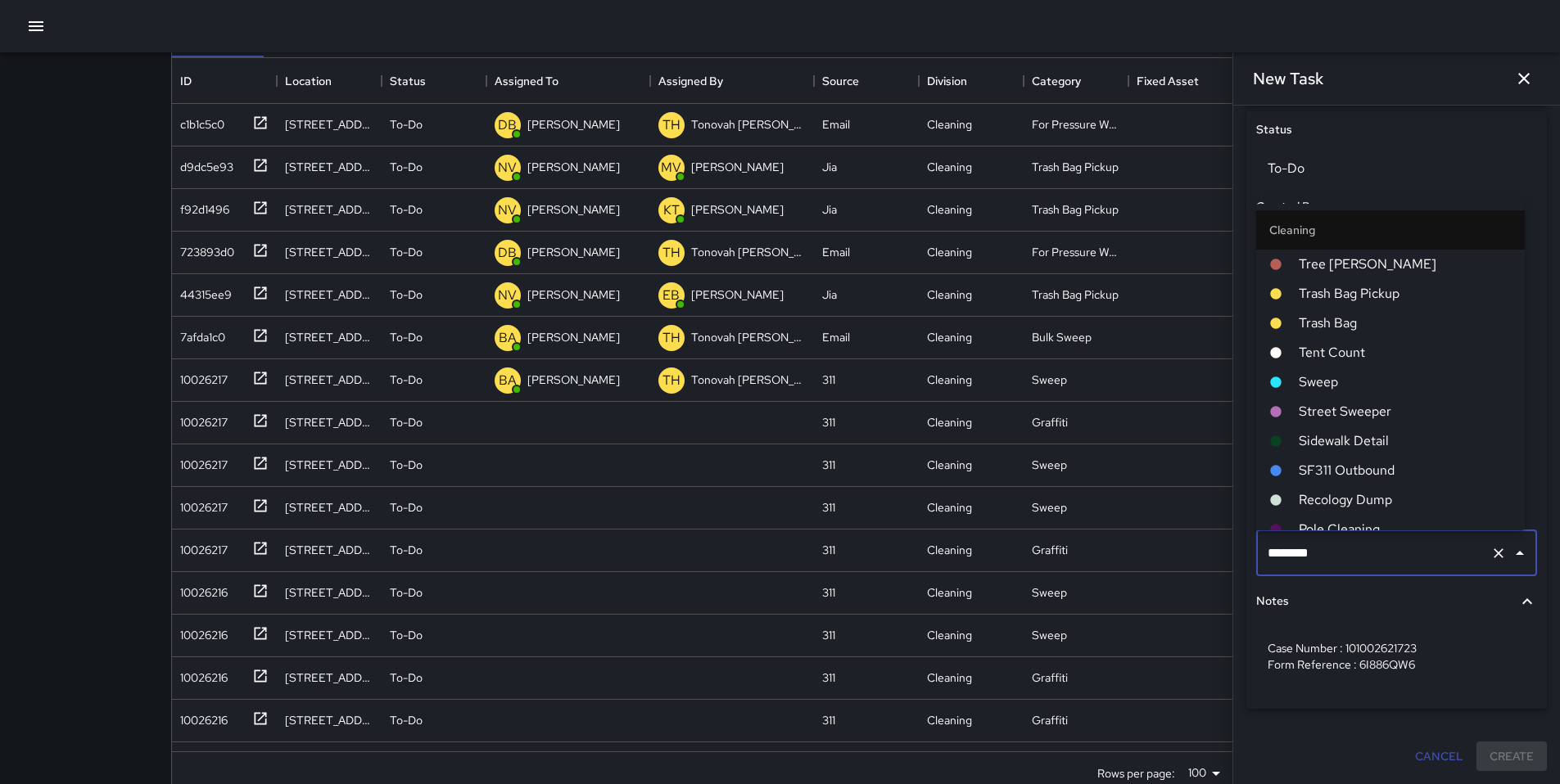
scroll to position [308, 0]
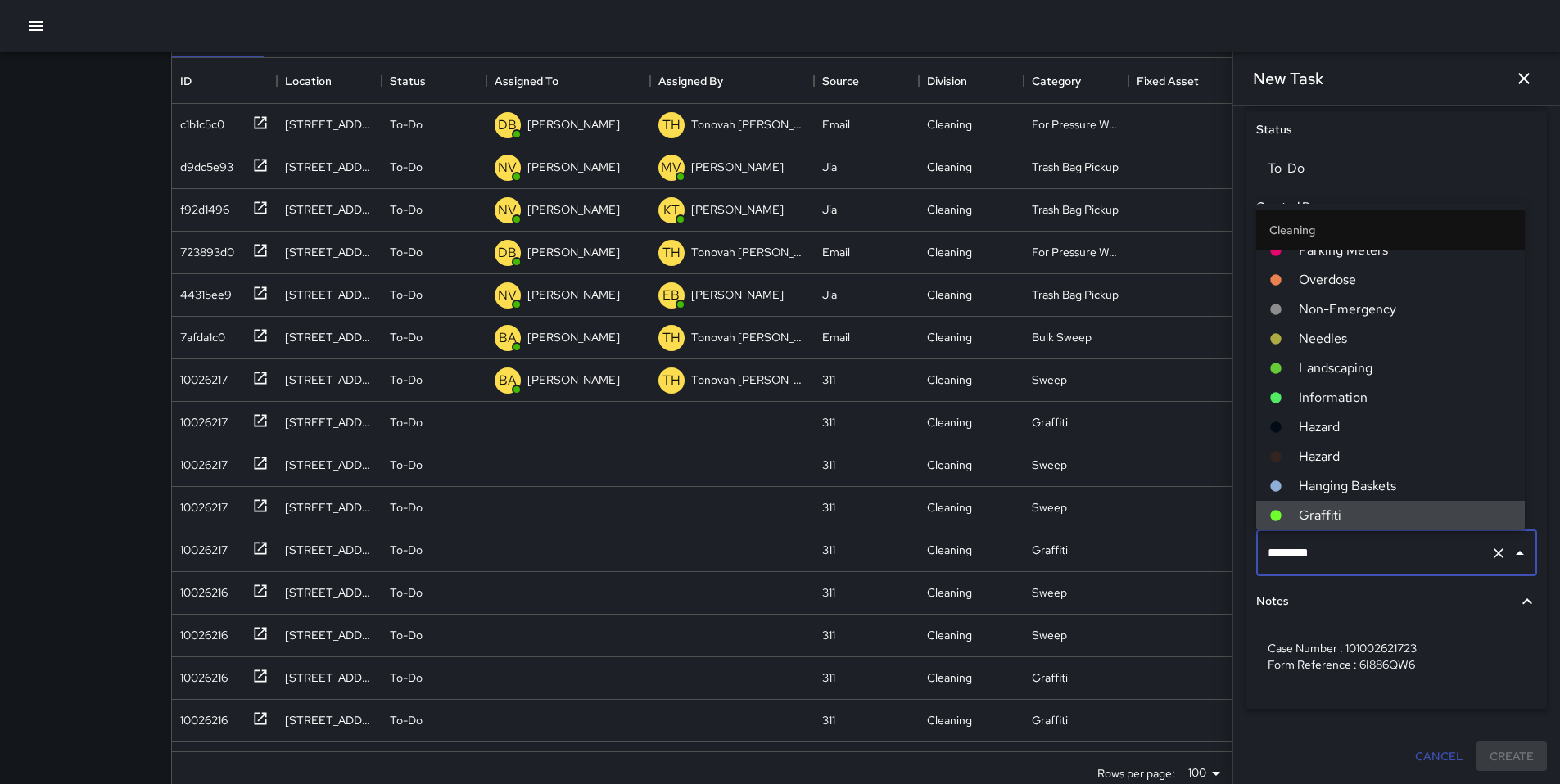
click at [1373, 553] on input "********" at bounding box center [1374, 553] width 221 height 31
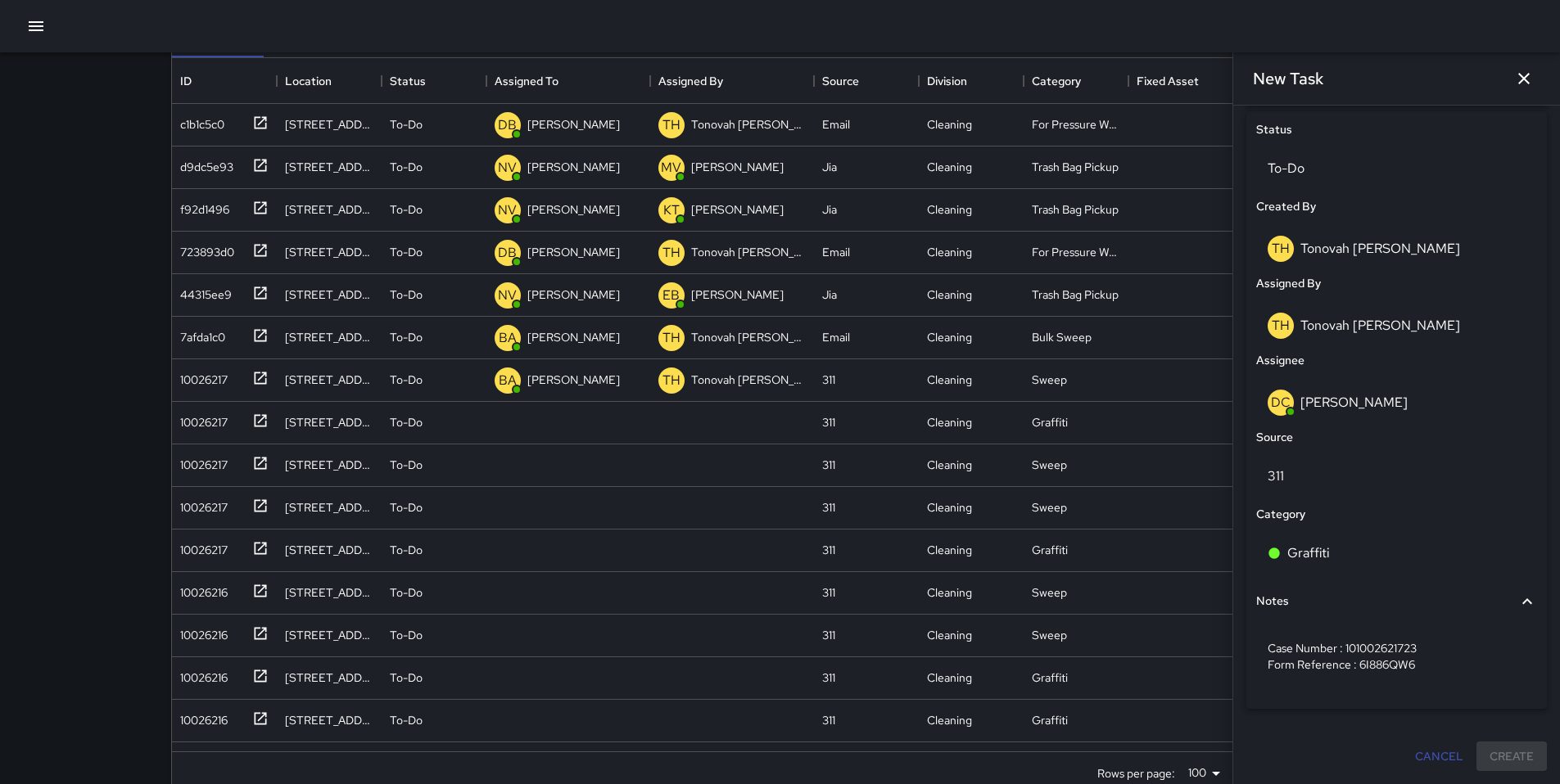
click at [1379, 606] on div "Notes" at bounding box center [1386, 601] width 261 height 18
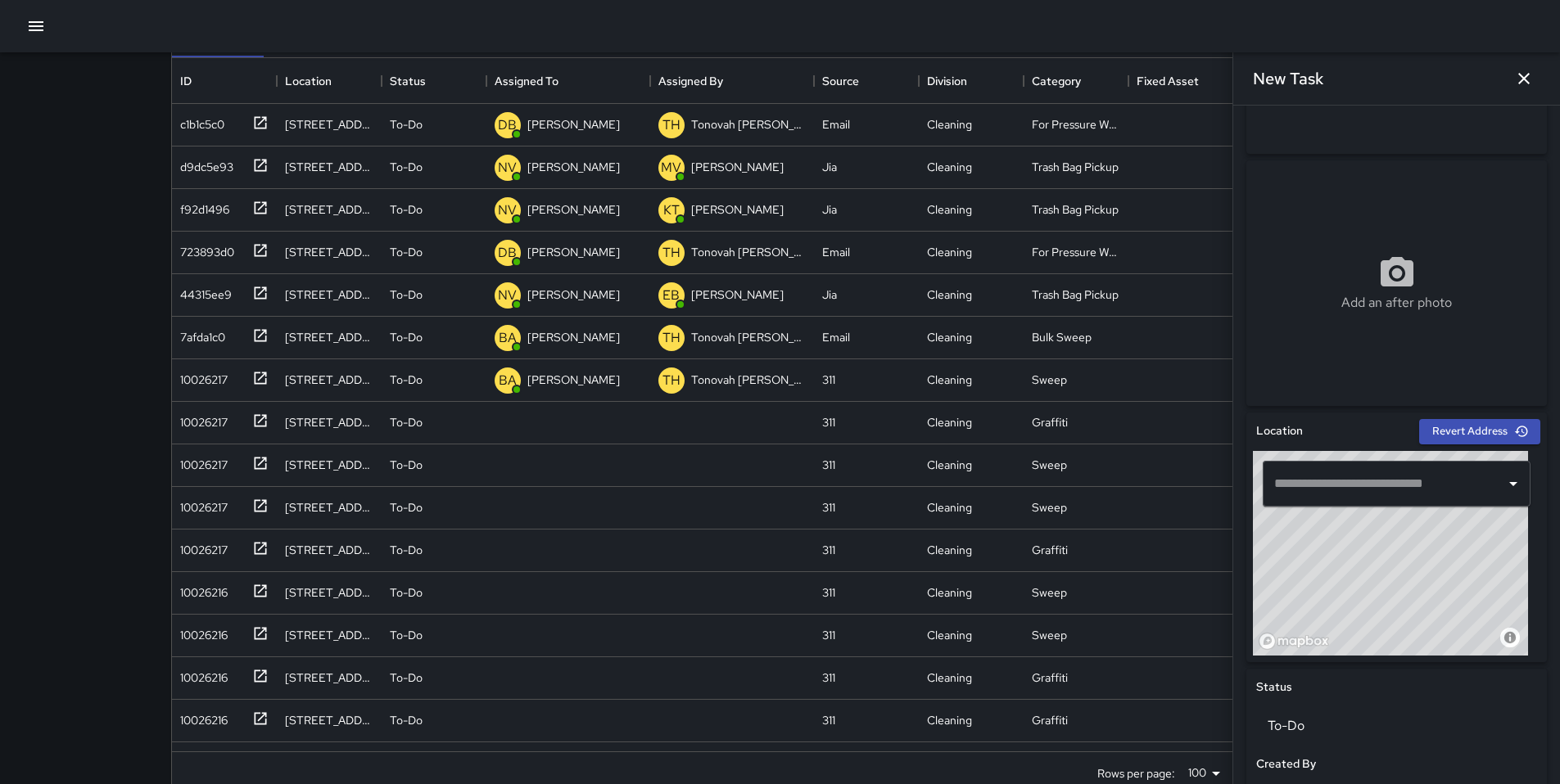
scroll to position [153, 0]
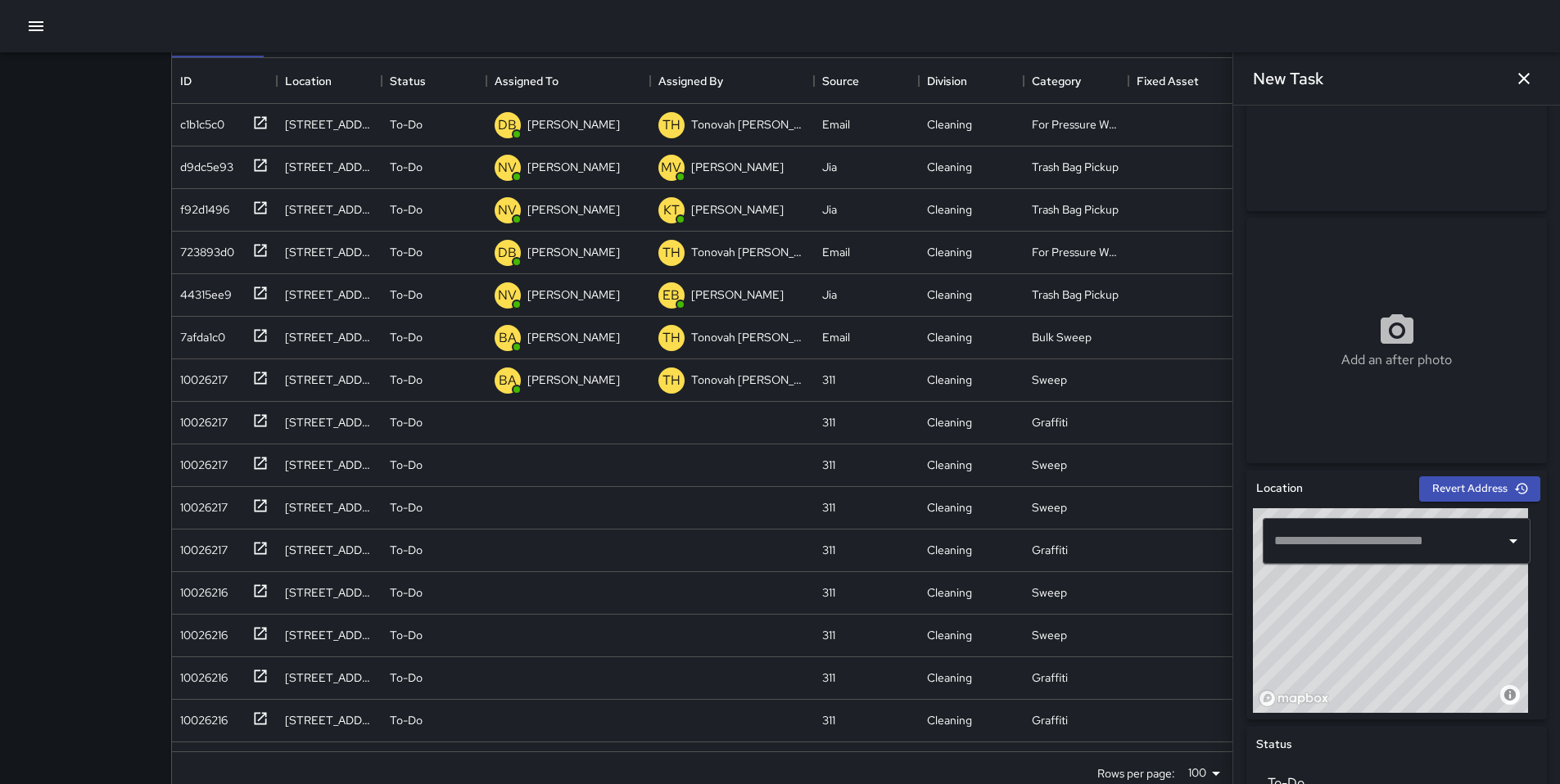
click at [1365, 560] on div "​" at bounding box center [1396, 541] width 268 height 46
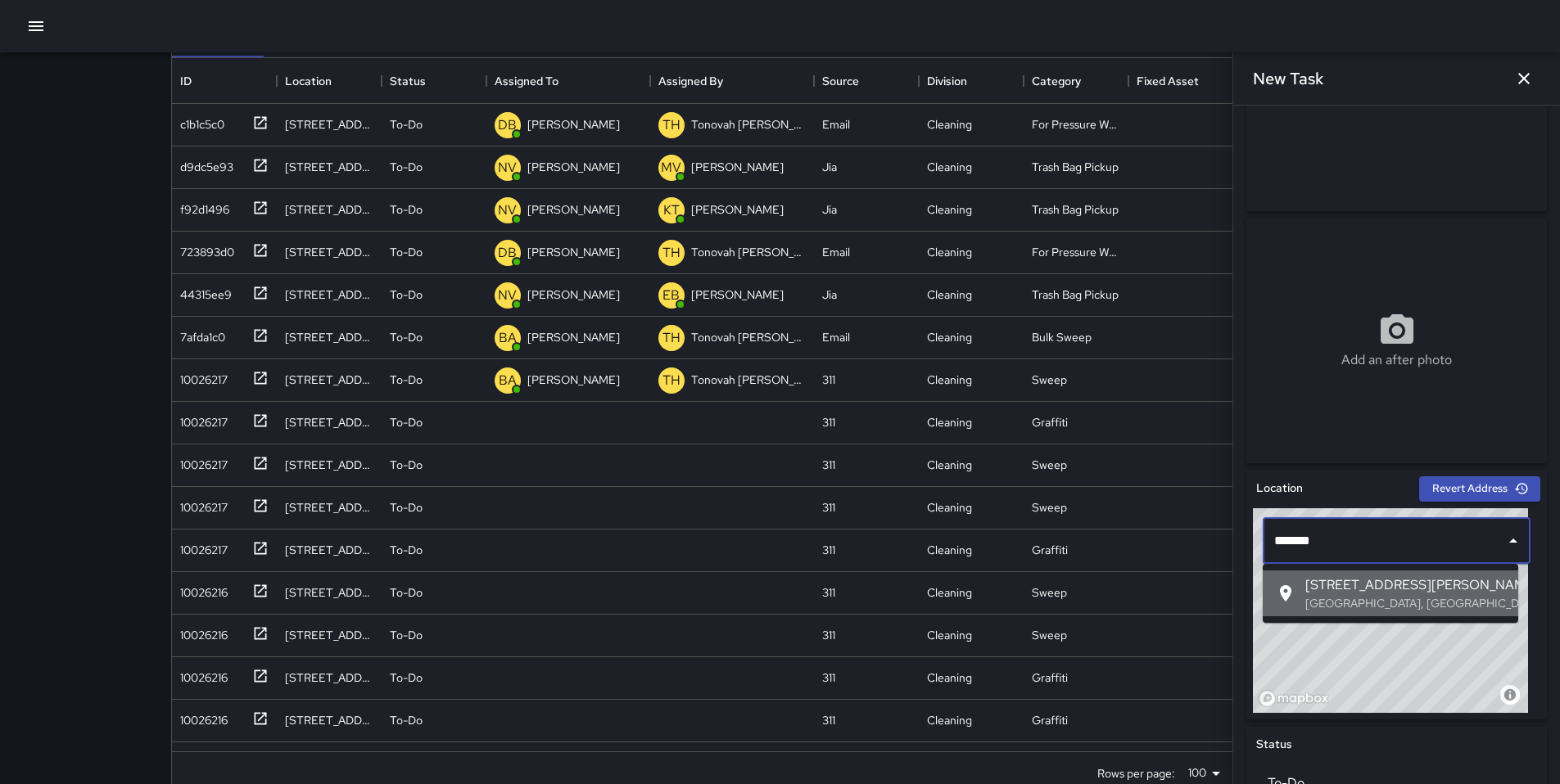
click at [1452, 602] on p "San Francisco, CA, USA" at bounding box center [1404, 603] width 200 height 16
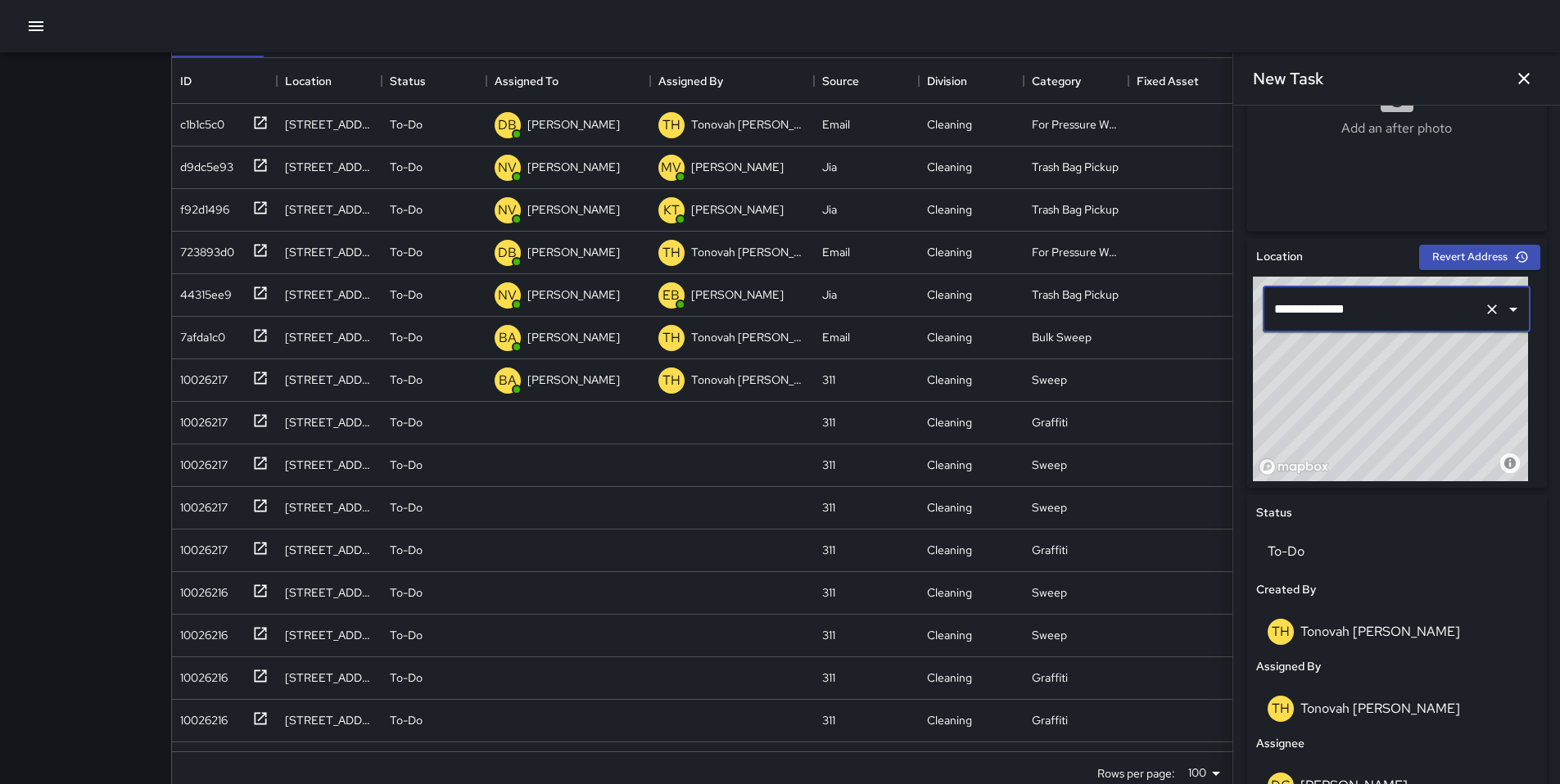
scroll to position [689, 0]
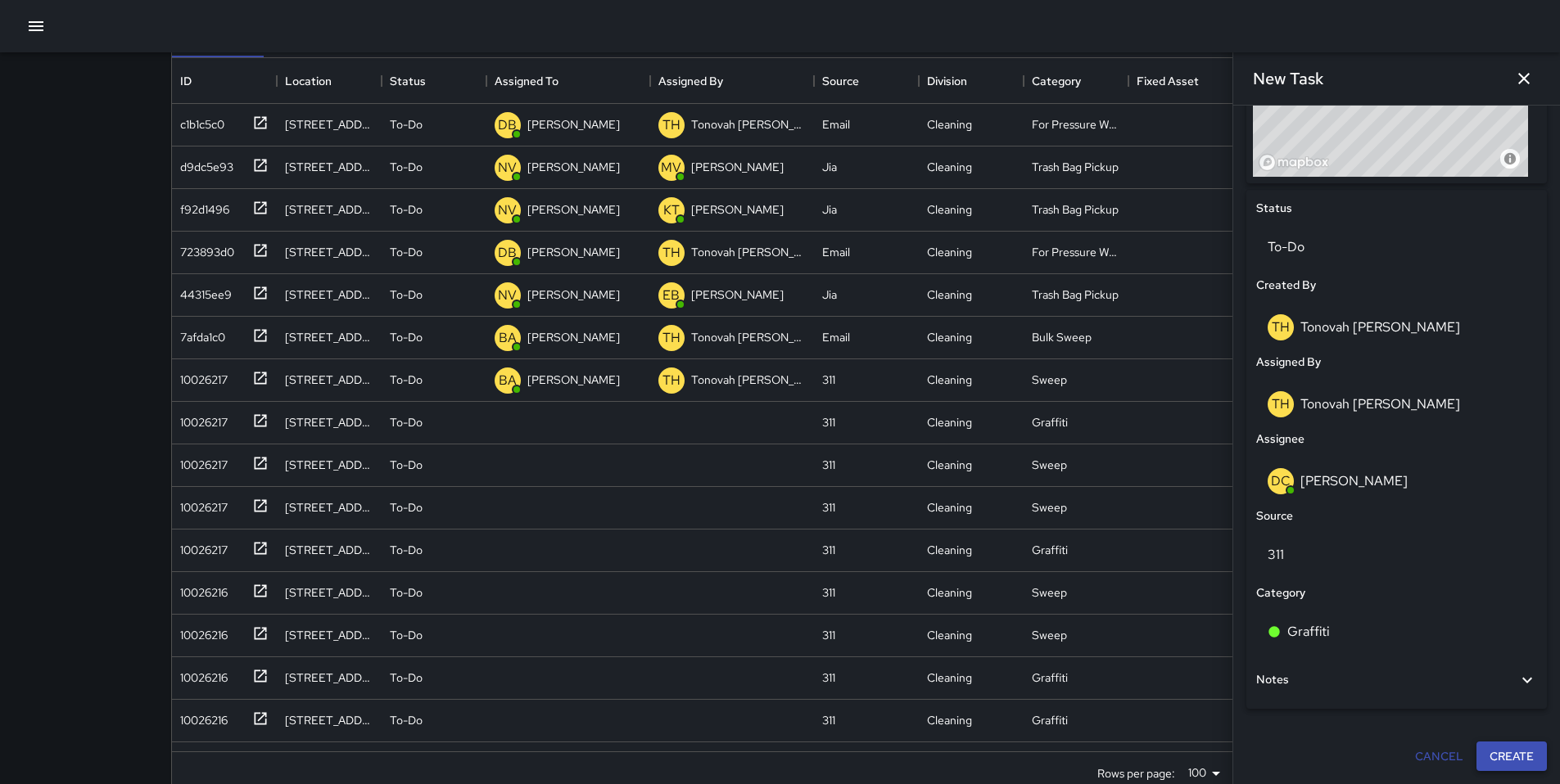
type input "**********"
click at [1518, 755] on button "Create" at bounding box center [1511, 756] width 71 height 30
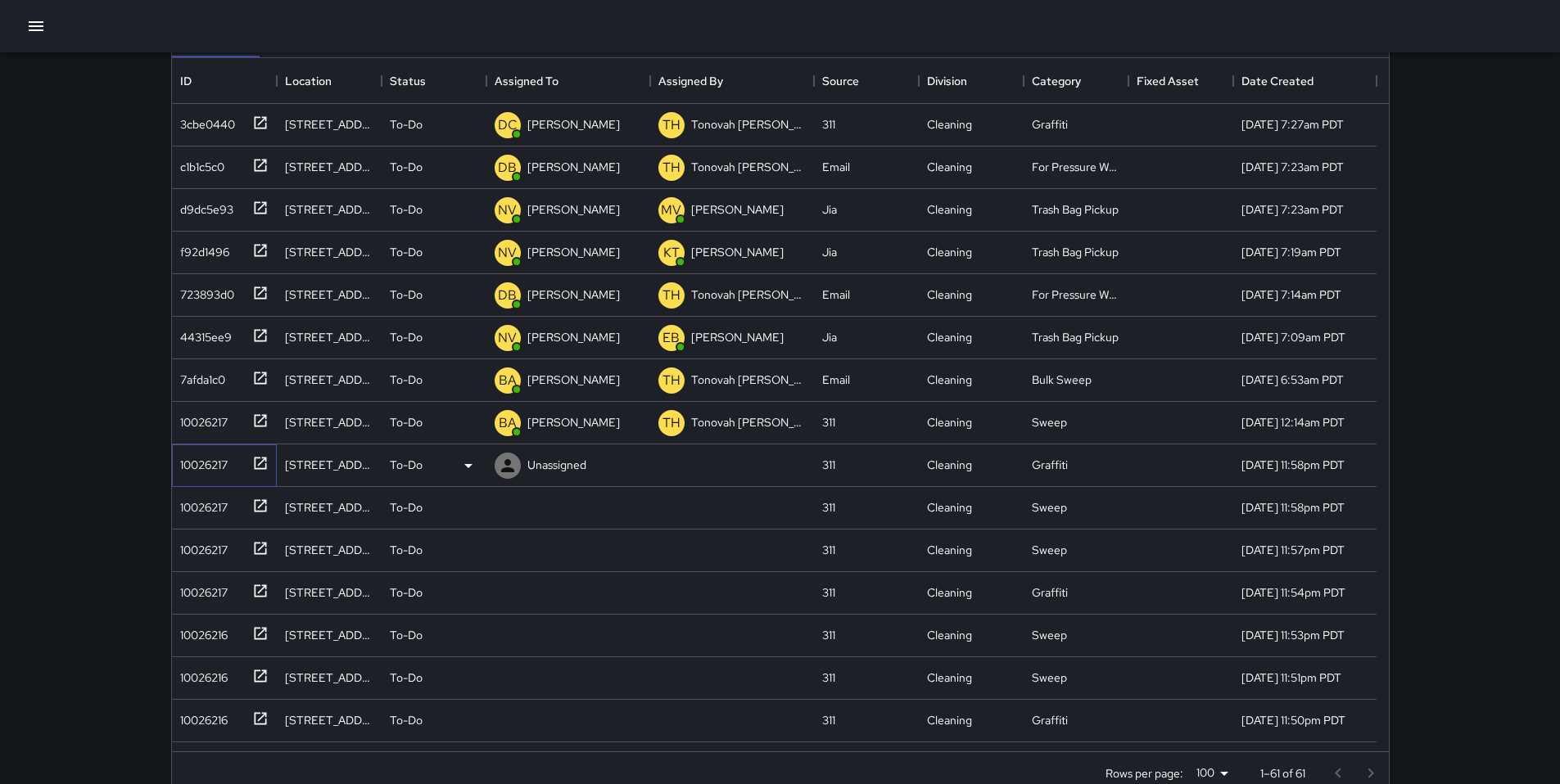
click at [235, 466] on div "10026217" at bounding box center [221, 462] width 95 height 27
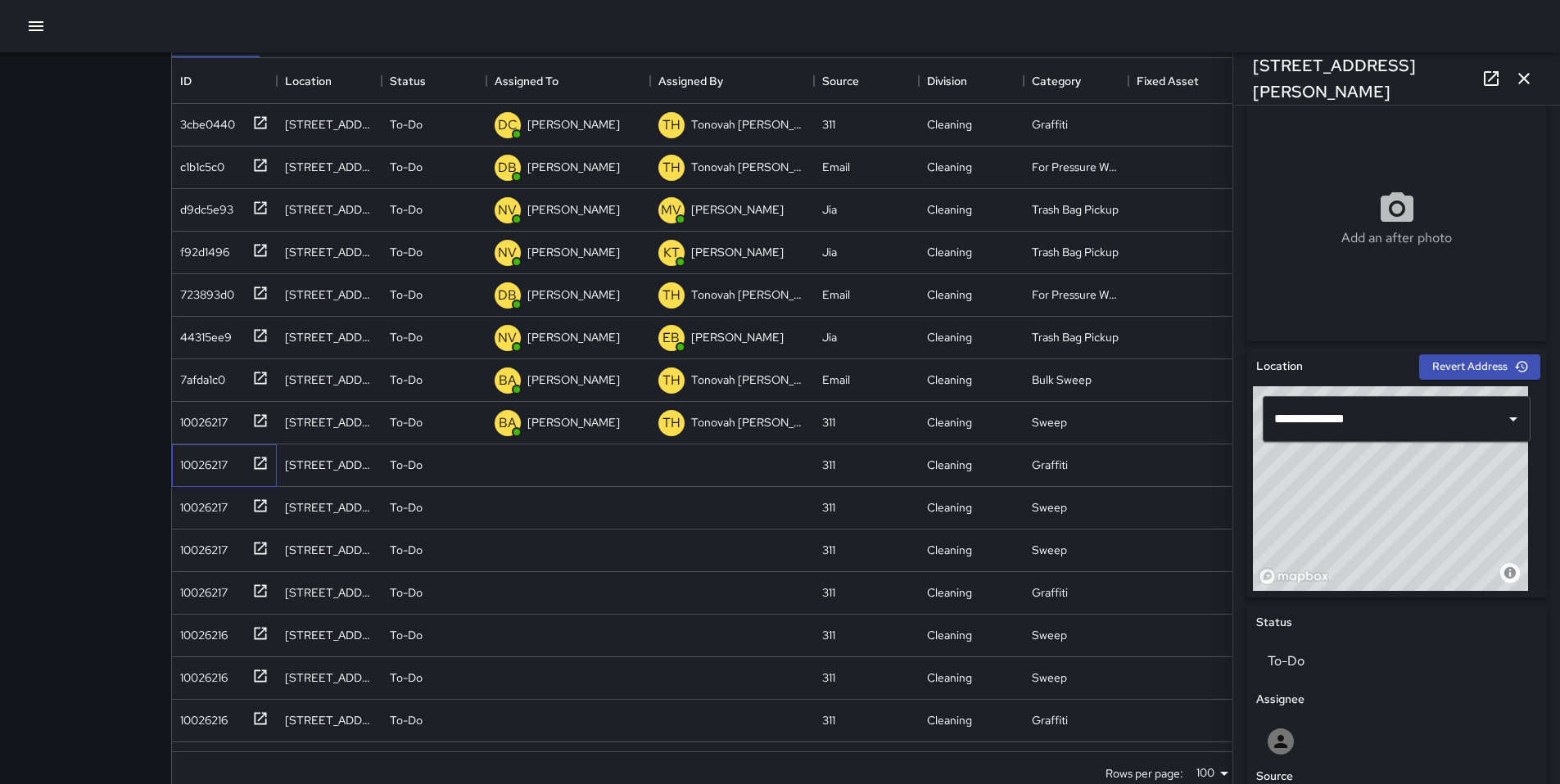
scroll to position [554, 0]
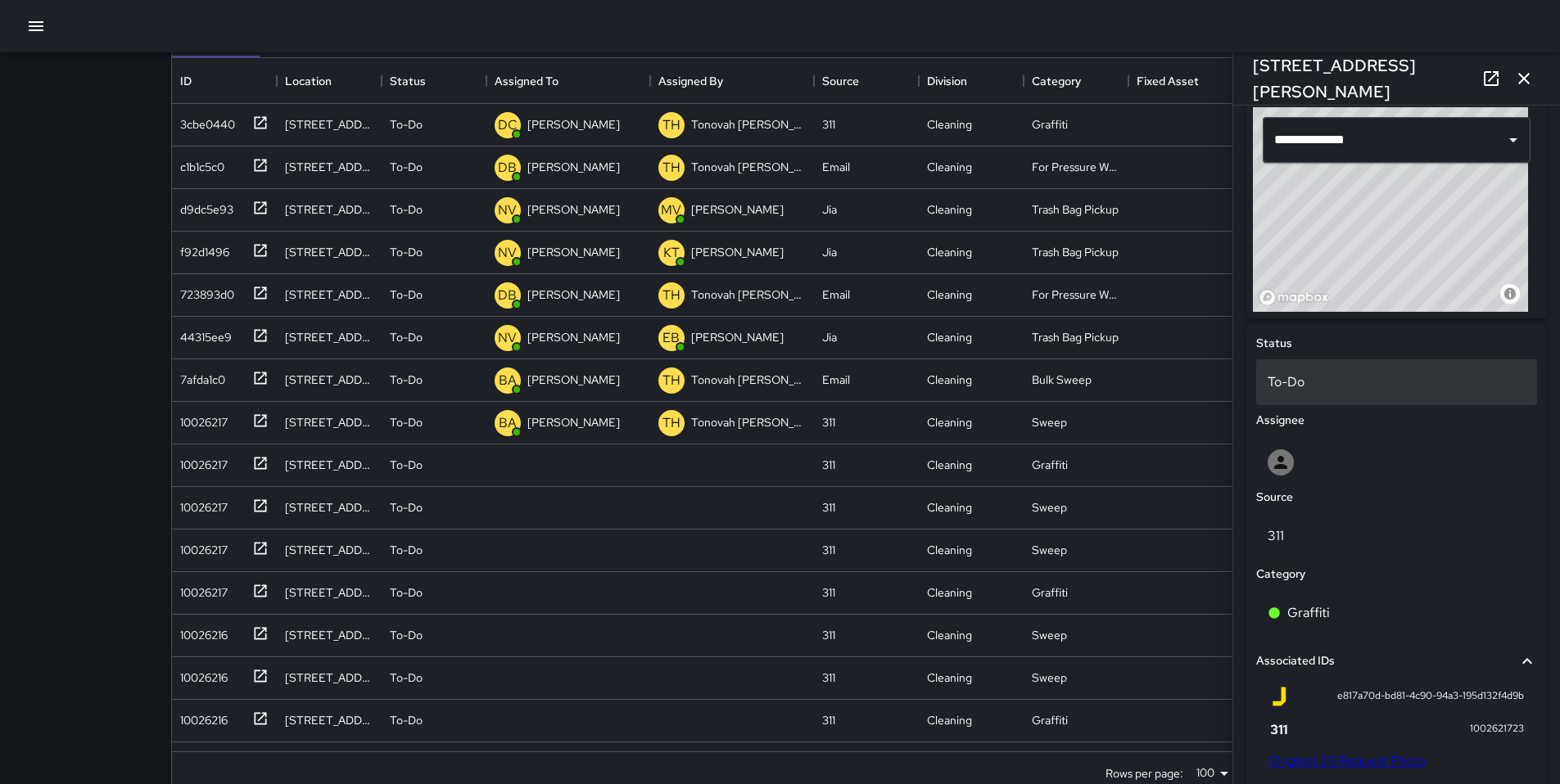
click at [1319, 392] on div "To-Do" at bounding box center [1396, 382] width 281 height 46
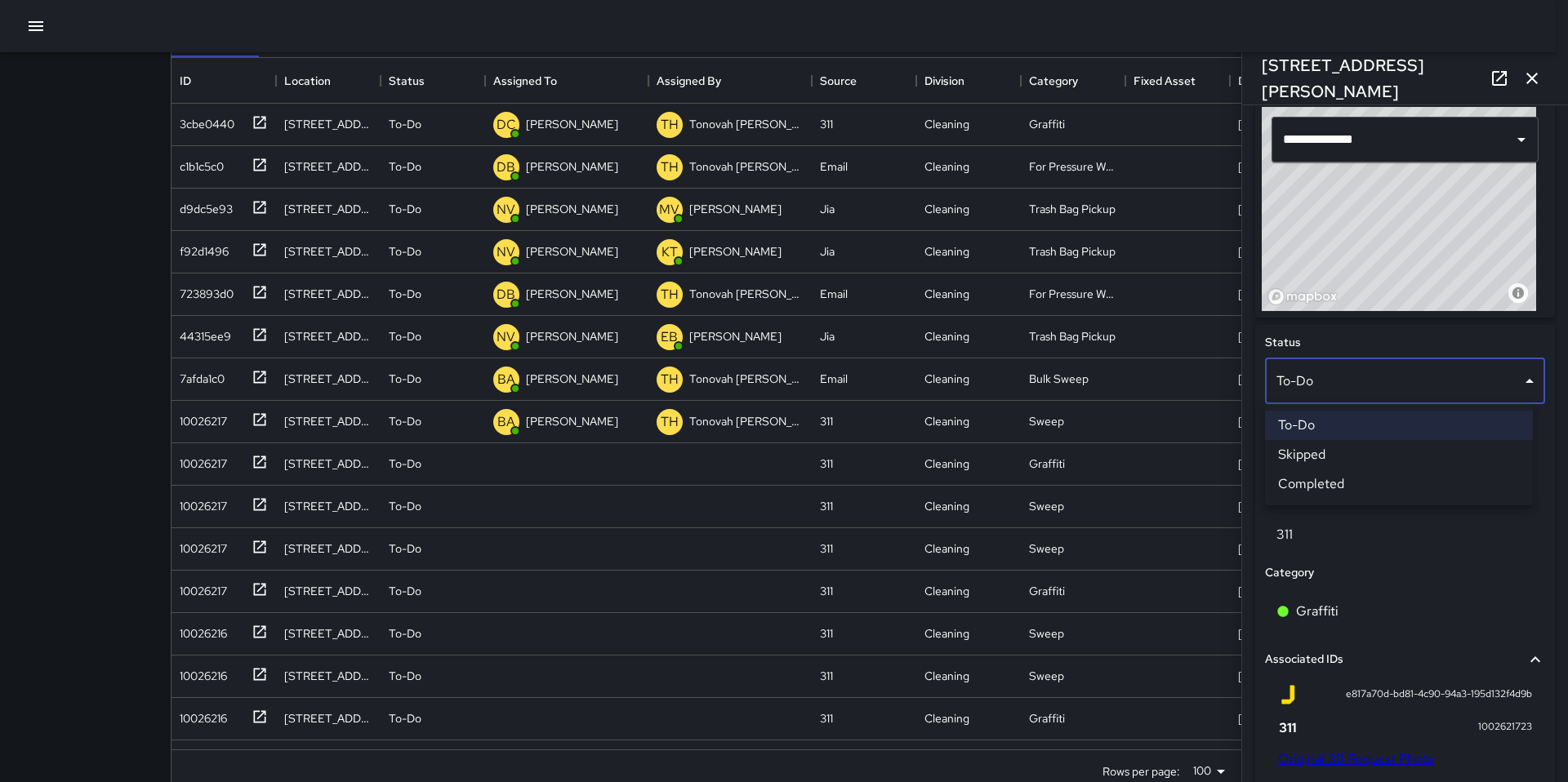
click at [1321, 452] on li "Skipped" at bounding box center [1398, 455] width 268 height 30
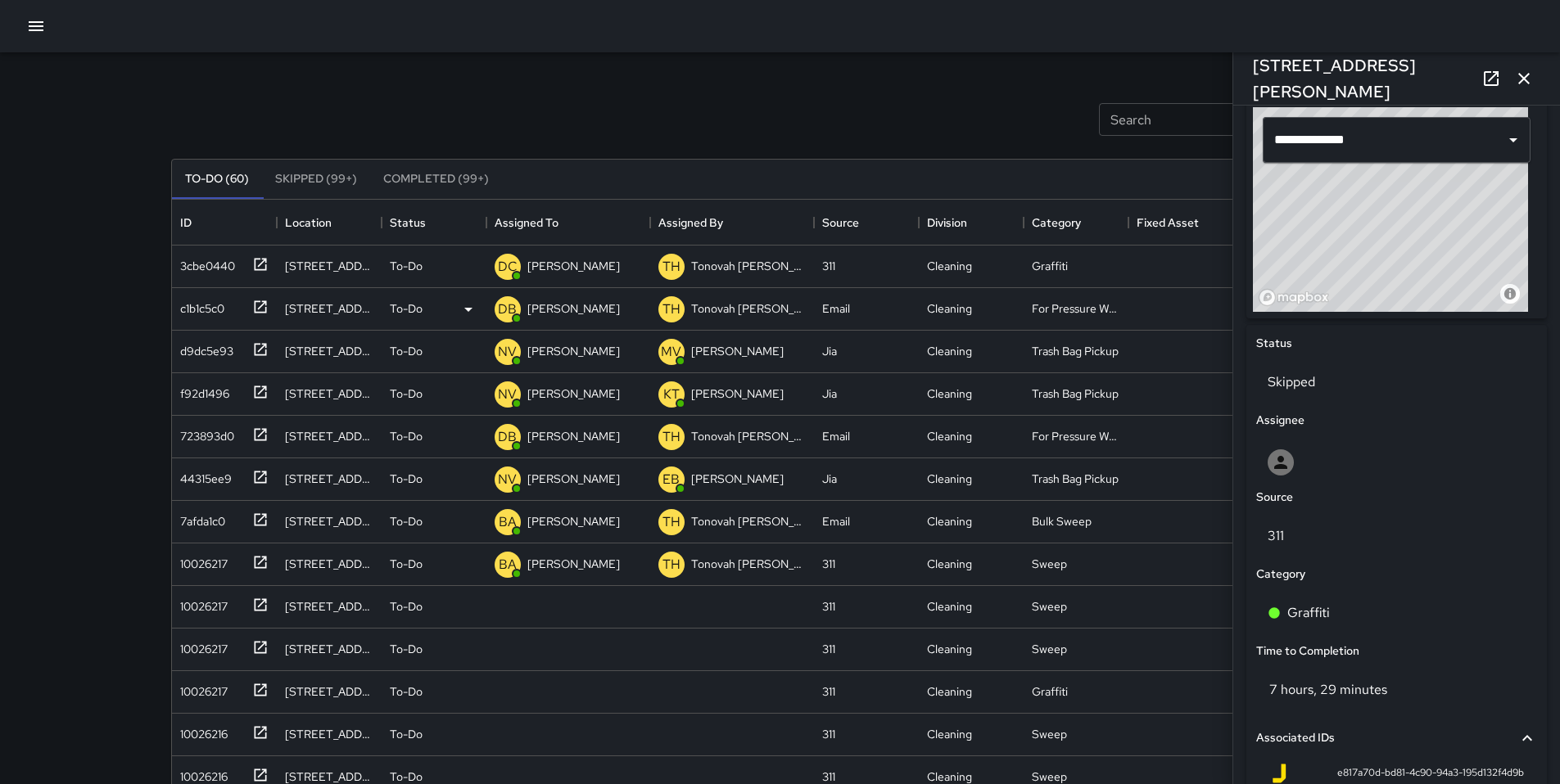
scroll to position [0, 0]
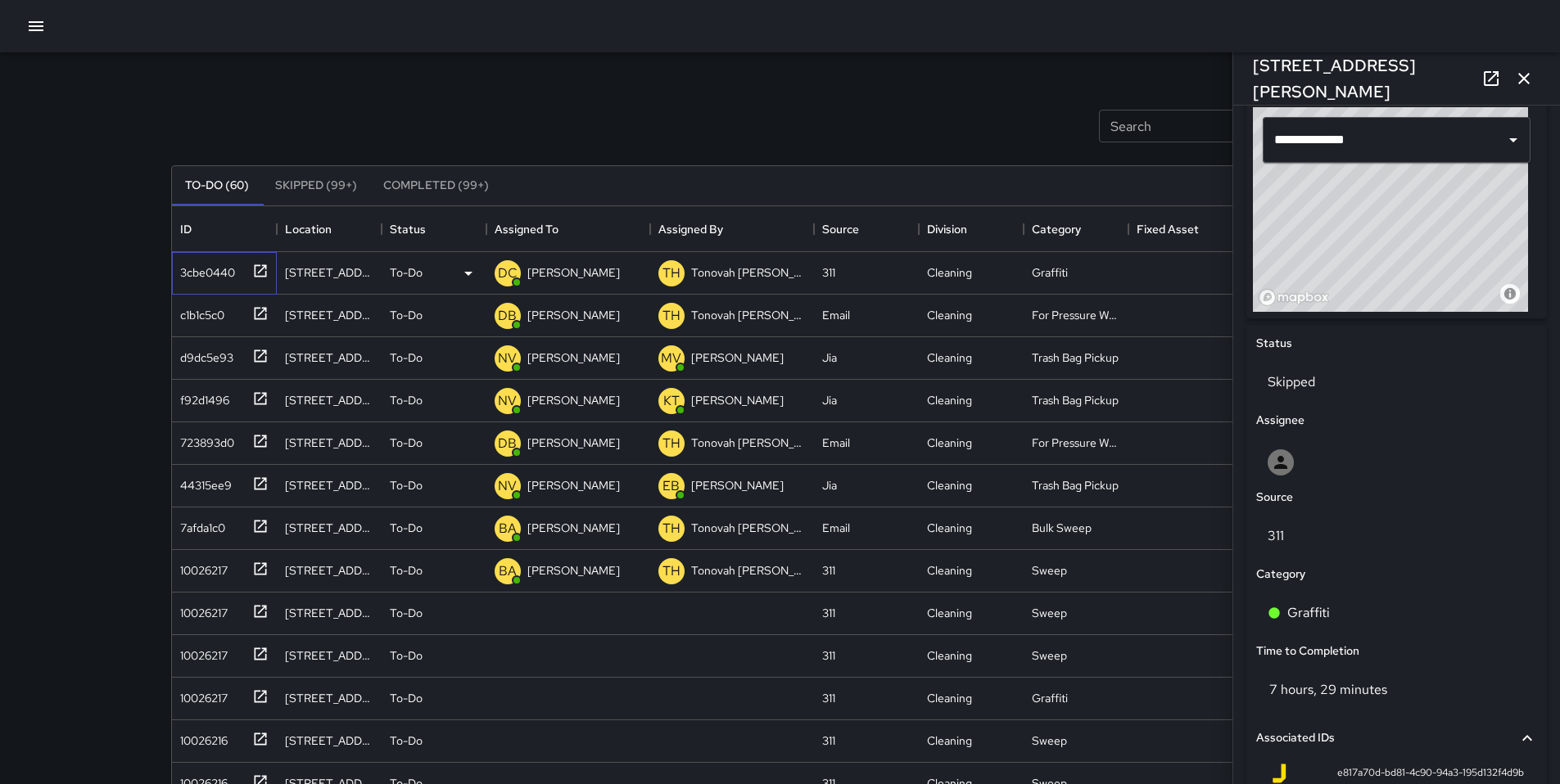
click at [219, 269] on div "3cbe0440" at bounding box center [204, 269] width 61 height 23
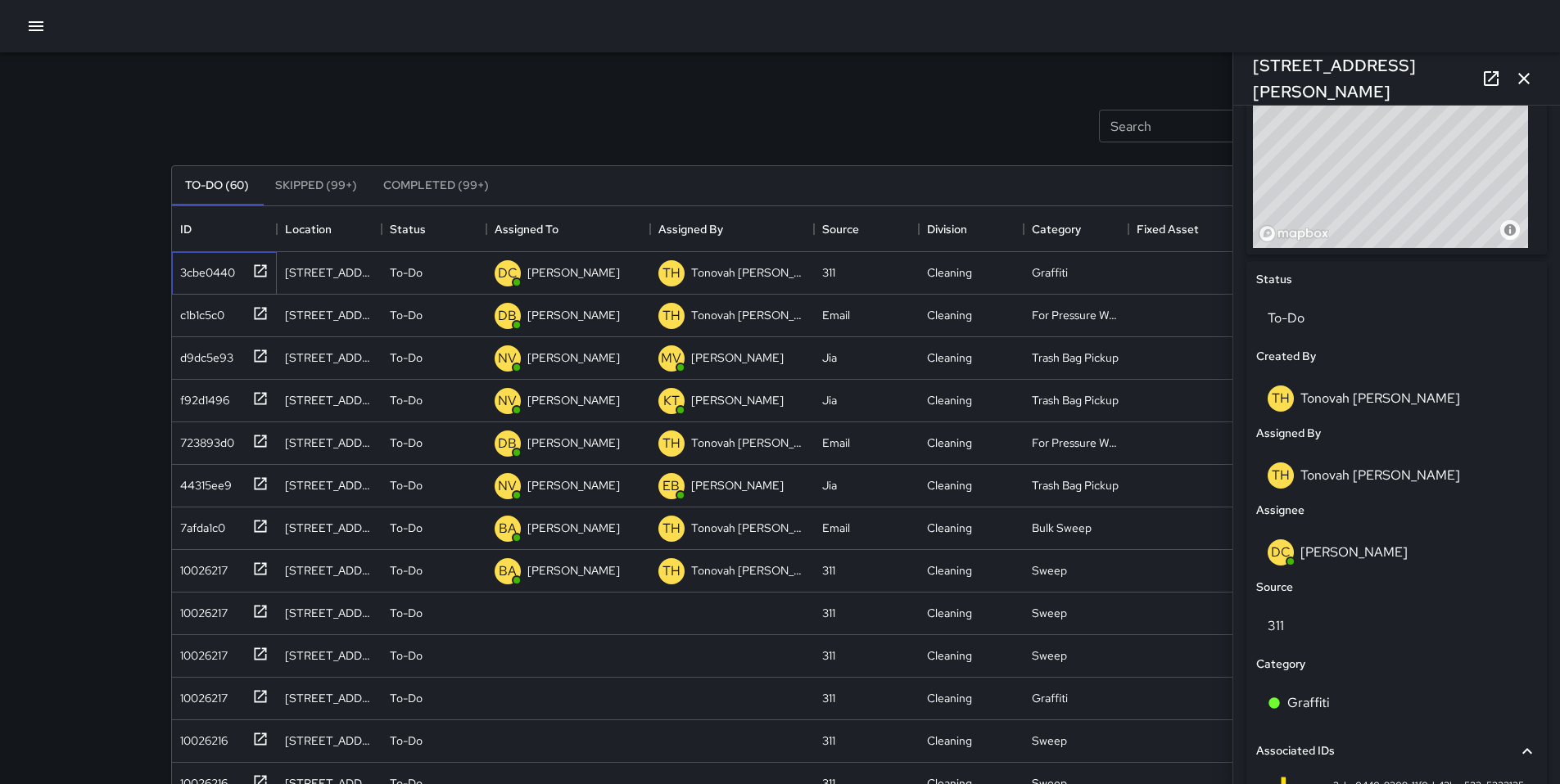
scroll to position [826, 0]
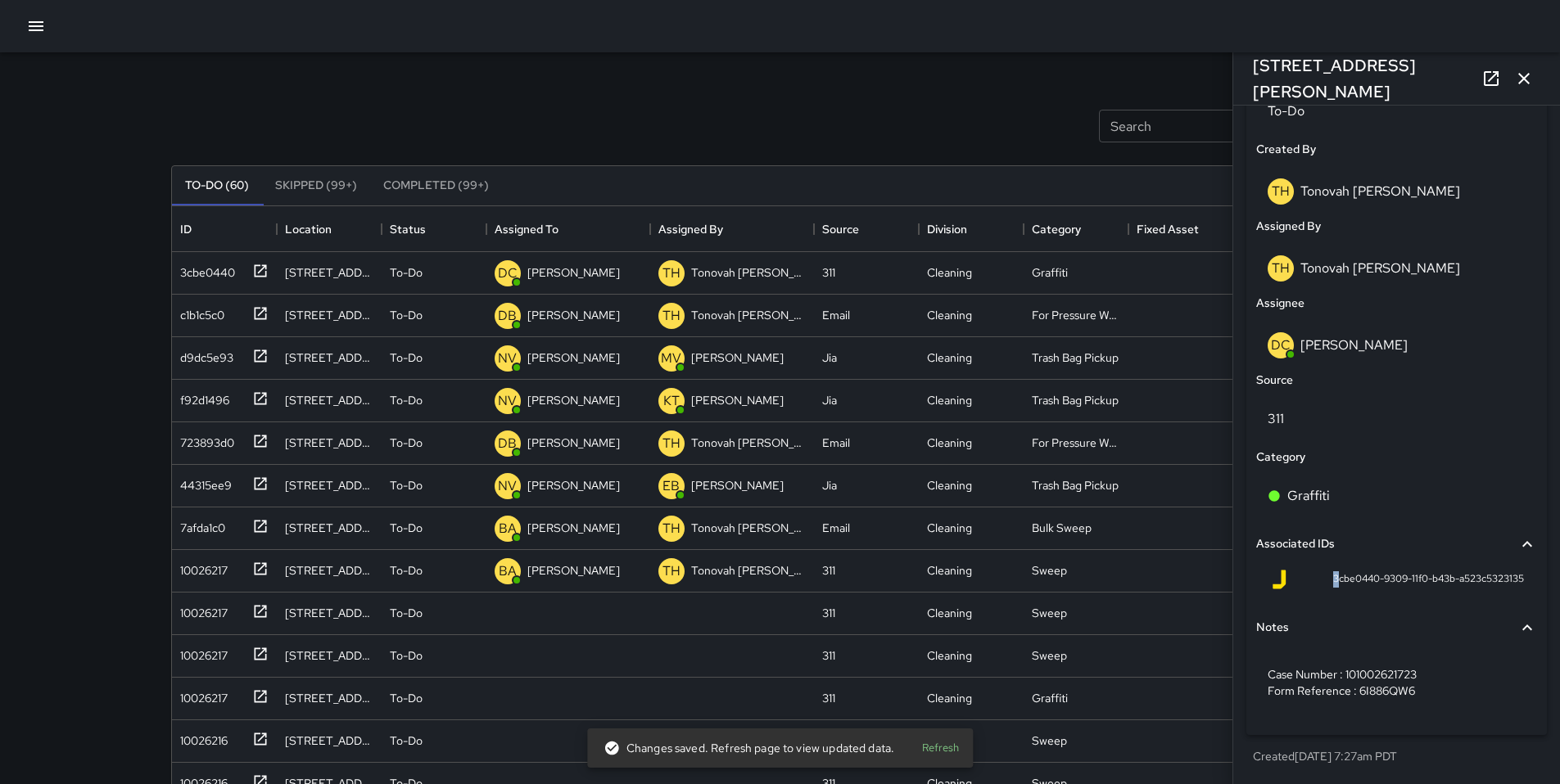
drag, startPoint x: 1314, startPoint y: 576, endPoint x: 1326, endPoint y: 575, distance: 12.0
click at [1326, 575] on div "3cbe0440-9309-11f0-b43b-a523c5323135" at bounding box center [1396, 580] width 255 height 20
drag, startPoint x: 1318, startPoint y: 578, endPoint x: 1536, endPoint y: 580, distance: 218.0
click at [1536, 580] on div "**********" at bounding box center [1396, 284] width 314 height 987
copy span "3cbe0440-9309-11f0-b43b-a523c5323135"
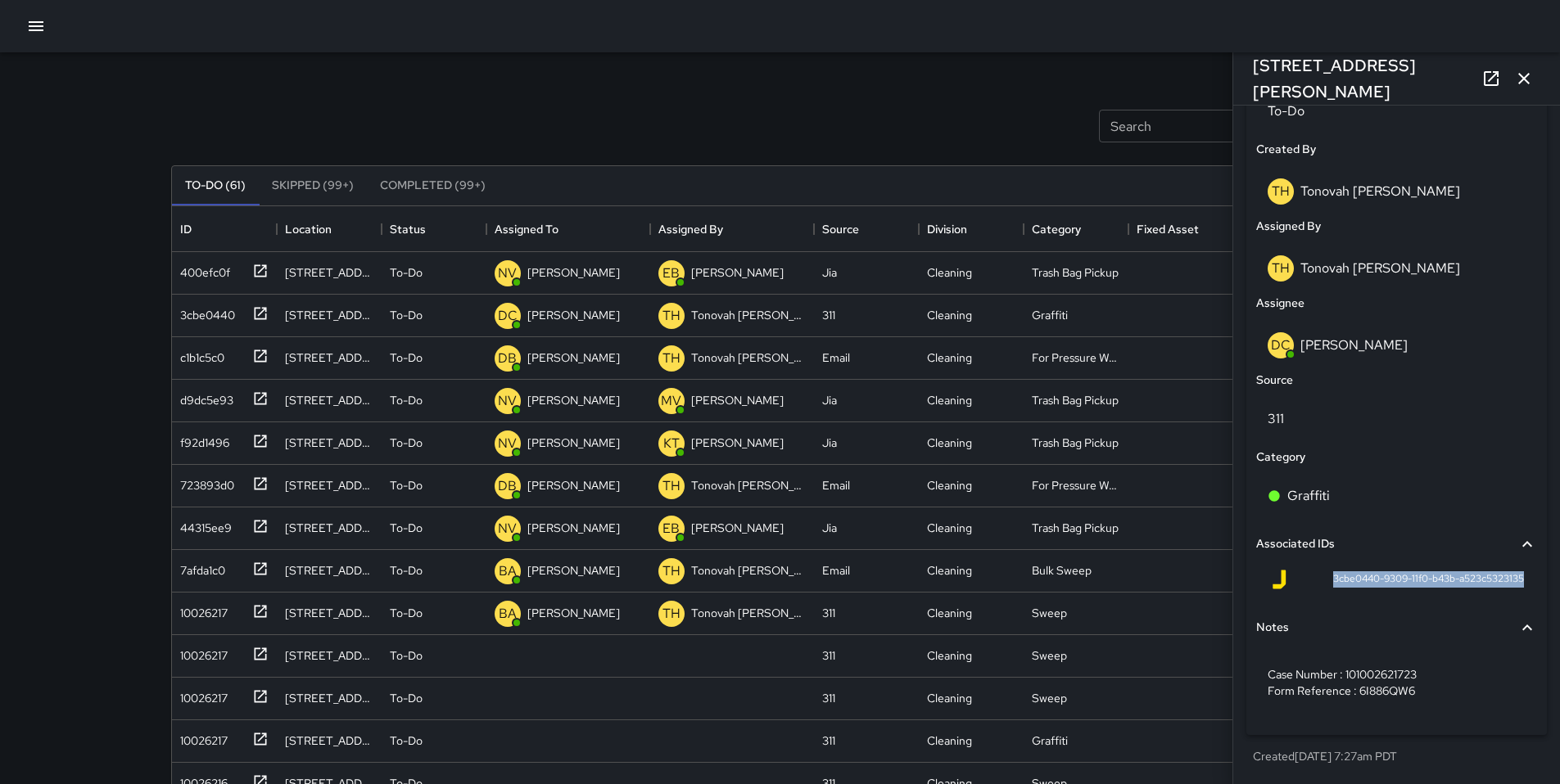
click at [1518, 85] on icon "button" at bounding box center [1524, 79] width 20 height 20
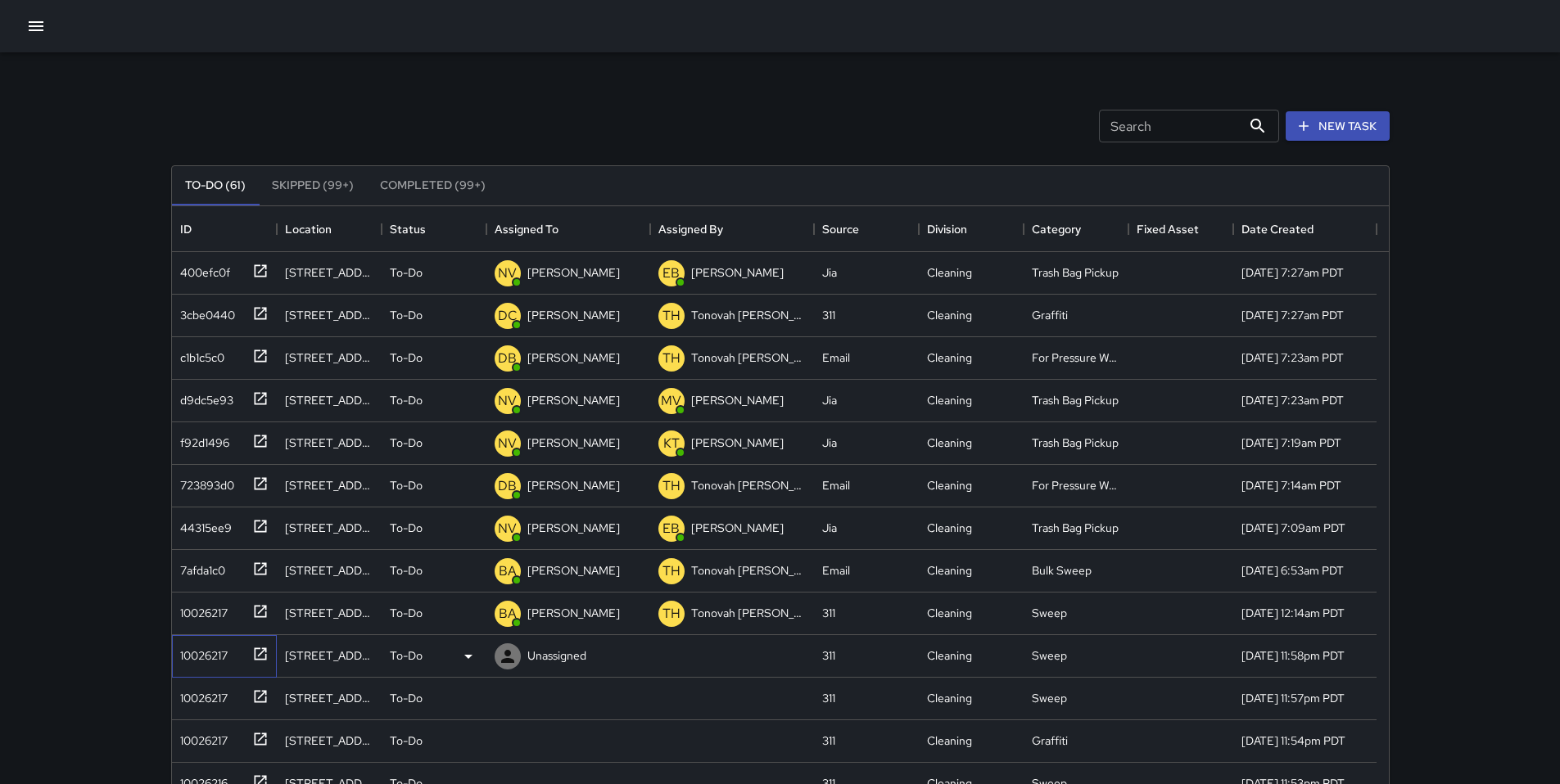
click at [207, 652] on div "10026217" at bounding box center [201, 652] width 54 height 23
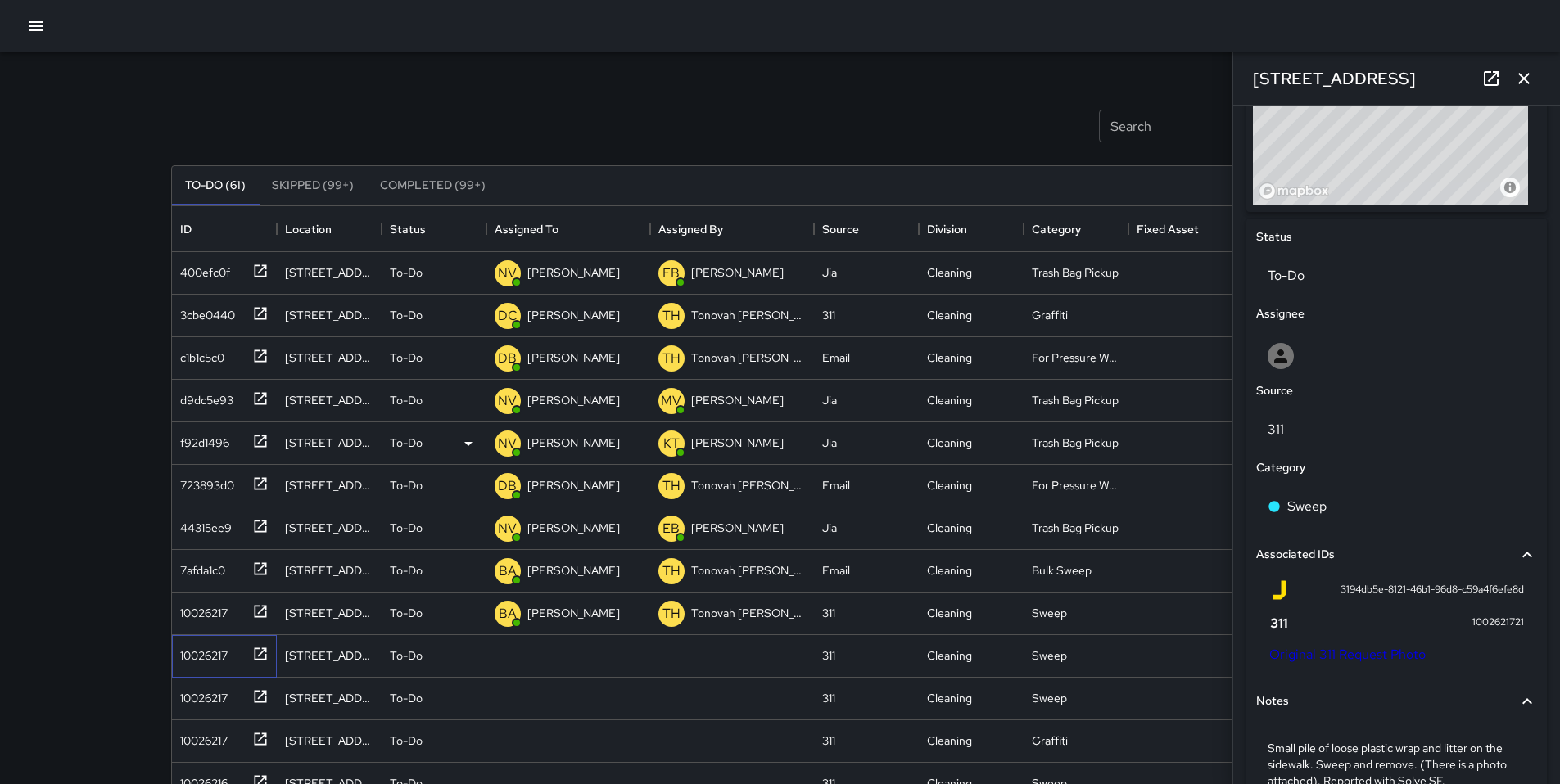
scroll to position [662, 0]
click at [1523, 86] on icon "button" at bounding box center [1524, 79] width 20 height 20
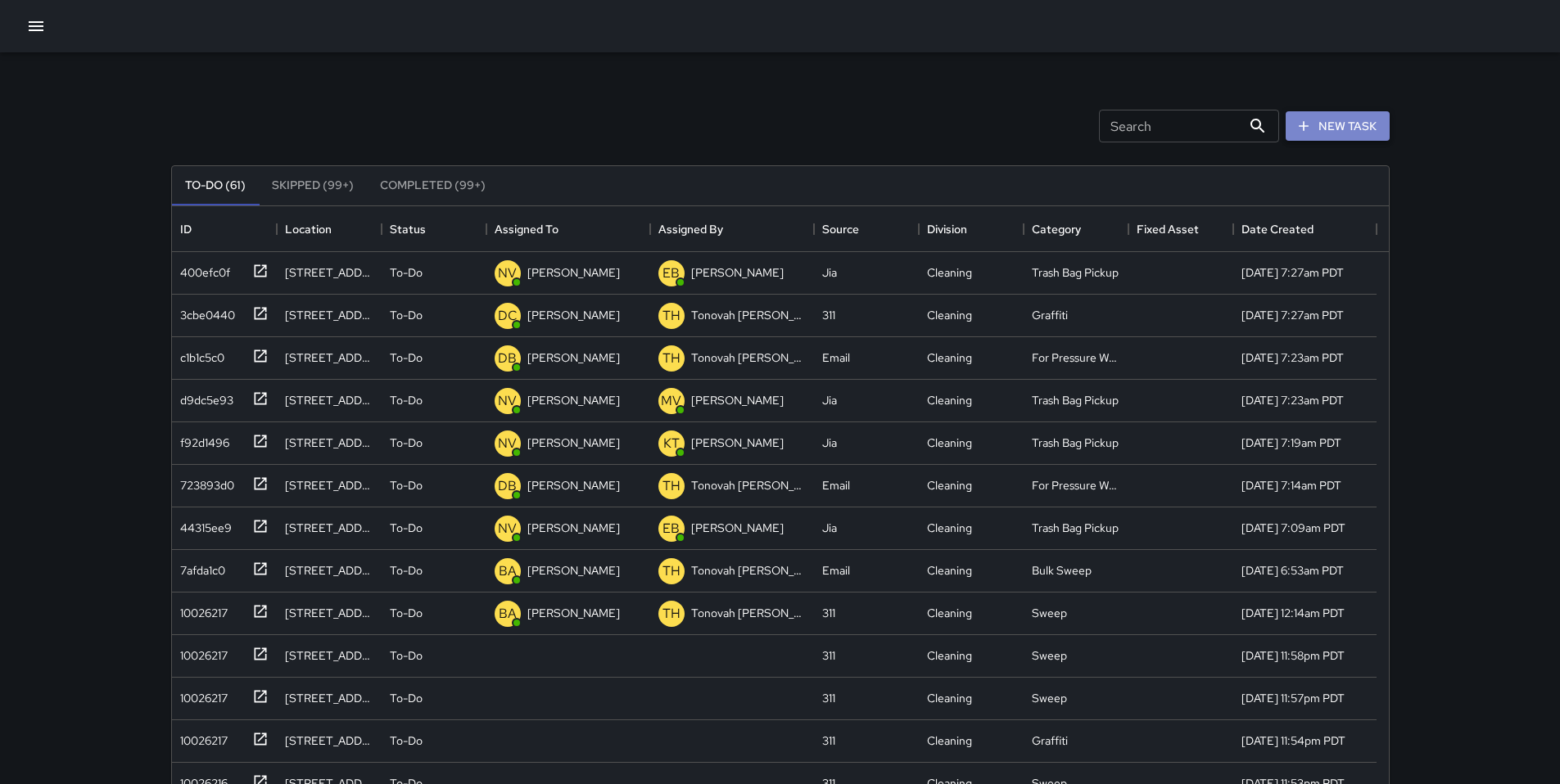
click at [1356, 124] on button "New Task" at bounding box center [1337, 126] width 104 height 30
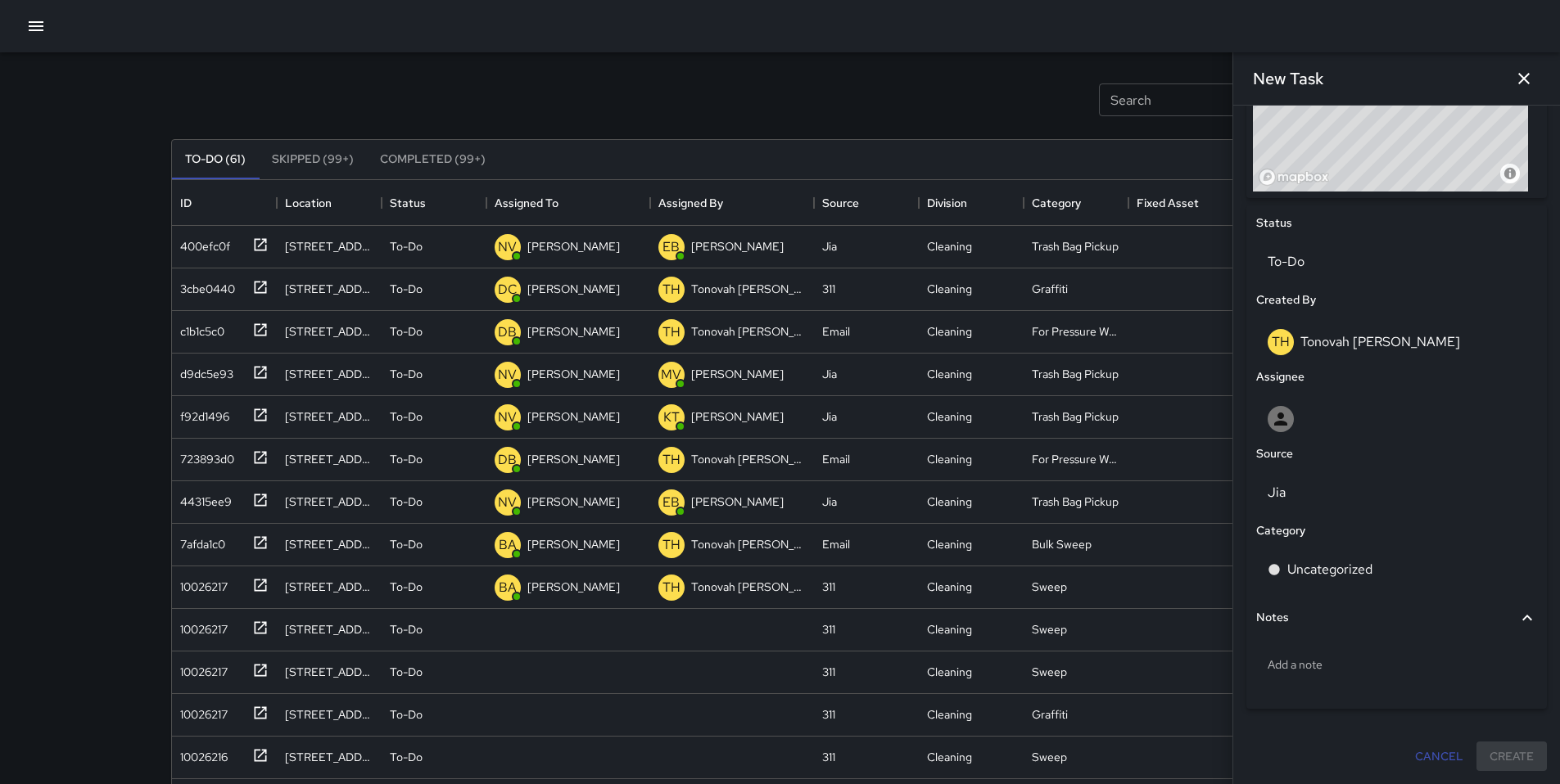
scroll to position [27, 0]
click at [1318, 669] on p "Add a note" at bounding box center [1395, 665] width 258 height 16
type textarea "**********"
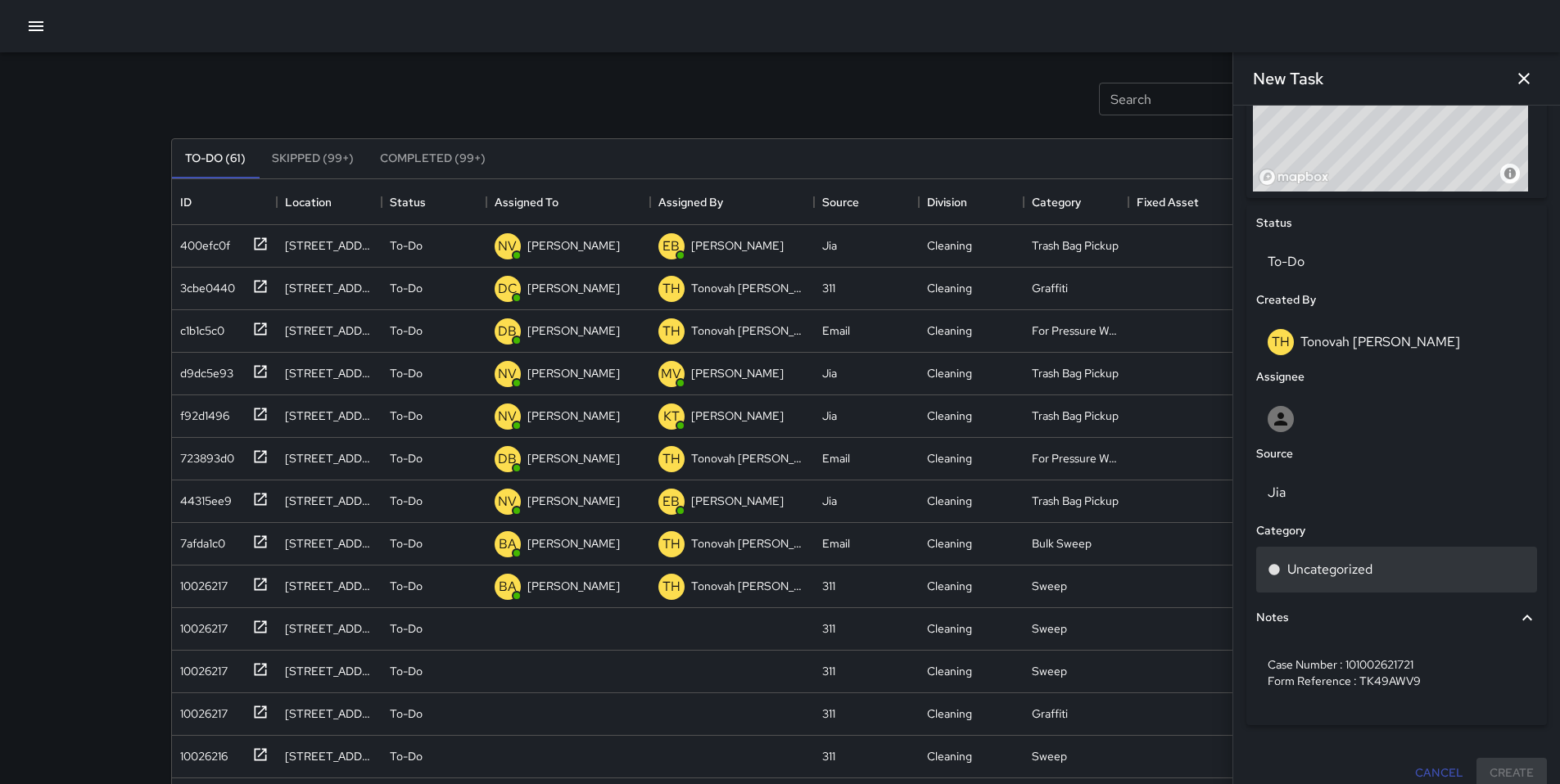
click at [1337, 574] on p "Uncategorized" at bounding box center [1329, 570] width 85 height 20
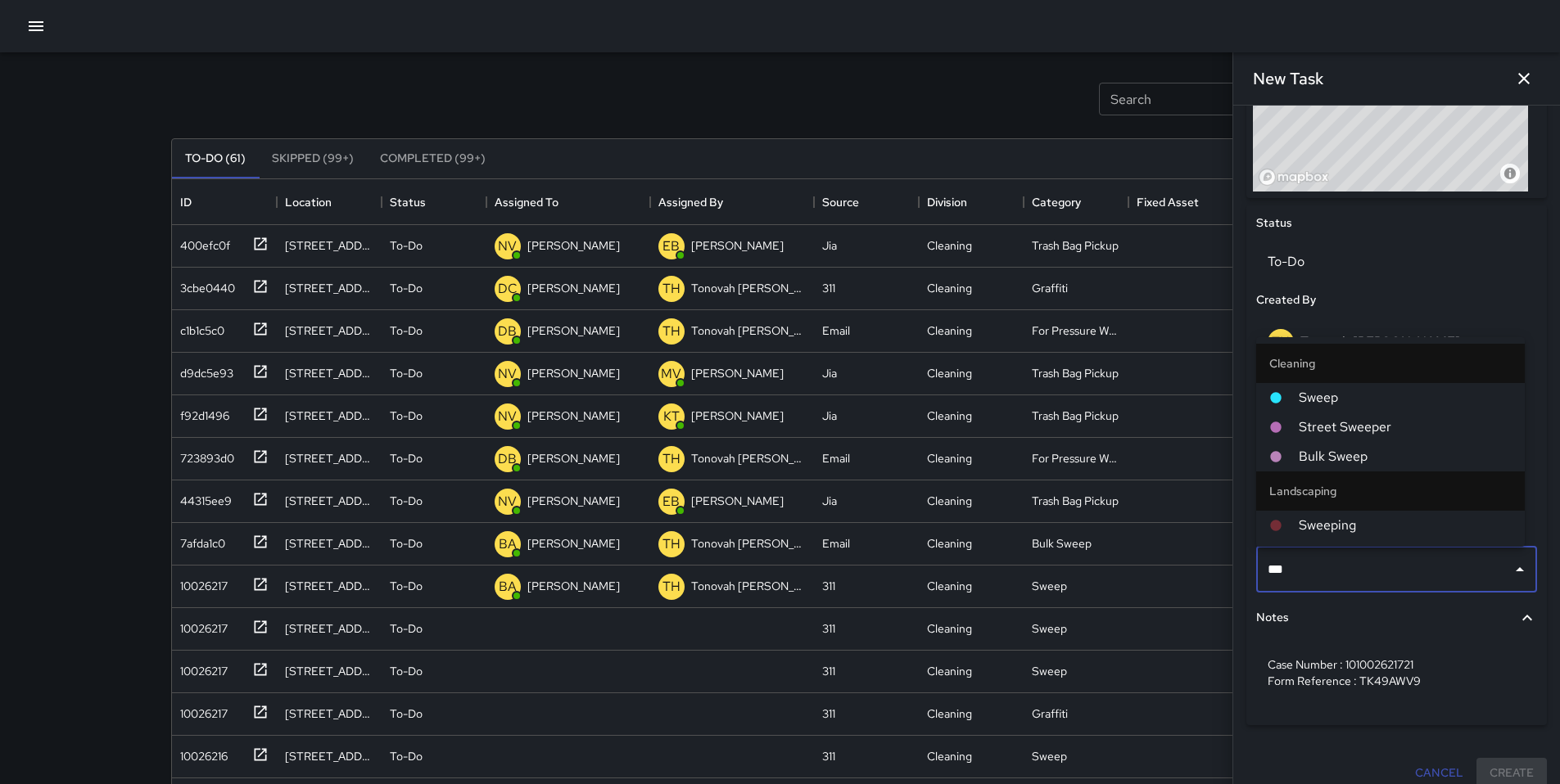
type input "****"
click at [1352, 401] on span "Sweep" at bounding box center [1404, 398] width 213 height 20
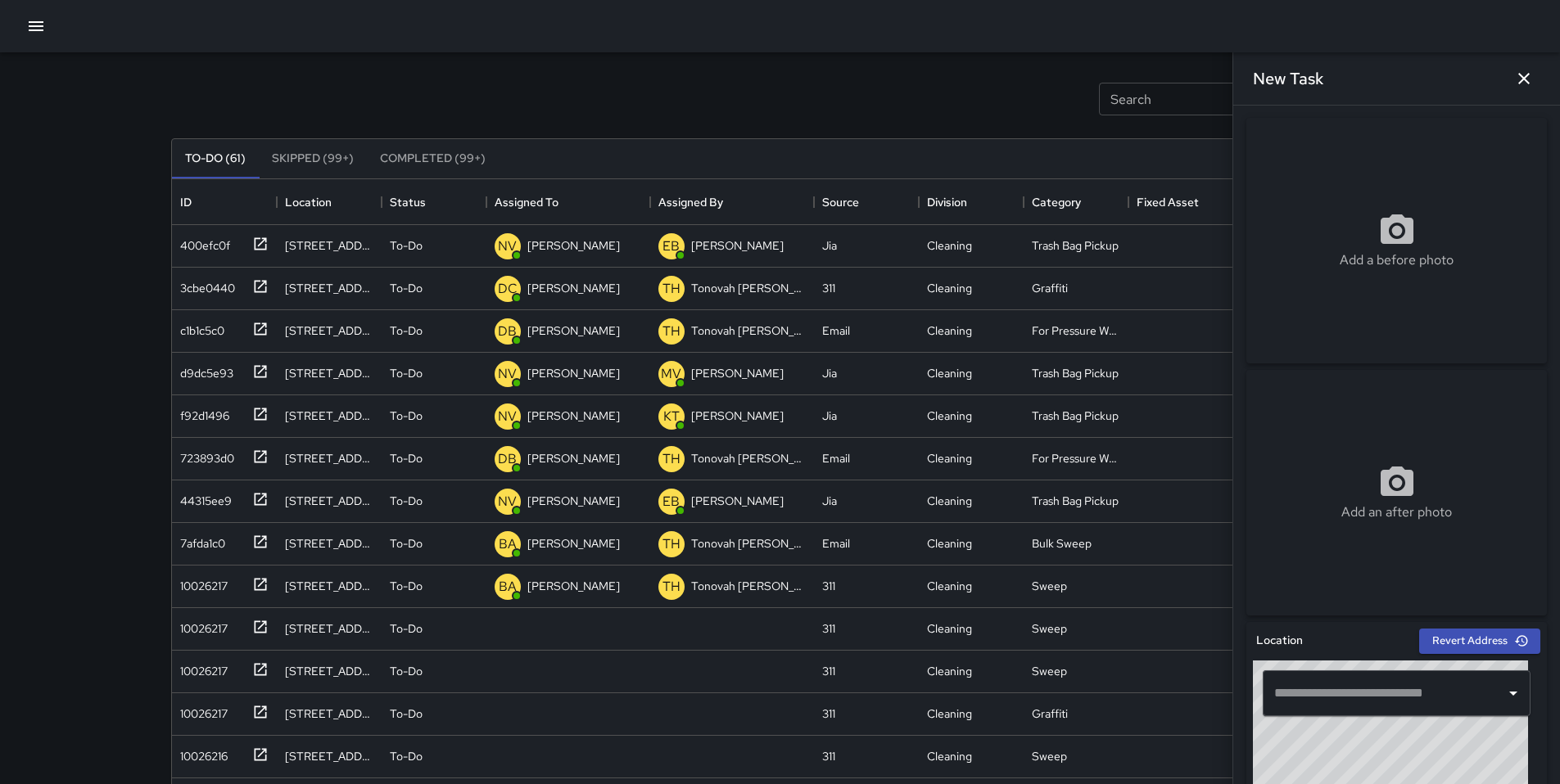
scroll to position [0, 0]
click at [1366, 241] on div "Add a before photo" at bounding box center [1396, 241] width 300 height 59
type input "**********"
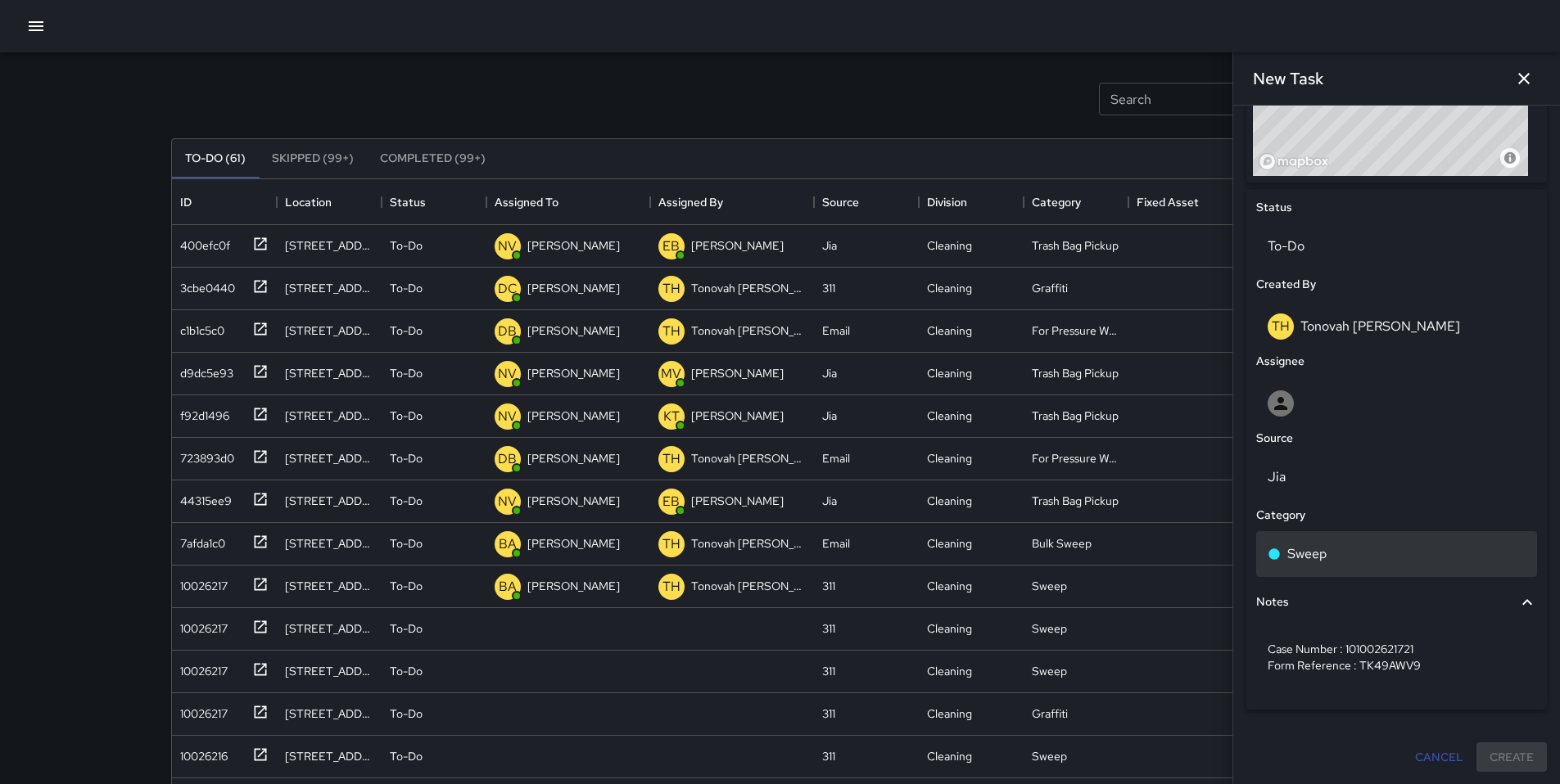
scroll to position [691, 0]
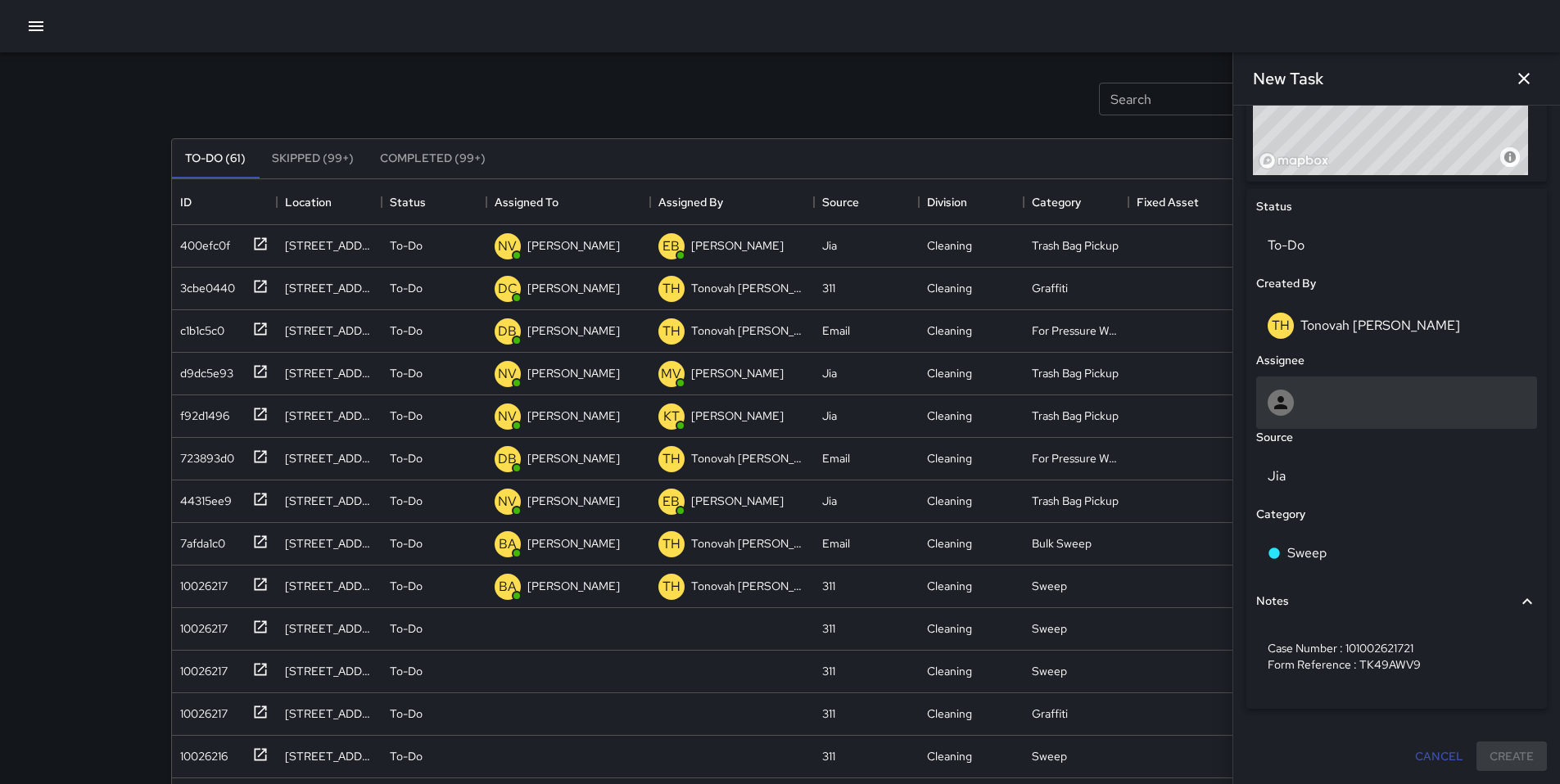
click at [1363, 419] on div at bounding box center [1396, 402] width 281 height 52
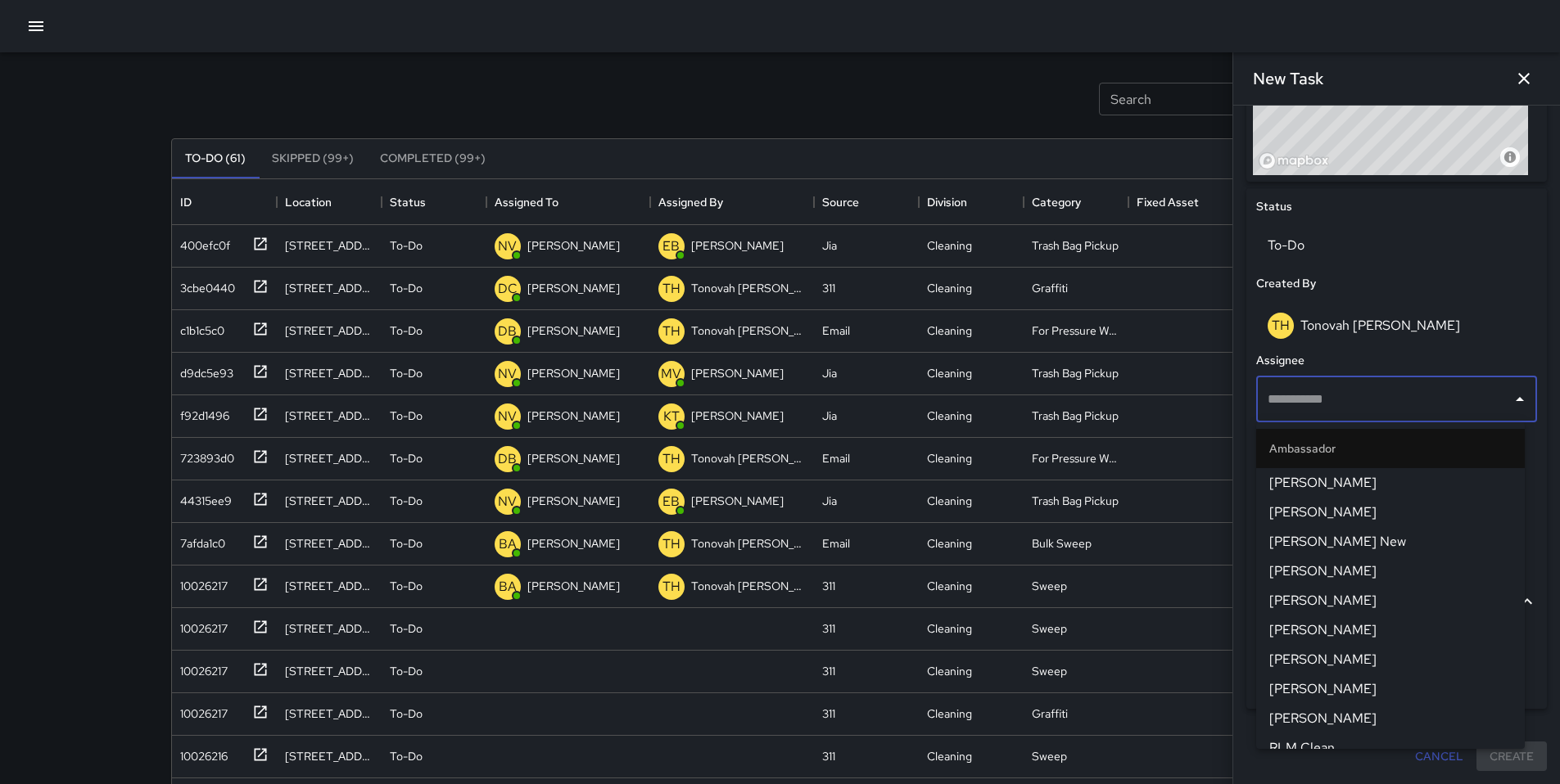
click at [1304, 401] on input "text" at bounding box center [1384, 400] width 241 height 31
type input "***"
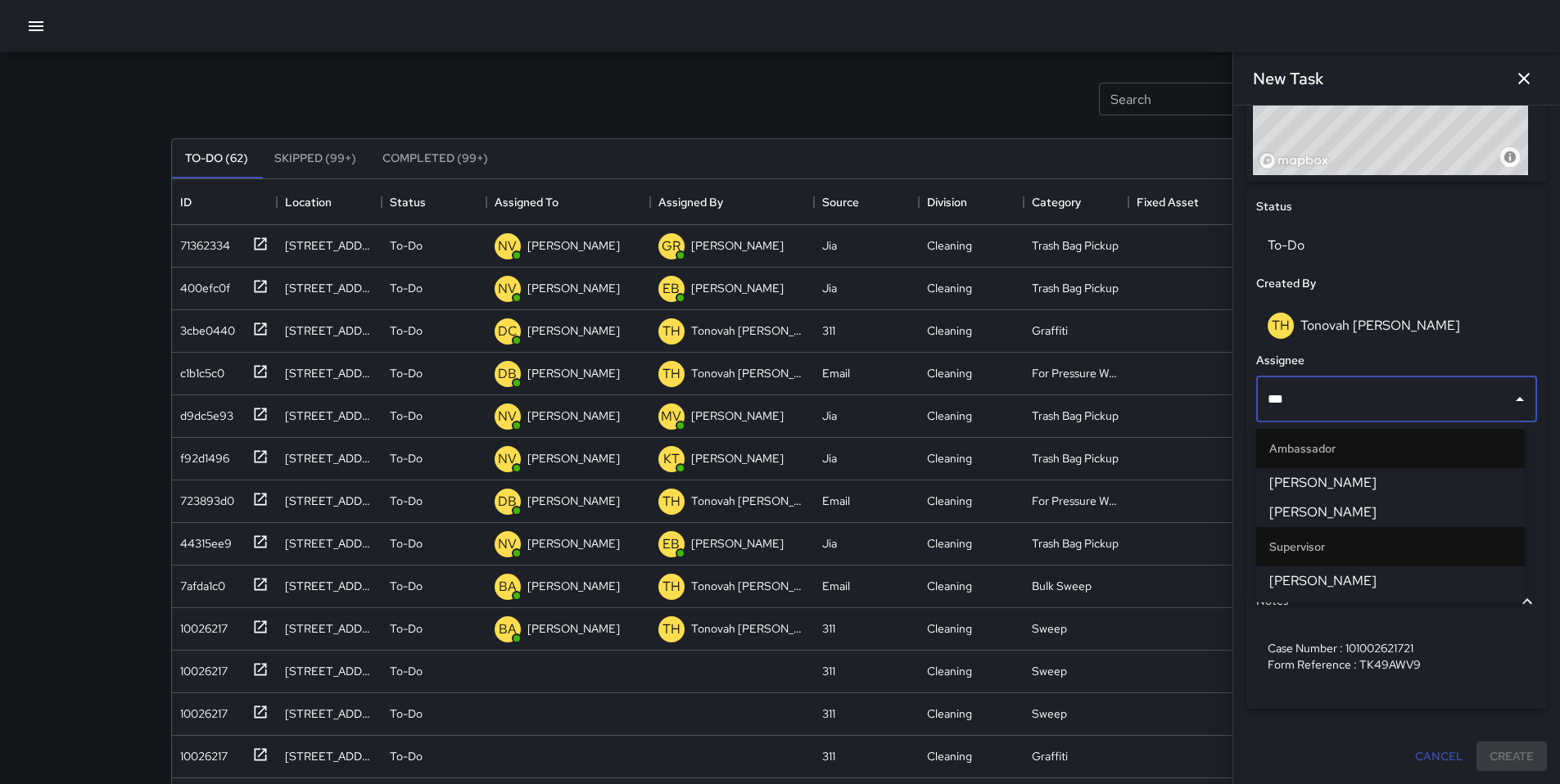
click at [1309, 490] on span "Davis Jones" at bounding box center [1390, 483] width 242 height 20
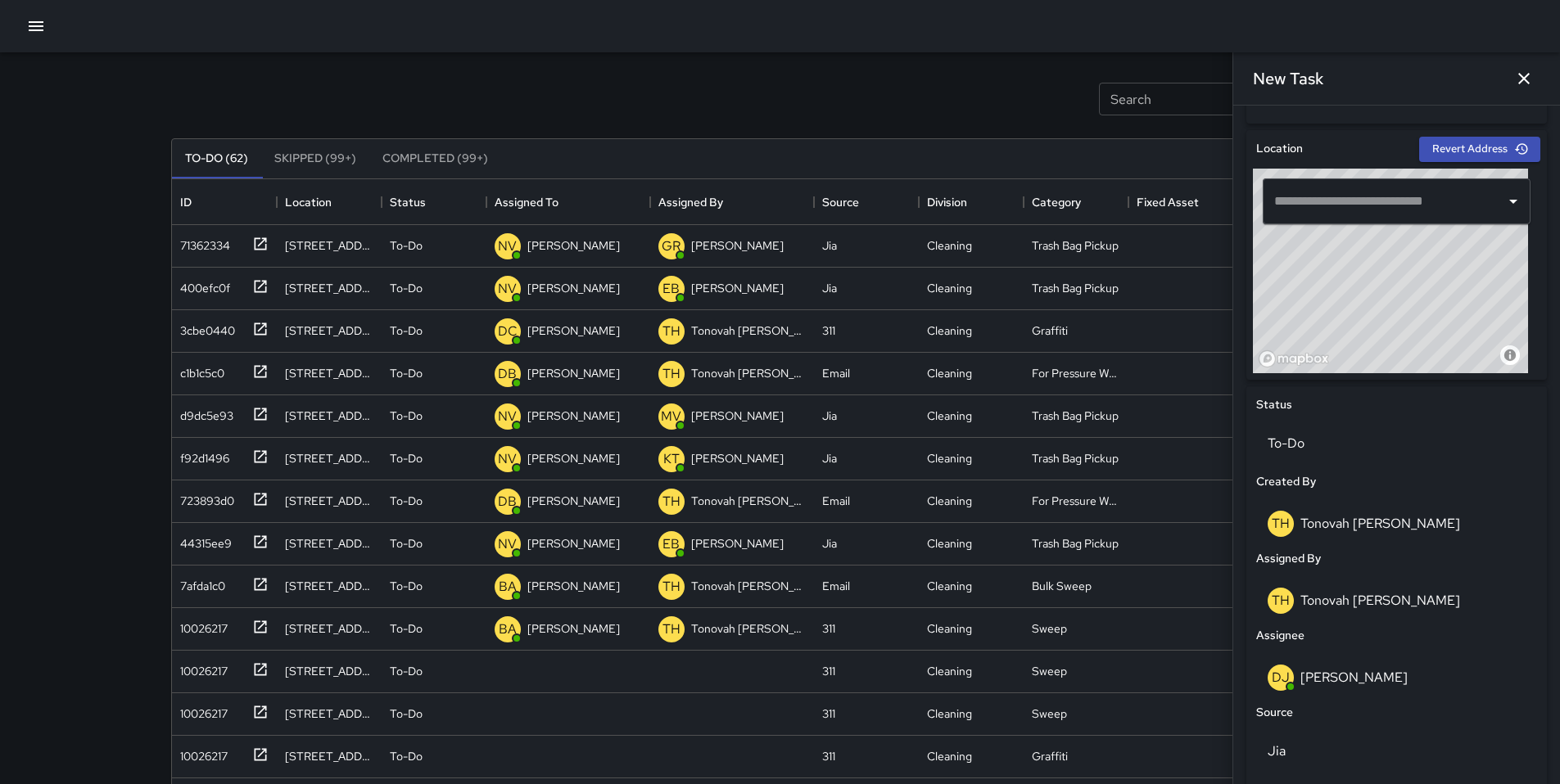
scroll to position [188, 0]
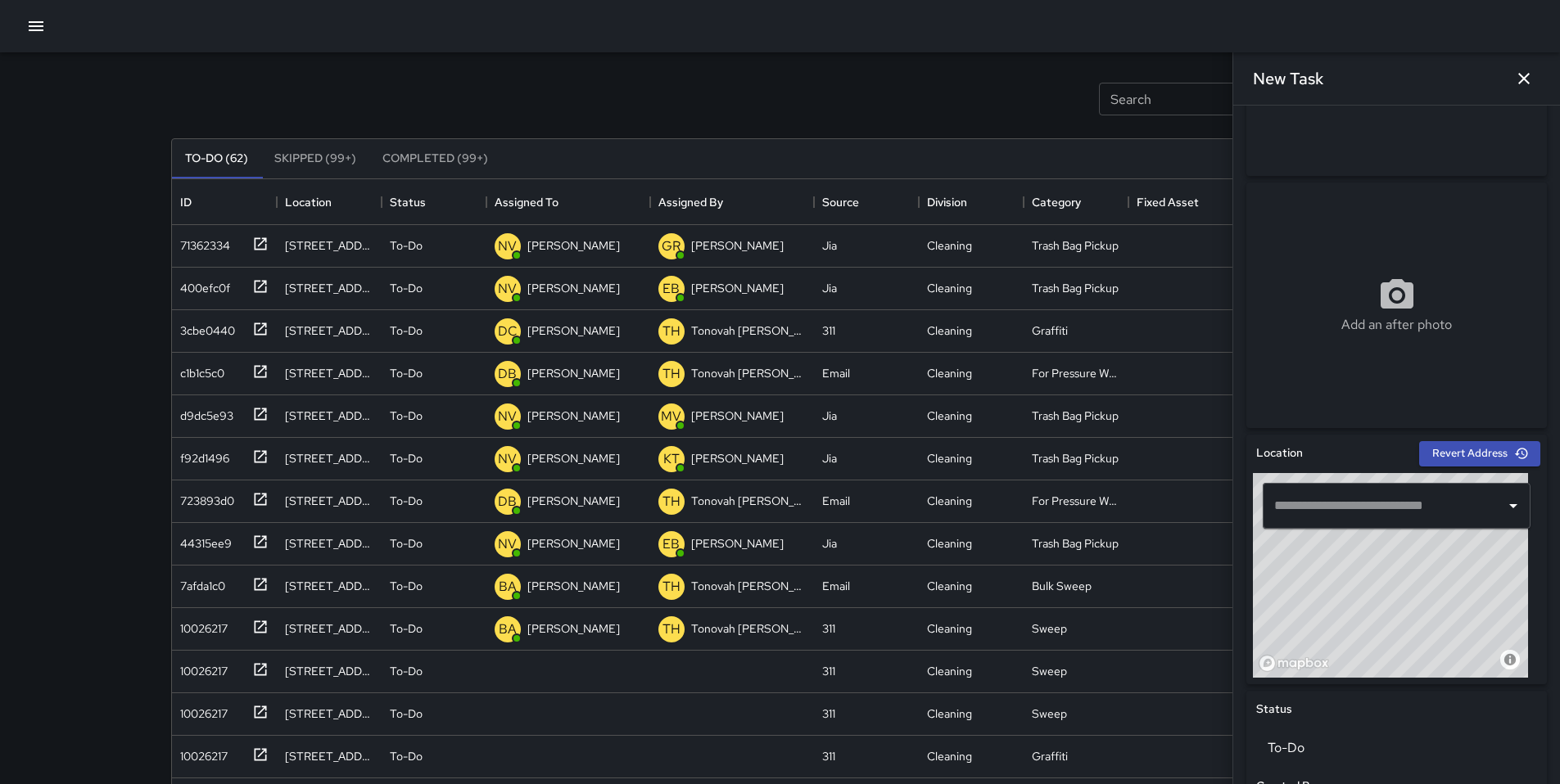
click at [1329, 496] on input "text" at bounding box center [1384, 505] width 229 height 31
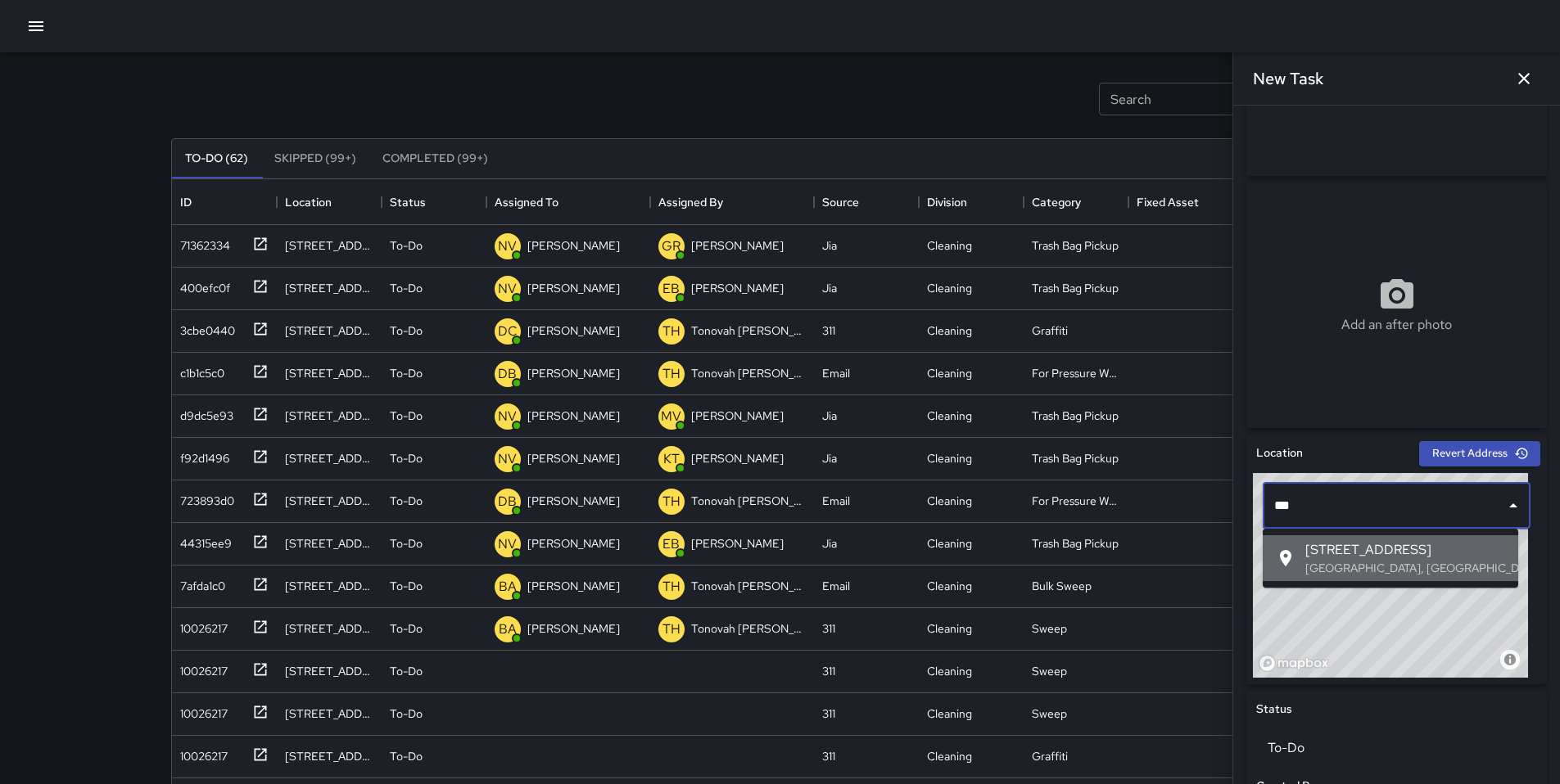
click at [1328, 549] on span "549 Natoma Street" at bounding box center [1404, 550] width 200 height 20
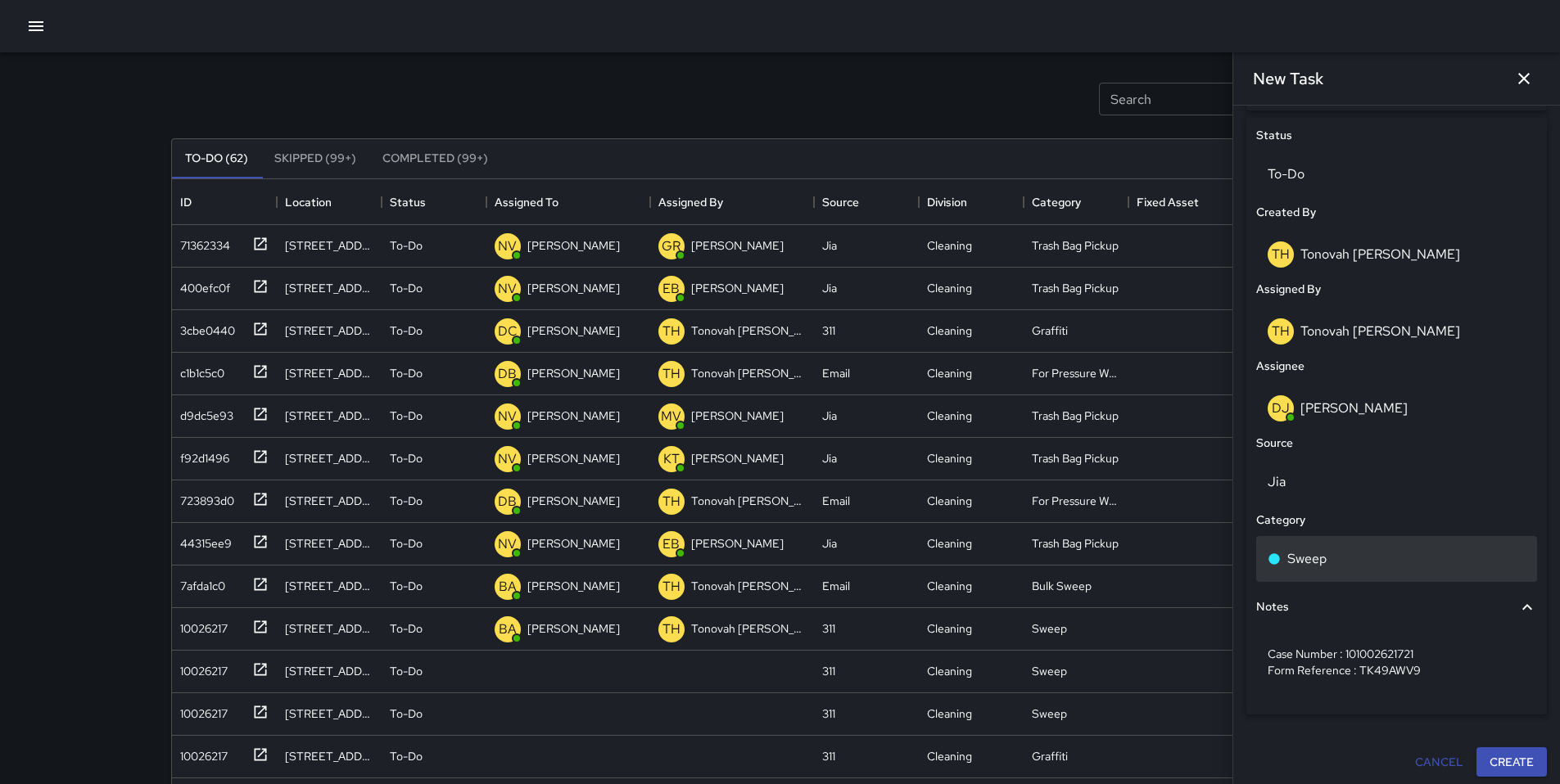
scroll to position [768, 0]
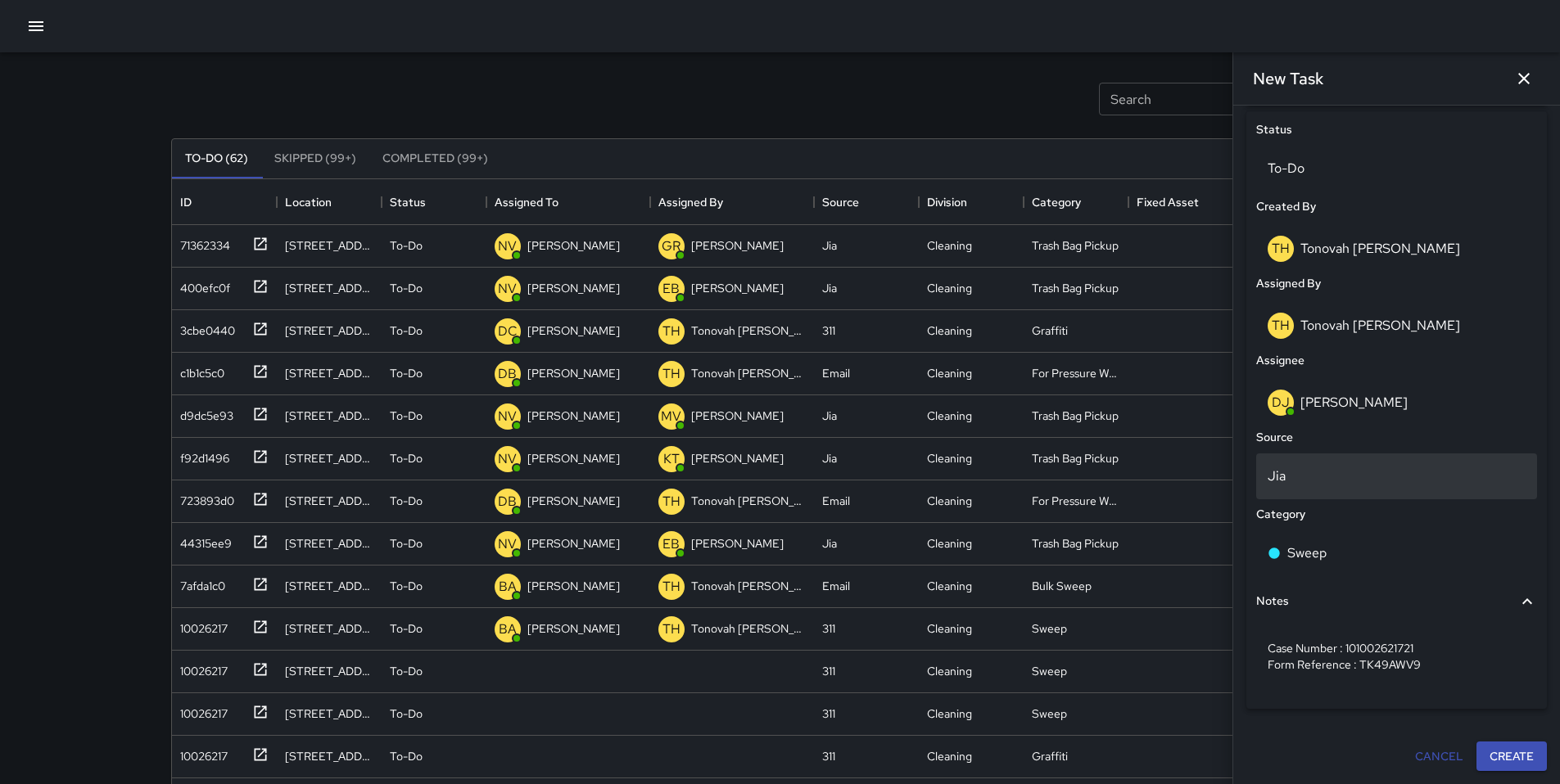
type input "**********"
click at [1309, 484] on p "Jia" at bounding box center [1395, 477] width 258 height 20
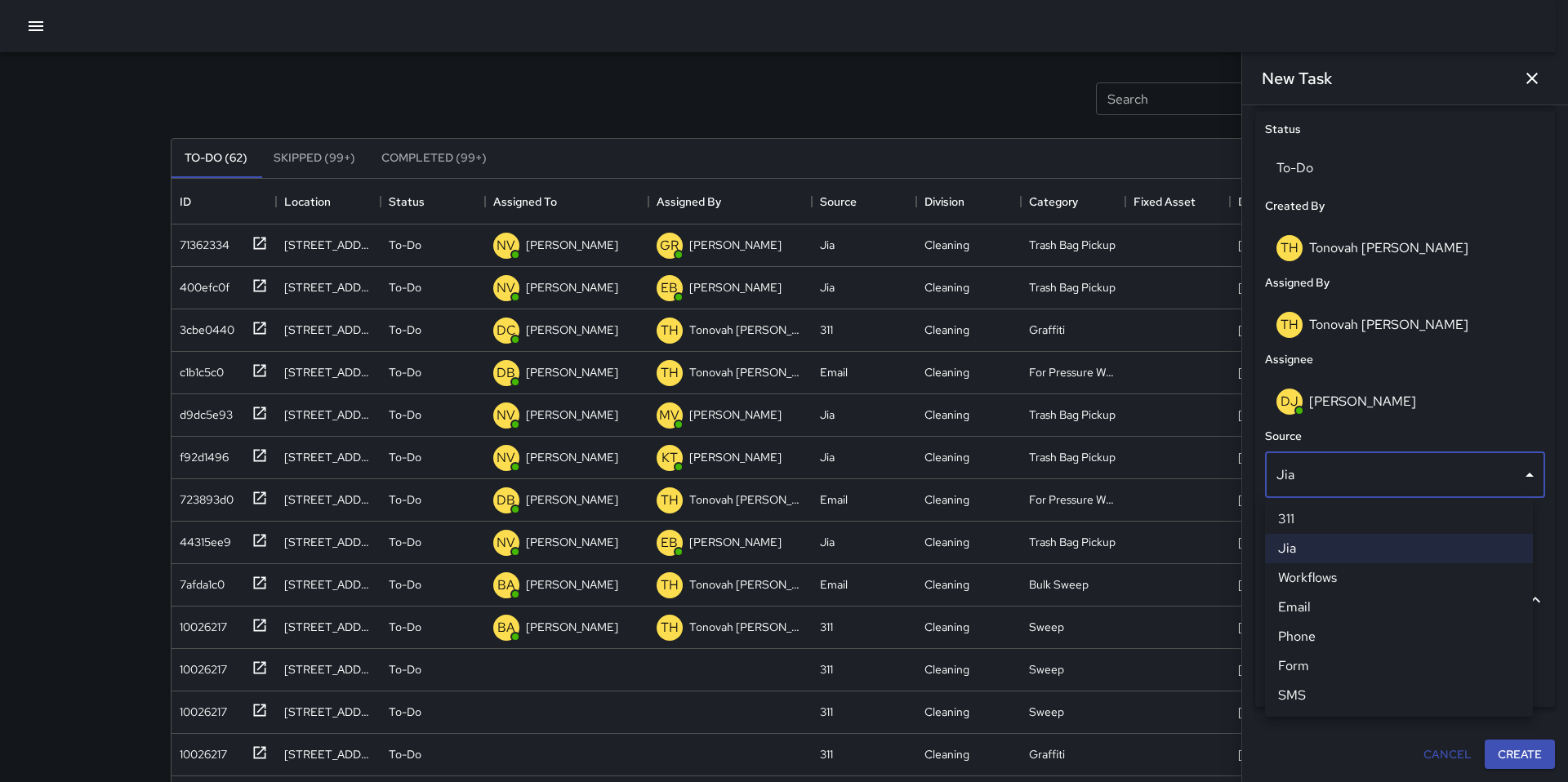
click at [1303, 505] on li "311" at bounding box center [1398, 519] width 268 height 30
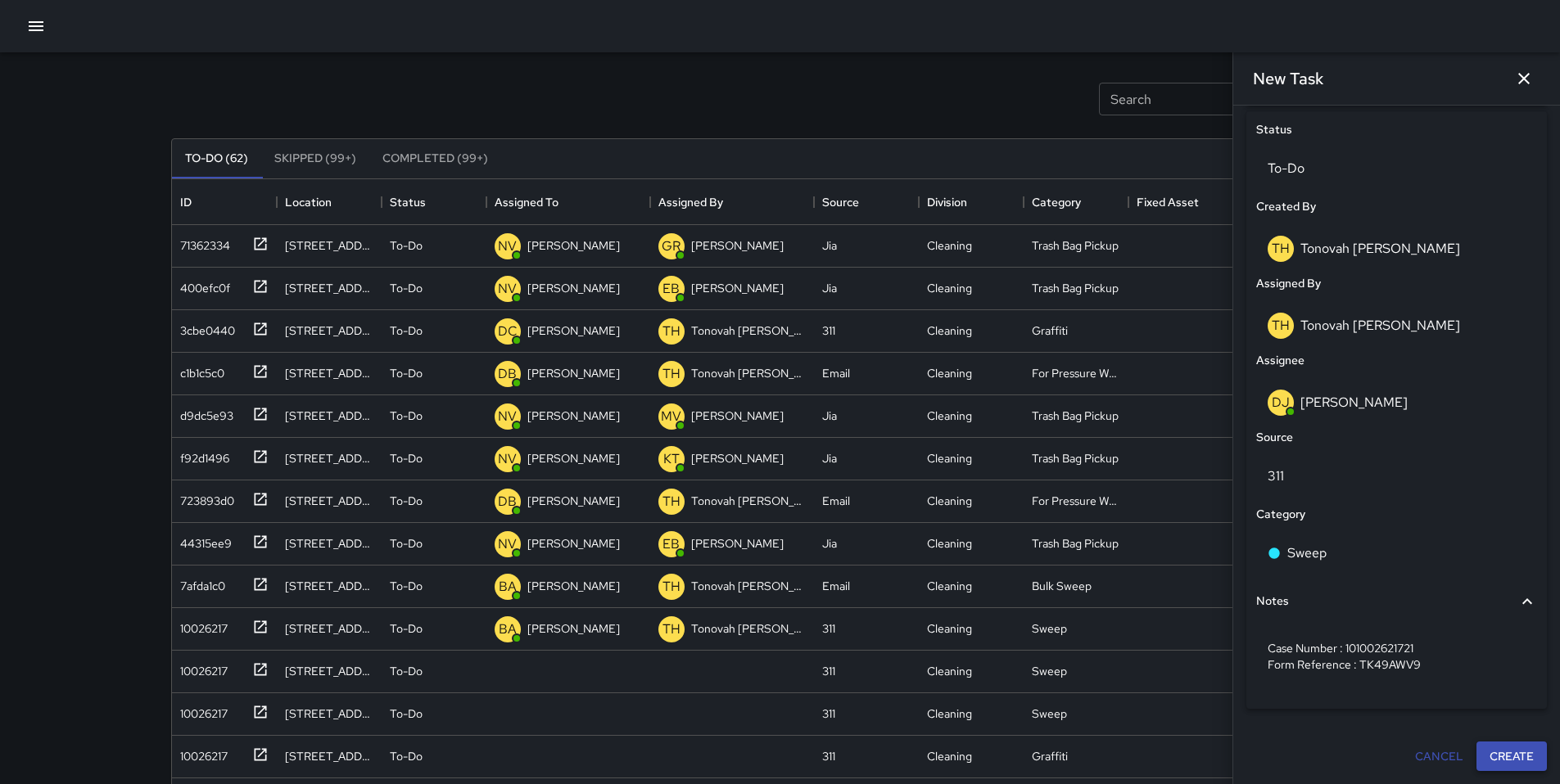
click at [1513, 756] on button "Create" at bounding box center [1511, 756] width 71 height 30
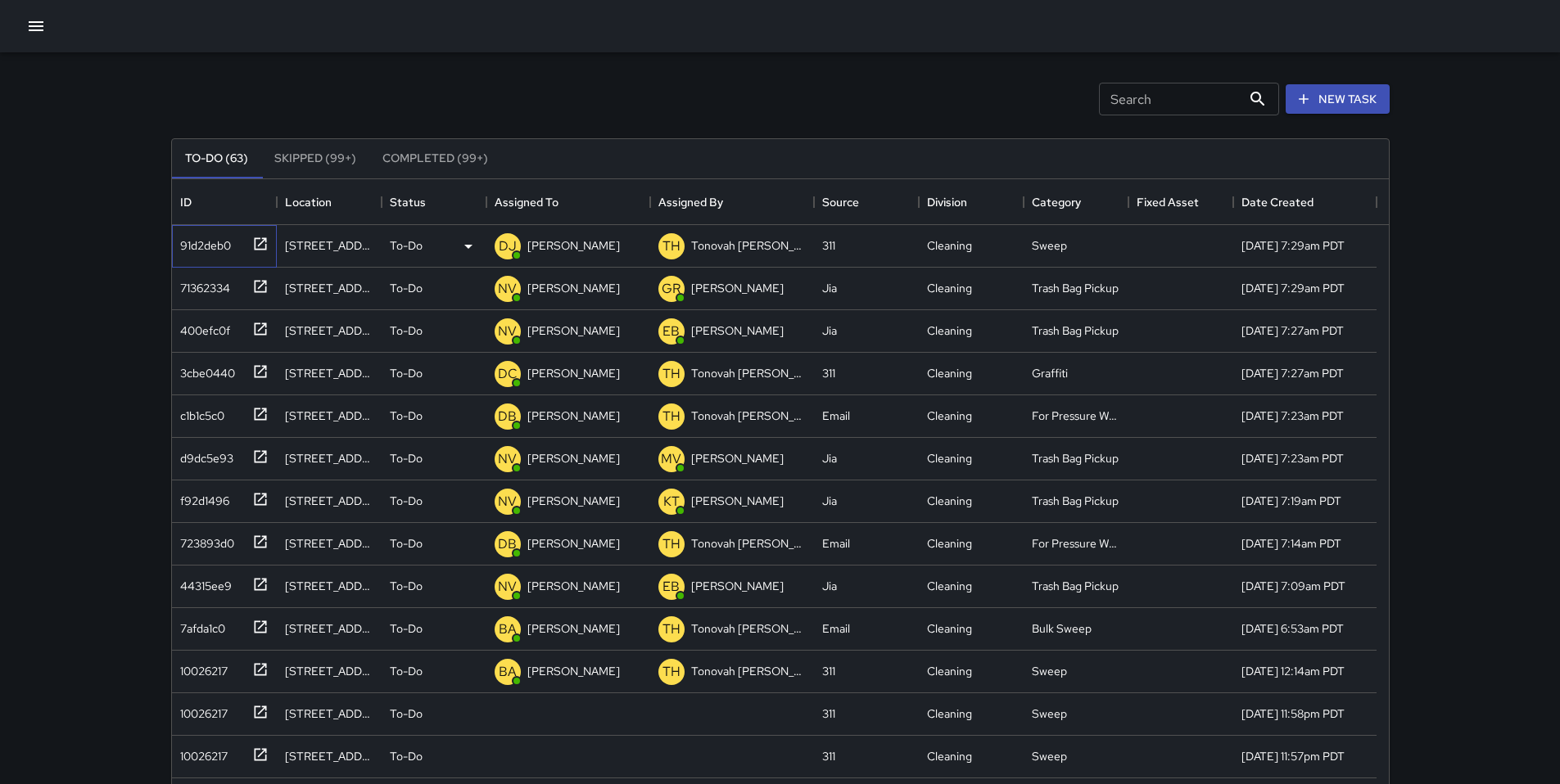
click at [194, 248] on div "91d2deb0" at bounding box center [202, 241] width 57 height 23
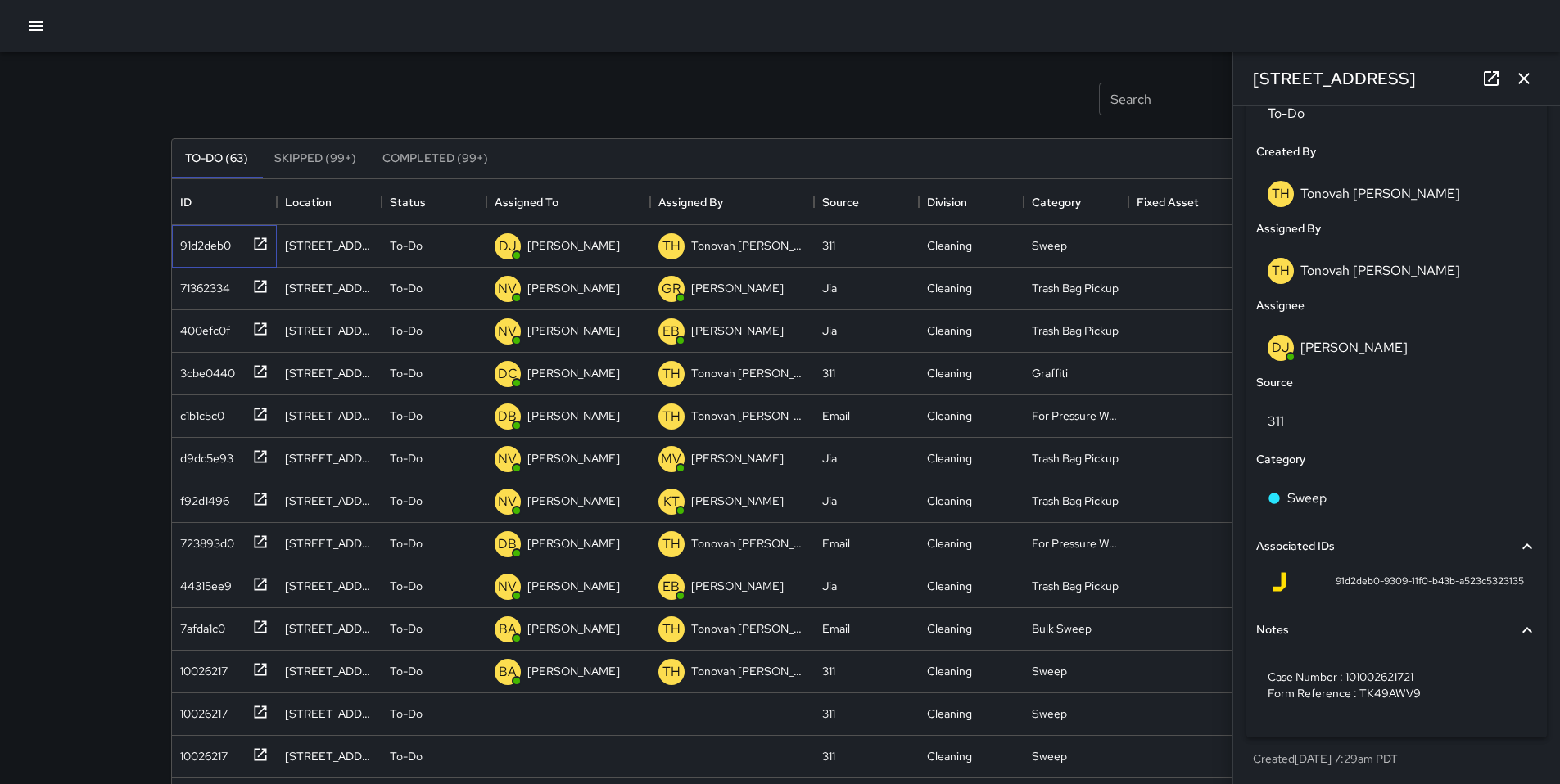
scroll to position [826, 0]
drag, startPoint x: 1326, startPoint y: 580, endPoint x: 1513, endPoint y: 574, distance: 187.1
click at [1513, 574] on div "91d2deb0-9309-11f0-b43b-a523c5323135" at bounding box center [1396, 582] width 281 height 39
copy span "91d2deb0-9309-11f0-b43b-a523c5323135"
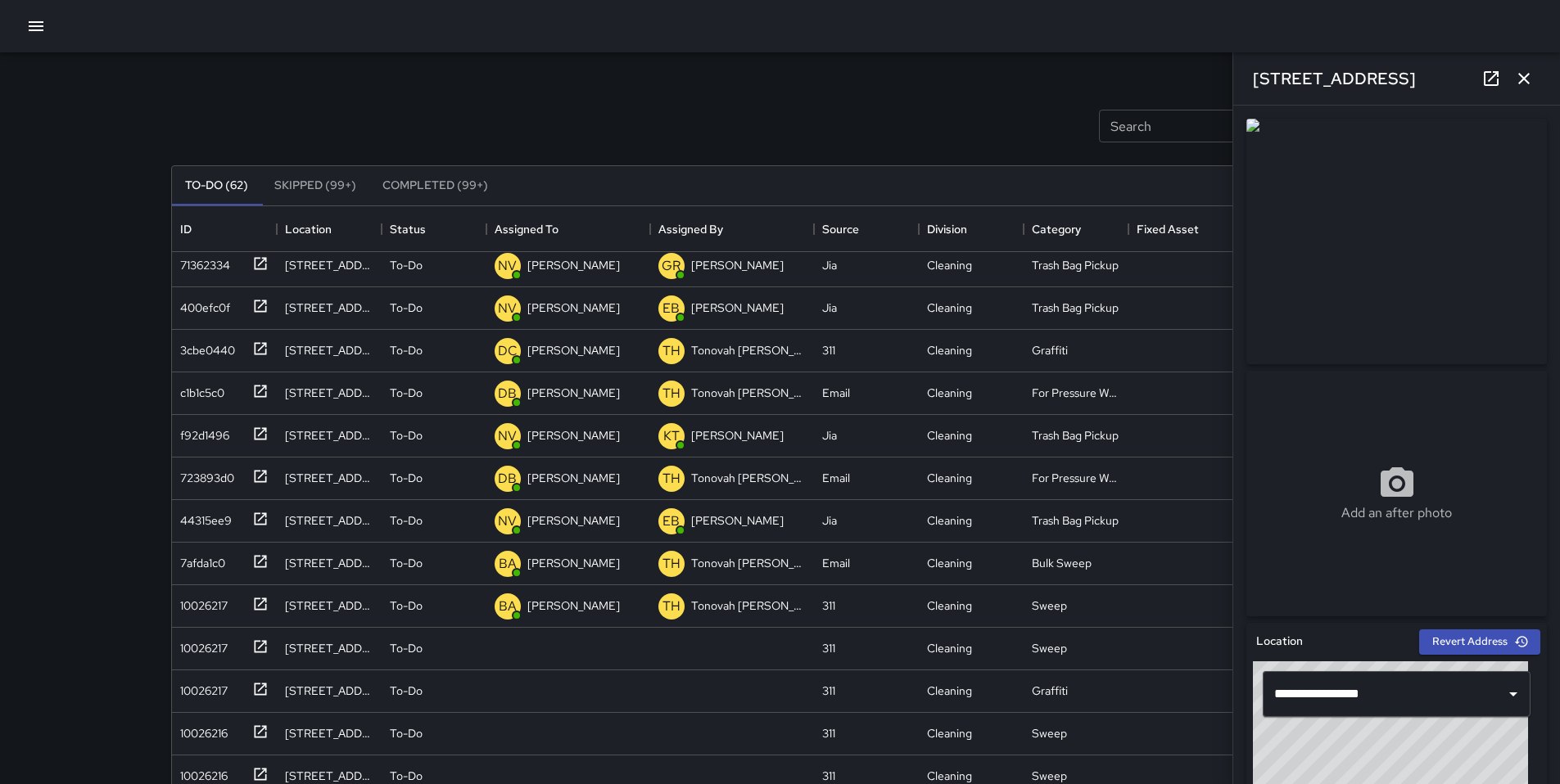
scroll to position [317, 0]
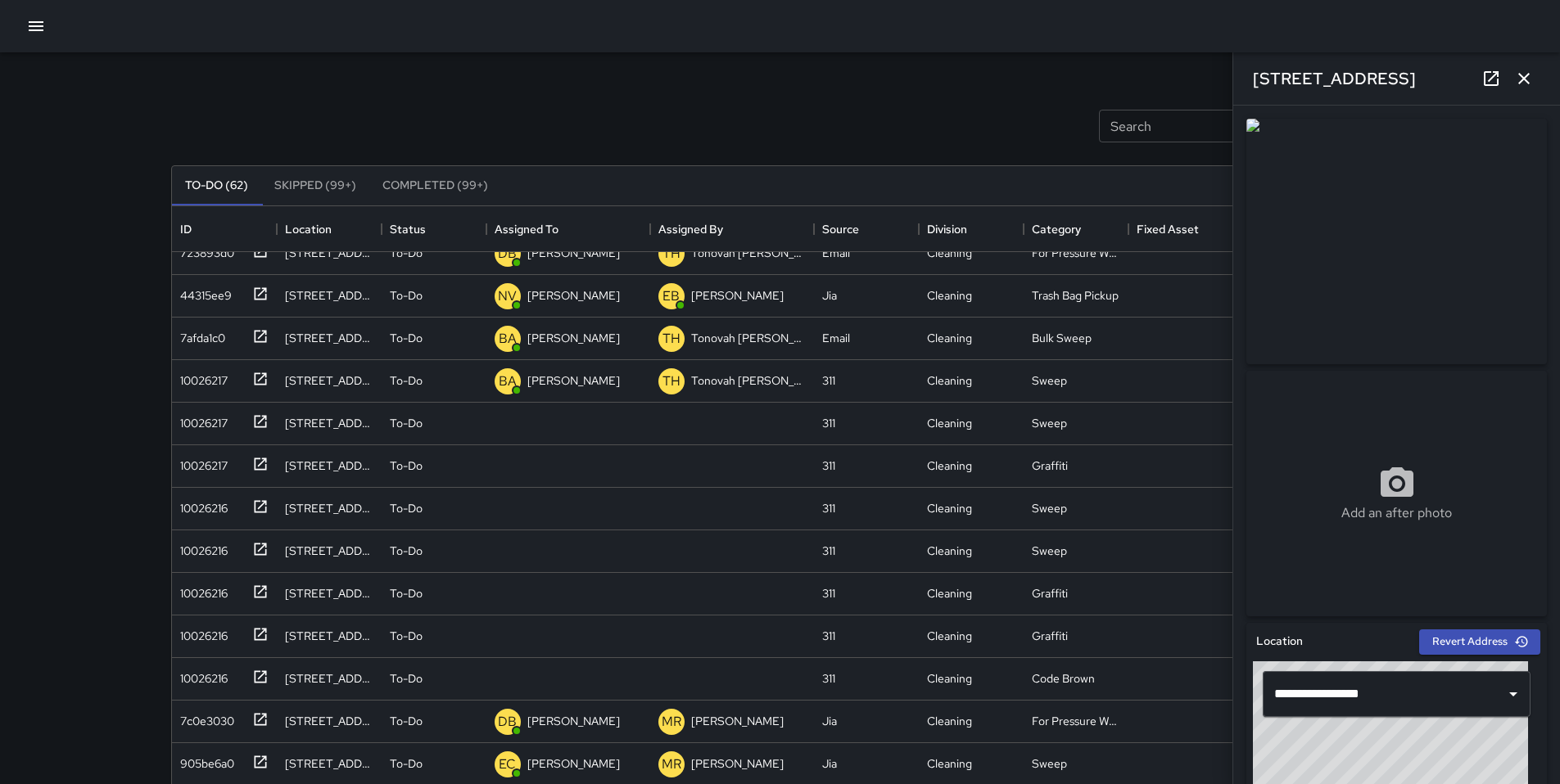
click at [1528, 81] on icon "button" at bounding box center [1524, 79] width 20 height 20
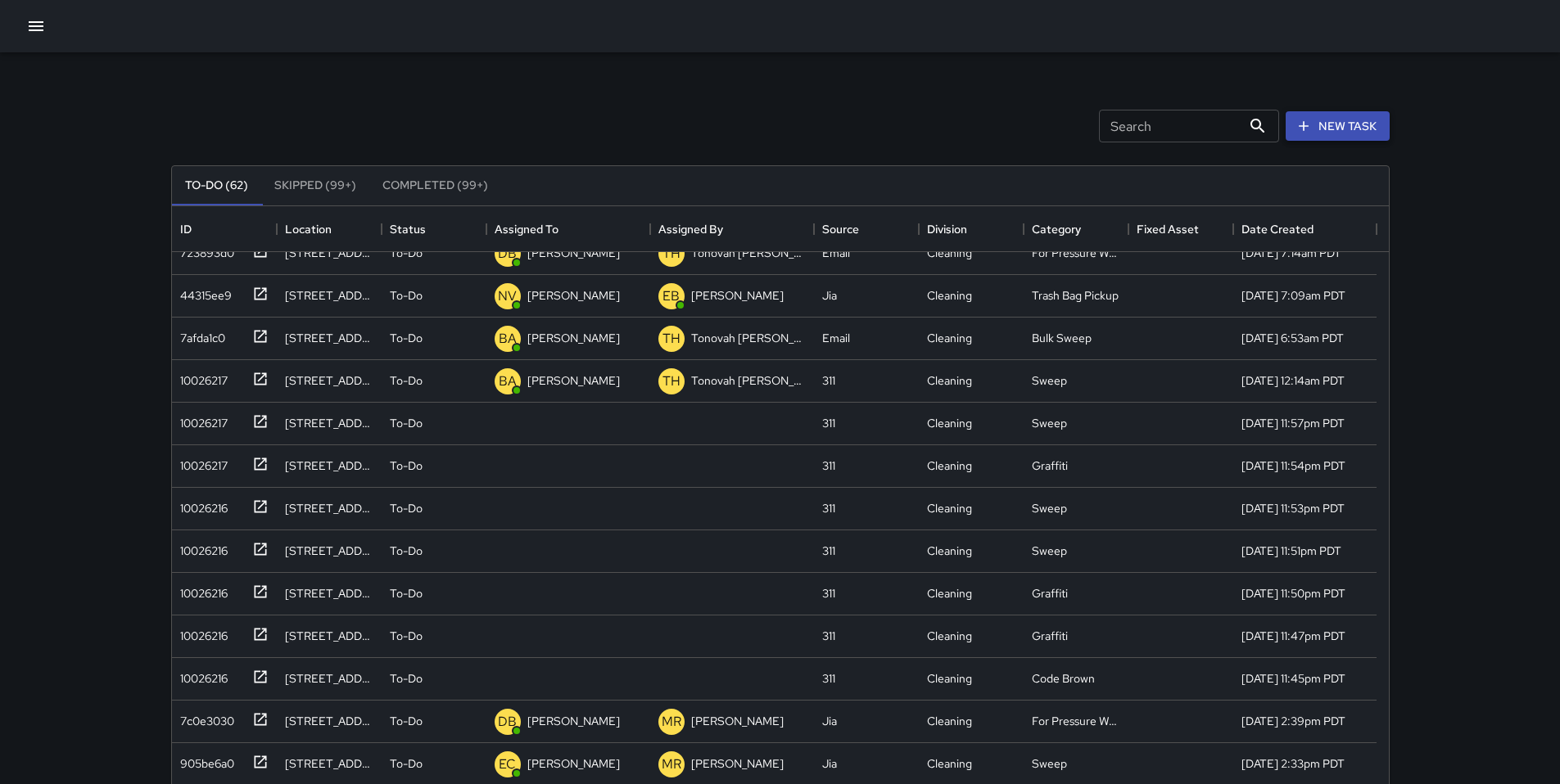
click at [1386, 118] on button "New Task" at bounding box center [1337, 126] width 104 height 30
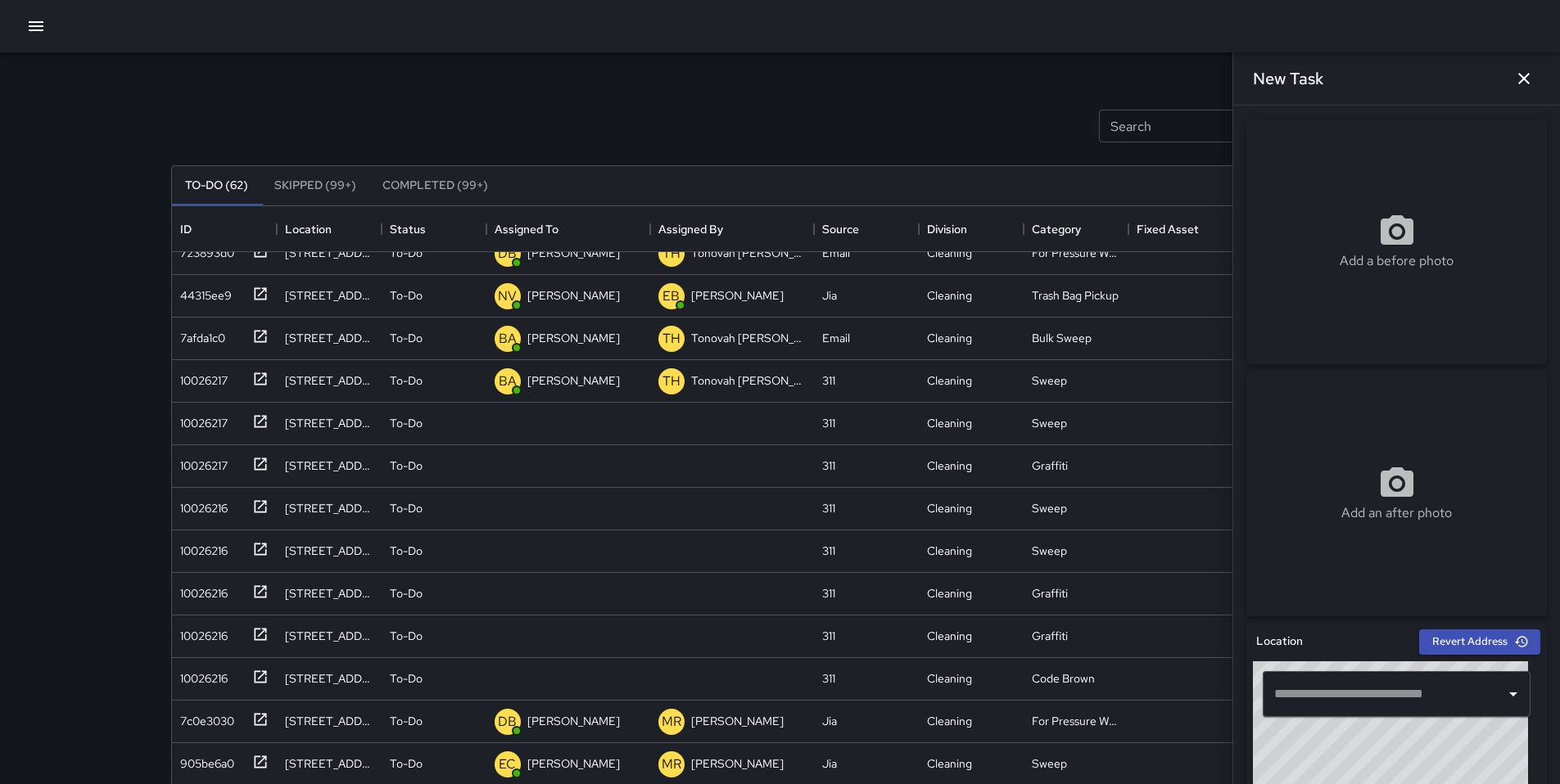
click at [1336, 677] on div "​" at bounding box center [1396, 694] width 268 height 46
paste input "**********"
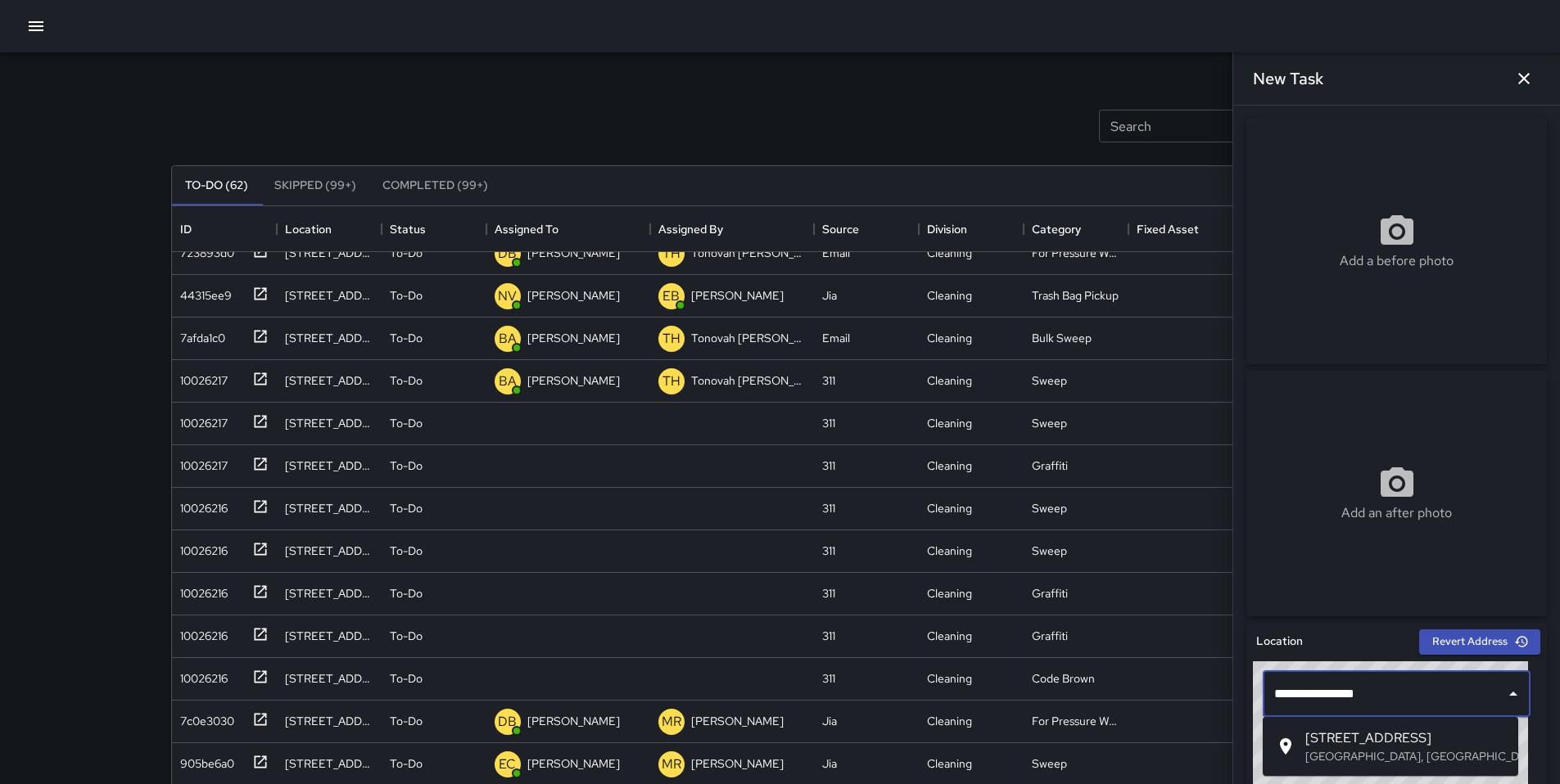
click at [1343, 739] on span "551 Minna Street" at bounding box center [1404, 739] width 200 height 20
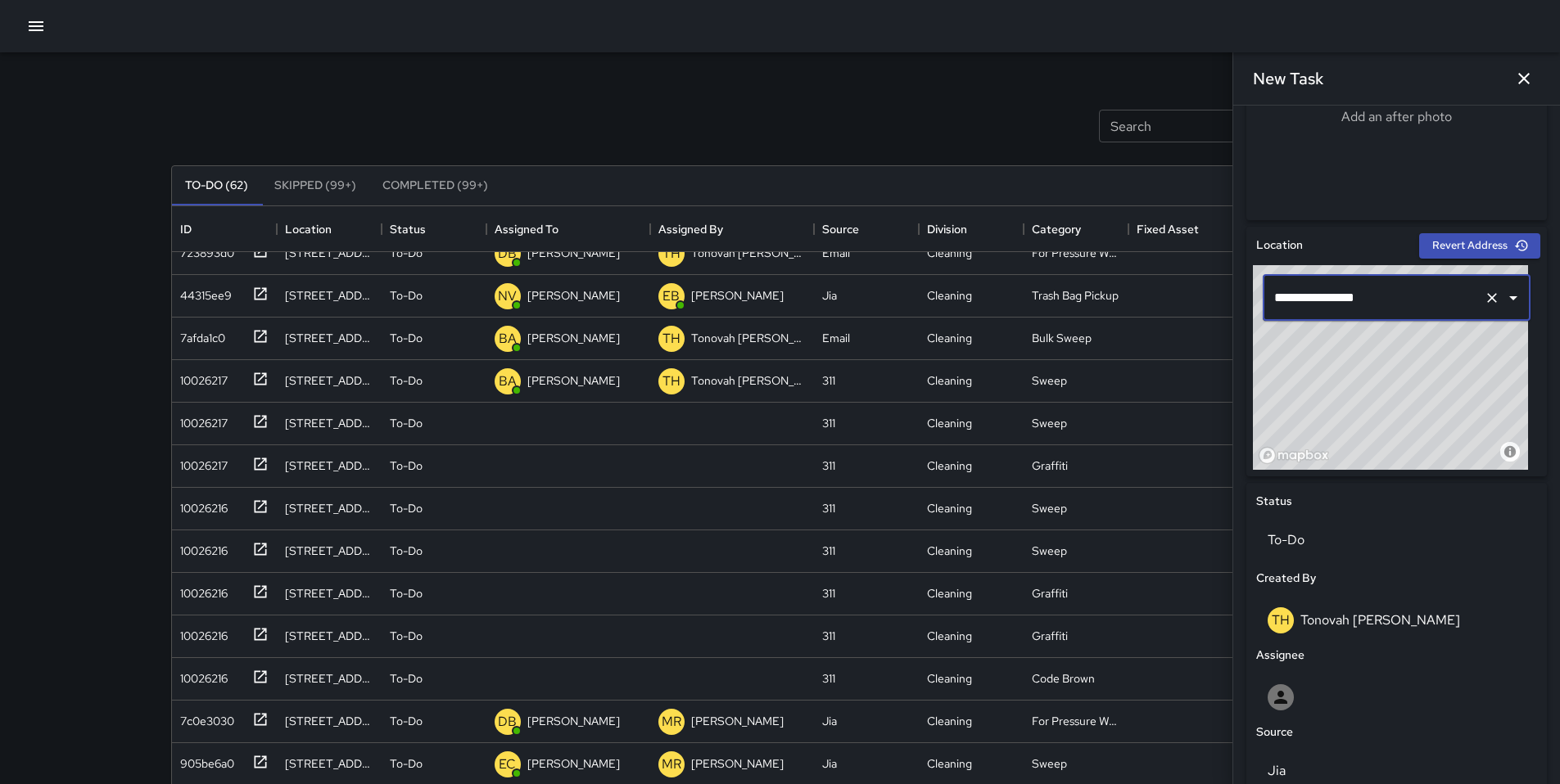
scroll to position [439, 0]
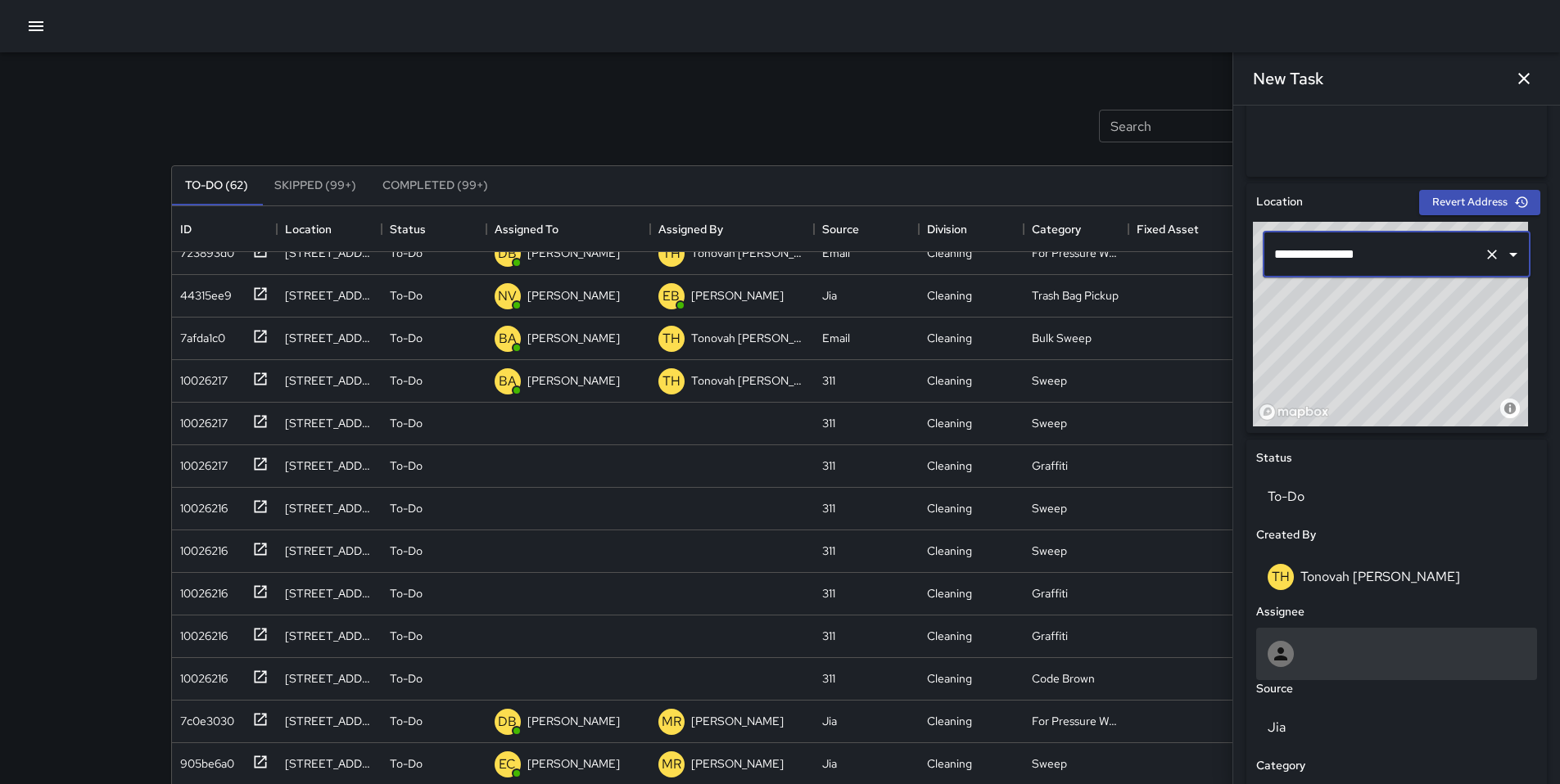
type input "**********"
click at [1312, 633] on div at bounding box center [1396, 654] width 281 height 52
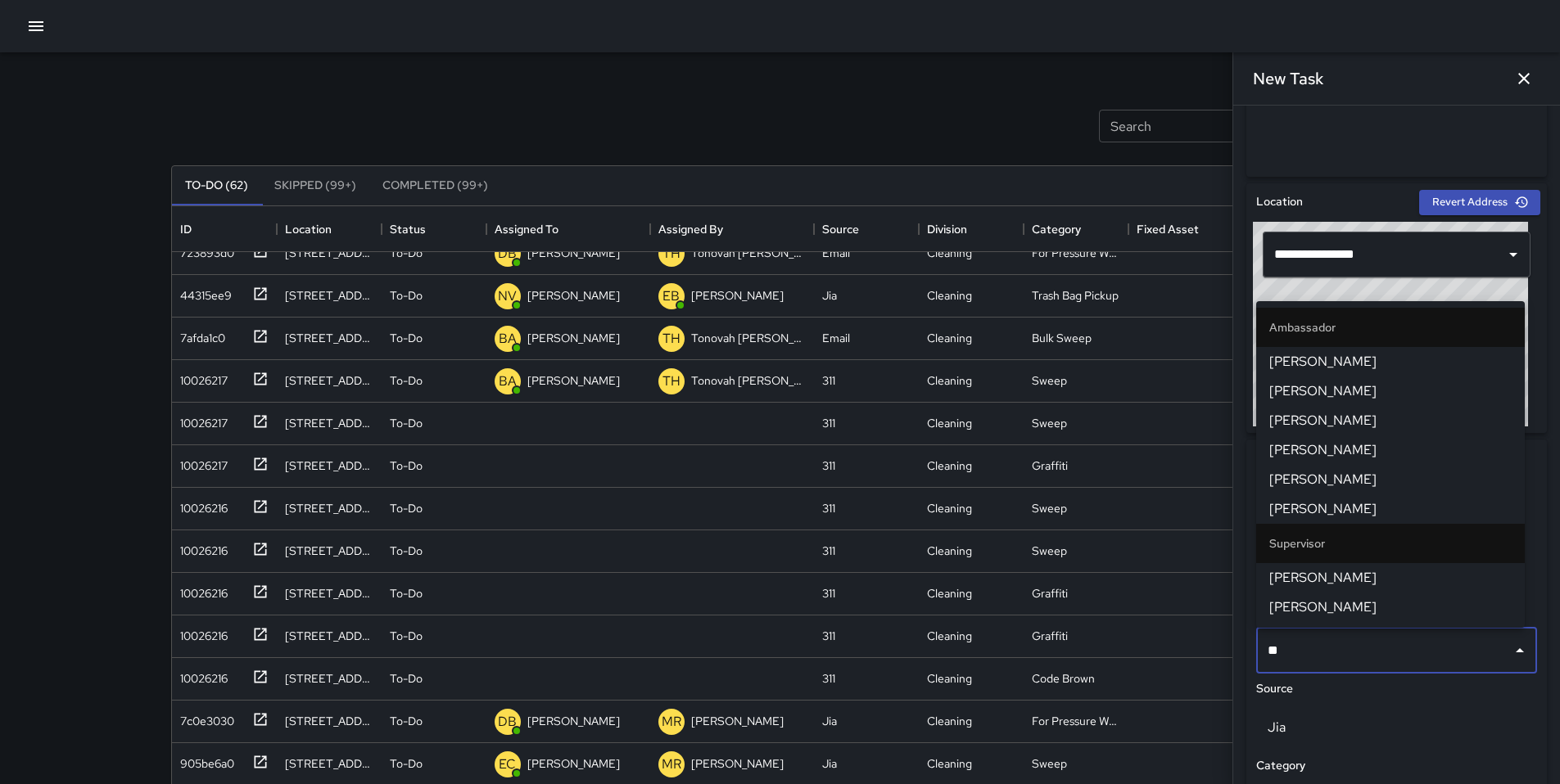
type input "***"
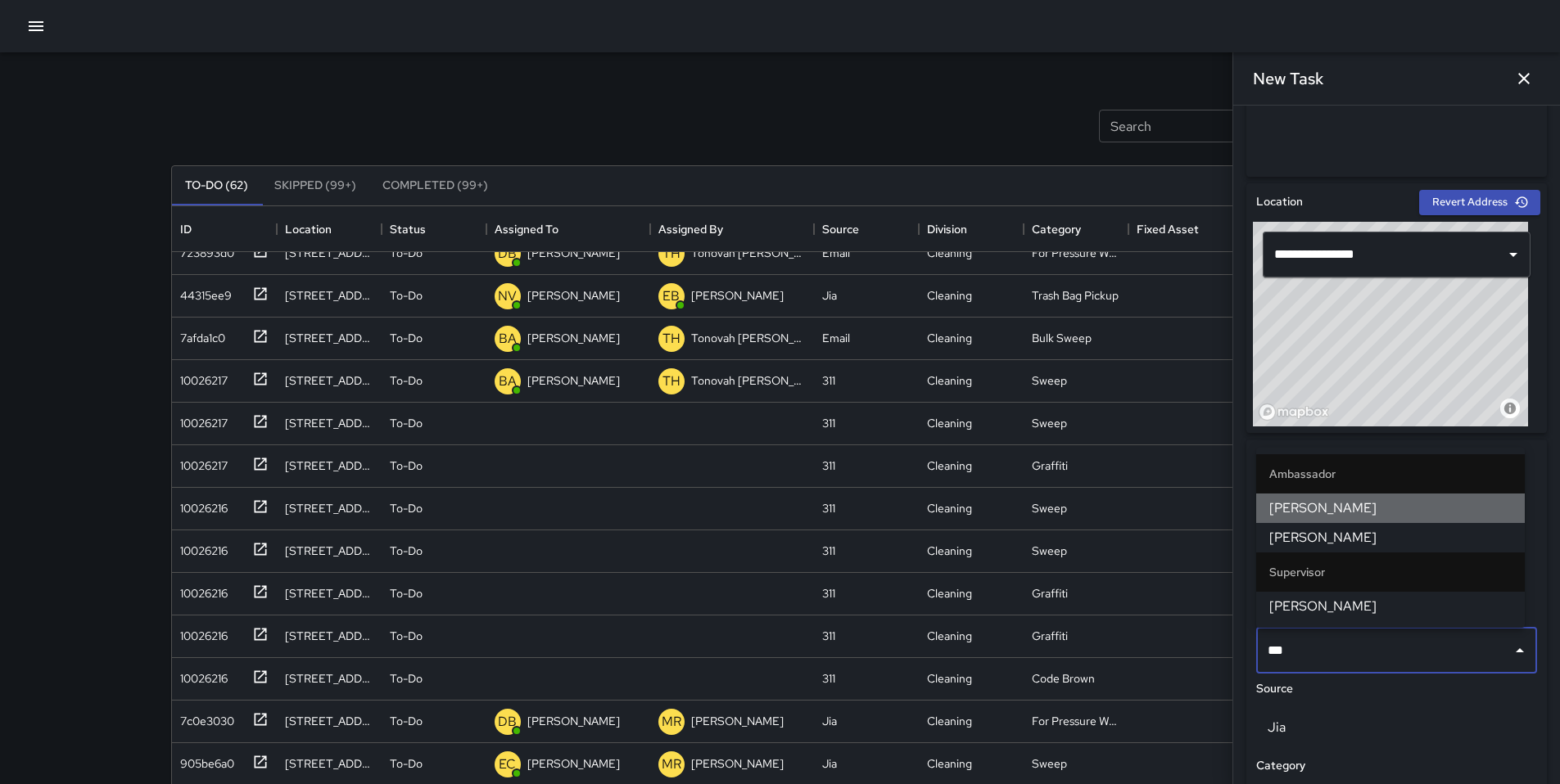
click at [1327, 509] on span "Davis Jones" at bounding box center [1390, 508] width 242 height 20
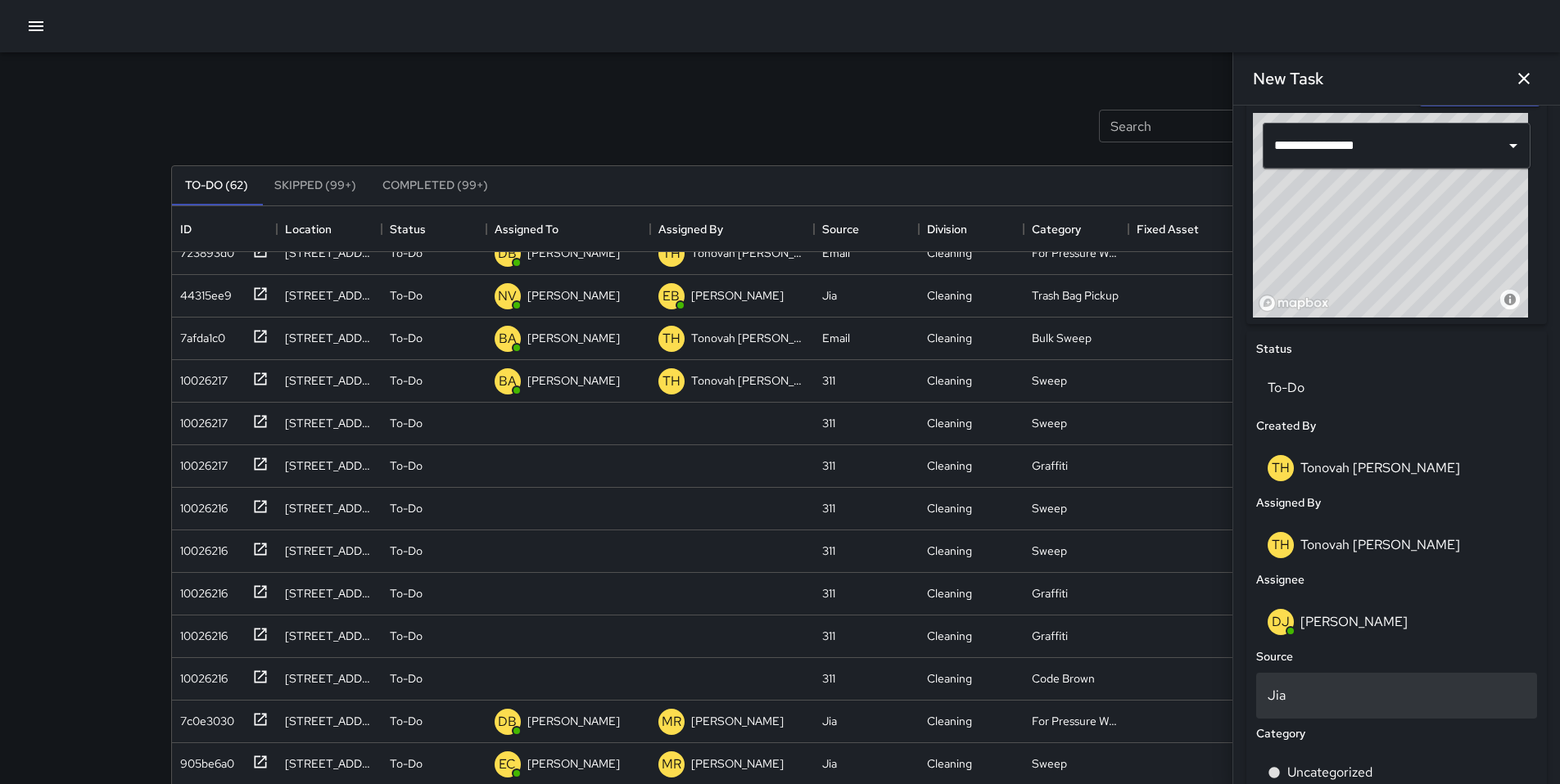
scroll to position [560, 0]
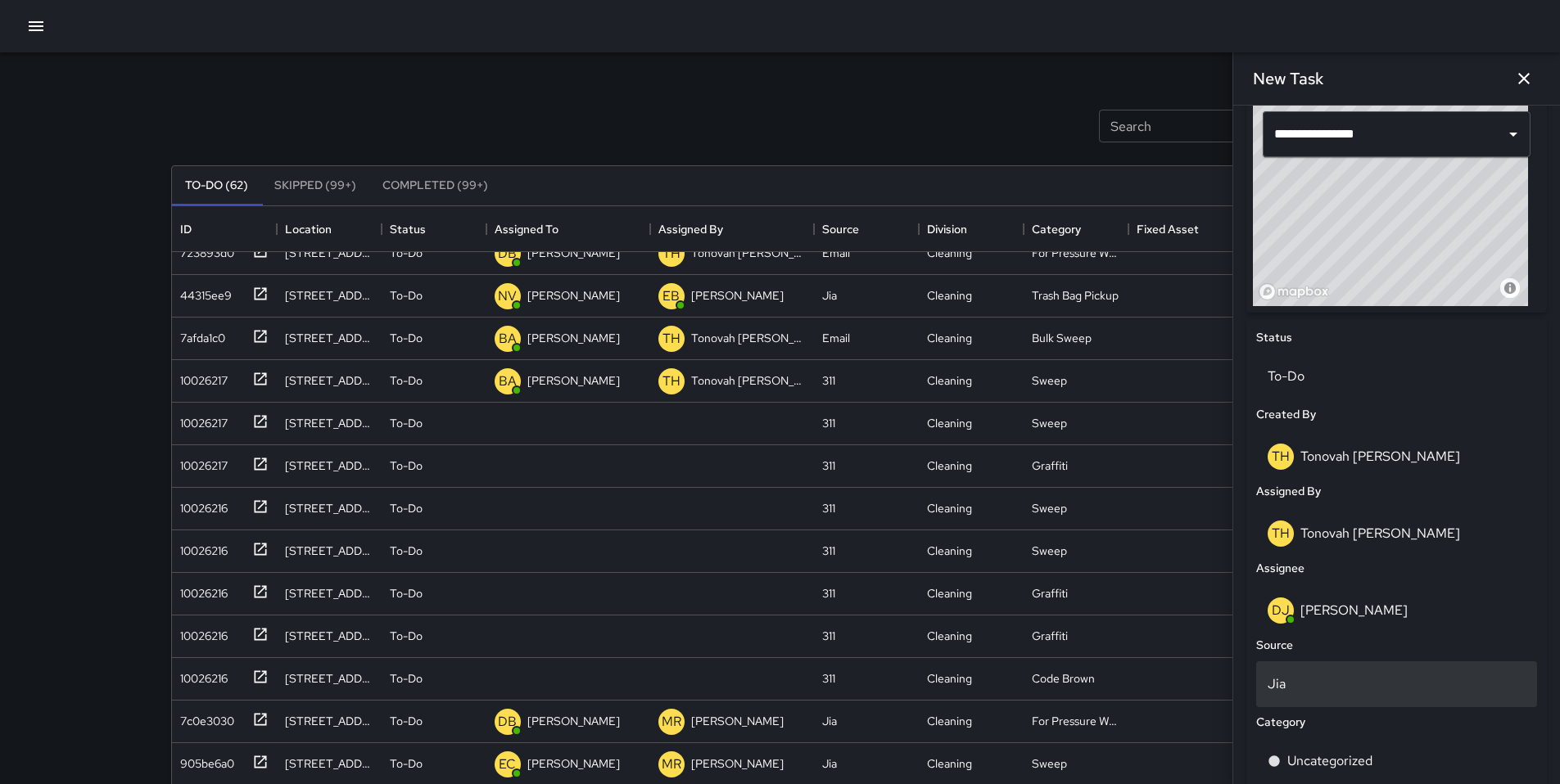
click at [1331, 691] on p "Jia" at bounding box center [1395, 685] width 258 height 20
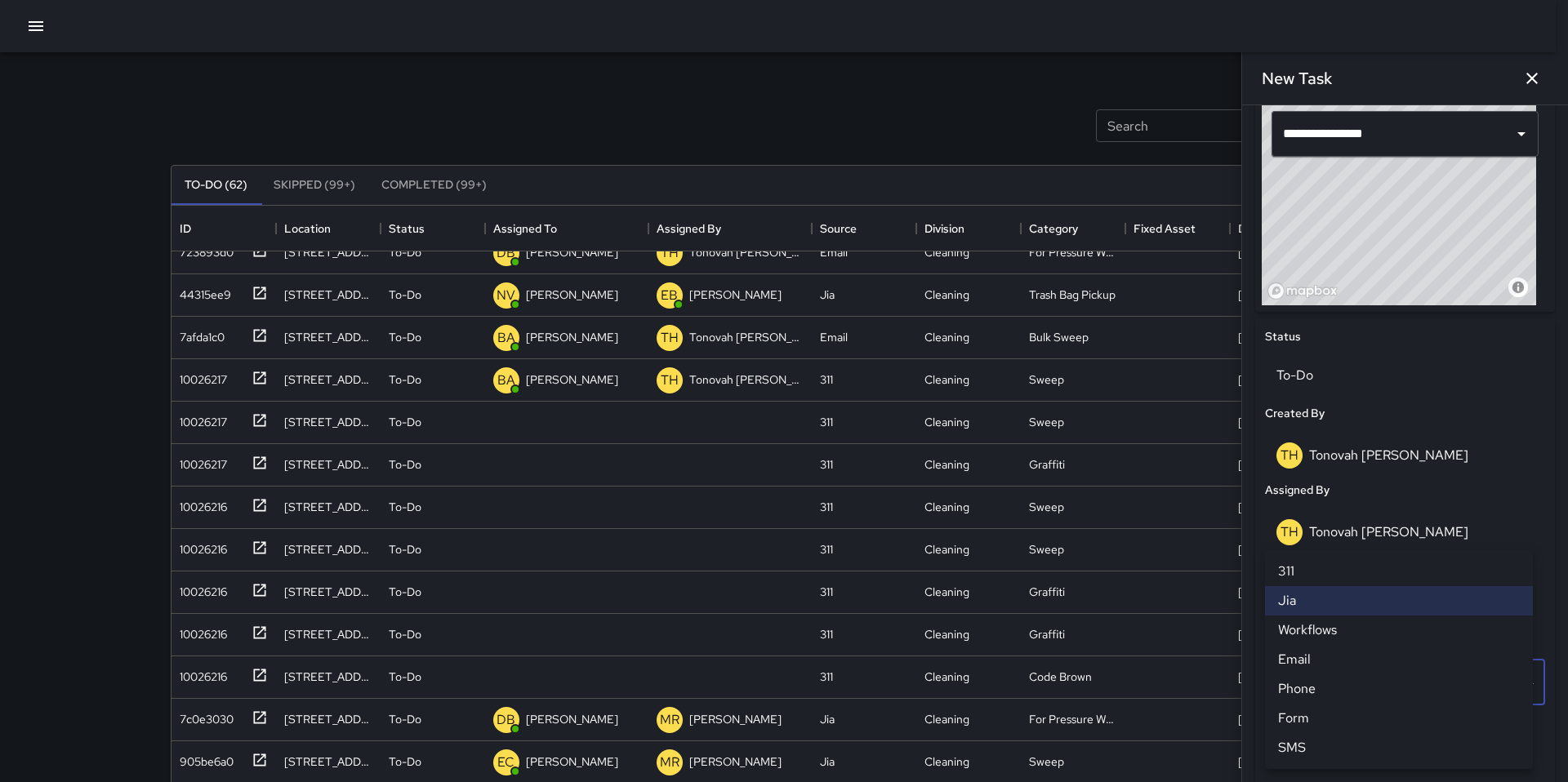
click at [1302, 664] on li "Email" at bounding box center [1398, 659] width 268 height 30
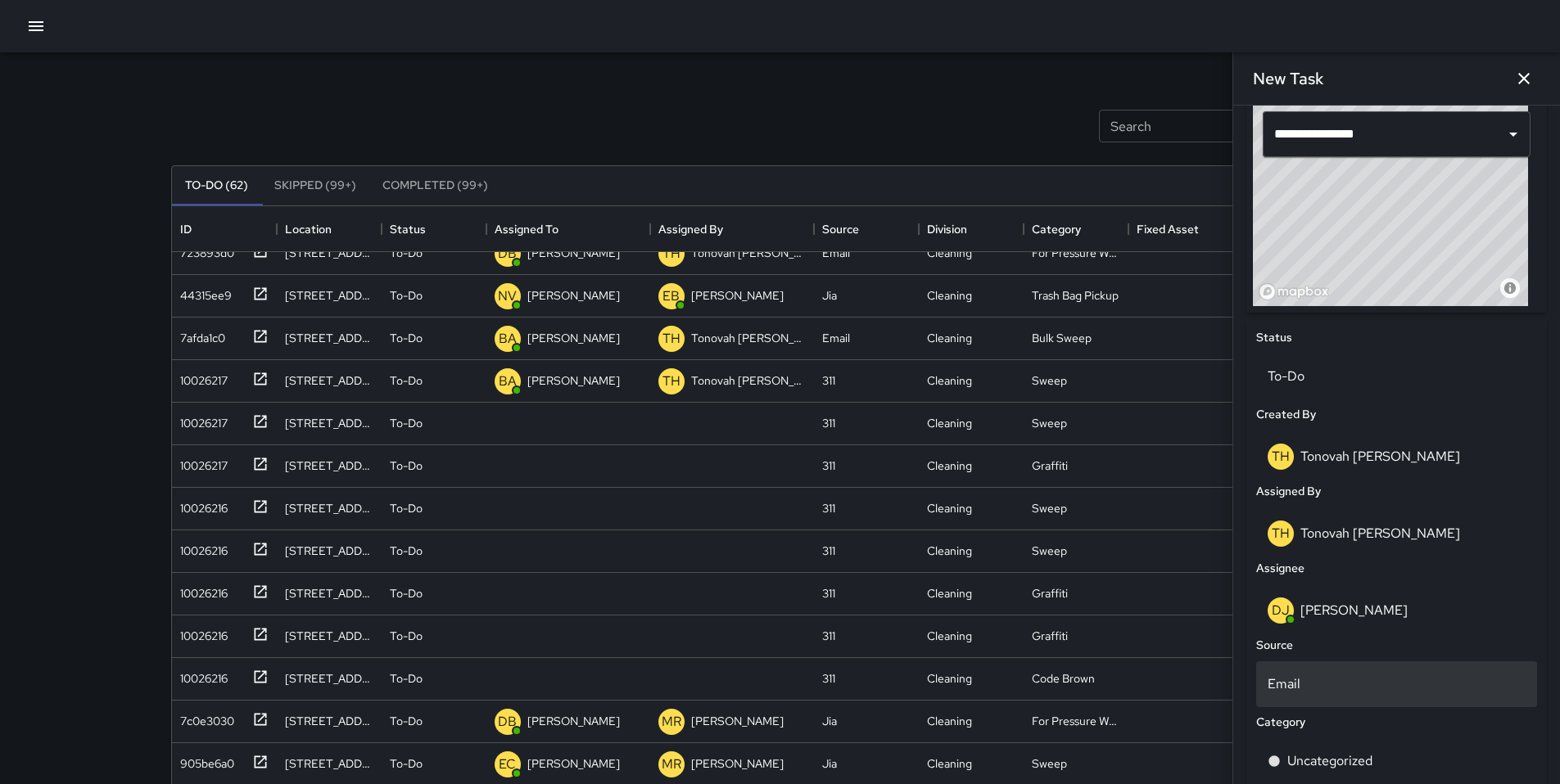
click at [1305, 683] on p "Email" at bounding box center [1395, 685] width 258 height 20
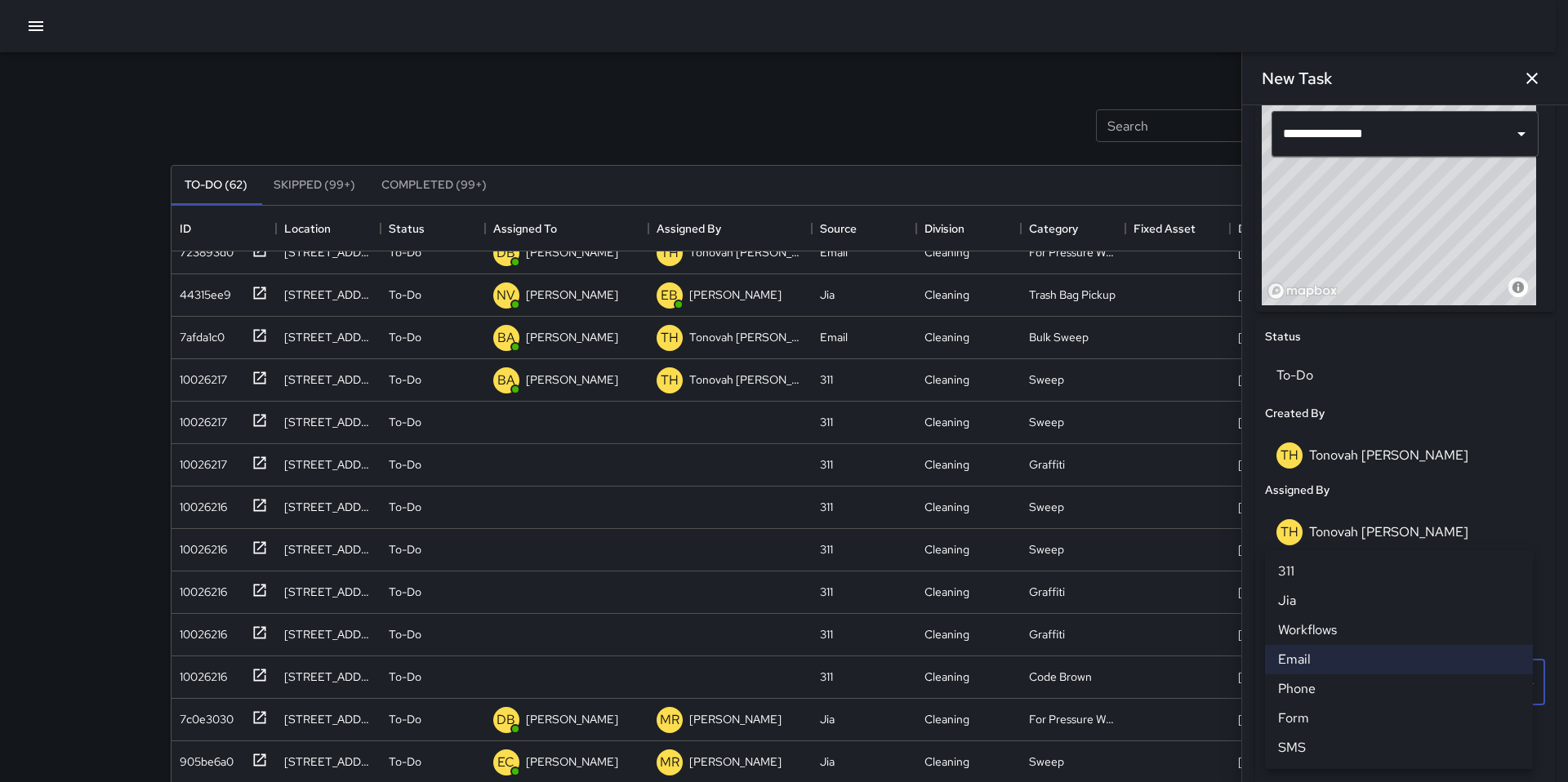
click at [1303, 574] on li "311" at bounding box center [1398, 571] width 268 height 30
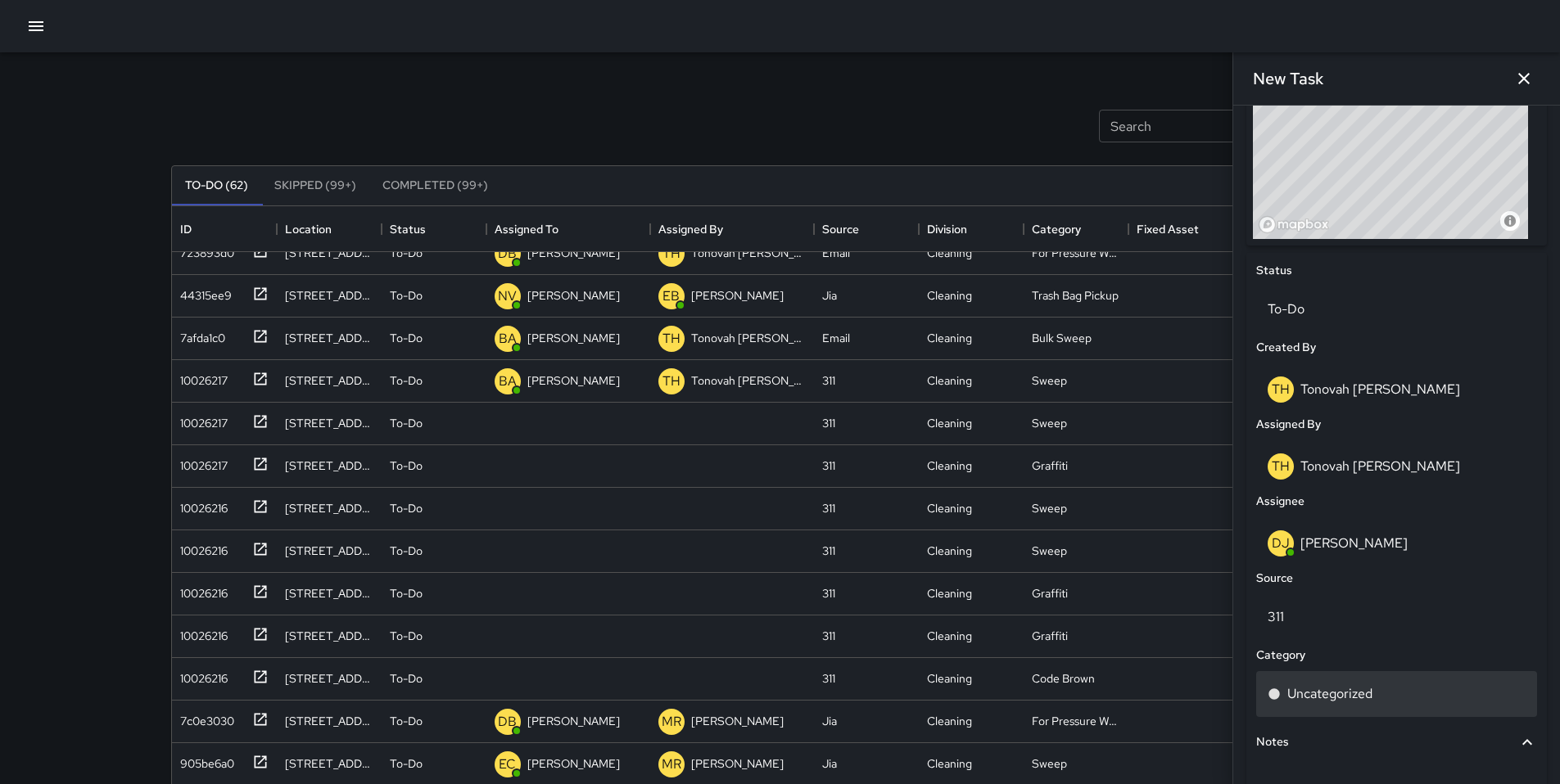
scroll to position [751, 0]
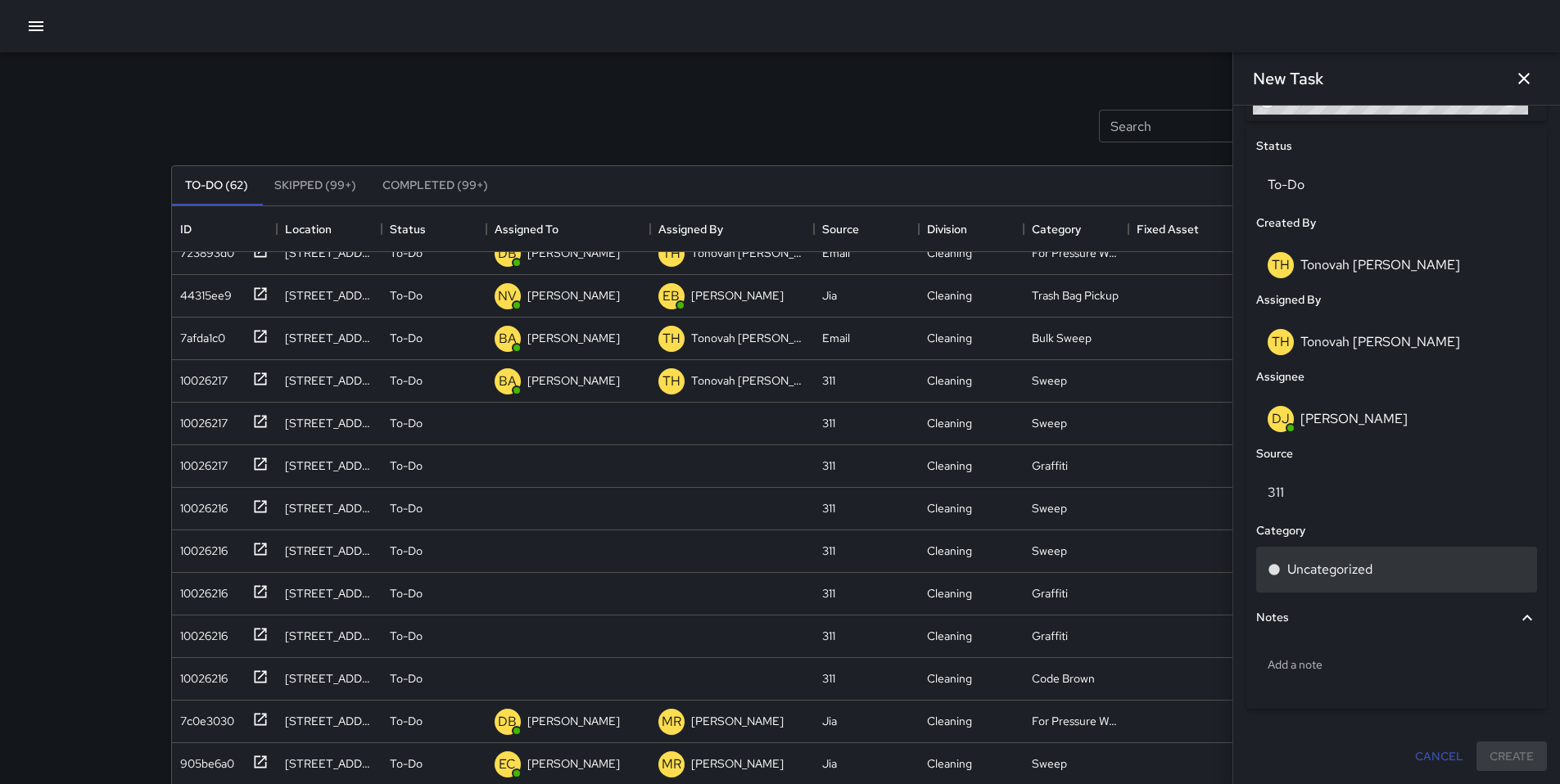
click at [1319, 574] on p "Uncategorized" at bounding box center [1329, 570] width 85 height 20
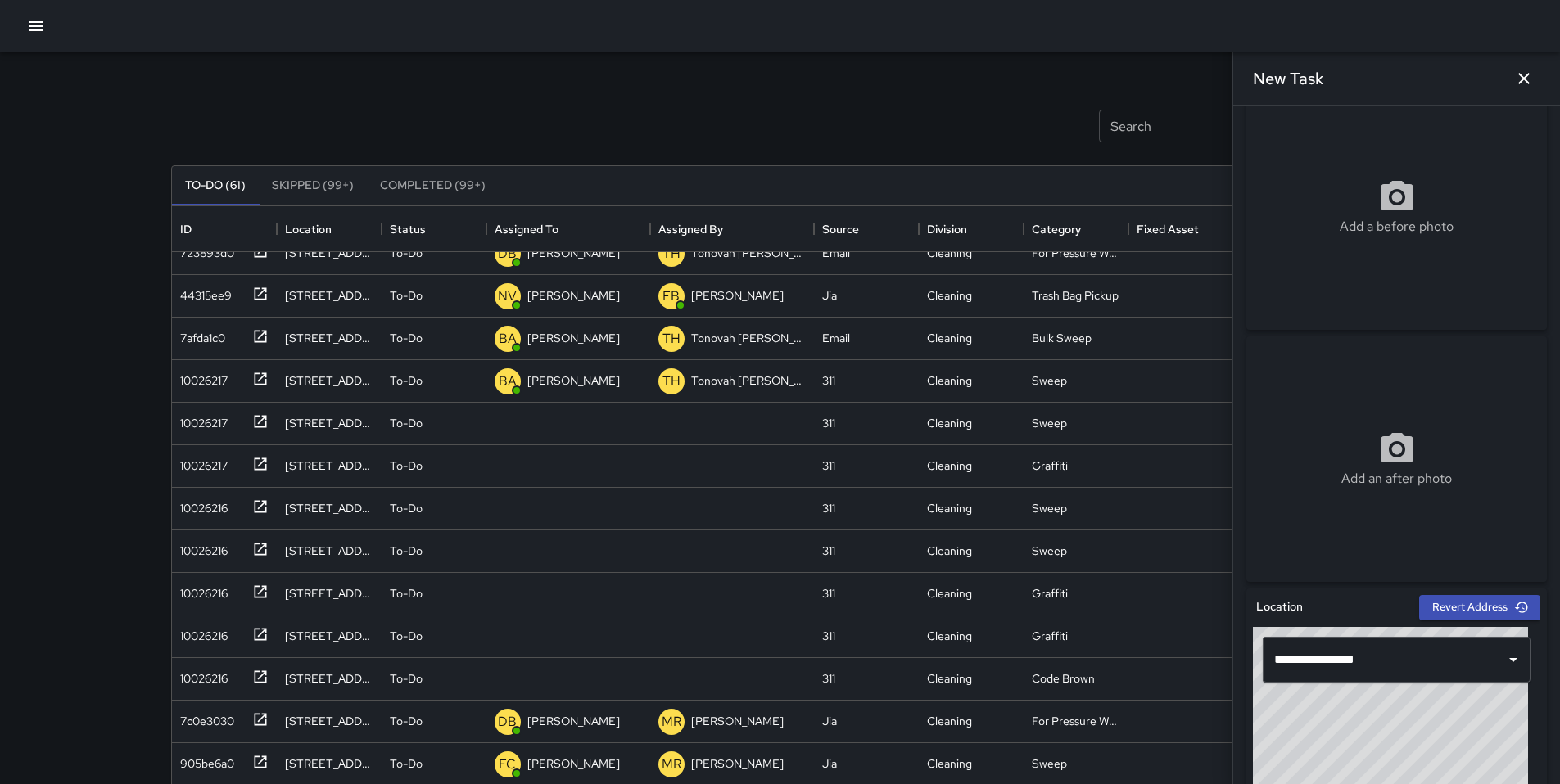
scroll to position [0, 0]
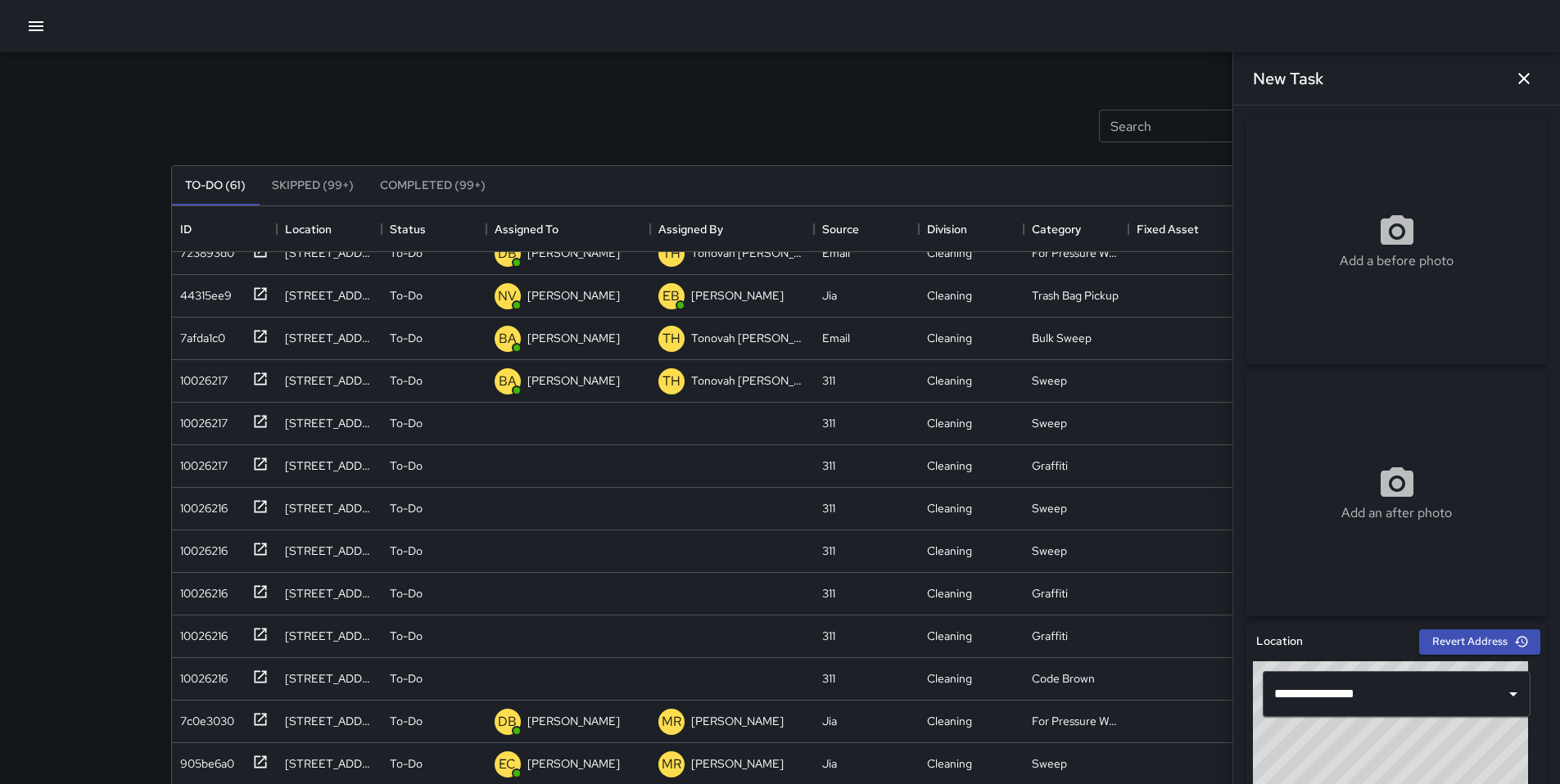
click at [1318, 220] on div "Add a before photo" at bounding box center [1396, 241] width 300 height 59
type input "**********"
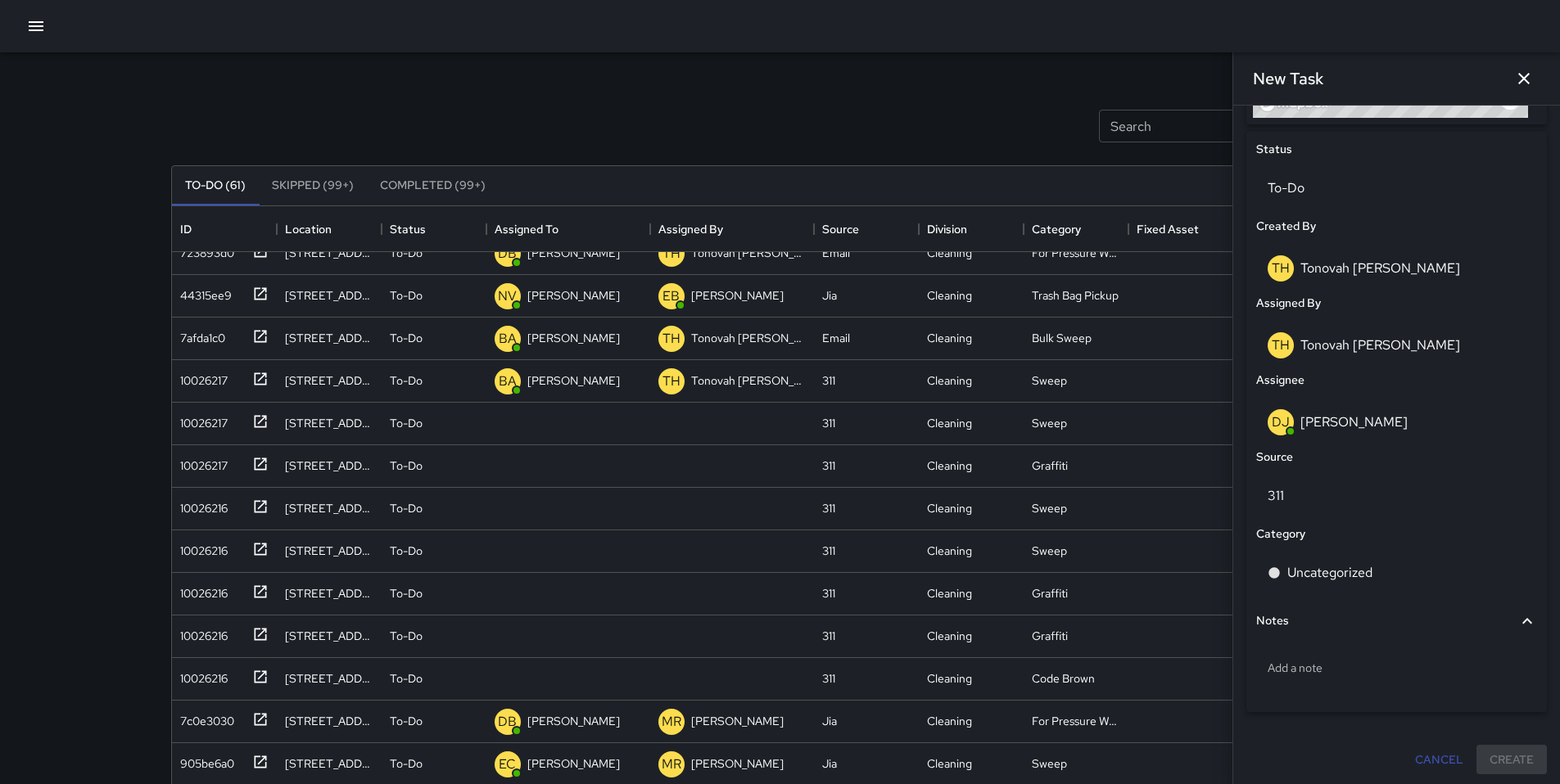
scroll to position [751, 0]
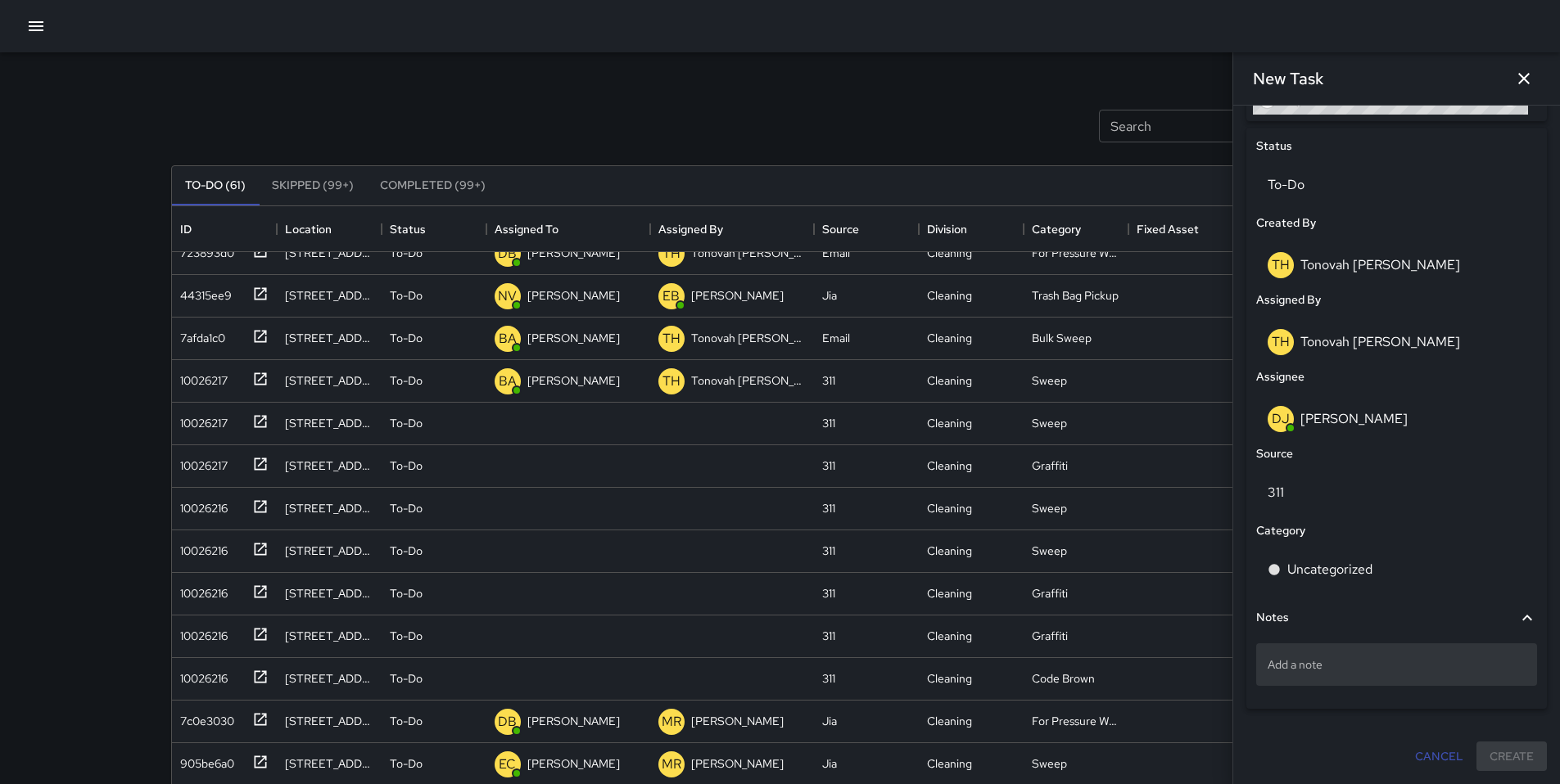
click at [1302, 666] on p "Add a note" at bounding box center [1395, 665] width 258 height 16
type textarea "**********"
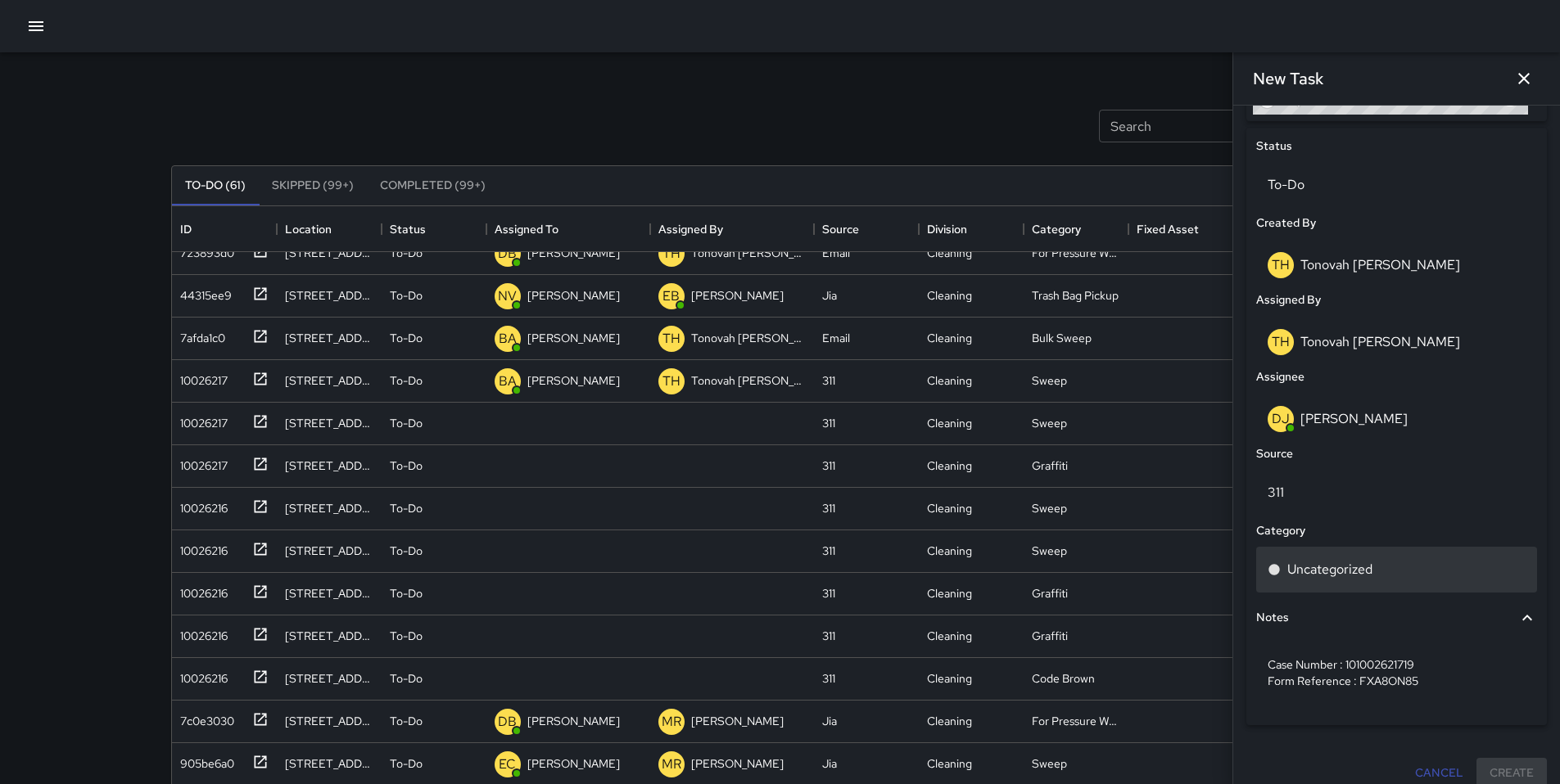
click at [1310, 573] on p "Uncategorized" at bounding box center [1329, 570] width 85 height 20
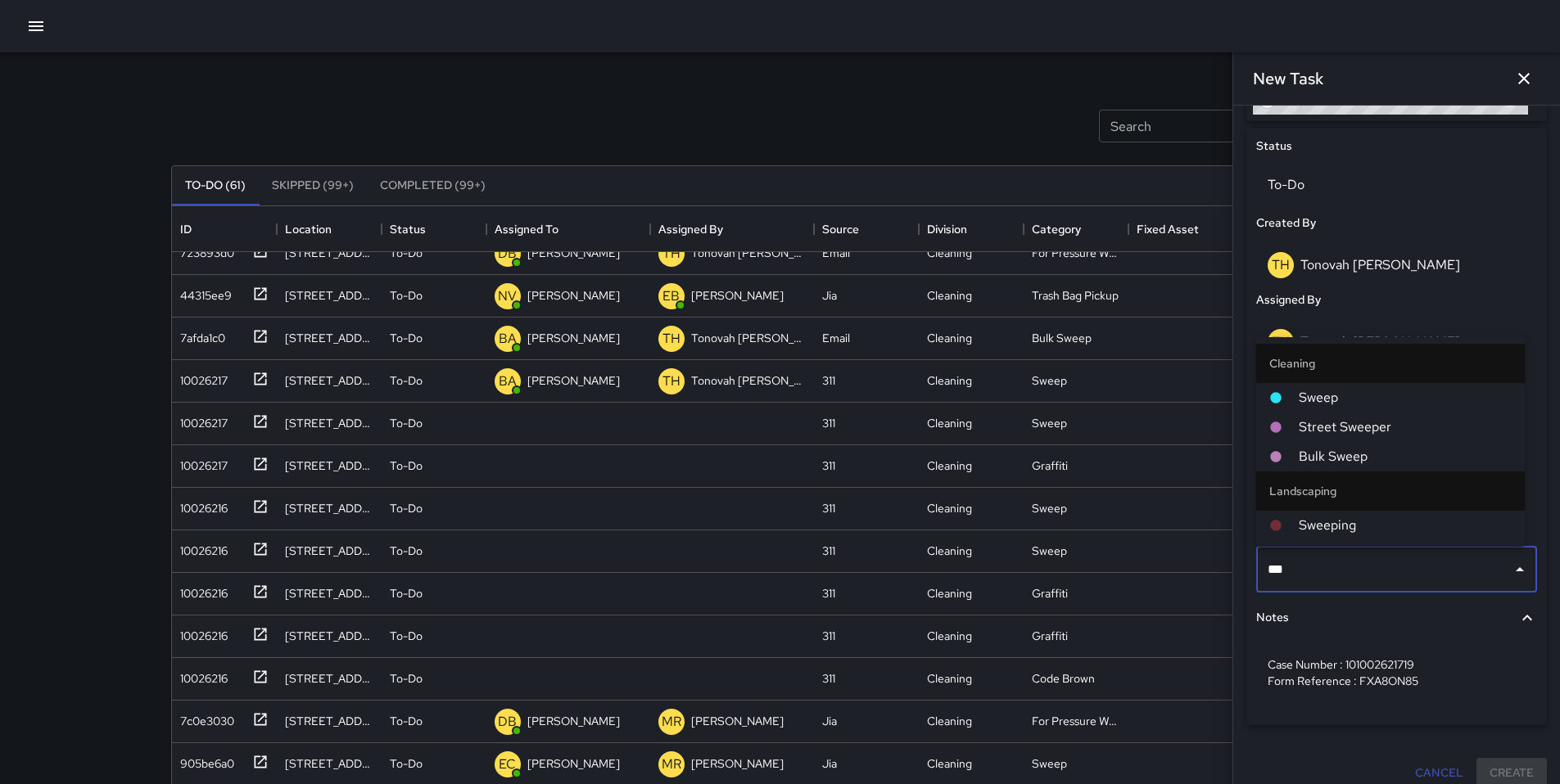
type input "****"
click at [1341, 401] on span "Sweep" at bounding box center [1404, 398] width 213 height 20
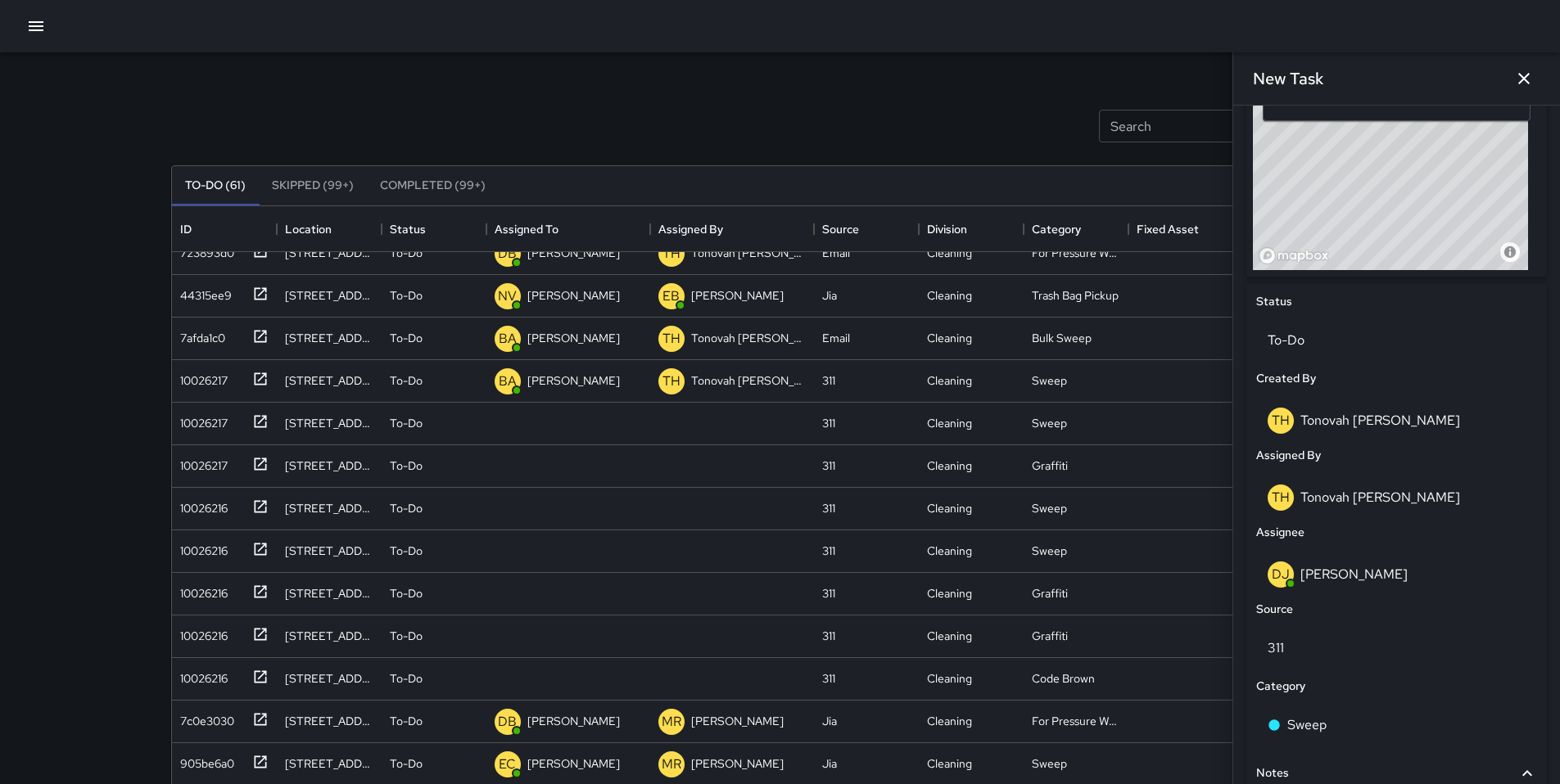
scroll to position [768, 0]
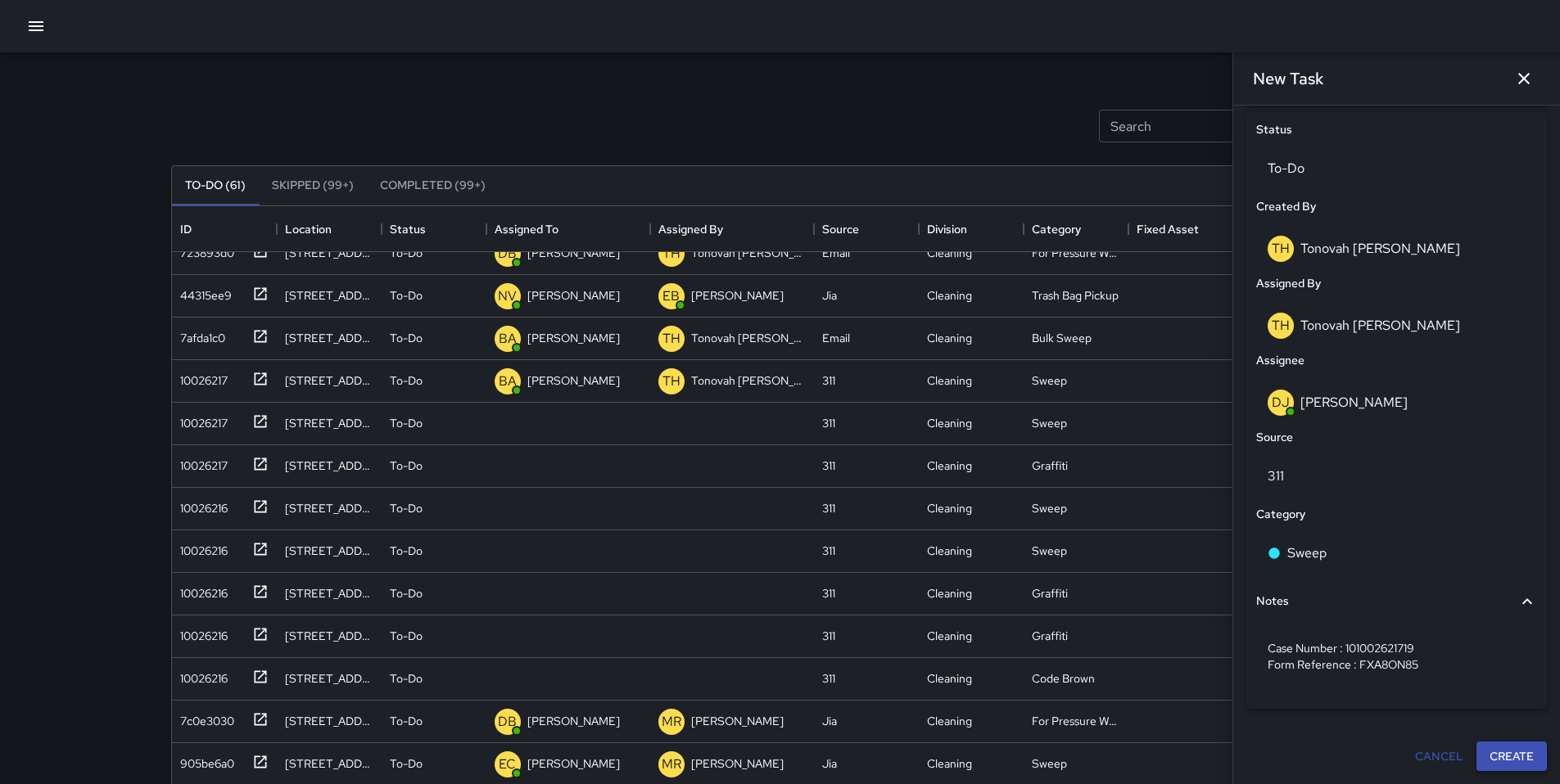
click at [1484, 751] on button "Create" at bounding box center [1511, 756] width 71 height 30
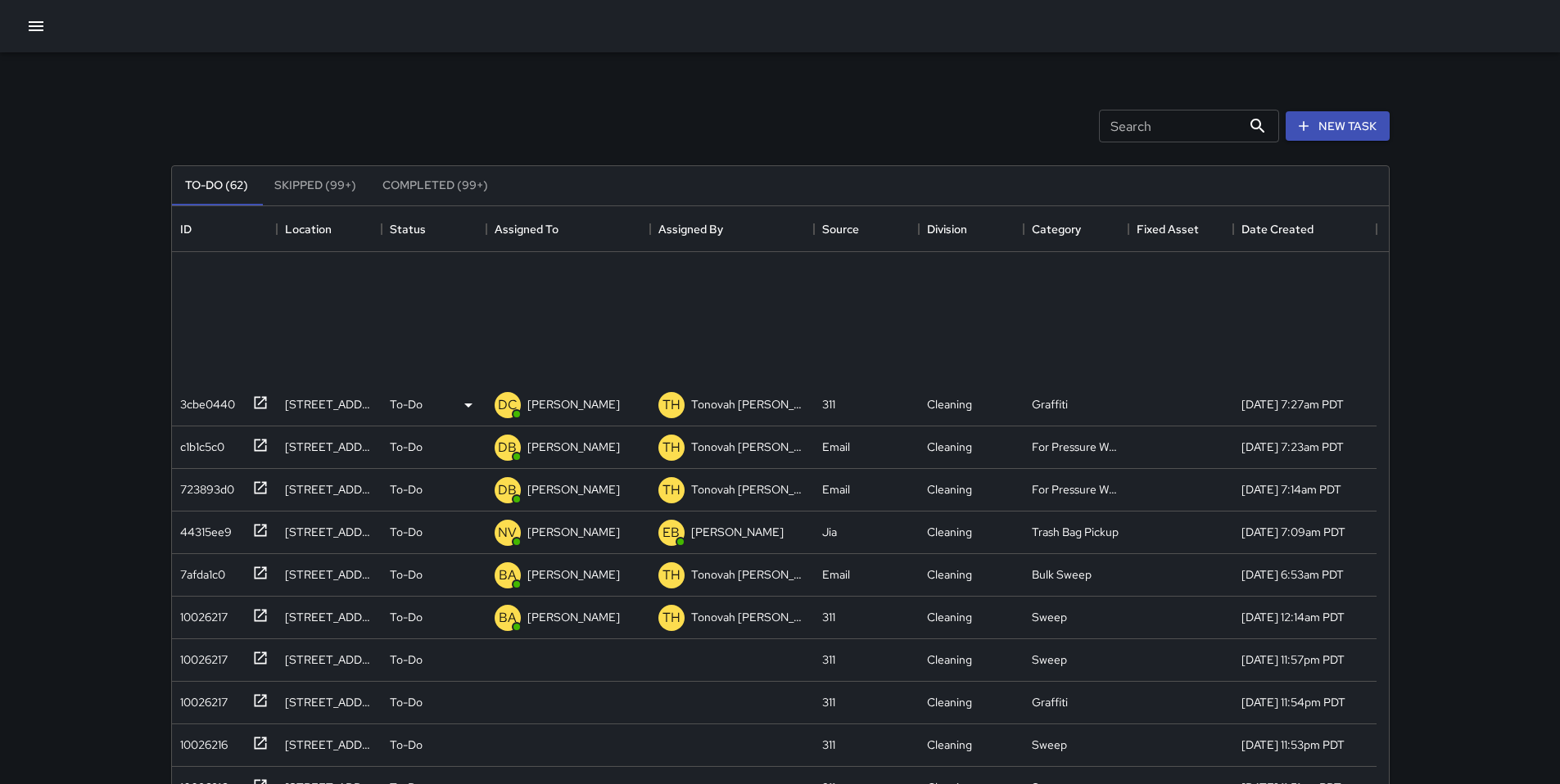
scroll to position [0, 0]
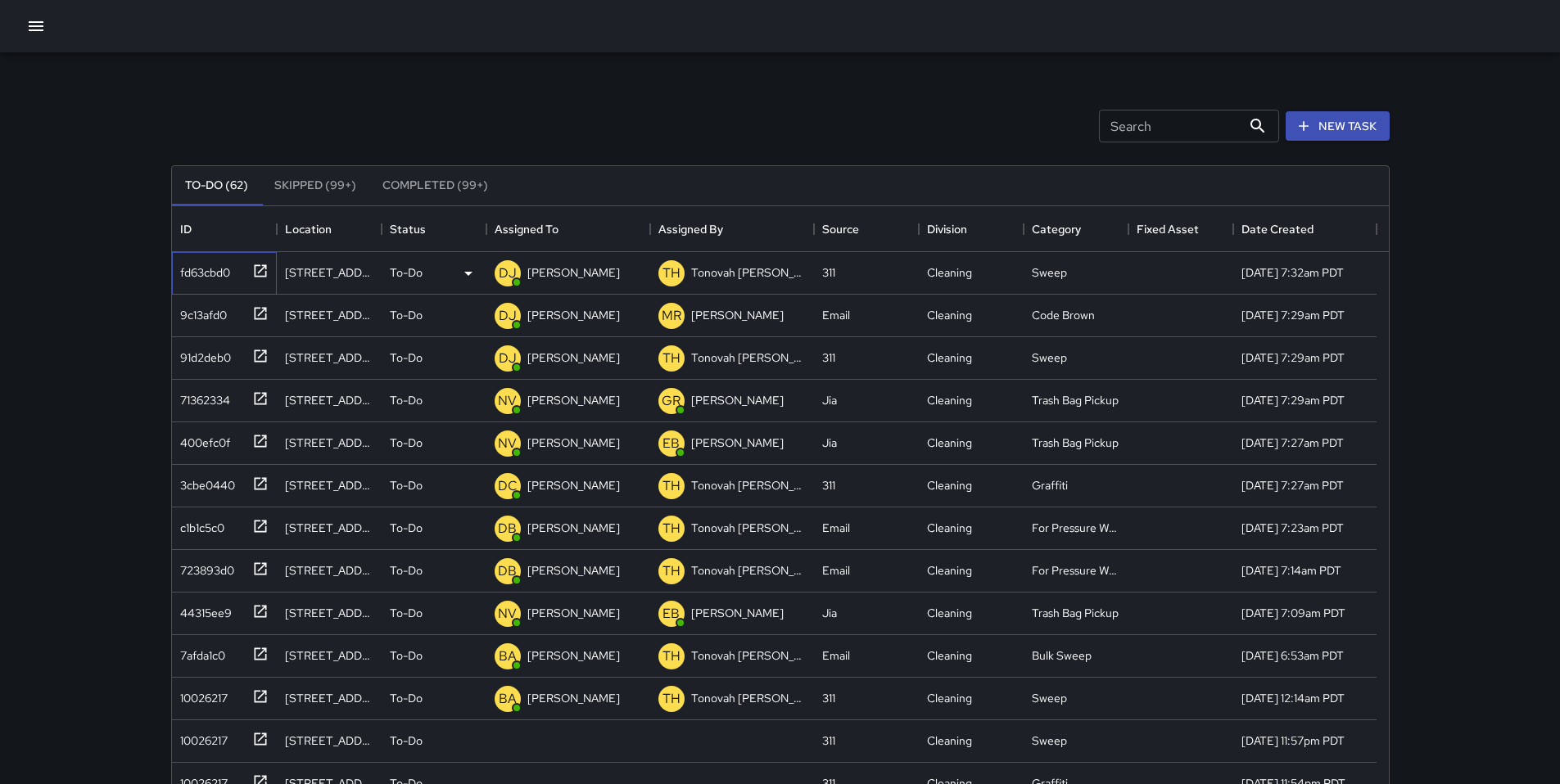
click at [213, 273] on div "fd63cbd0" at bounding box center [202, 269] width 56 height 23
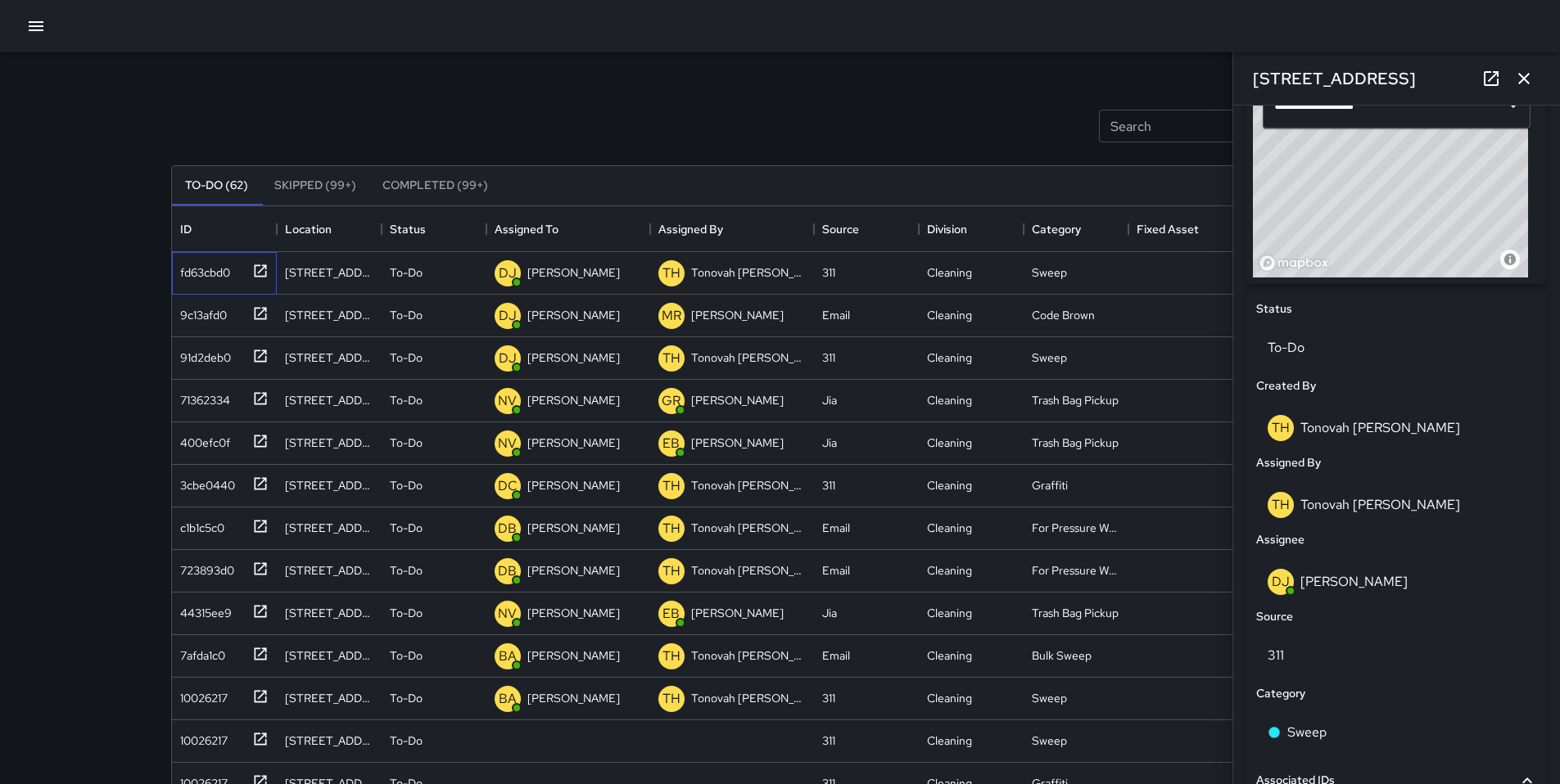
scroll to position [826, 0]
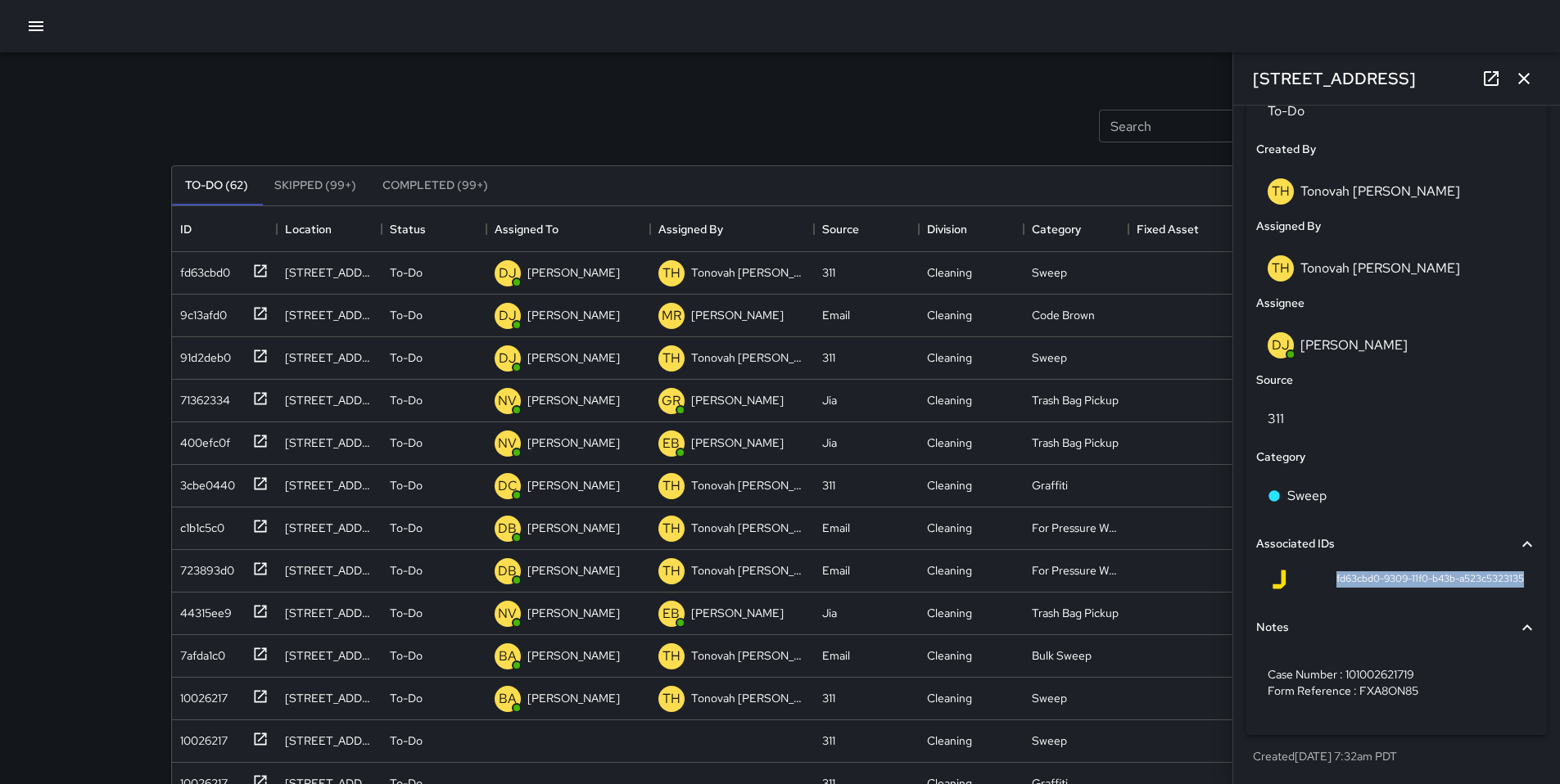
drag, startPoint x: 1318, startPoint y: 575, endPoint x: 1526, endPoint y: 575, distance: 208.0
click at [1526, 575] on div "Associated IDs fd63cbd0-9309-11f0-b43b-a523c5323135" at bounding box center [1396, 564] width 288 height 83
copy span "fd63cbd0-9309-11f0-b43b-a523c5323135"
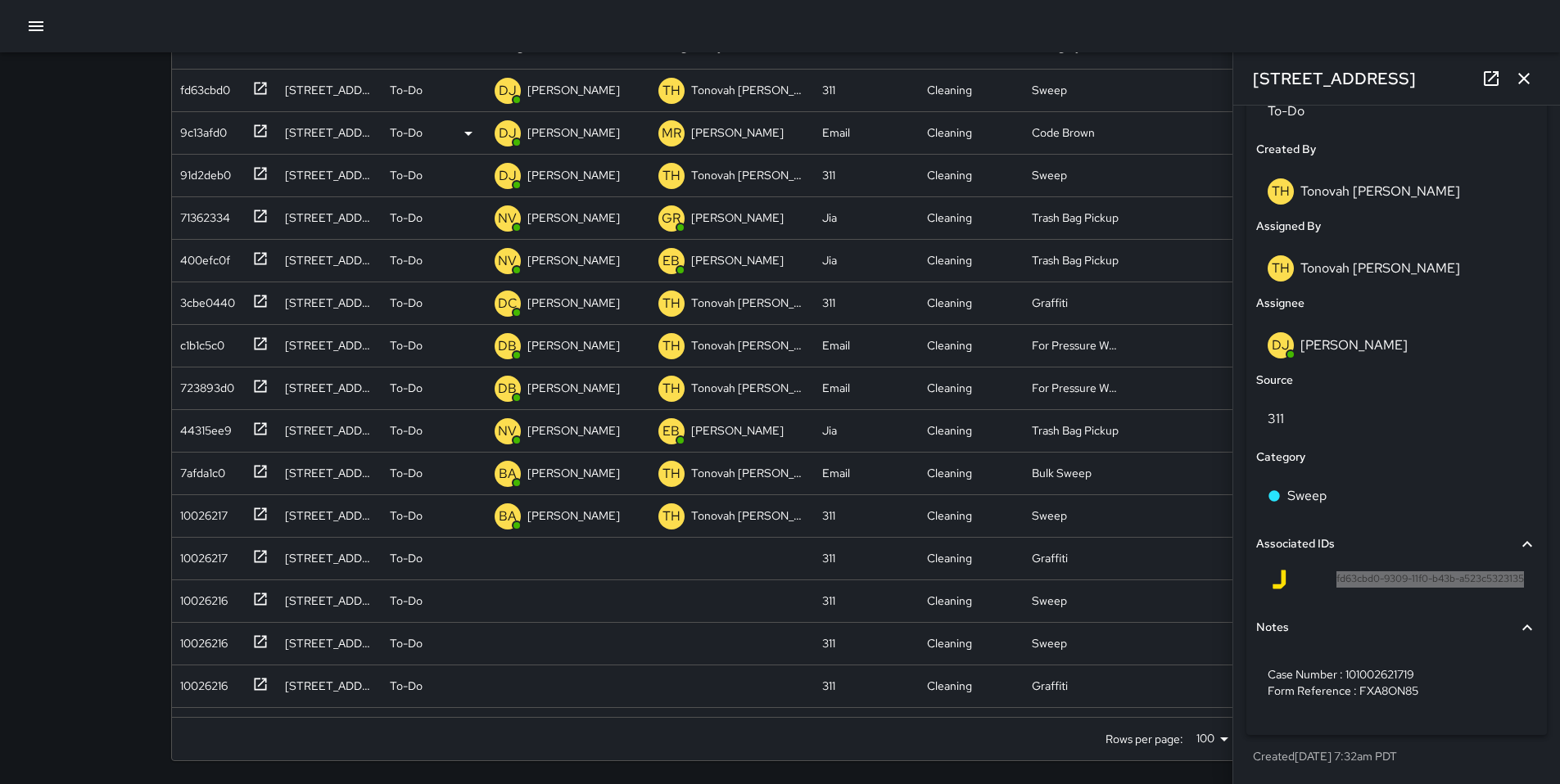
scroll to position [492, 0]
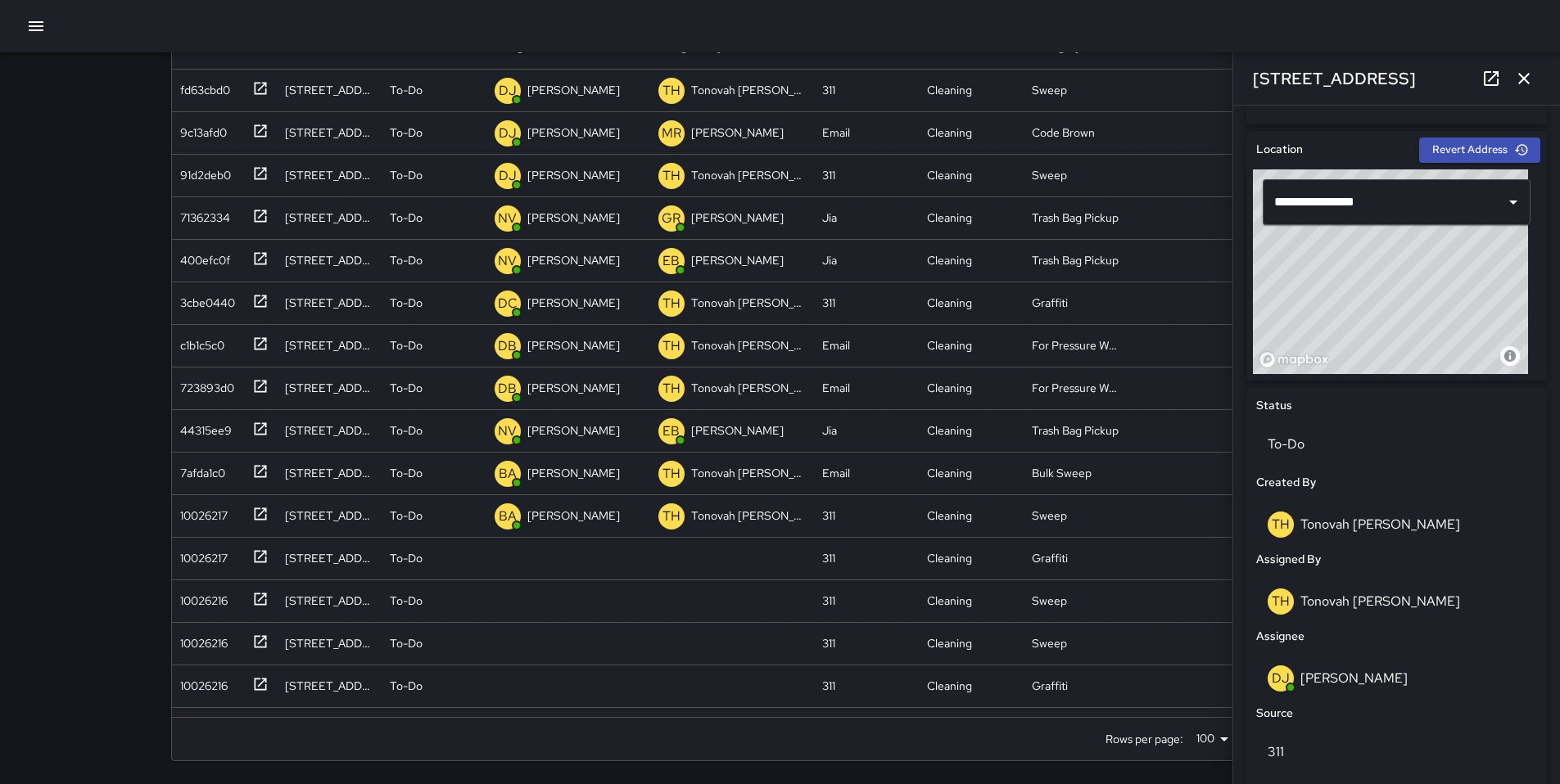
click at [1511, 85] on button "button" at bounding box center [1524, 79] width 33 height 33
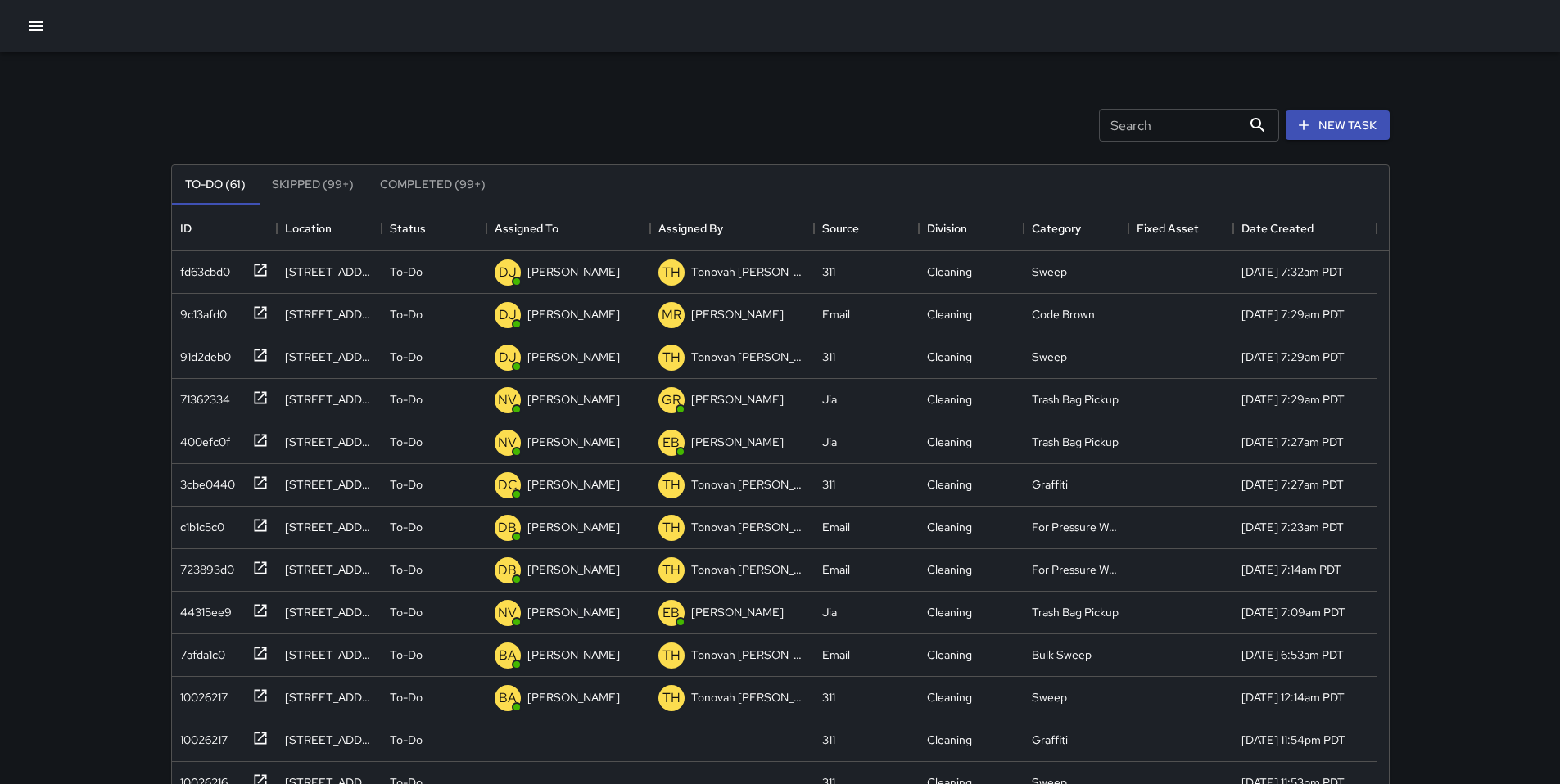
scroll to position [0, 0]
click at [1317, 116] on button "New Task" at bounding box center [1337, 126] width 104 height 30
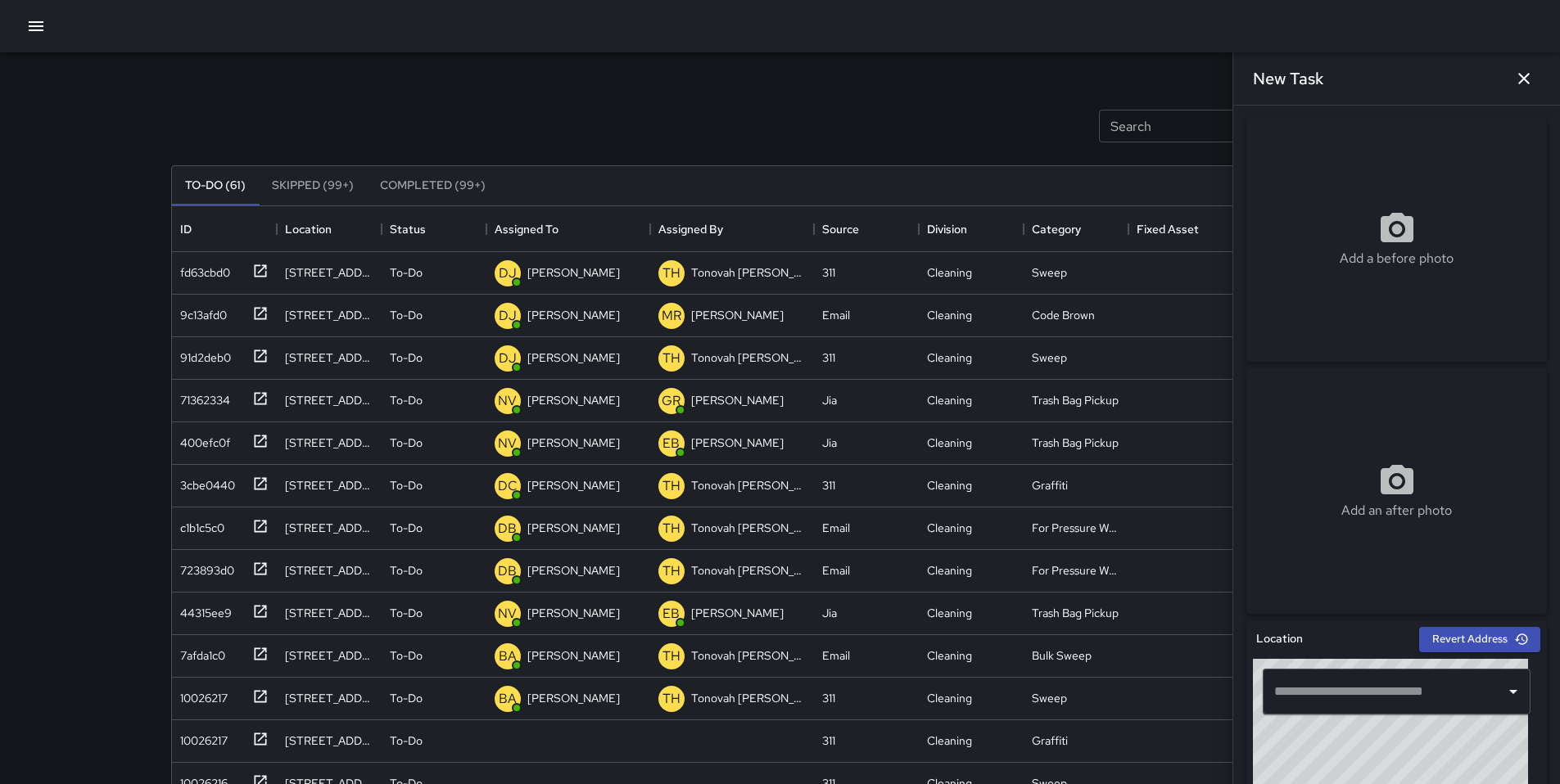
scroll to position [4, 0]
click at [1334, 672] on div "​" at bounding box center [1396, 691] width 268 height 46
paste input "**********"
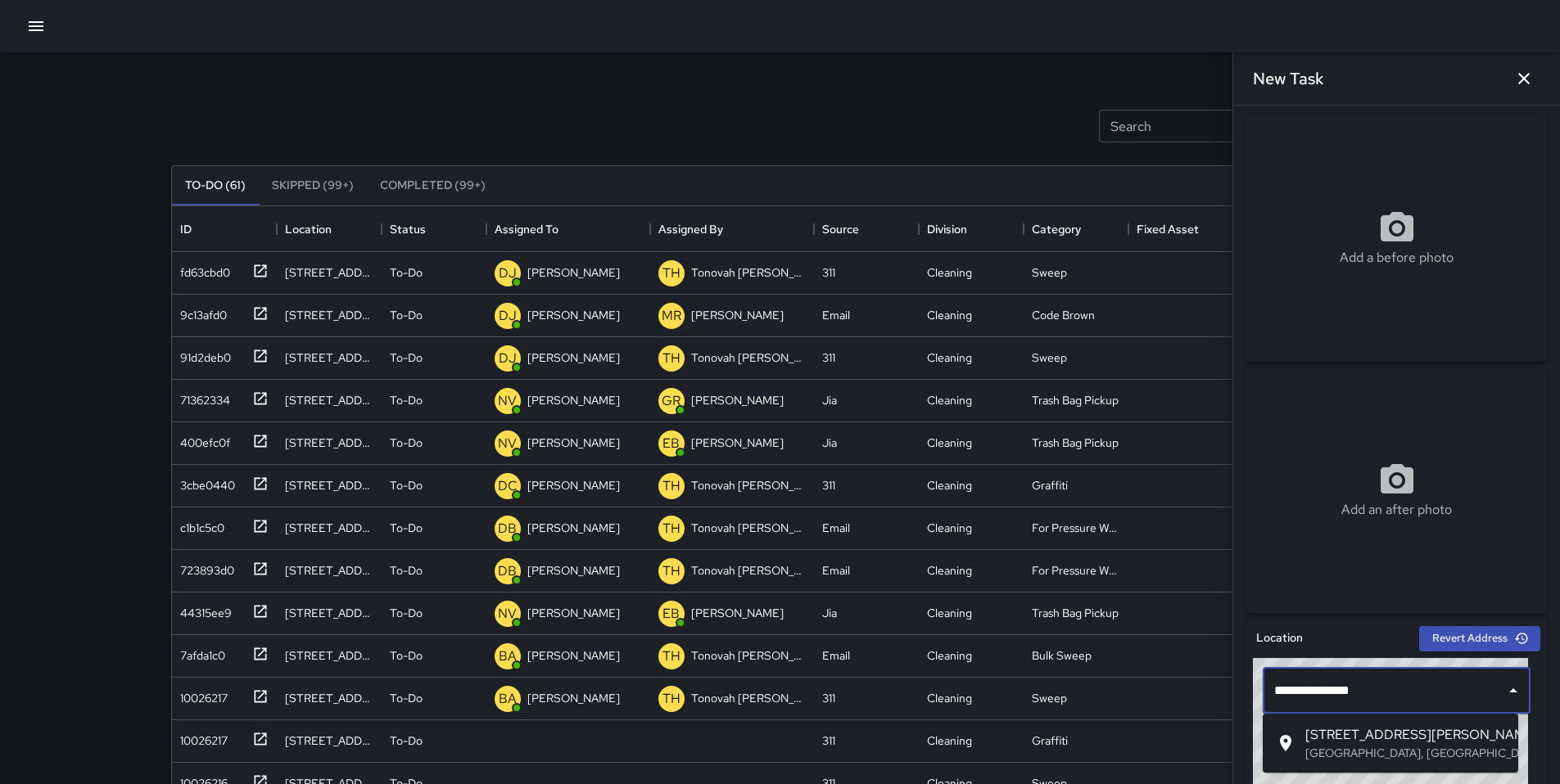
click at [1339, 732] on span "164 Russ Street" at bounding box center [1404, 735] width 200 height 20
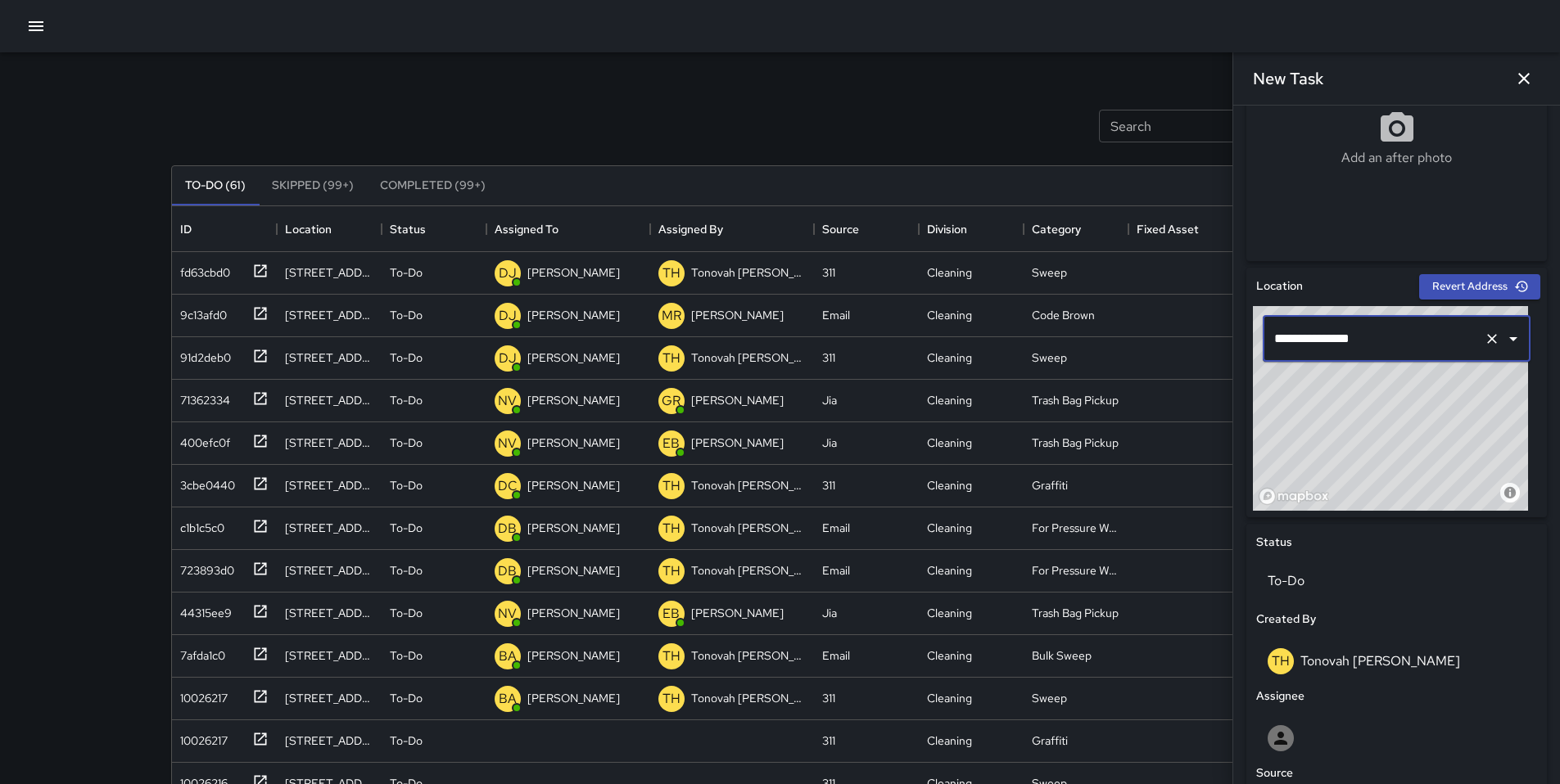
scroll to position [675, 0]
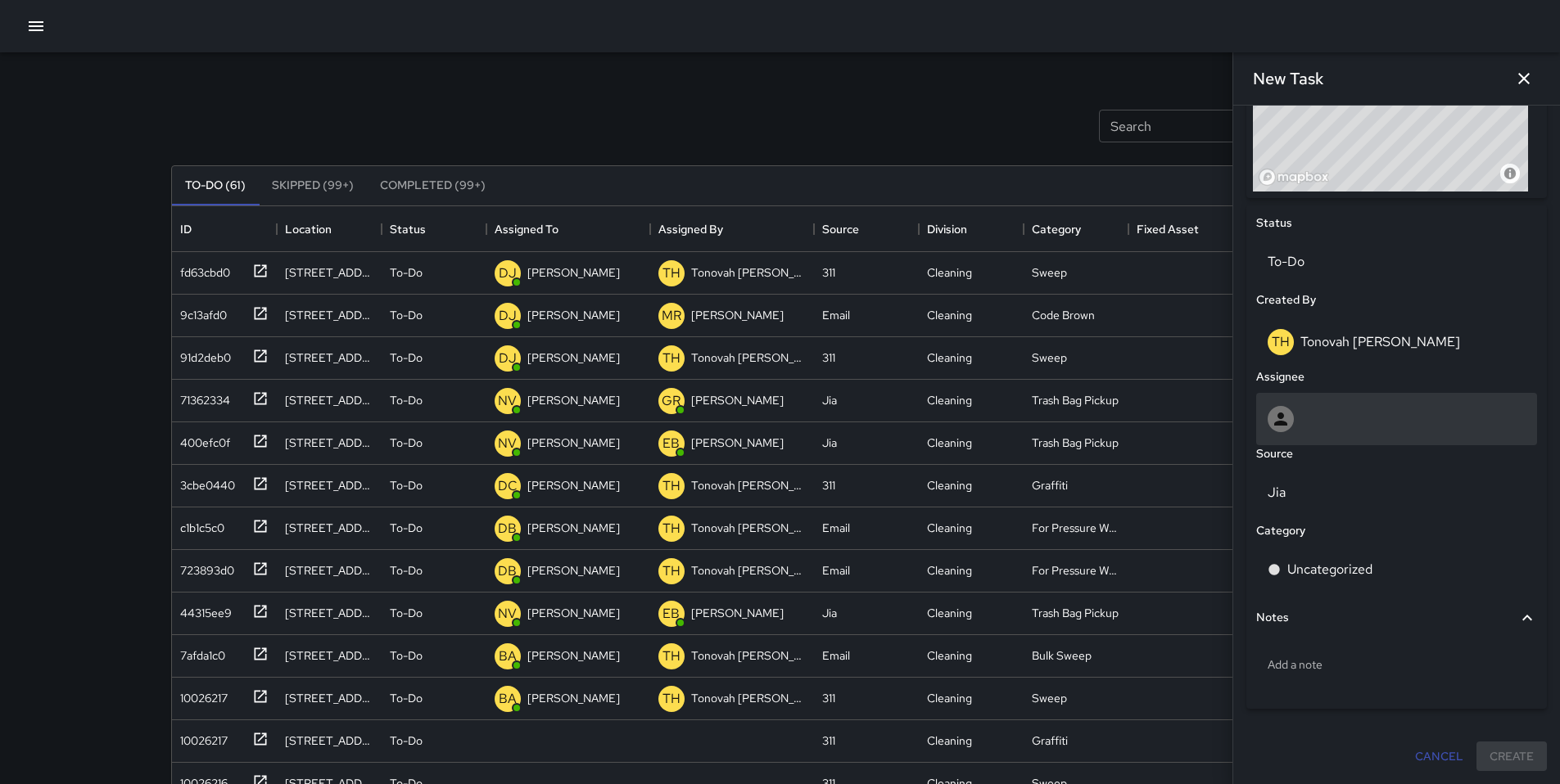
type input "**********"
click at [1285, 416] on icon at bounding box center [1281, 420] width 20 height 20
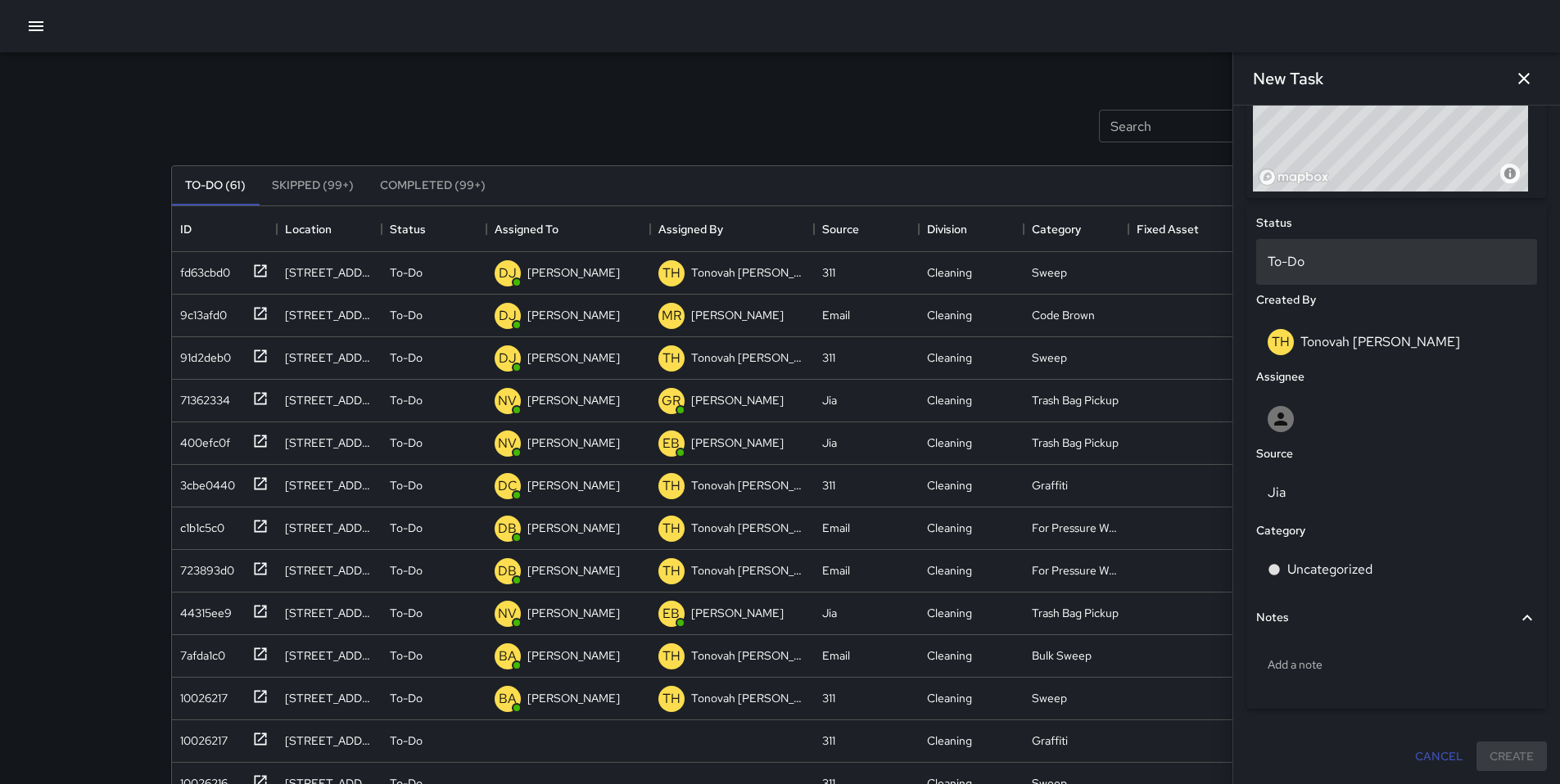
click at [1297, 276] on div "To-Do" at bounding box center [1396, 261] width 281 height 46
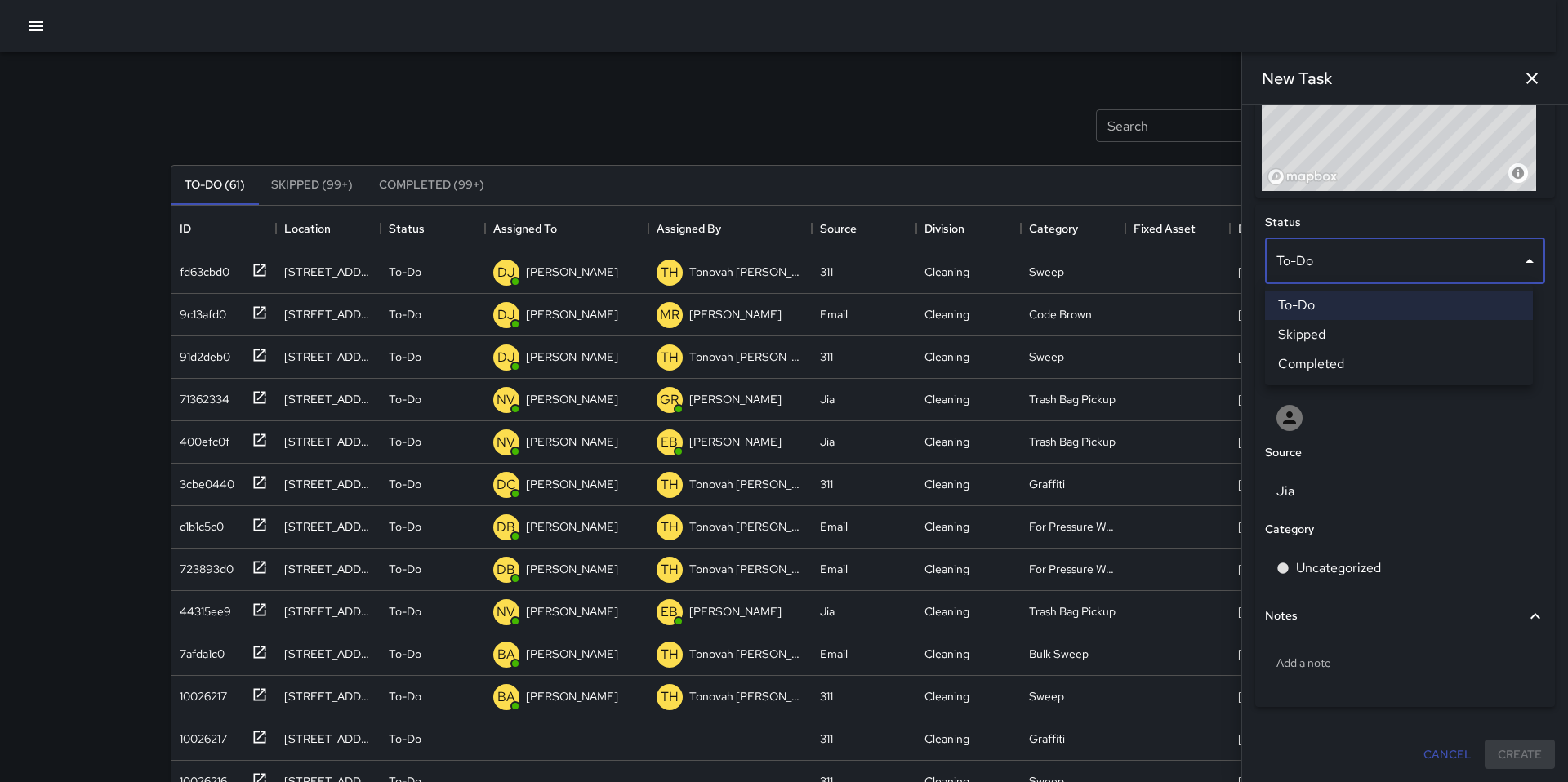
click at [1305, 307] on li "To-Do" at bounding box center [1398, 305] width 268 height 30
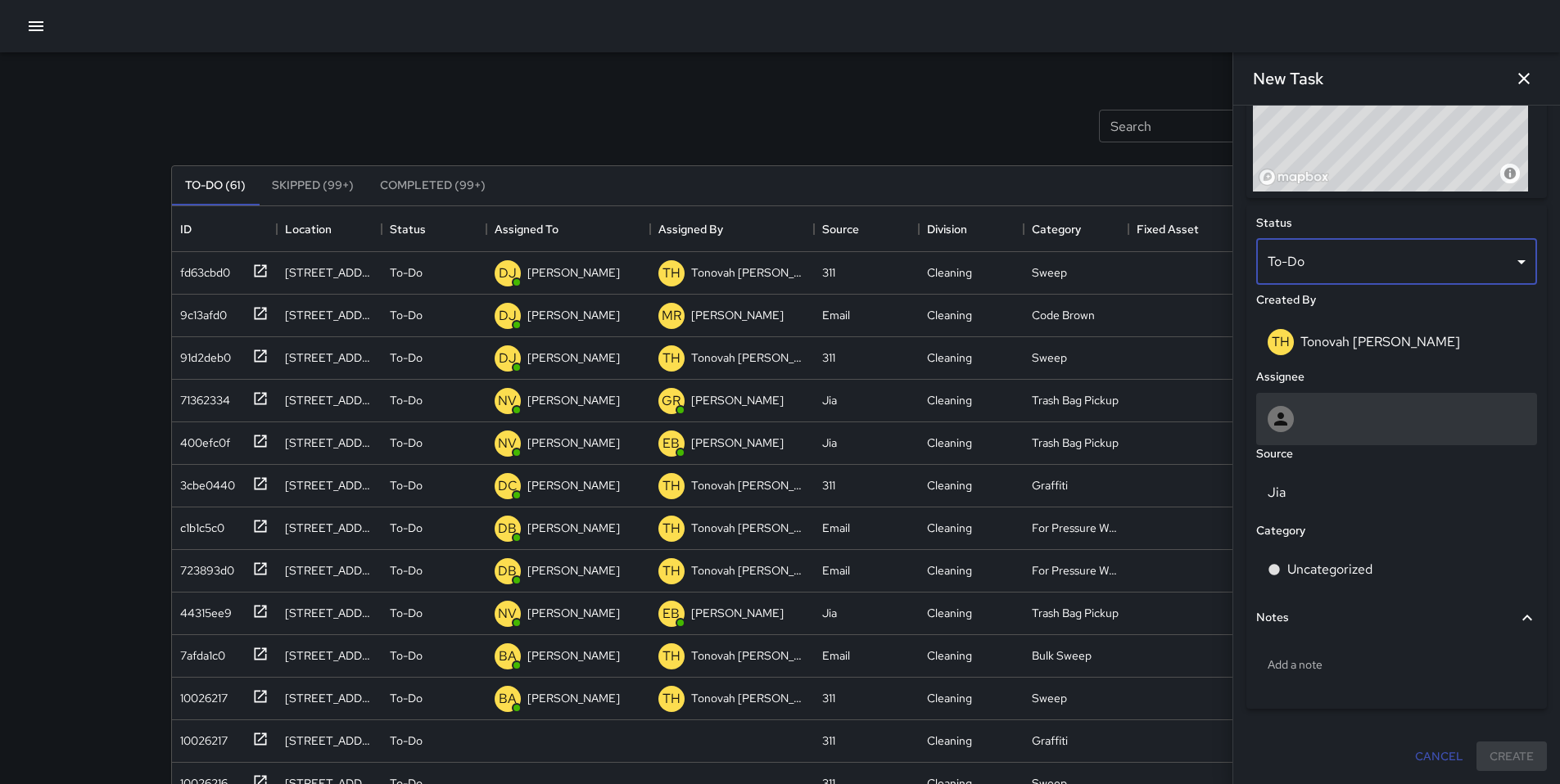
click at [1326, 413] on div at bounding box center [1395, 419] width 258 height 26
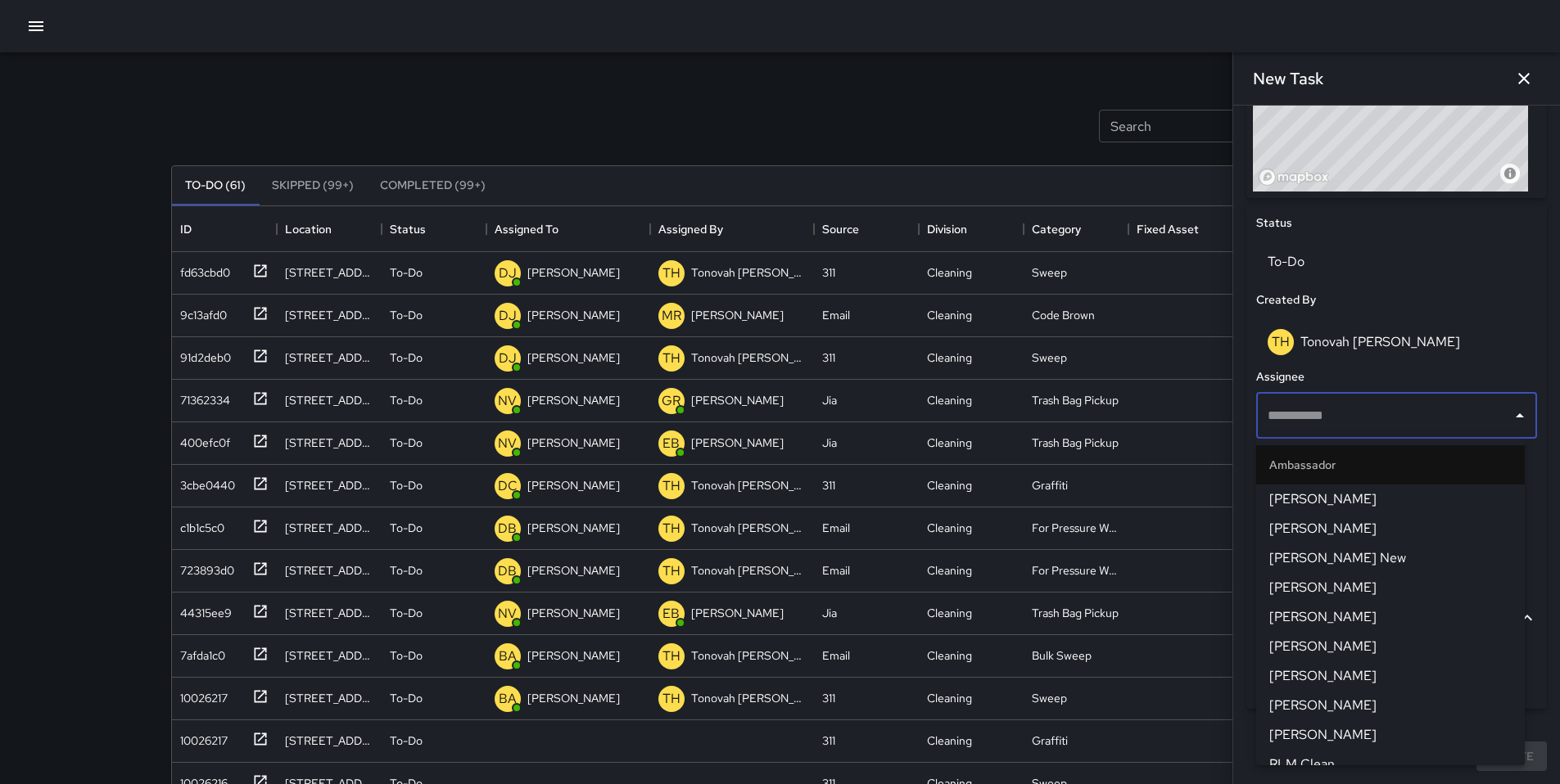
click at [1317, 373] on div "Assignee" at bounding box center [1396, 377] width 288 height 24
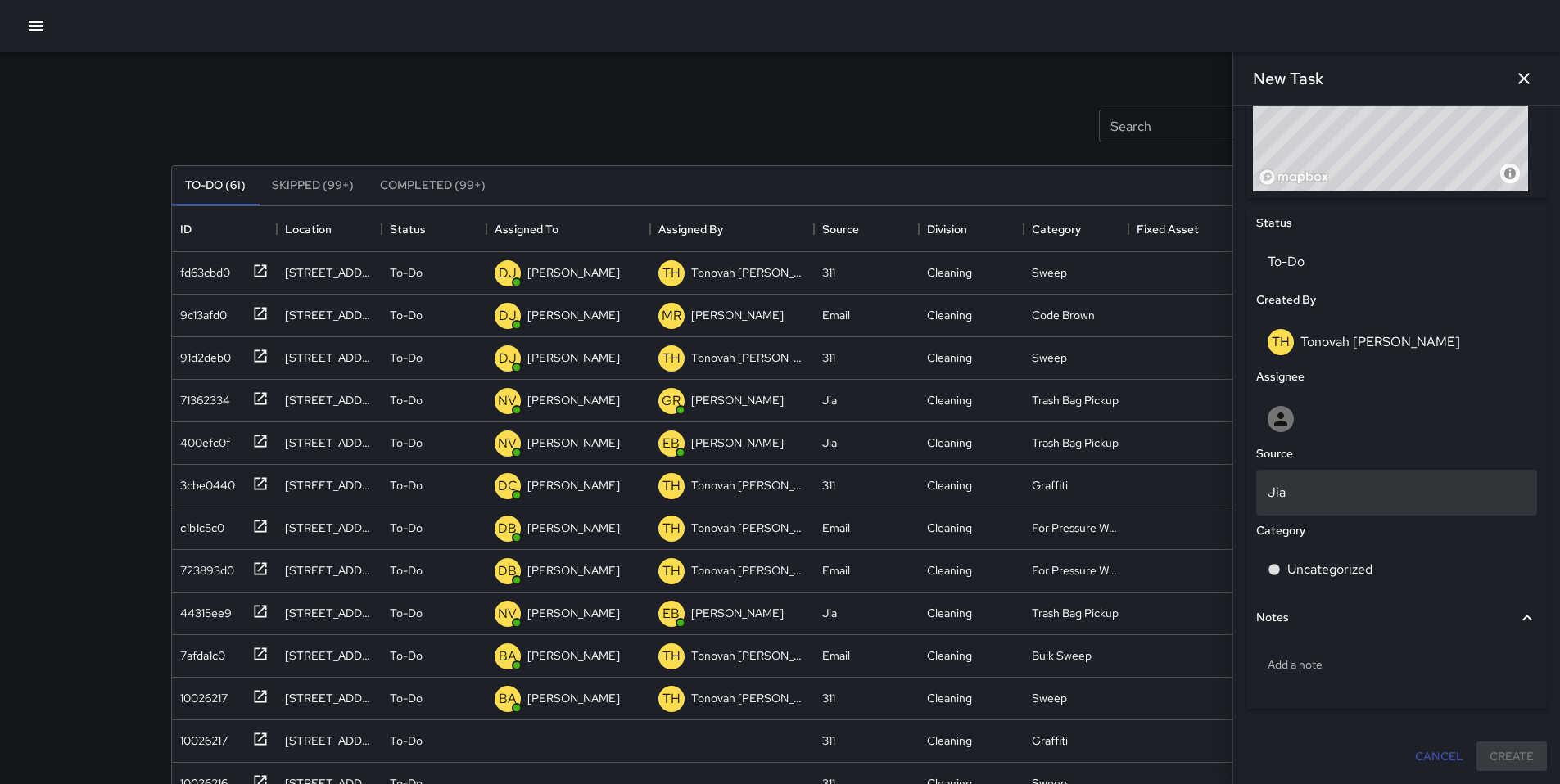
click at [1338, 484] on p "Jia" at bounding box center [1395, 493] width 258 height 20
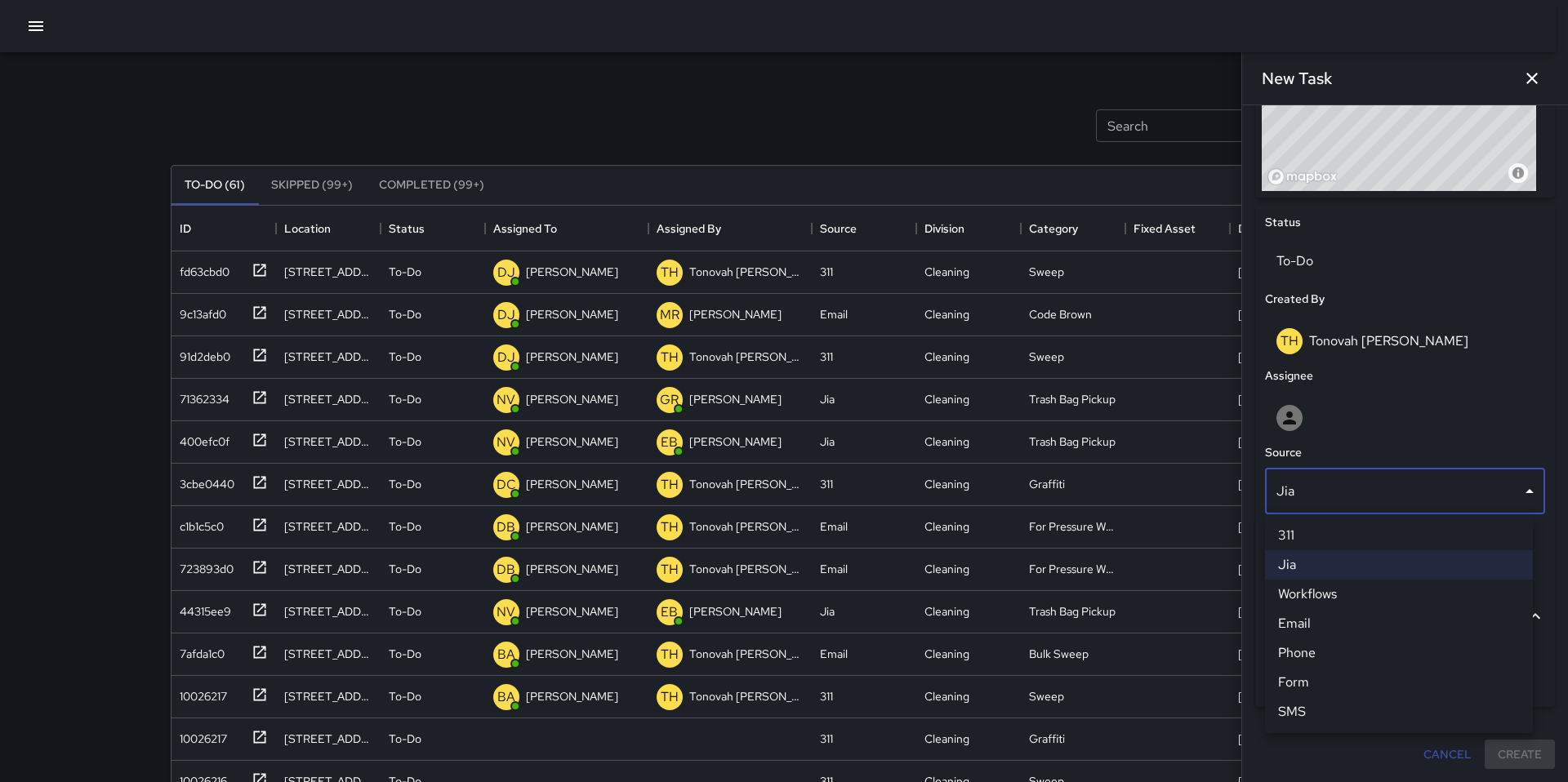
click at [1332, 419] on div at bounding box center [784, 391] width 1568 height 782
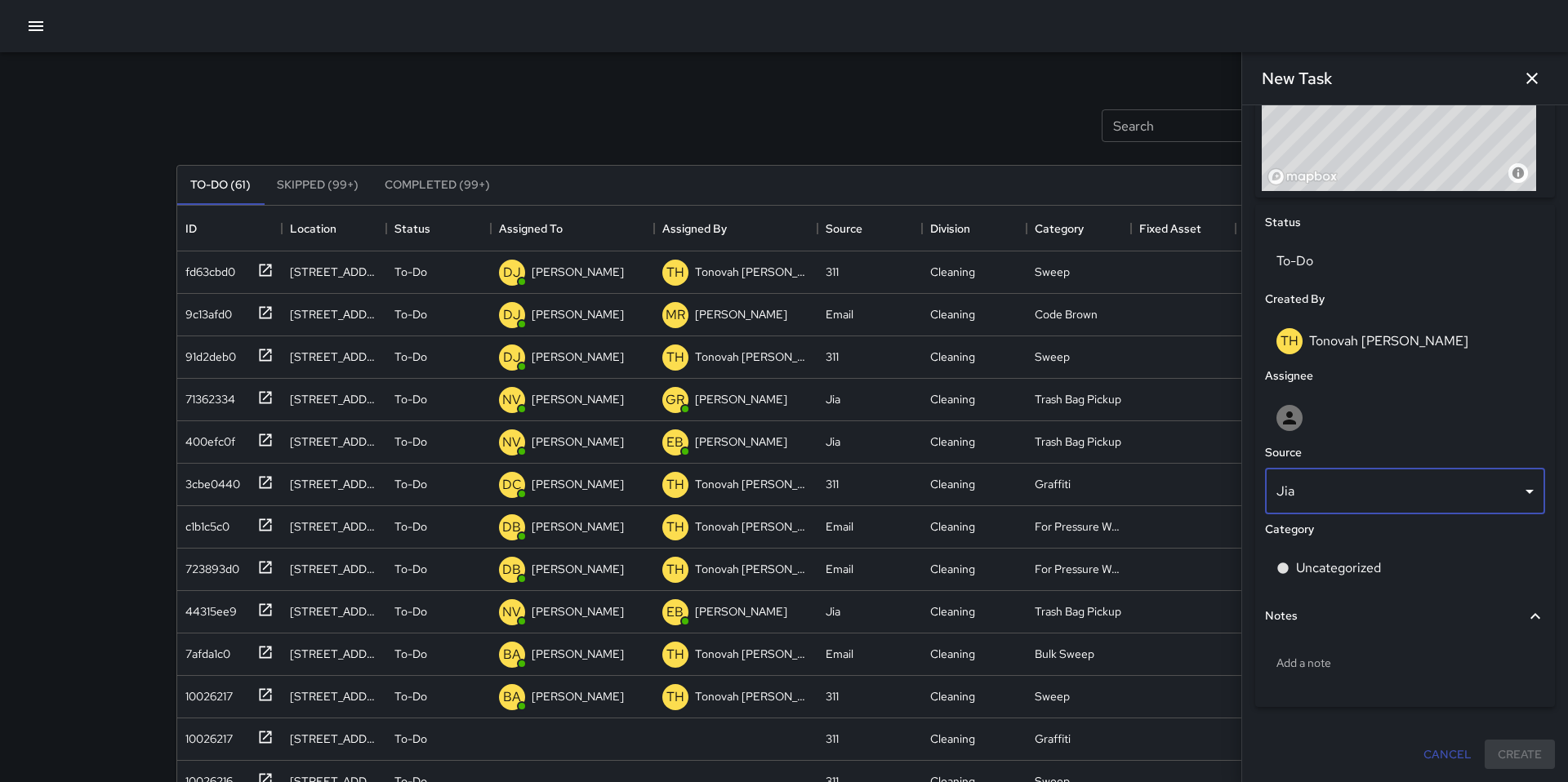
click at [1327, 493] on body "Search Search New Task To-Do (61) Skipped (99+) Completed (99+) ID Location Sta…" at bounding box center [784, 482] width 1568 height 964
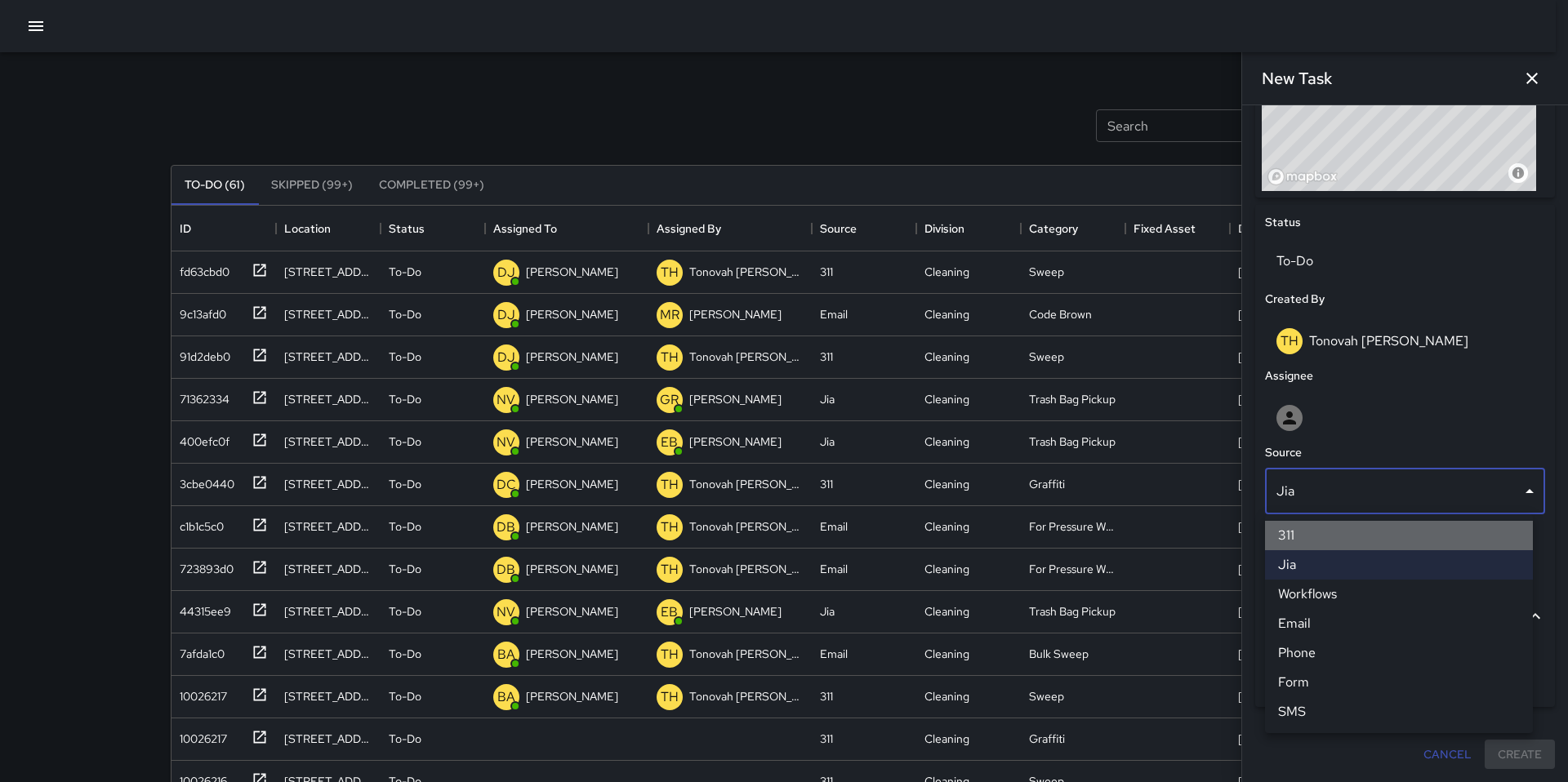
click at [1308, 539] on li "311" at bounding box center [1398, 536] width 268 height 30
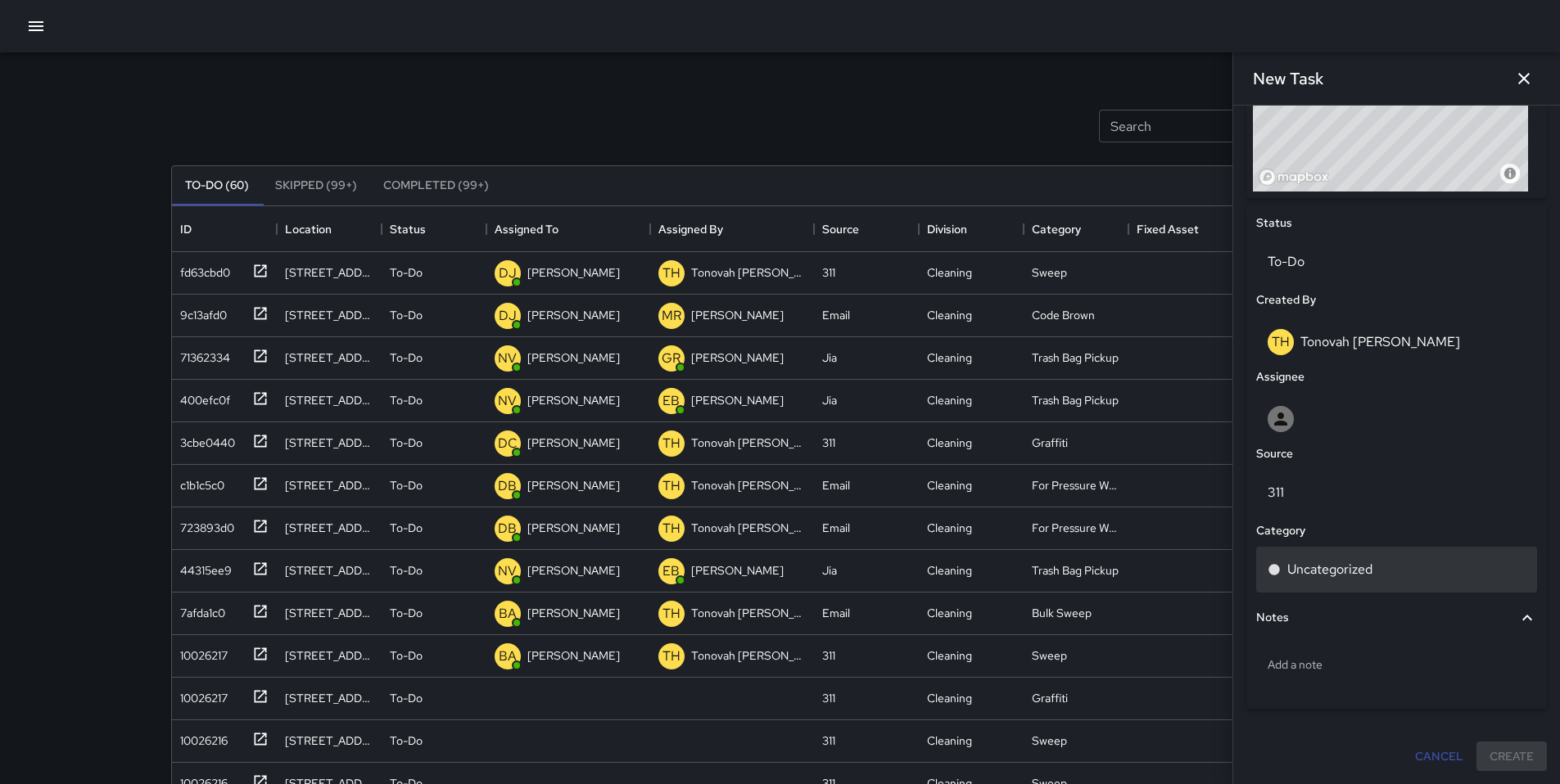
click at [1360, 570] on p "Uncategorized" at bounding box center [1329, 570] width 85 height 20
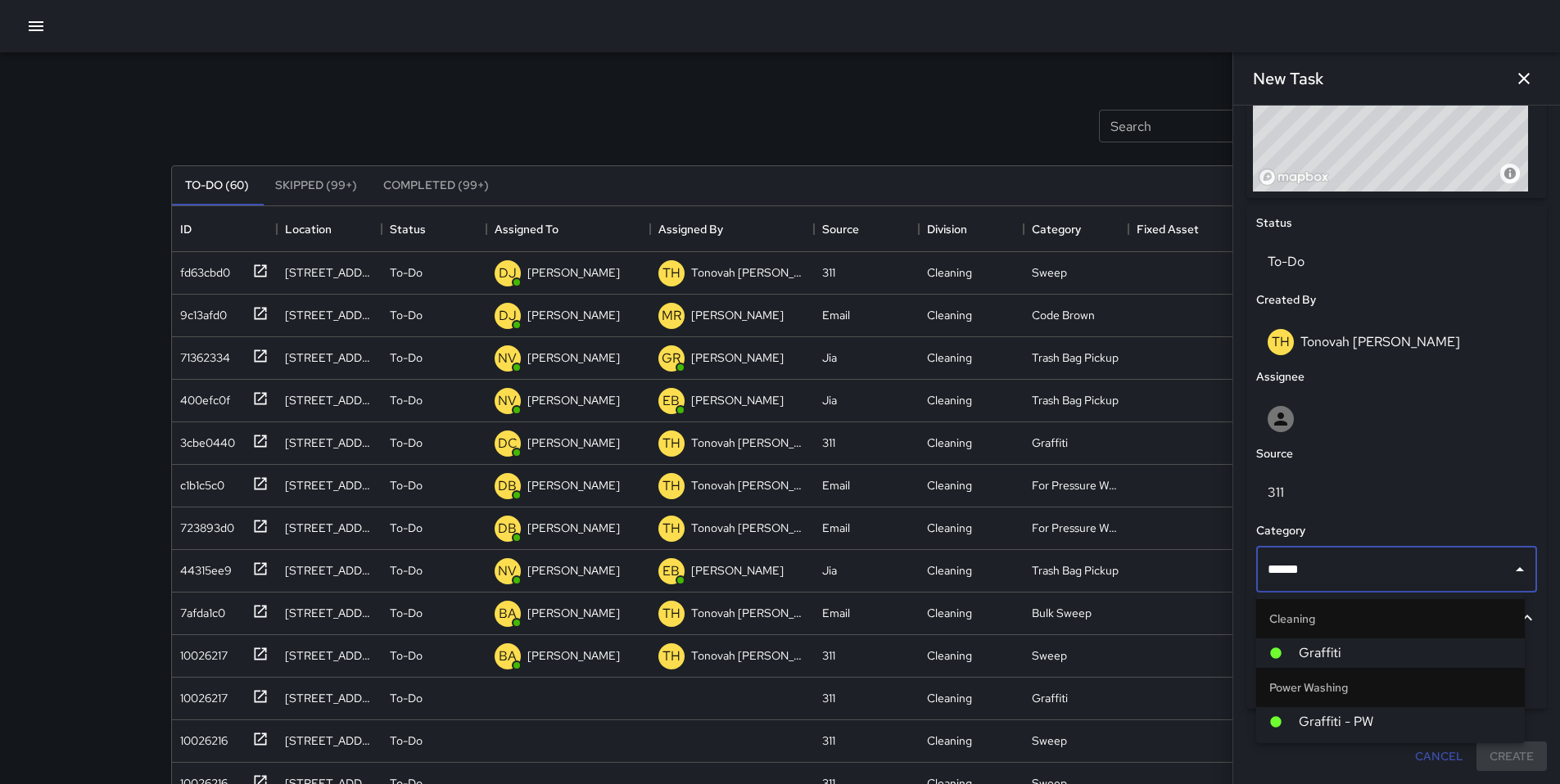
type input "*******"
click at [1349, 649] on span "Graffiti" at bounding box center [1404, 654] width 213 height 20
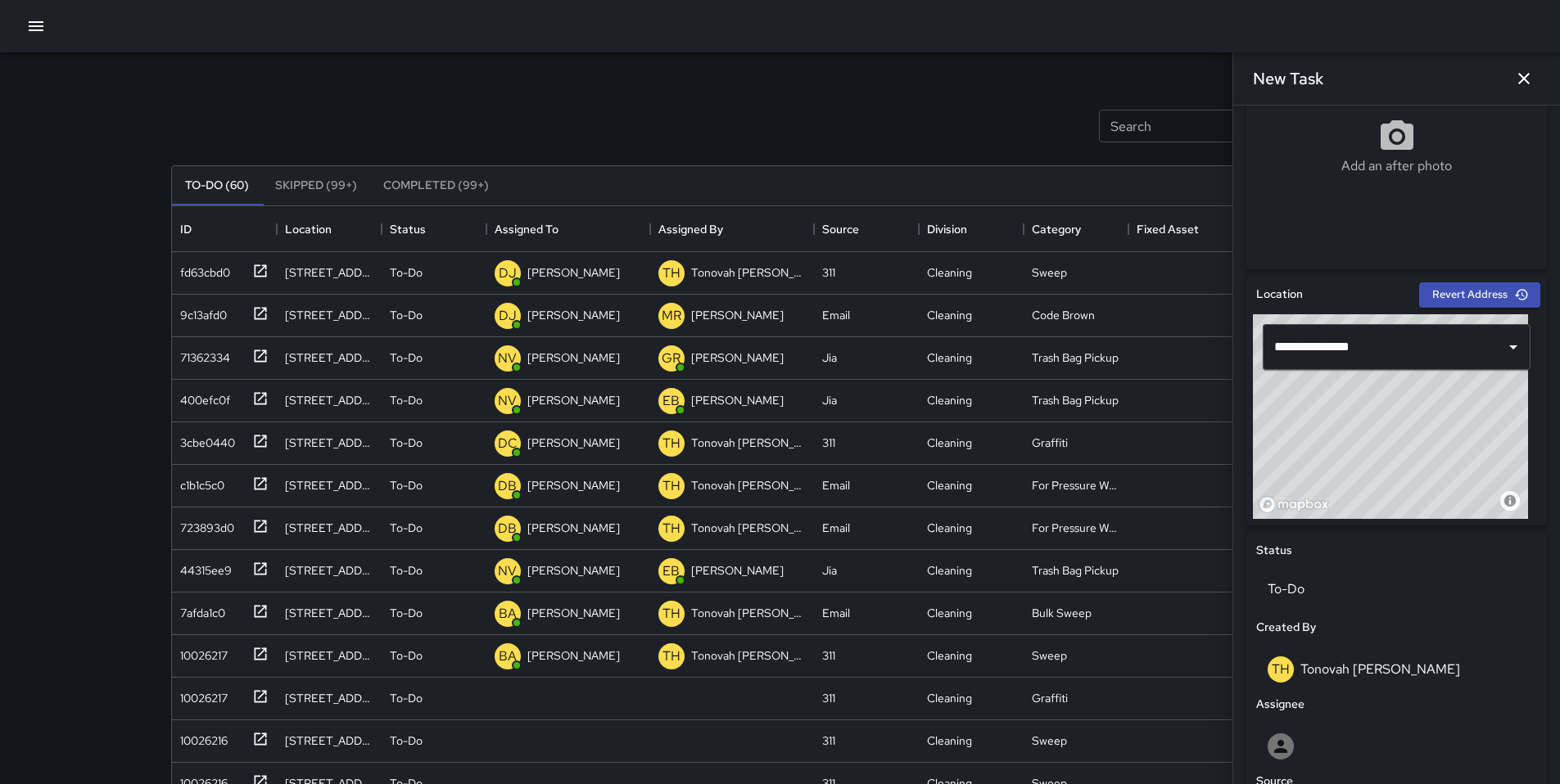
scroll to position [658, 0]
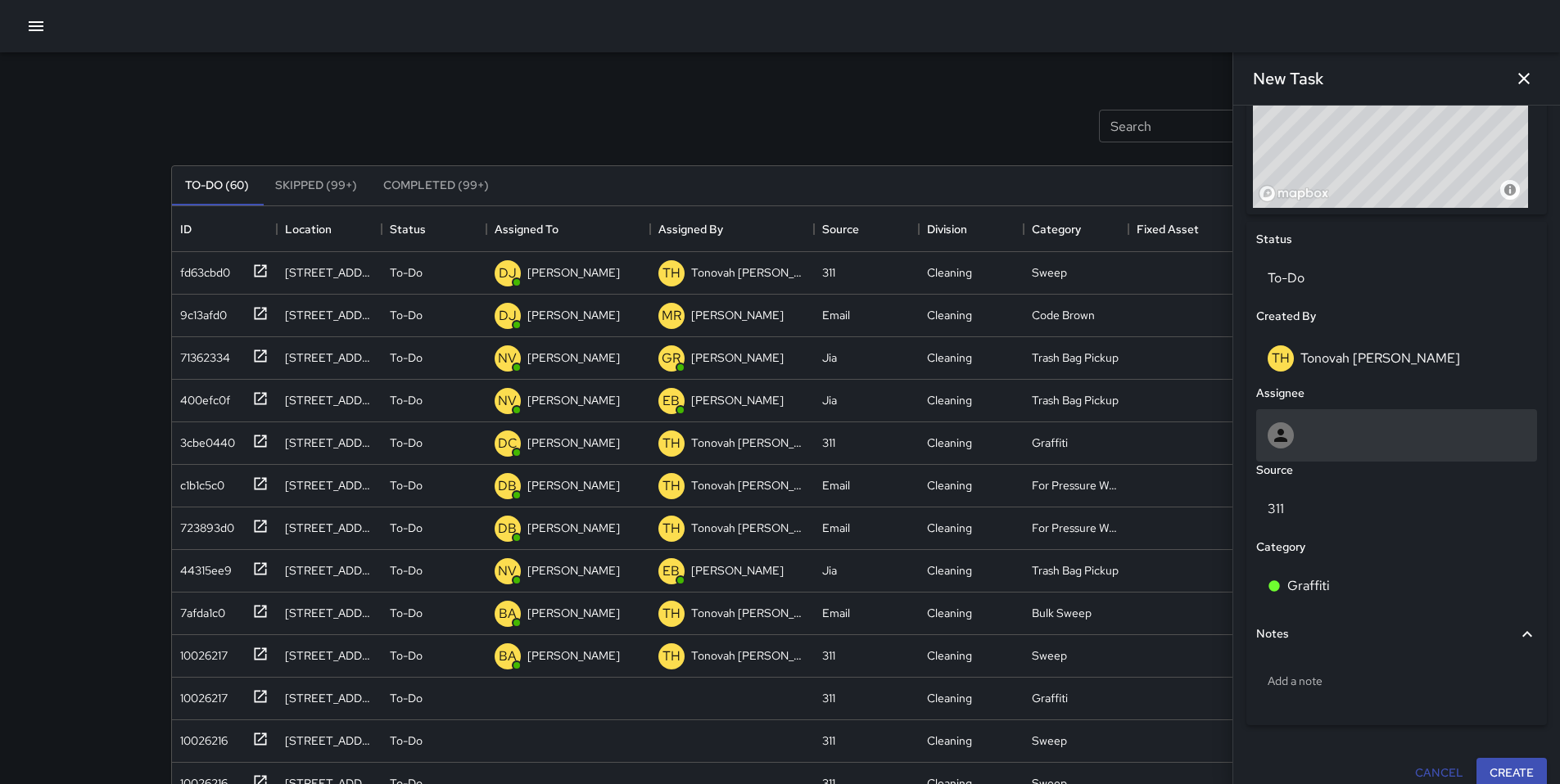
click at [1309, 440] on div at bounding box center [1395, 435] width 258 height 26
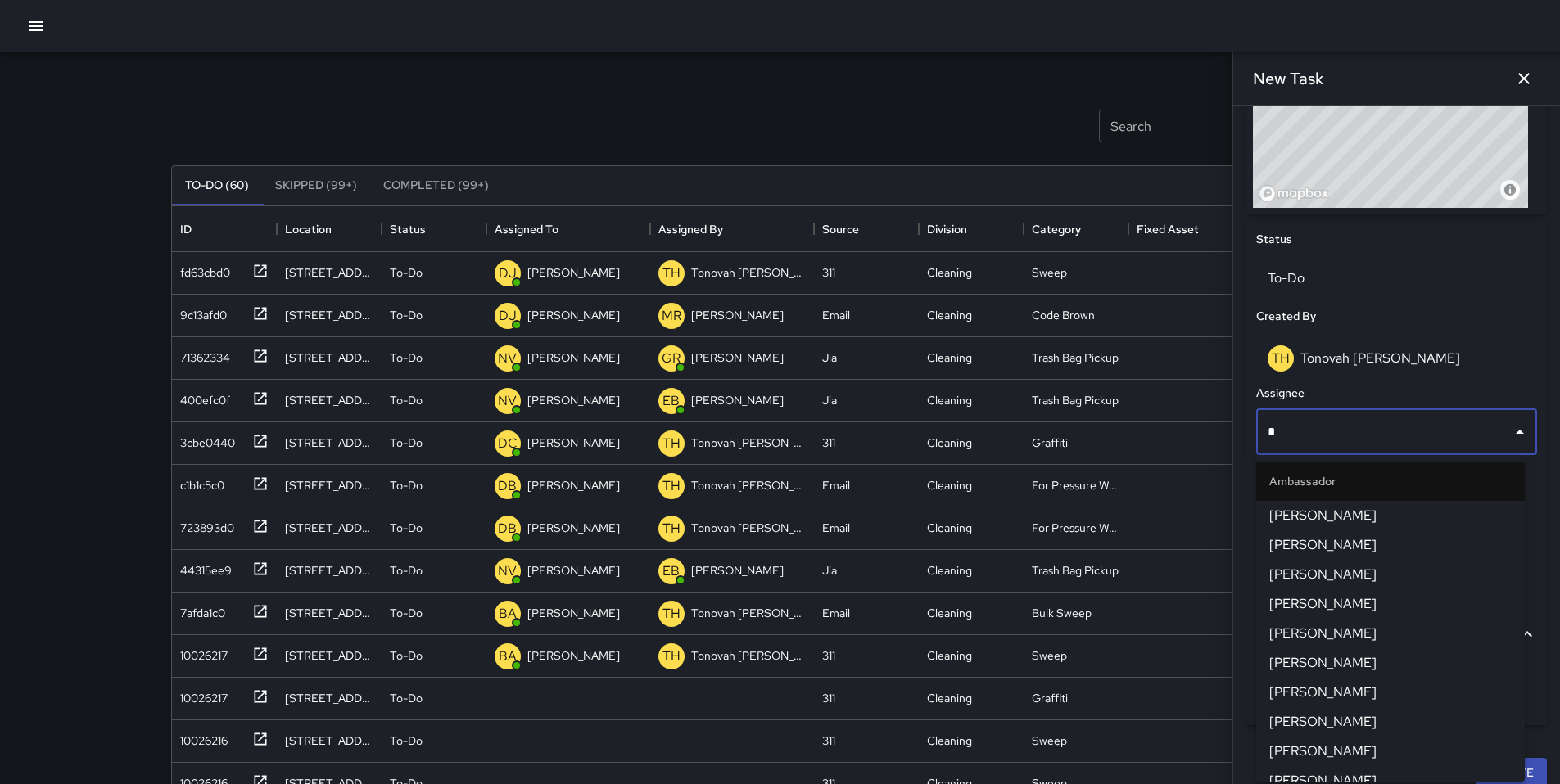
type input "**"
click at [1310, 512] on span "[PERSON_NAME]" at bounding box center [1390, 515] width 242 height 20
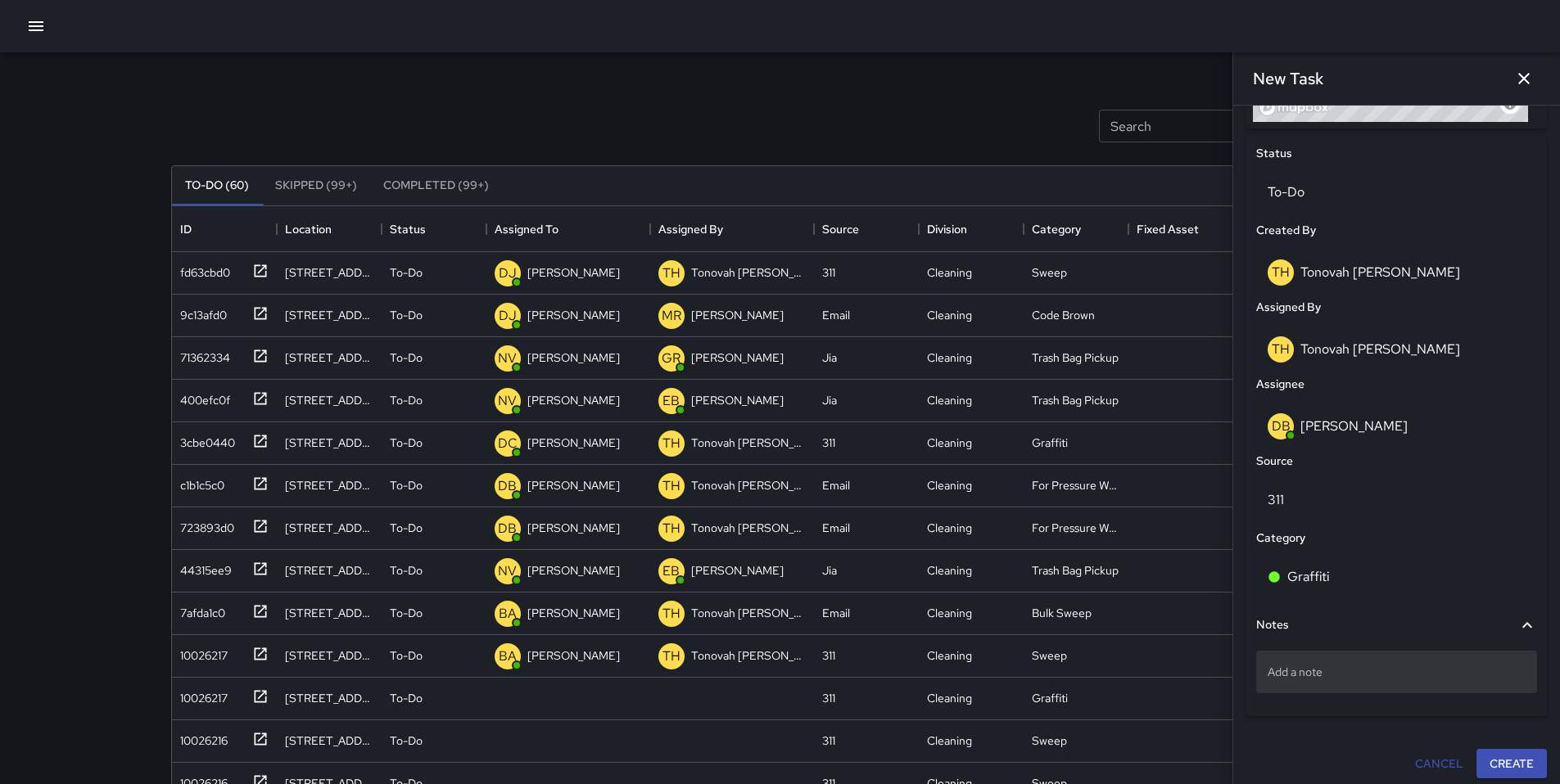
scroll to position [751, 0]
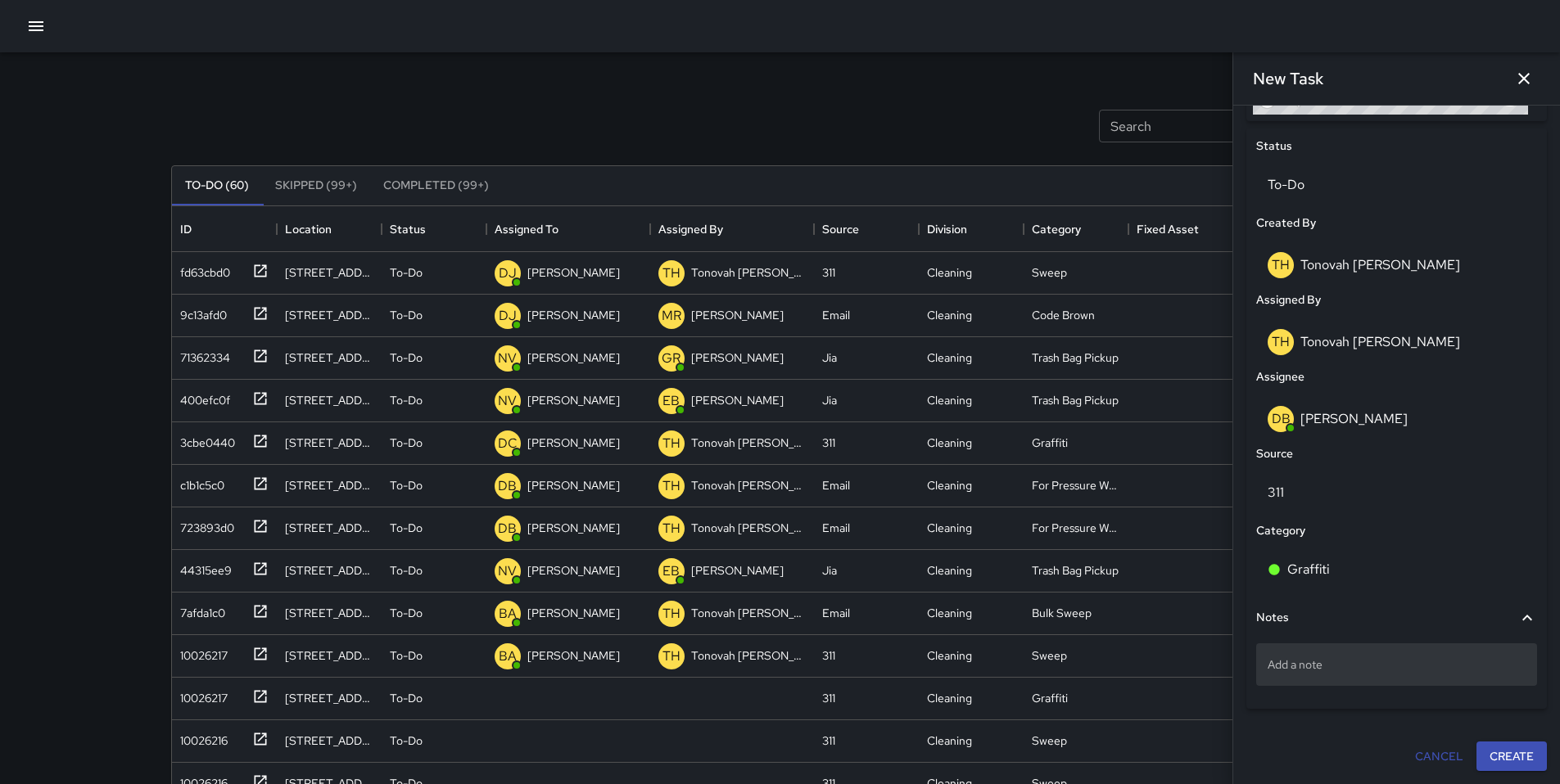
click at [1335, 670] on p "Add a note" at bounding box center [1395, 665] width 258 height 16
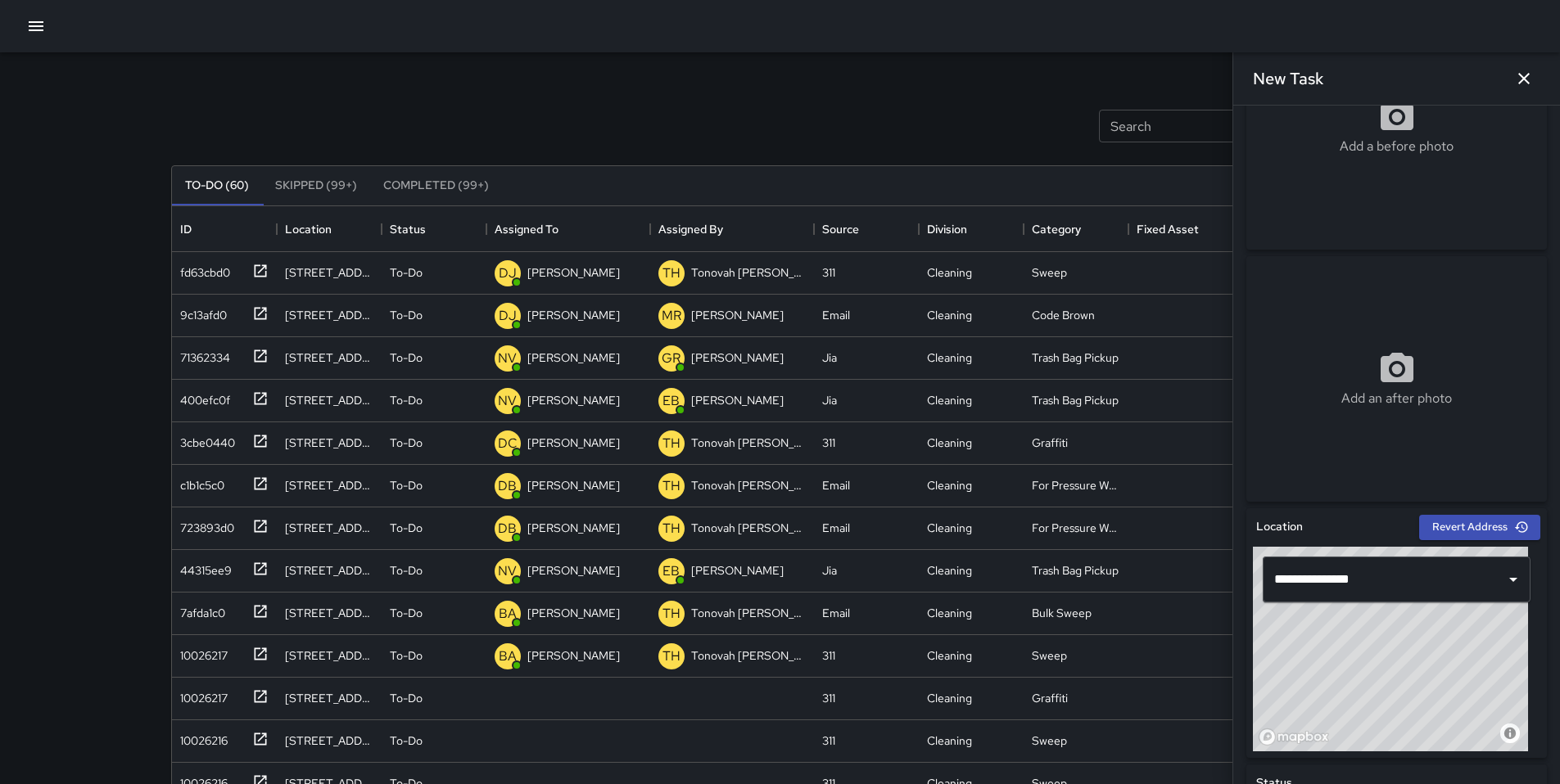
scroll to position [0, 0]
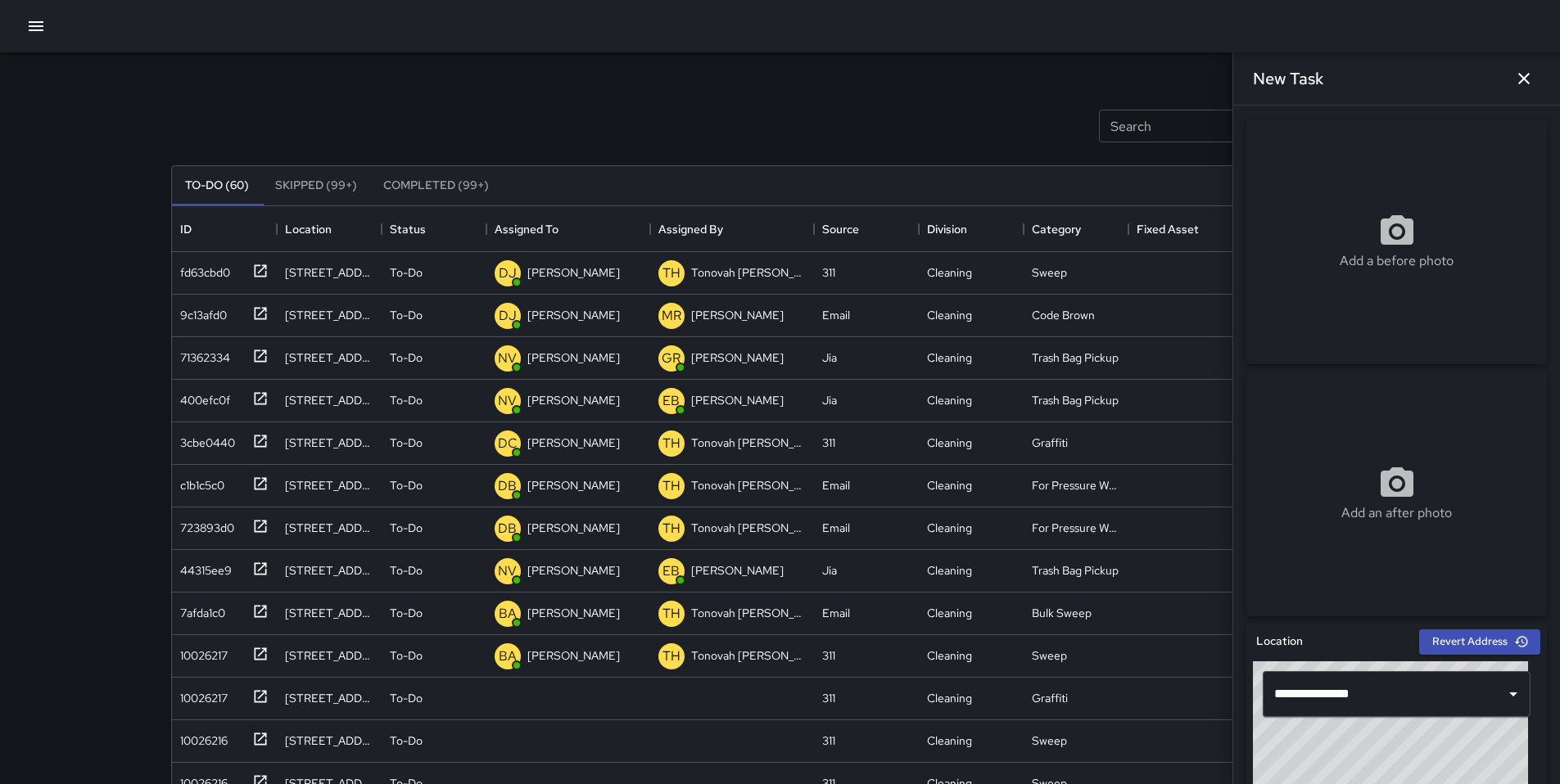
click at [1357, 295] on div "Add a before photo" at bounding box center [1396, 241] width 300 height 246
type input "**********"
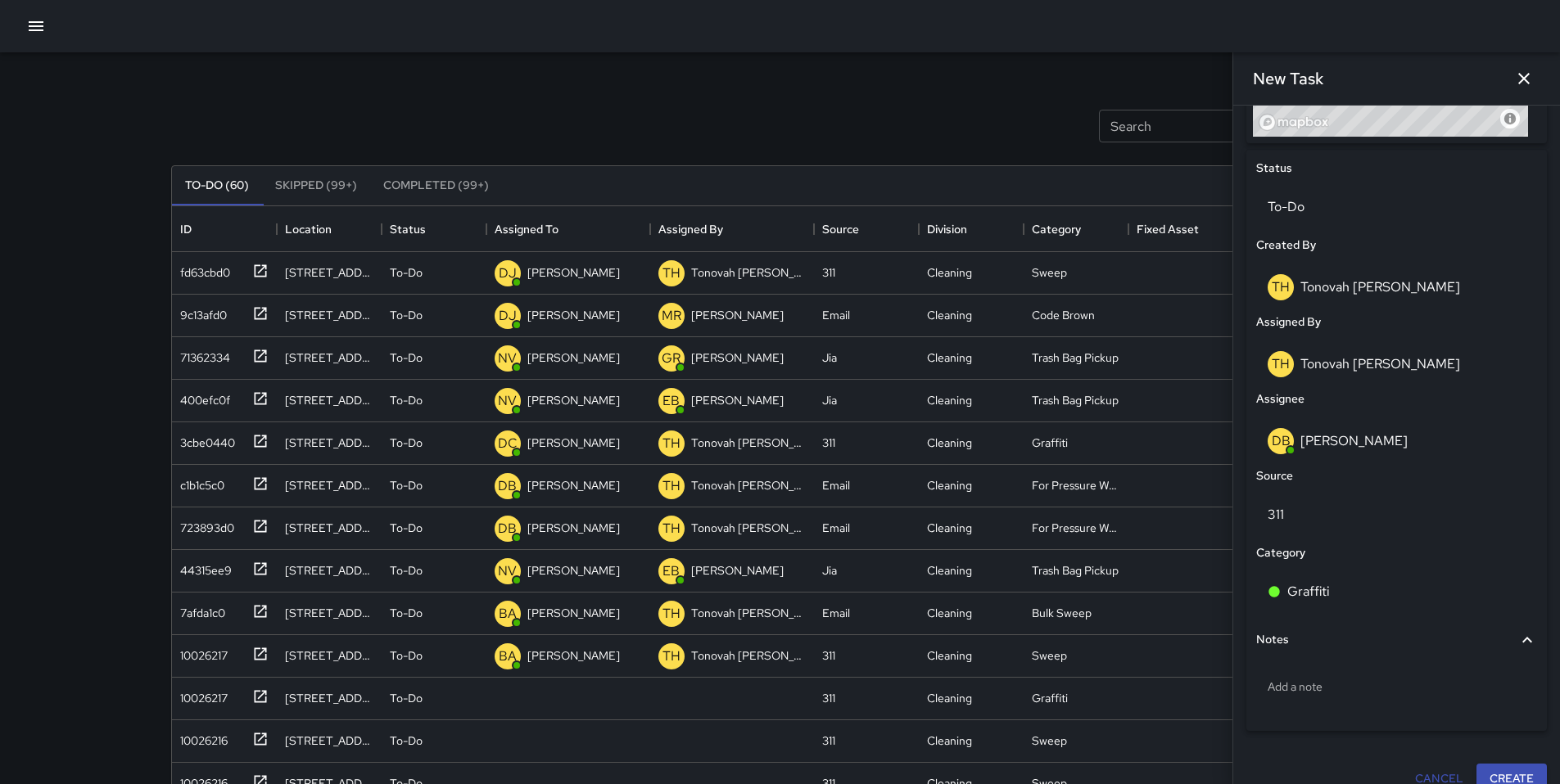
scroll to position [751, 0]
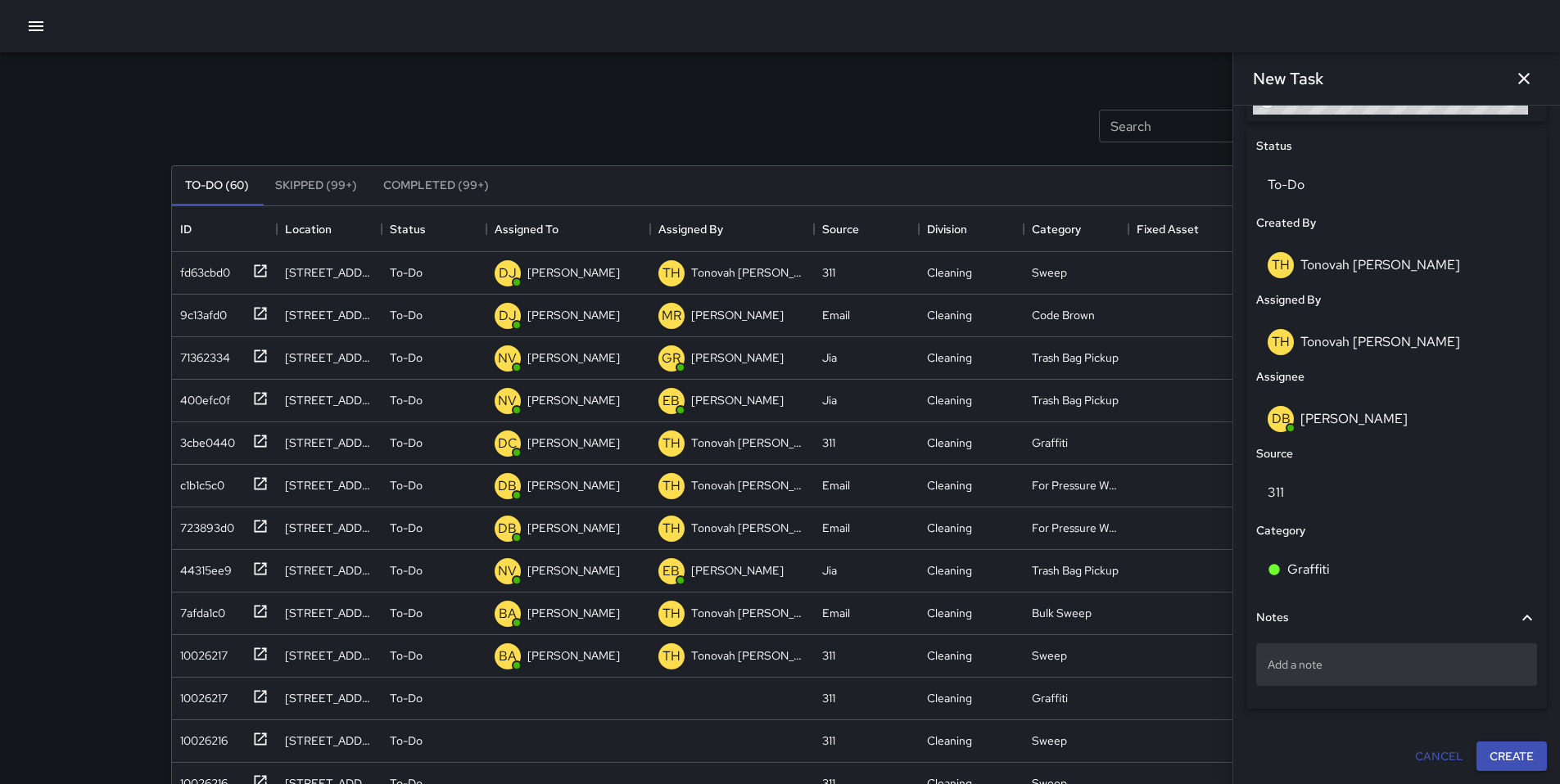
click at [1315, 674] on div "Add a note" at bounding box center [1396, 665] width 281 height 43
type textarea "**********"
click at [1494, 780] on button "Create" at bounding box center [1511, 772] width 71 height 30
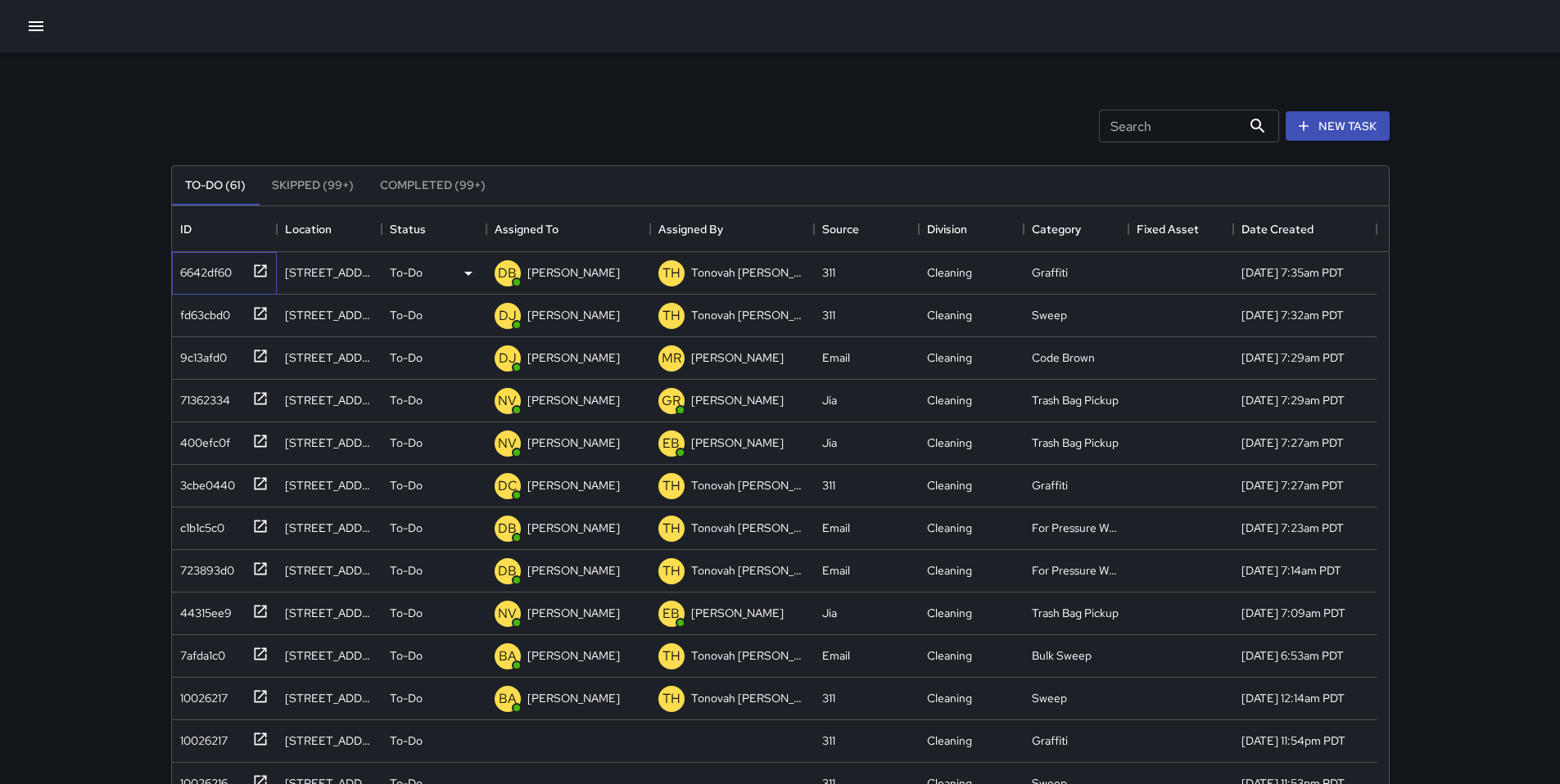
click at [199, 274] on div "6642df60" at bounding box center [203, 269] width 58 height 23
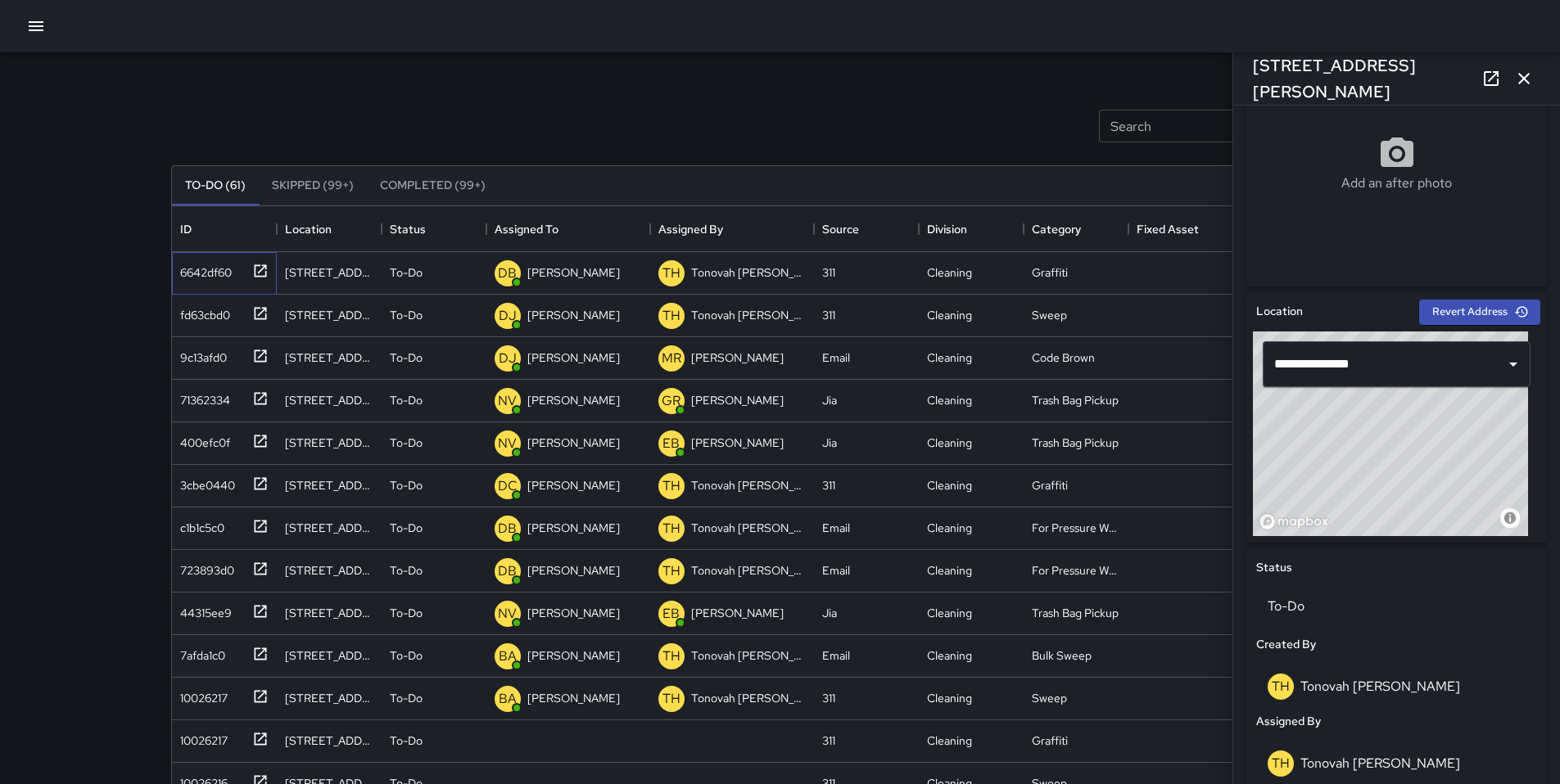
scroll to position [826, 0]
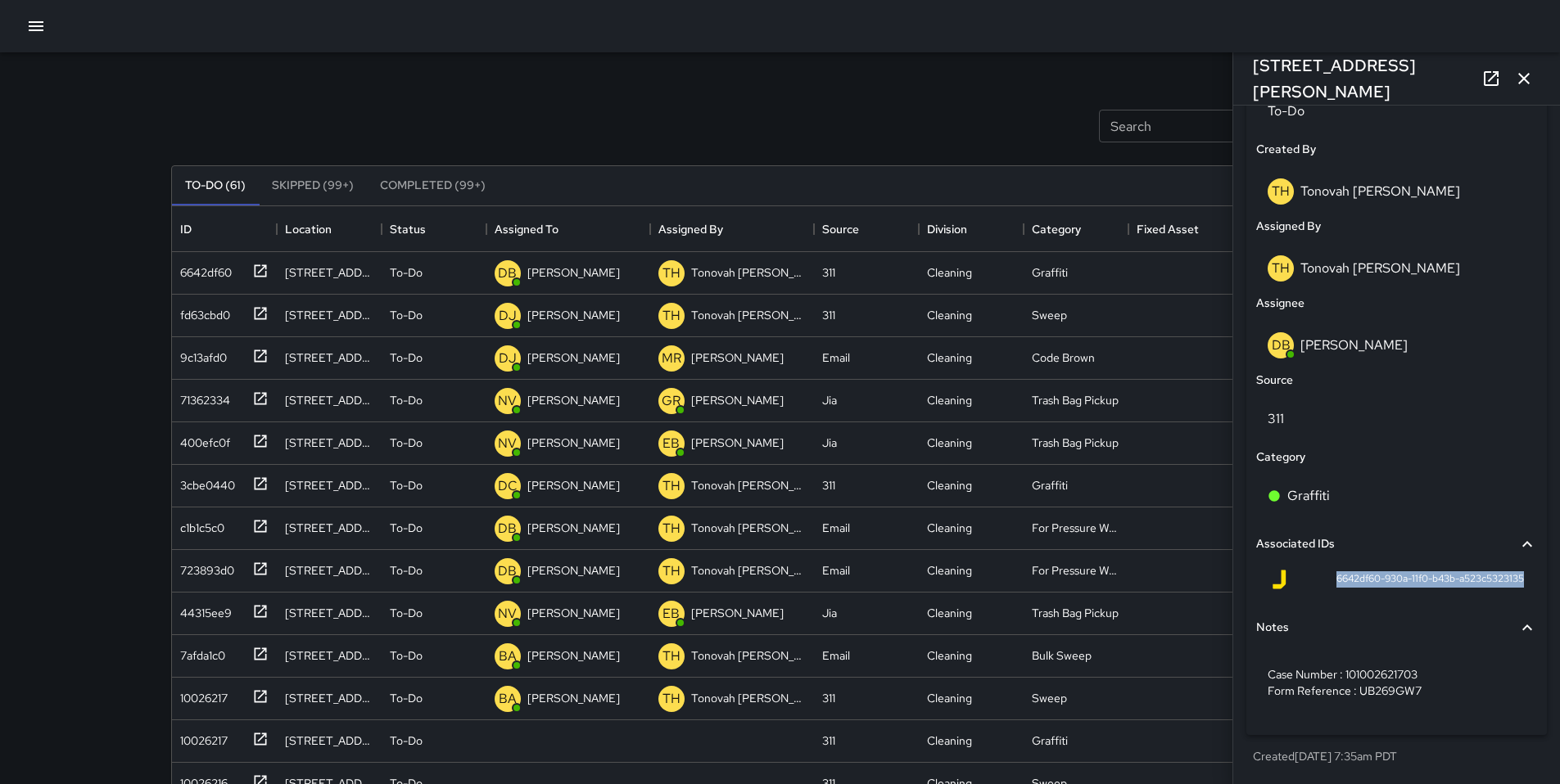
drag, startPoint x: 1318, startPoint y: 579, endPoint x: 1533, endPoint y: 583, distance: 215.0
click at [1533, 583] on div "Status To-Do Created By TH Tonovah Hillman Assigned By TH Tonovah Hillman Assig…" at bounding box center [1396, 394] width 300 height 681
copy span "6642df60-930a-11f0-b43b-a523c5323135"
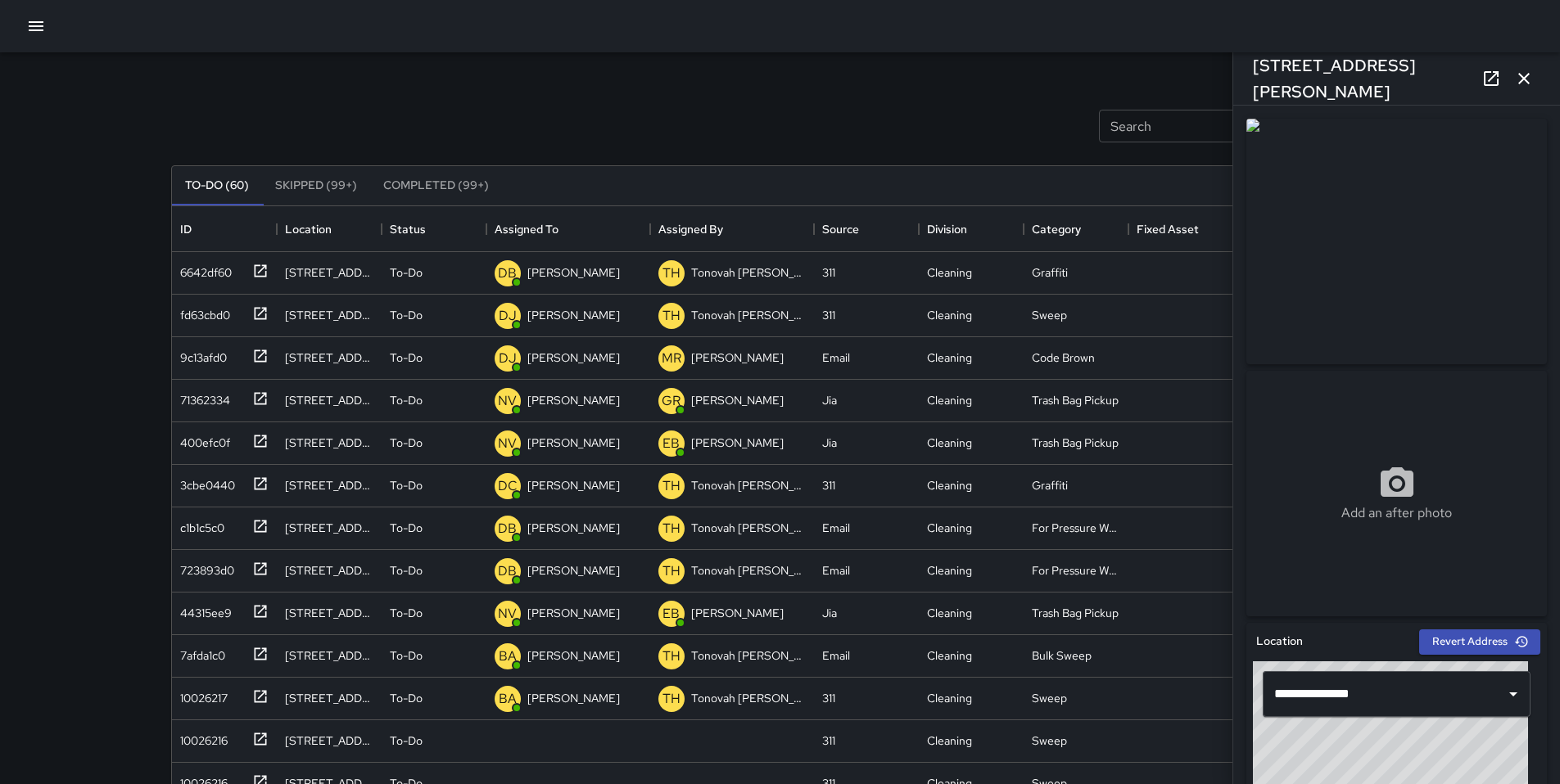
click at [1519, 83] on icon "button" at bounding box center [1524, 79] width 20 height 20
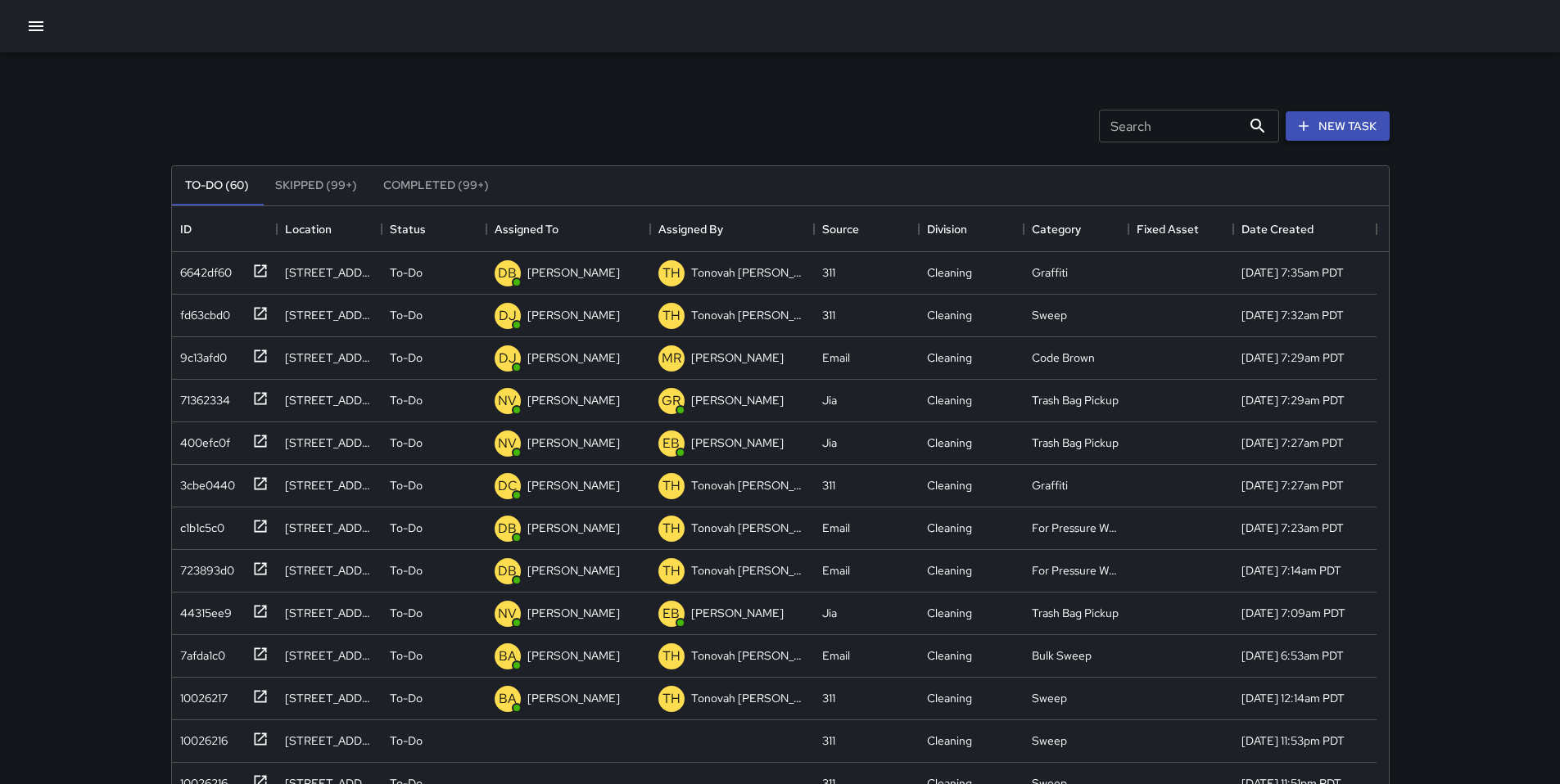
click at [1359, 117] on button "New Task" at bounding box center [1337, 126] width 104 height 30
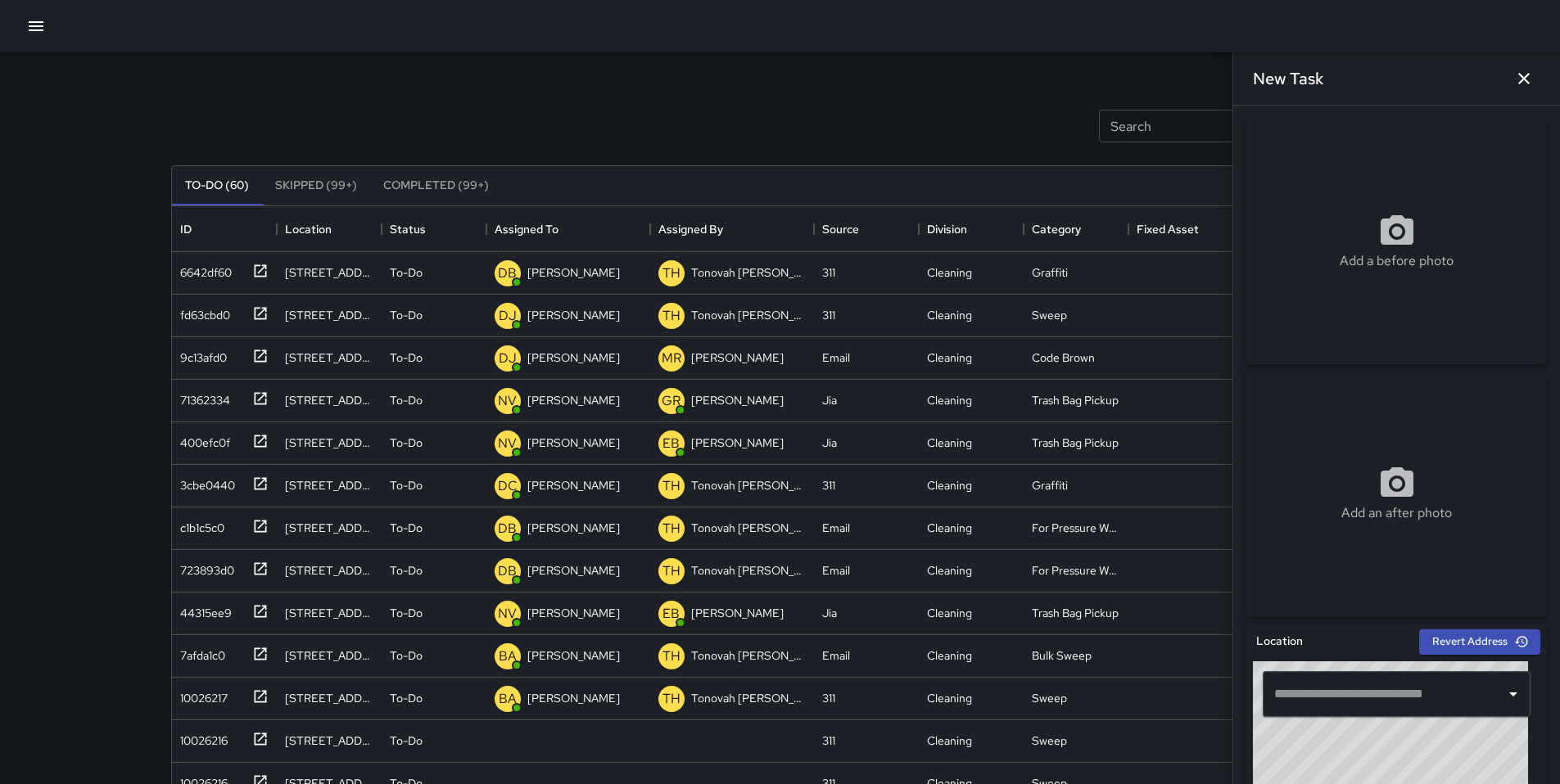
click at [1325, 681] on input "text" at bounding box center [1384, 694] width 229 height 31
paste input "**********"
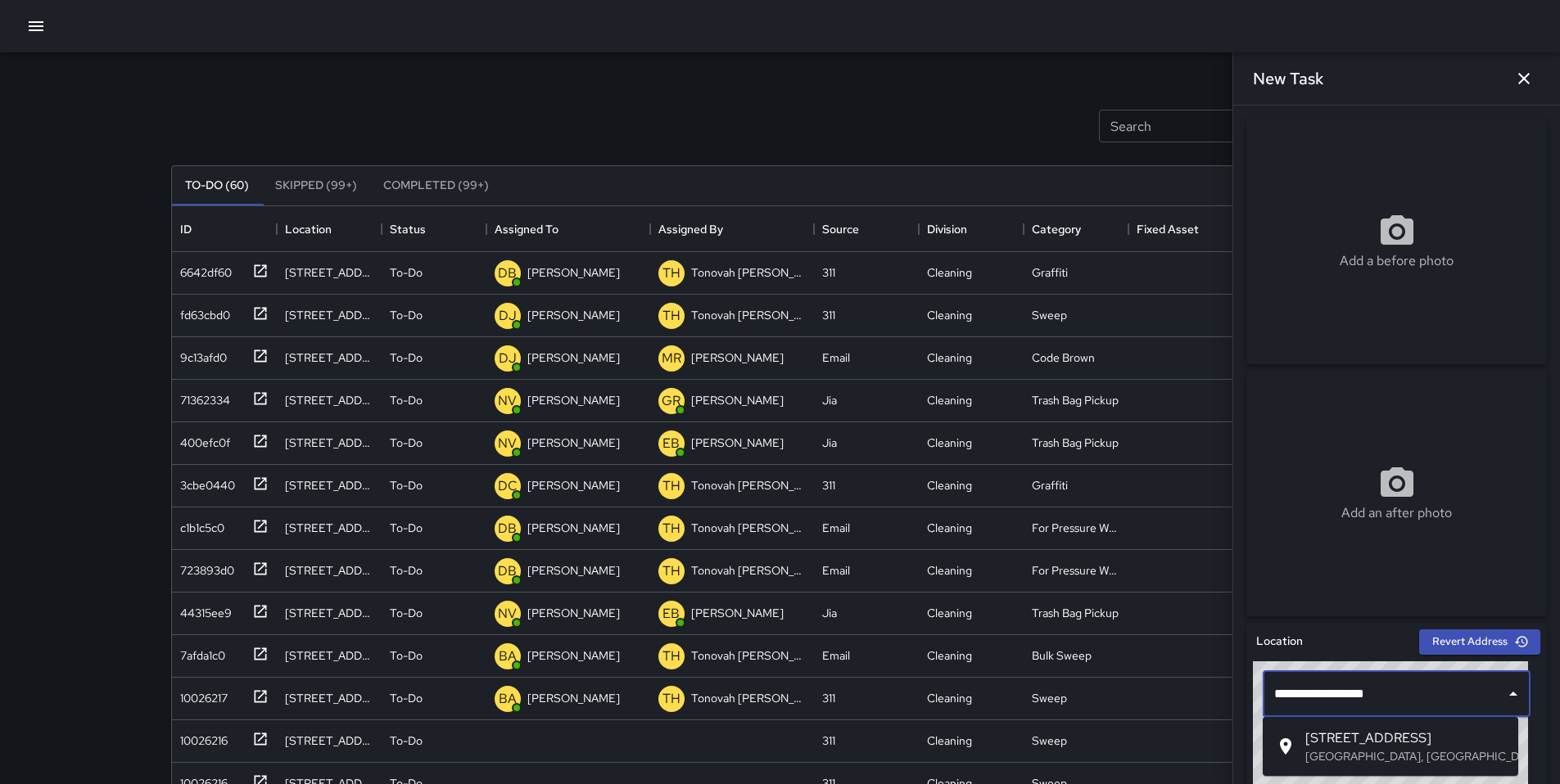
click at [1352, 750] on p "San Francisco, CA, USA" at bounding box center [1404, 756] width 200 height 16
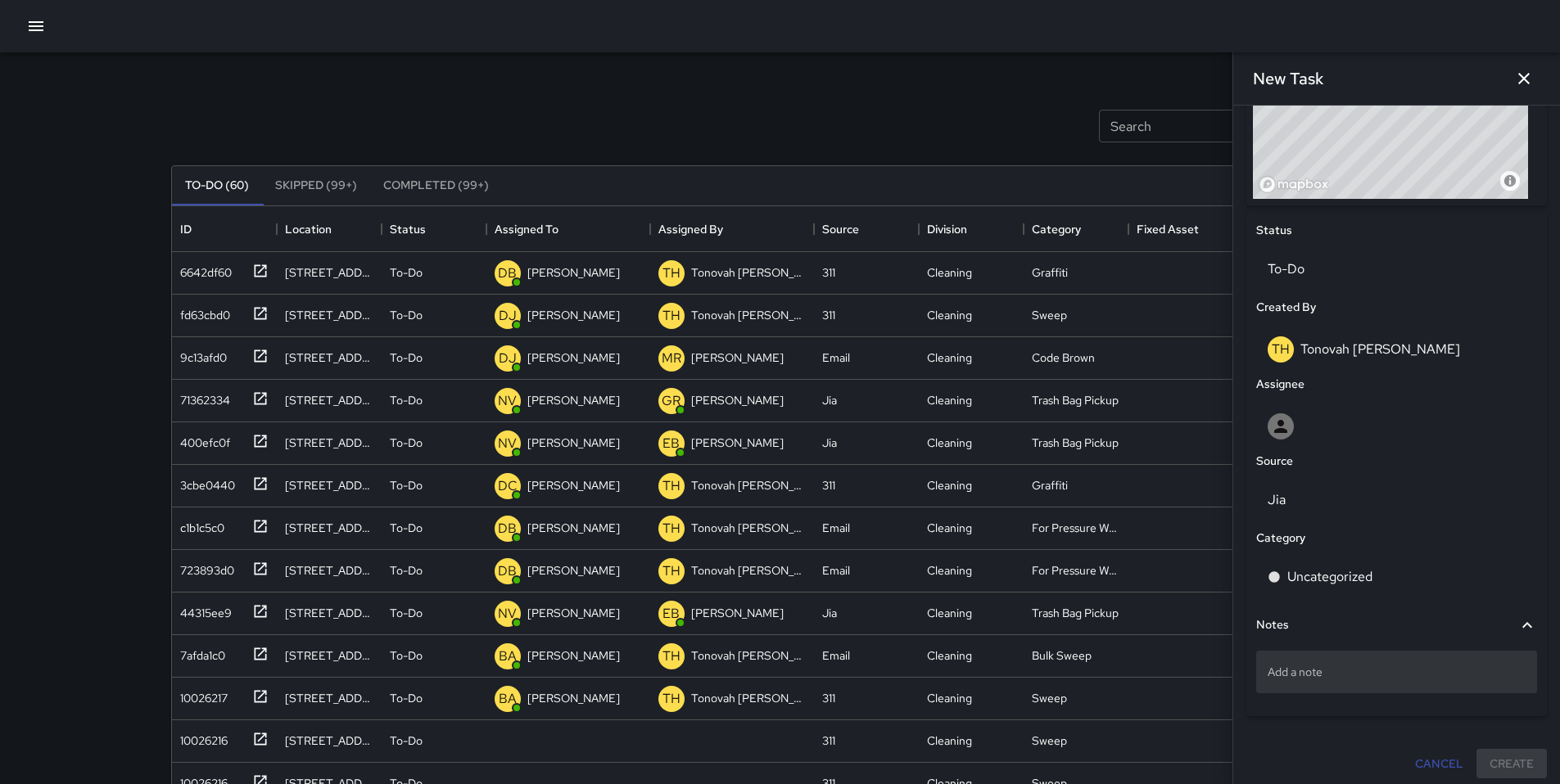
scroll to position [675, 0]
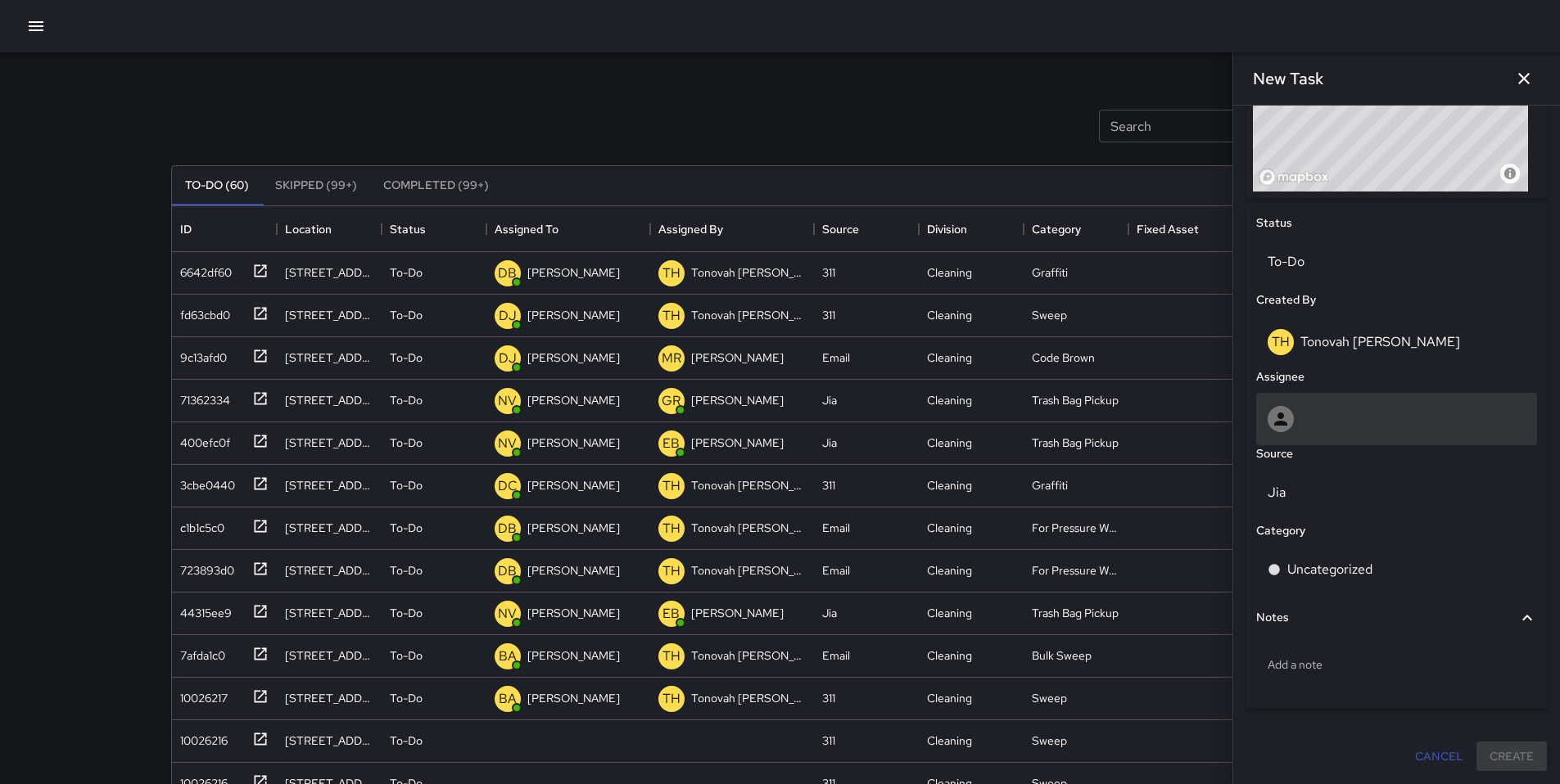
type input "**********"
click at [1319, 415] on div at bounding box center [1395, 419] width 258 height 26
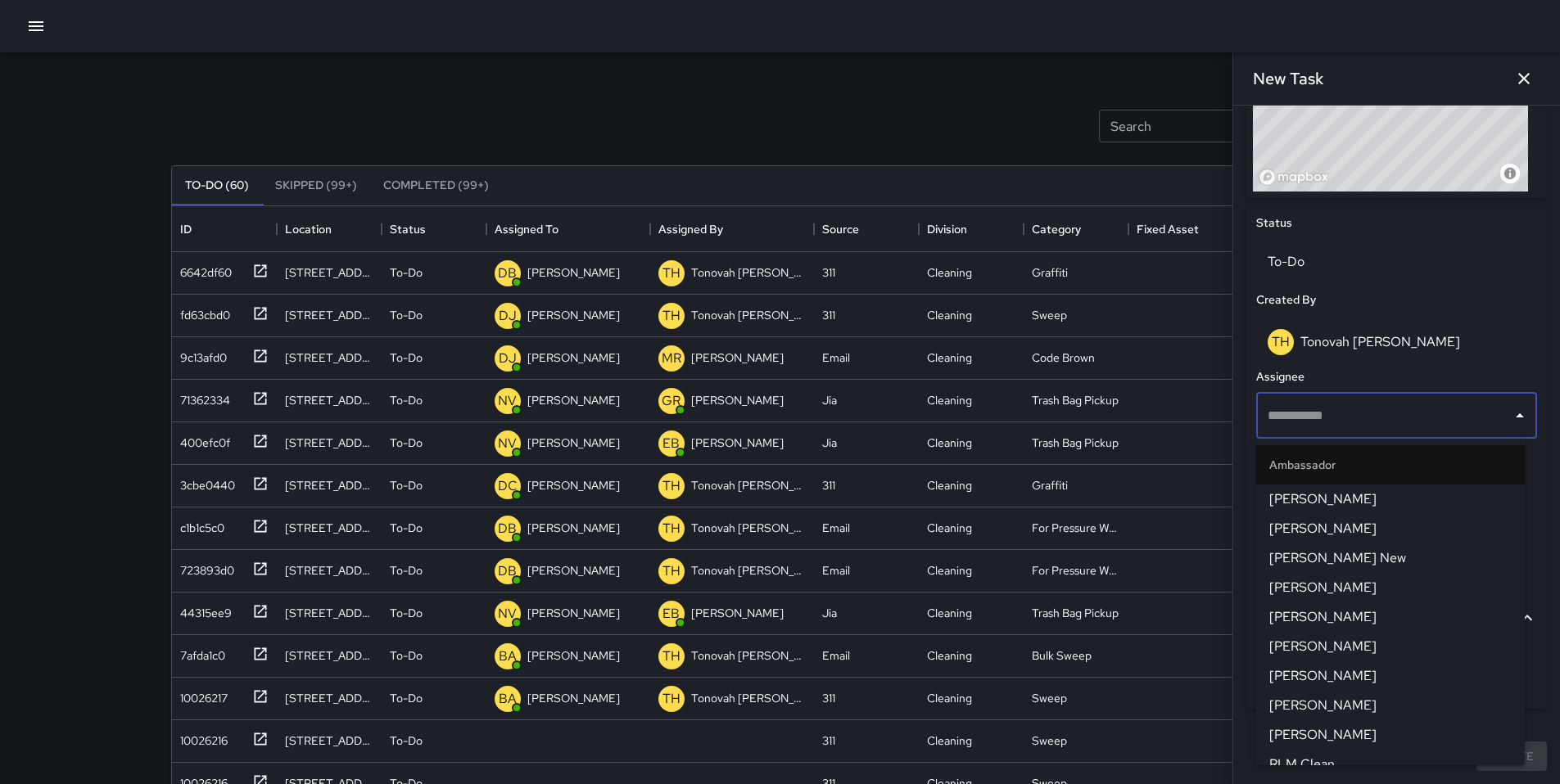
click at [1417, 287] on div "Status To-Do Created By TH Tonovah Hillman Assignee ​ Source Jia Category Uncat…" at bounding box center [1396, 457] width 300 height 505
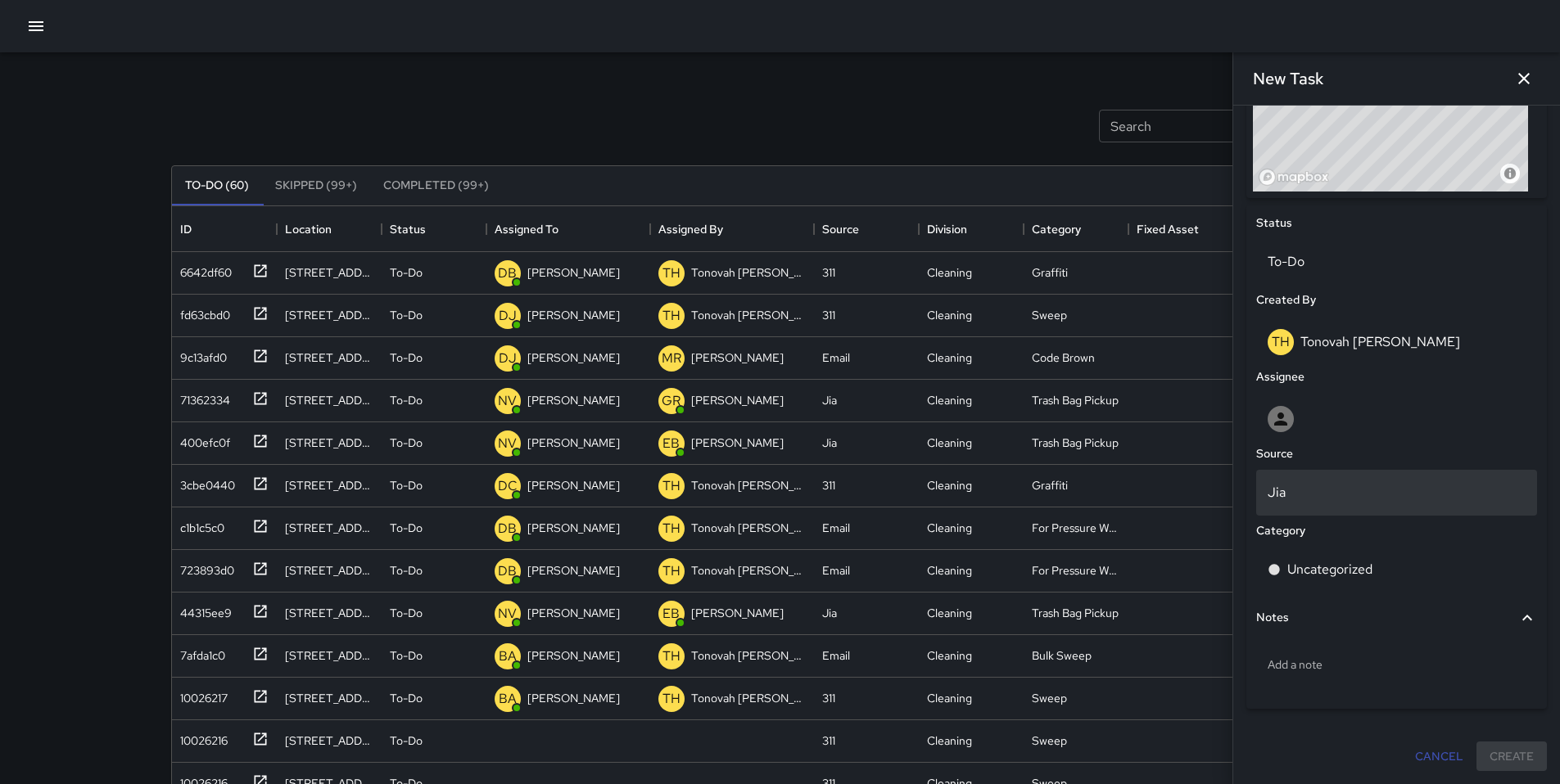
click at [1343, 490] on p "Jia" at bounding box center [1395, 493] width 258 height 20
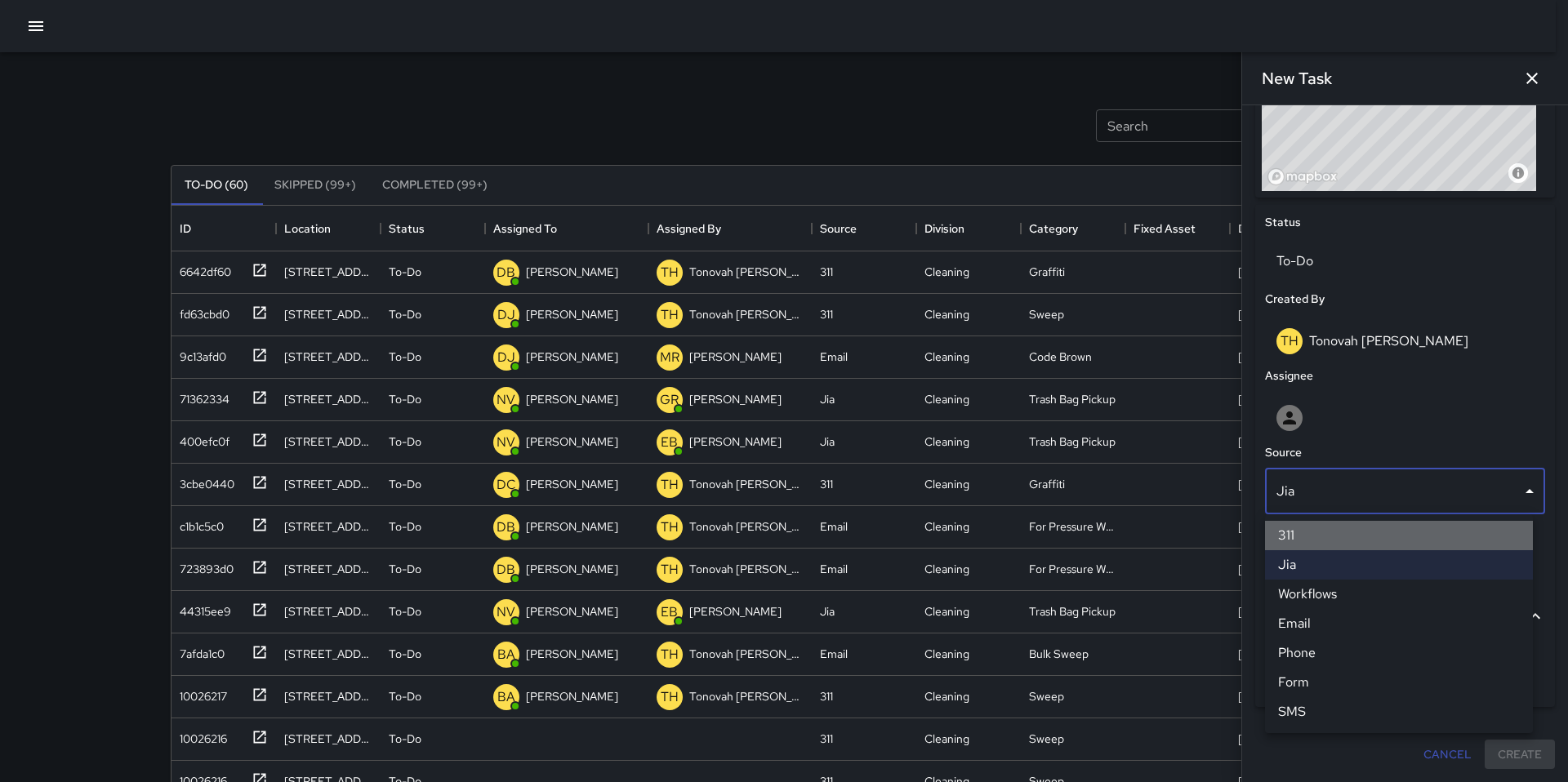
click at [1304, 543] on li "311" at bounding box center [1398, 536] width 268 height 30
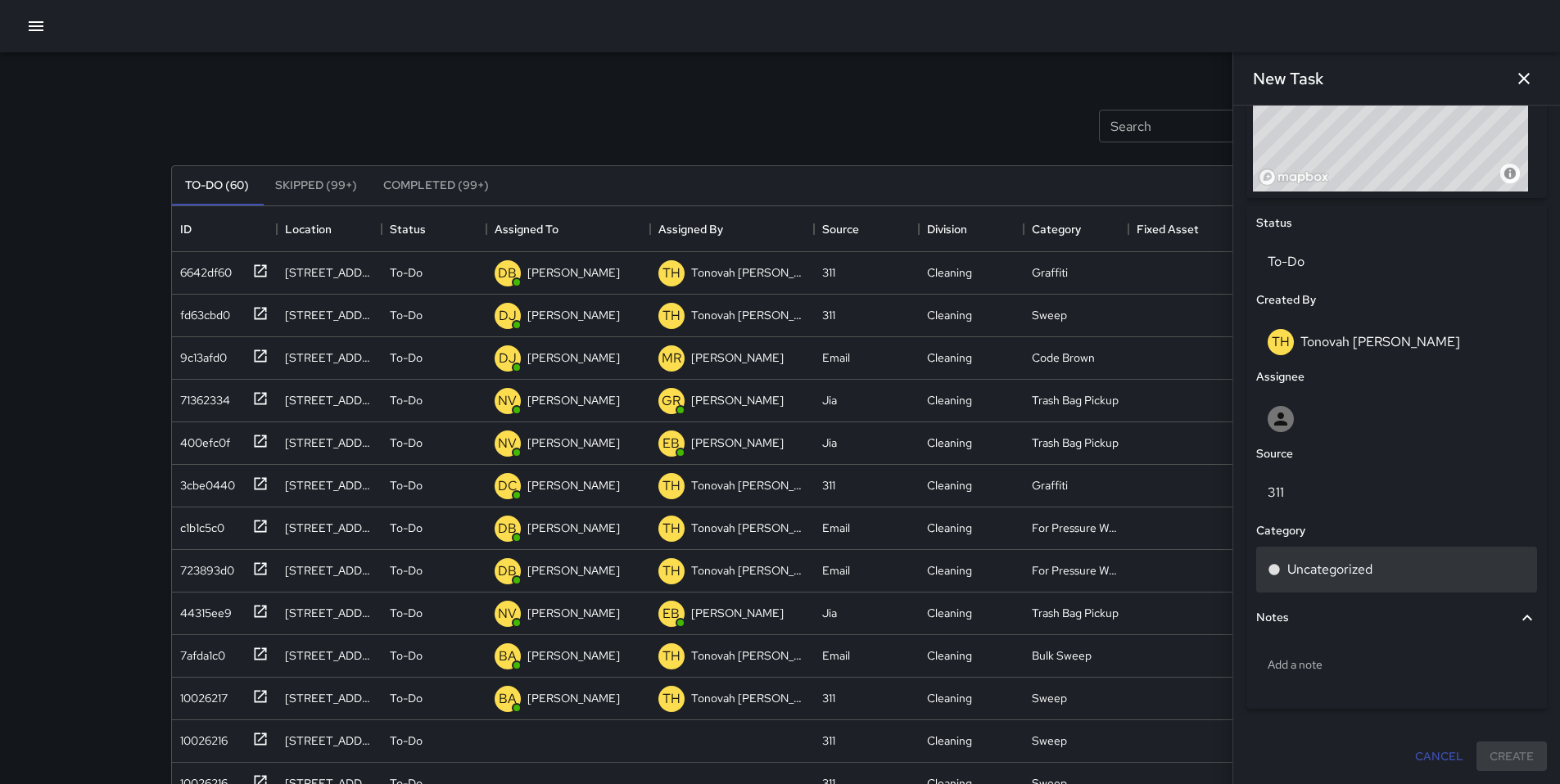
click at [1287, 560] on p "Uncategorized" at bounding box center [1329, 570] width 85 height 20
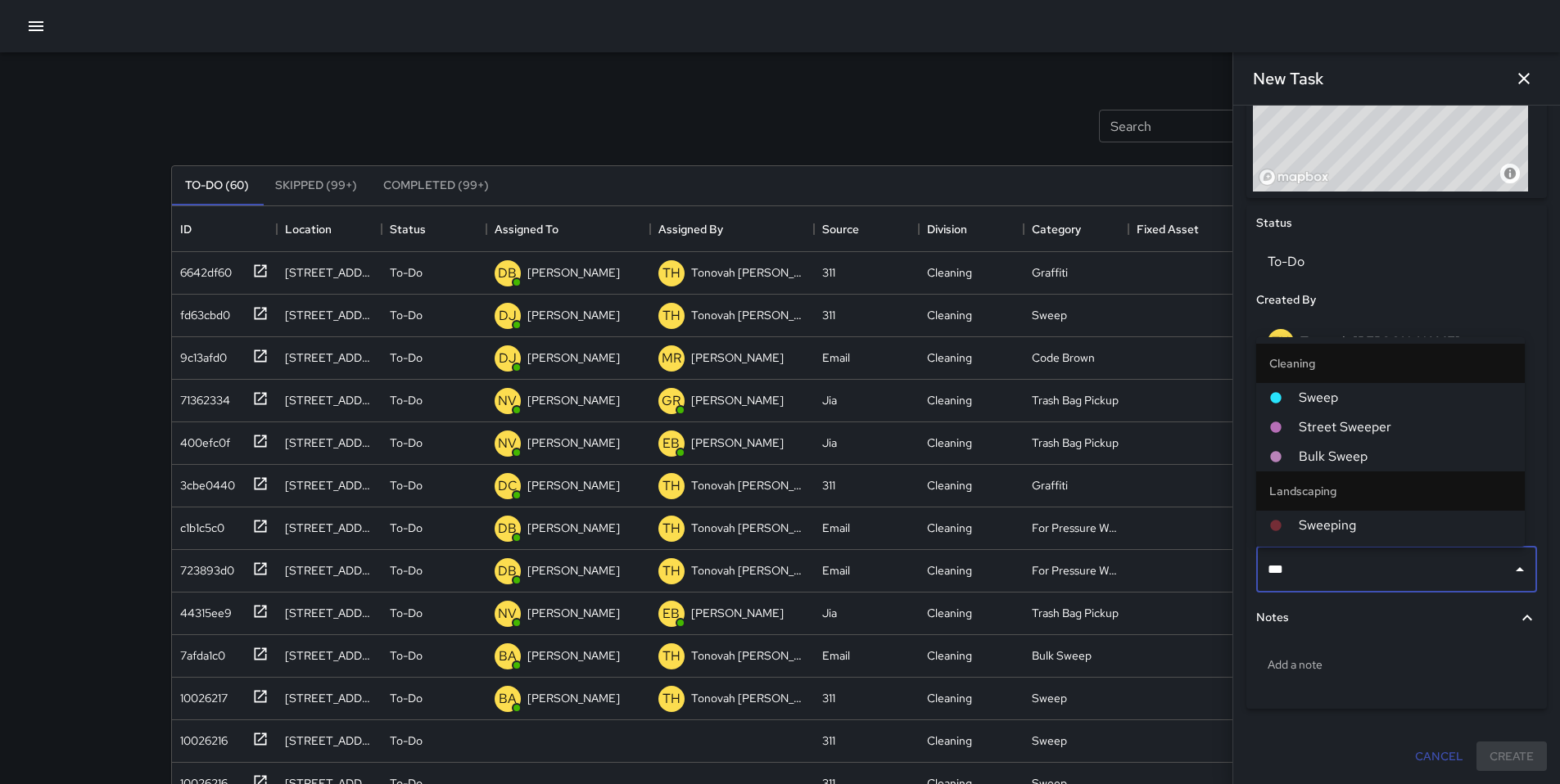
type input "****"
click at [1323, 393] on span "Sweep" at bounding box center [1404, 398] width 213 height 20
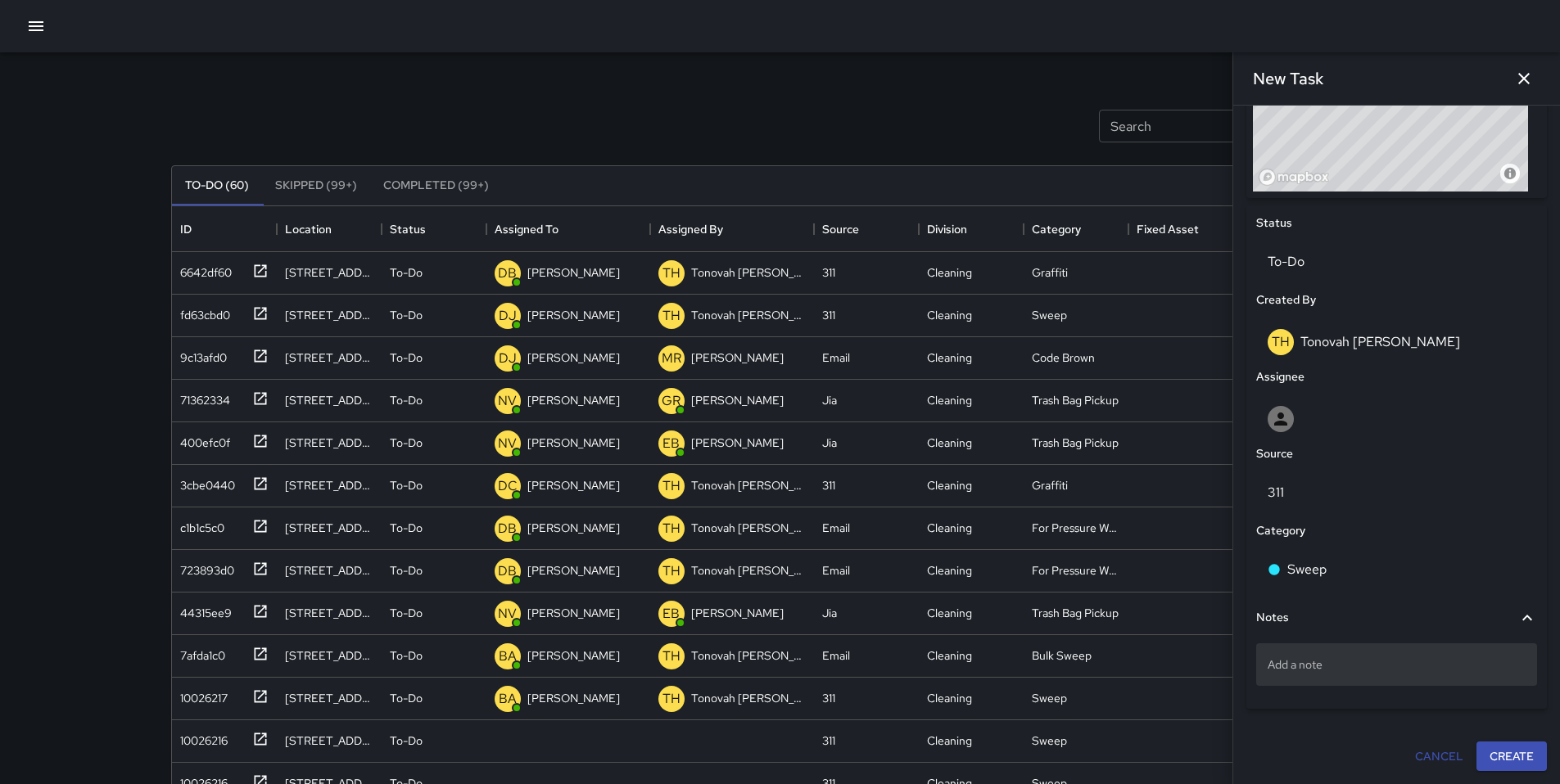
click at [1282, 669] on p "Add a note" at bounding box center [1395, 665] width 258 height 16
type textarea "**********"
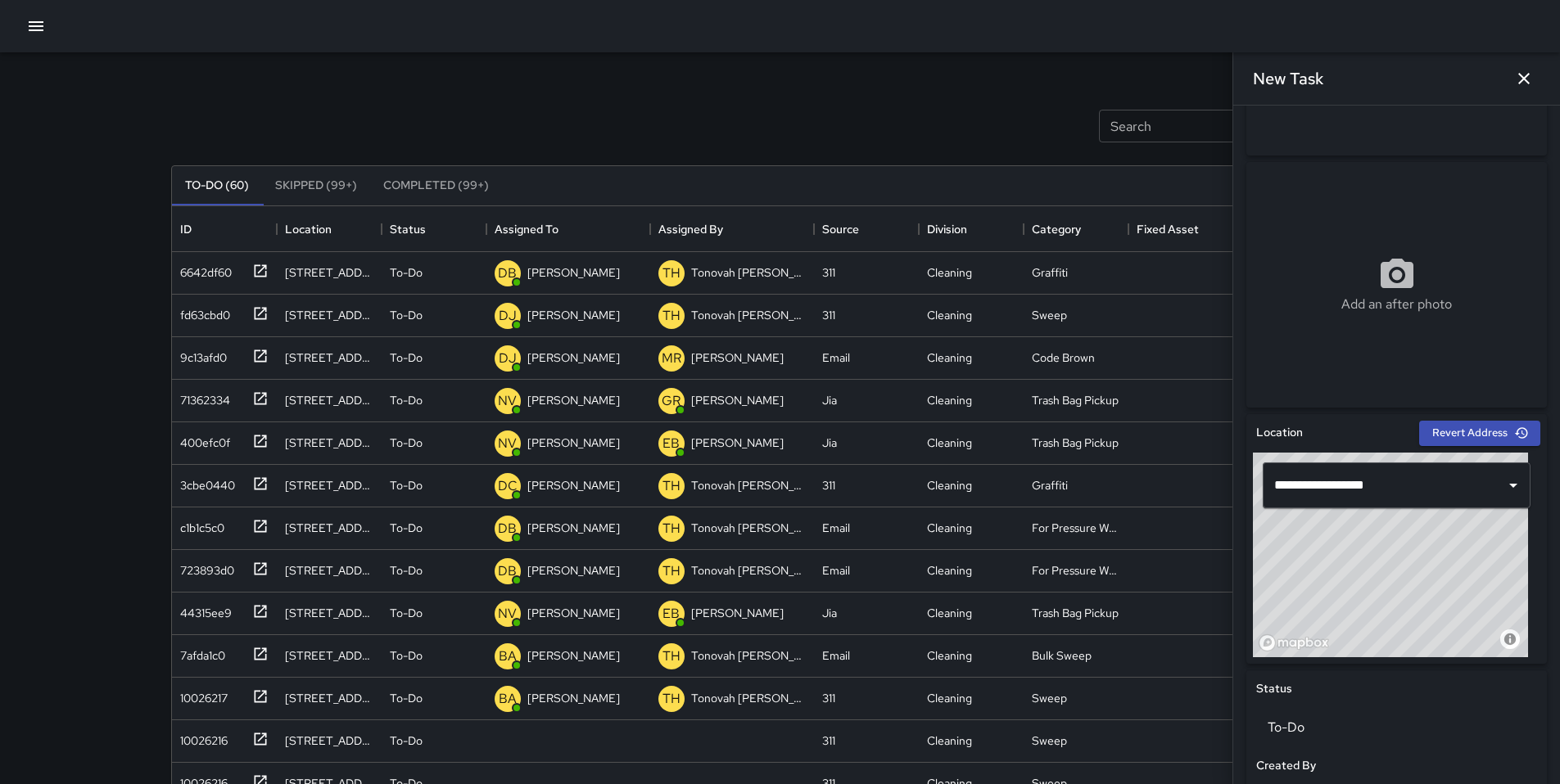
scroll to position [106, 0]
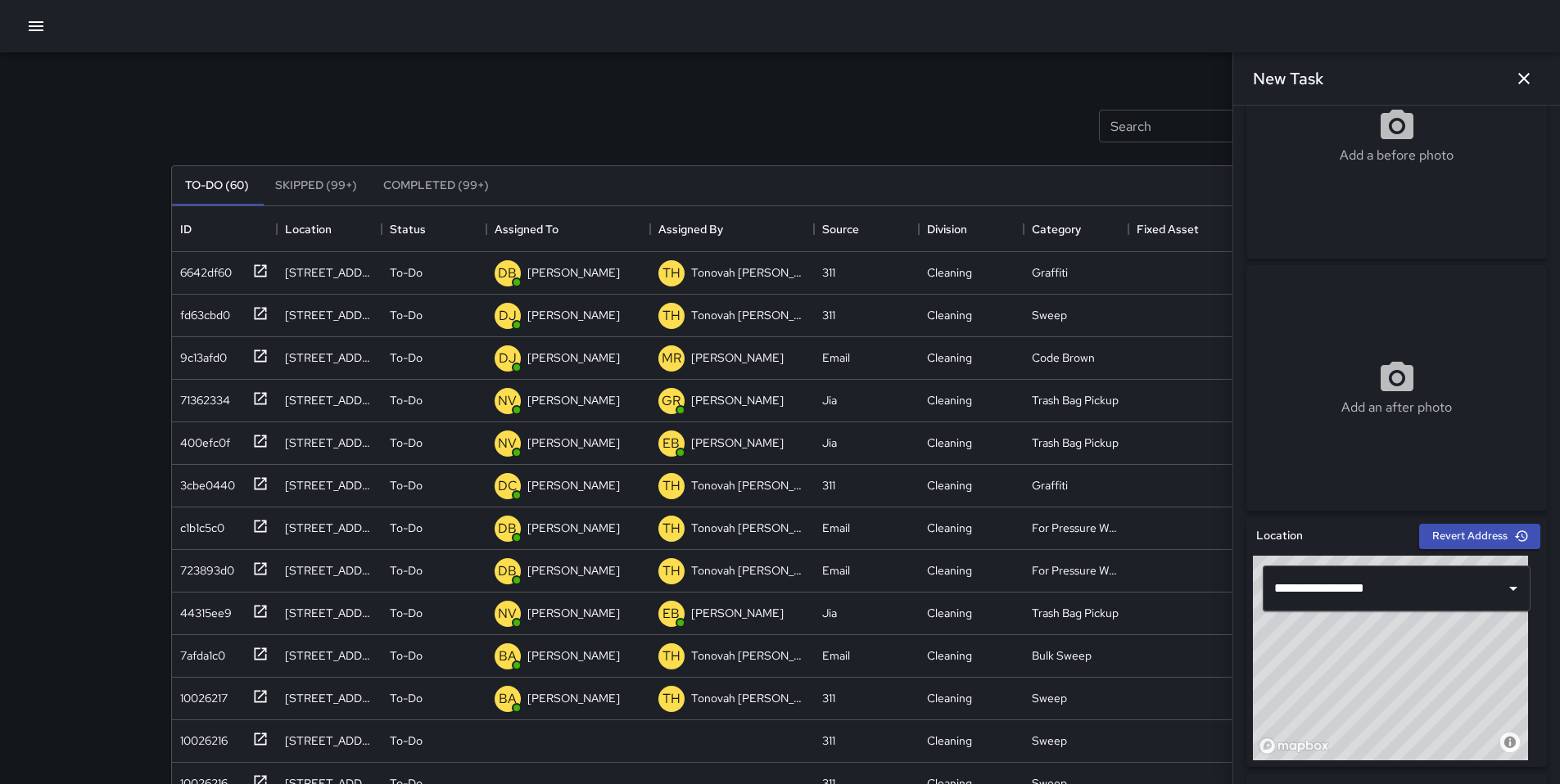
click at [1323, 179] on div "Add a before photo" at bounding box center [1396, 136] width 300 height 246
type input "**********"
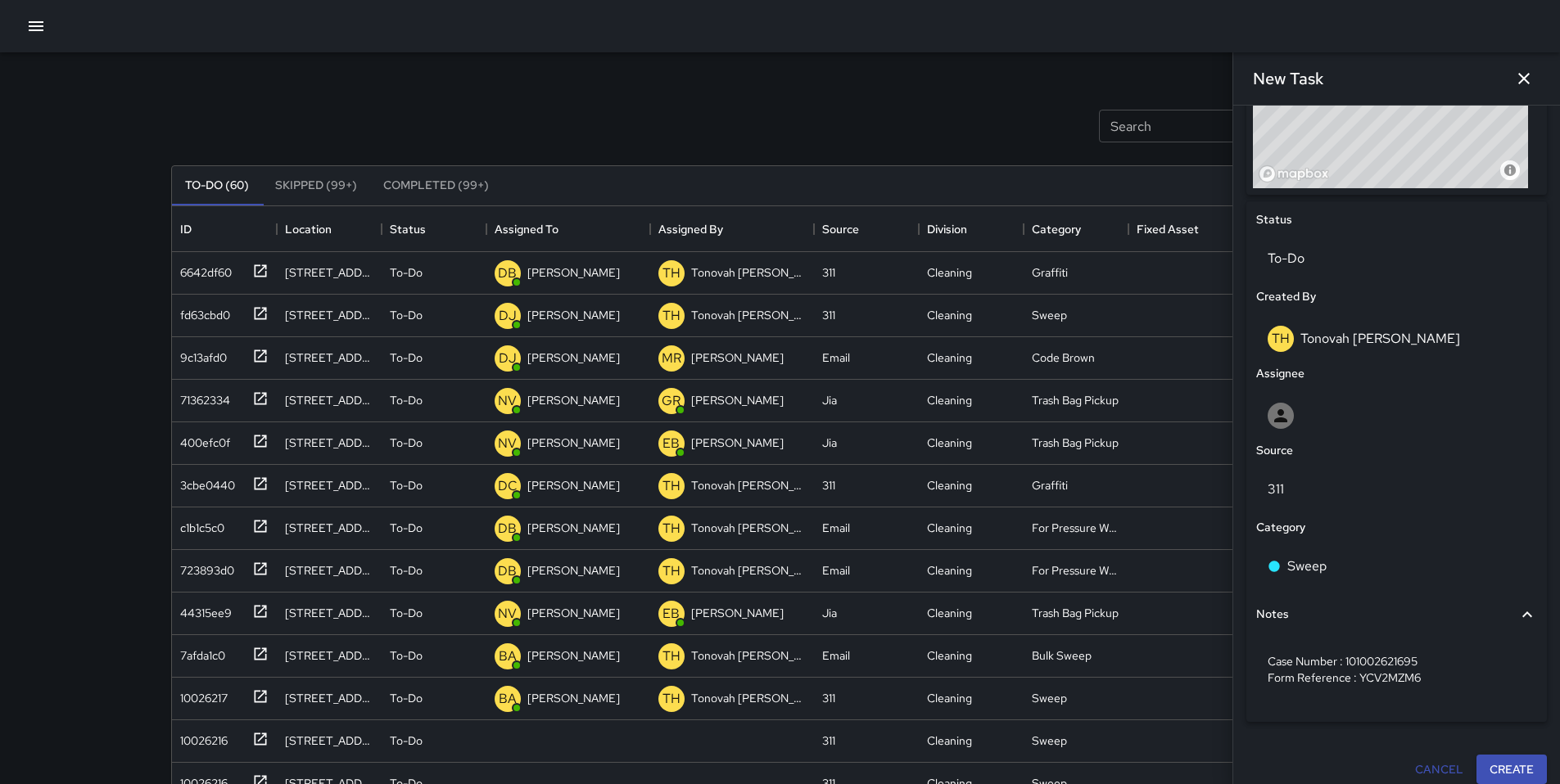
scroll to position [691, 0]
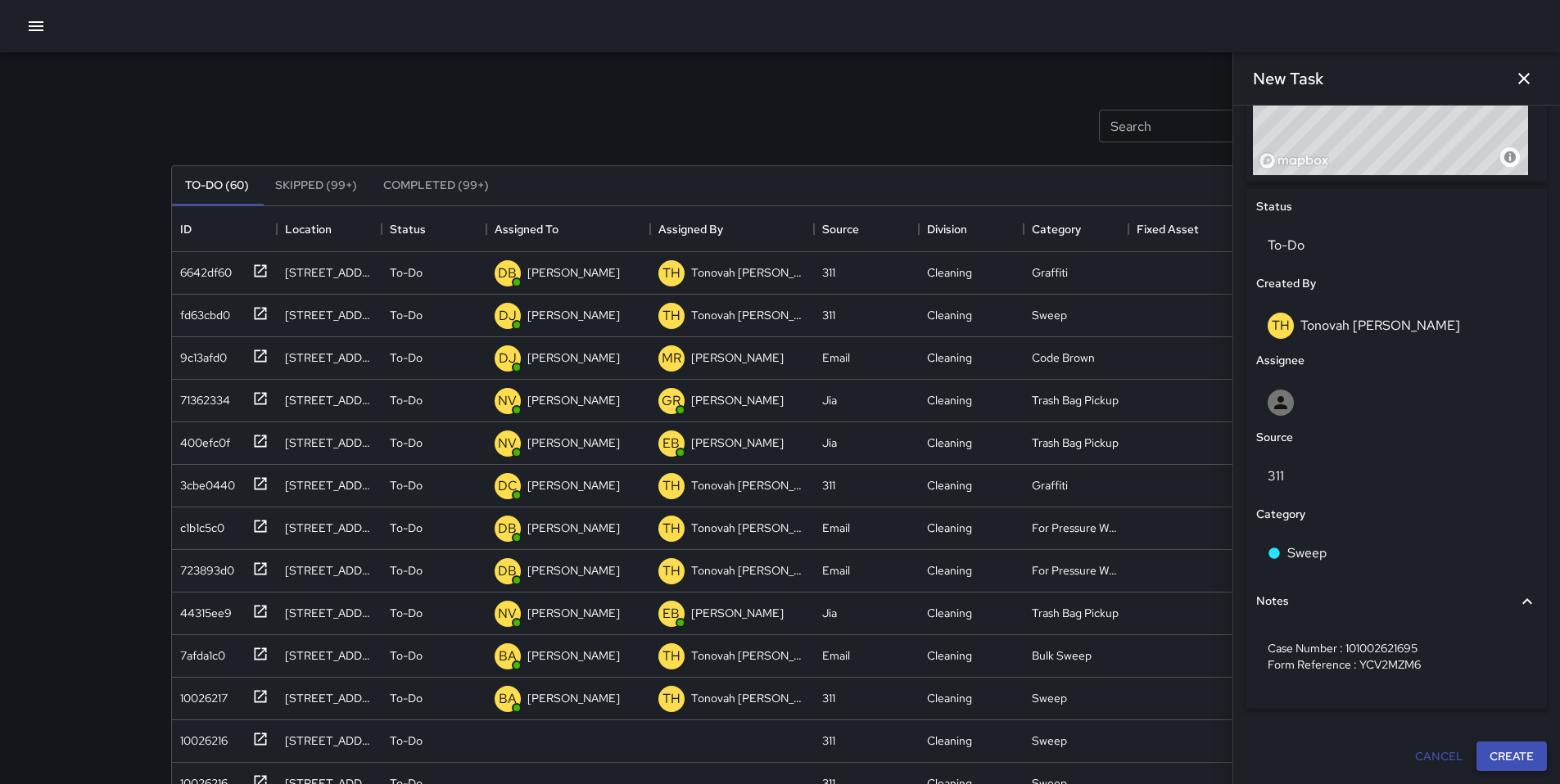
click at [1506, 753] on button "Create" at bounding box center [1511, 756] width 71 height 30
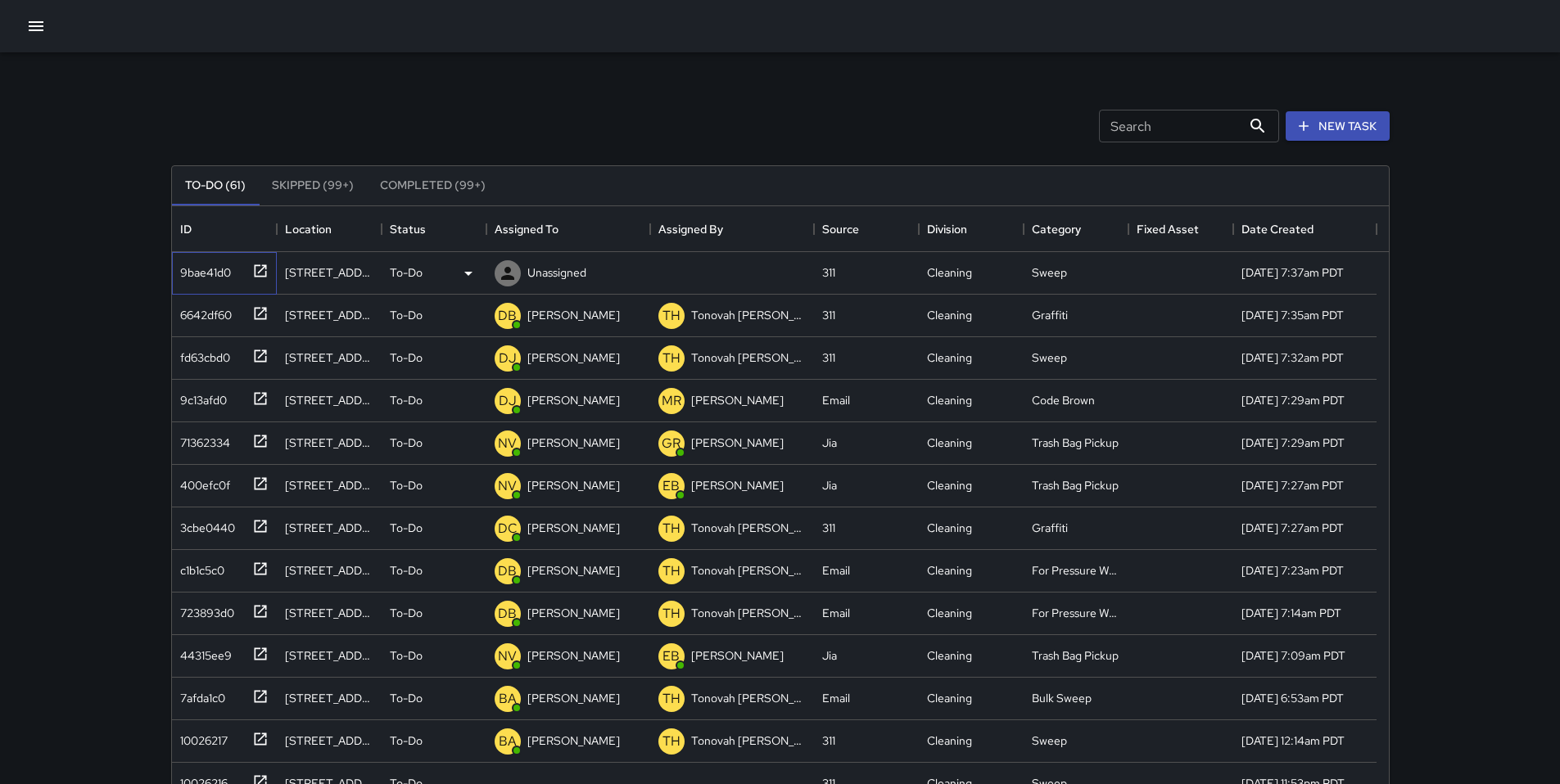
click at [221, 271] on div "9bae41d0" at bounding box center [202, 269] width 57 height 23
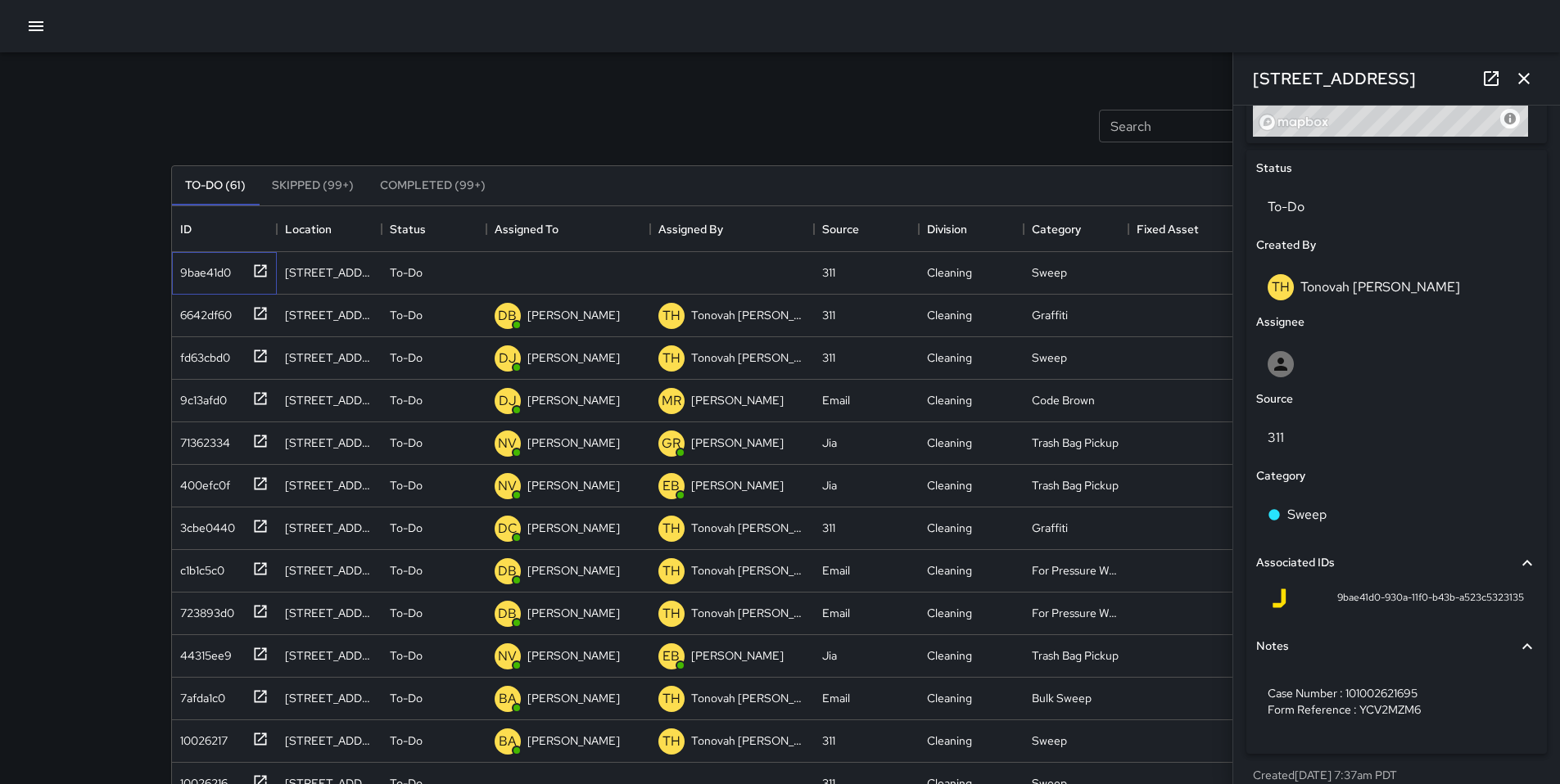
scroll to position [748, 0]
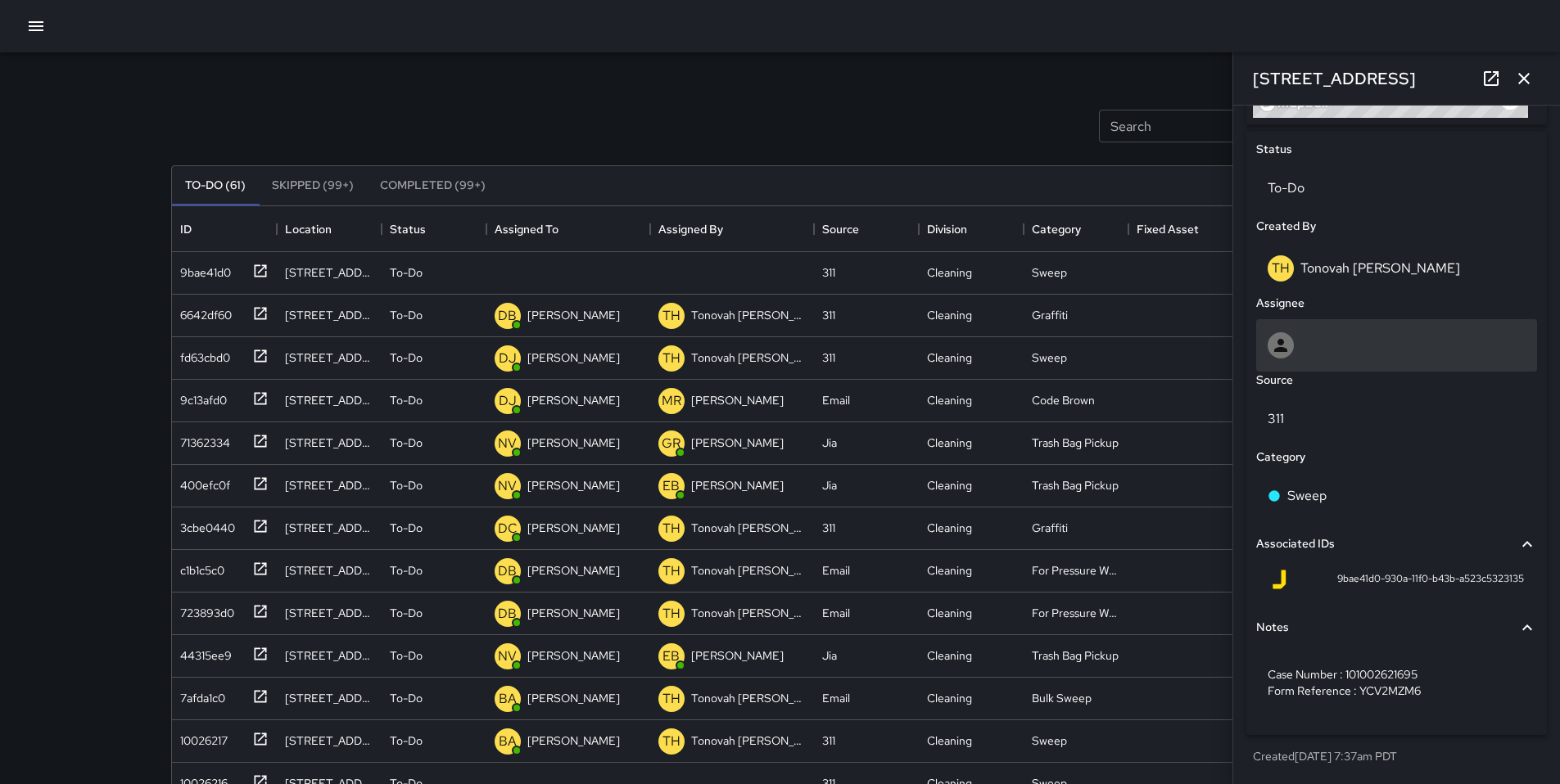
click at [1334, 357] on div at bounding box center [1395, 345] width 258 height 26
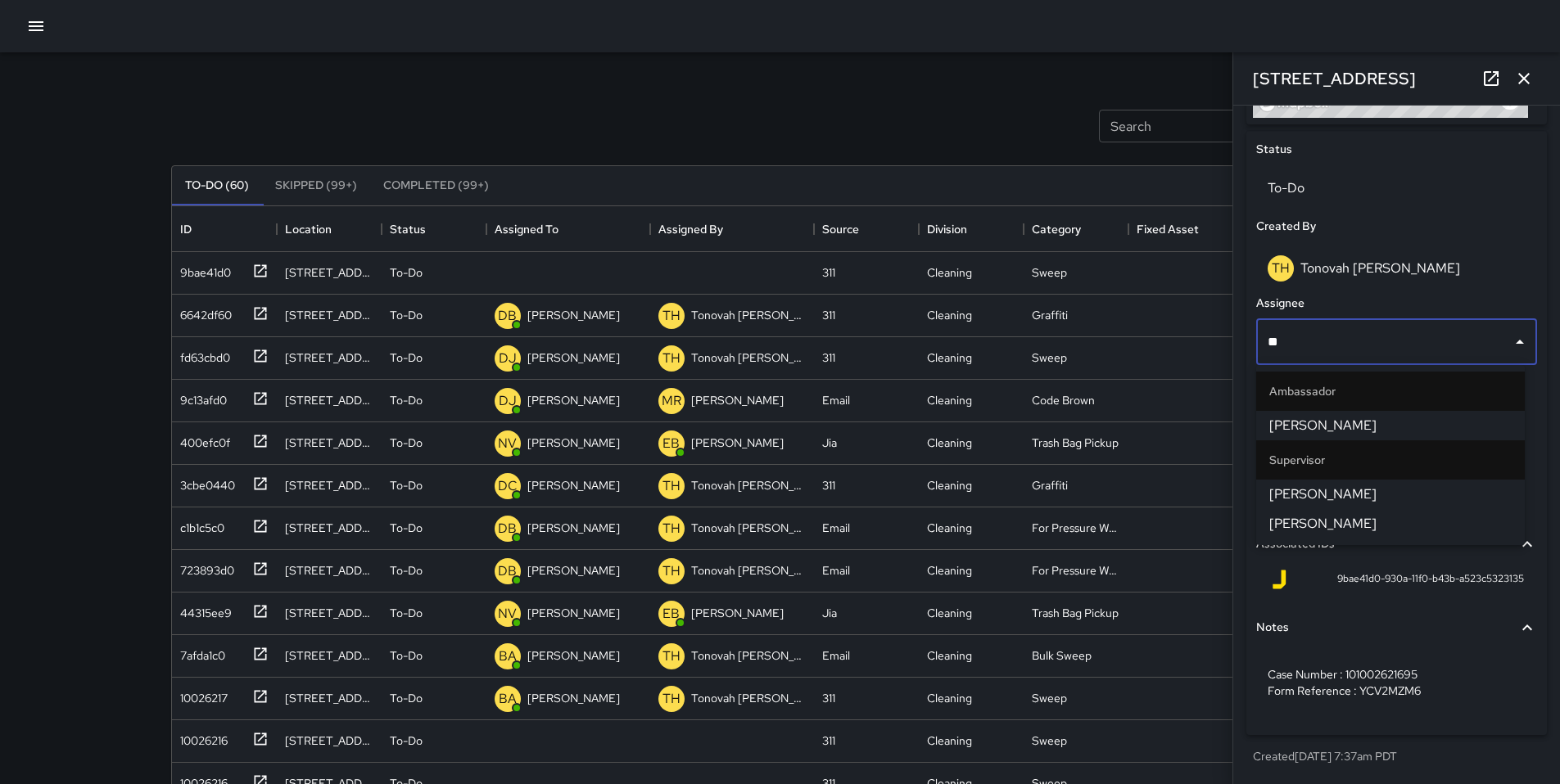
type input "*"
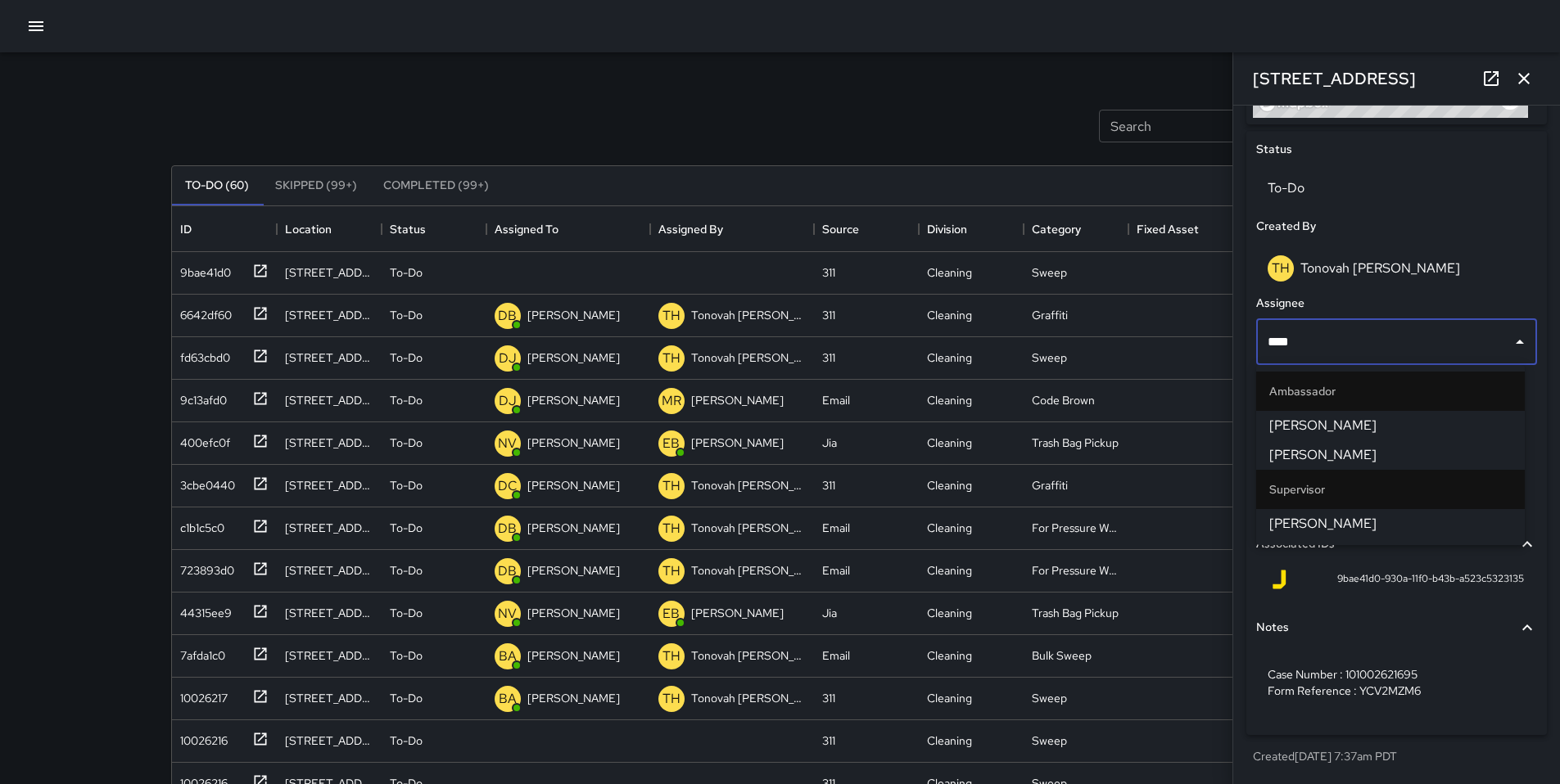
type input "*****"
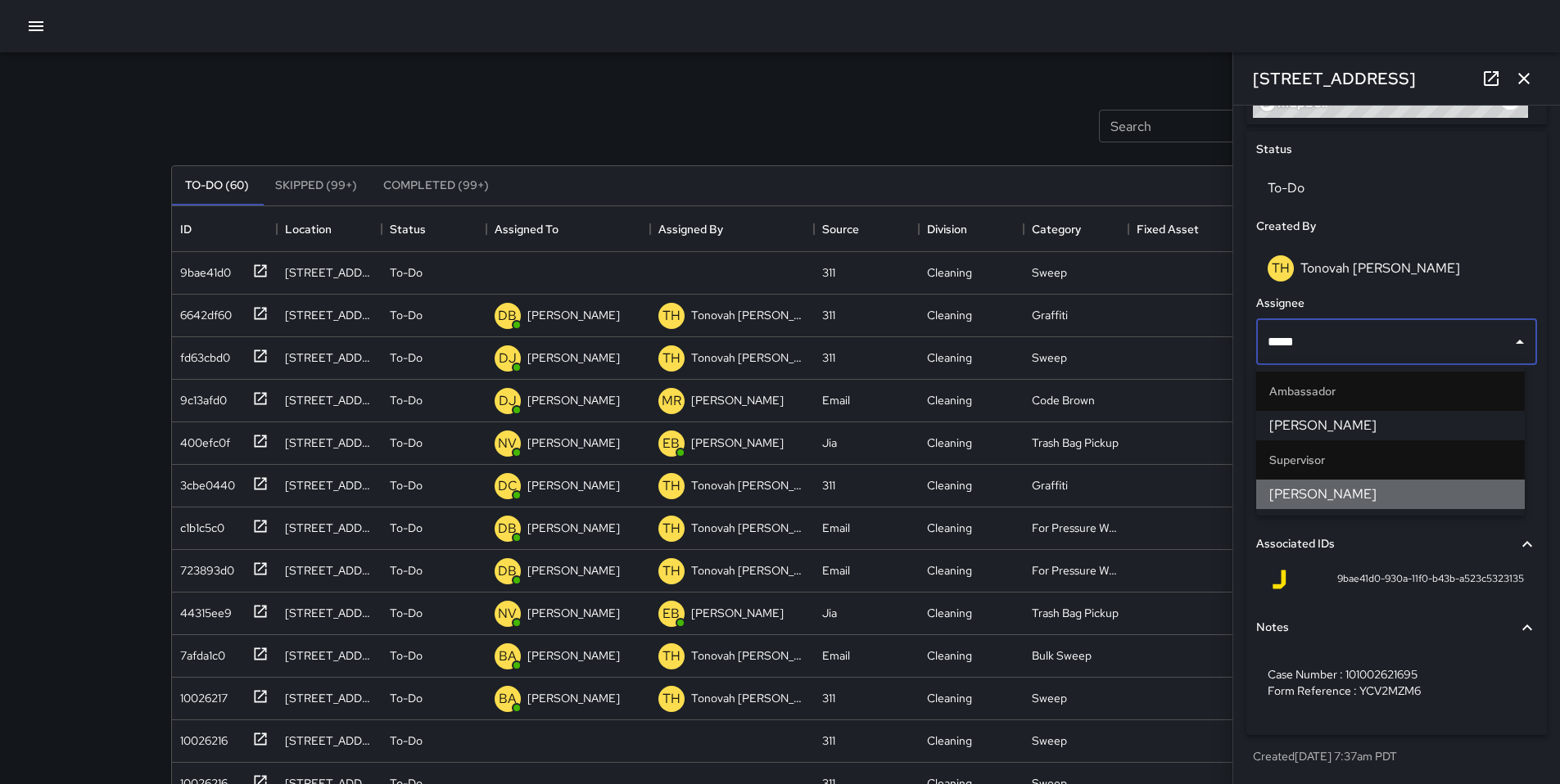
click at [1367, 507] on li "David Lewis" at bounding box center [1390, 494] width 269 height 30
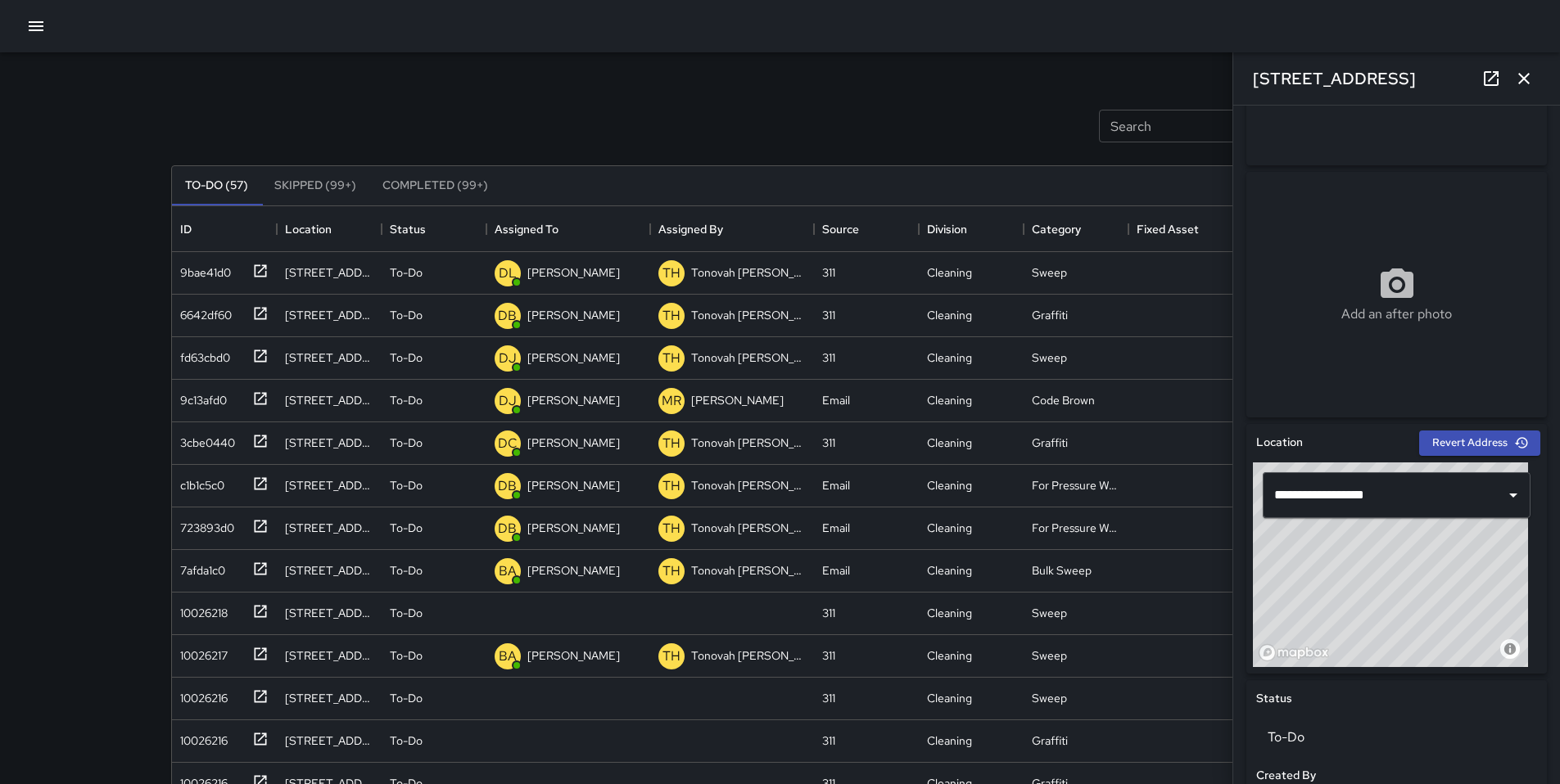
scroll to position [0, 0]
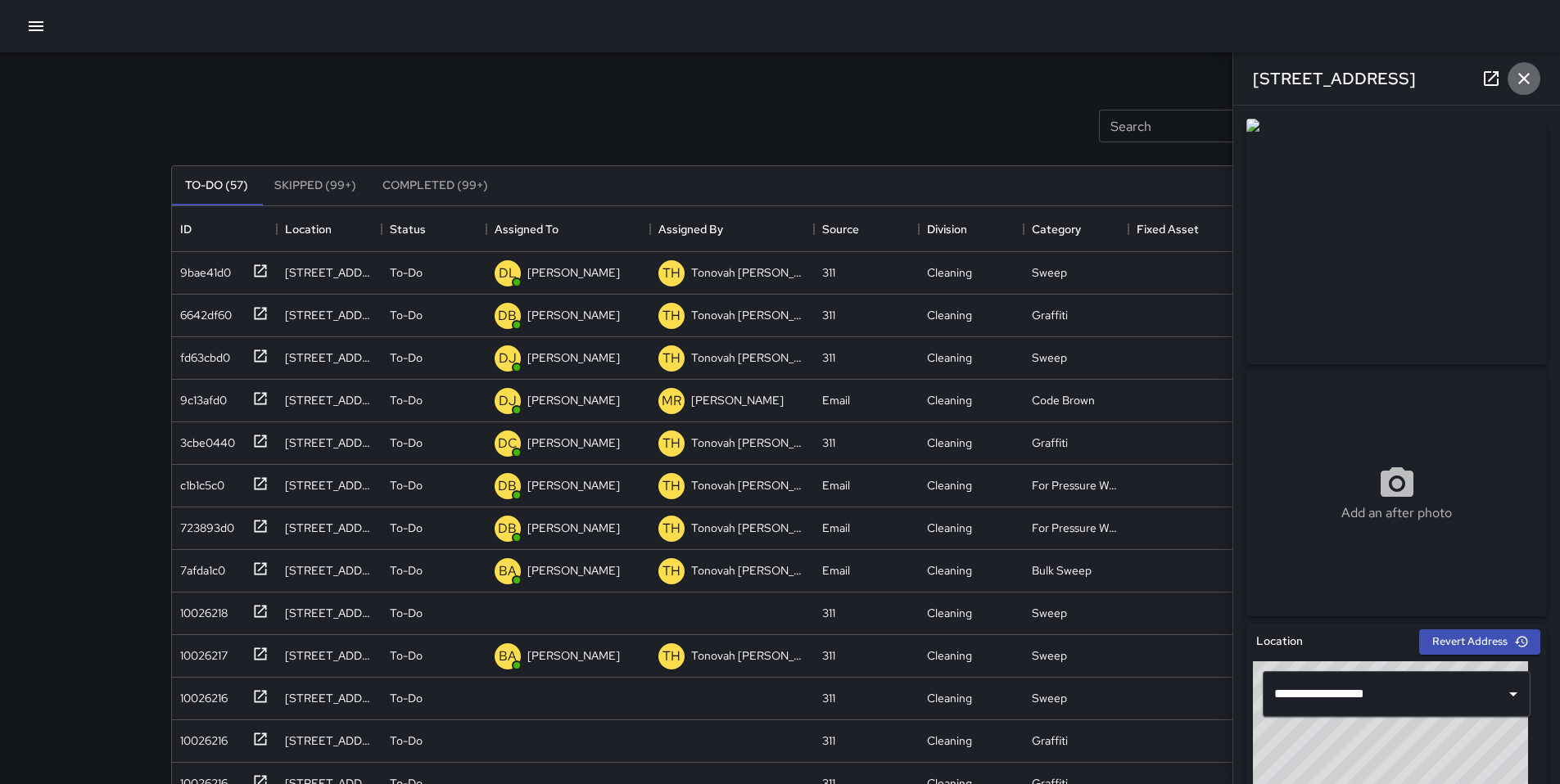
click at [1519, 81] on icon "button" at bounding box center [1523, 79] width 12 height 12
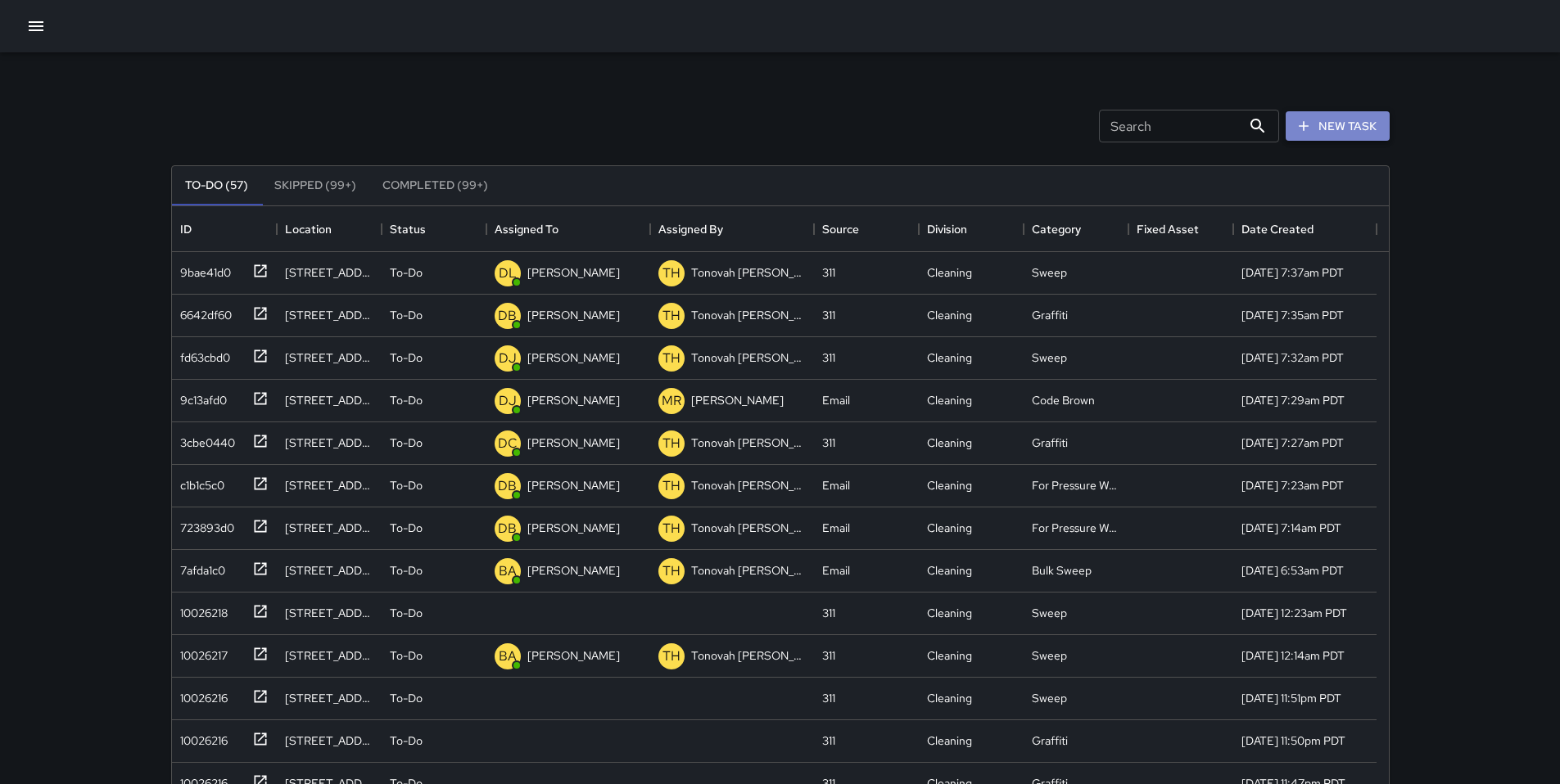
click at [1361, 136] on button "New Task" at bounding box center [1337, 126] width 104 height 30
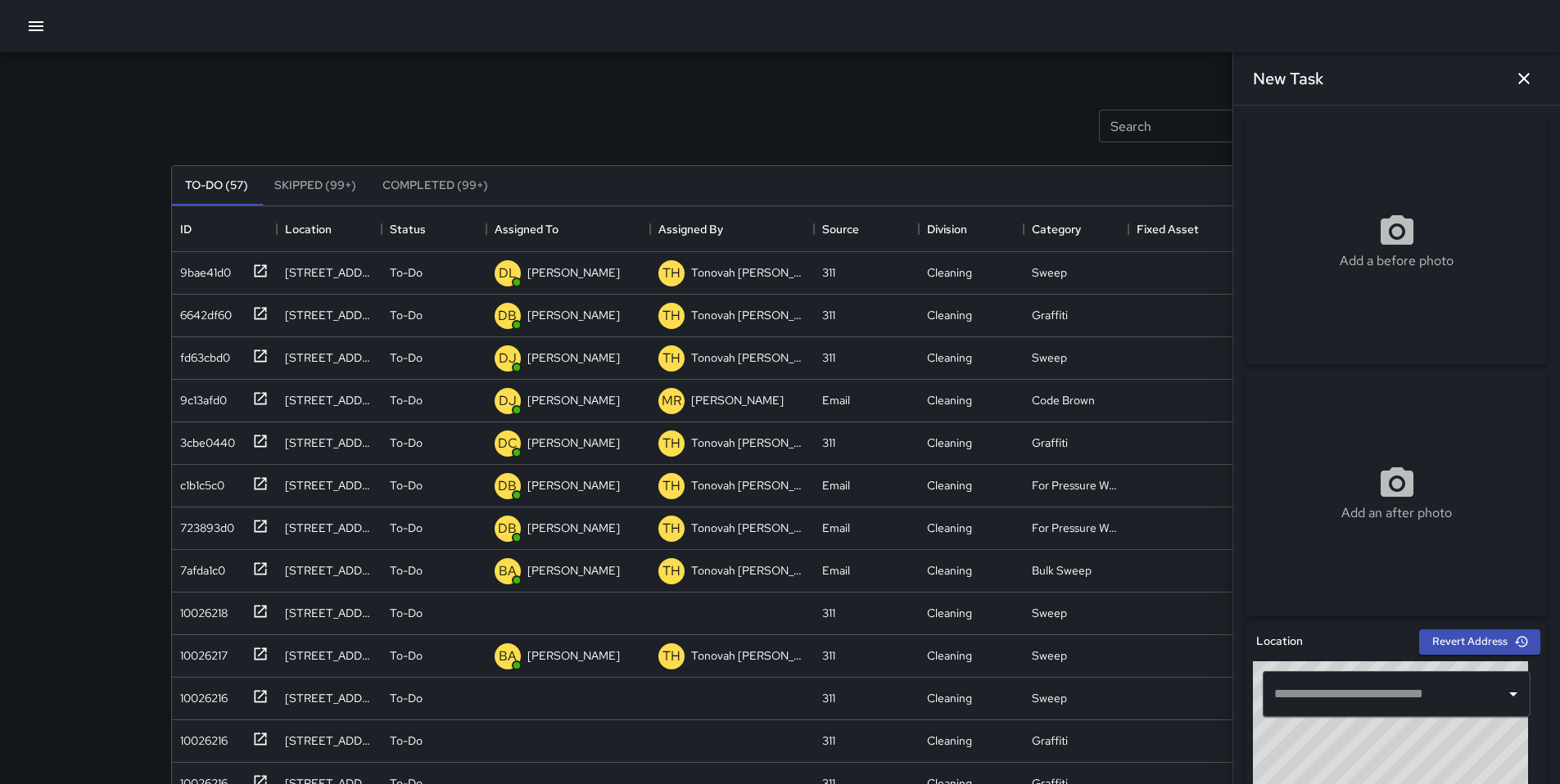
click at [1338, 689] on input "text" at bounding box center [1384, 694] width 229 height 31
drag, startPoint x: 819, startPoint y: 63, endPoint x: 906, endPoint y: 73, distance: 87.6
click at [906, 73] on div "Search Search New Task To-Do (57) Skipped (99+) Completed (99+) ID Location Sta…" at bounding box center [780, 509] width 1257 height 914
drag, startPoint x: 905, startPoint y: 88, endPoint x: 972, endPoint y: 151, distance: 92.0
click at [972, 151] on div "Search Search New Task To-Do (57) Skipped (99+) Completed (99+) ID Location Sta…" at bounding box center [780, 515] width 1218 height 857
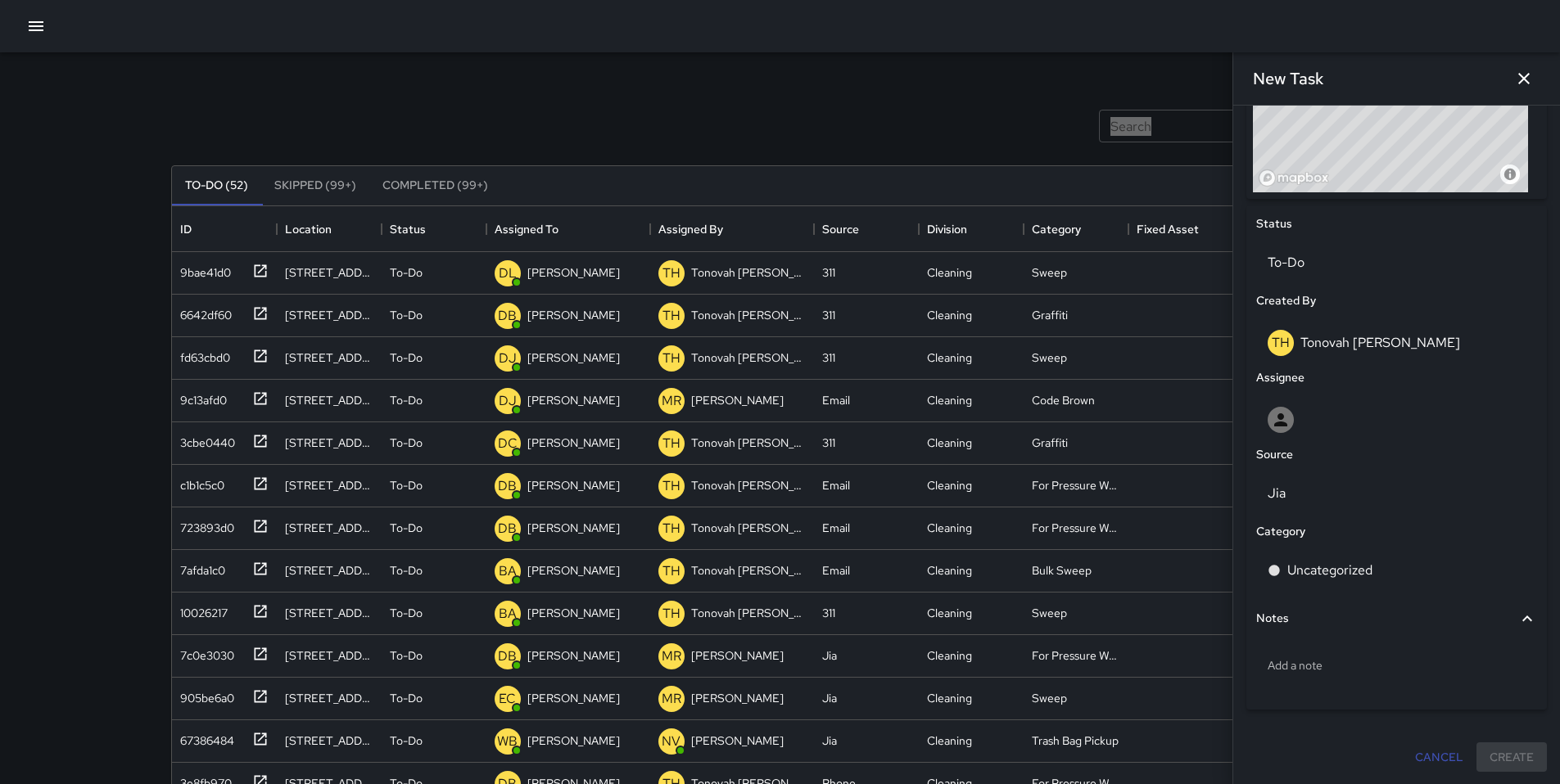
scroll to position [675, 0]
click at [1297, 670] on p "Add a note" at bounding box center [1395, 665] width 258 height 16
type textarea "**********"
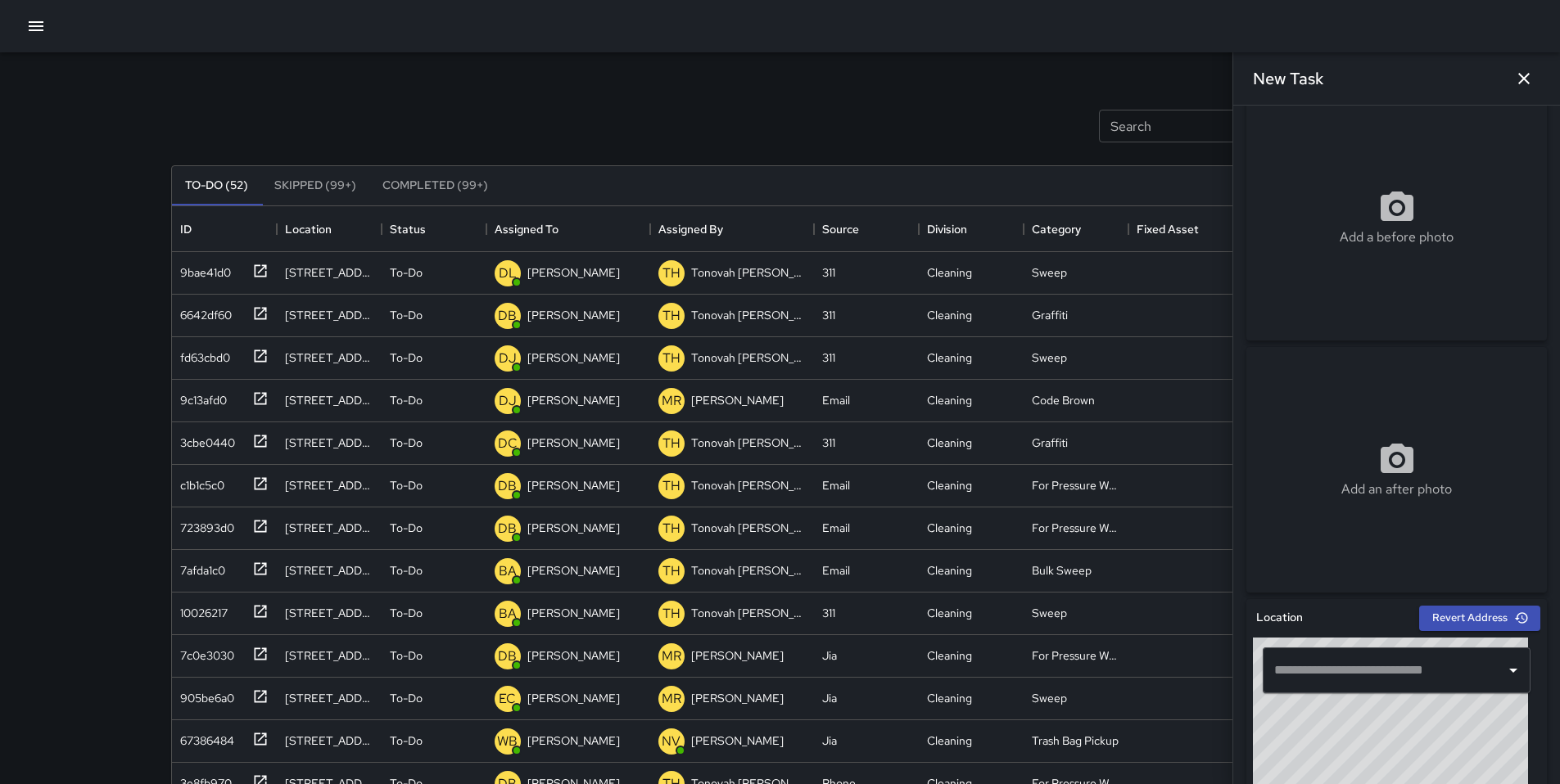
scroll to position [0, 0]
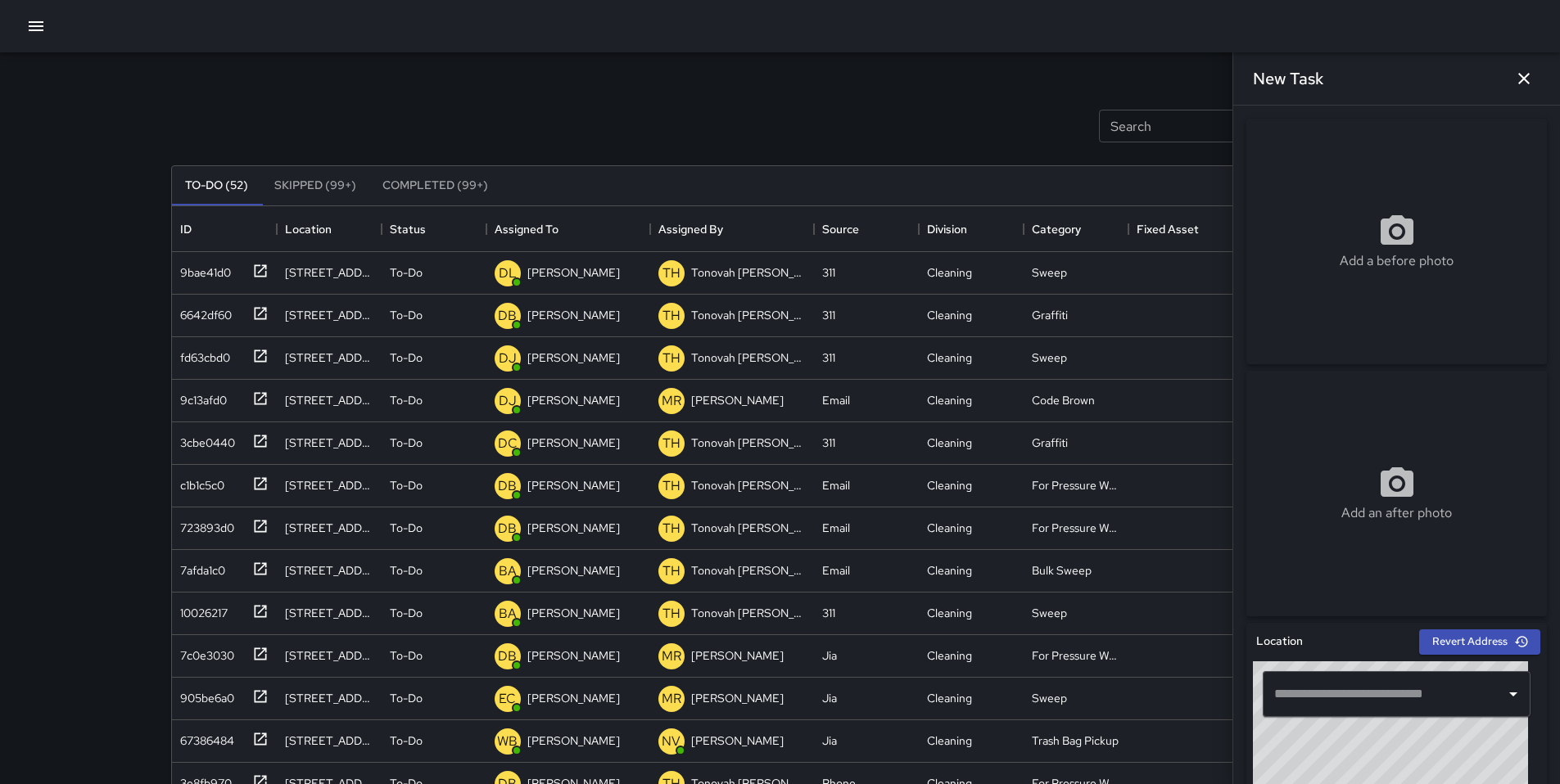
click at [1380, 228] on icon at bounding box center [1396, 230] width 33 height 30
type input "**********"
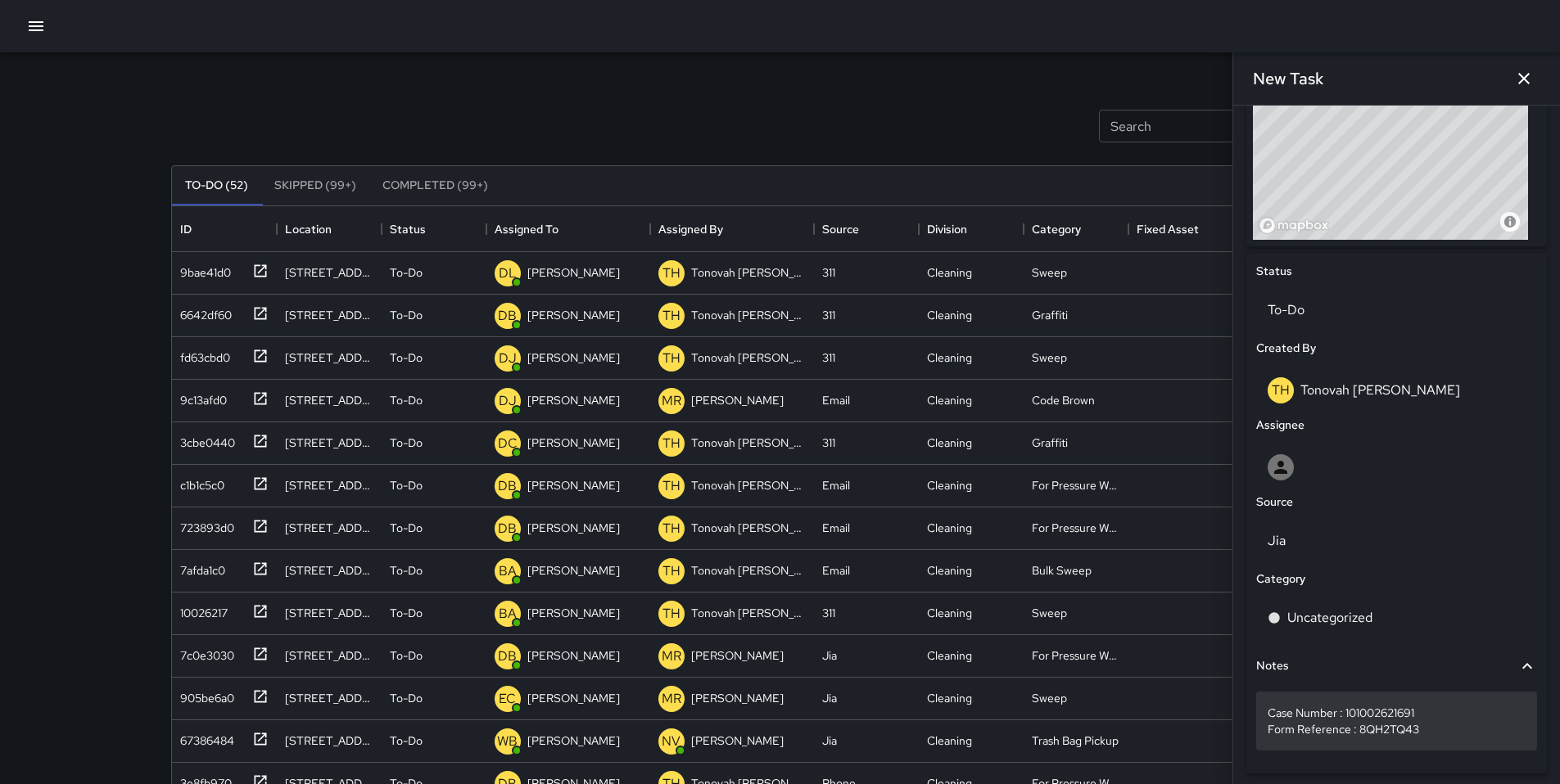
scroll to position [691, 0]
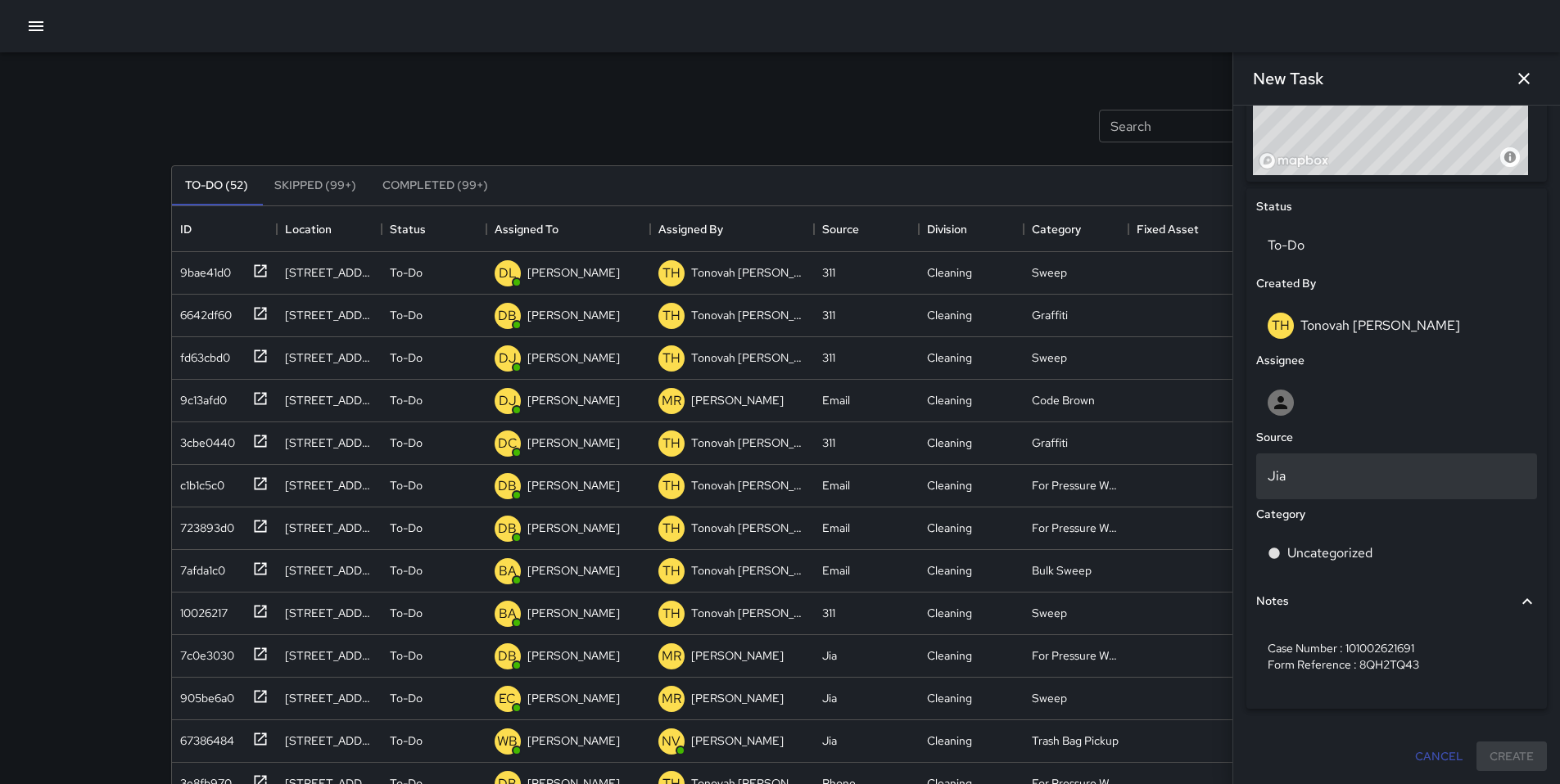
click at [1281, 488] on div "Jia" at bounding box center [1396, 477] width 281 height 46
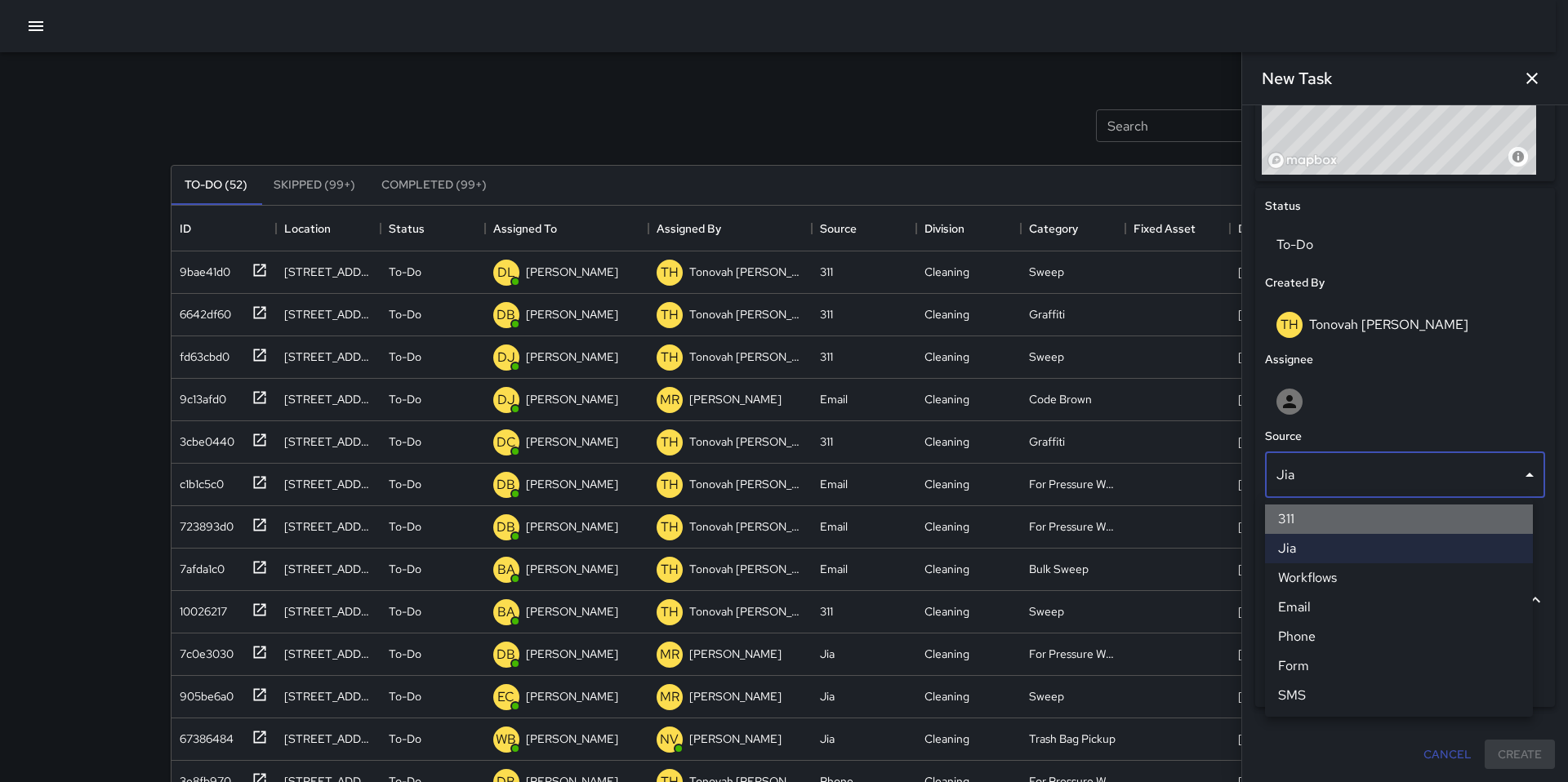
click at [1293, 527] on li "311" at bounding box center [1398, 519] width 268 height 30
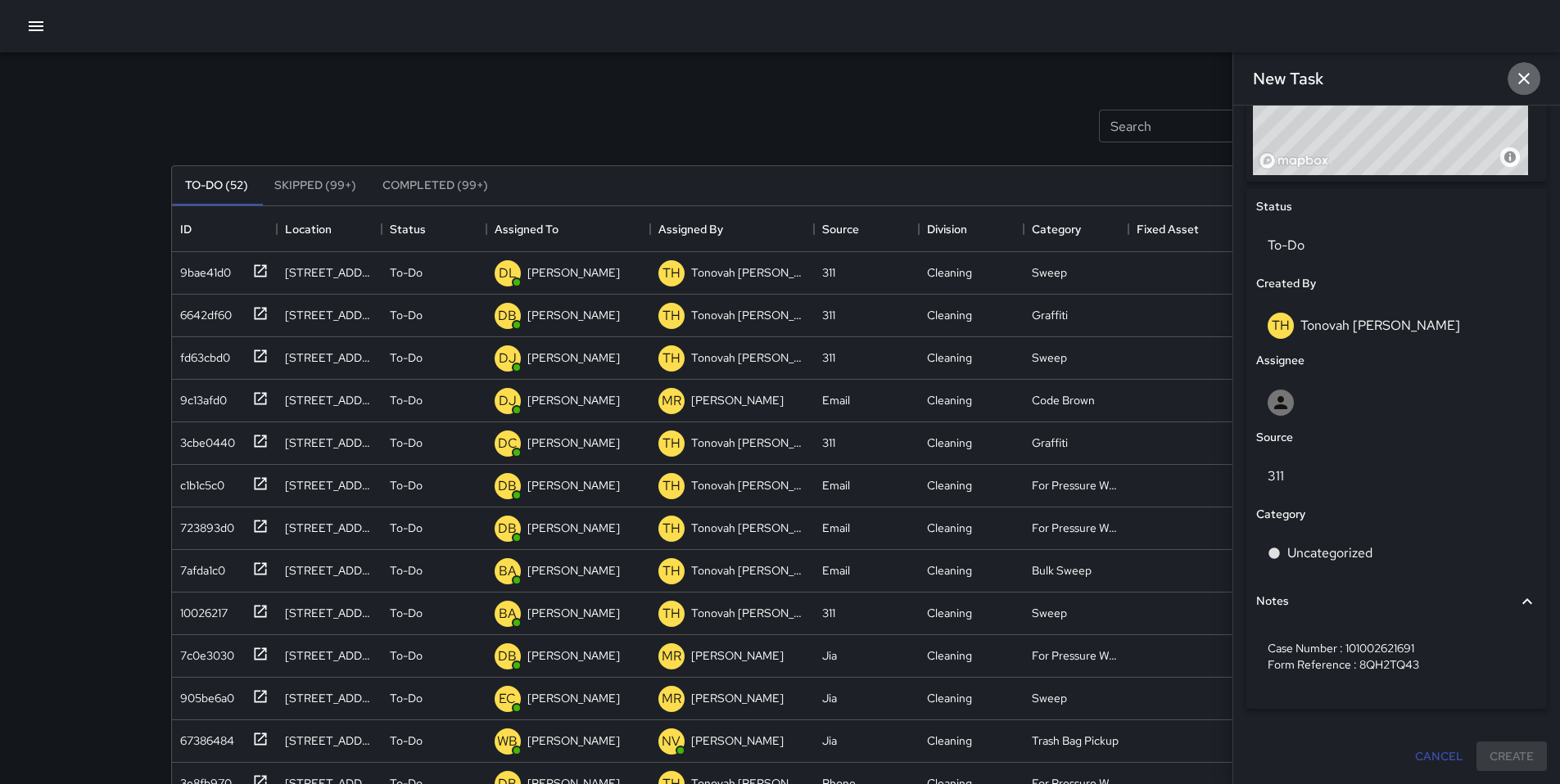
click at [1514, 86] on icon "button" at bounding box center [1524, 79] width 20 height 20
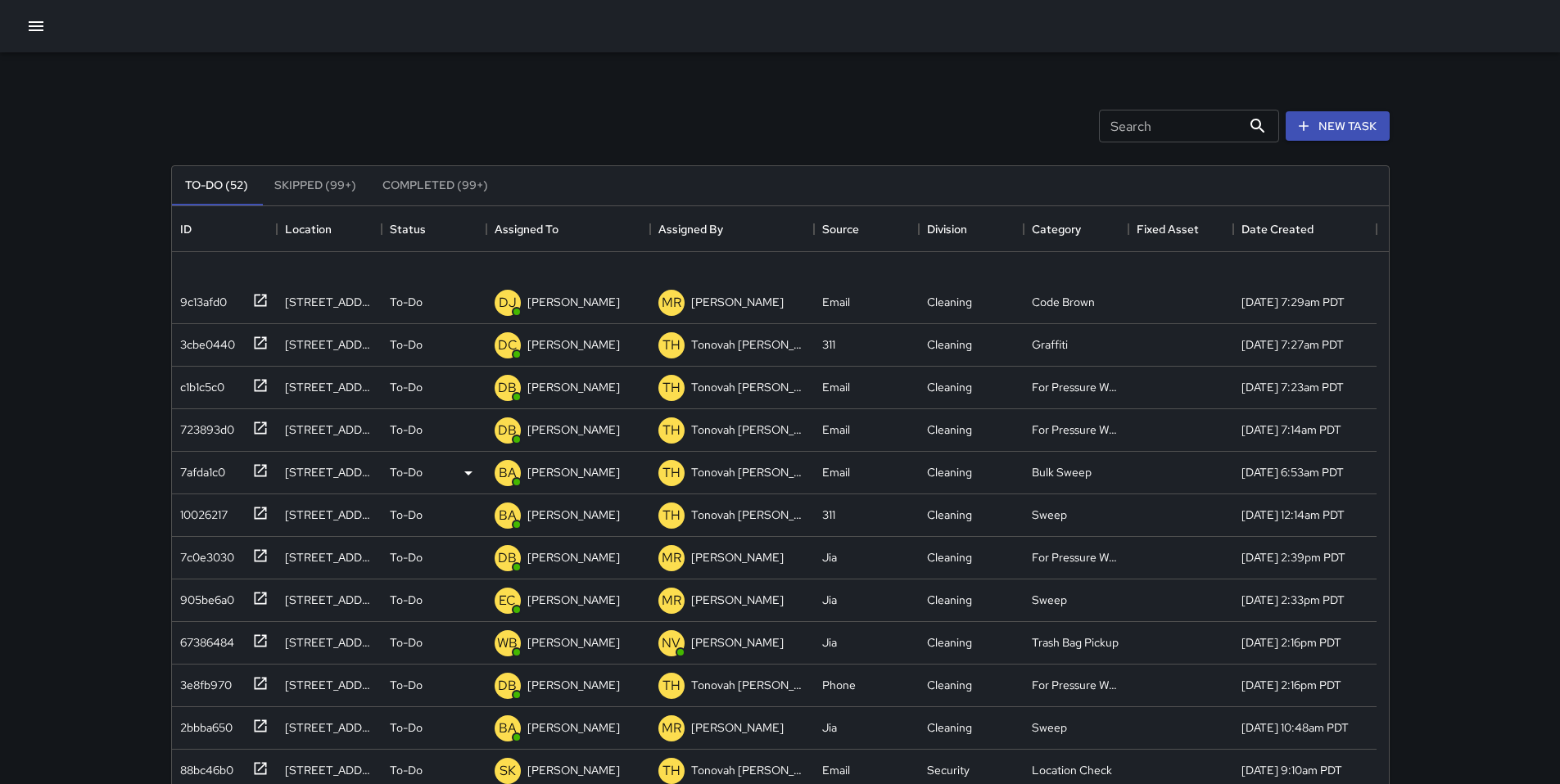
scroll to position [0, 0]
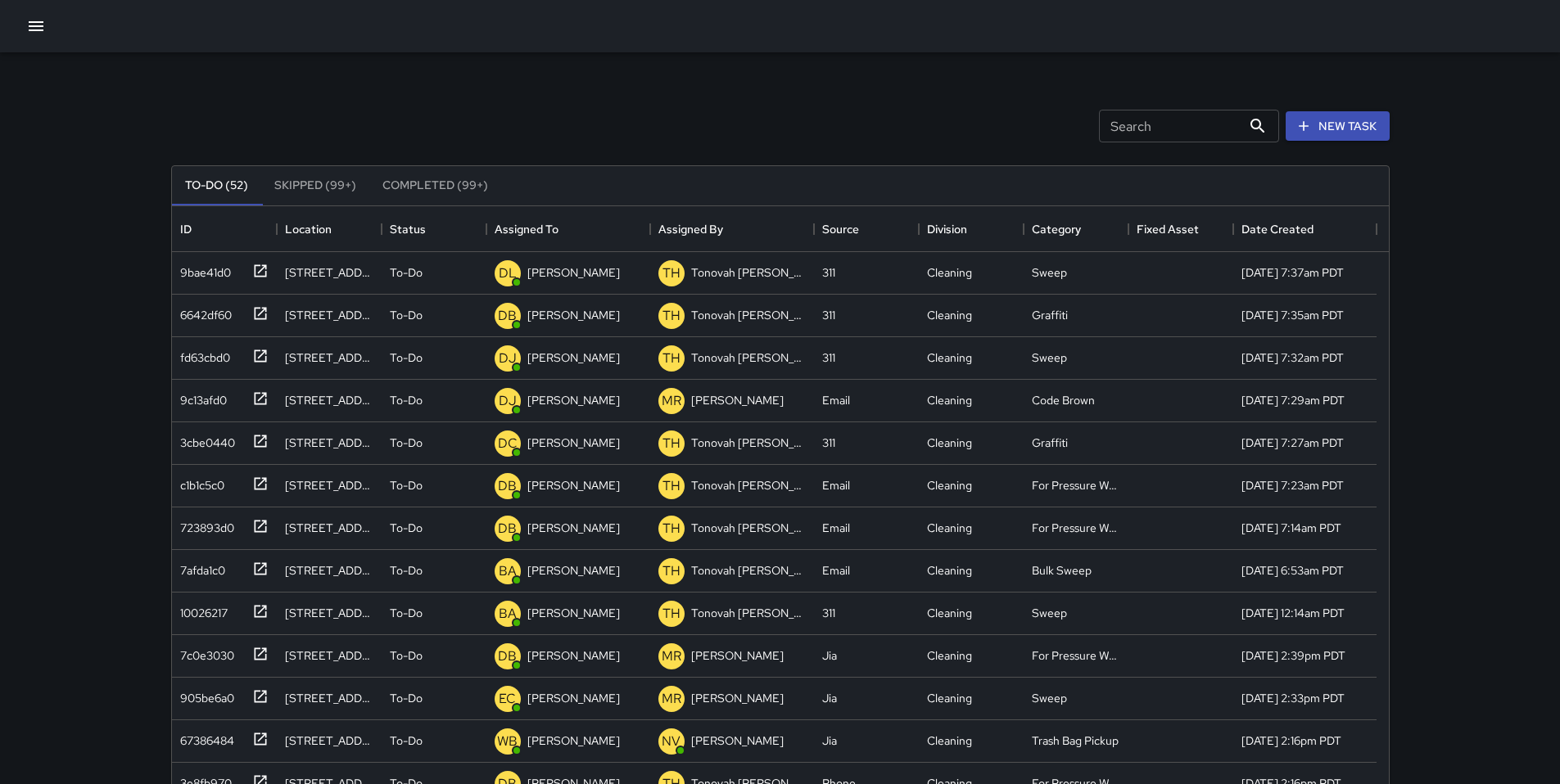
click at [1131, 137] on input "Search" at bounding box center [1170, 126] width 143 height 33
type input "*"
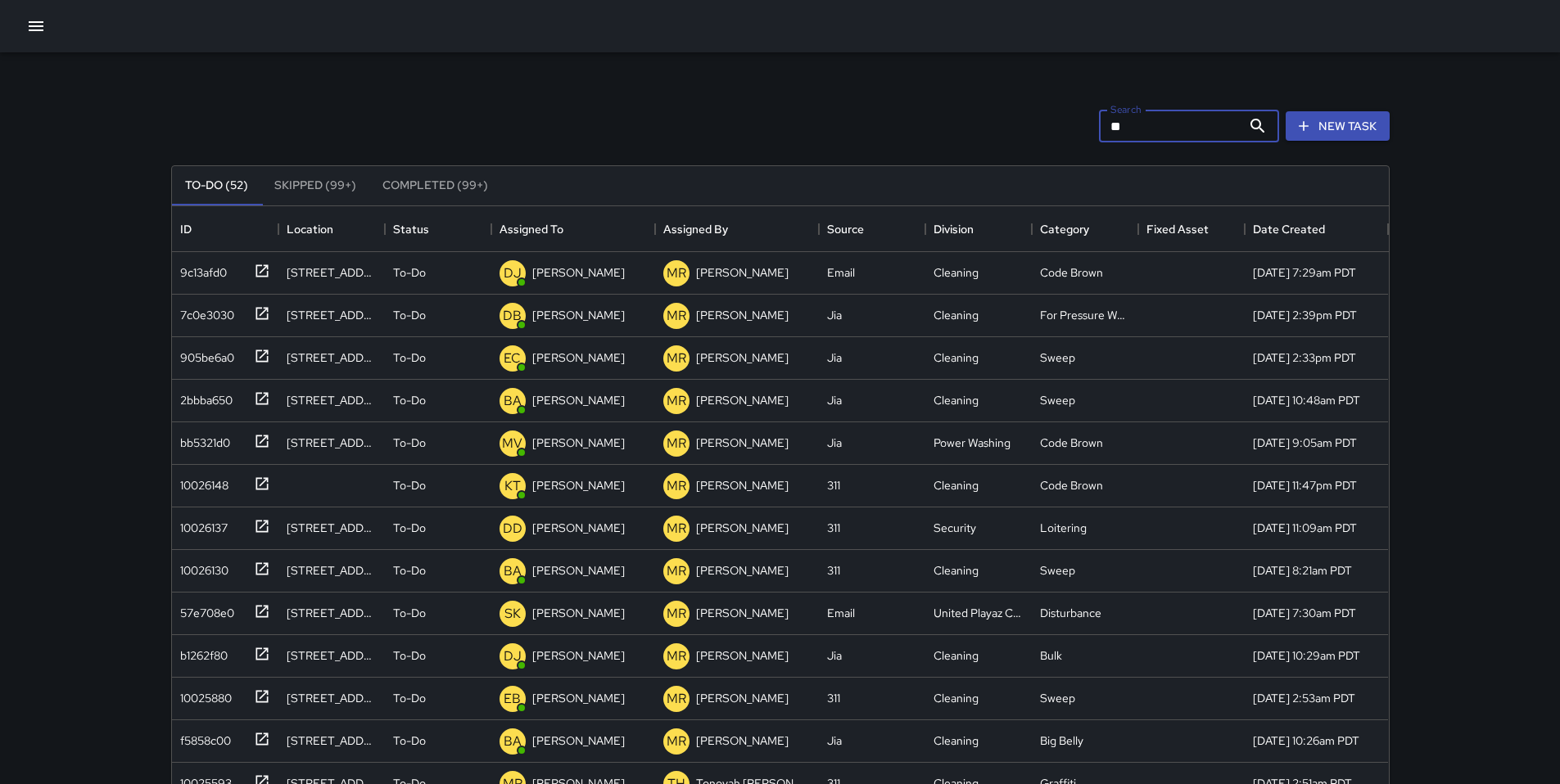
type input "*"
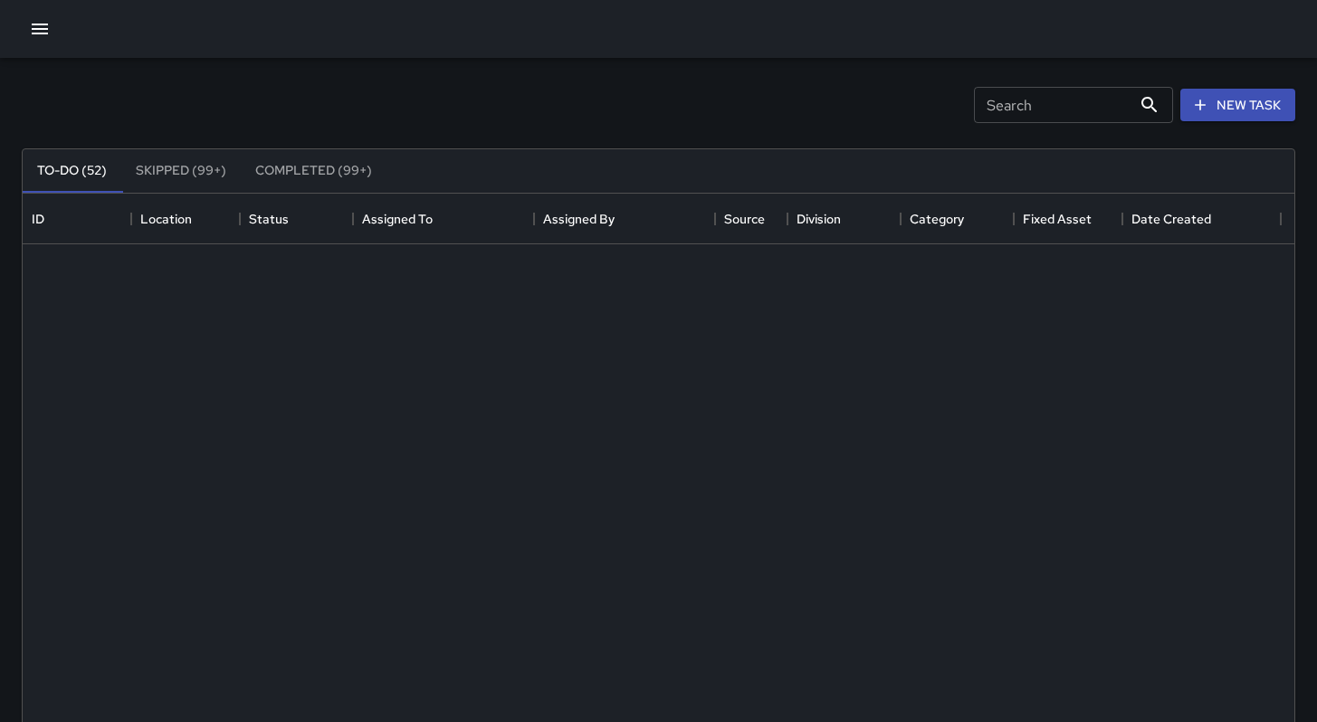
scroll to position [753, 1258]
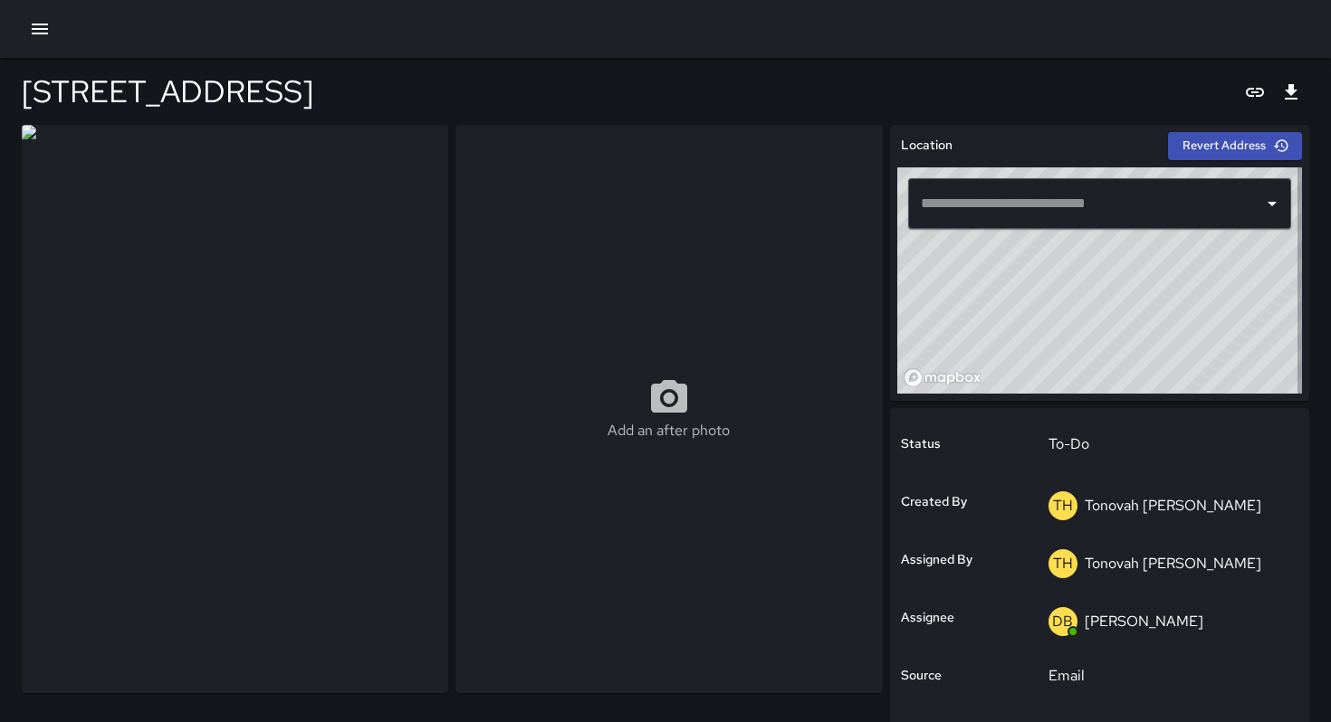
type input "**********"
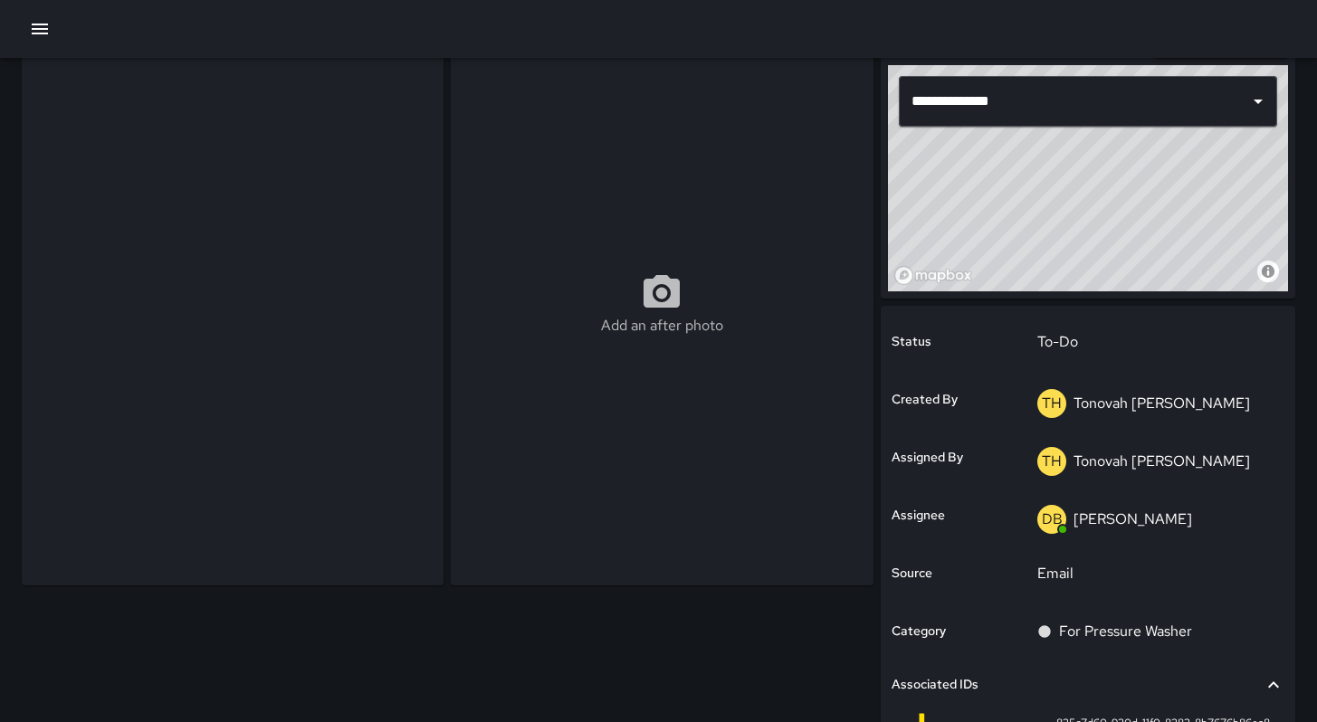
scroll to position [101, 0]
